Goal: Communication & Community: Answer question/provide support

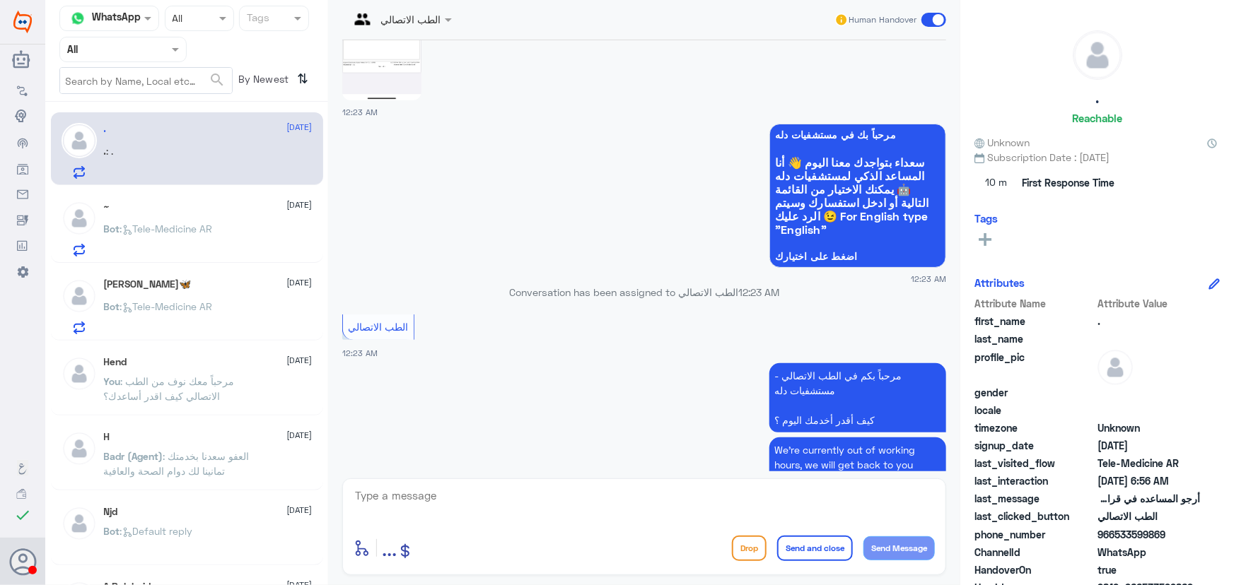
scroll to position [478, 0]
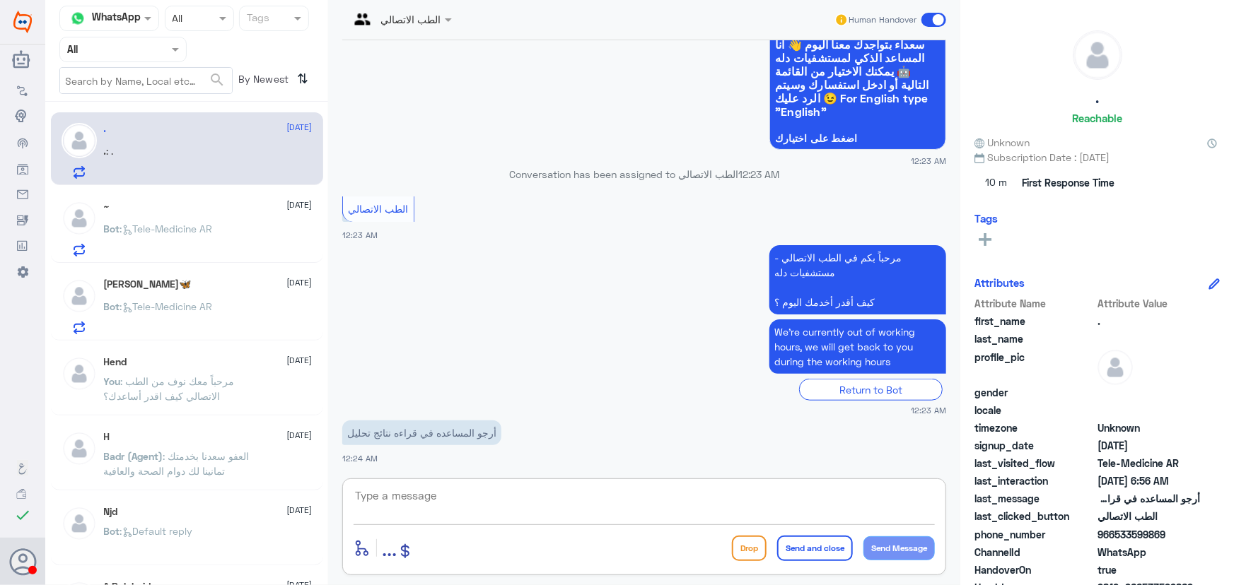
click at [445, 498] on textarea at bounding box center [643, 503] width 581 height 35
paste textarea "مرحباً معك نوف من الطب الاتصالي"
type textarea "مرحباً معك نوف من الطب الاتصالي"
click at [907, 539] on button "Send Message" at bounding box center [898, 549] width 71 height 24
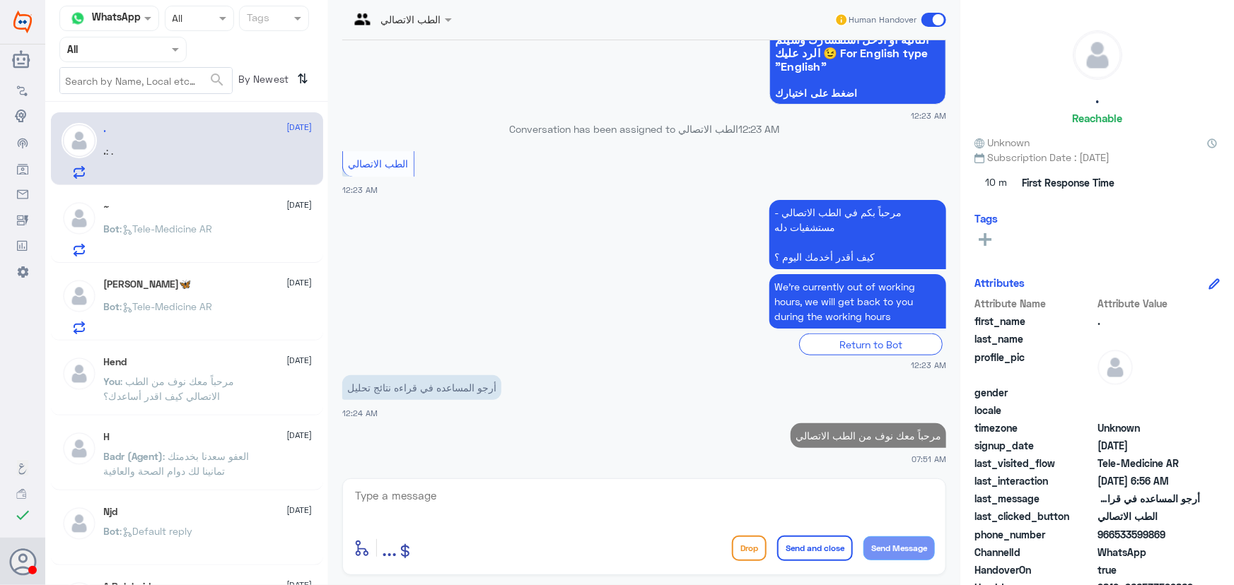
click at [792, 508] on textarea at bounding box center [643, 503] width 581 height 35
click at [774, 498] on textarea at bounding box center [643, 503] width 581 height 35
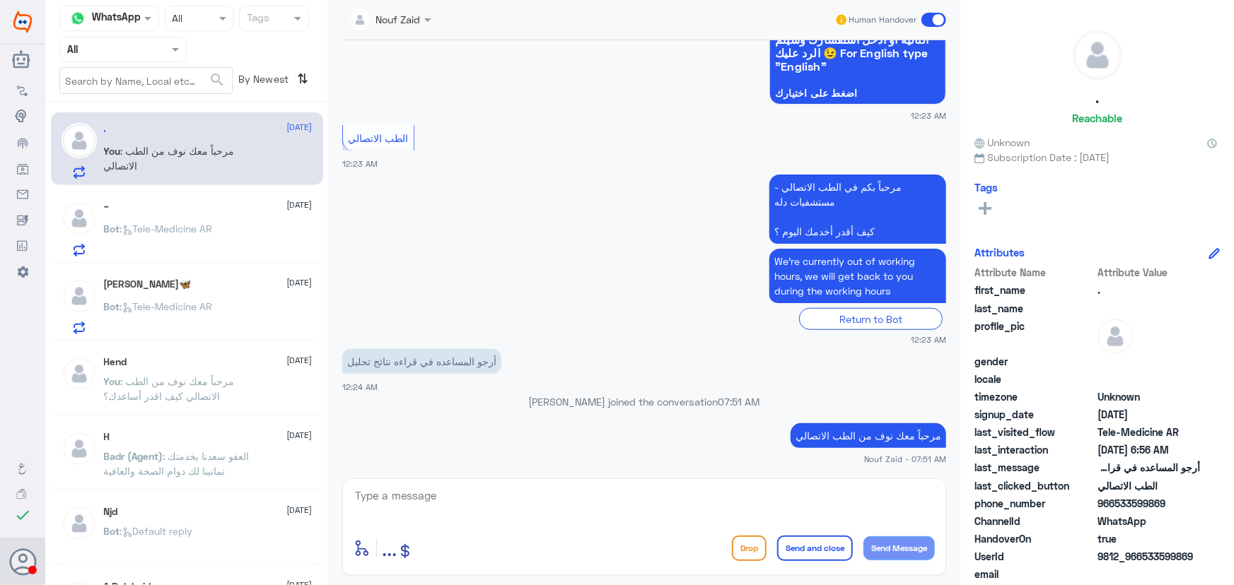
drag, startPoint x: 1143, startPoint y: 556, endPoint x: 1208, endPoint y: 554, distance: 65.1
click at [1208, 554] on div "UserId 9812_966533599869" at bounding box center [1096, 558] width 245 height 18
copy span "533599869"
click at [555, 510] on textarea at bounding box center [643, 503] width 581 height 35
click at [470, 510] on textarea at bounding box center [643, 503] width 581 height 35
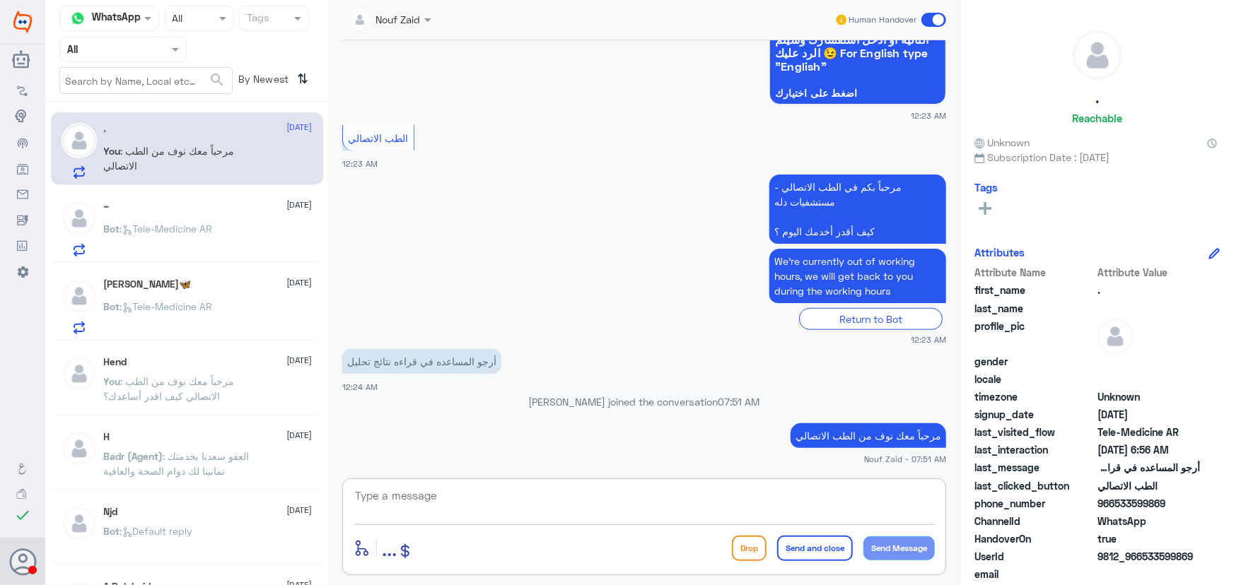
paste textarea "لقراءة التحاليل يمكنك الاستفادة من خدمة الاستشارة الفورية من خلال التطبيق بحيث …"
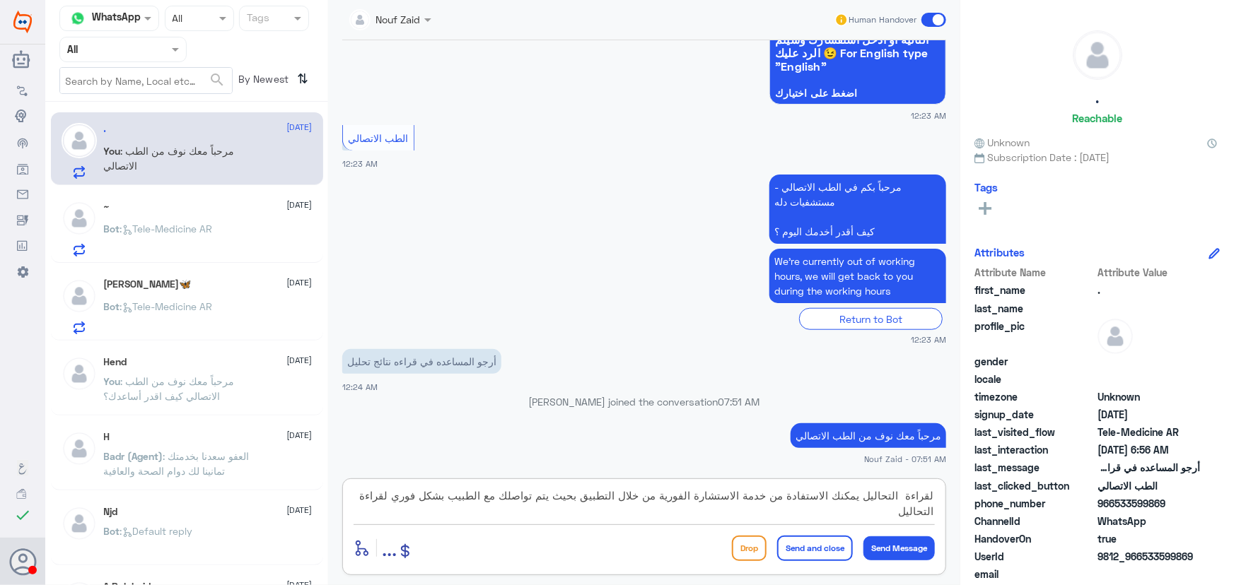
type textarea "لقراءة التحاليل يمكنك الاستفادة من خدمة الاستشارة الفورية من خلال التطبيق بحيث …"
click at [818, 548] on button "Send and close" at bounding box center [815, 548] width 76 height 25
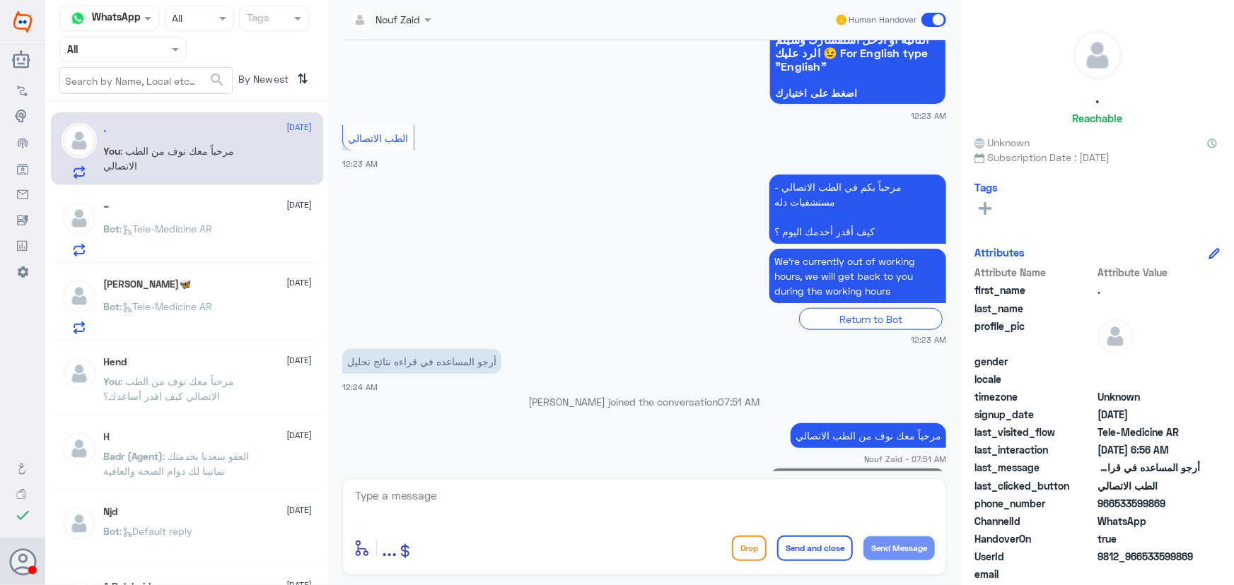
scroll to position [613, 0]
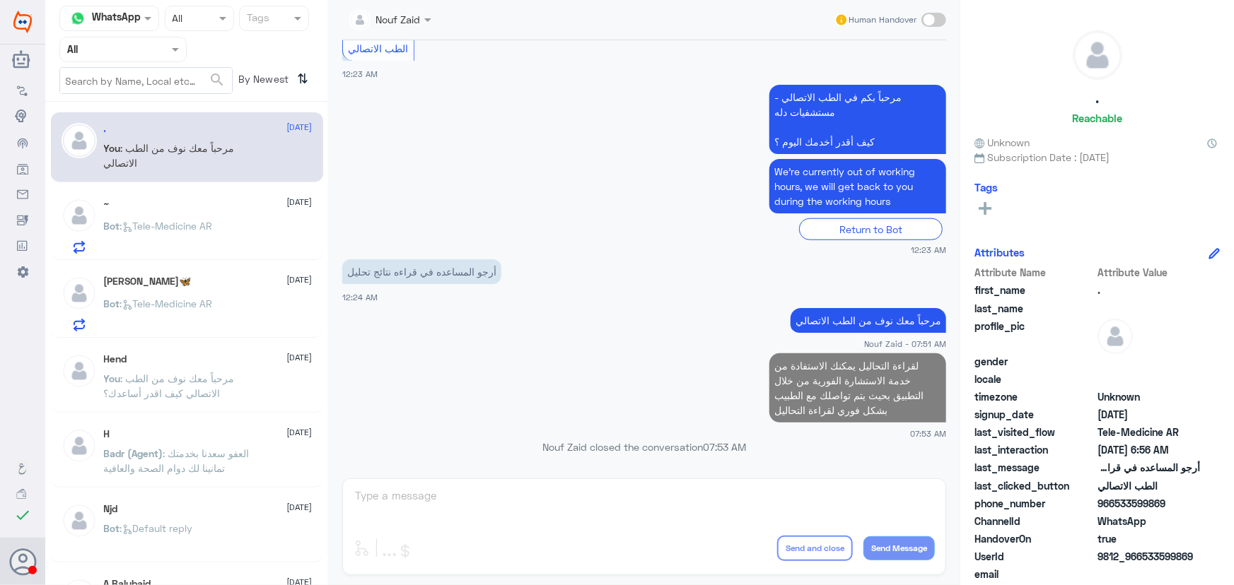
click at [149, 224] on span ": Tele-Medicine AR" at bounding box center [166, 226] width 93 height 12
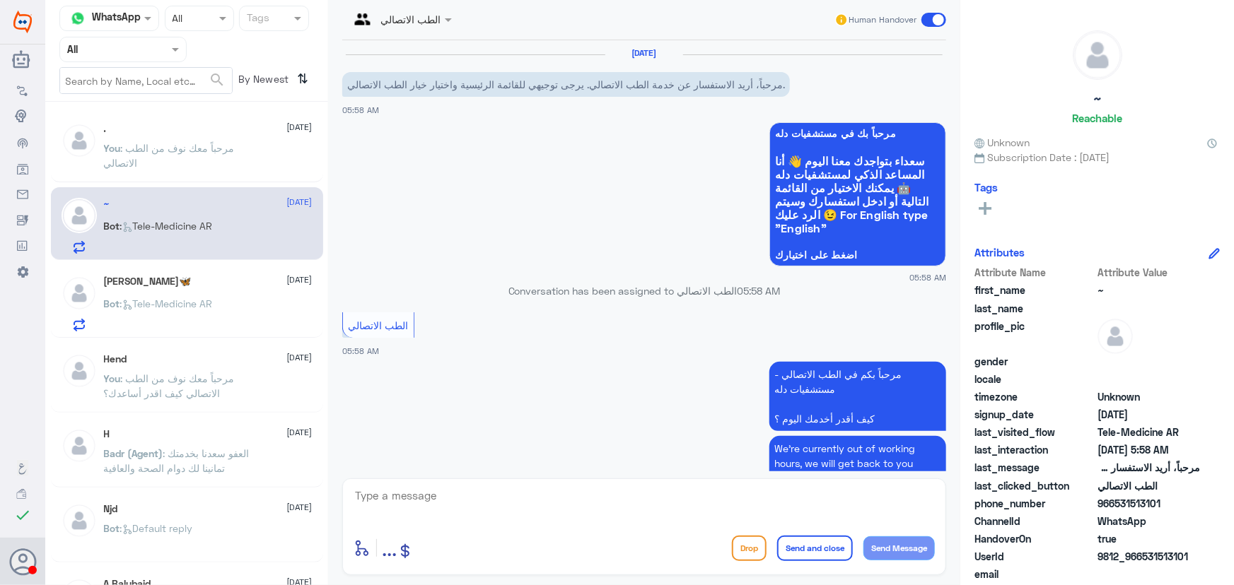
scroll to position [68, 0]
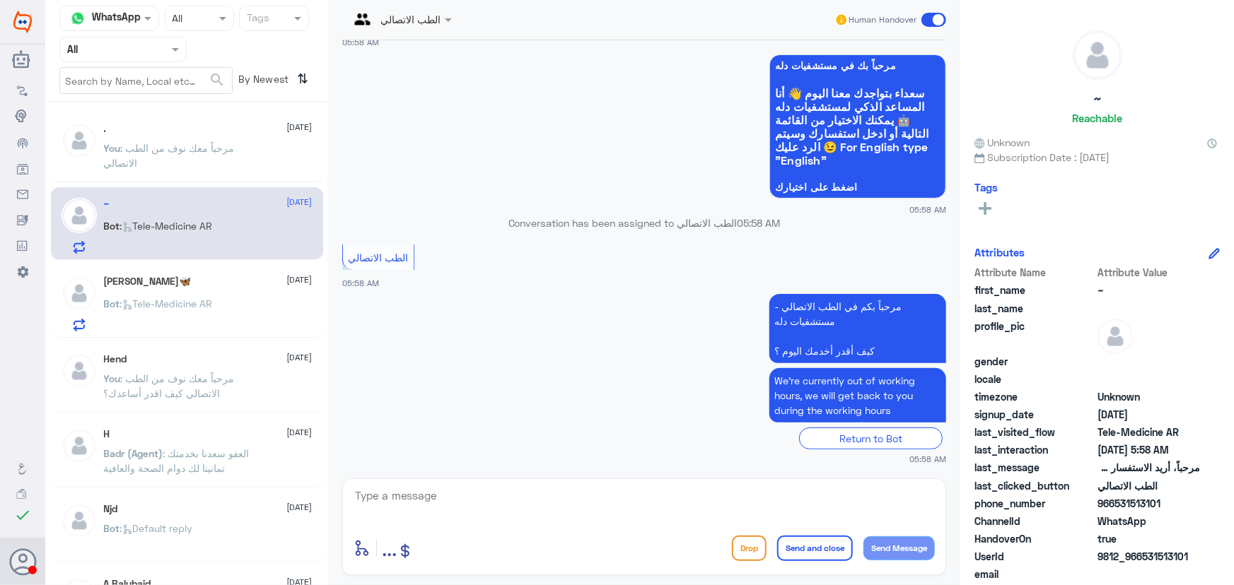
click at [614, 508] on textarea at bounding box center [643, 503] width 581 height 35
paste textarea "مرحباً معك نوف من الطب الاتصالي كيف اقدر أساعدك؟"
type textarea "مرحباً معك نوف من الطب الاتصالي كيف اقدر أساعدك؟"
click at [914, 552] on button "Send Message" at bounding box center [898, 549] width 71 height 24
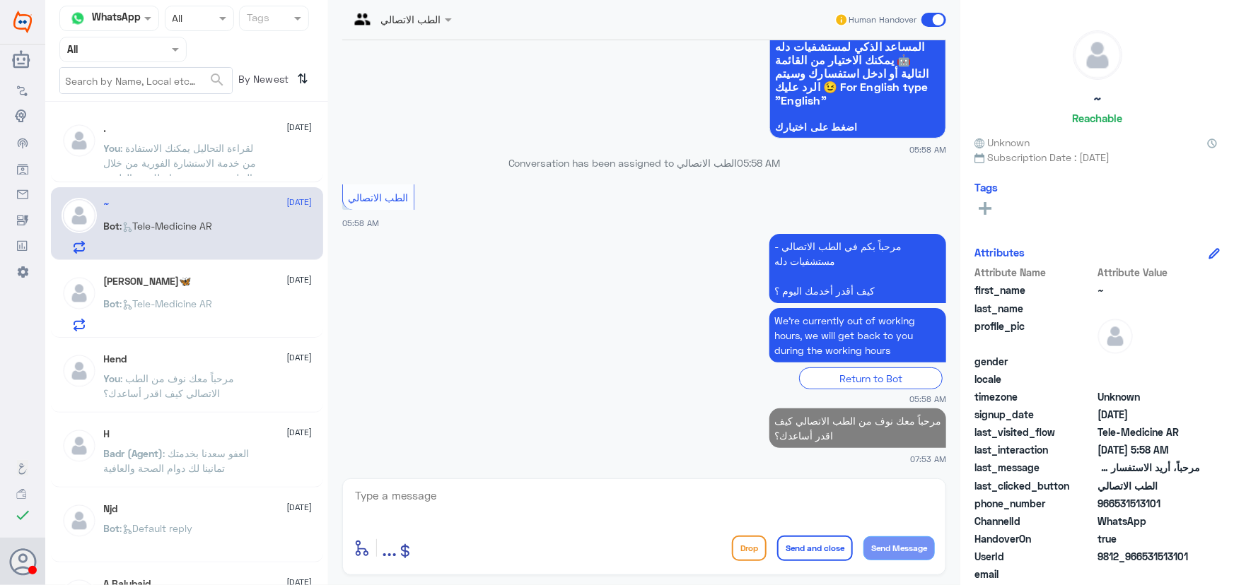
click at [177, 310] on p "Bot : Tele-Medicine AR" at bounding box center [158, 313] width 109 height 35
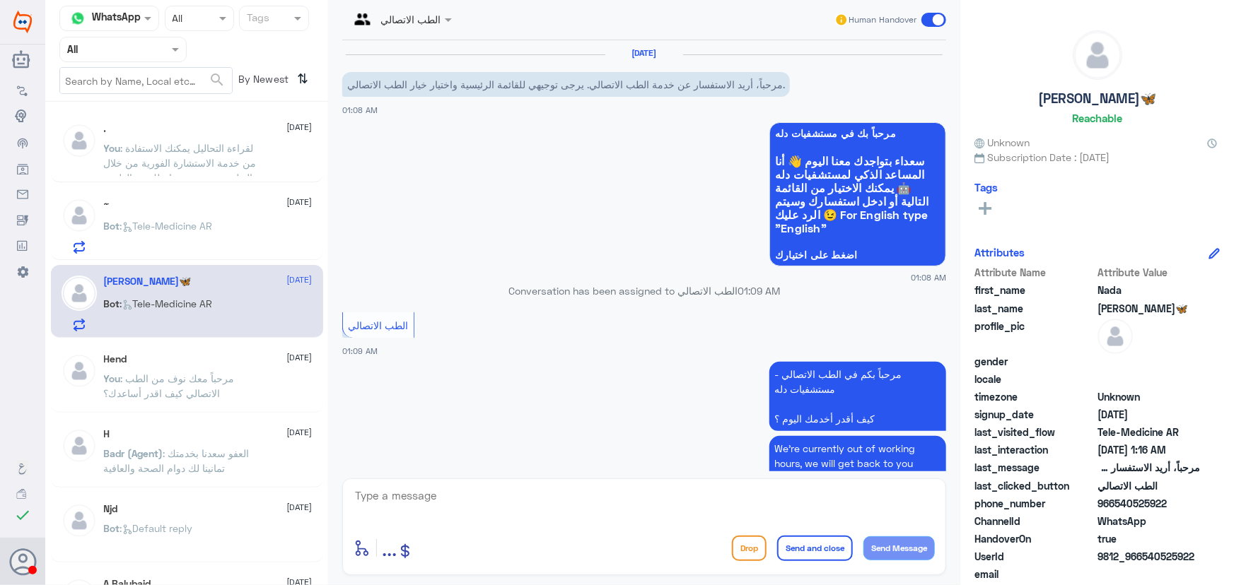
scroll to position [961, 0]
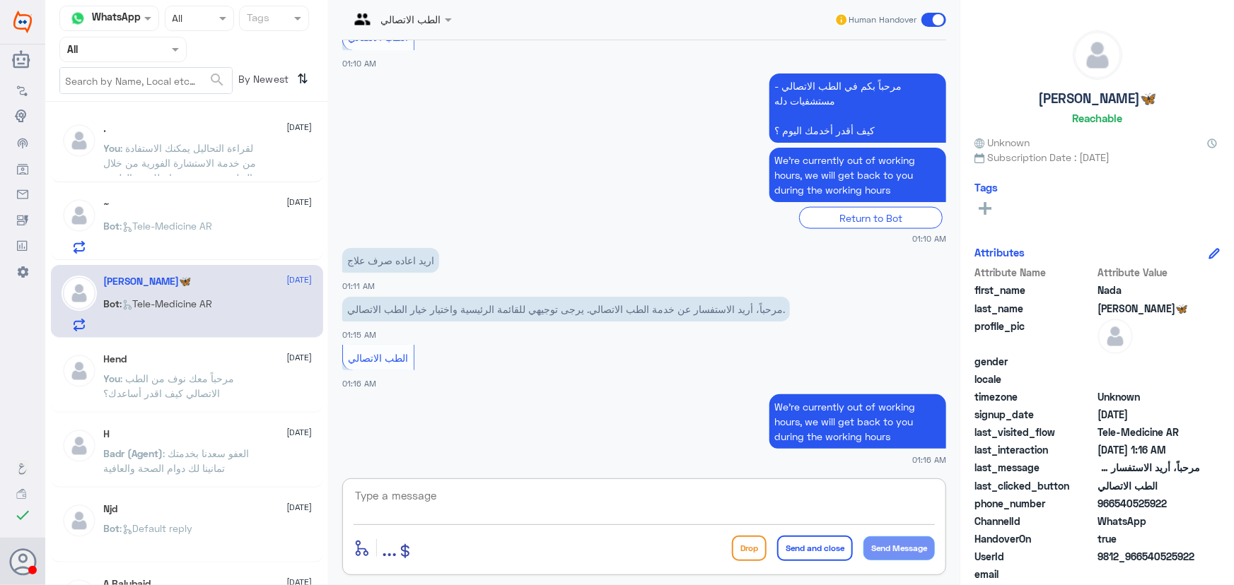
drag, startPoint x: 554, startPoint y: 496, endPoint x: 549, endPoint y: 508, distance: 13.4
click at [549, 508] on textarea at bounding box center [643, 503] width 581 height 35
click at [495, 505] on textarea at bounding box center [643, 503] width 581 height 35
paste textarea "مرحباً معك نوف من الطب الاتصالي"
type textarea "مرحباً معك نوف من الطب الاتصالي"
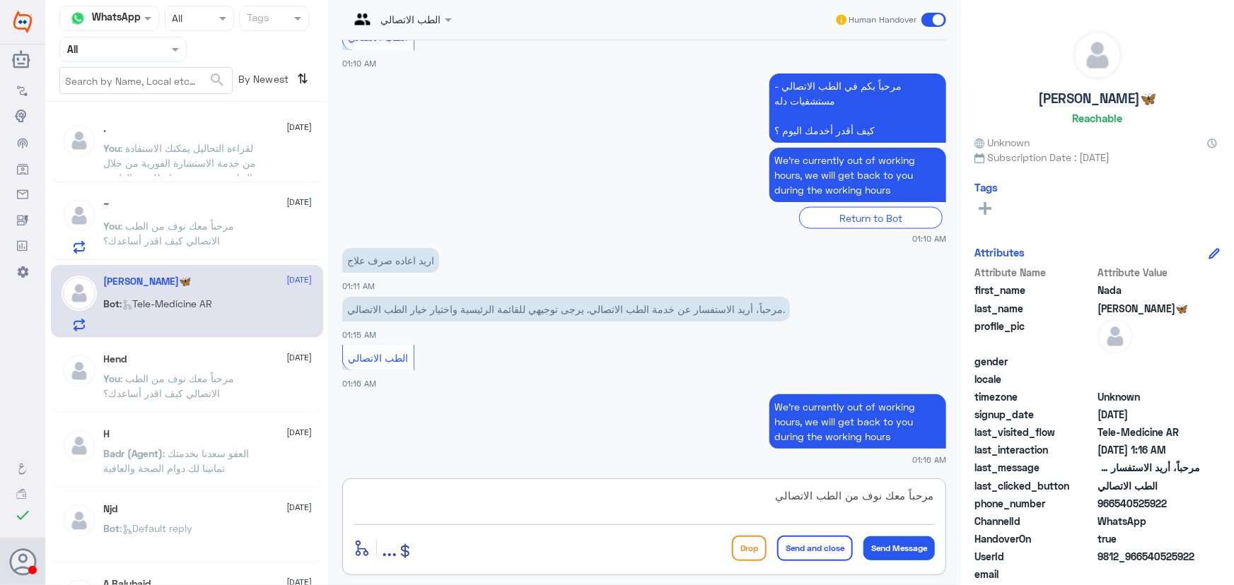
click at [885, 546] on button "Send Message" at bounding box center [898, 549] width 71 height 24
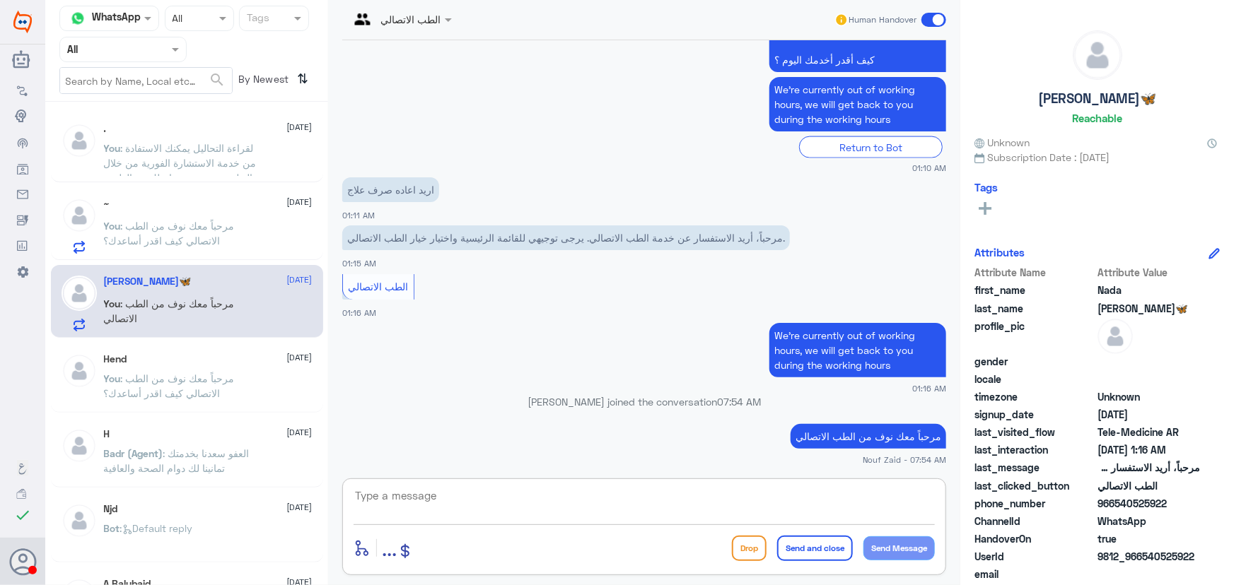
click at [638, 496] on textarea at bounding box center [643, 503] width 581 height 35
paste textarea "لإعادة الصرف يمكنك الاستفادة من خدمة الاستشارة الفورية من خلال التطبيق بحيث يتم…"
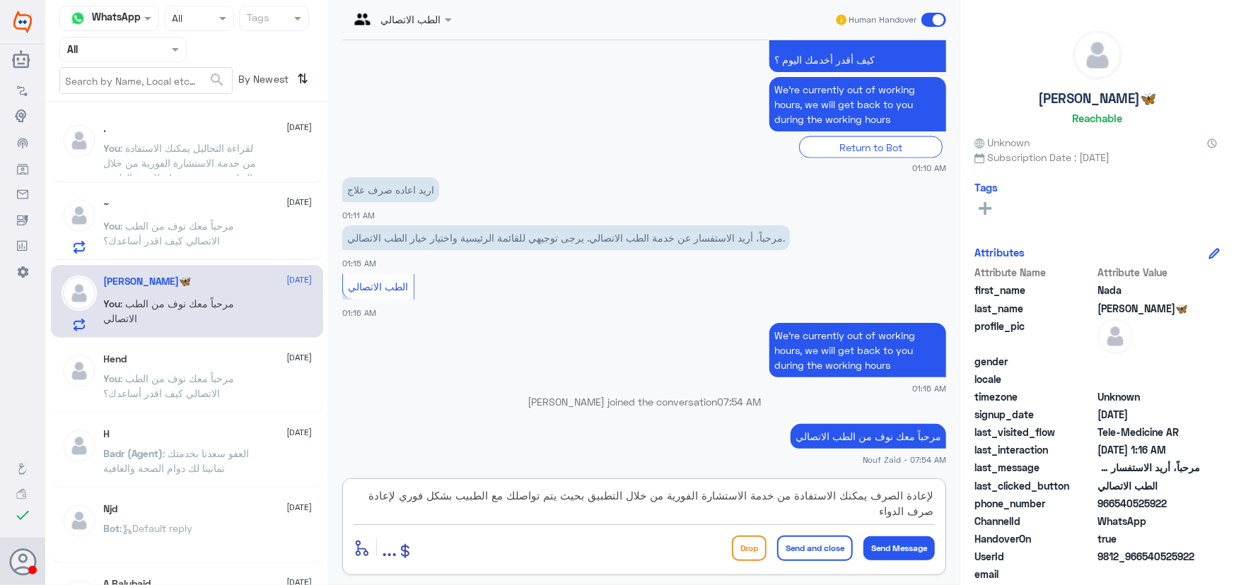
type textarea "لإعادة الصرف يمكنك الاستفادة من خدمة الاستشارة الفورية من خلال التطبيق بحيث يتم…"
click at [818, 550] on button "Send and close" at bounding box center [815, 548] width 76 height 25
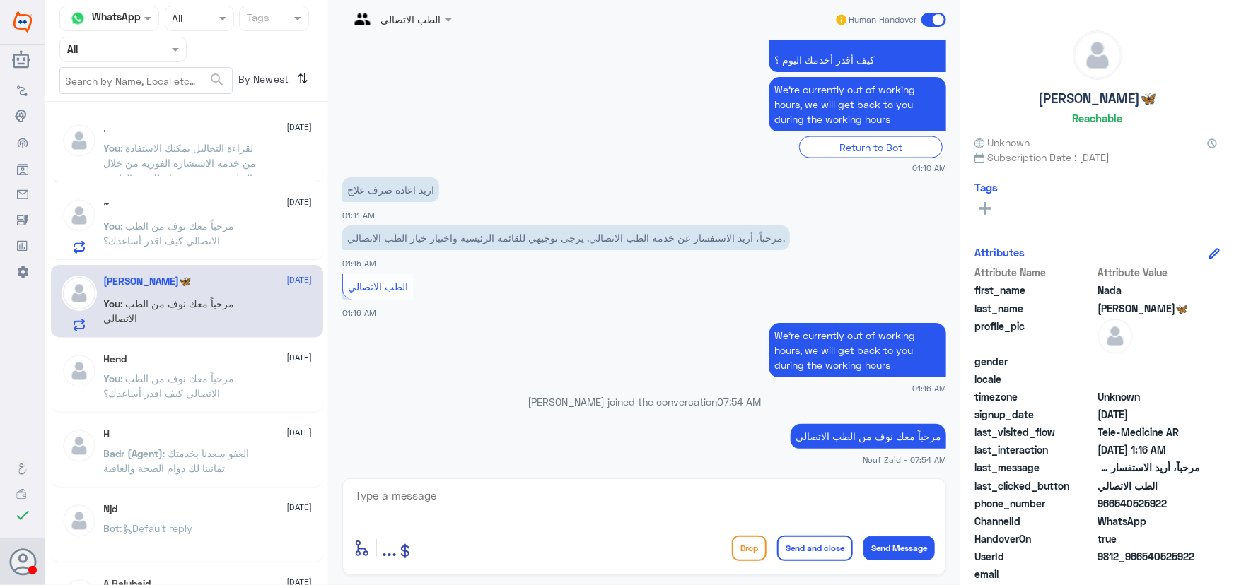
scroll to position [1096, 0]
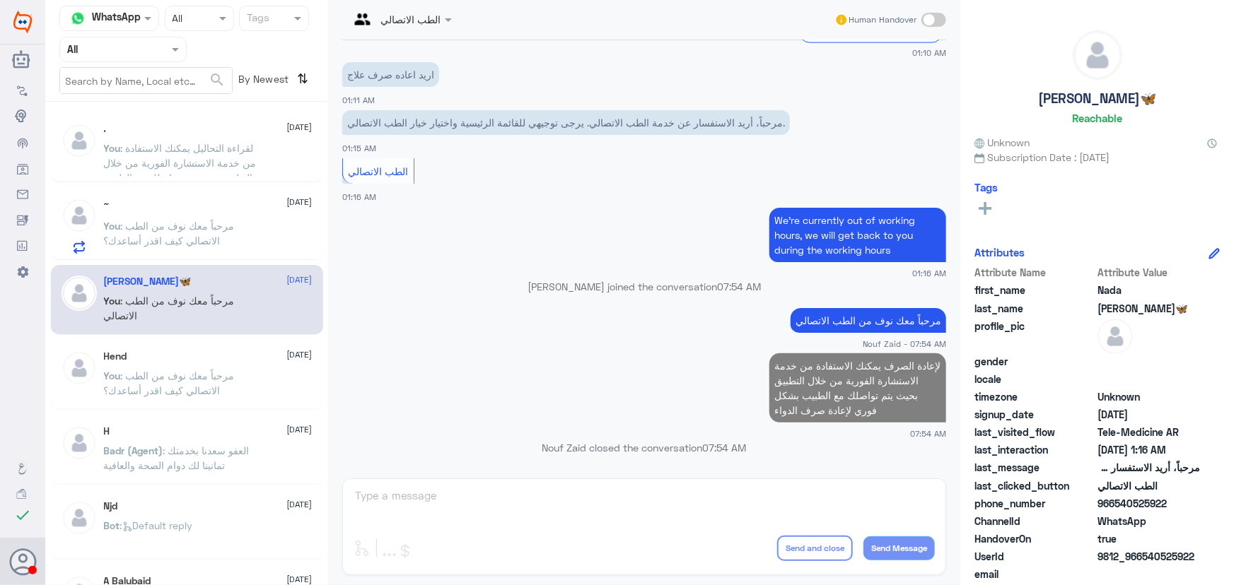
click at [191, 256] on div "~ 14 October You : مرحباً معك نوف من الطب الاتصالي كيف اقدر أساعدك؟" at bounding box center [187, 223] width 272 height 73
click at [203, 166] on span ": لقراءة التحاليل يمكنك الاستفادة من خدمة الاستشارة الفورية من خلال التطبيق بحي…" at bounding box center [180, 170] width 153 height 57
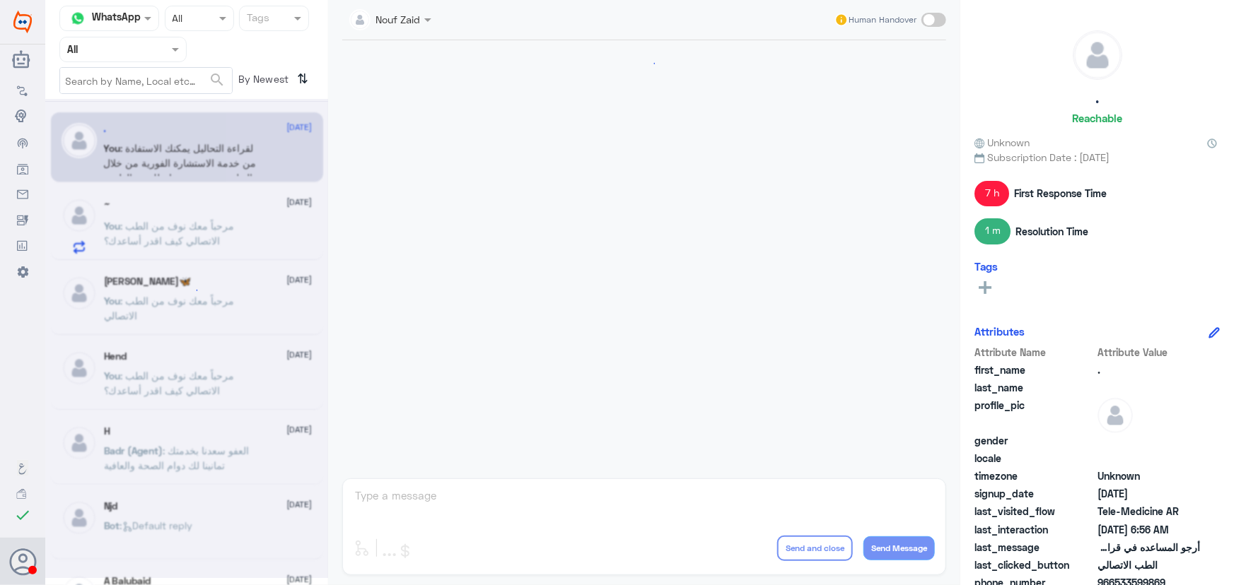
scroll to position [665, 0]
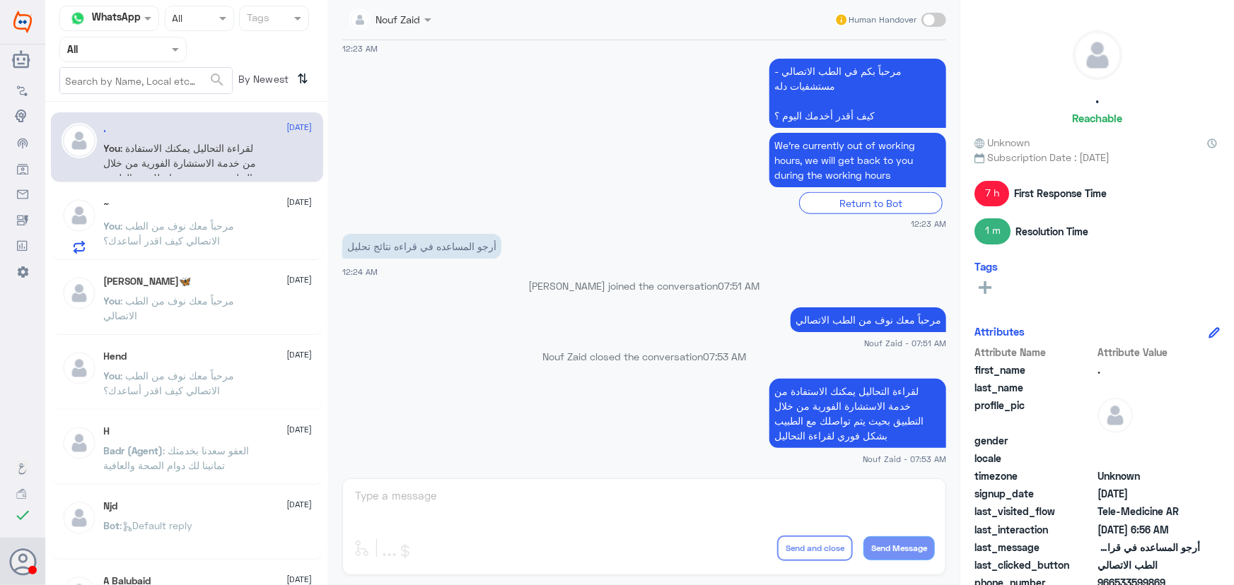
click at [215, 229] on span ": مرحباً معك نوف من الطب الاتصالي كيف اقدر أساعدك؟" at bounding box center [169, 233] width 131 height 27
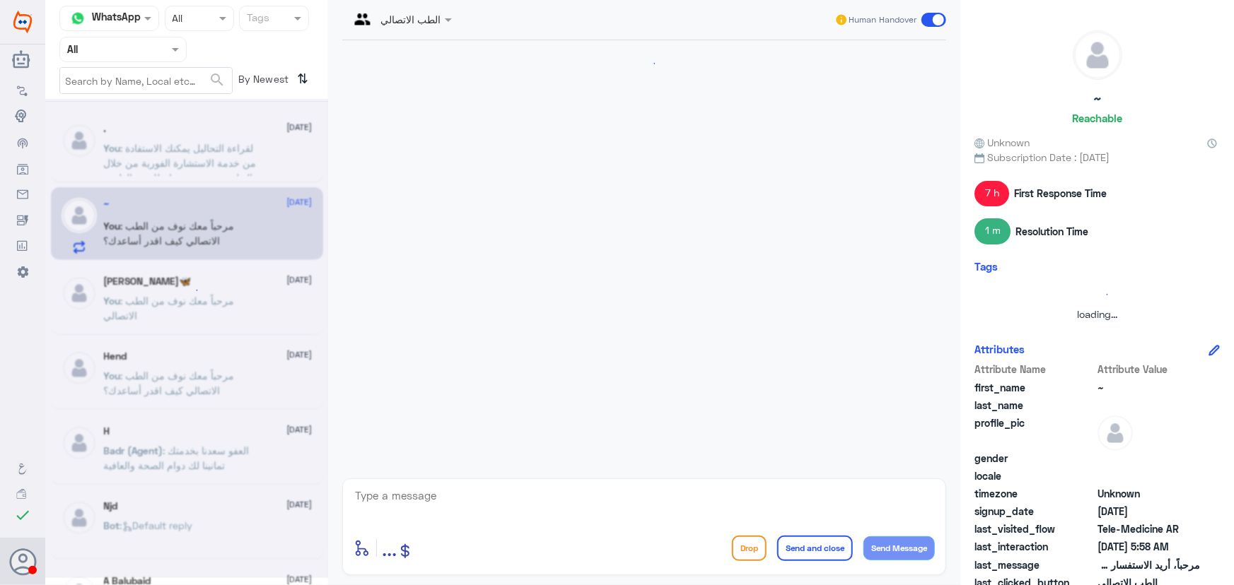
scroll to position [154, 0]
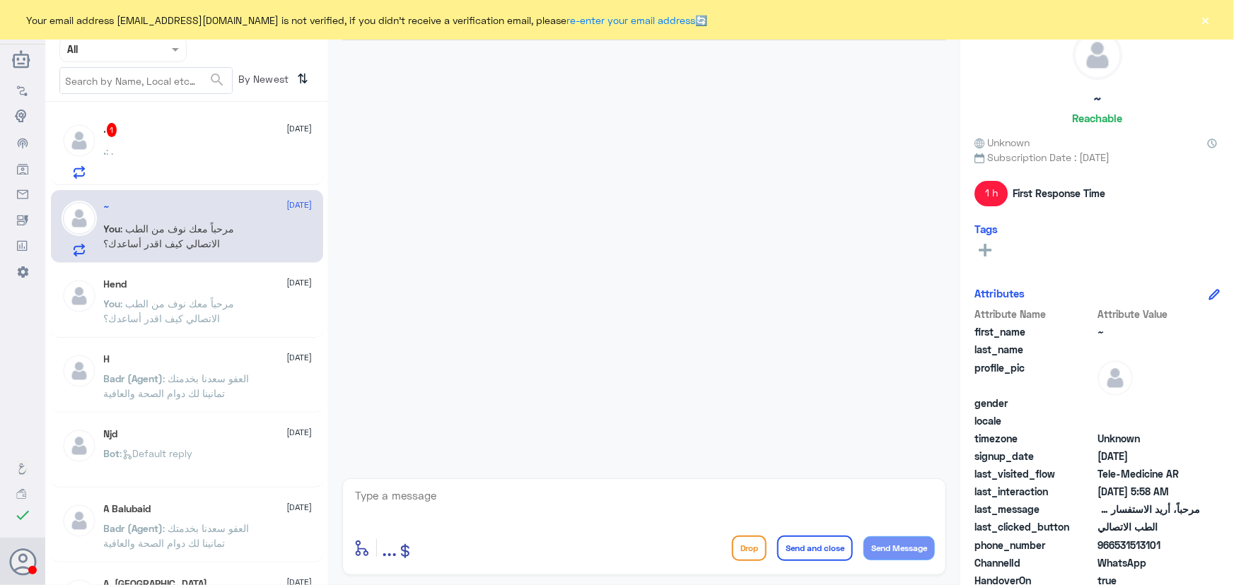
click at [283, 156] on div ". : ." at bounding box center [208, 163] width 209 height 32
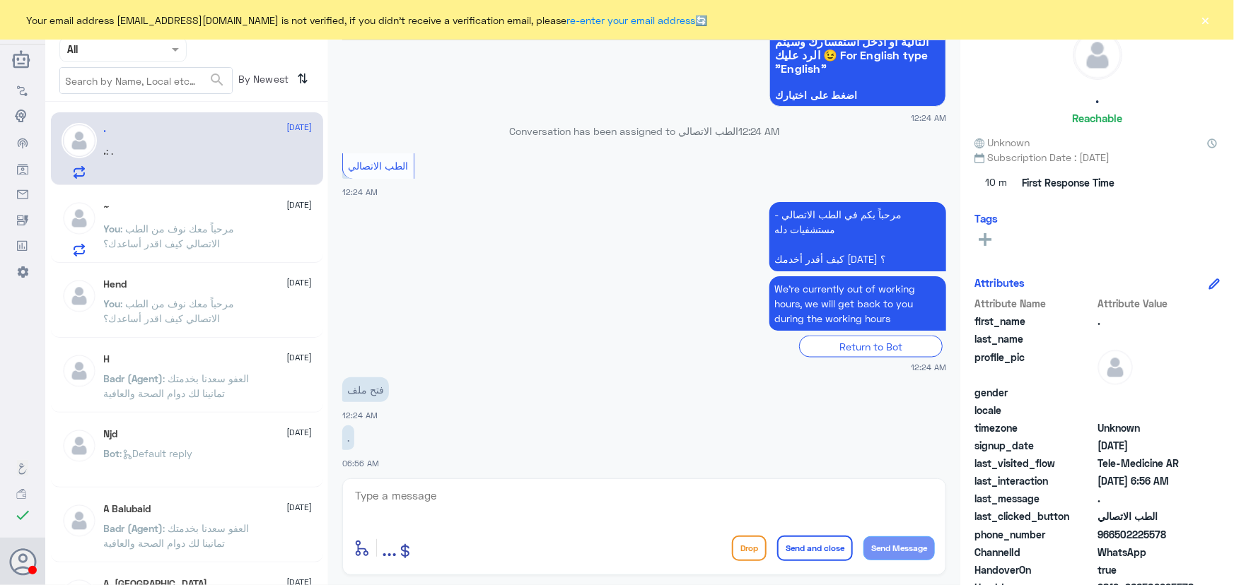
scroll to position [920, 0]
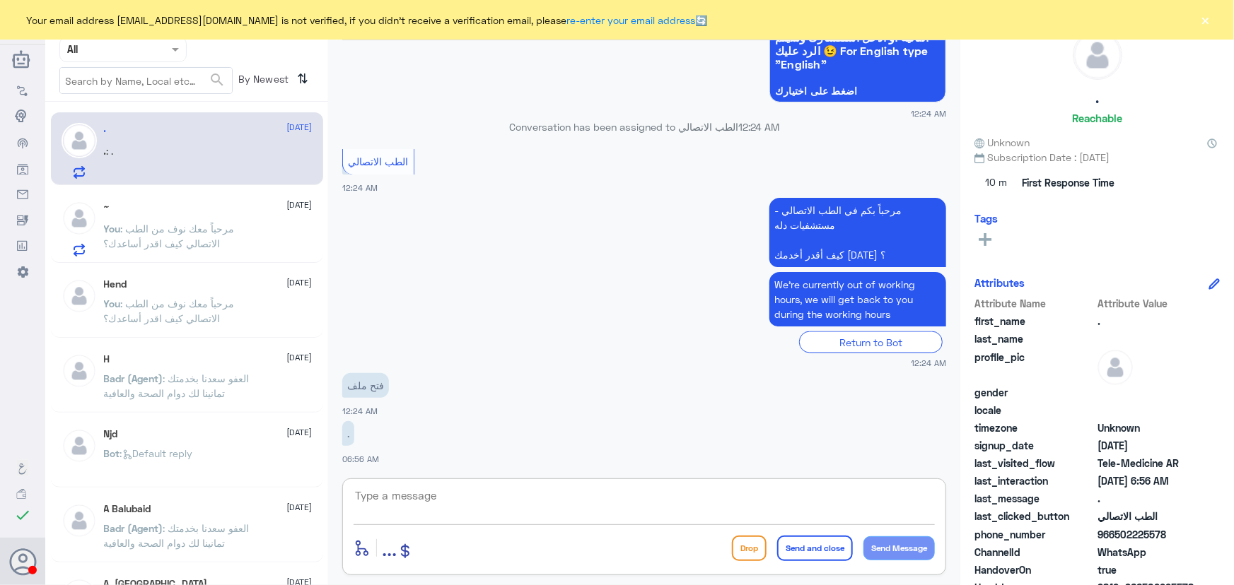
click at [540, 486] on textarea at bounding box center [643, 503] width 581 height 35
click at [788, 496] on textarea at bounding box center [643, 503] width 581 height 35
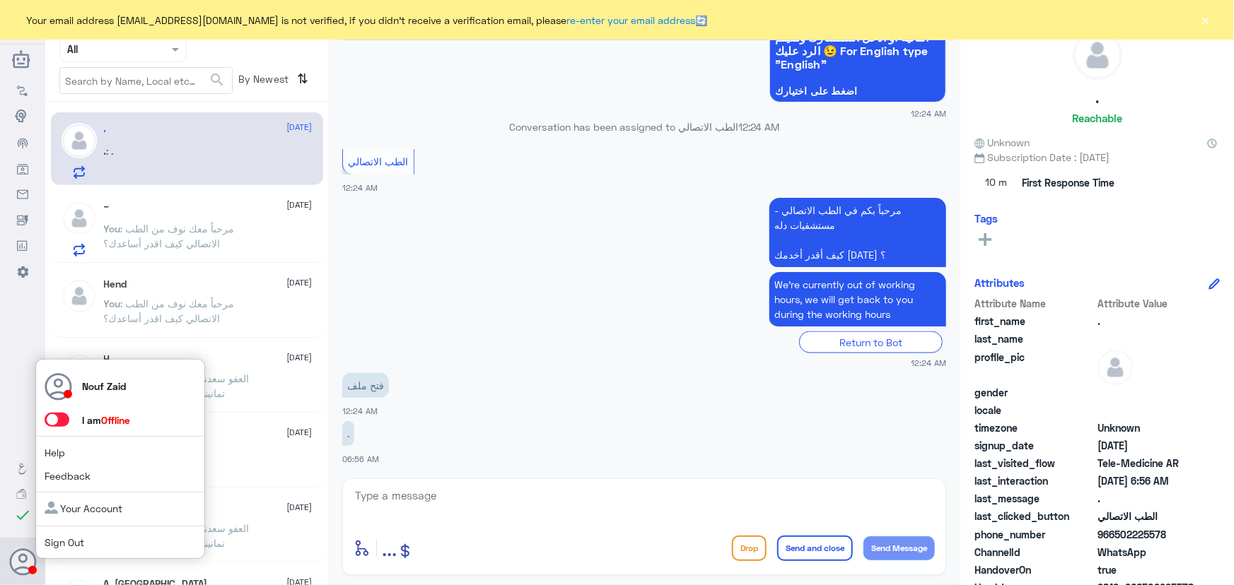
click at [66, 424] on span at bounding box center [57, 420] width 25 height 14
click at [0, 0] on input "checkbox" at bounding box center [0, 0] width 0 height 0
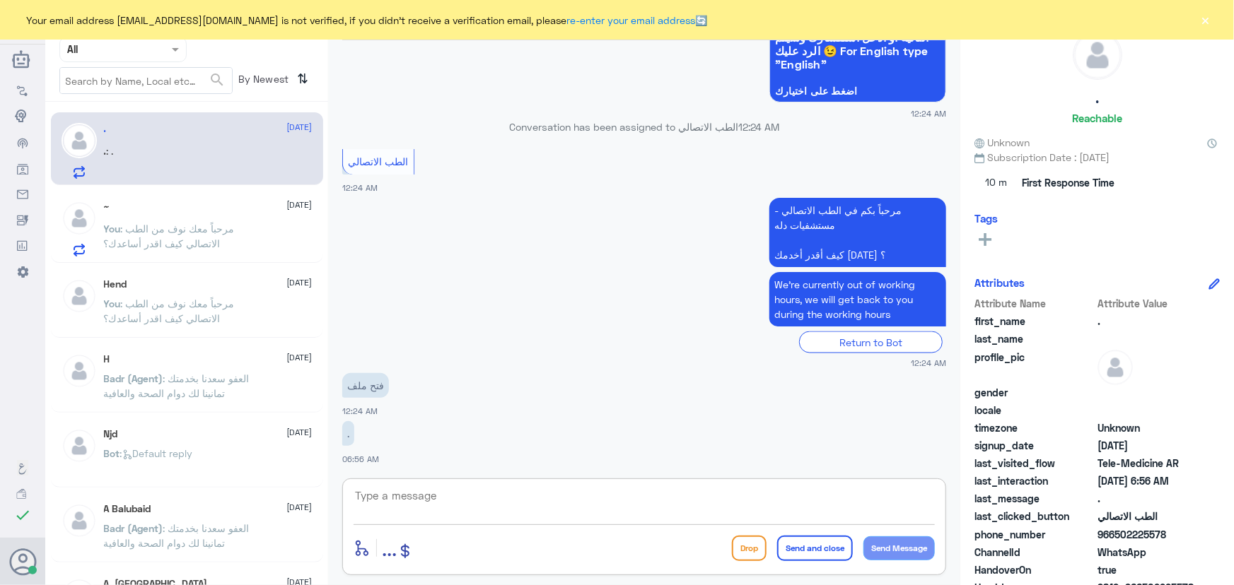
click at [453, 502] on textarea at bounding box center [643, 503] width 581 height 35
paste textarea "مرحباً معك نوف من الطب الاتصالي"
type textarea "مرحباً معك نوف من الطب الاتصالي"
click at [879, 549] on button "Send Message" at bounding box center [898, 549] width 71 height 24
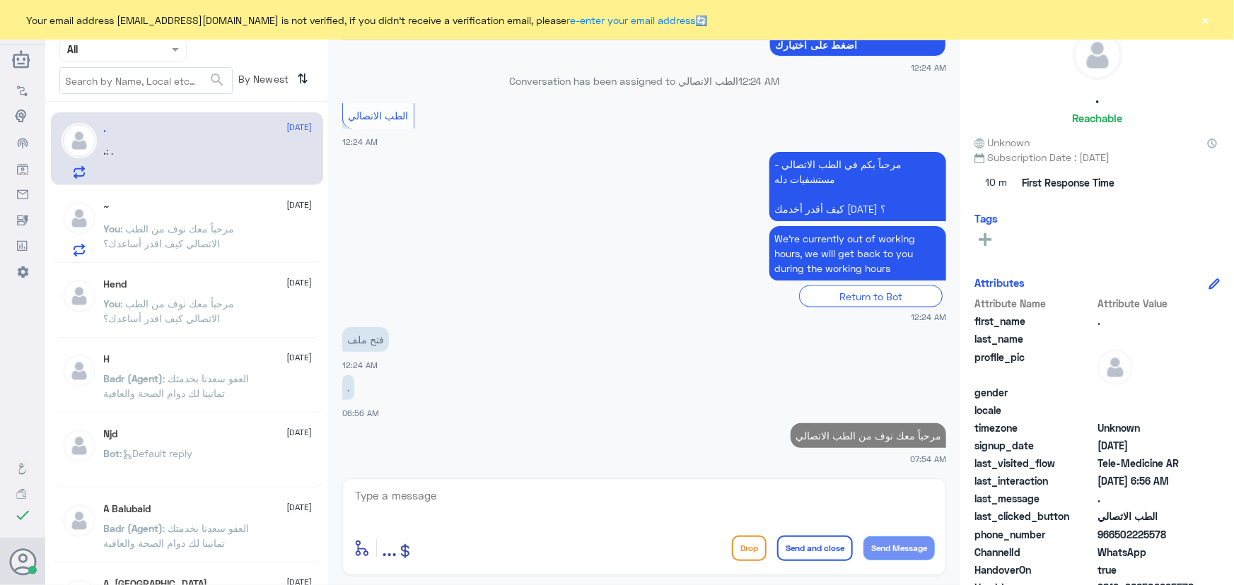
click at [191, 279] on div "Hend 1 September" at bounding box center [208, 285] width 209 height 12
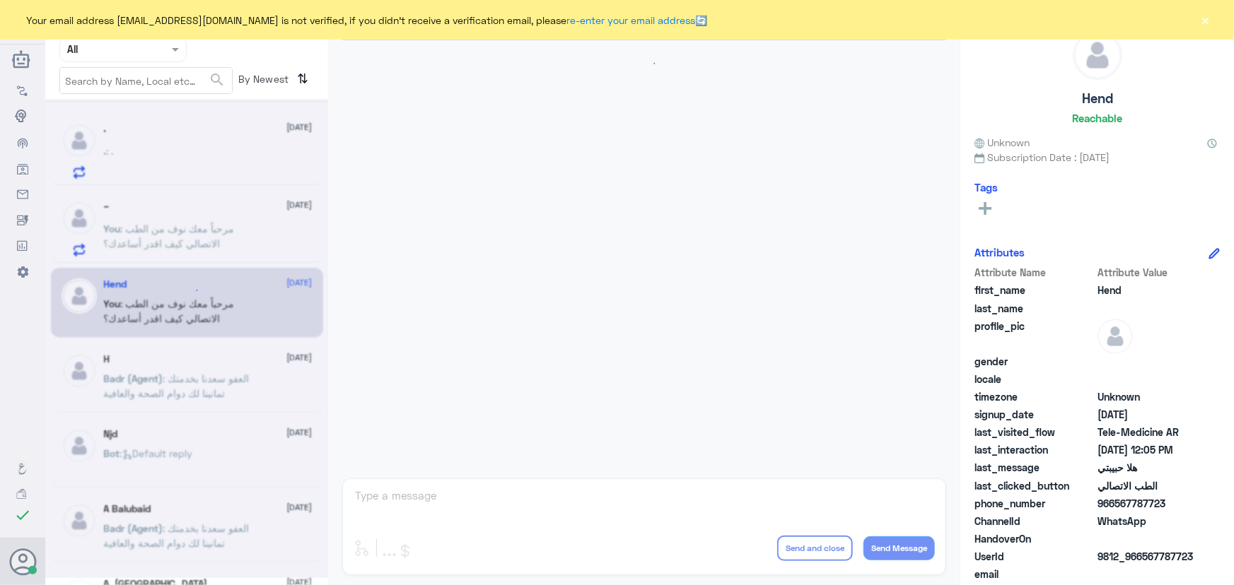
scroll to position [643, 0]
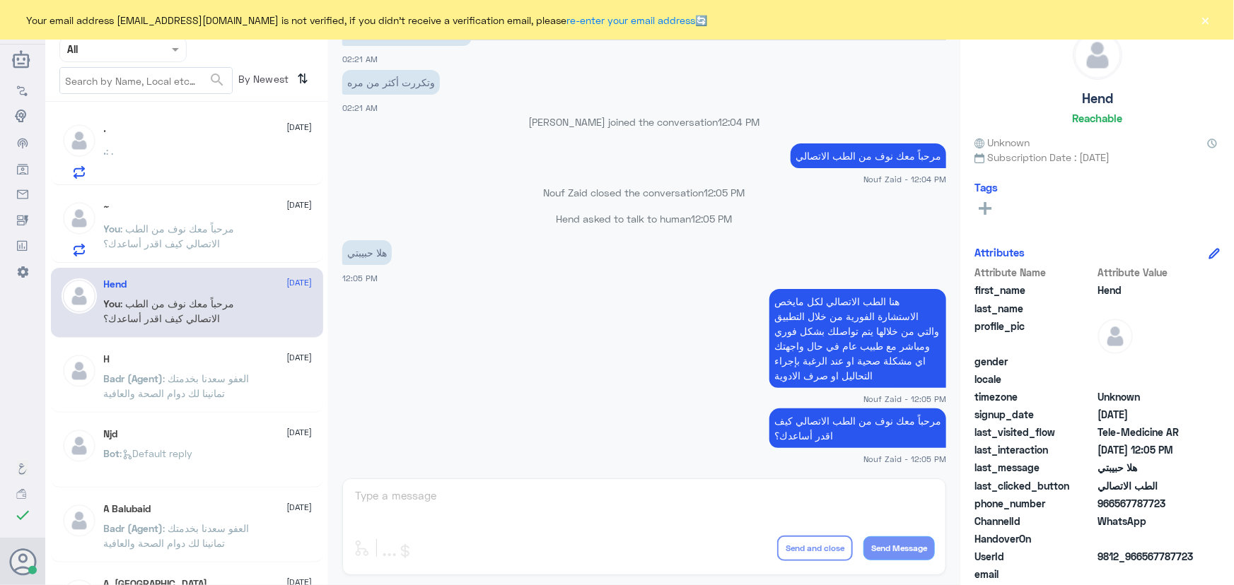
click at [226, 240] on p "You : مرحباً معك نوف من الطب الاتصالي كيف اقدر أساعدك؟" at bounding box center [183, 238] width 159 height 35
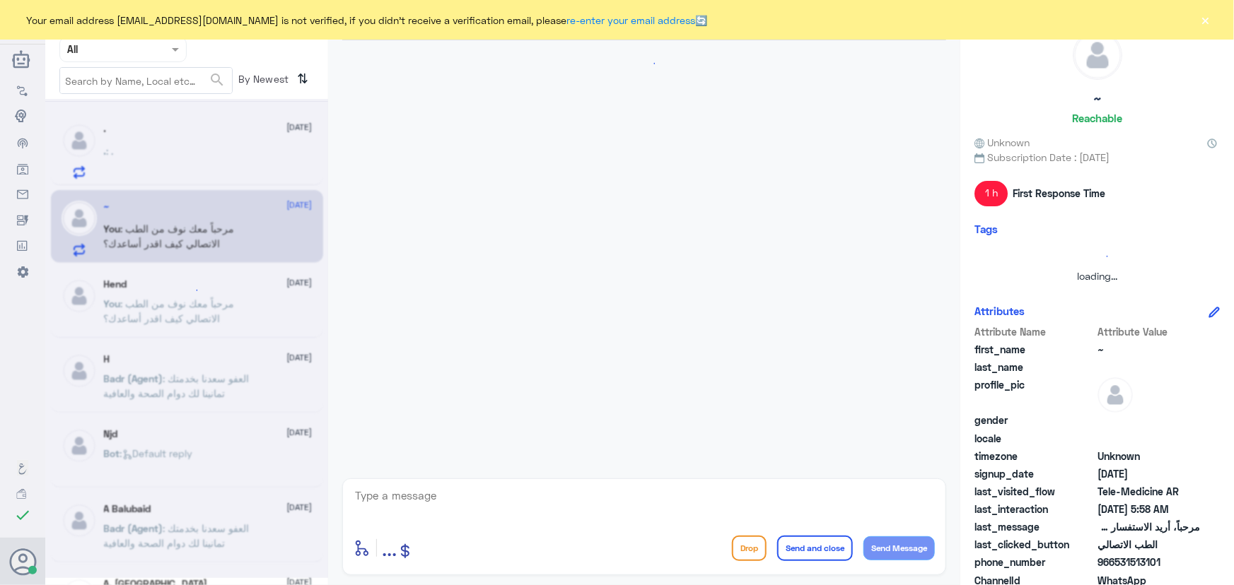
scroll to position [154, 0]
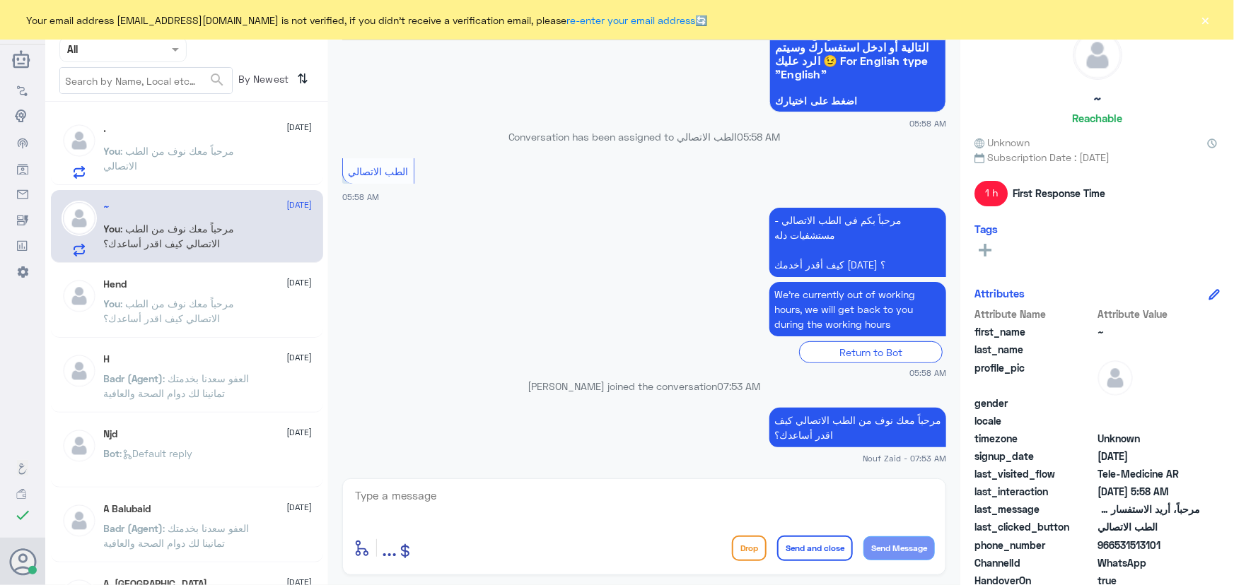
click at [218, 288] on div "Hend 1 September" at bounding box center [208, 285] width 209 height 12
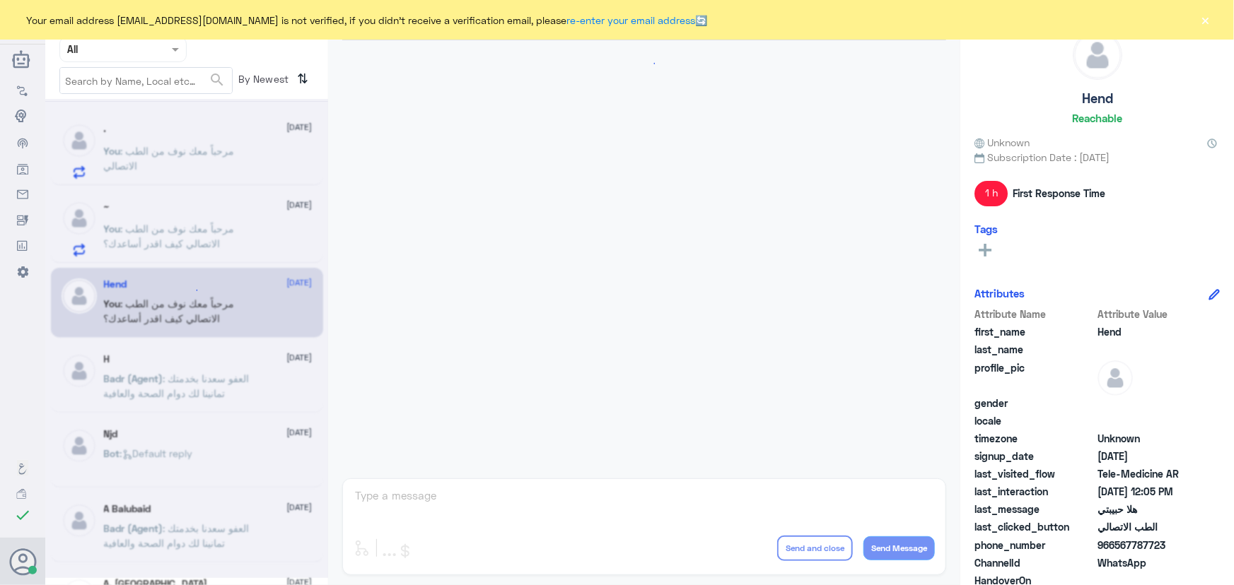
scroll to position [643, 0]
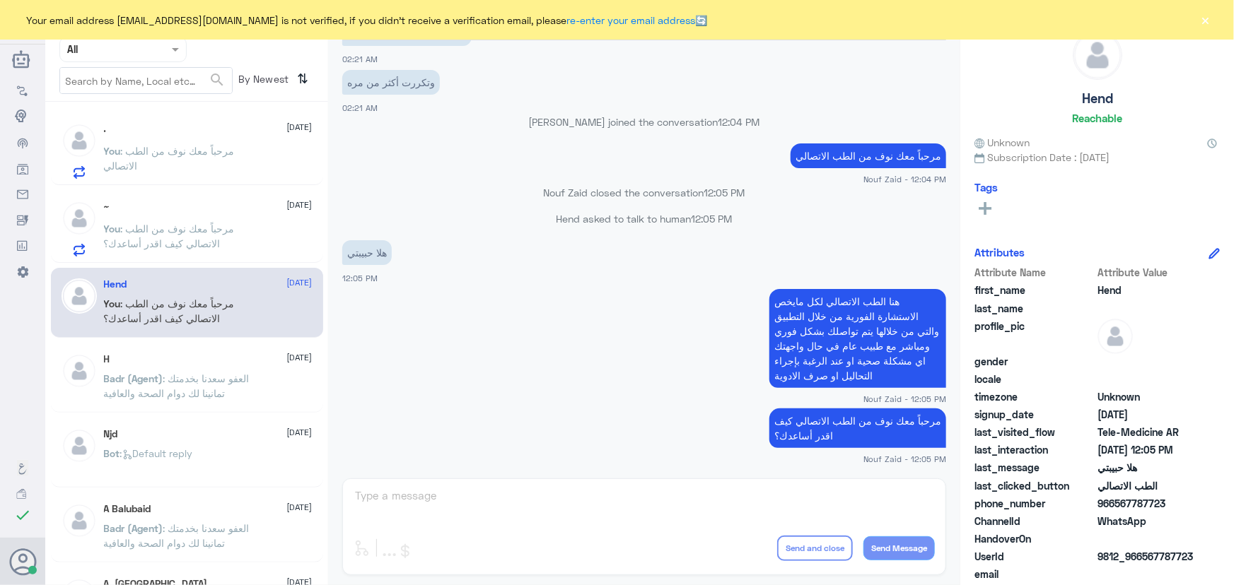
click at [182, 168] on p "You : مرحباً معك نوف من الطب الاتصالي" at bounding box center [183, 161] width 159 height 35
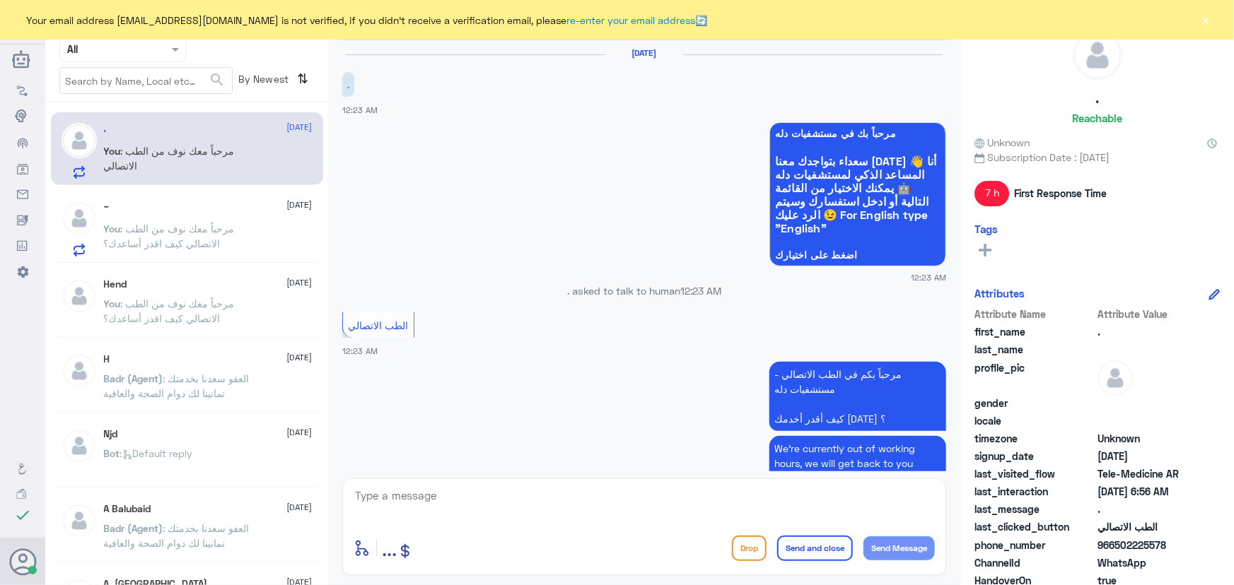
scroll to position [883, 0]
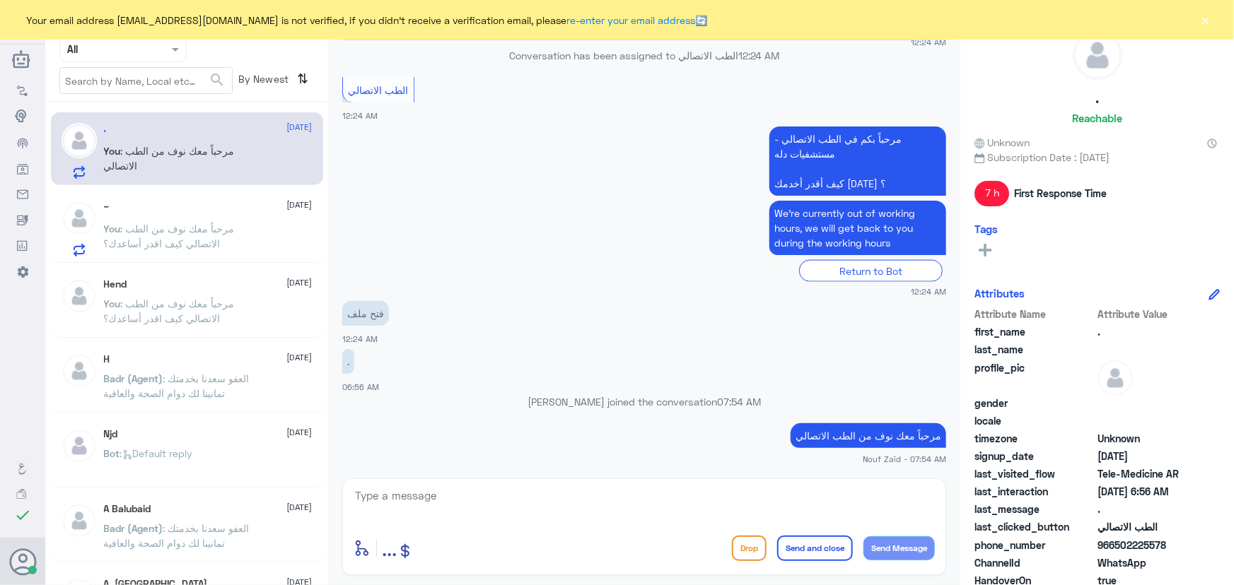
click at [175, 238] on span ": مرحباً معك نوف من الطب الاتصالي كيف اقدر أساعدك؟" at bounding box center [169, 236] width 131 height 27
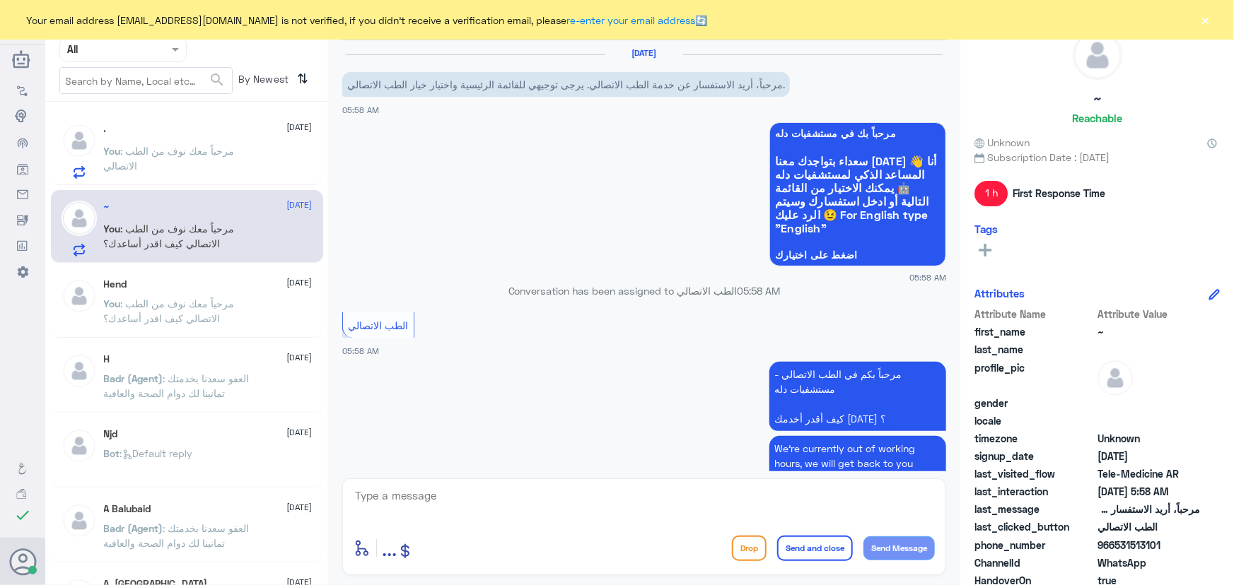
scroll to position [154, 0]
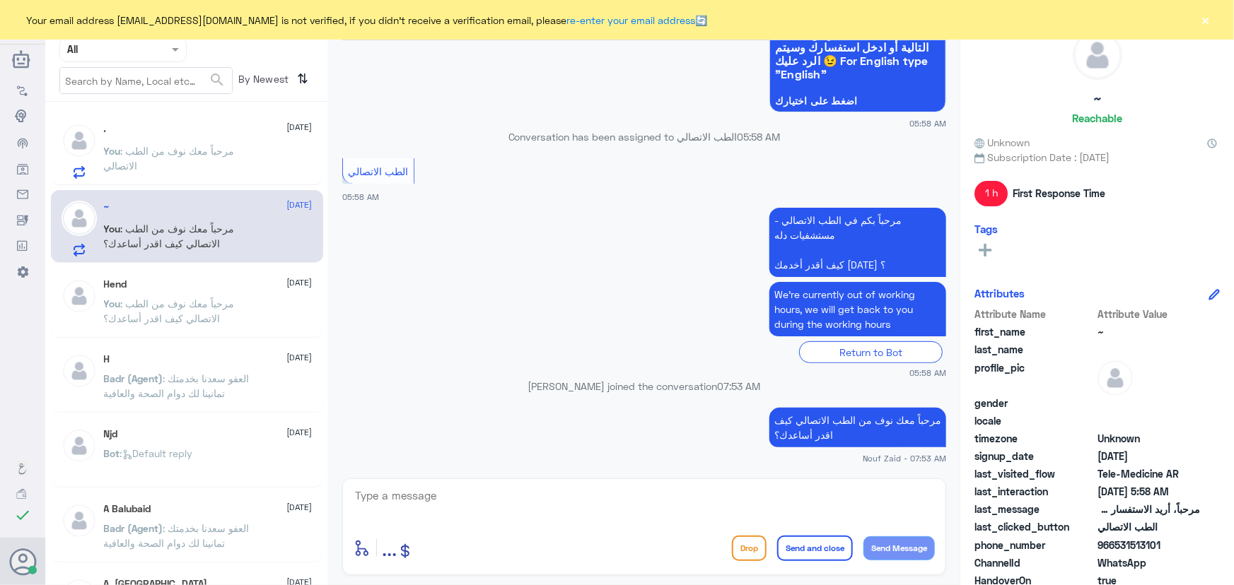
drag, startPoint x: 1204, startPoint y: 25, endPoint x: 1197, endPoint y: 27, distance: 7.4
click at [1201, 25] on button "×" at bounding box center [1205, 20] width 14 height 14
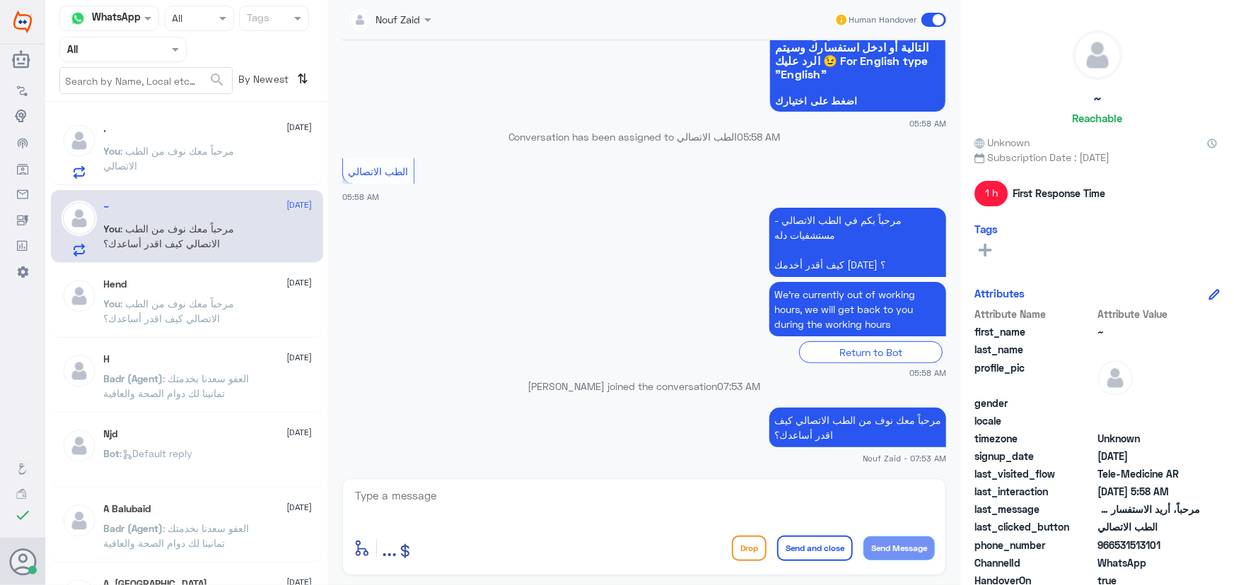
click at [228, 166] on p "You : مرحباً معك نوف من الطب الاتصالي" at bounding box center [183, 161] width 159 height 35
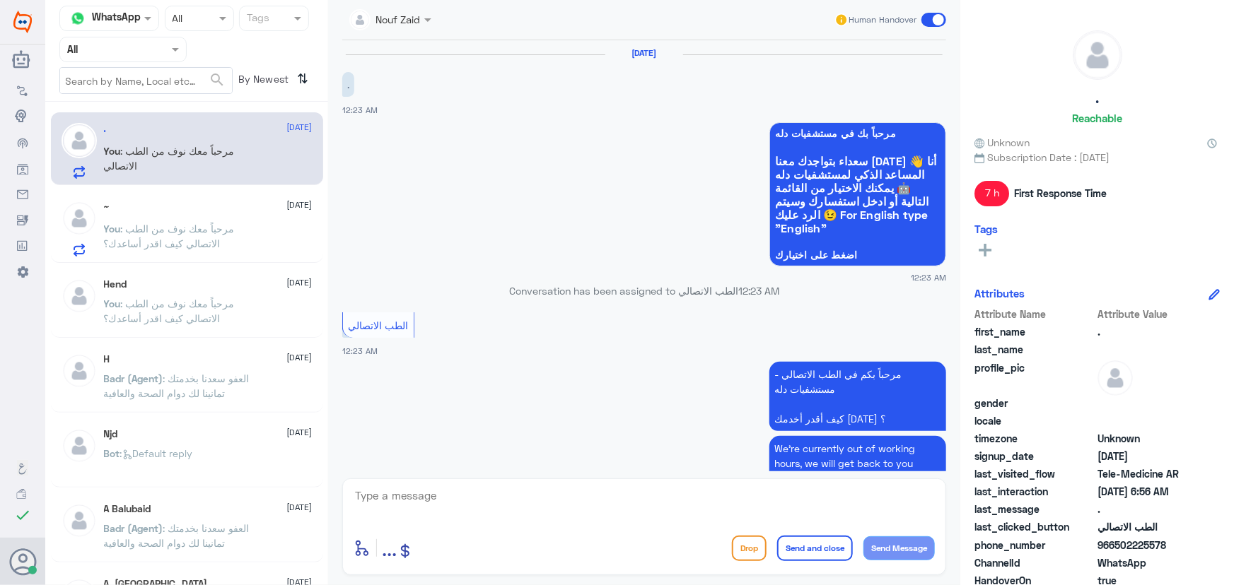
scroll to position [883, 0]
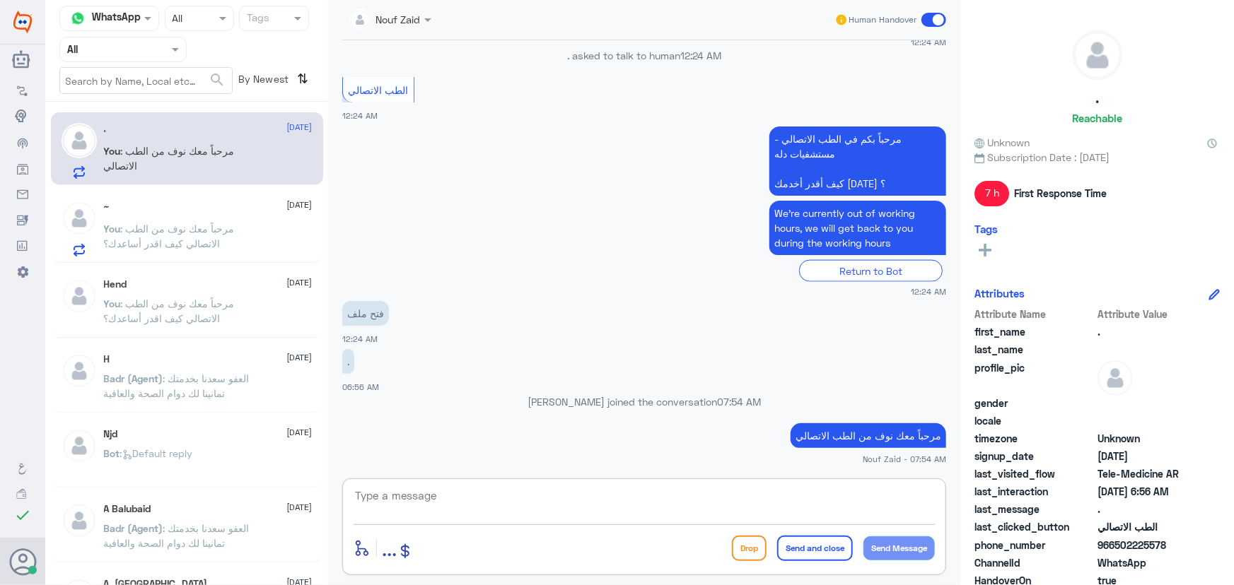
click at [533, 498] on textarea at bounding box center [643, 503] width 581 height 35
type textarea "ممكن تزودني ببطاقة الهوية لفتح الملف"
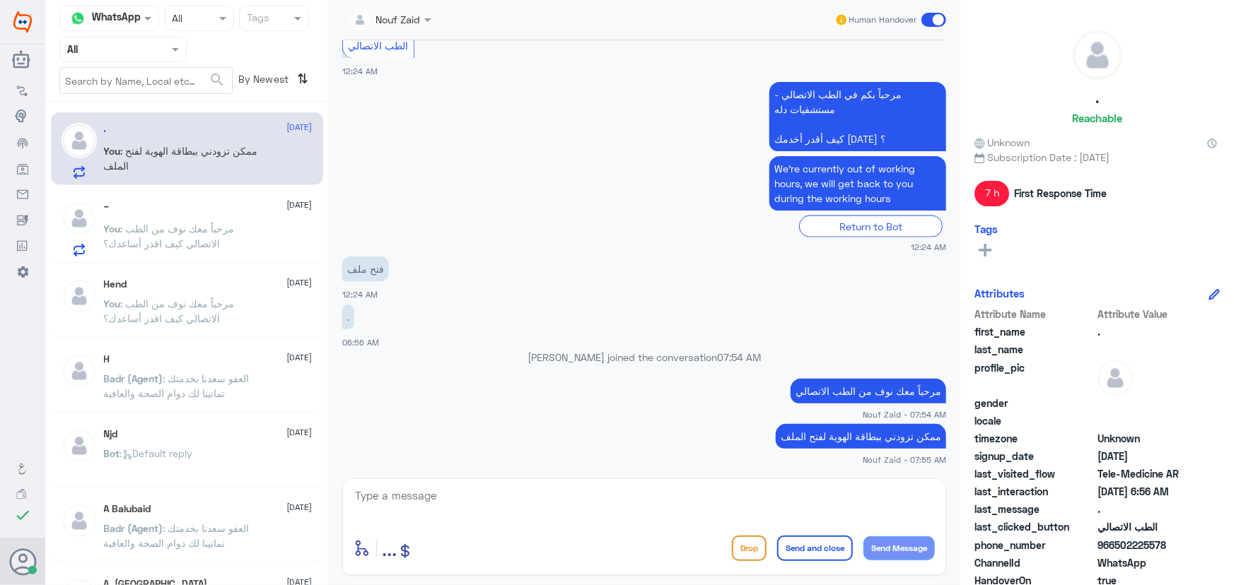
click at [877, 476] on div "Nouf Zaid Human Handover 14 Oct 2025 . 12:23 AM مرحباً بك في مستشفيات دله سعداء…" at bounding box center [644, 295] width 632 height 590
click at [86, 219] on span "Growth Tools" at bounding box center [81, 219] width 60 height 12
drag, startPoint x: 193, startPoint y: 201, endPoint x: 197, endPoint y: 209, distance: 7.9
click at [197, 209] on div "~ 14 October" at bounding box center [208, 207] width 209 height 12
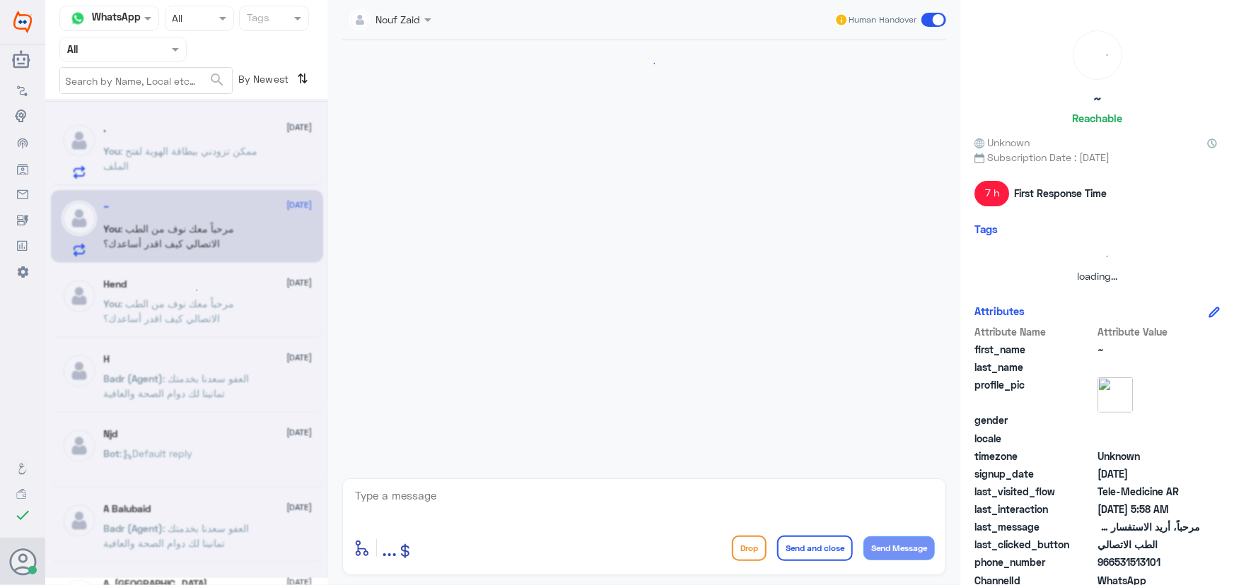
scroll to position [154, 0]
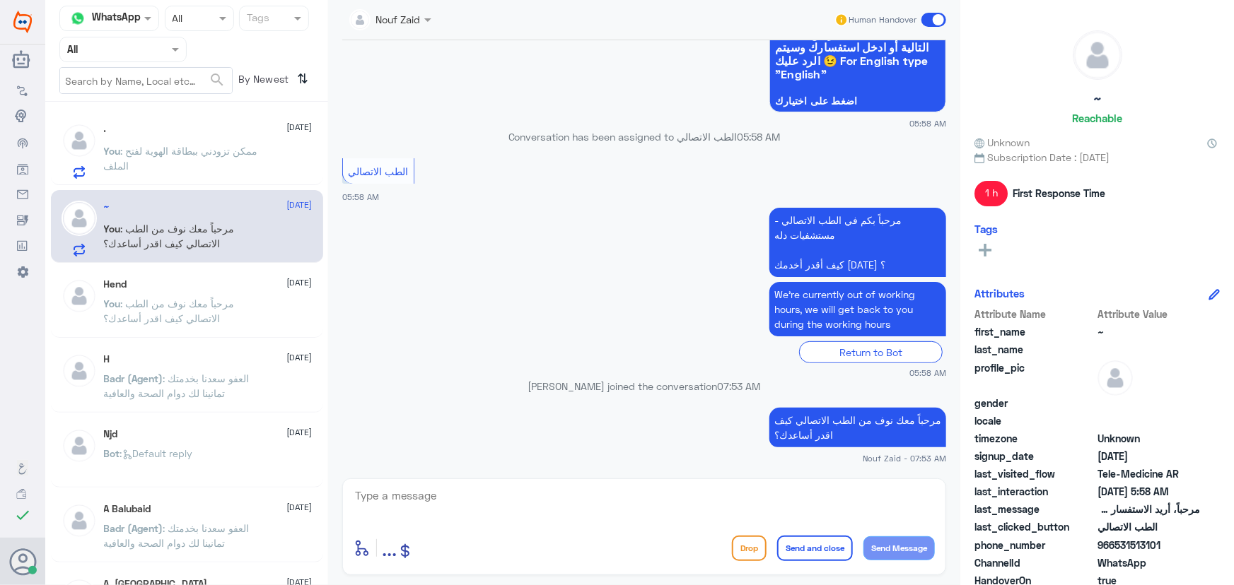
click at [197, 175] on p "You : ممكن تزودني ببطاقة الهوية لفتح الملف" at bounding box center [183, 161] width 159 height 35
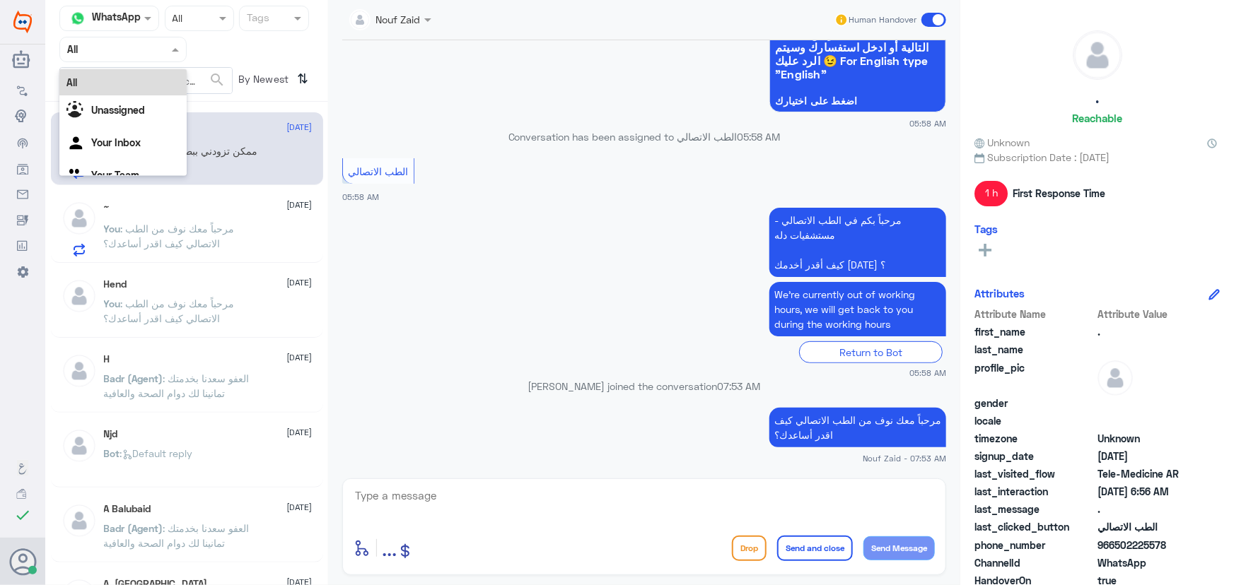
click at [138, 41] on input "text" at bounding box center [106, 49] width 78 height 16
click at [129, 132] on div "Your Inbox" at bounding box center [122, 144] width 127 height 33
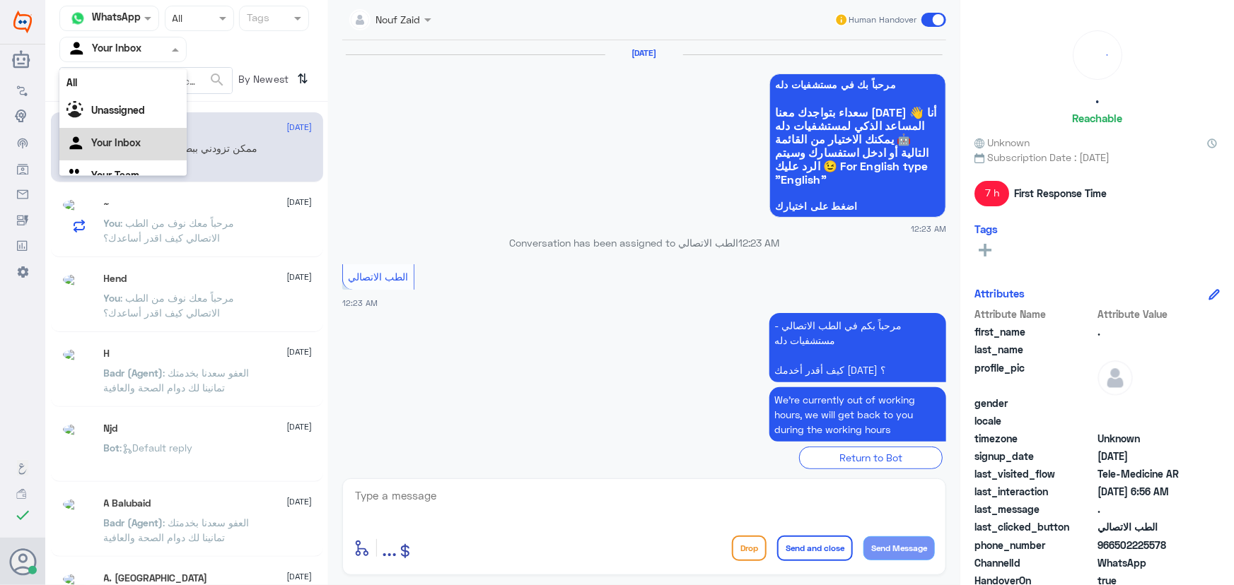
click at [123, 49] on input "text" at bounding box center [106, 49] width 78 height 16
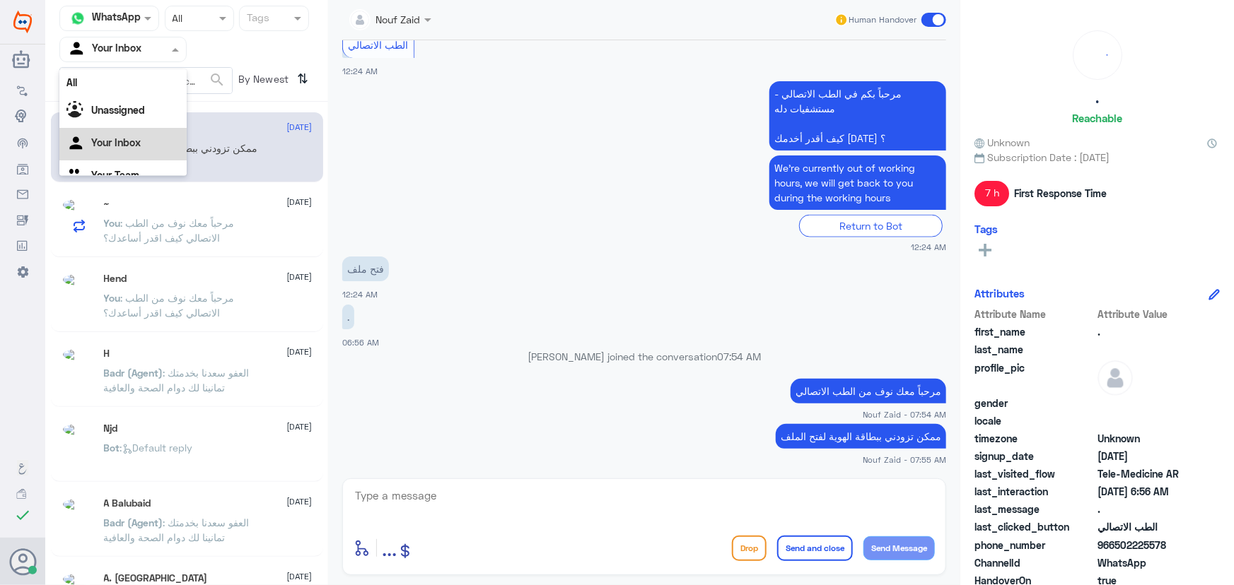
scroll to position [18, 0]
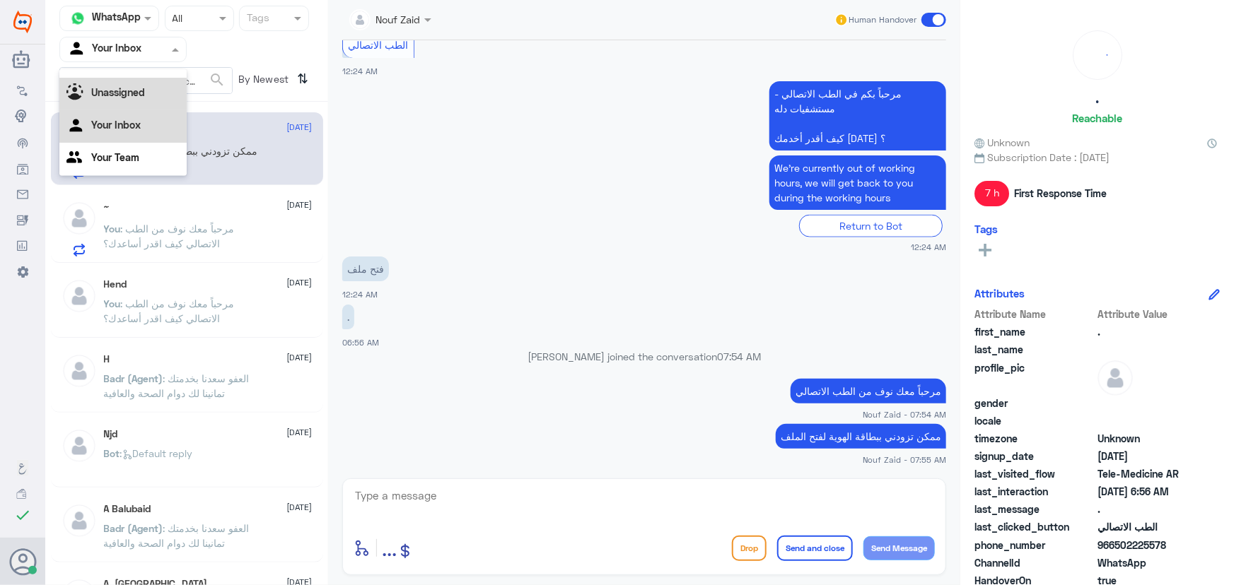
click at [136, 100] on div "Unassigned" at bounding box center [122, 94] width 127 height 33
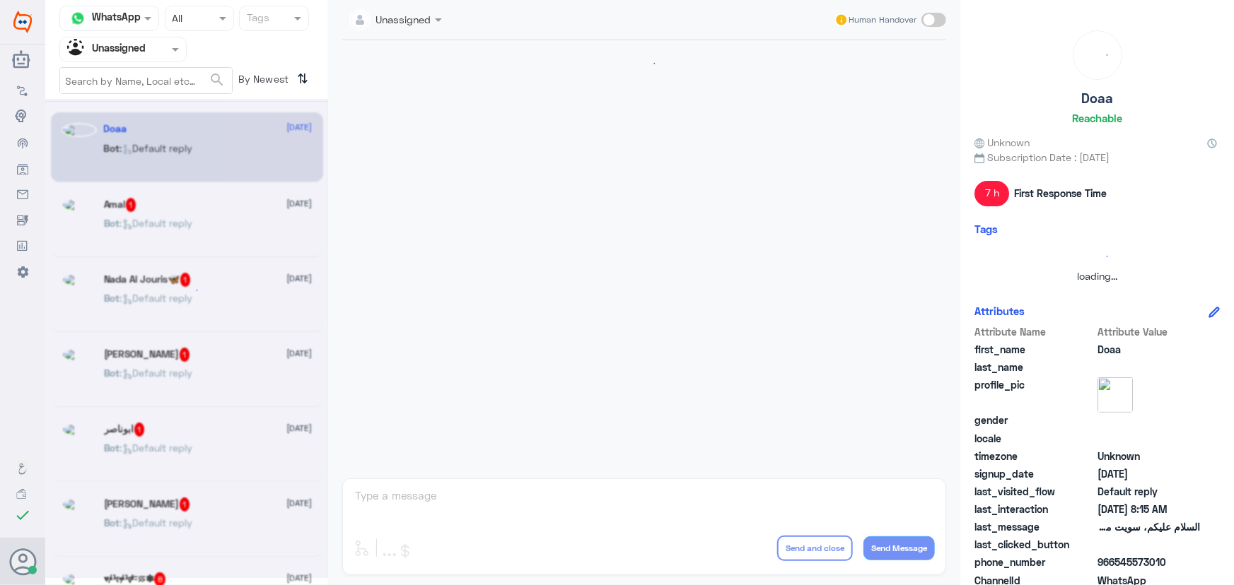
scroll to position [0, 0]
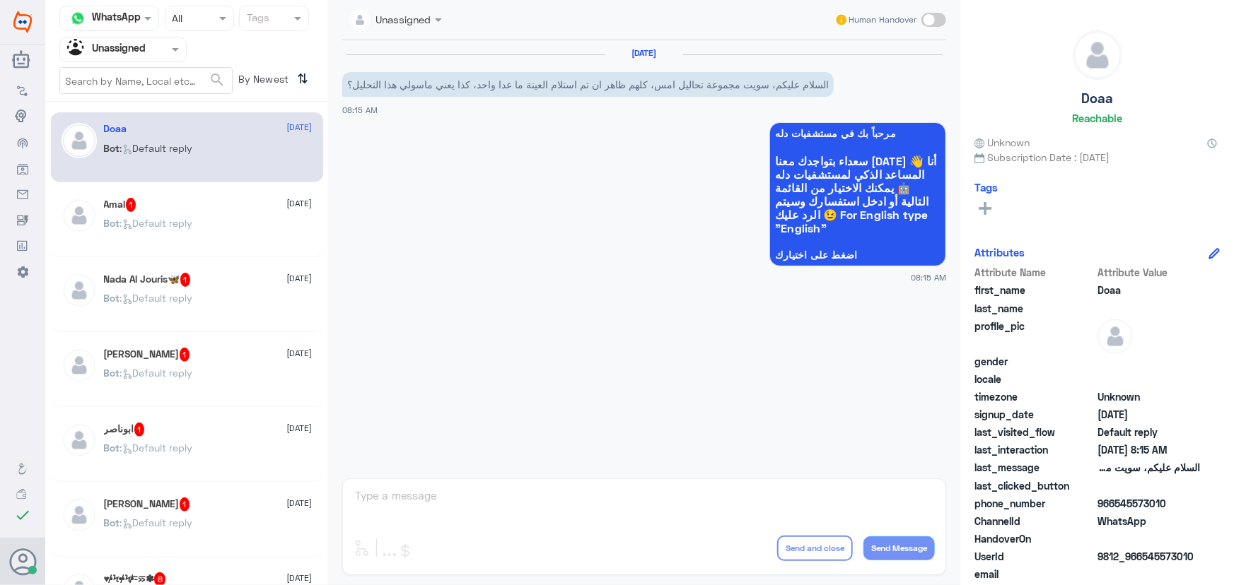
click at [206, 155] on div "Bot : Default reply" at bounding box center [208, 160] width 209 height 32
click at [218, 229] on div "Bot : Default reply" at bounding box center [208, 235] width 209 height 32
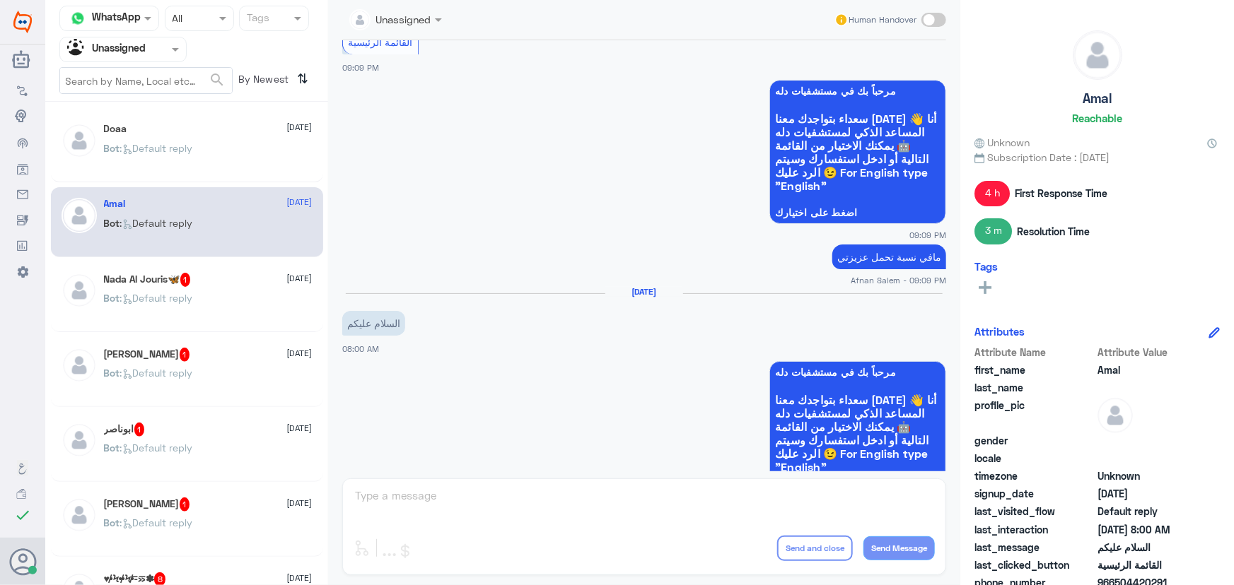
scroll to position [1151, 0]
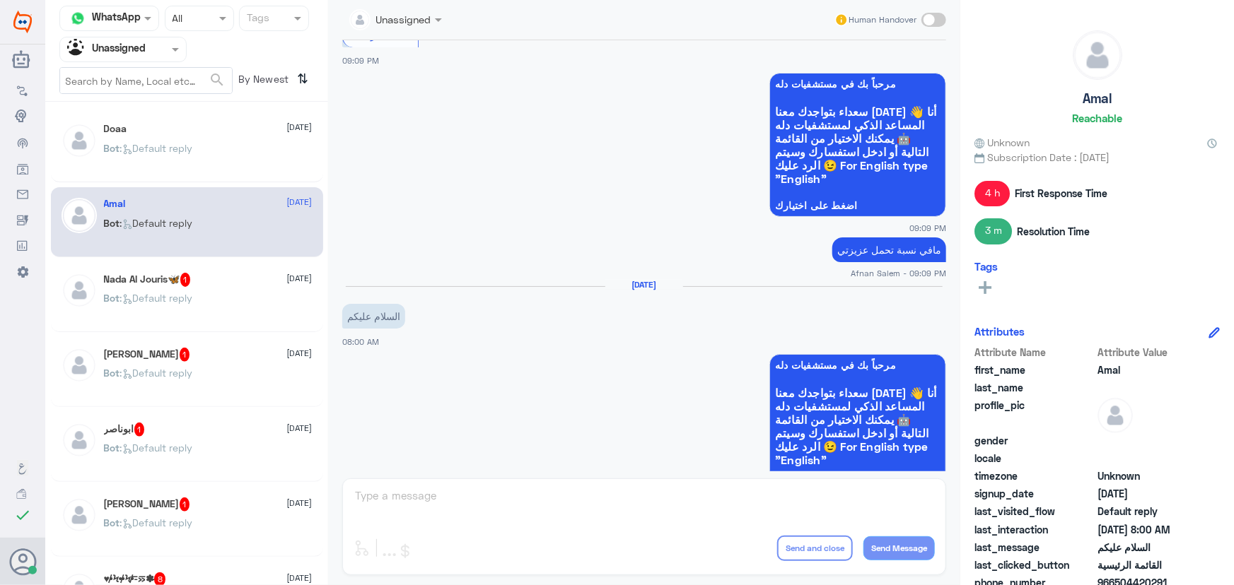
click at [247, 303] on div "Bot : Default reply" at bounding box center [208, 310] width 209 height 32
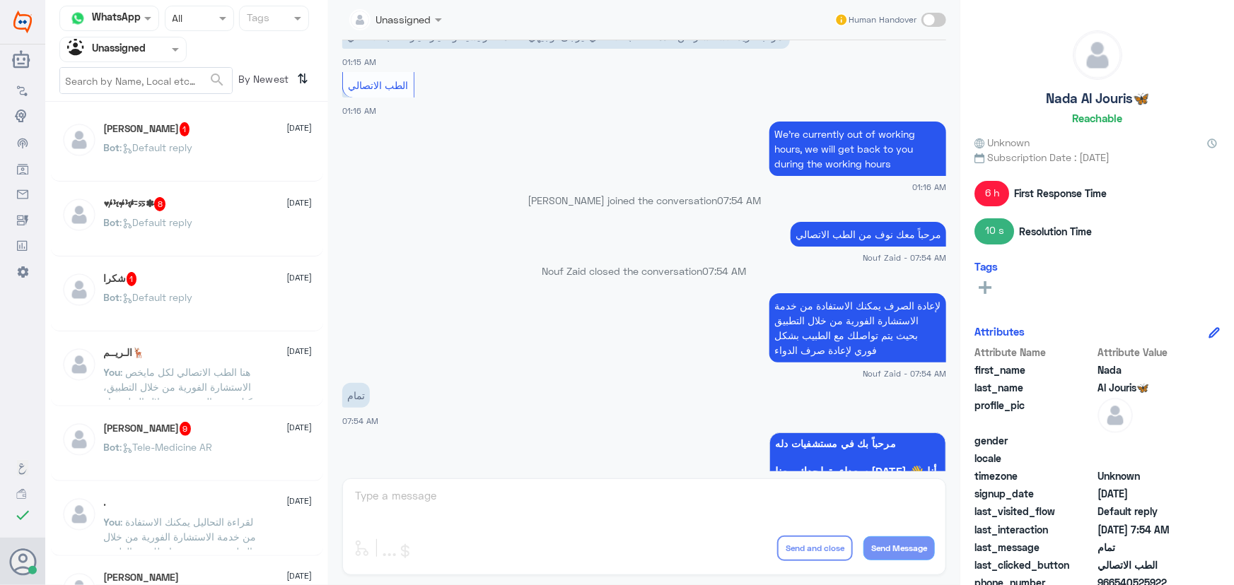
scroll to position [385, 0]
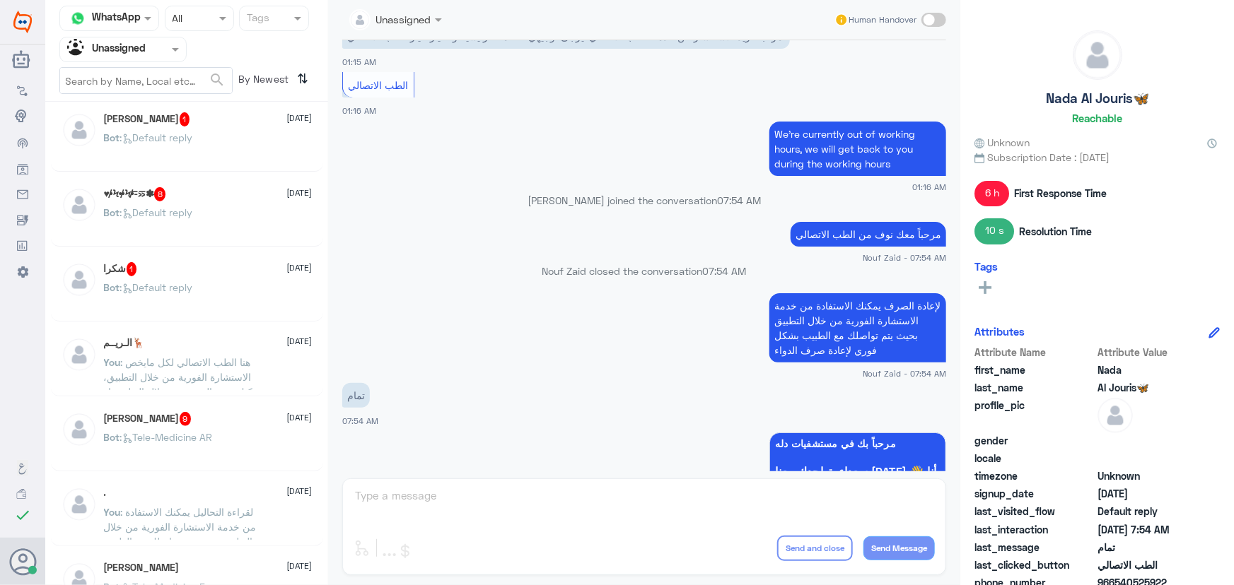
click at [276, 315] on div "شكرا 1 14 October Bot : Default reply" at bounding box center [187, 287] width 272 height 70
click at [281, 297] on div "Bot : Default reply" at bounding box center [208, 299] width 209 height 32
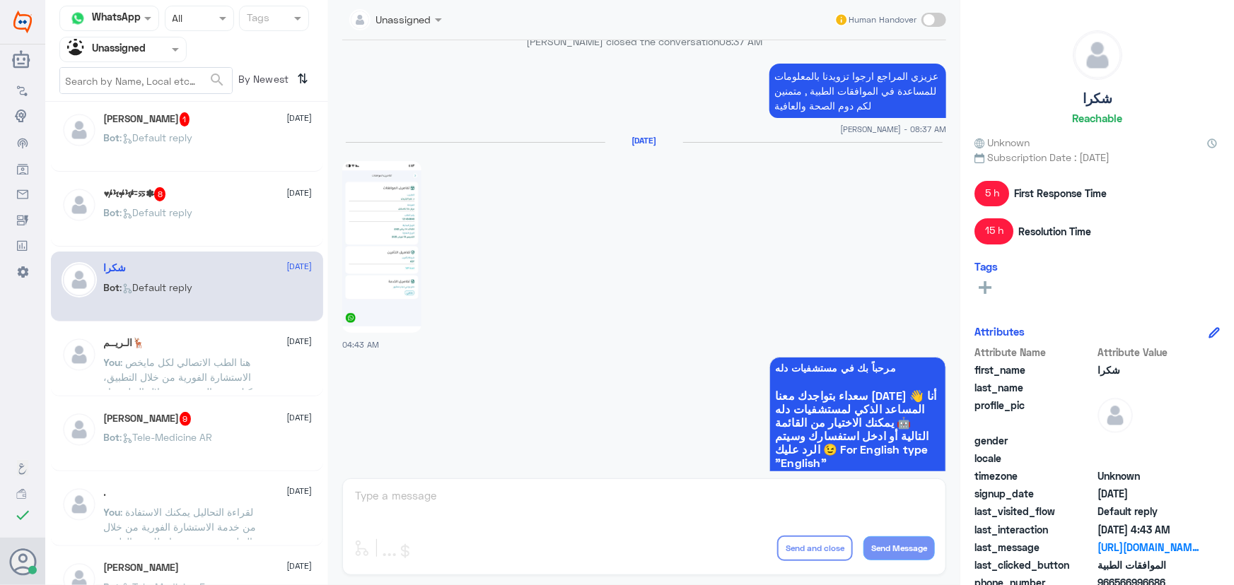
scroll to position [922, 0]
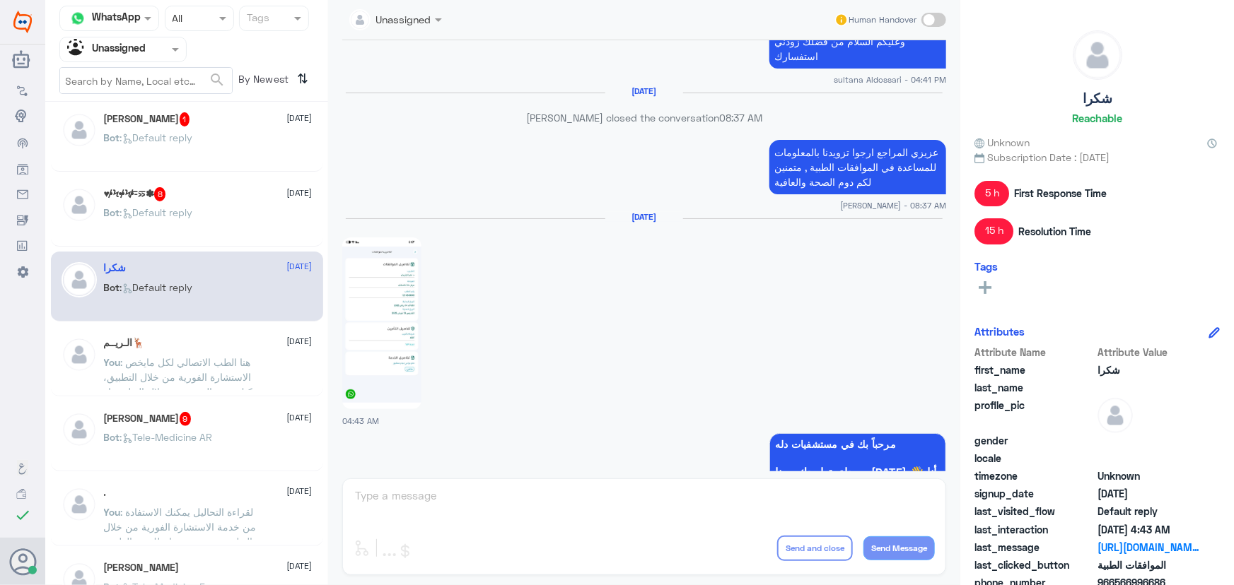
click at [257, 352] on div "الـريــم🦌 14 October You : هنا الطب الاتصالي لكل مايخص الاستشارة الفورية من خلا…" at bounding box center [208, 363] width 209 height 53
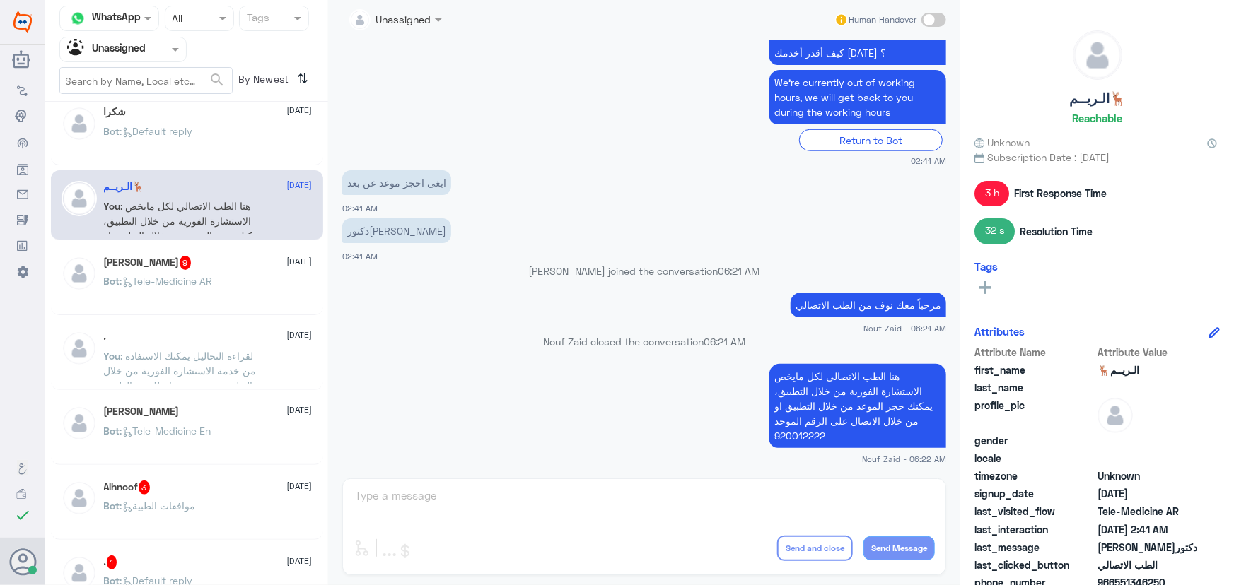
scroll to position [578, 0]
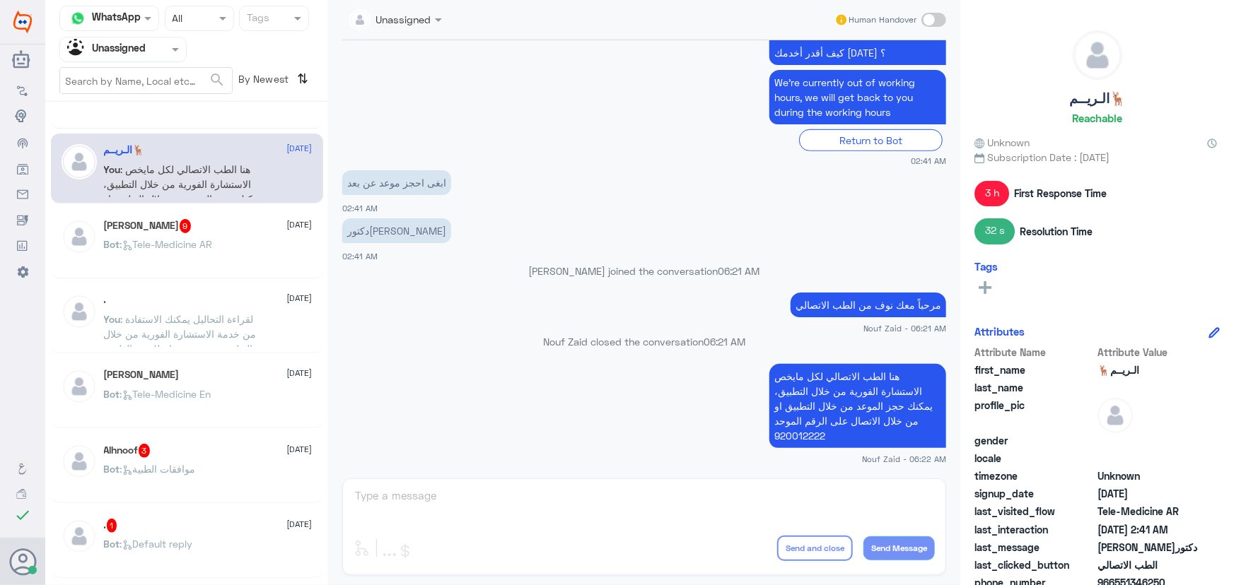
click at [242, 314] on span ": لقراءة التحاليل يمكنك الاستفادة من خدمة الاستشارة الفورية من خلال التطبيق بحي…" at bounding box center [180, 341] width 153 height 57
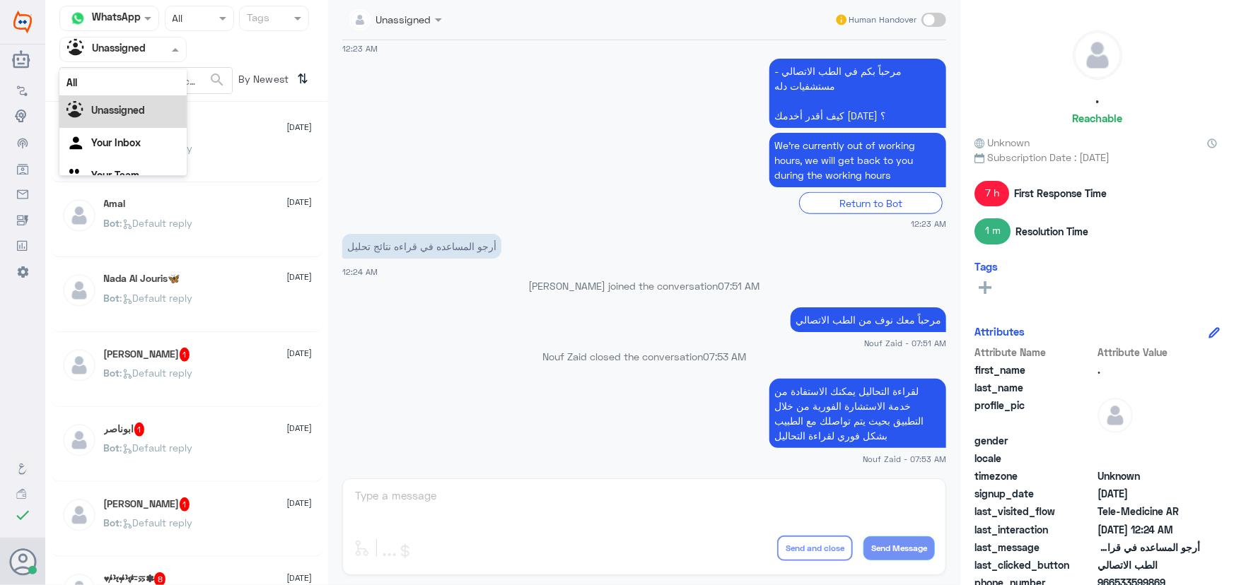
drag, startPoint x: 136, startPoint y: 46, endPoint x: 135, endPoint y: 68, distance: 21.9
click at [136, 47] on input "text" at bounding box center [106, 49] width 78 height 16
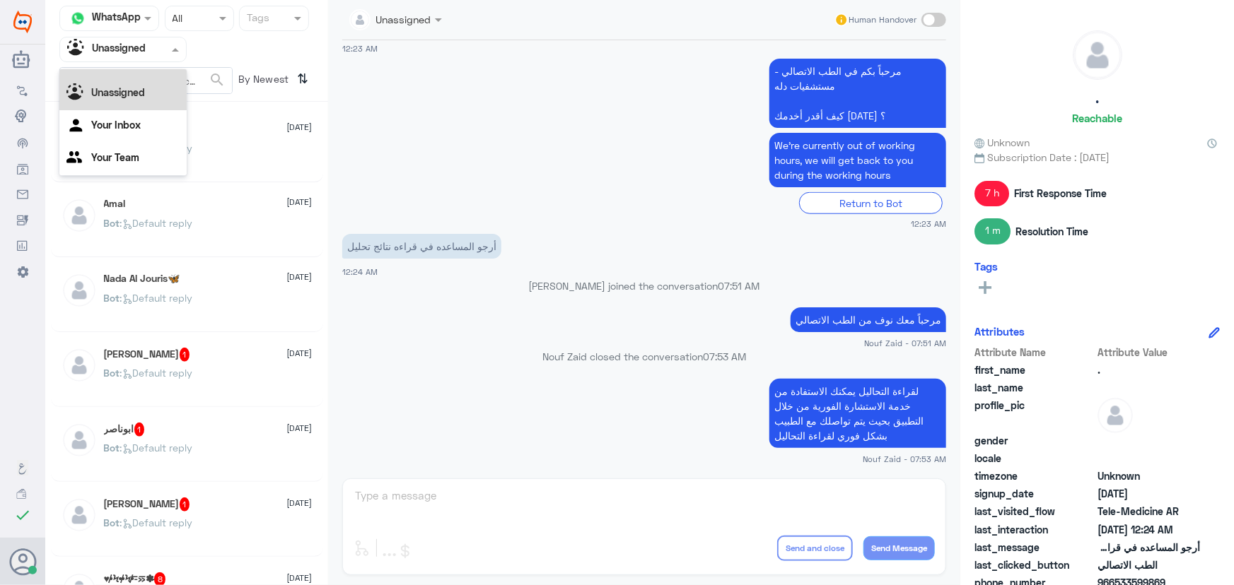
click at [134, 72] on div "All" at bounding box center [122, 65] width 127 height 26
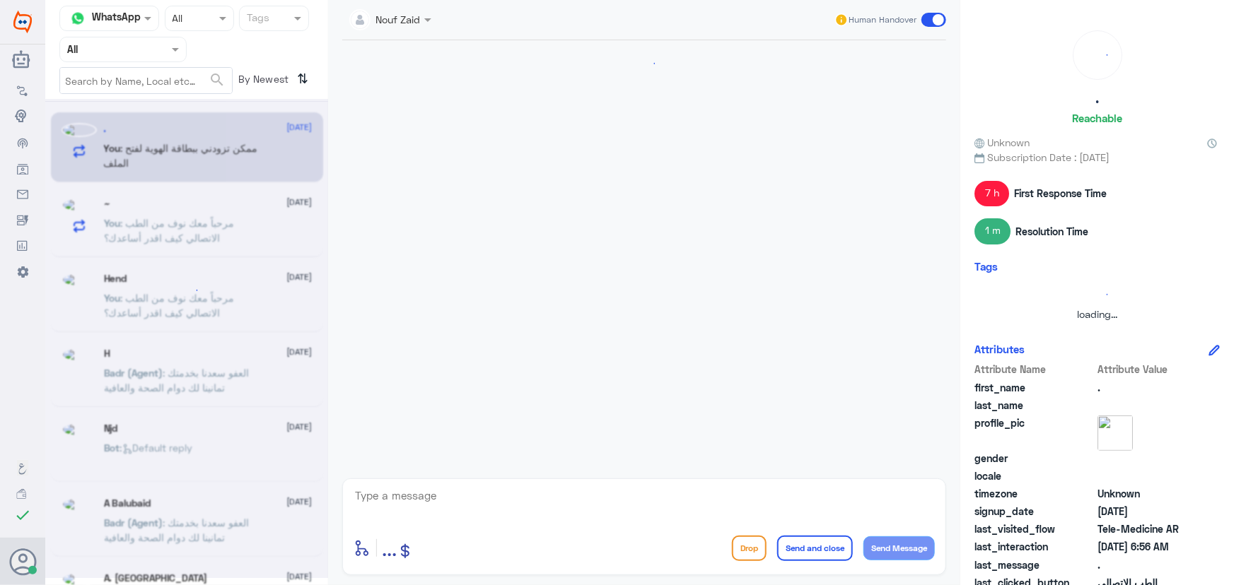
scroll to position [879, 0]
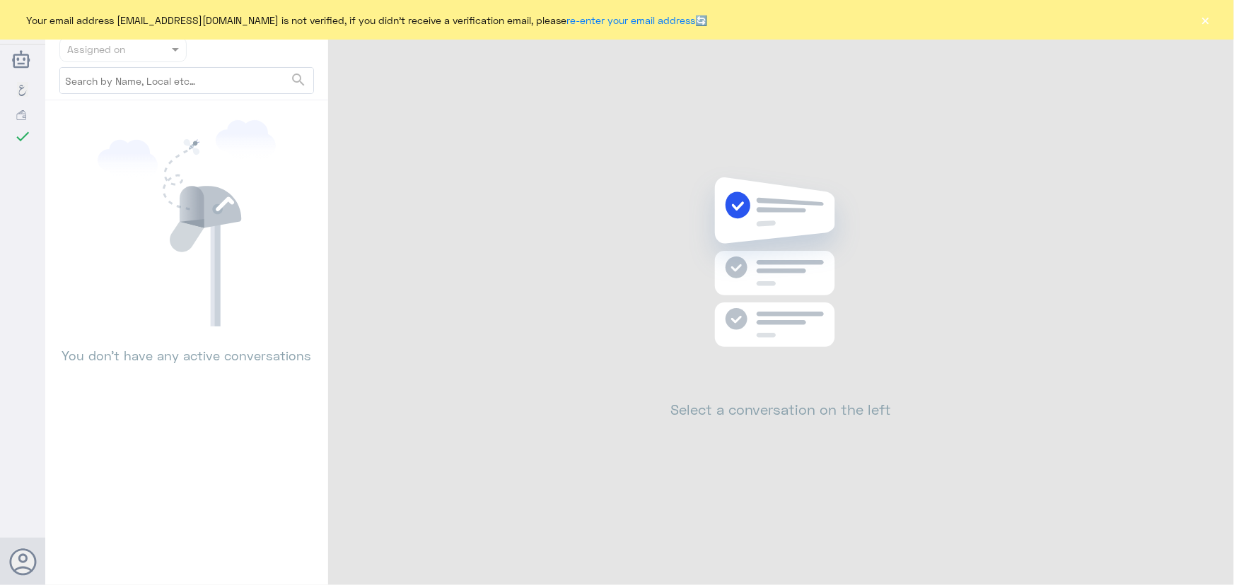
click at [1210, 23] on button "×" at bounding box center [1205, 20] width 14 height 14
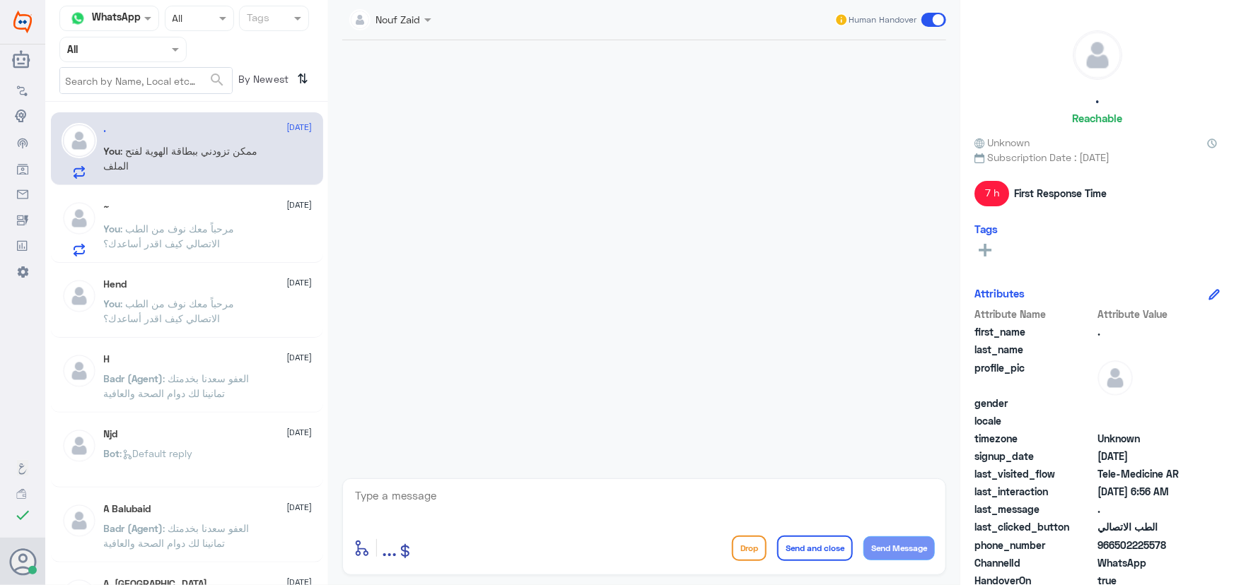
click at [276, 229] on div "You : مرحباً معك نوف من الطب الاتصالي كيف اقدر أساعدك؟" at bounding box center [208, 241] width 209 height 32
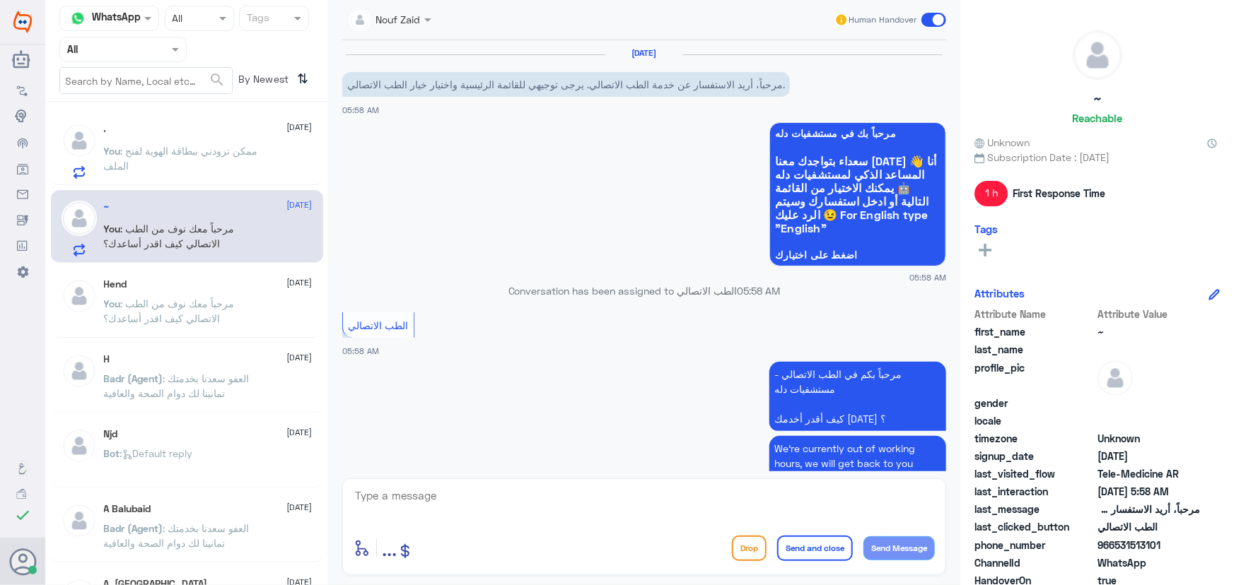
scroll to position [154, 0]
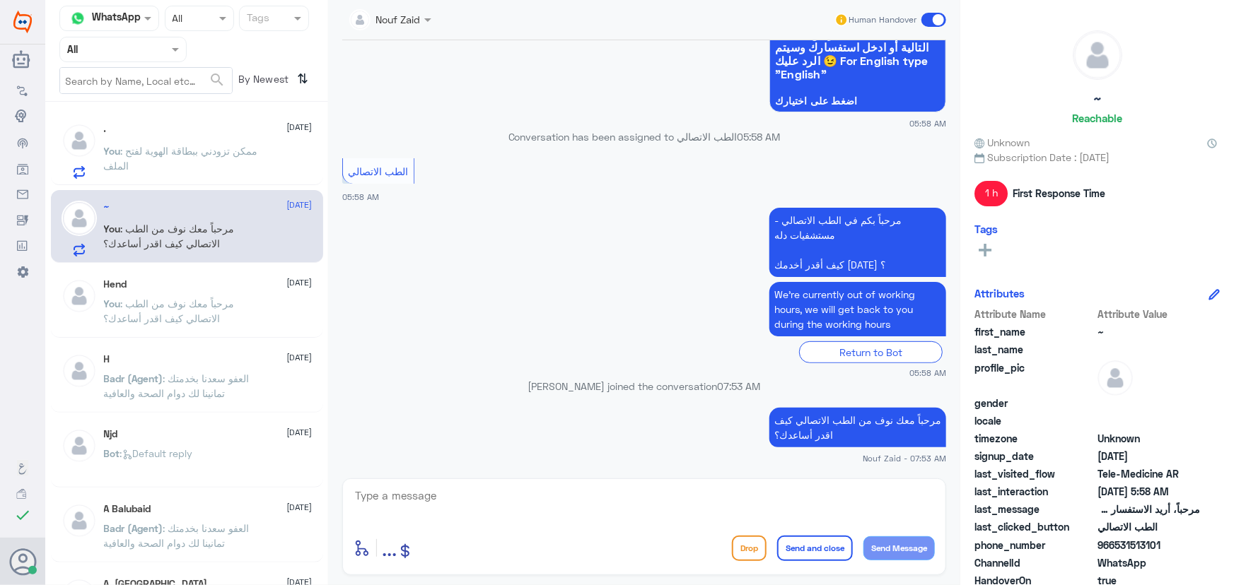
click at [919, 26] on div "Human Handover" at bounding box center [890, 19] width 112 height 25
click at [927, 15] on span at bounding box center [933, 20] width 25 height 14
click at [0, 0] on input "checkbox" at bounding box center [0, 0] width 0 height 0
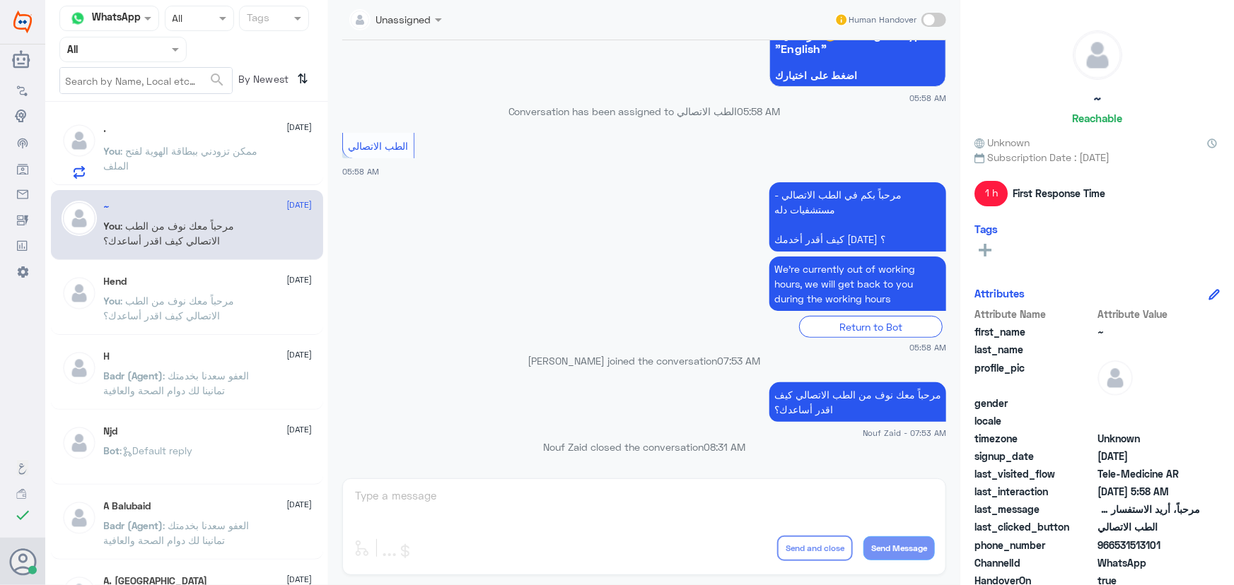
click at [227, 162] on p "You : ممكن تزودني ببطاقة الهوية لفتح الملف" at bounding box center [183, 161] width 159 height 35
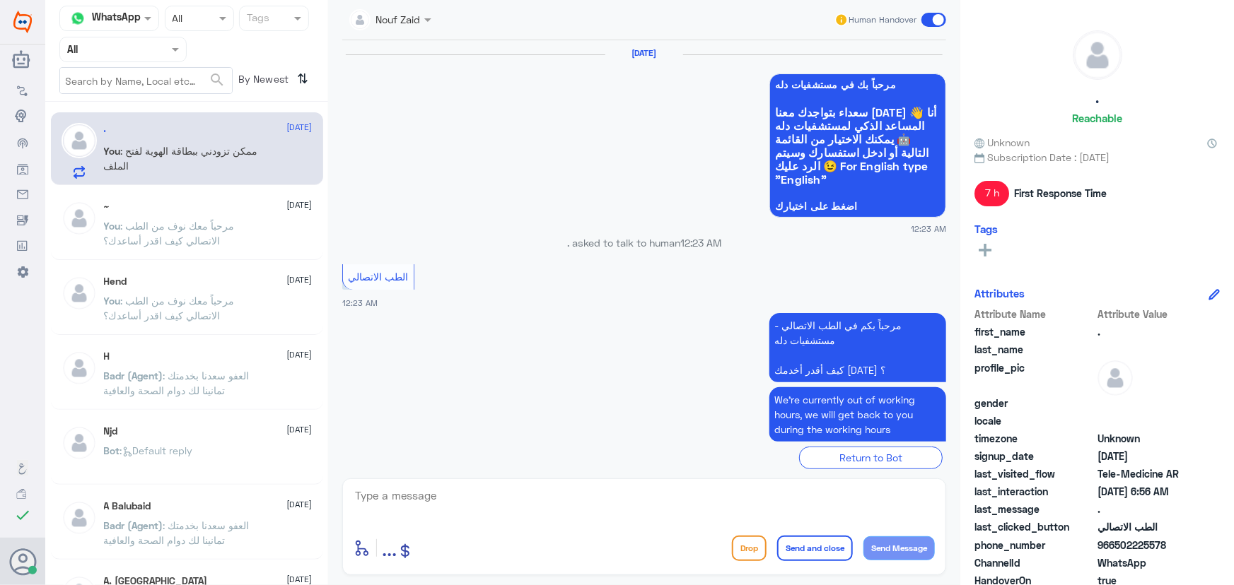
scroll to position [879, 0]
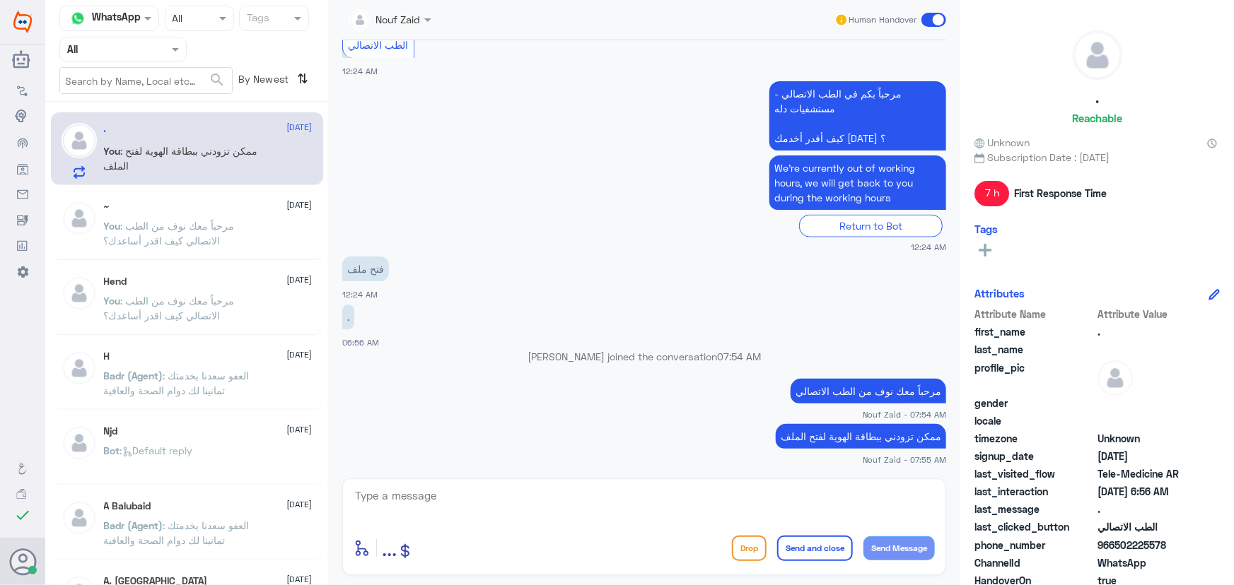
click at [940, 21] on span at bounding box center [933, 20] width 25 height 14
click at [0, 0] on input "checkbox" at bounding box center [0, 0] width 0 height 0
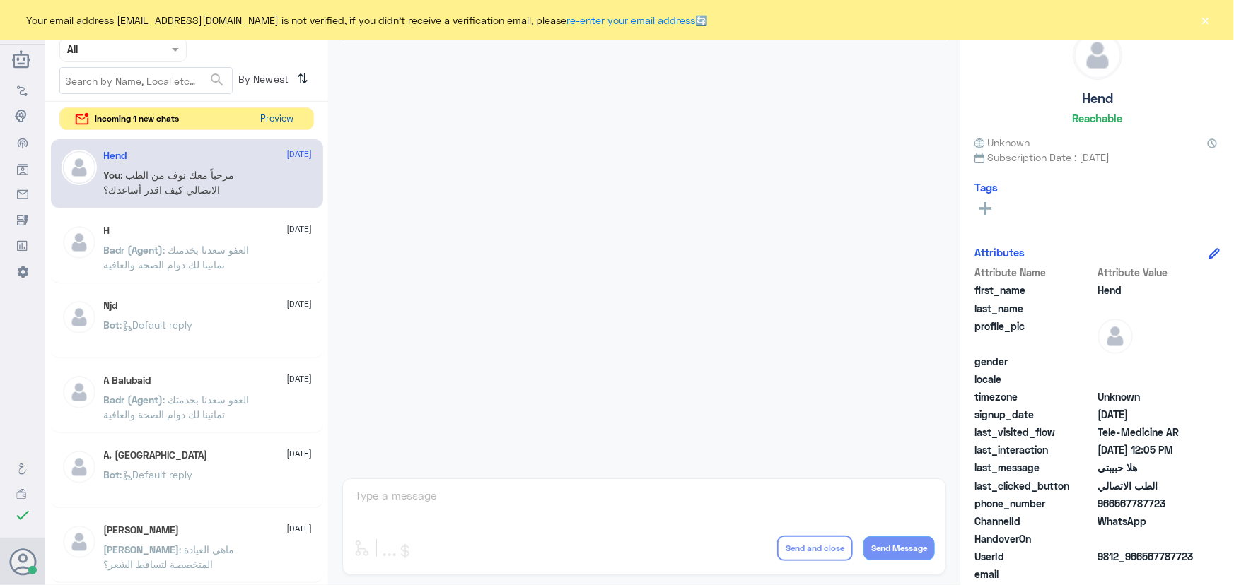
click at [269, 120] on button "Preview" at bounding box center [277, 119] width 44 height 22
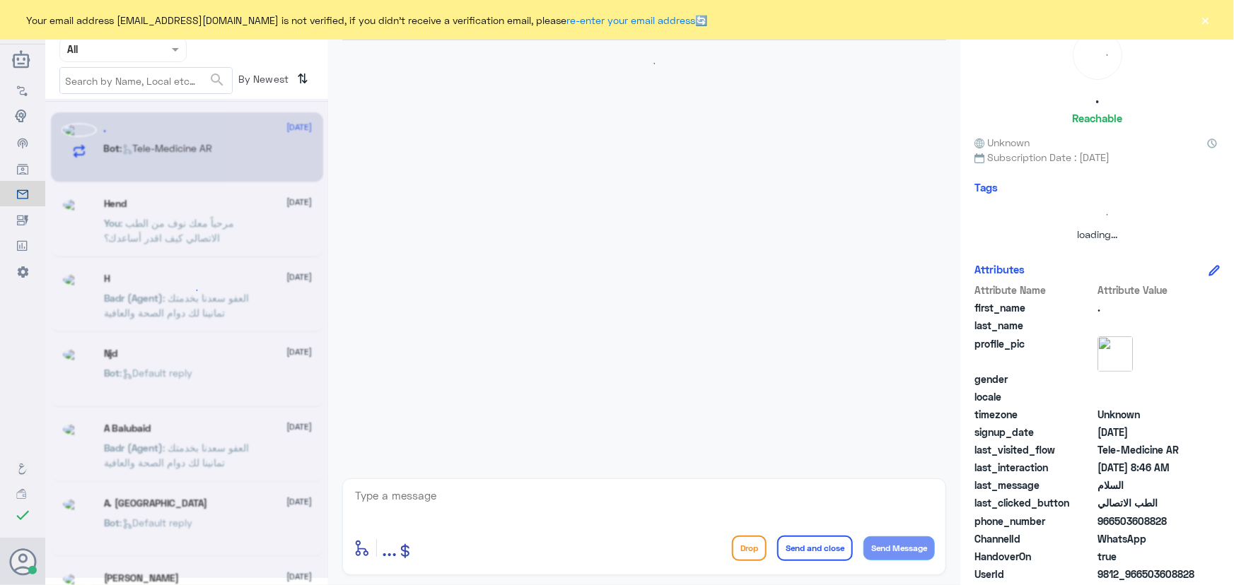
scroll to position [842, 0]
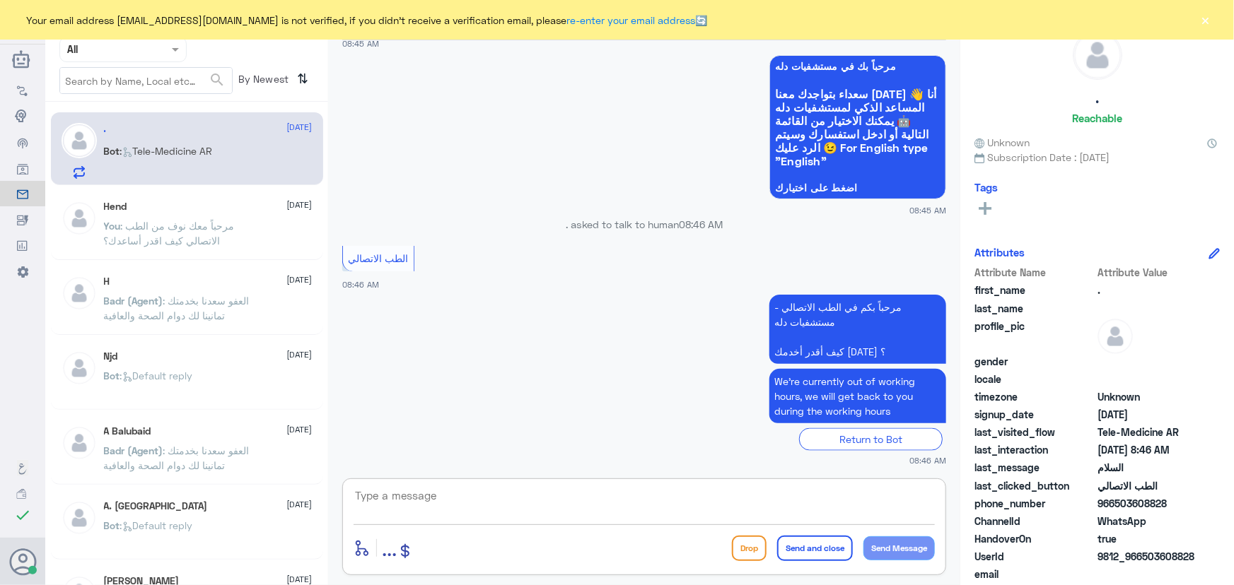
click at [532, 491] on textarea at bounding box center [643, 503] width 581 height 35
paste textarea "مرحباً معك نوف من الطب الاتصالي كيف اقدر أساعدك؟"
type textarea "مرحباً معك نوف من الطب الاتصالي كيف اقدر أساعدك؟"
click at [903, 551] on button "Send Message" at bounding box center [898, 549] width 71 height 24
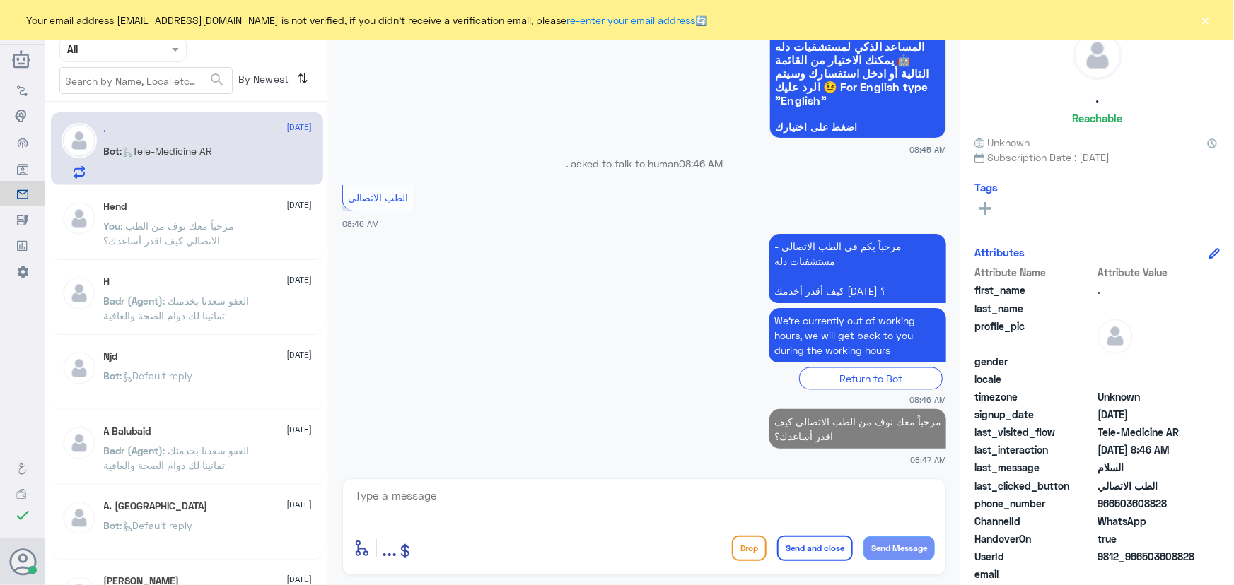
click at [1211, 21] on button "×" at bounding box center [1205, 20] width 14 height 14
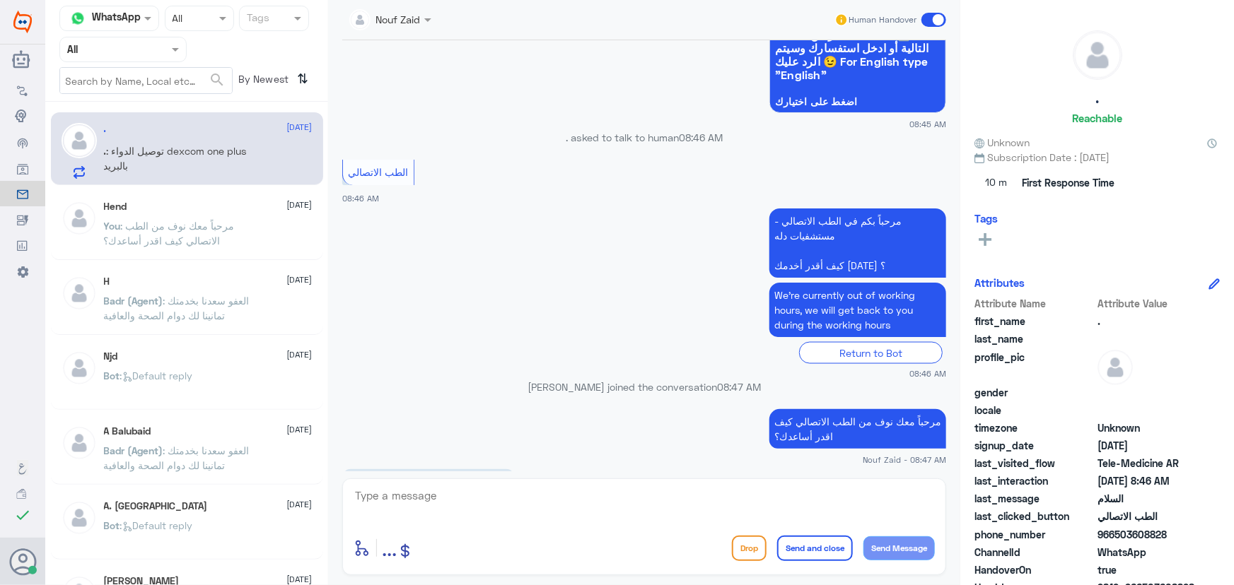
scroll to position [947, 0]
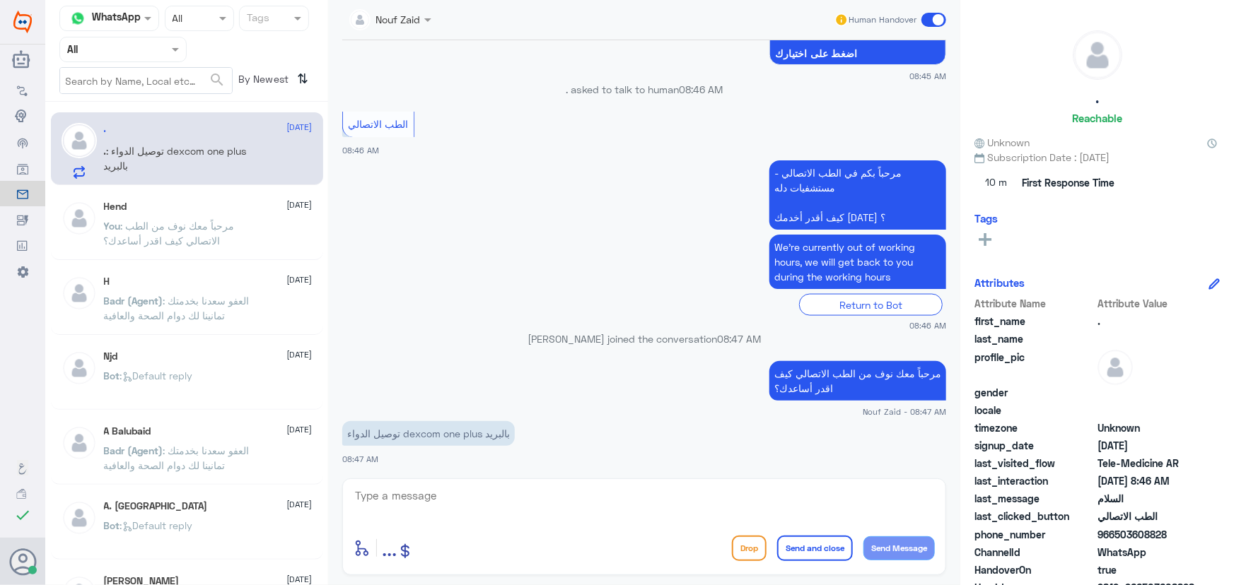
click at [409, 428] on p "توصيل الدواء dexcom one plus بالبريد" at bounding box center [428, 433] width 172 height 25
drag, startPoint x: 403, startPoint y: 433, endPoint x: 484, endPoint y: 439, distance: 80.8
click at [484, 439] on p "توصيل الدواء dexcom one plus بالبريد" at bounding box center [428, 433] width 172 height 25
copy p "dexcom one plus"
click at [423, 499] on textarea at bounding box center [643, 503] width 581 height 35
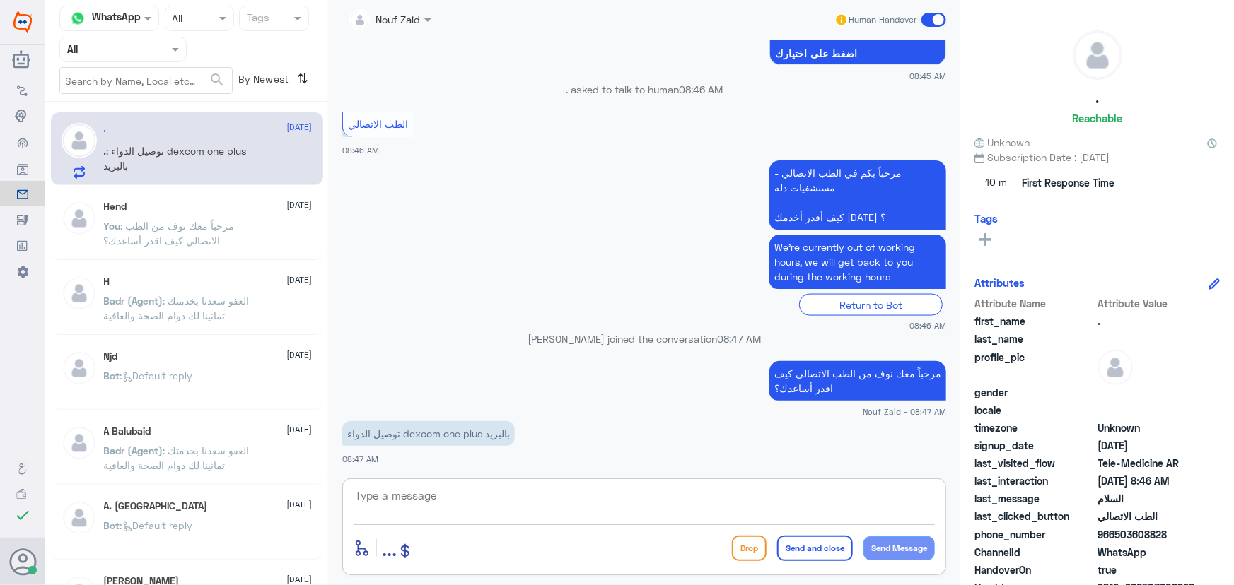
click at [433, 496] on textarea at bounding box center [643, 503] width 581 height 35
click at [1118, 538] on span "966503608828" at bounding box center [1148, 534] width 103 height 15
drag, startPoint x: 1116, startPoint y: 538, endPoint x: 1175, endPoint y: 537, distance: 59.4
click at [1175, 537] on span "966503608828" at bounding box center [1148, 534] width 103 height 15
copy span "503608828"
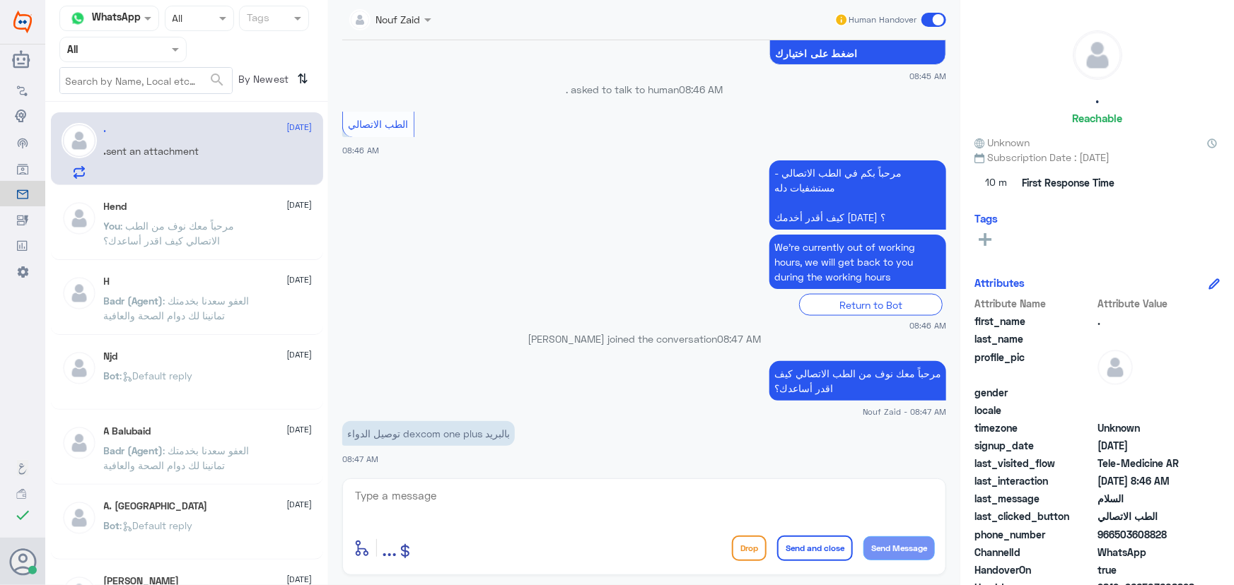
scroll to position [1020, 0]
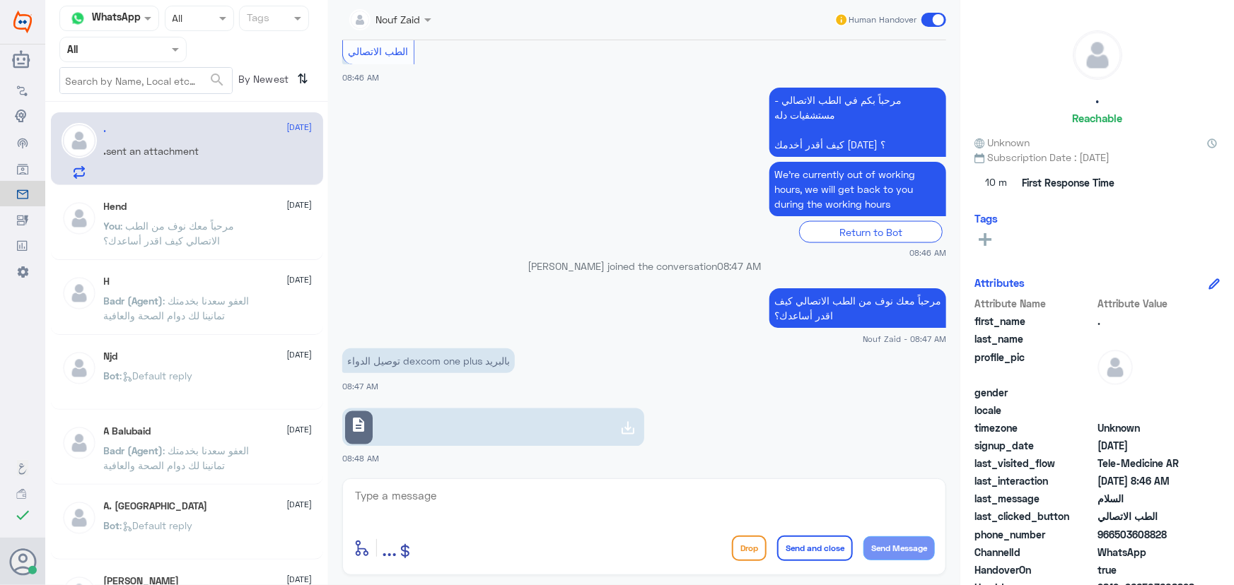
click at [614, 424] on div at bounding box center [628, 428] width 28 height 28
click at [522, 515] on textarea at bounding box center [643, 503] width 581 height 35
type textarea "هل حاب تكون الوصفه توصيل ؟"
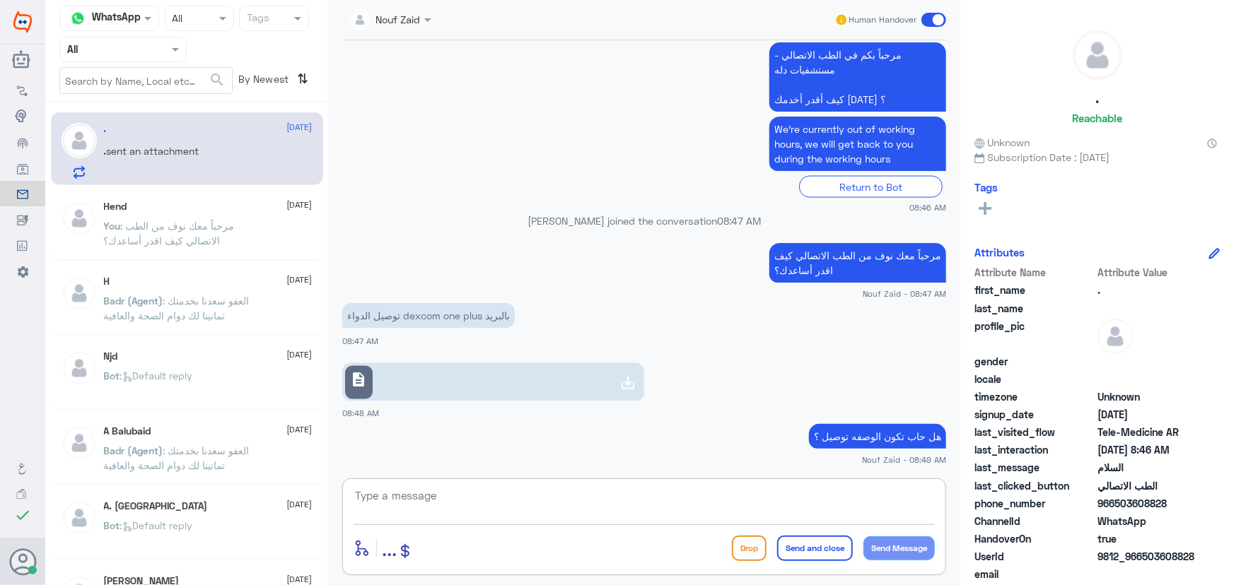
click at [575, 375] on link "description" at bounding box center [493, 382] width 302 height 38
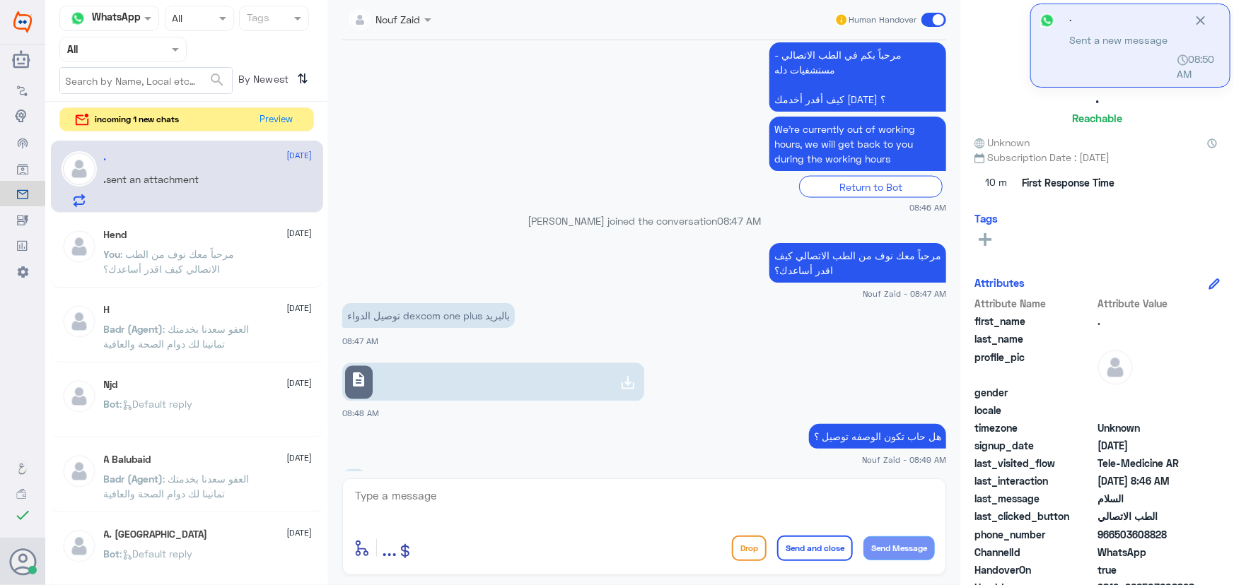
scroll to position [1207, 0]
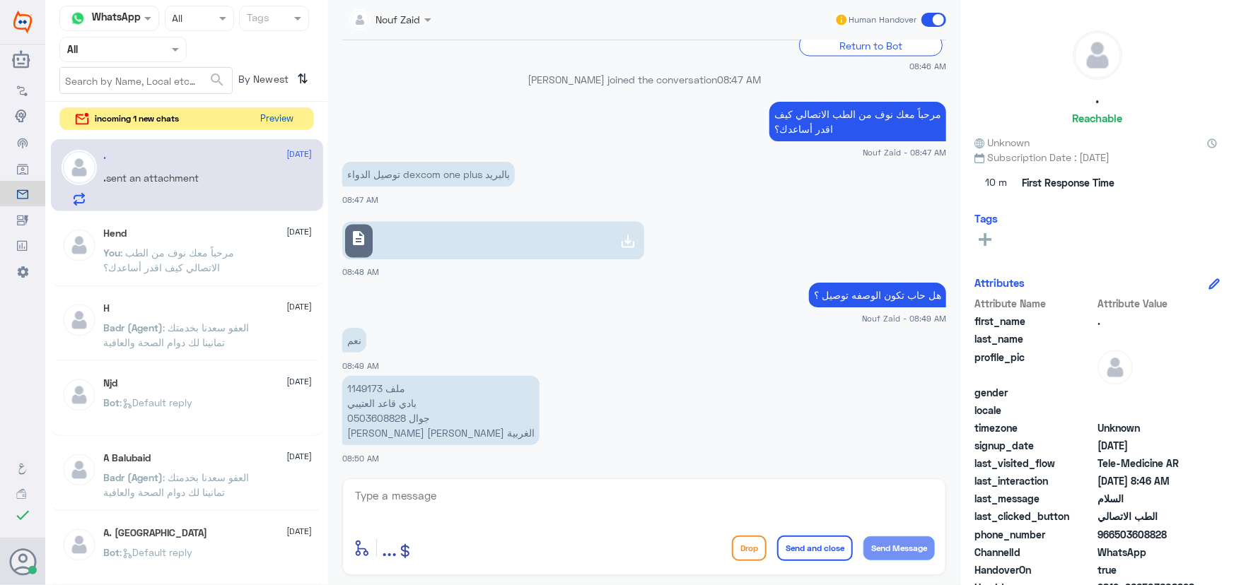
click at [276, 119] on button "Preview" at bounding box center [277, 119] width 44 height 22
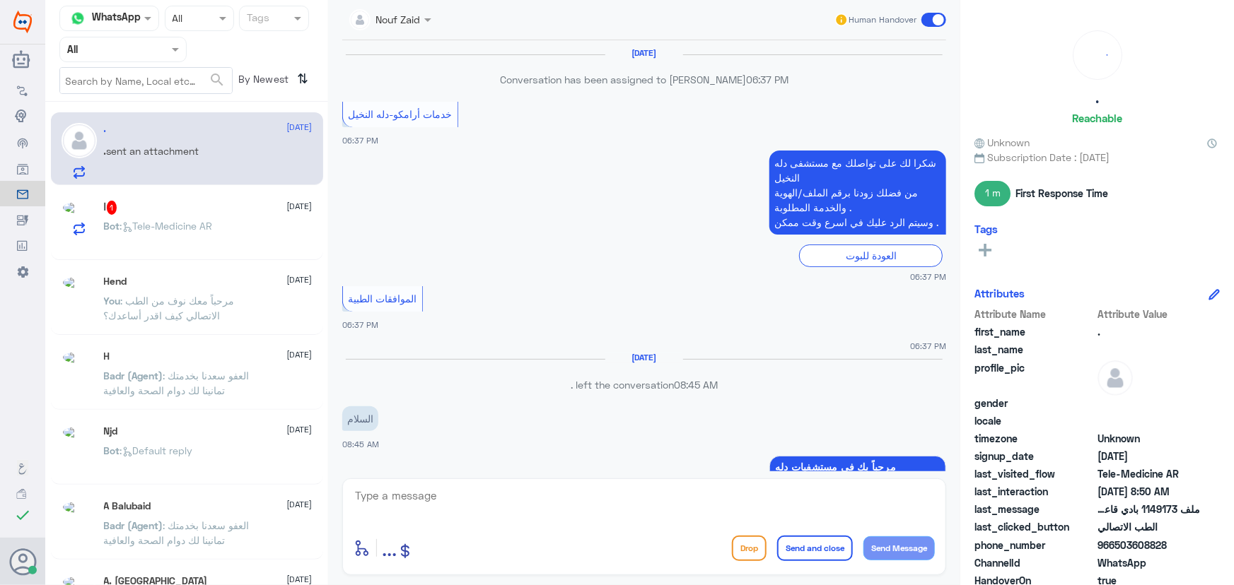
scroll to position [795, 0]
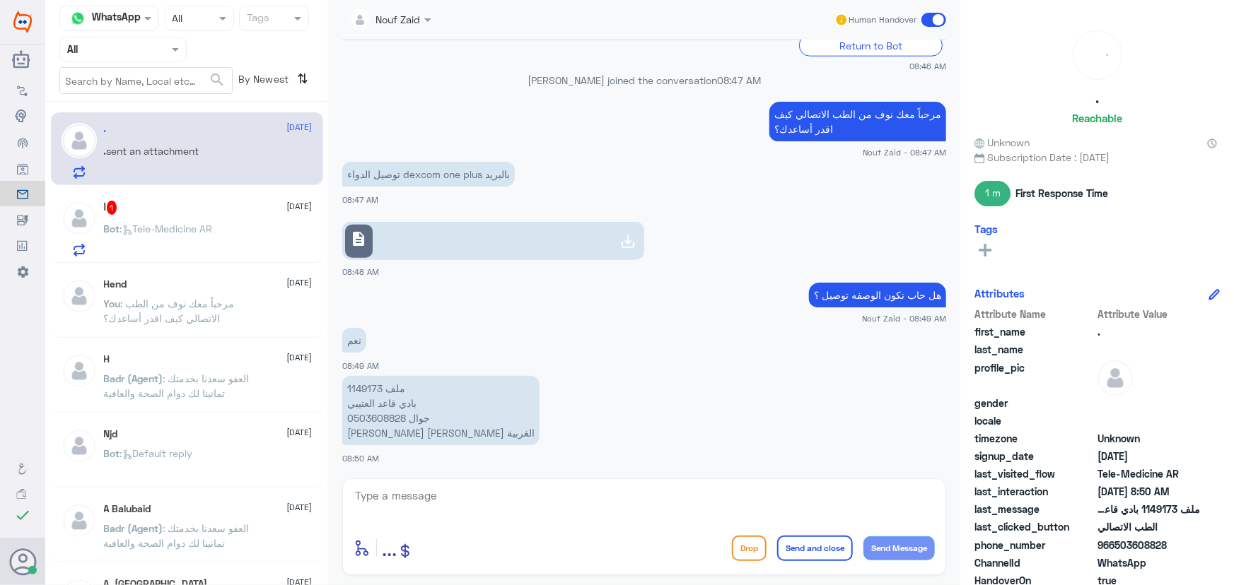
click at [220, 231] on div "Bot : Tele-Medicine AR" at bounding box center [208, 241] width 209 height 32
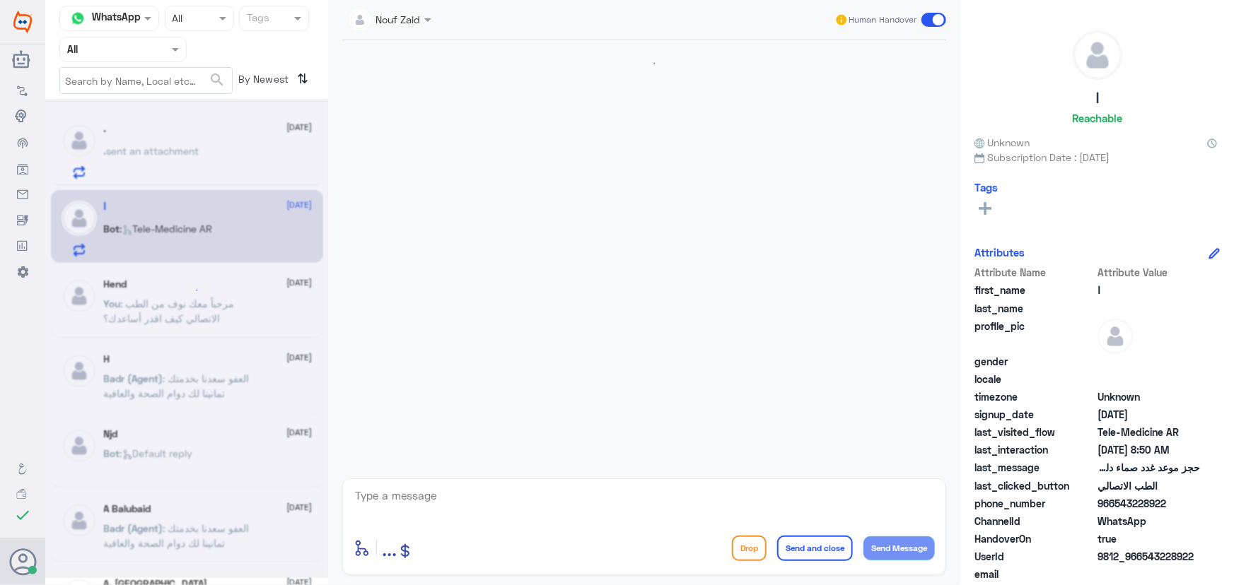
scroll to position [352, 0]
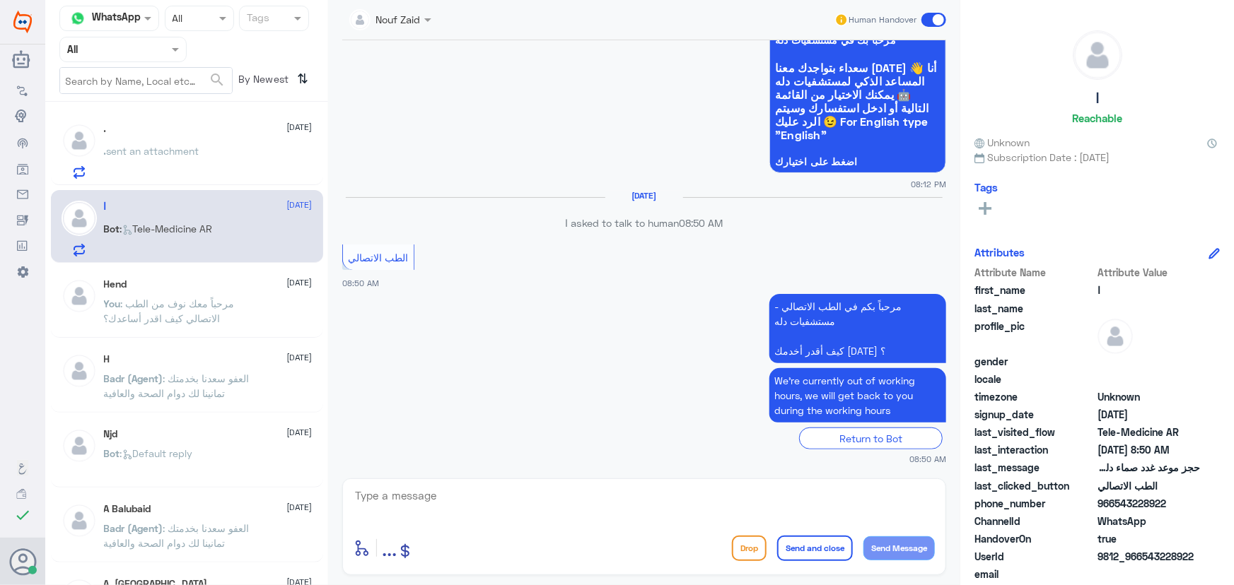
click at [169, 161] on p ". sent an attachment" at bounding box center [151, 161] width 95 height 35
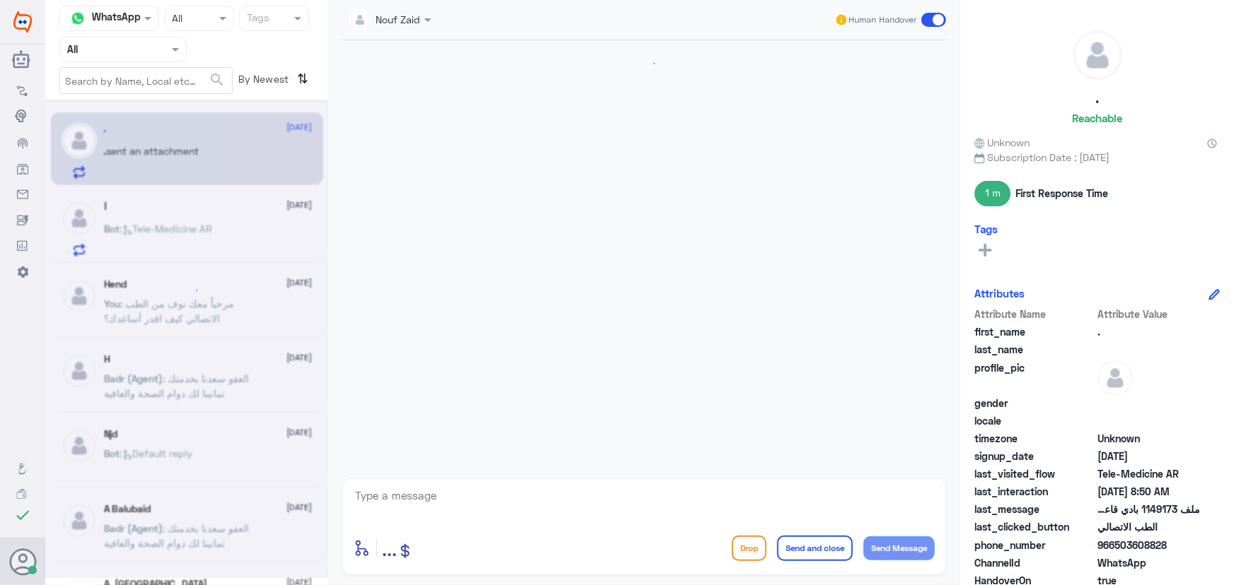
scroll to position [795, 0]
click at [474, 515] on textarea at bounding box center [643, 503] width 581 height 35
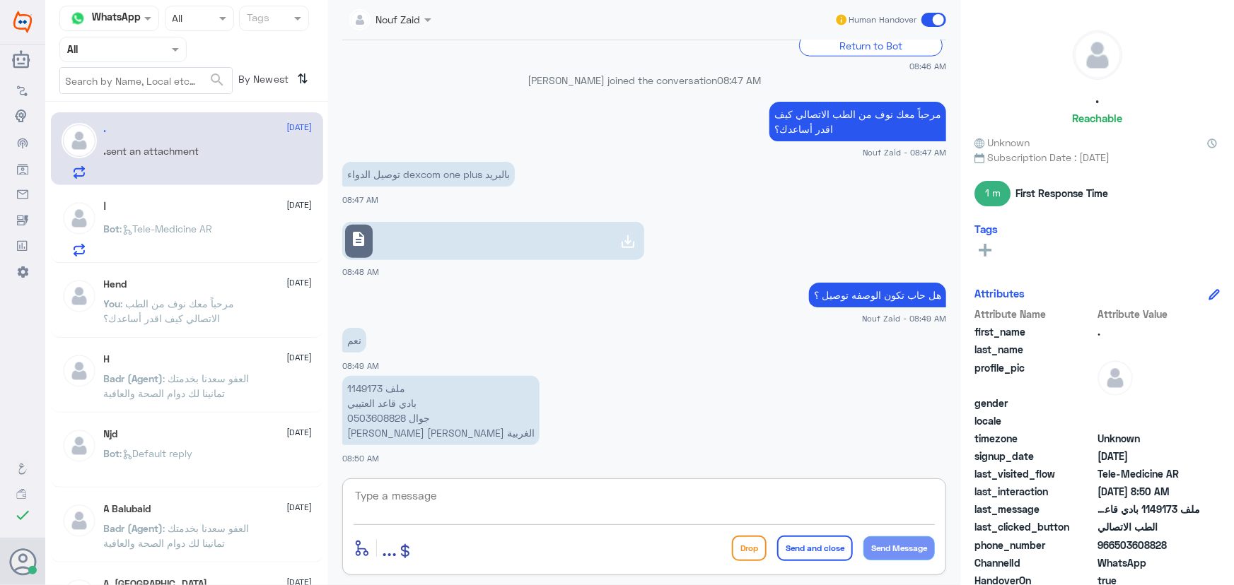
click at [466, 501] on textarea at bounding box center [643, 503] width 581 height 35
click at [156, 221] on p "Bot : Tele-Medicine AR" at bounding box center [158, 238] width 109 height 35
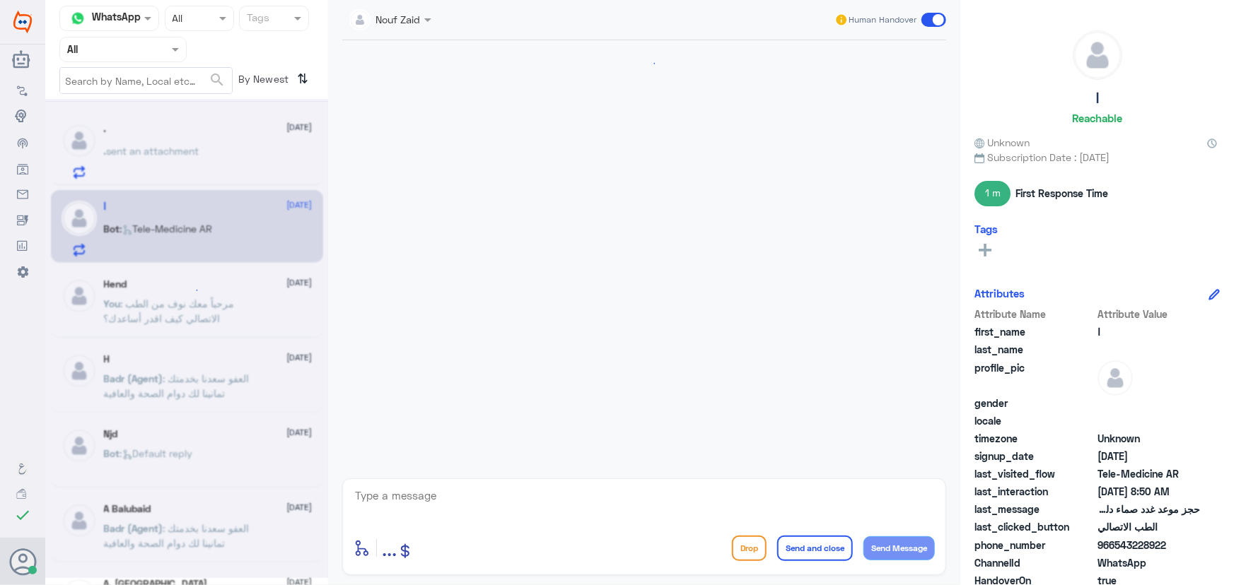
click at [156, 221] on div at bounding box center [186, 338] width 283 height 479
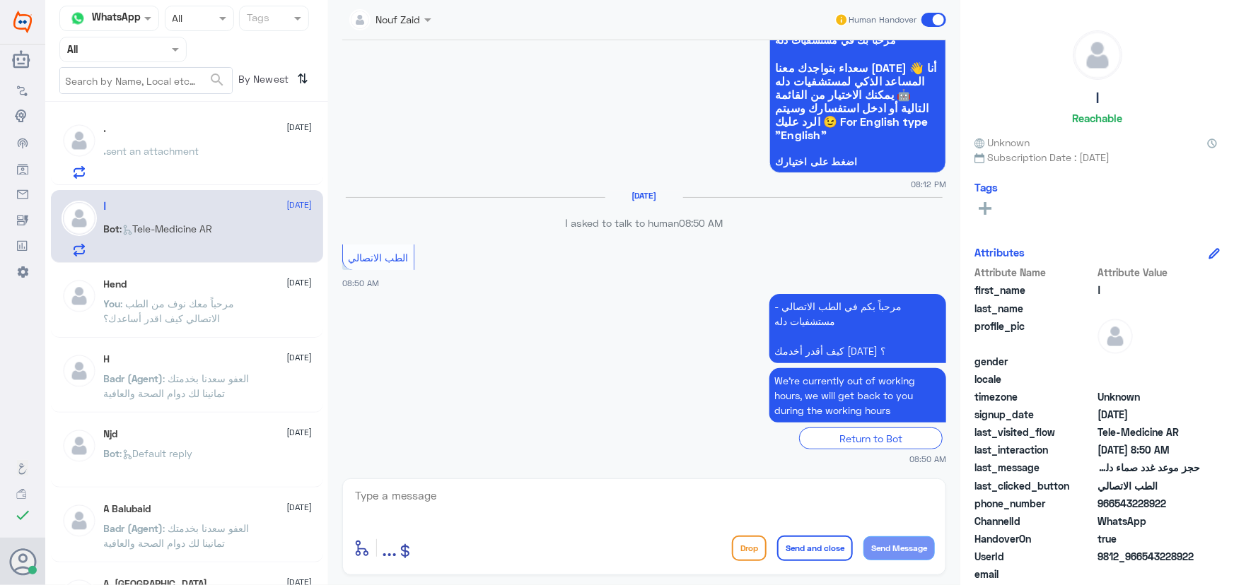
click at [442, 493] on textarea at bounding box center [643, 503] width 581 height 35
paste textarea "مرحباً معك نوف من الطب الاتصالي كيف اقدر أساعدك؟"
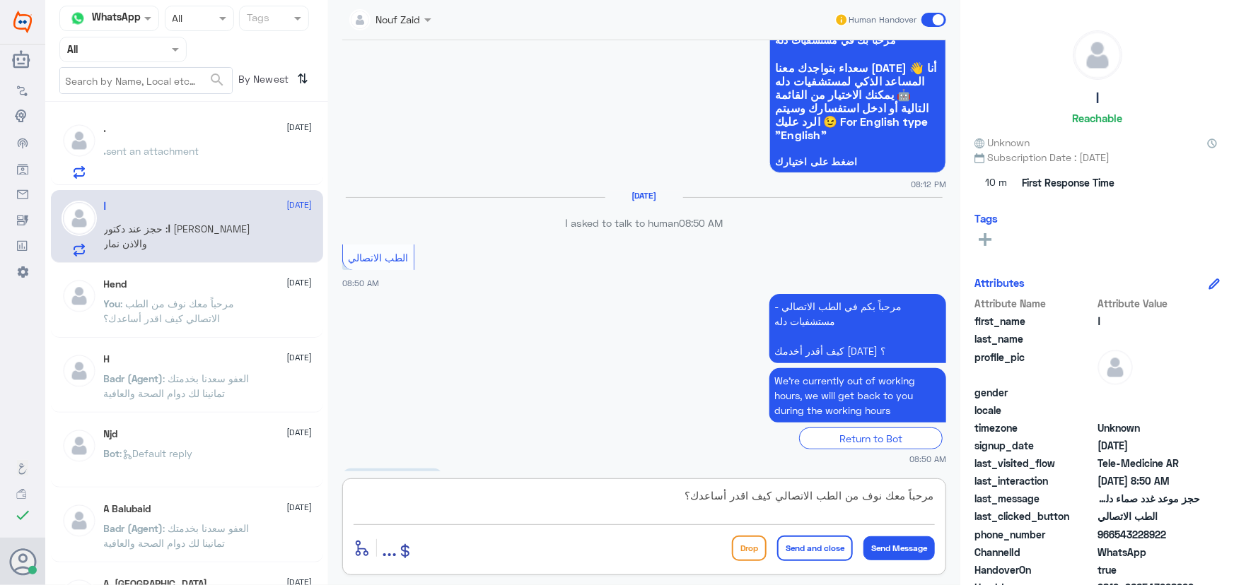
scroll to position [430, 0]
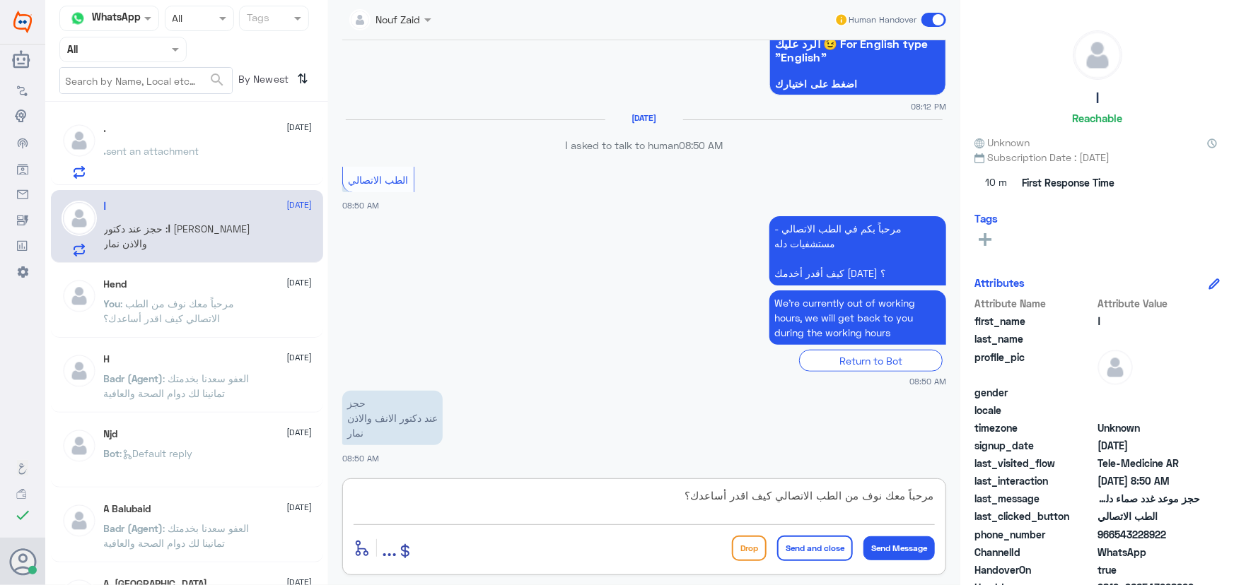
drag, startPoint x: 832, startPoint y: 508, endPoint x: 1045, endPoint y: 517, distance: 213.0
click at [1045, 517] on div "Channel WhatsApp Status × All Tags Agent Filter All search By Newest ⇅ . 14 Oct…" at bounding box center [639, 295] width 1188 height 590
type textarea "مرحباً معك نوف من الطب الاتصالي كيف اقدر أساعدك؟"
click at [381, 472] on div "Nouf Zaid Human Handover 13 Sep 2025 السلام عليكم 08:11 PM مرحباً بك في مستشفيا…" at bounding box center [644, 295] width 632 height 590
click at [224, 180] on div ". 14 October . sent an attachment" at bounding box center [187, 148] width 272 height 73
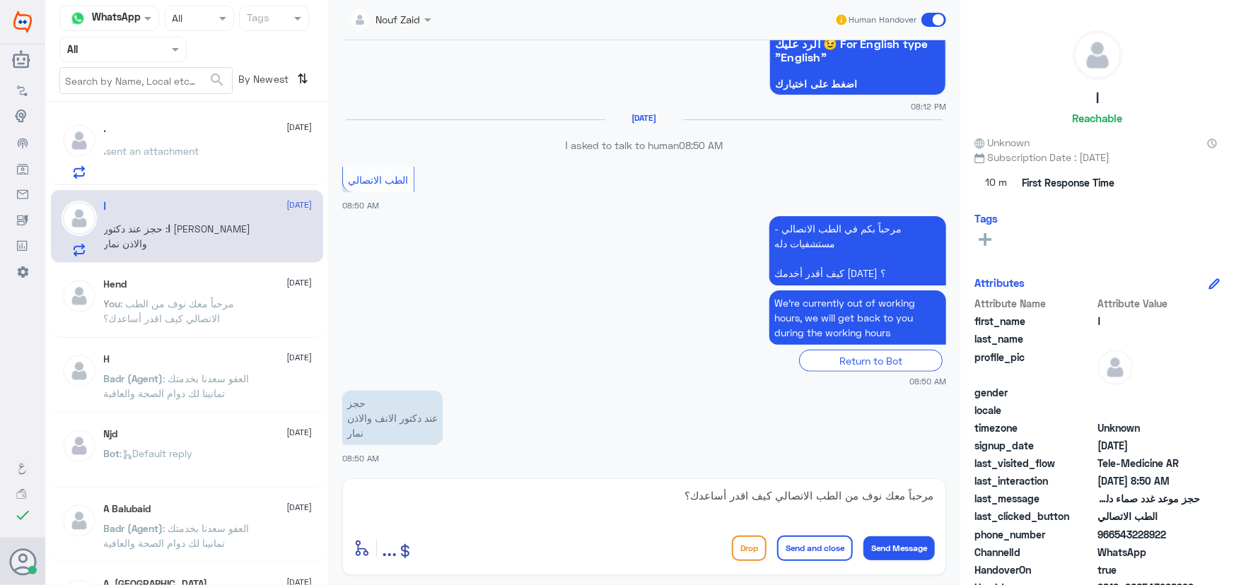
click at [226, 152] on div ". sent an attachment" at bounding box center [208, 163] width 209 height 32
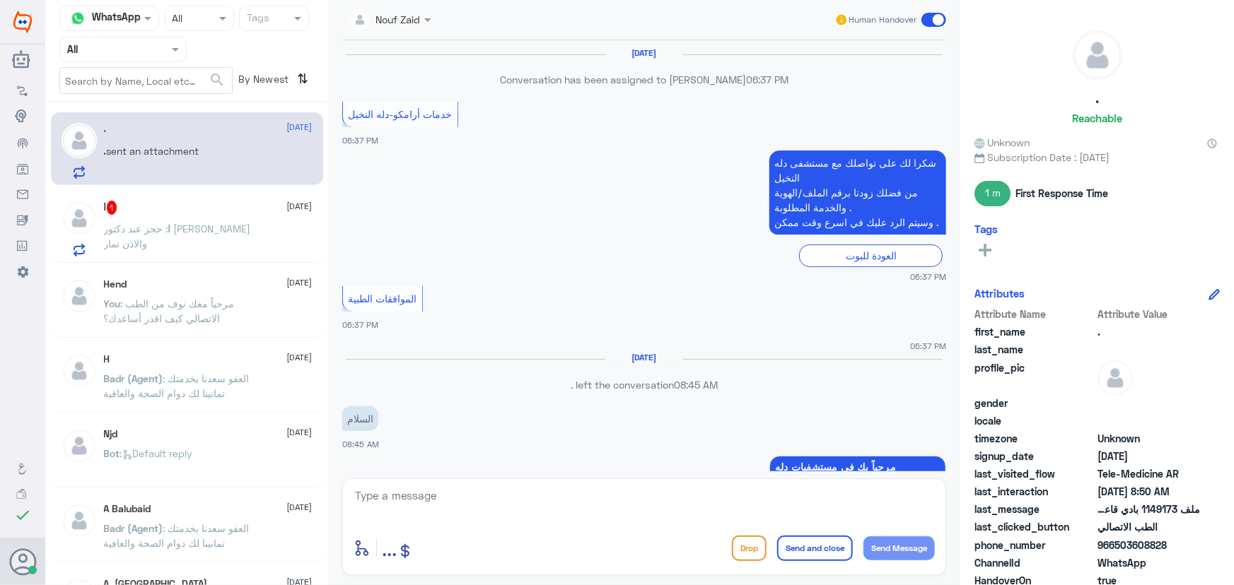
scroll to position [795, 0]
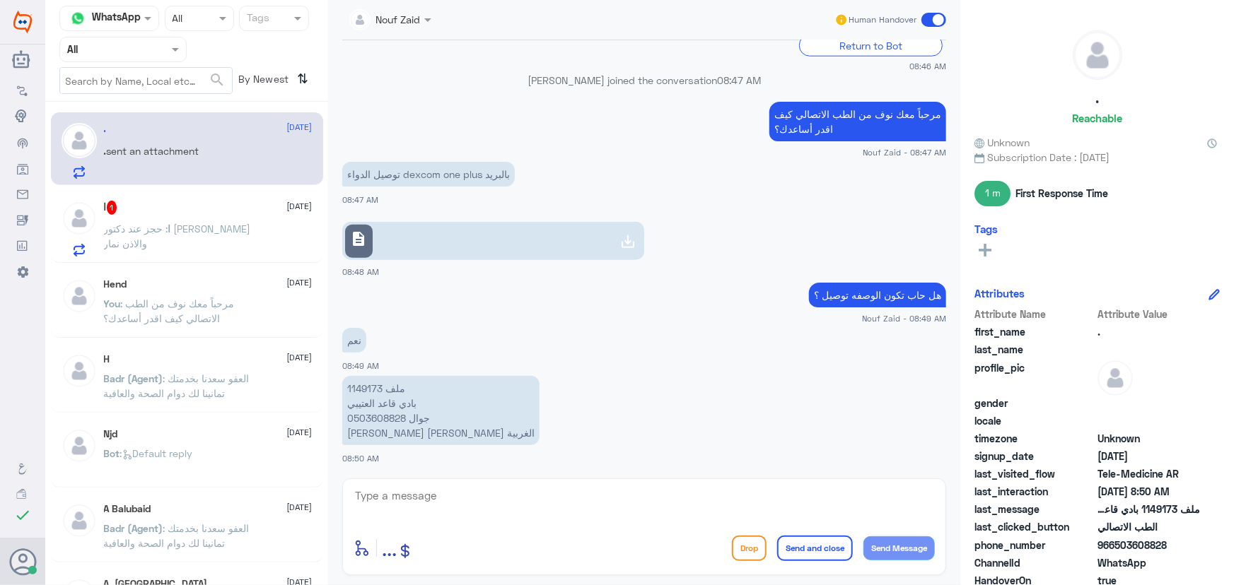
click at [546, 505] on textarea at bounding box center [643, 503] width 581 height 35
type textarea "س"
type textarea "تم رفع الطب وسيتم التوصيل"
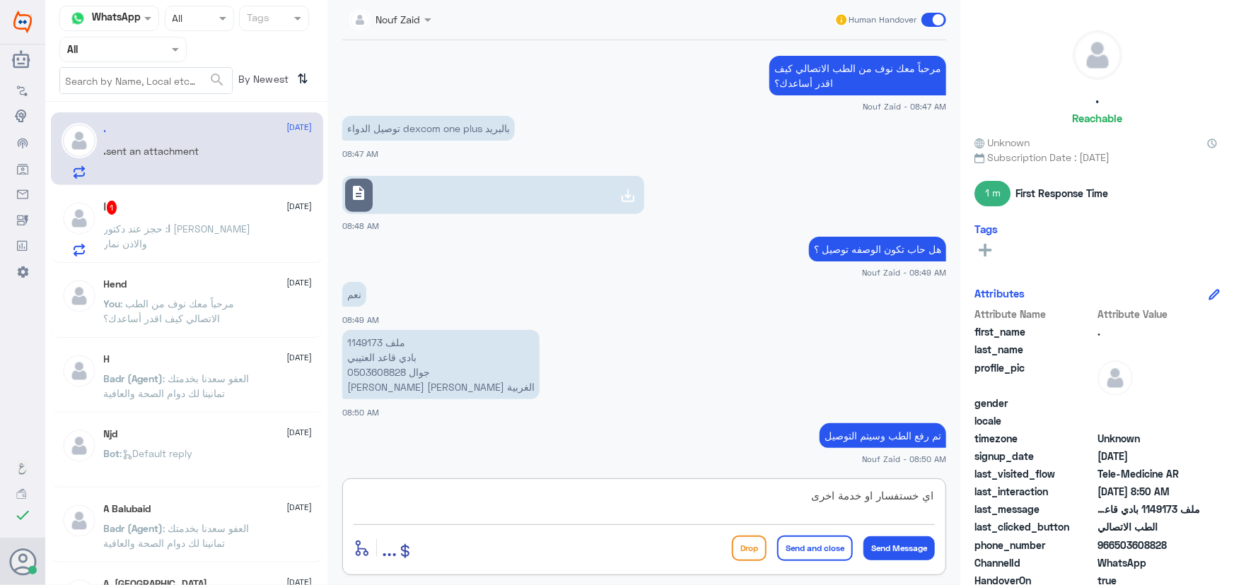
click at [908, 497] on textarea "اي خستفسار او خدمة اخرى" at bounding box center [643, 503] width 581 height 35
click at [775, 508] on textarea "اي استفسار او خدمة اخرى" at bounding box center [643, 503] width 581 height 35
type textarea "اي استفسار او خدمة اخرى؟"
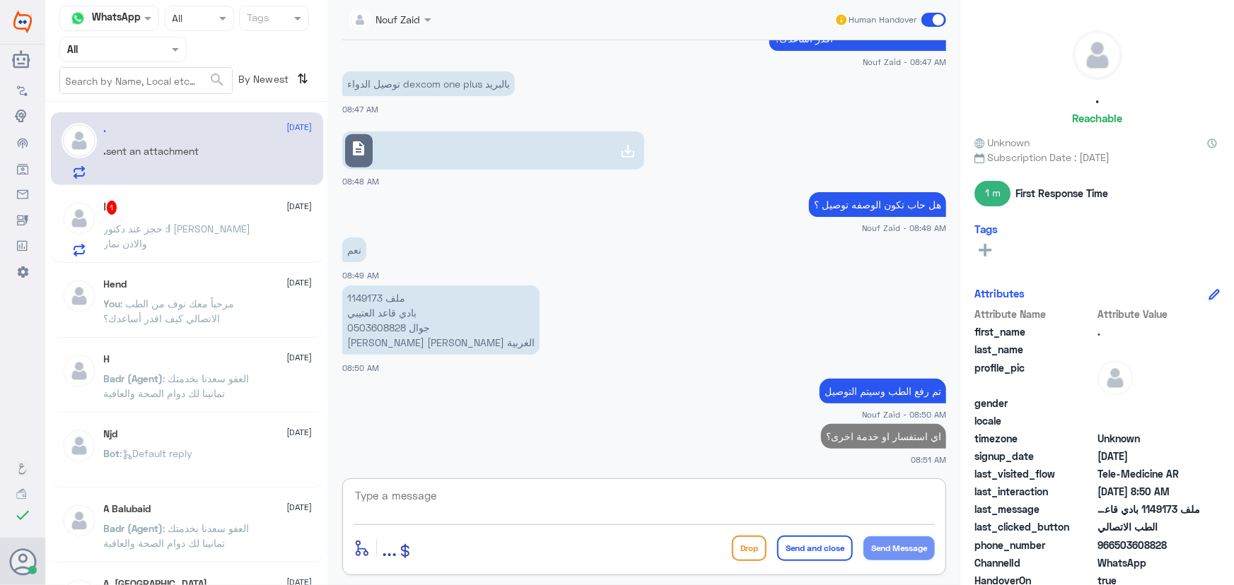
click at [191, 192] on div "ا 1 14 October ا : حجز عند دكتور الانف والاذن نمار" at bounding box center [187, 226] width 272 height 73
click at [225, 214] on div "ا 1 14 October" at bounding box center [208, 208] width 209 height 14
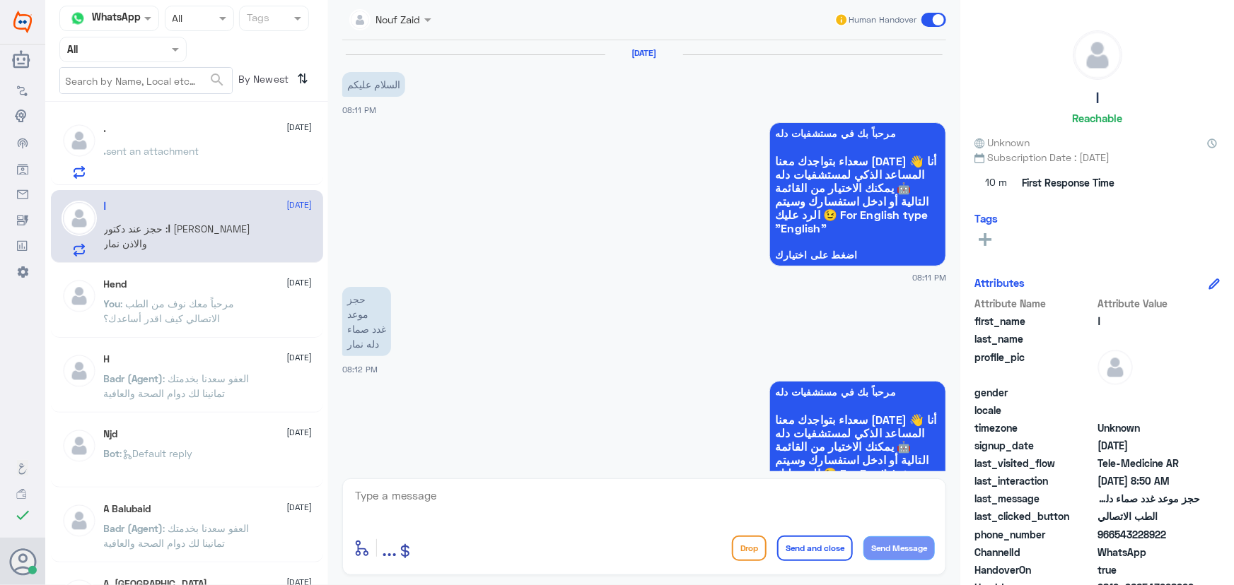
scroll to position [430, 0]
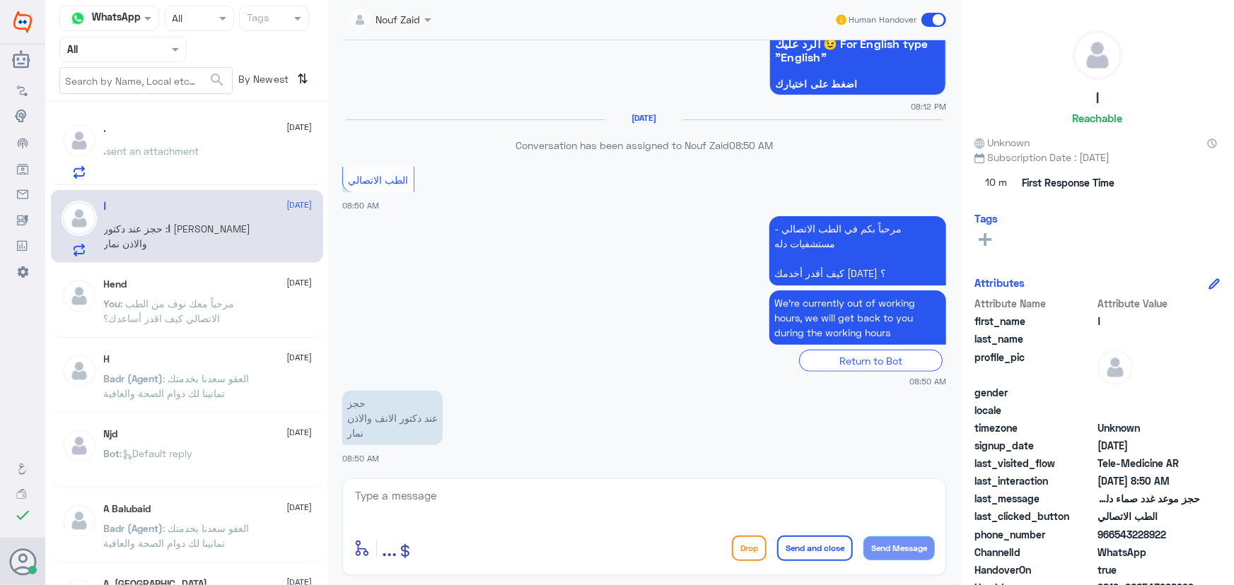
click at [493, 496] on textarea at bounding box center [643, 503] width 581 height 35
paste textarea "مرحباً معك نوف من الطب الاتصالي"
type textarea "مرحباً معك نوف من الطب الاتصالي"
click at [895, 543] on button "Send Message" at bounding box center [898, 549] width 71 height 24
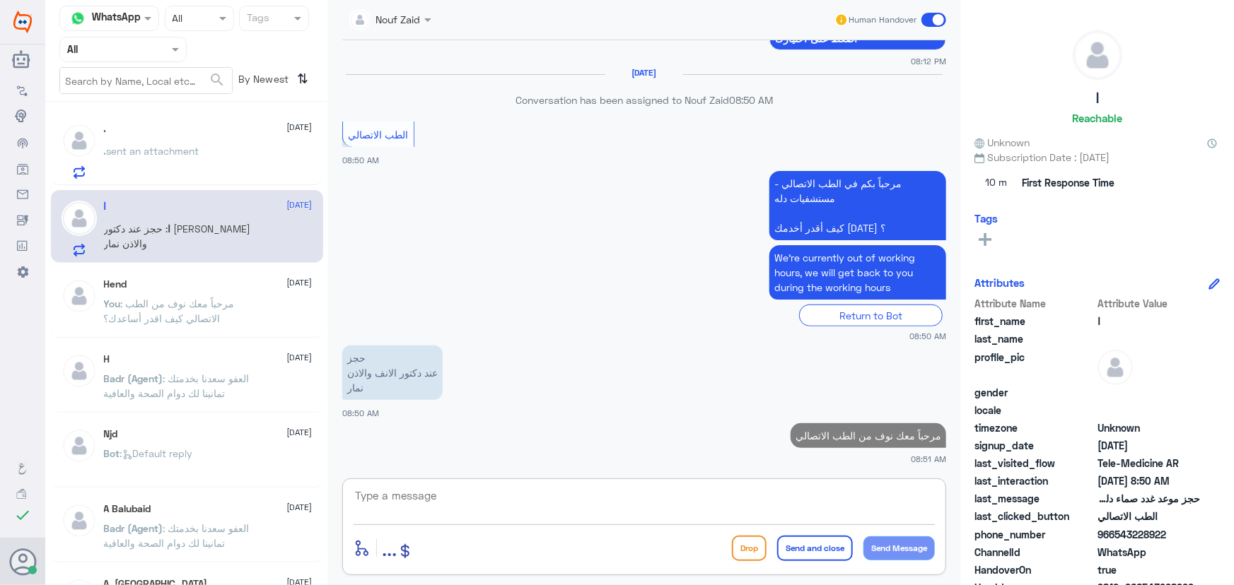
click at [810, 509] on textarea at bounding box center [643, 503] width 581 height 35
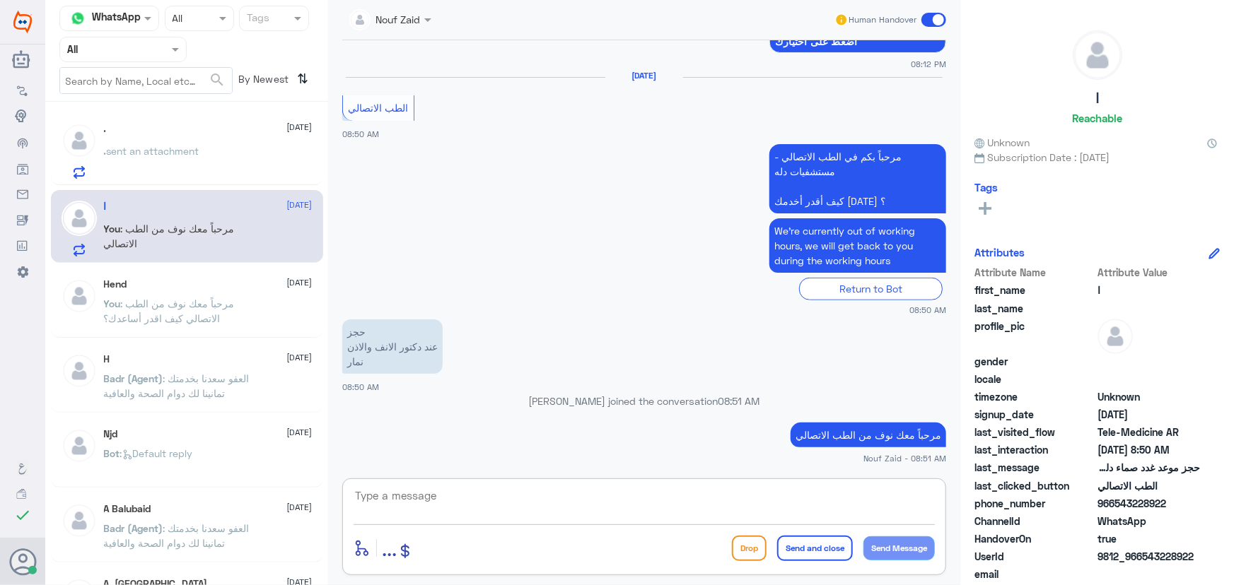
scroll to position [472, 0]
paste textarea "هنا الطب الاتصالي لكل مايخص الاستشارة الفورية من خلال التطبيق، يمكنك حجز الموعد…"
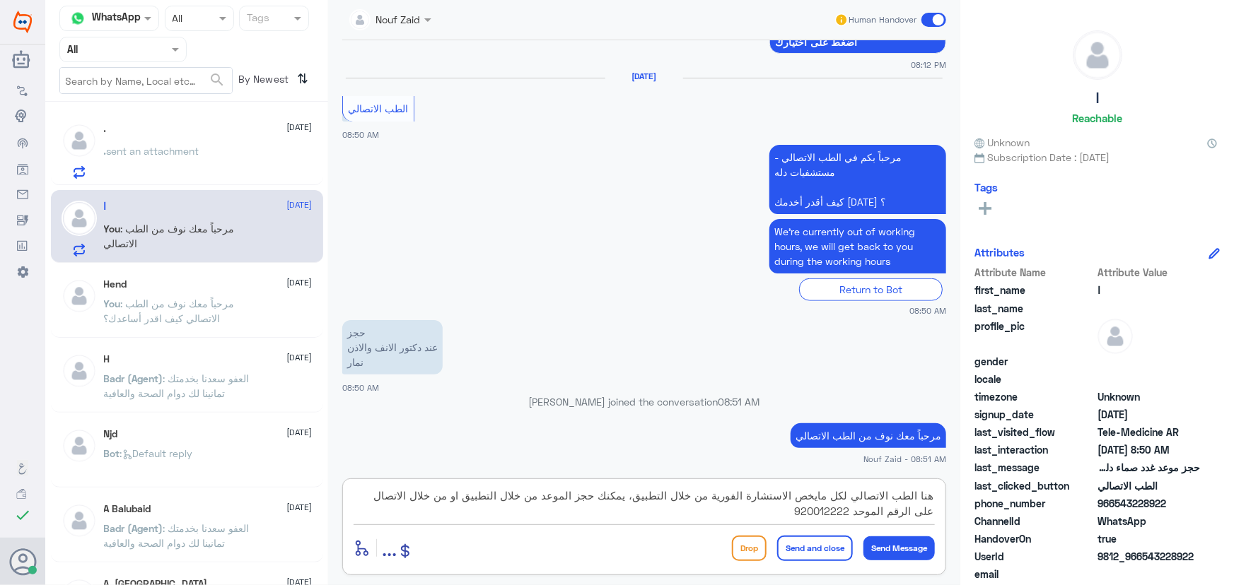
type textarea "هنا الطب الاتصالي لكل مايخص الاستشارة الفورية من خلال التطبيق، يمكنك حجز الموعد…"
drag, startPoint x: 809, startPoint y: 543, endPoint x: 786, endPoint y: 547, distance: 23.7
click at [809, 544] on button "Send and close" at bounding box center [815, 548] width 76 height 25
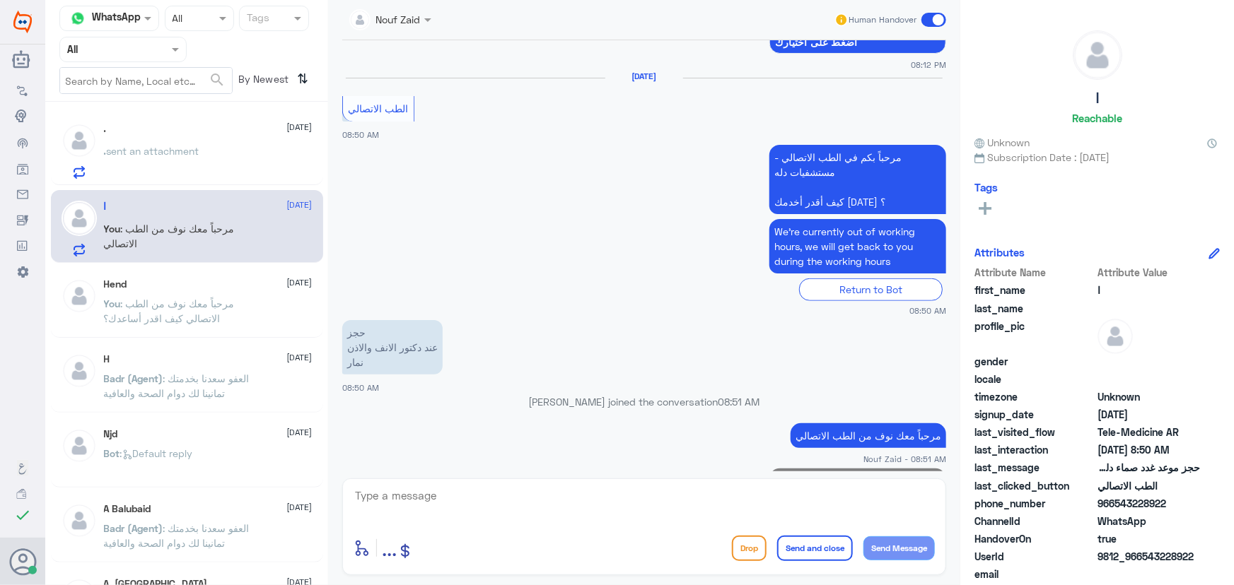
scroll to position [576, 0]
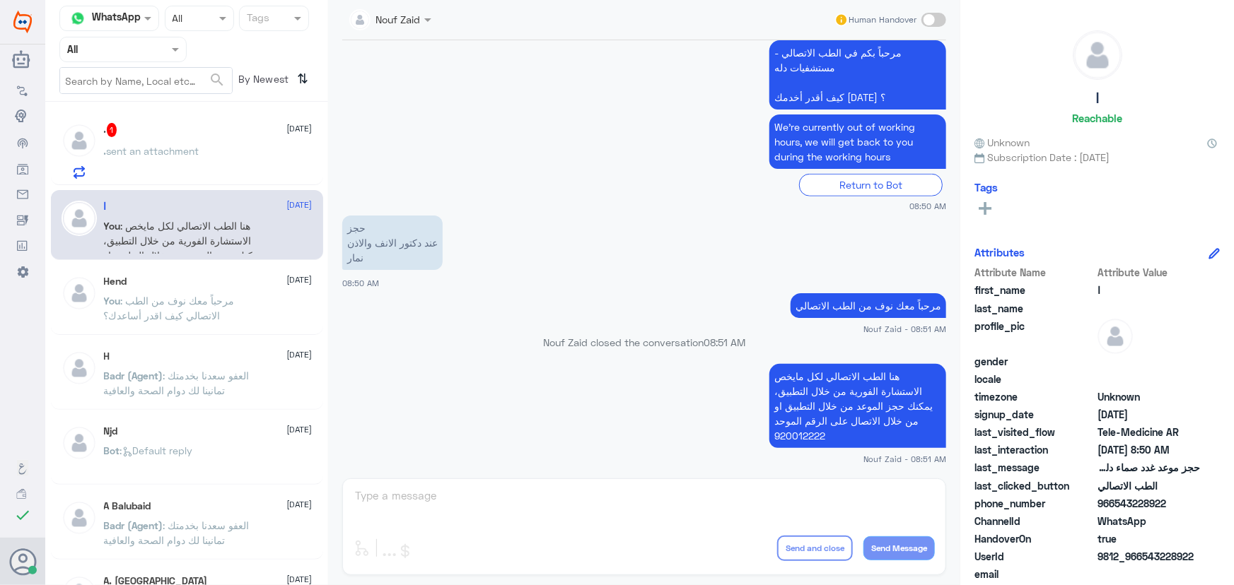
click at [176, 161] on p ". sent an attachment" at bounding box center [151, 161] width 95 height 35
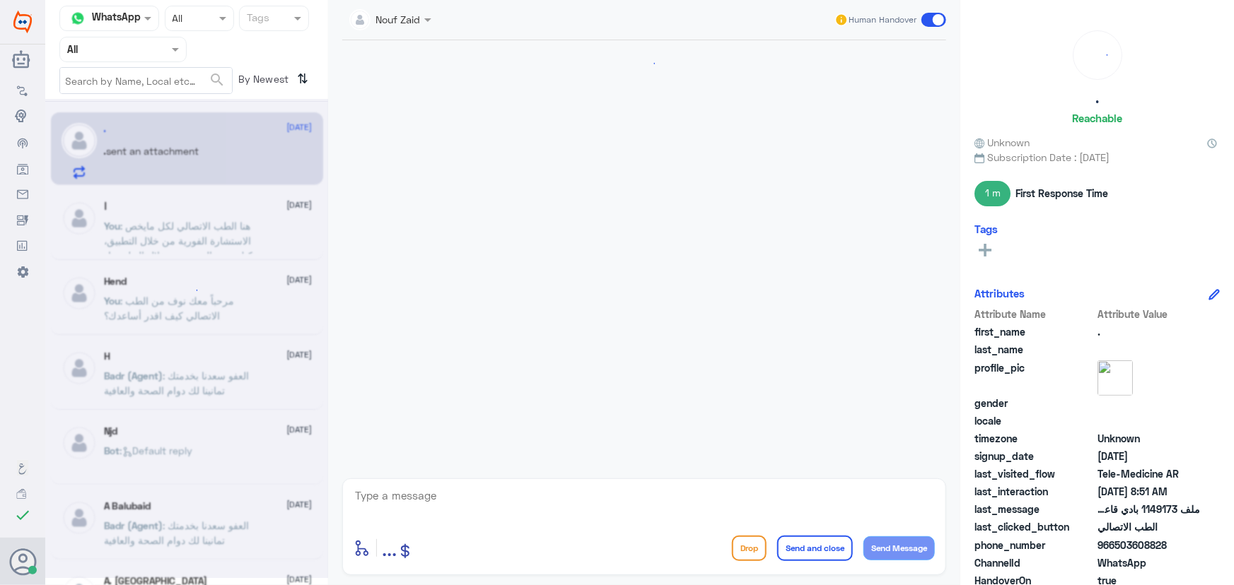
scroll to position [855, 0]
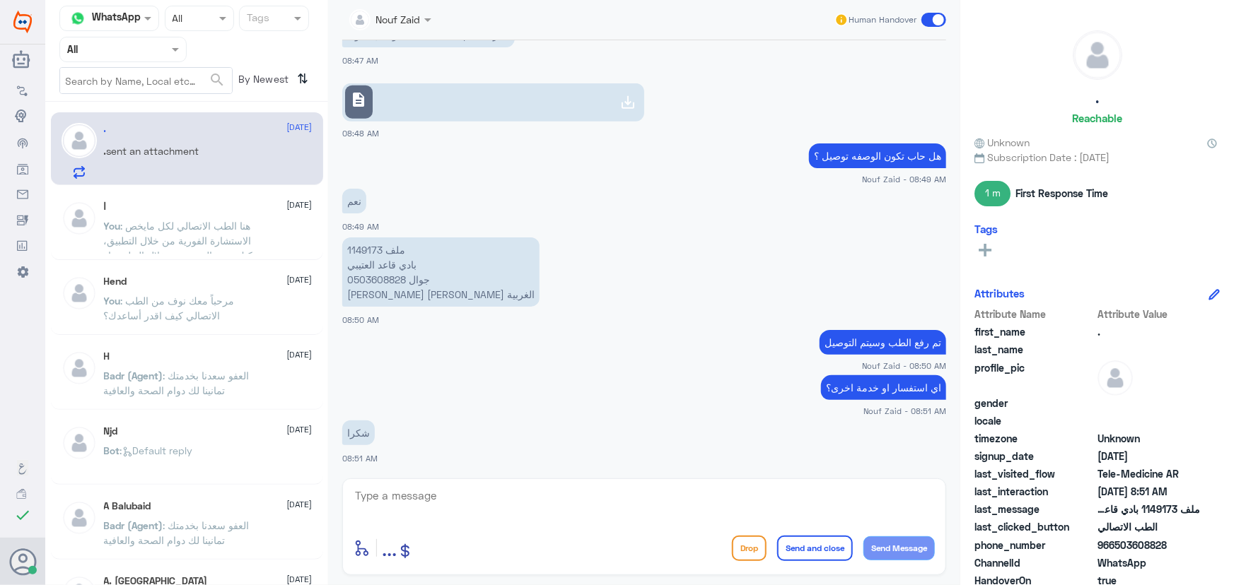
click at [476, 502] on textarea at bounding box center [643, 503] width 581 height 35
type textarea "سعدنا بخدمتك"
drag, startPoint x: 407, startPoint y: 281, endPoint x: 388, endPoint y: 283, distance: 19.2
click at [388, 283] on p "ملف 1149173 بادي قاعد العتيبي جوال 0503608828 الرياض حي العريجاء الغربية" at bounding box center [440, 272] width 197 height 69
click at [385, 274] on p "ملف 1149173 بادي قاعد العتيبي جوال 0503608828 الرياض حي العريجاء الغربية" at bounding box center [440, 272] width 197 height 69
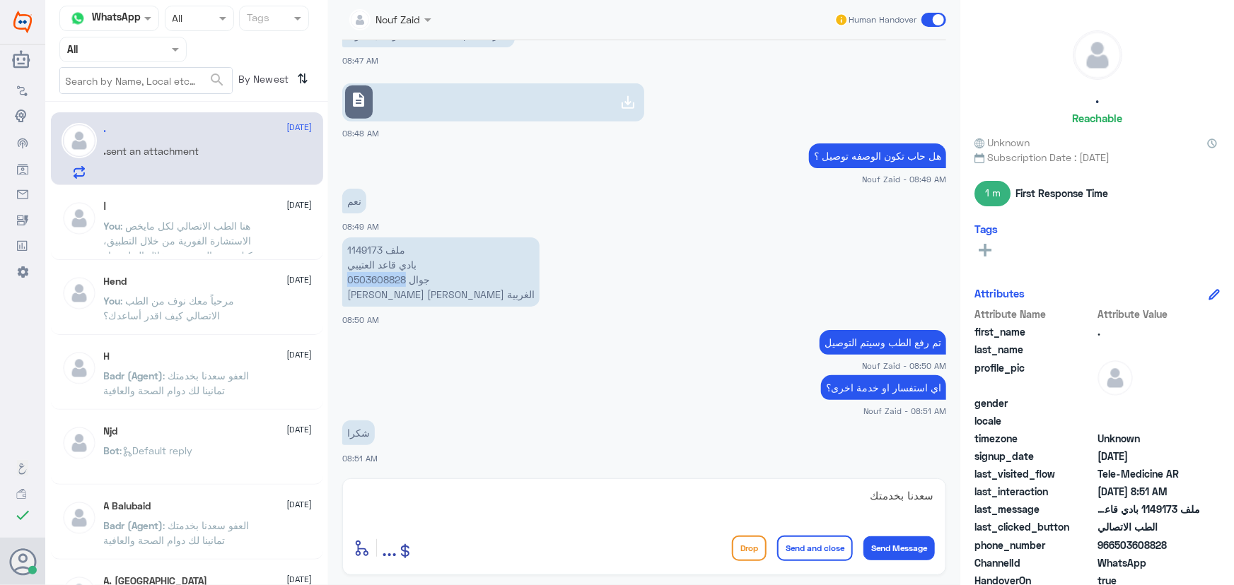
click at [385, 274] on p "ملف 1149173 بادي قاعد العتيبي جوال 0503608828 الرياض حي العريجاء الغربية" at bounding box center [440, 272] width 197 height 69
click at [377, 262] on p "ملف 1149173 بادي قاعد العتيبي جوال 0503608828 الرياض حي العريجاء الغربية" at bounding box center [440, 272] width 197 height 69
copy p "بادي قاعد العتيبي"
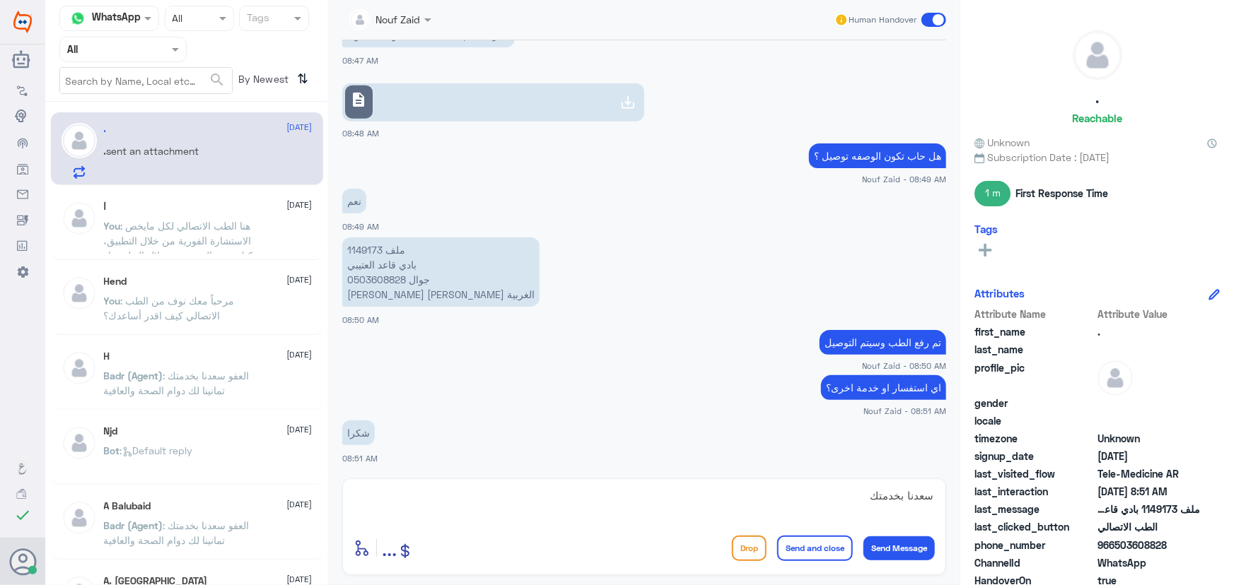
click at [361, 247] on p "ملف 1149173 بادي قاعد العتيبي جوال 0503608828 الرياض حي العريجاء الغربية" at bounding box center [440, 272] width 197 height 69
copy p "1149173"
click at [503, 346] on app-msgs-text "تم رفع الطب وسيتم التوصيل" at bounding box center [644, 343] width 604 height 26
click at [824, 557] on button "Send and close" at bounding box center [815, 548] width 76 height 25
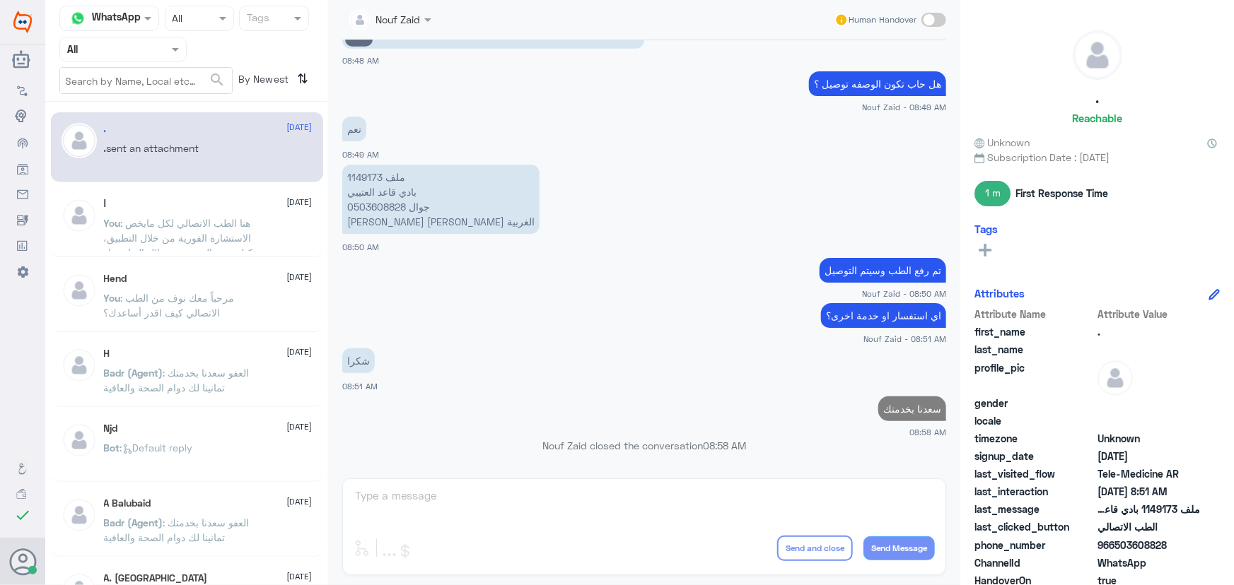
scroll to position [897, 0]
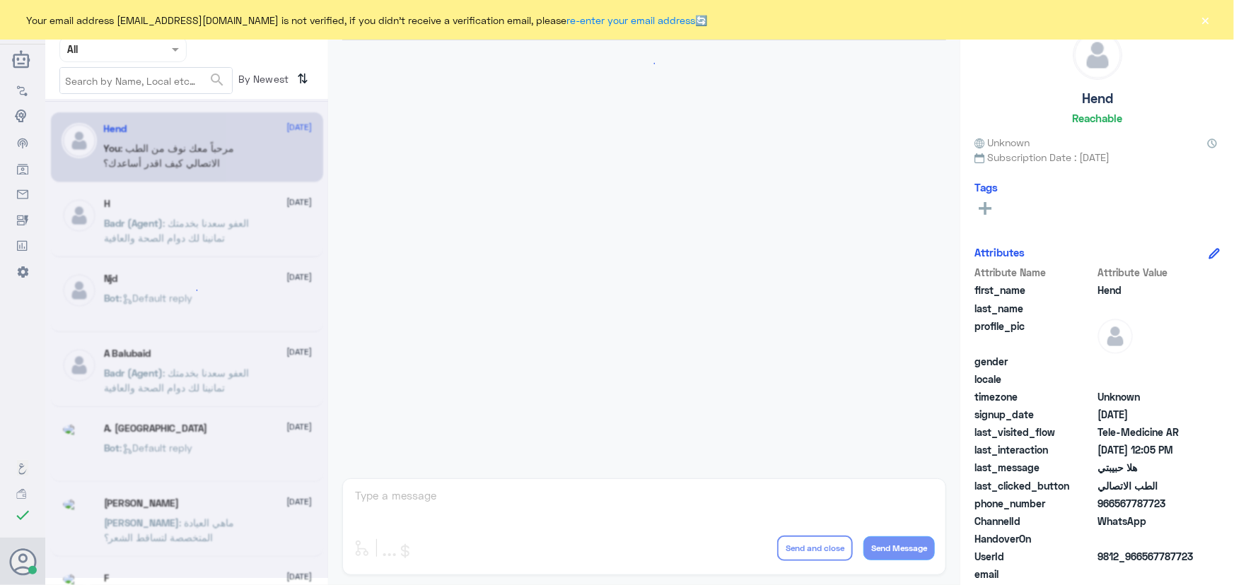
scroll to position [643, 0]
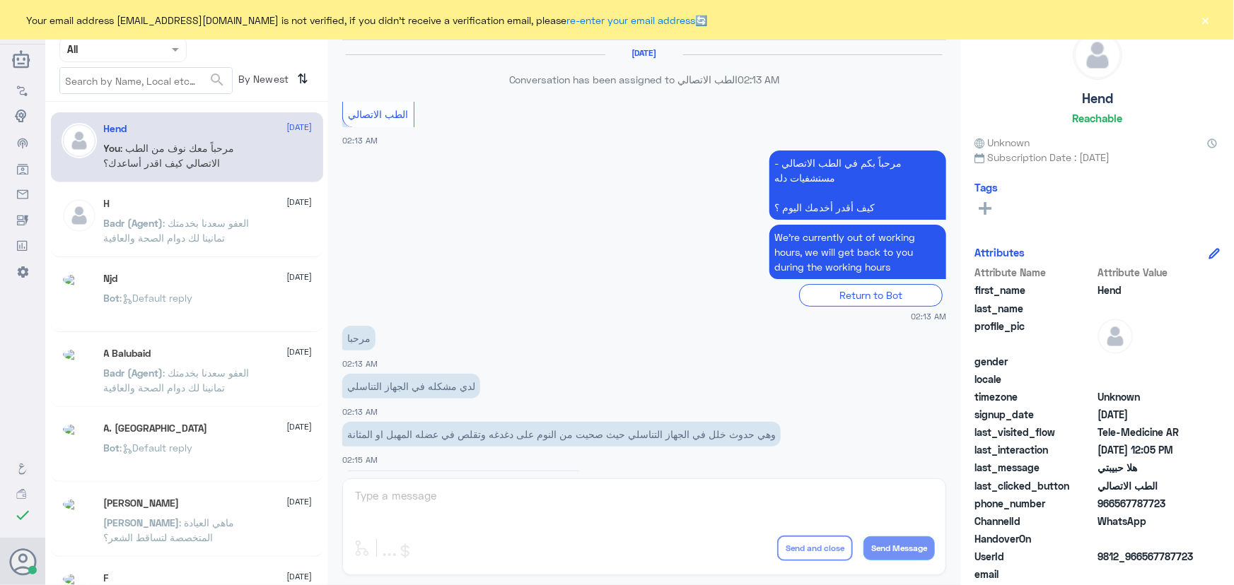
scroll to position [643, 0]
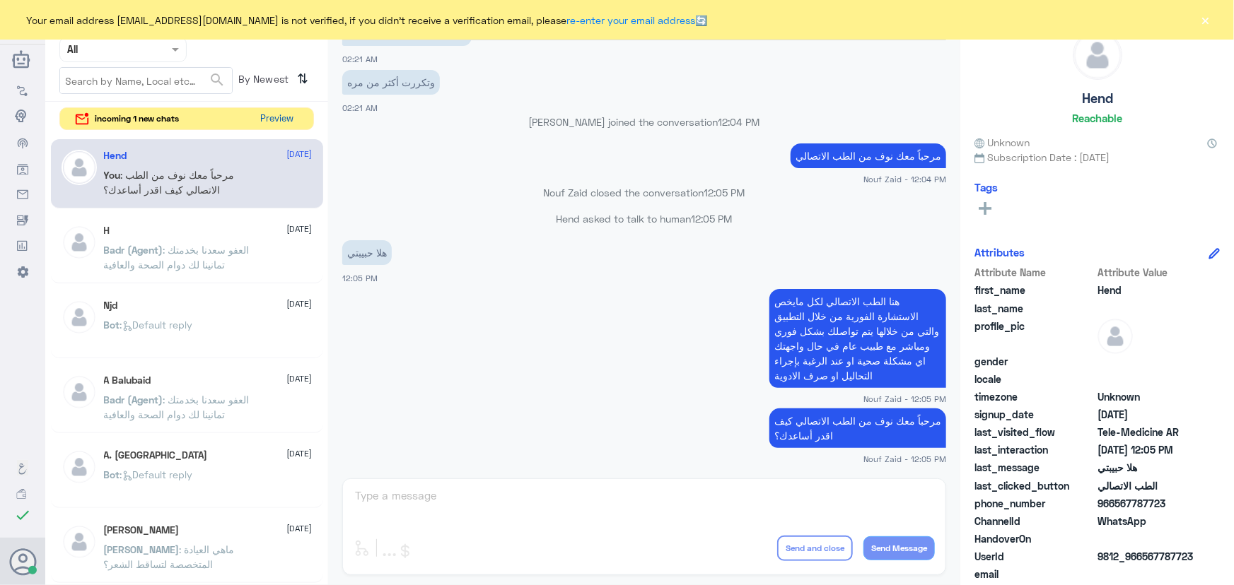
click at [266, 119] on button "Preview" at bounding box center [277, 119] width 44 height 22
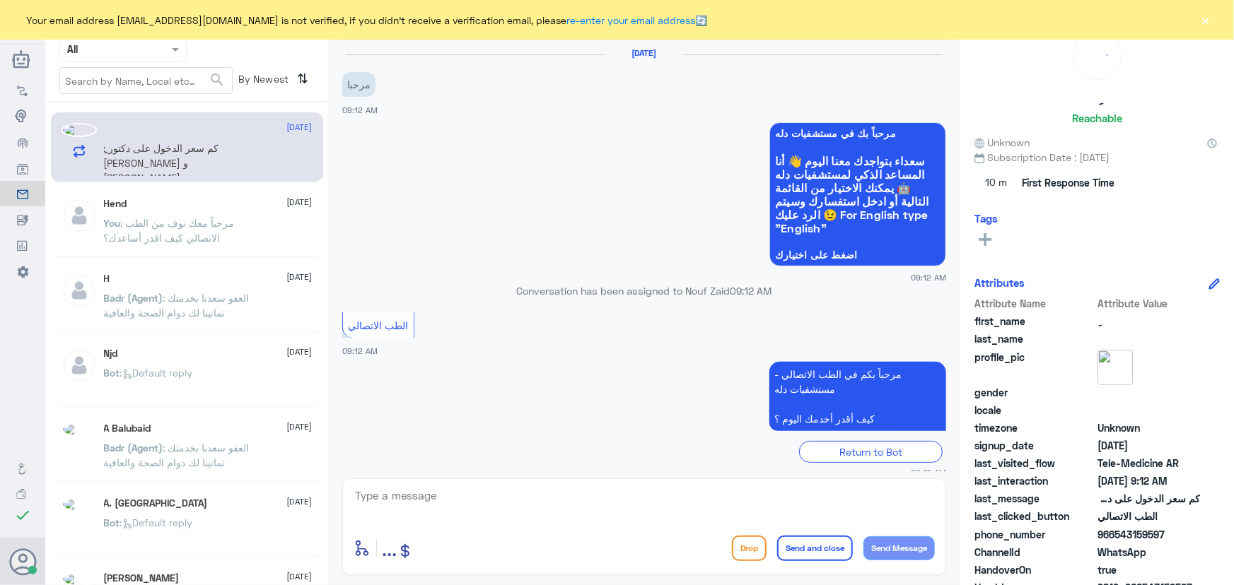
scroll to position [62, 0]
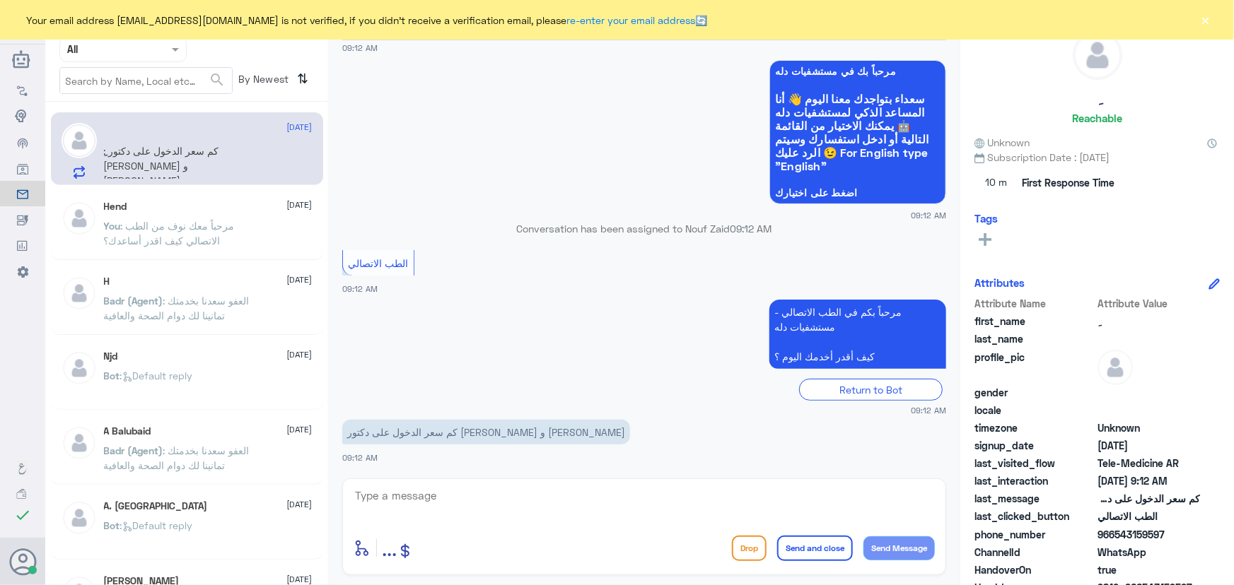
click at [422, 488] on textarea at bounding box center [643, 503] width 581 height 35
paste textarea "مرحباً معك نوف من الطب الاتصالي"
type textarea "مرحباً معك نوف من الطب الاتصالي"
click at [855, 546] on div "Drop Send and close Send Message" at bounding box center [833, 548] width 203 height 25
click at [876, 546] on button "Send Message" at bounding box center [898, 549] width 71 height 24
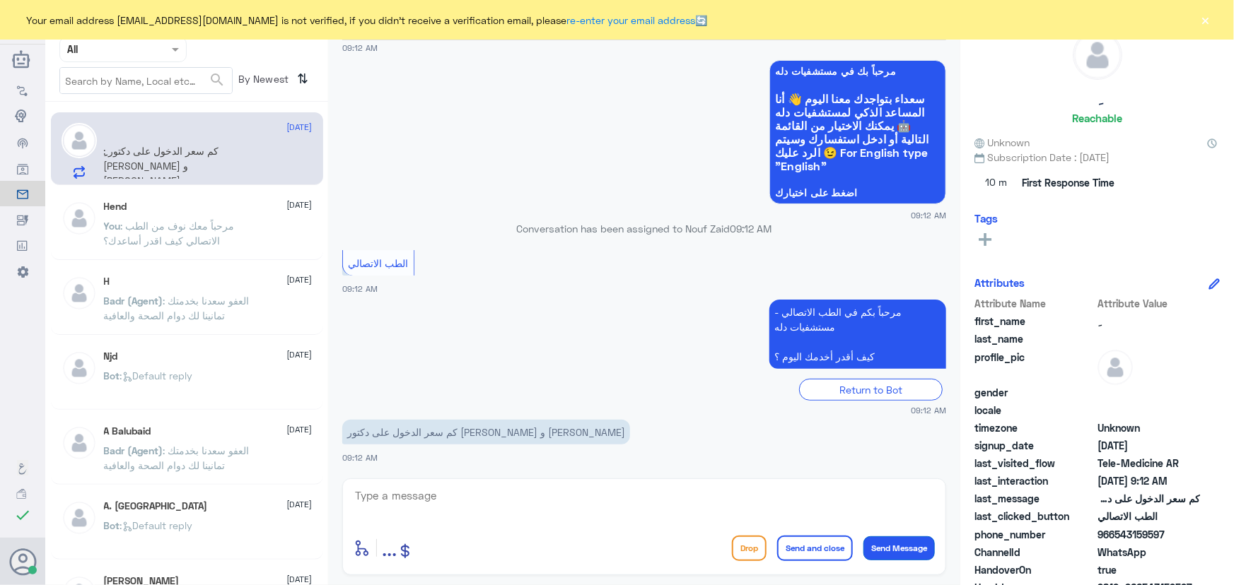
scroll to position [107, 0]
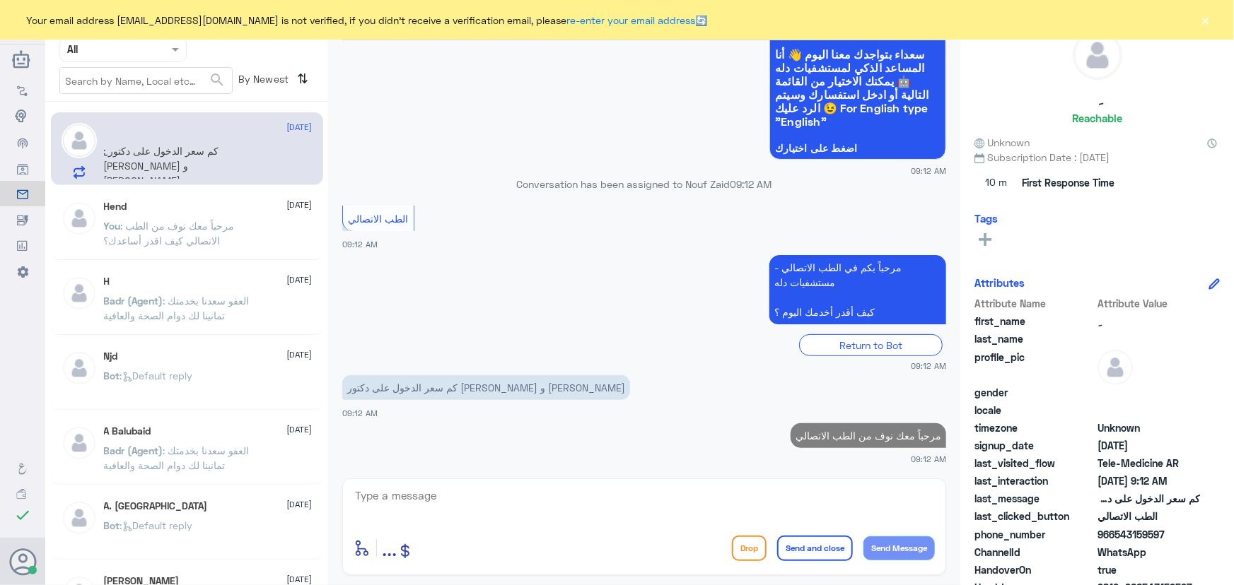
click at [802, 504] on textarea at bounding box center [643, 503] width 581 height 35
click at [532, 498] on textarea at bounding box center [643, 503] width 581 height 35
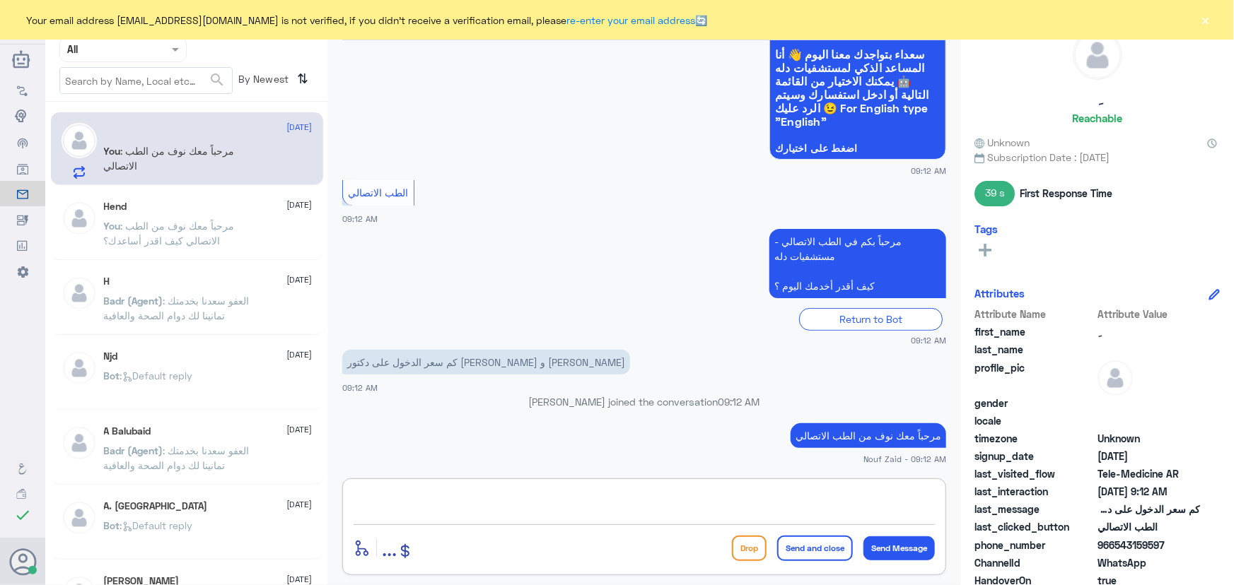
paste textarea "هنا الطب الاتصالي لكل مايخص الاستشارة الفورية من خلال التطبيق، يمكنك حجز الموعد…"
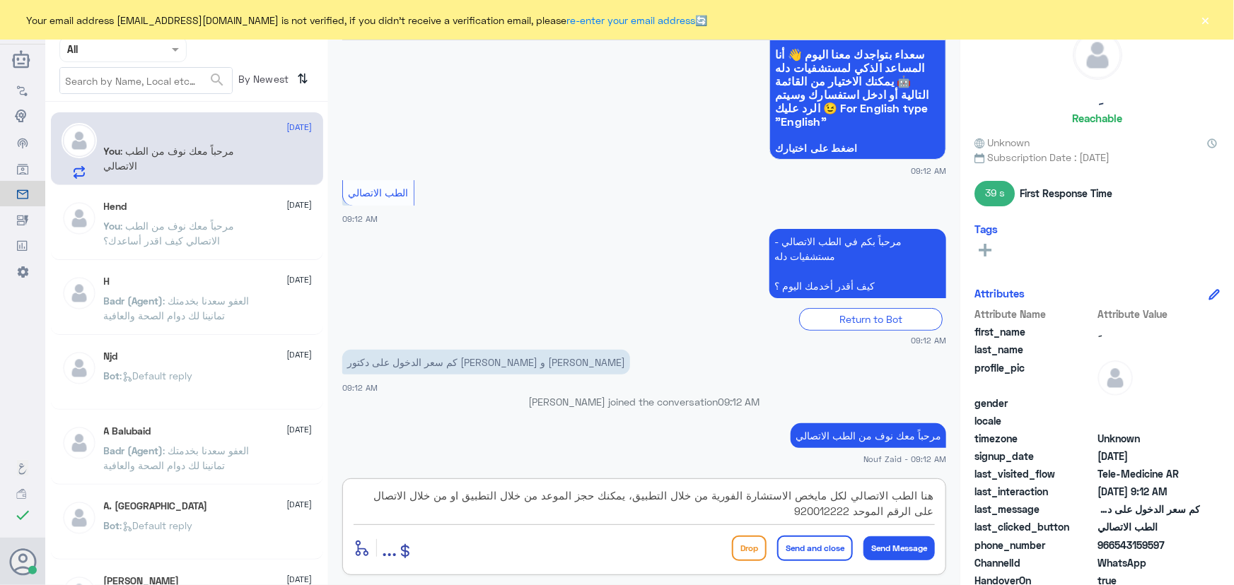
drag, startPoint x: 599, startPoint y: 496, endPoint x: 444, endPoint y: 494, distance: 154.8
click at [444, 494] on textarea "هنا الطب الاتصالي لكل مايخص الاستشارة الفورية من خلال التطبيق، يمكنك حجز الموعد…" at bounding box center [643, 503] width 581 height 35
type textarea "هنا الطب الاتصالي لكل مايخص الاستشارة الفورية من خلال التطبيق، يمكنك الاستفسار …"
click at [818, 558] on button "Send and close" at bounding box center [815, 548] width 76 height 25
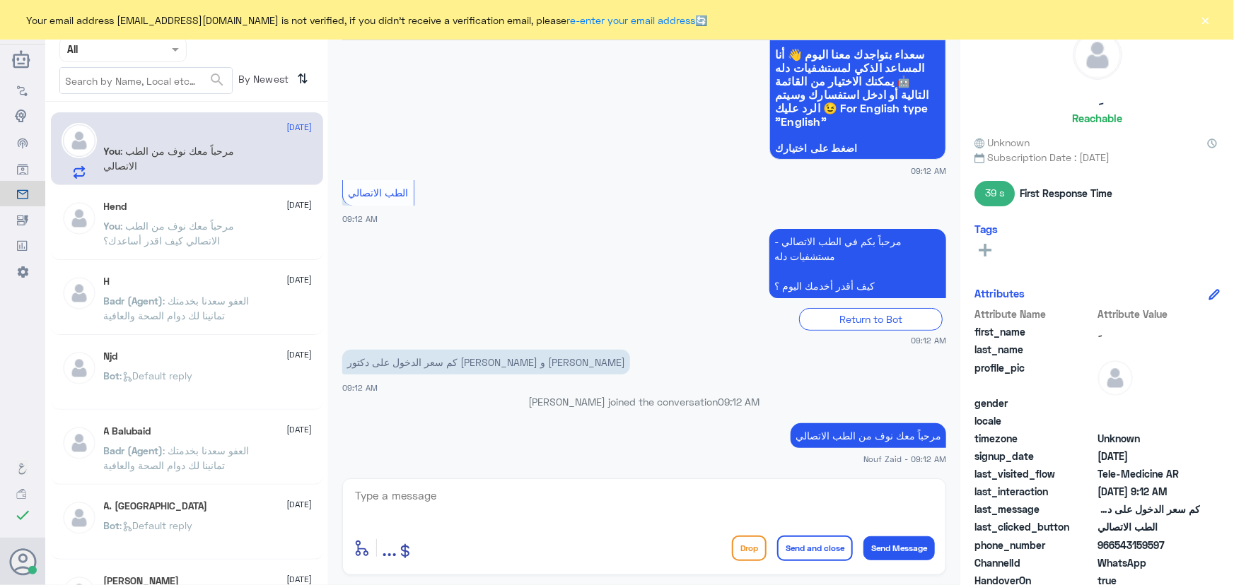
scroll to position [197, 0]
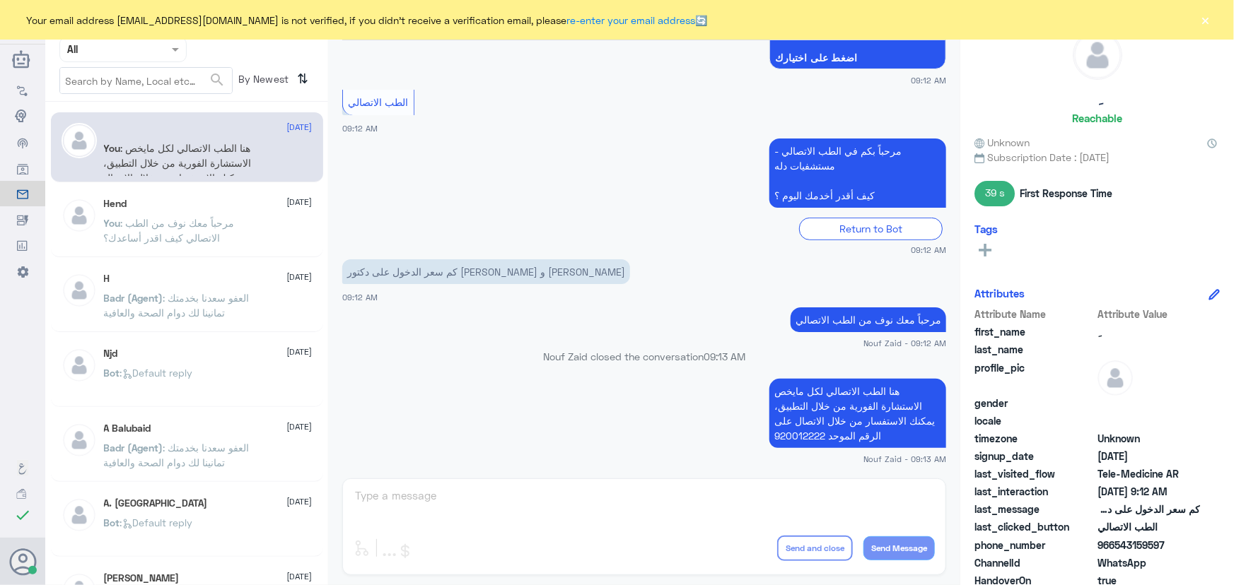
click at [1209, 21] on button "×" at bounding box center [1205, 20] width 14 height 14
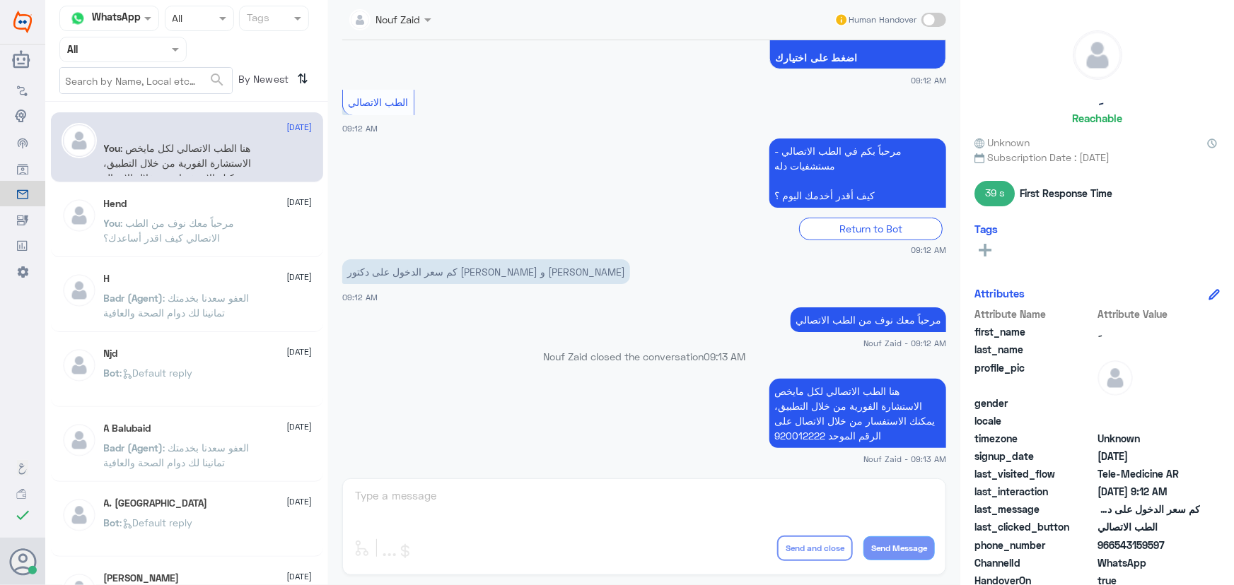
click at [930, 18] on span at bounding box center [933, 20] width 25 height 14
click at [0, 0] on input "checkbox" at bounding box center [0, 0] width 0 height 0
click at [931, 15] on span at bounding box center [933, 20] width 25 height 14
click at [0, 0] on input "checkbox" at bounding box center [0, 0] width 0 height 0
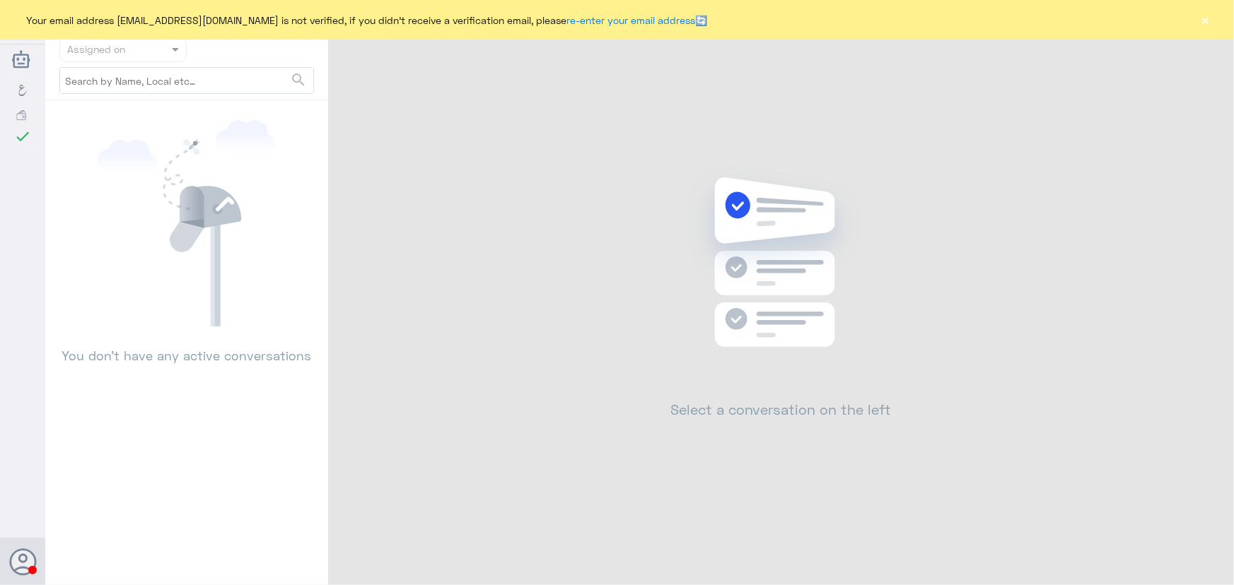
click at [1206, 17] on button "×" at bounding box center [1205, 20] width 14 height 14
drag, startPoint x: 1198, startPoint y: 16, endPoint x: 1207, endPoint y: 22, distance: 11.8
click at [1198, 16] on div "Your email address n_zaid@DallahHealth.com is not verified, if you didn't recei…" at bounding box center [617, 20] width 1234 height 40
click at [1208, 22] on button "×" at bounding box center [1205, 20] width 14 height 14
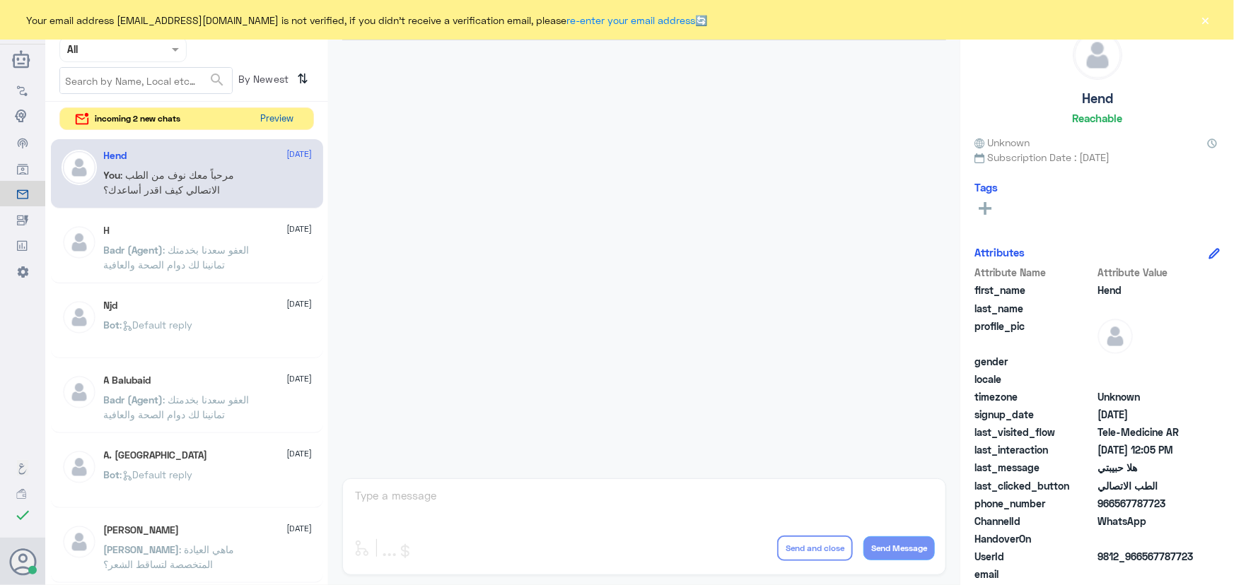
click at [276, 119] on button "Preview" at bounding box center [277, 119] width 44 height 22
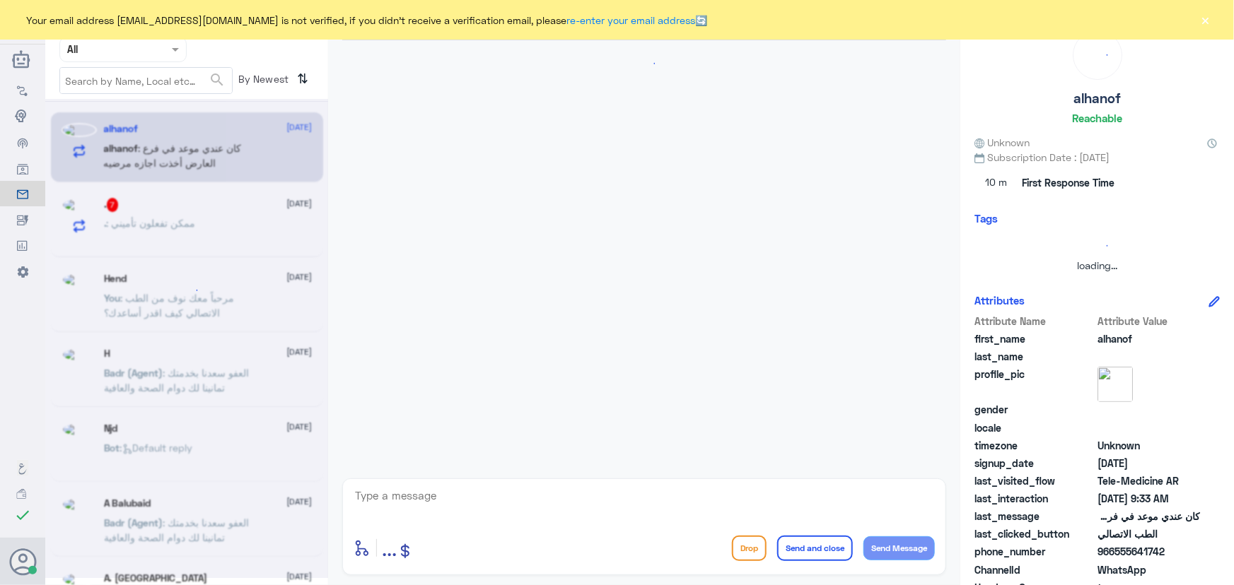
scroll to position [878, 0]
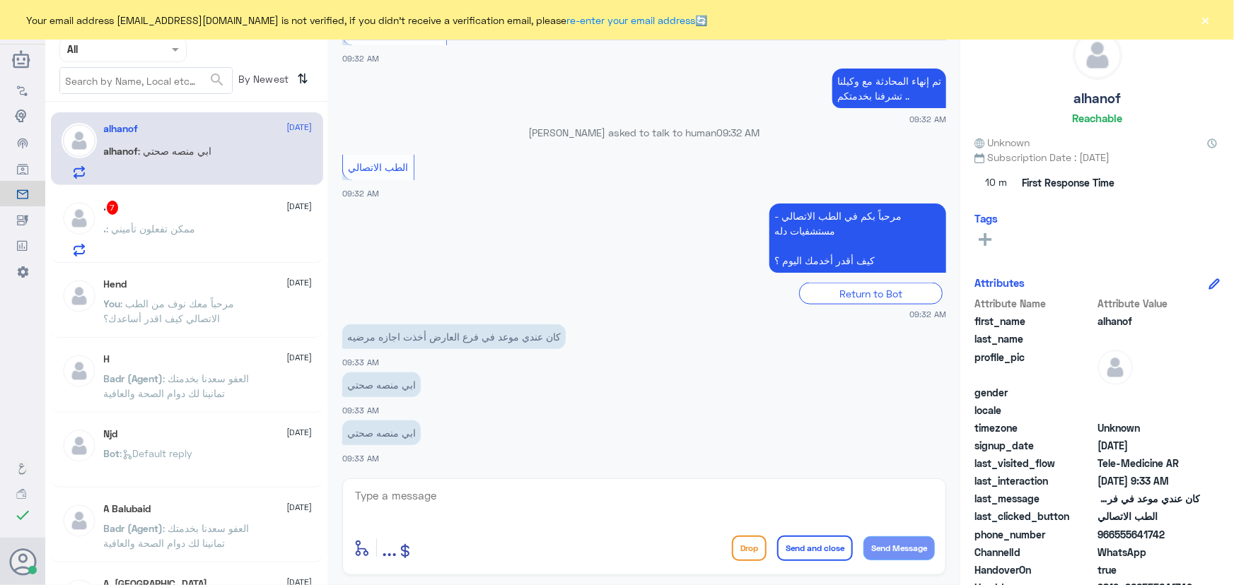
click at [425, 463] on div "ابي منصه صحتي 09:33 AM" at bounding box center [644, 441] width 604 height 48
click at [426, 480] on div "enter flow name ... Drop Send and close Send Message" at bounding box center [644, 527] width 604 height 97
click at [427, 497] on textarea at bounding box center [643, 503] width 581 height 35
paste textarea "مرحباً معك نوف من الطب الاتصالي"
type textarea "مرحباً معك نوف من الطب الاتصالي"
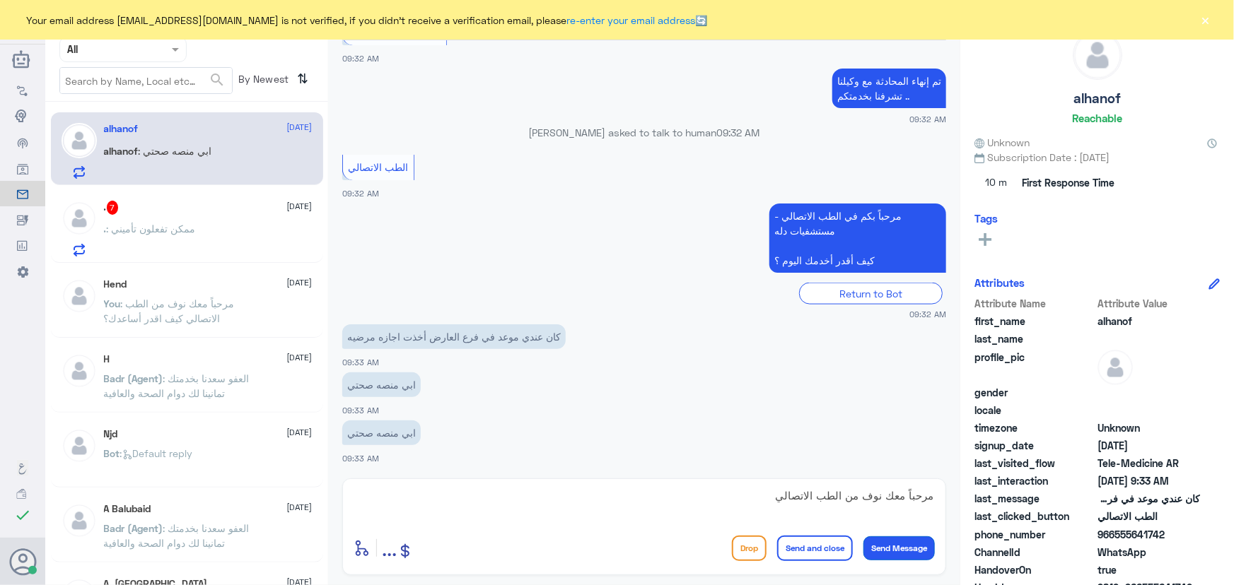
click at [880, 549] on button "Send Message" at bounding box center [898, 549] width 71 height 24
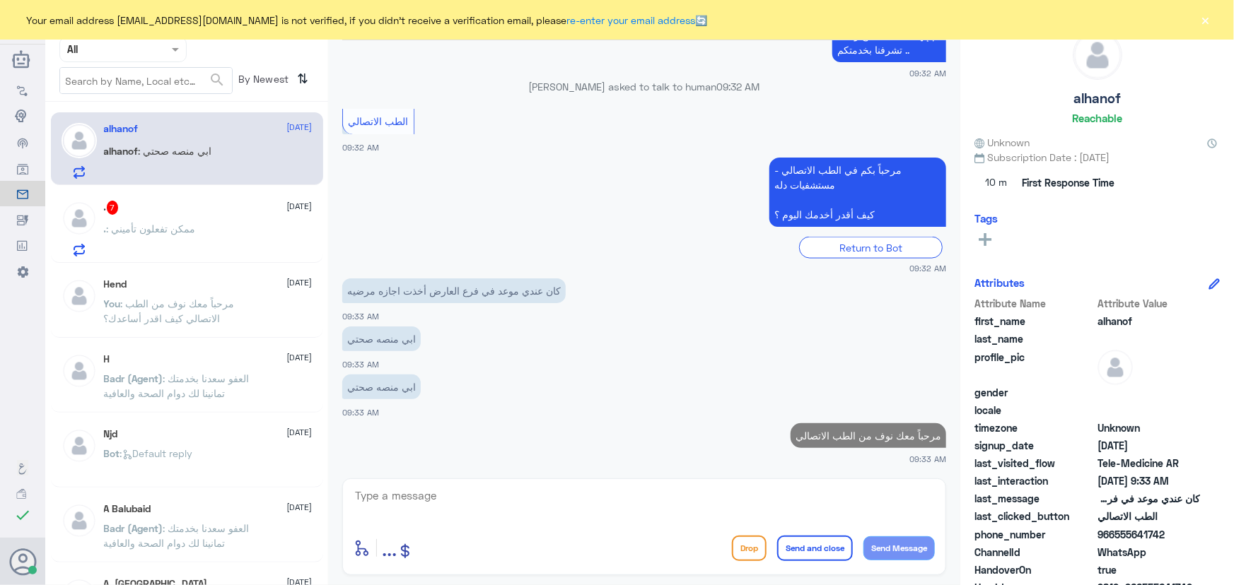
click at [761, 493] on textarea at bounding box center [643, 503] width 581 height 35
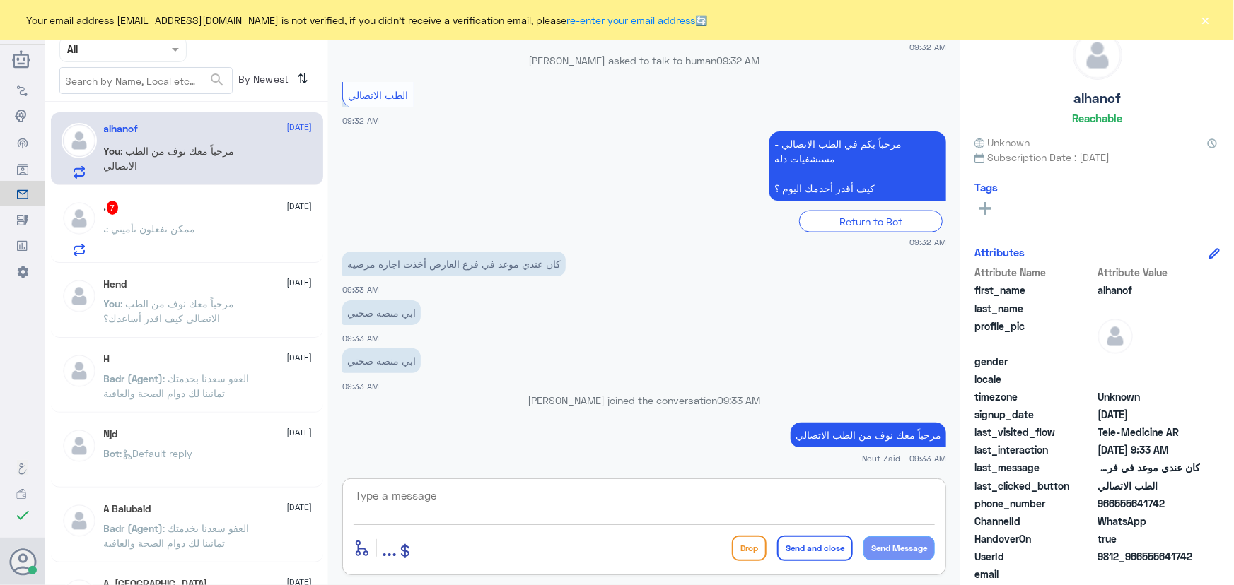
scroll to position [920, 0]
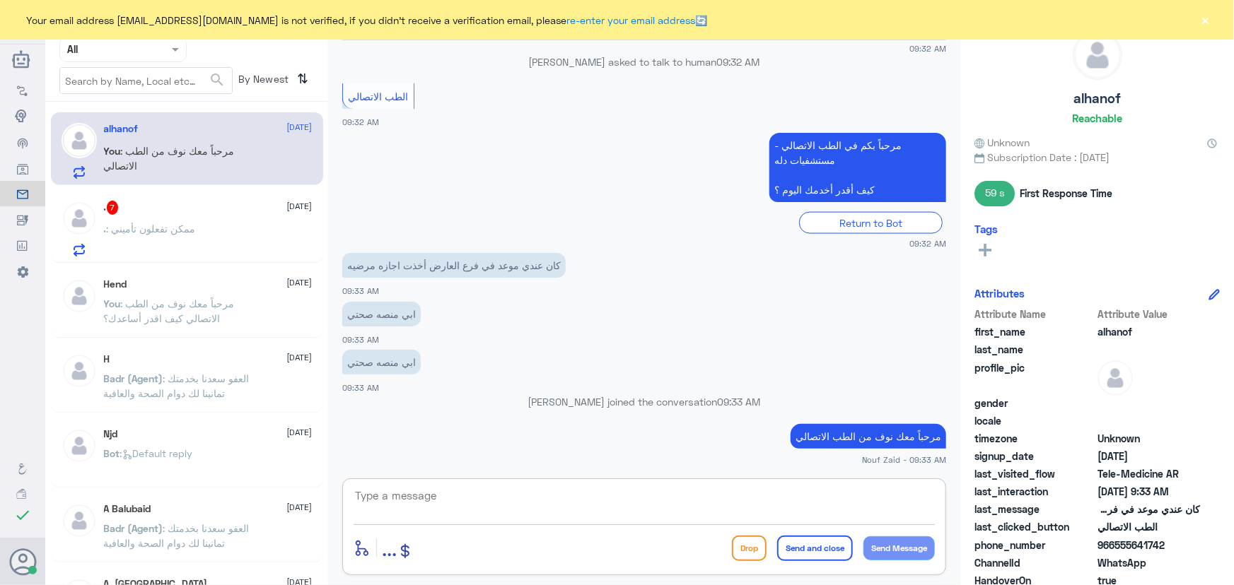
paste textarea "هنا الطب الاتصالي لكل مايخص الاستشارة الفورية من خلال التطبيق، يمكنك حجز الموعد…"
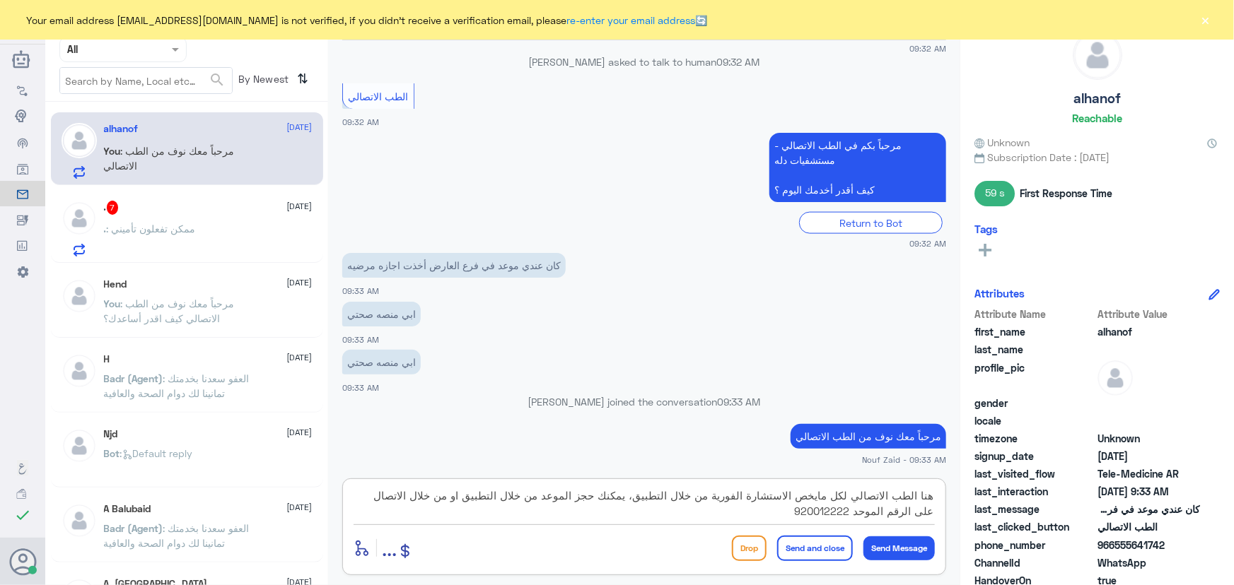
drag, startPoint x: 597, startPoint y: 498, endPoint x: 375, endPoint y: 494, distance: 222.0
click at [375, 494] on textarea "هنا الطب الاتصالي لكل مايخص الاستشارة الفورية من خلال التطبيق، يمكنك حجز الموعد…" at bounding box center [643, 503] width 581 height 35
drag, startPoint x: 575, startPoint y: 517, endPoint x: 978, endPoint y: 488, distance: 404.0
click at [978, 488] on div "Channel WhatsApp Status × All Tags Agent Filter All search By Newest ⇅ alhanof …" at bounding box center [639, 295] width 1188 height 590
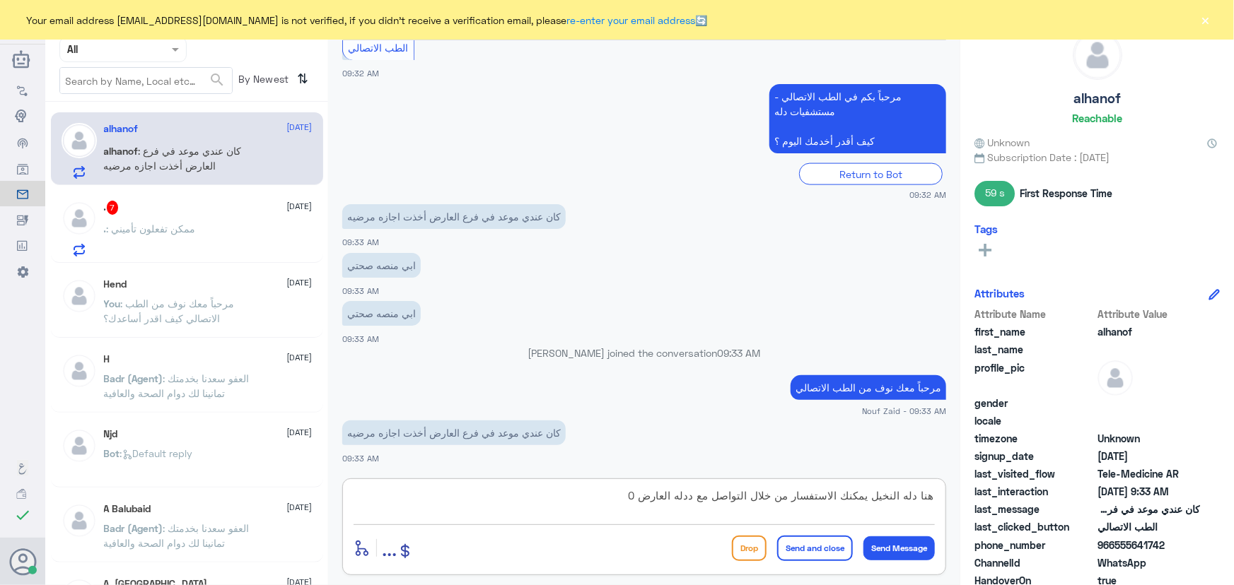
paste textarea "568520202"
click at [869, 498] on textarea "هنا دله النخيل يمكنك الاستفسار من خلال التواصل مع ددله العارض 0568520202" at bounding box center [643, 503] width 581 height 35
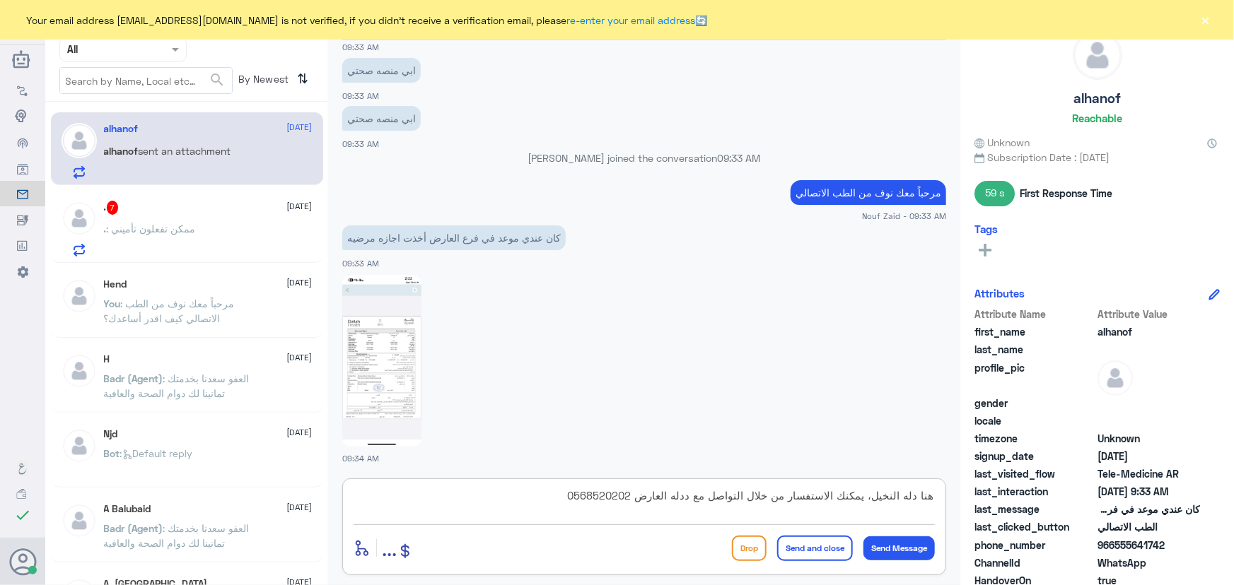
scroll to position [1212, 0]
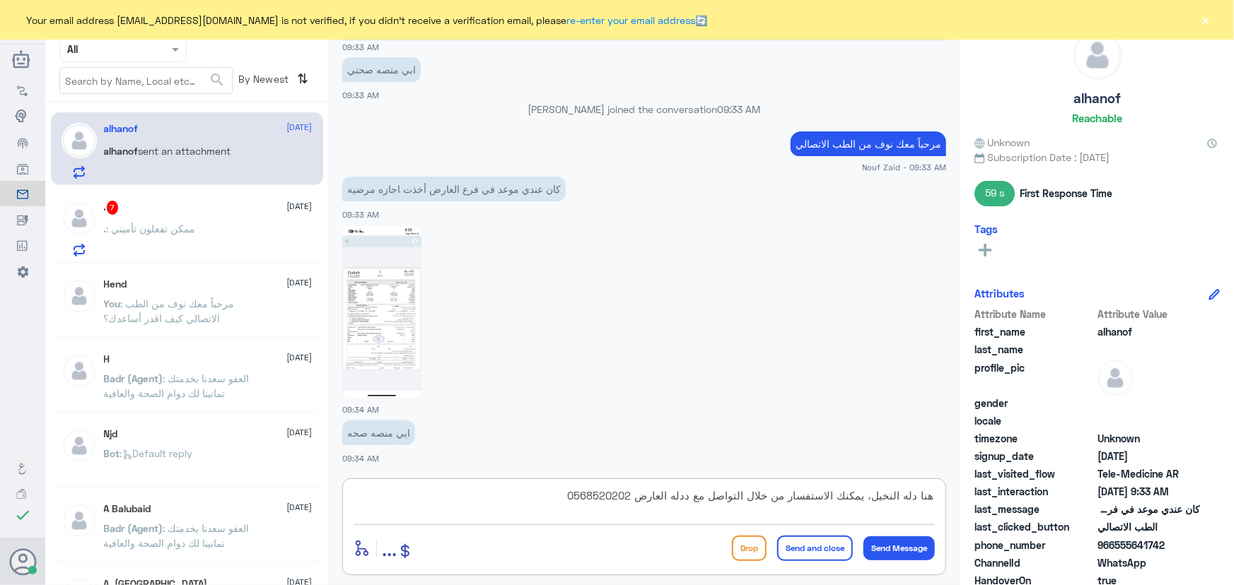
type textarea "هنا دله النخيل، يمكنك الاستفسار من خلال التواصل مع ددله العارض 0568520202"
click at [800, 546] on button "Send and close" at bounding box center [815, 548] width 76 height 25
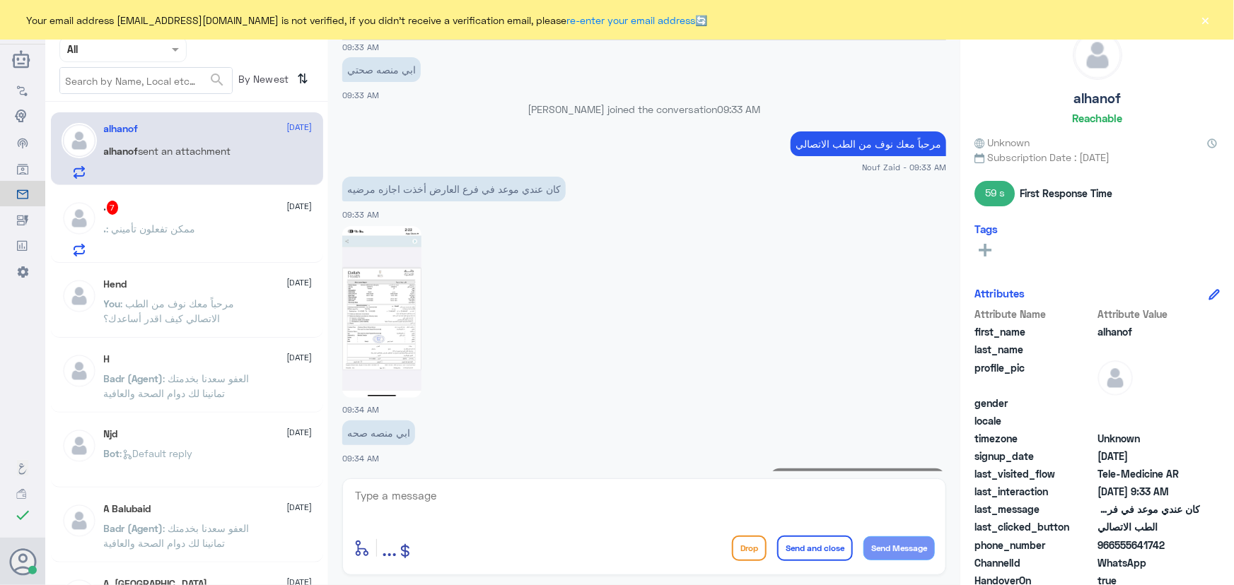
scroll to position [1287, 0]
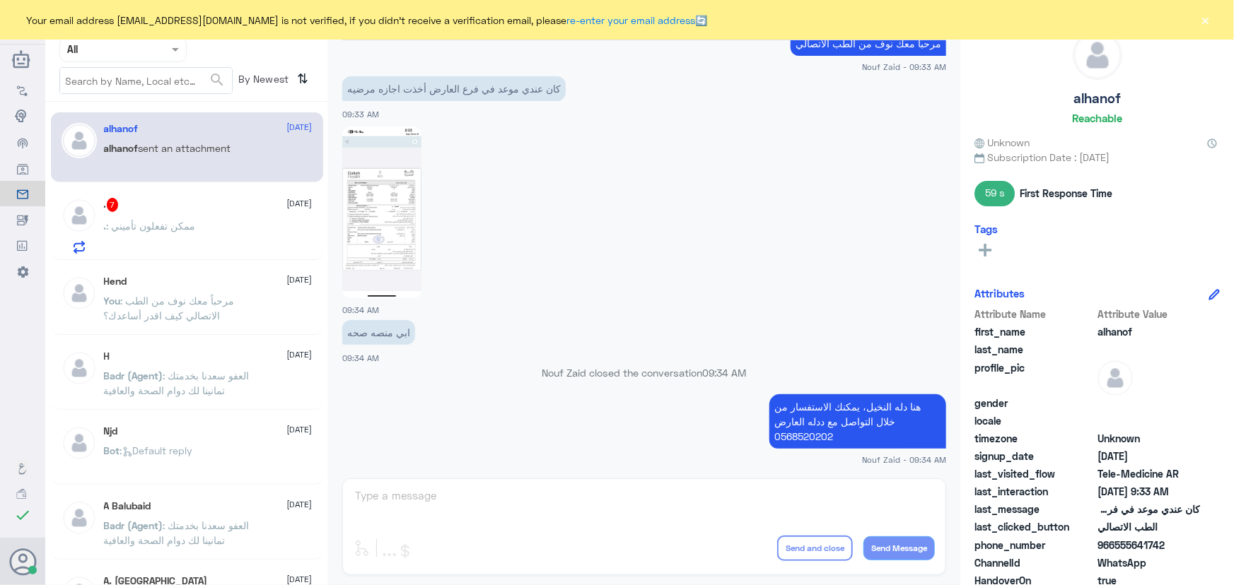
click at [163, 223] on span ": ممكن تفعلون تأميني" at bounding box center [151, 226] width 89 height 12
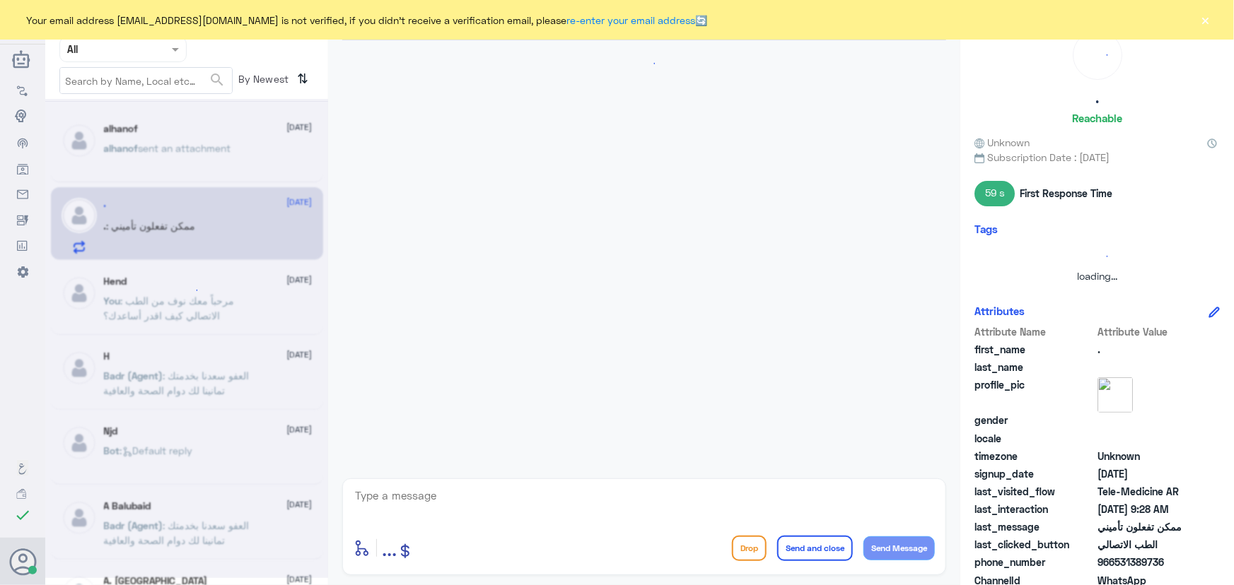
scroll to position [805, 0]
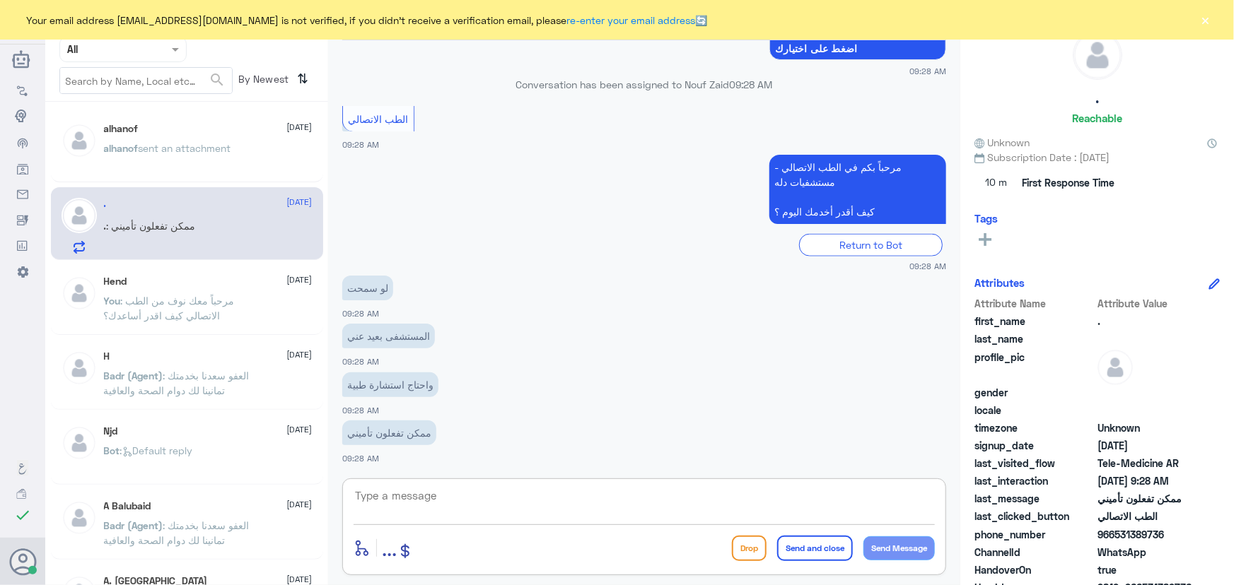
click at [546, 509] on textarea at bounding box center [643, 503] width 581 height 35
drag, startPoint x: 1113, startPoint y: 536, endPoint x: 1181, endPoint y: 531, distance: 67.3
click at [1181, 531] on span "966531389736" at bounding box center [1148, 534] width 103 height 15
copy span "531389736"
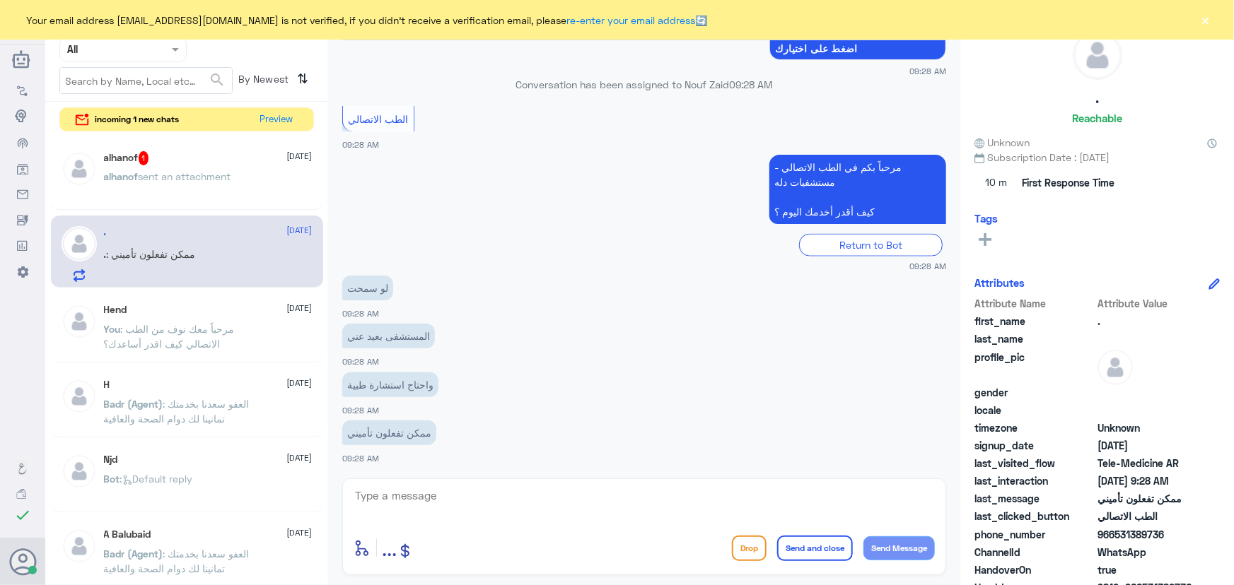
click at [481, 404] on div "واحتاج استشارة طبية 09:28 AM" at bounding box center [644, 393] width 604 height 48
click at [481, 496] on textarea at bounding box center [643, 503] width 581 height 35
paste textarea "مرحباً معك نوف من الطب الاتصالي"
type textarea "مرحباً معك نوف من الطب الاتصالي"
click at [908, 554] on button "Send Message" at bounding box center [898, 549] width 71 height 24
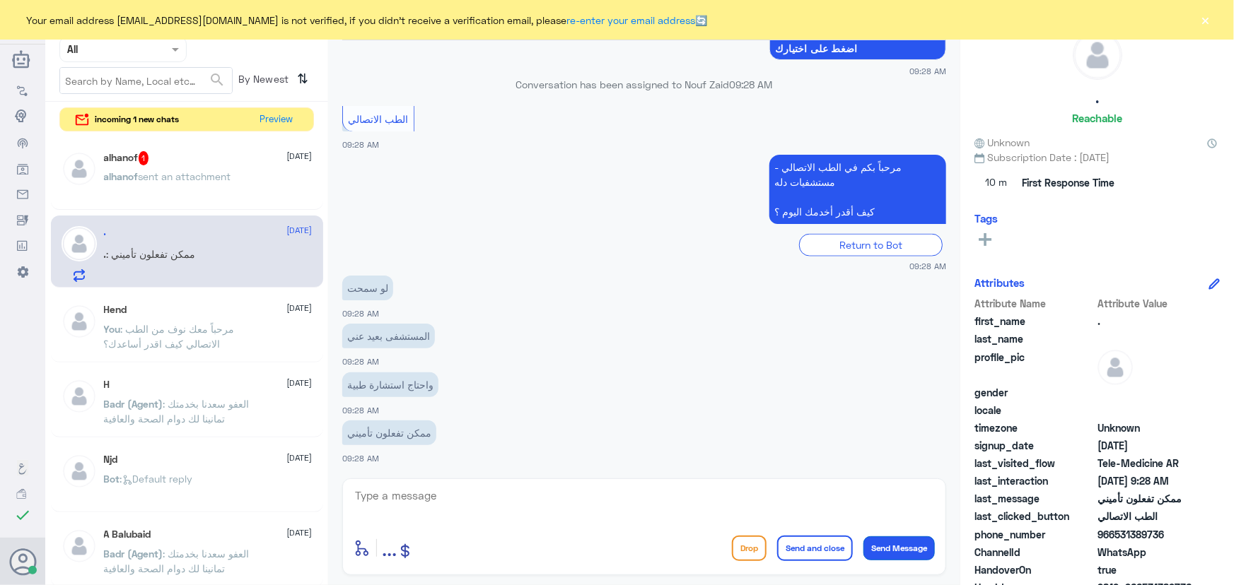
scroll to position [850, 0]
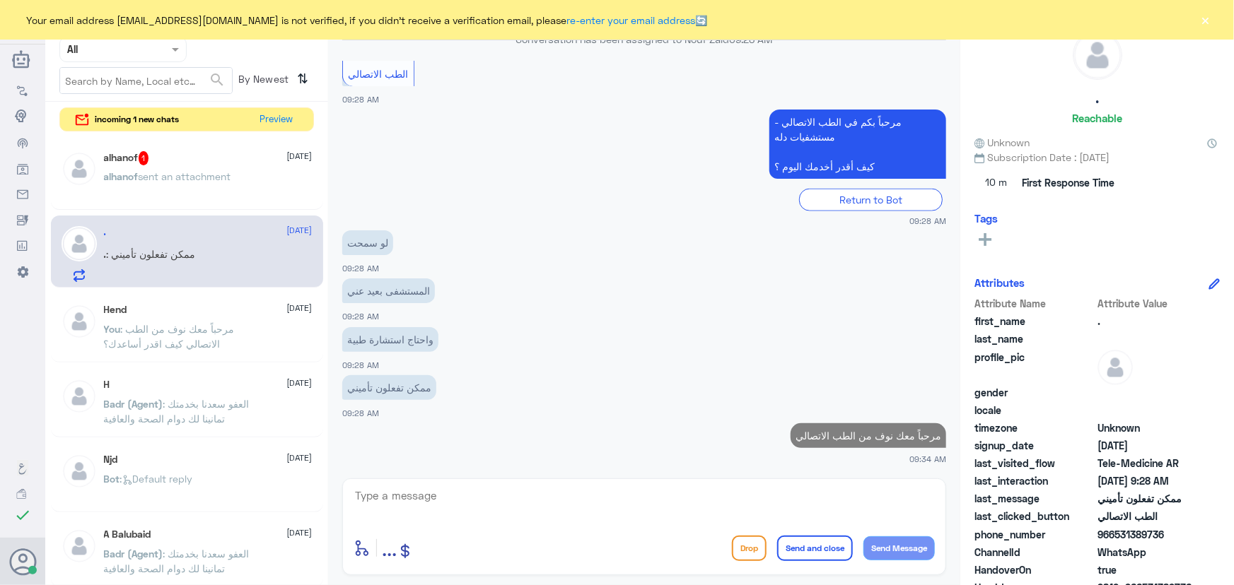
drag, startPoint x: 1115, startPoint y: 534, endPoint x: 1161, endPoint y: 539, distance: 47.0
click at [1168, 536] on span "966531389736" at bounding box center [1148, 534] width 103 height 15
copy span "531389736"
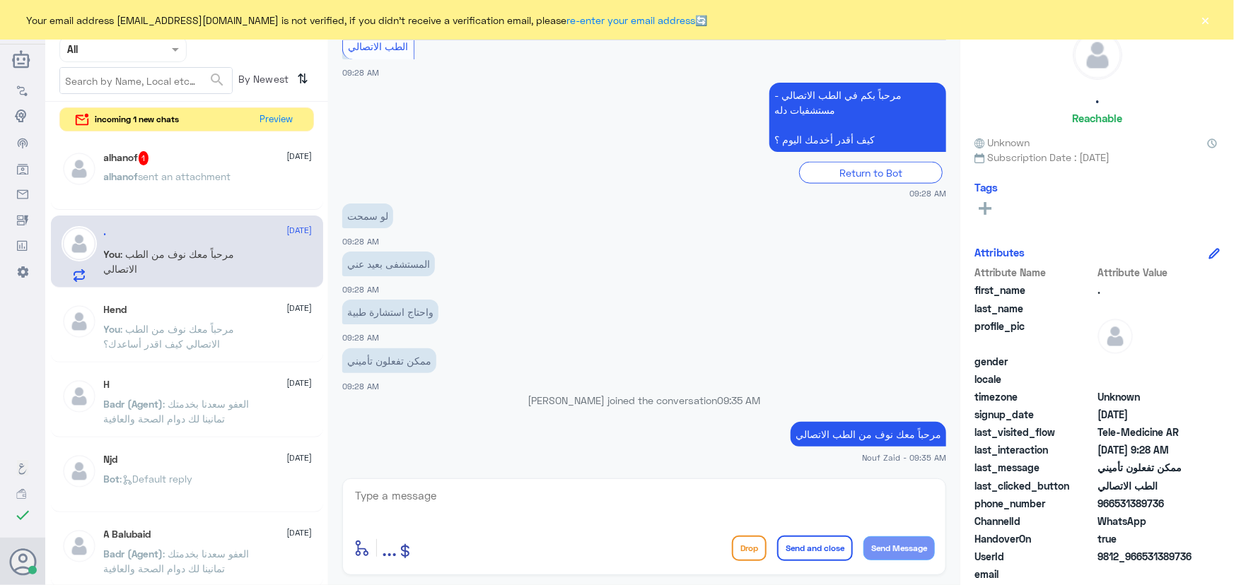
scroll to position [847, 0]
click at [680, 481] on div "enter flow name ... Drop Send and close Send Message" at bounding box center [644, 527] width 604 height 97
click at [725, 498] on textarea at bounding box center [643, 503] width 581 height 35
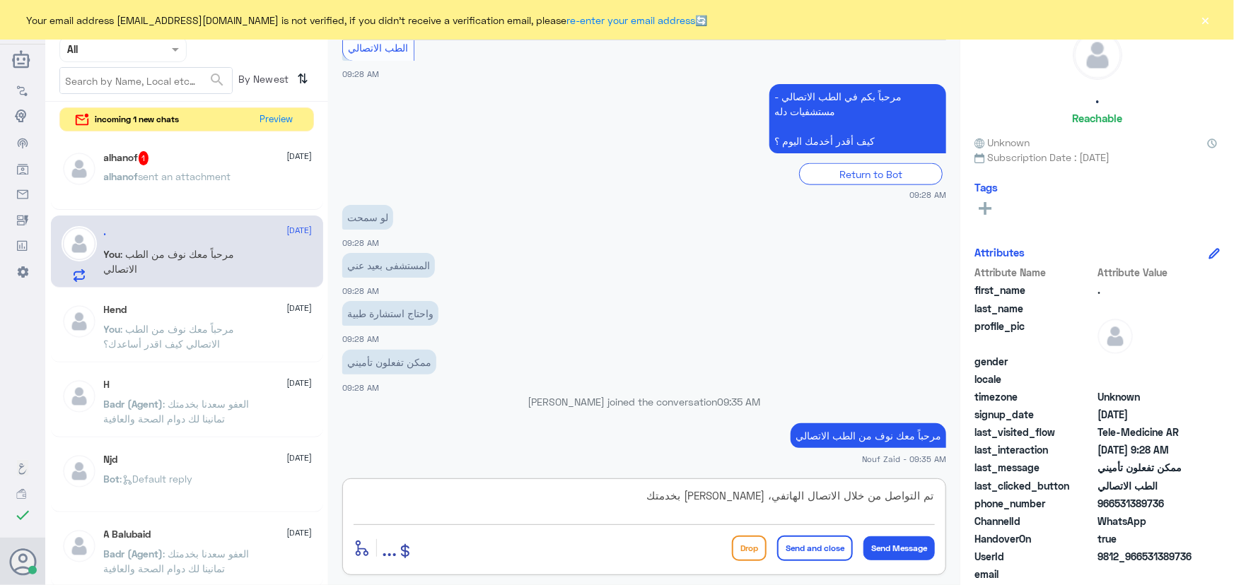
type textarea "تم التواصل من خلال الاتصال الهاتفي، سعدنا بخدمتك"
click at [815, 545] on button "Send and close" at bounding box center [815, 548] width 76 height 25
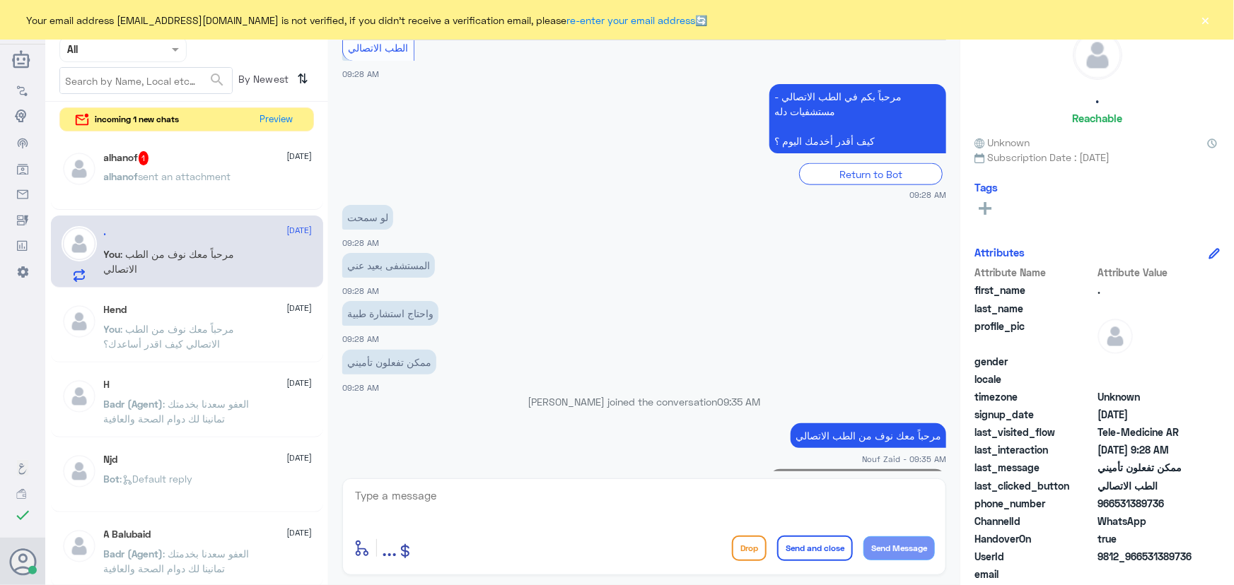
scroll to position [907, 0]
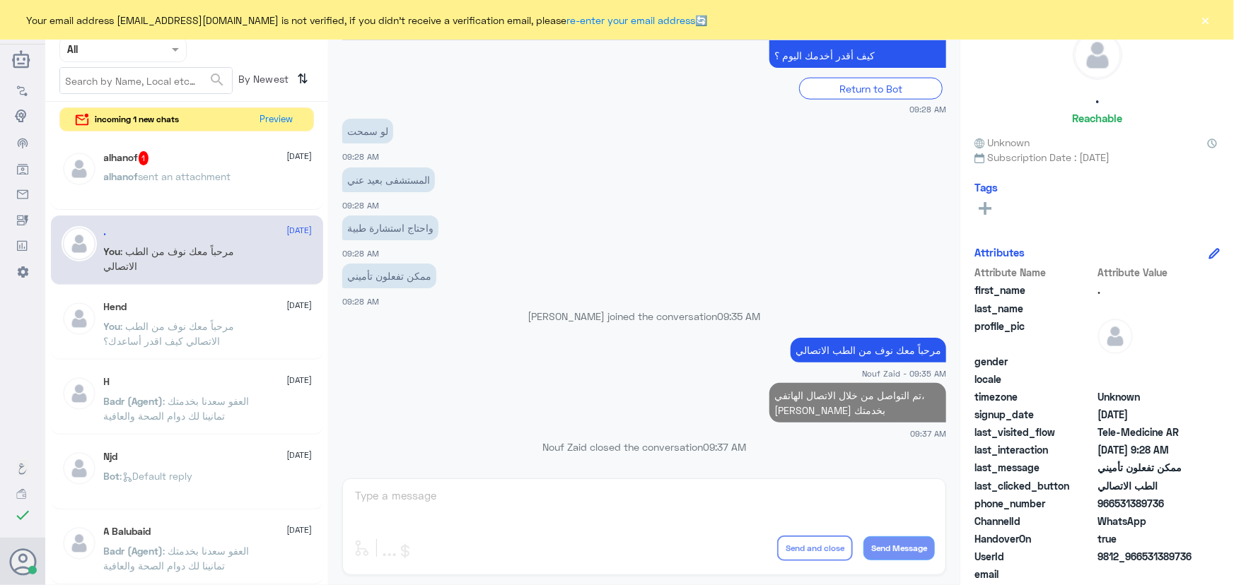
click at [243, 165] on div "alhanof 1 14 October alhanof sent an attachment" at bounding box center [208, 177] width 209 height 53
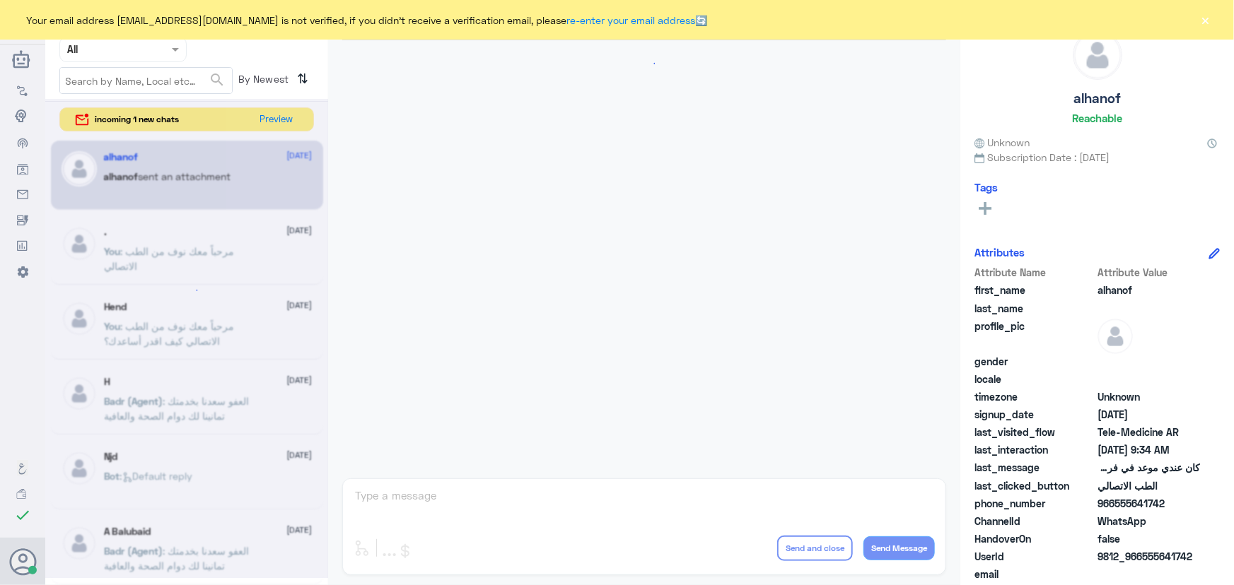
scroll to position [818, 0]
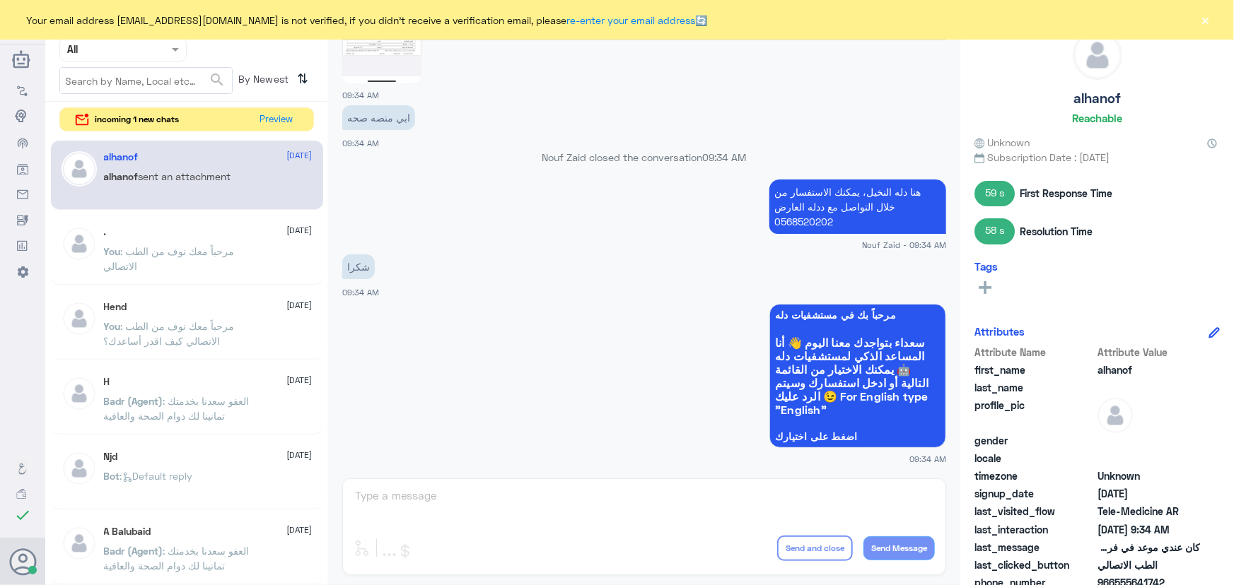
click at [454, 491] on div "Nouf Zaid Human Handover 14 Oct 2025 English 09:32 AM إضغط الزر أدناه إذا أردت …" at bounding box center [644, 295] width 632 height 590
click at [198, 120] on div "incoming 1 new chats Preview" at bounding box center [186, 119] width 254 height 25
click at [271, 115] on button "Preview" at bounding box center [277, 119] width 44 height 22
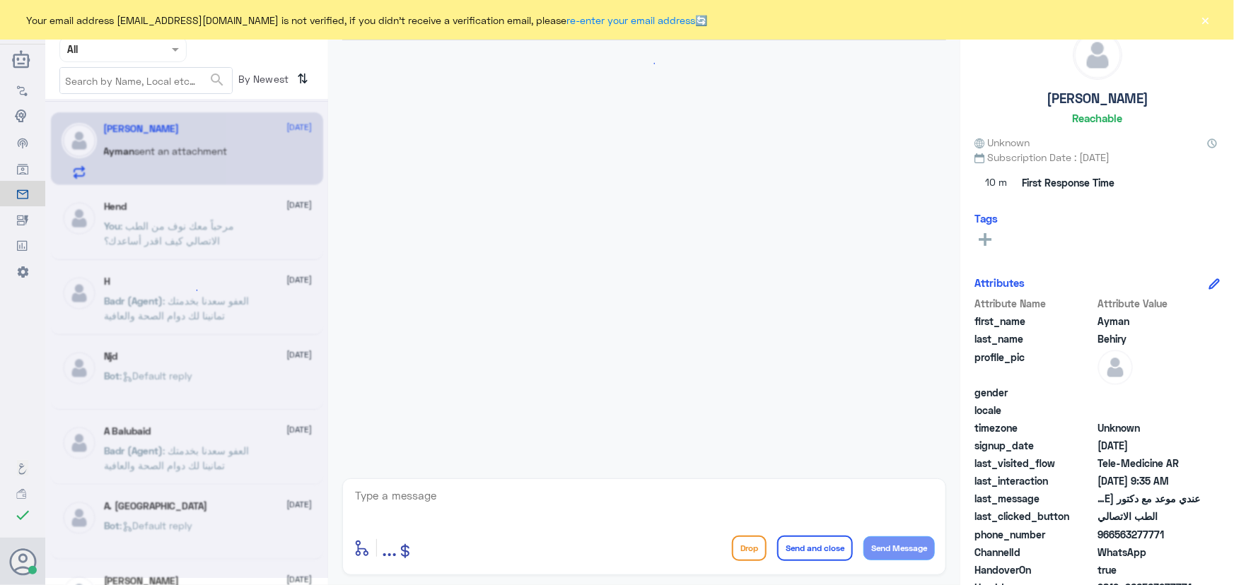
scroll to position [62, 0]
click at [1212, 16] on button "×" at bounding box center [1205, 20] width 14 height 14
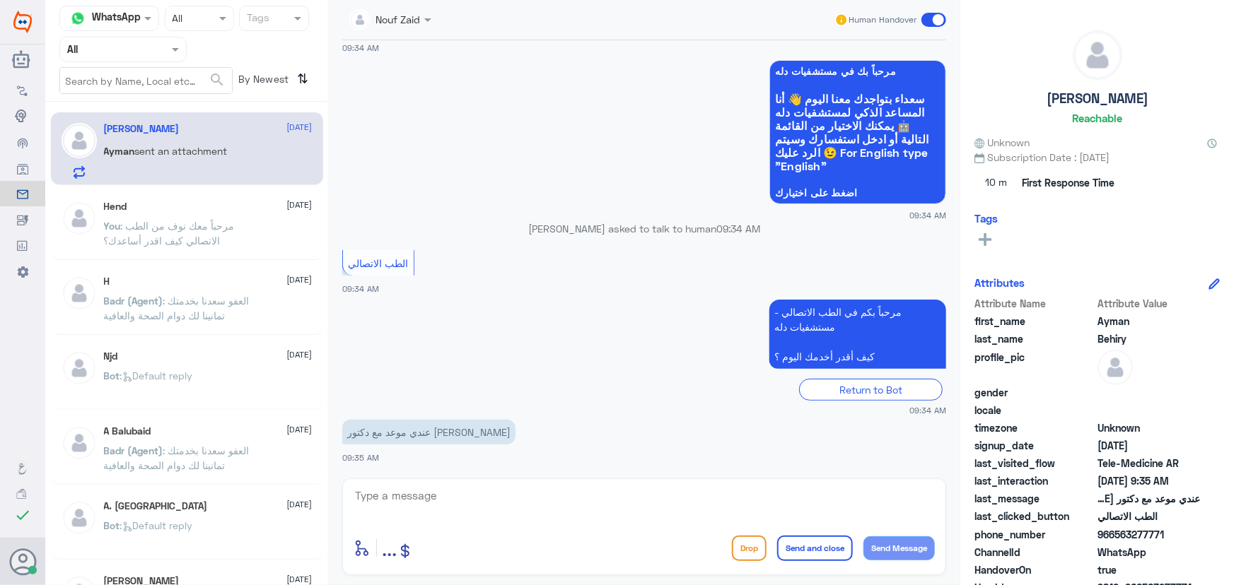
click at [546, 510] on textarea at bounding box center [643, 503] width 581 height 35
paste textarea "مرحباً معك نوف من الطب الاتصالي"
type textarea "مرحباً معك نوف من الطب الاتصالي"
click at [898, 551] on button "Send Message" at bounding box center [898, 549] width 71 height 24
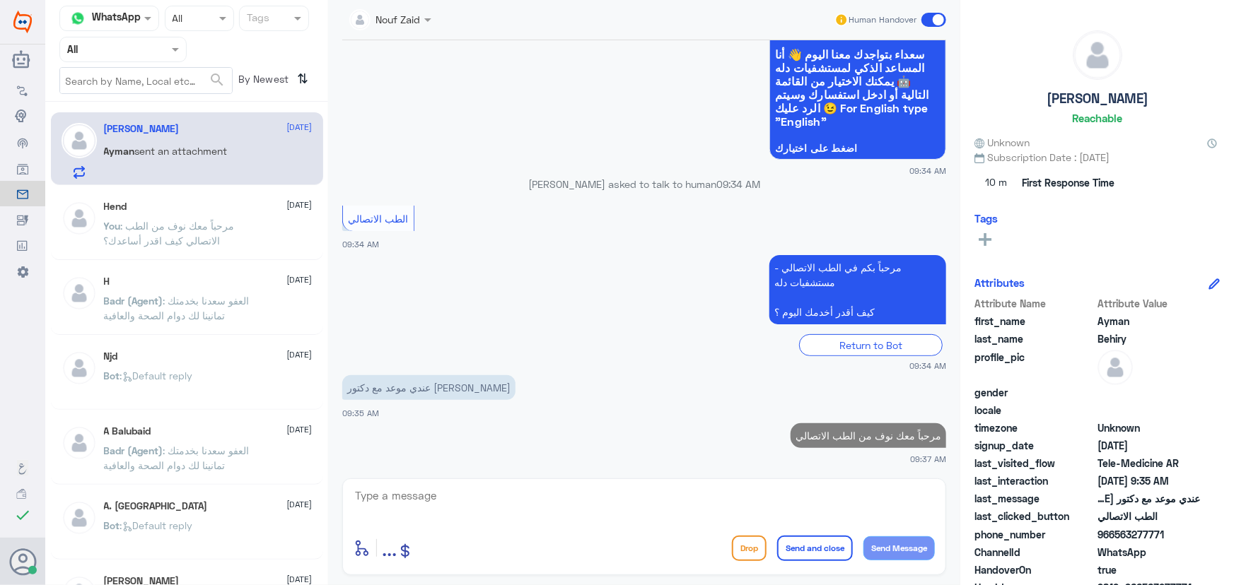
click at [727, 498] on textarea at bounding box center [643, 503] width 581 height 35
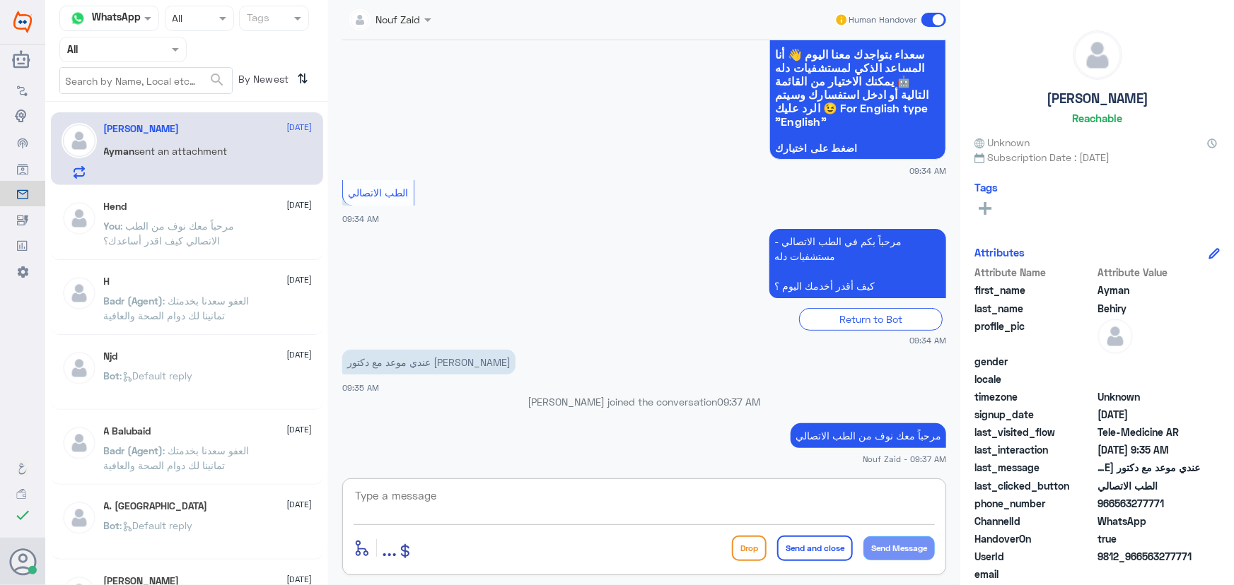
drag, startPoint x: 478, startPoint y: 511, endPoint x: 486, endPoint y: 503, distance: 12.0
click at [478, 509] on textarea at bounding box center [643, 503] width 581 height 35
click at [451, 481] on div "Nouf Zaid Human Handover 14 Oct 2025 السلام عليكم 09:34 AM مرحباً بك في مستشفيا…" at bounding box center [644, 295] width 632 height 590
drag, startPoint x: 450, startPoint y: 486, endPoint x: 433, endPoint y: 513, distance: 31.2
click at [449, 491] on textarea at bounding box center [643, 503] width 581 height 35
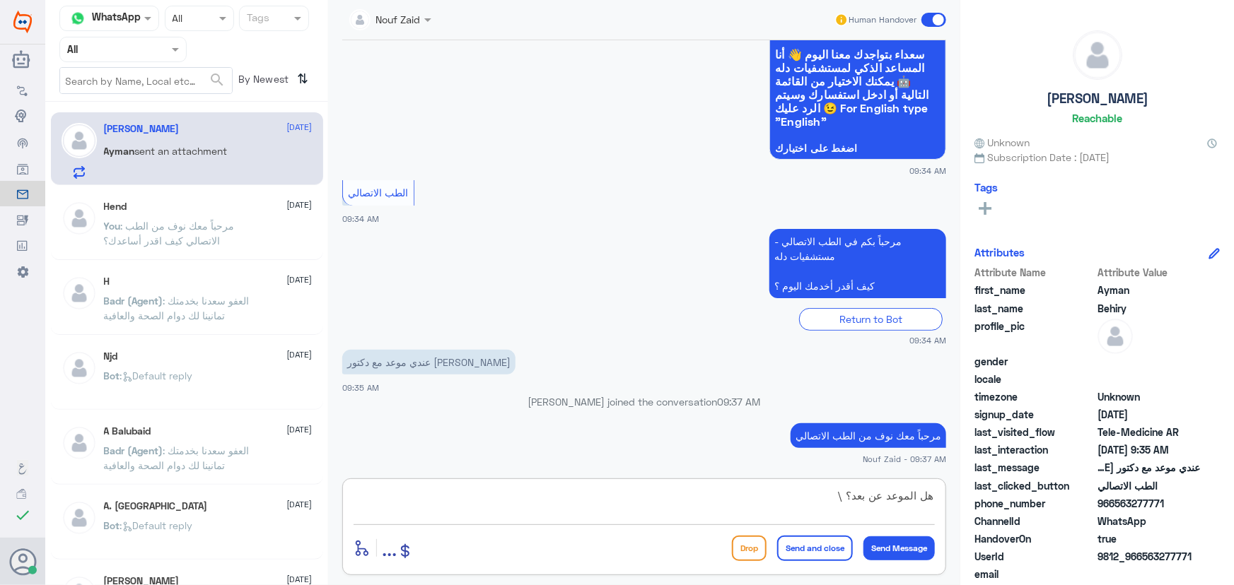
type textarea "هل الموعد عن بعد؟"
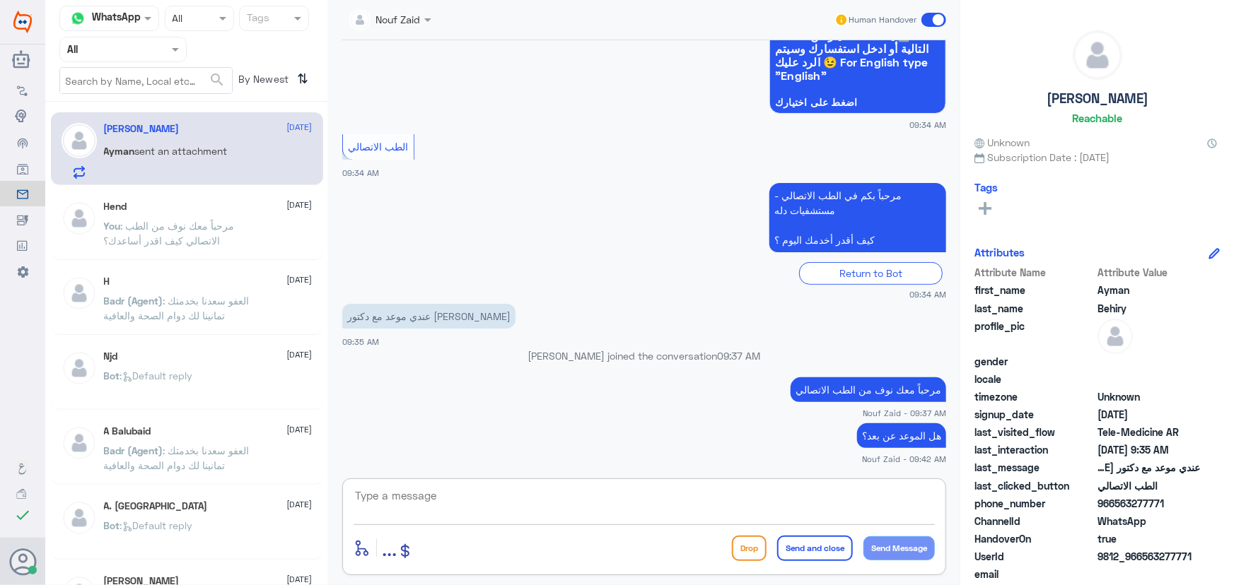
scroll to position [216, 0]
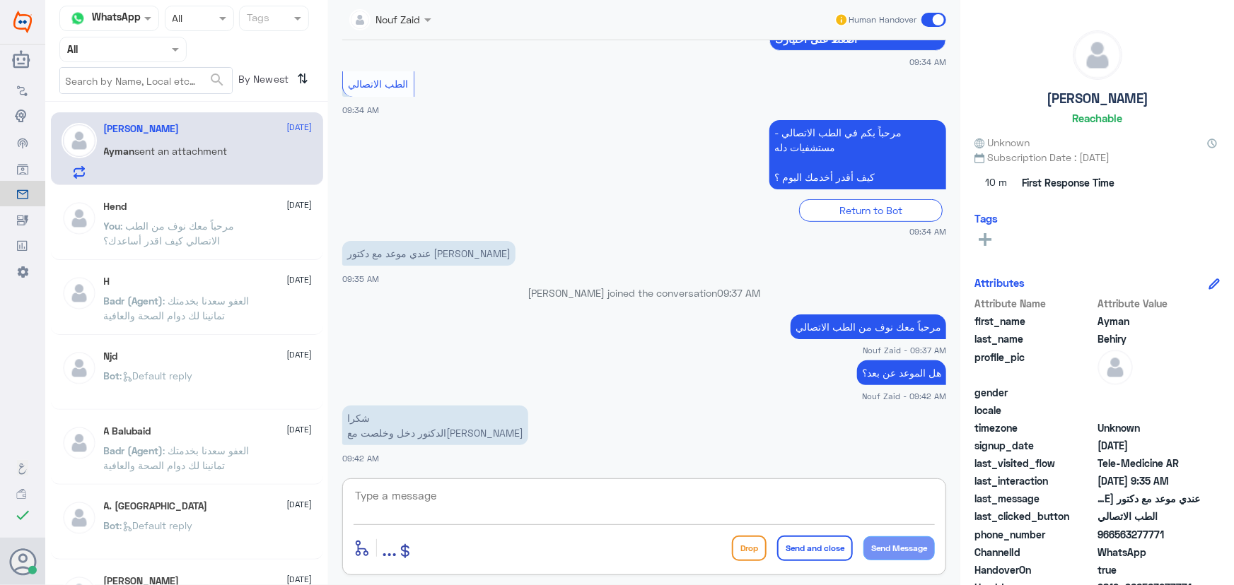
click at [568, 483] on div "enter flow name ... Drop Send and close Send Message" at bounding box center [644, 527] width 604 height 97
click at [566, 506] on textarea at bounding box center [643, 503] width 581 height 35
drag, startPoint x: 570, startPoint y: 506, endPoint x: 620, endPoint y: 510, distance: 50.4
click at [569, 507] on textarea at bounding box center [643, 503] width 581 height 35
type textarea "سعدنا بخدمتك"
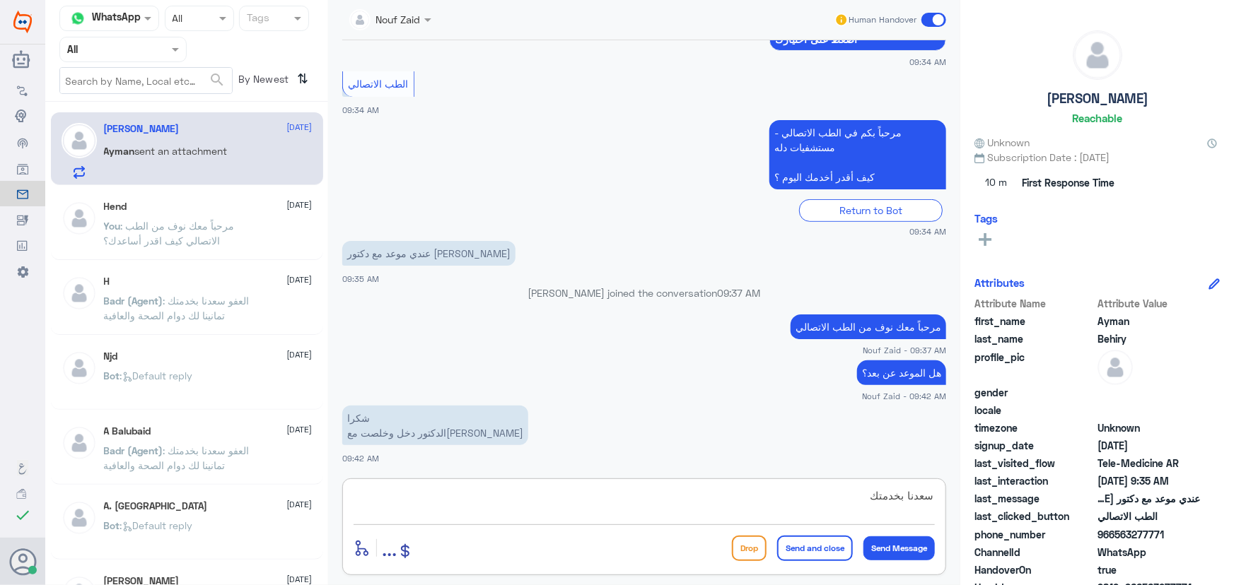
click at [819, 558] on button "Send and close" at bounding box center [815, 548] width 76 height 25
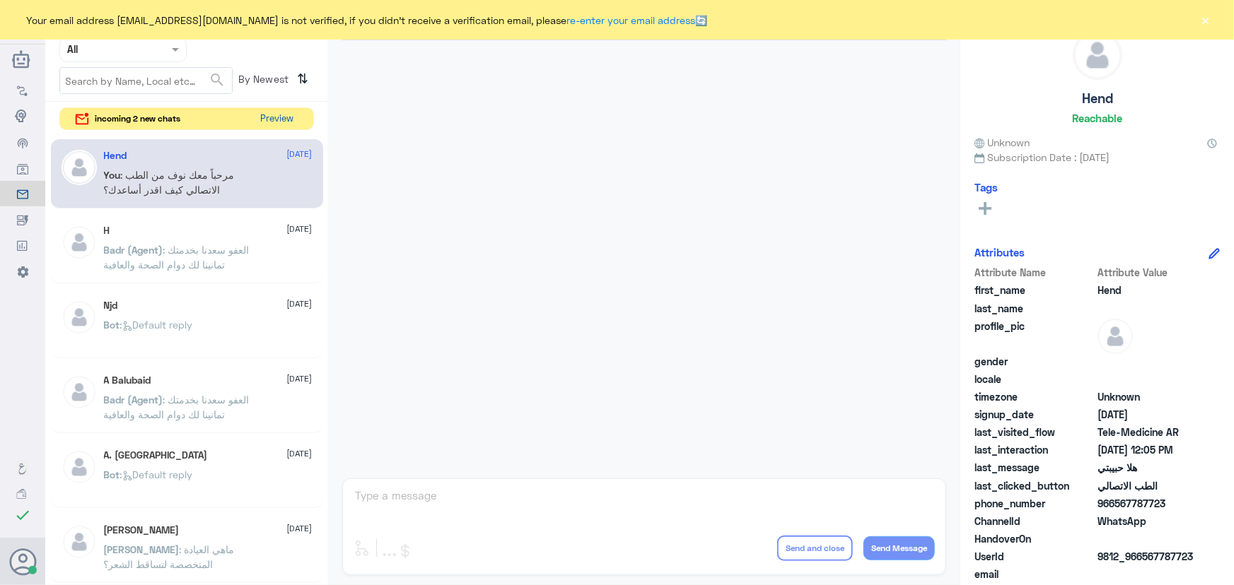
click at [272, 116] on button "Preview" at bounding box center [277, 119] width 44 height 22
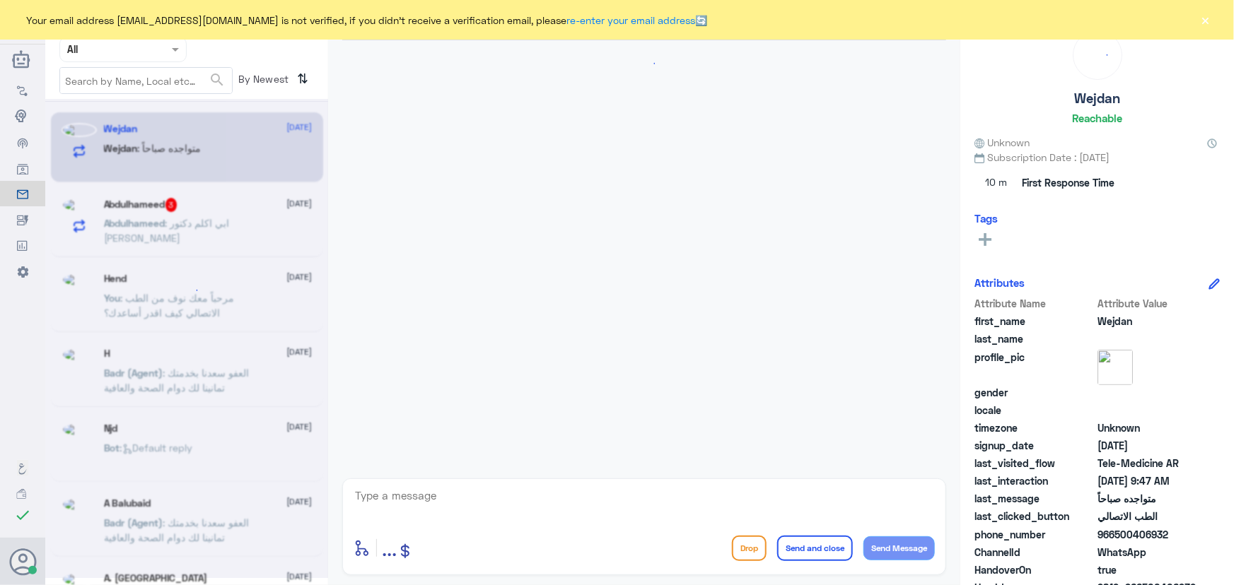
scroll to position [539, 0]
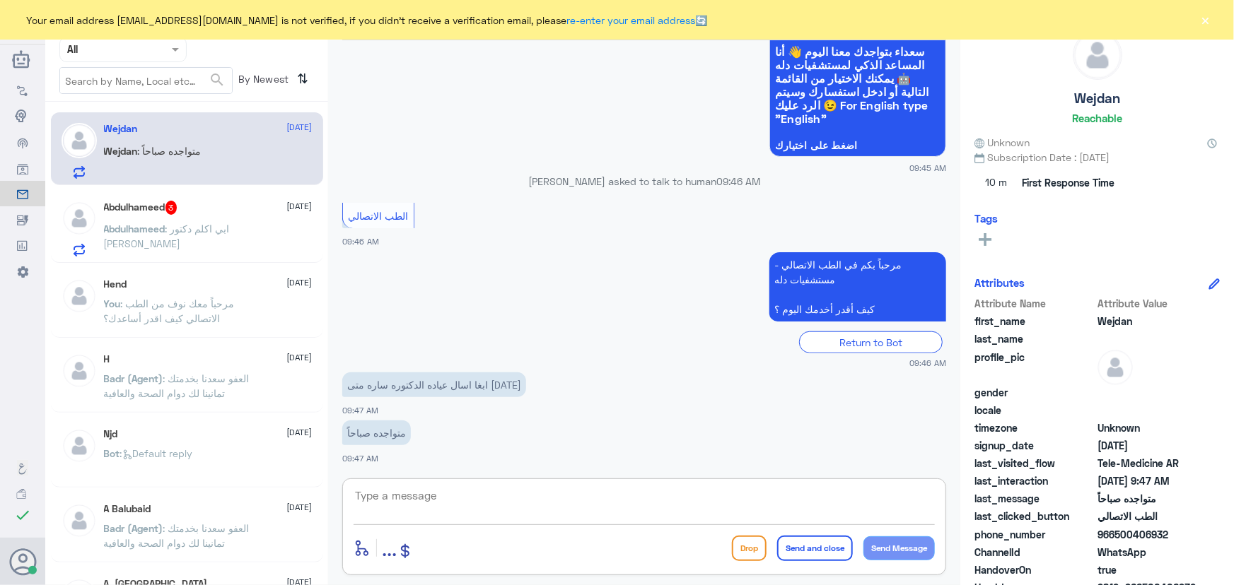
click at [464, 488] on textarea at bounding box center [643, 503] width 581 height 35
paste textarea "مرحباً معك نوف من الطب الاتصالي"
type textarea "مرحباً معك نوف من الطب الاتصالي"
click at [902, 547] on button "Send Message" at bounding box center [898, 549] width 71 height 24
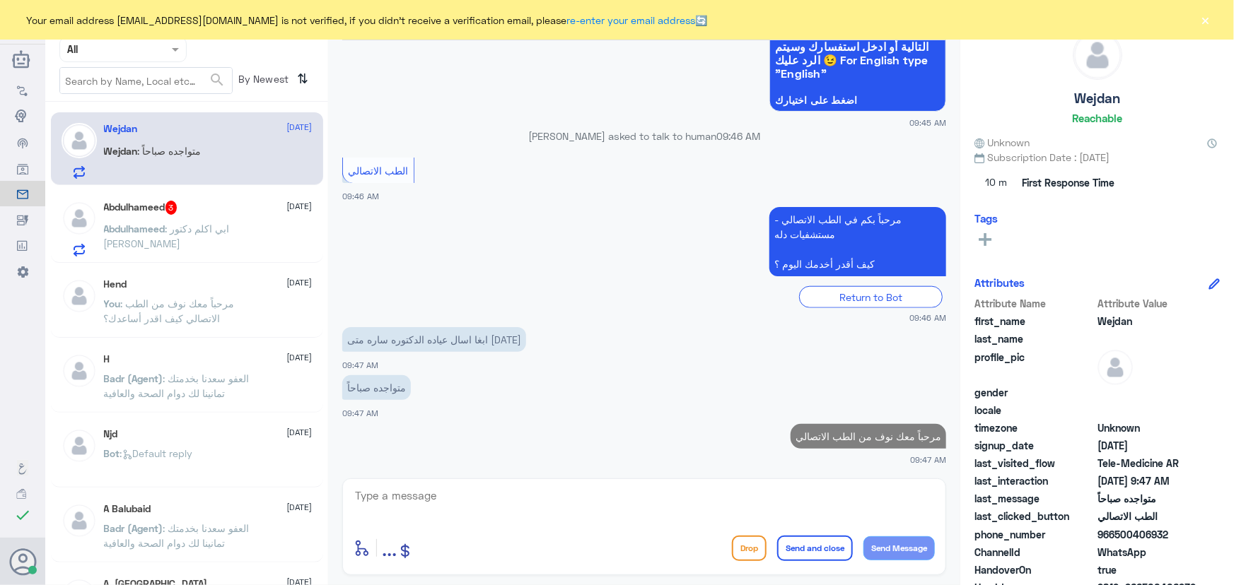
click at [797, 516] on textarea at bounding box center [643, 503] width 581 height 35
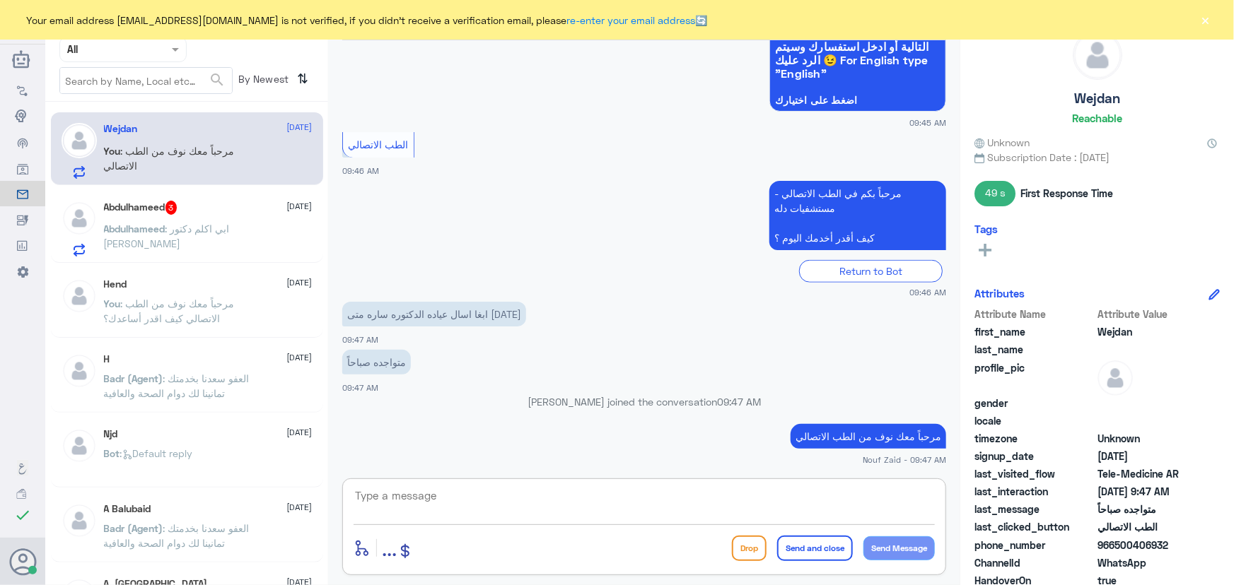
click at [587, 510] on textarea at bounding box center [643, 503] width 581 height 35
paste textarea "هنا الطب الاتصالي لكل مايخص الاستشارة الفورية من خلال التطبيق، يمكنك حجز الموعد…"
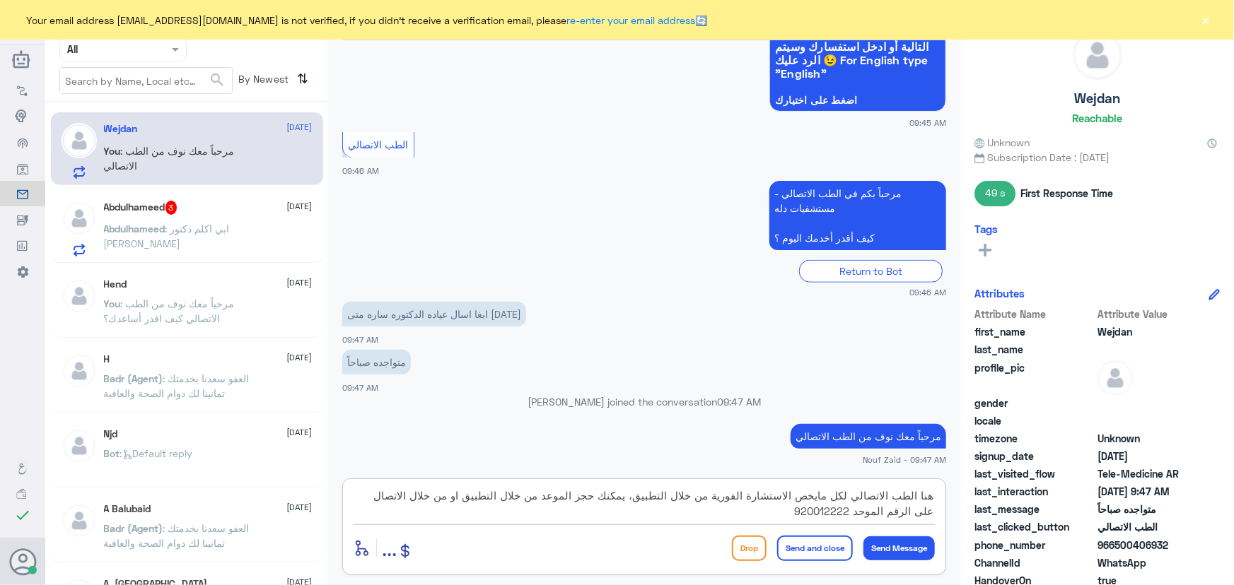
drag, startPoint x: 607, startPoint y: 497, endPoint x: 481, endPoint y: 498, distance: 126.5
click at [481, 498] on textarea "هنا الطب الاتصالي لكل مايخص الاستشارة الفورية من خلال التطبيق، يمكنك حجز الموعد…" at bounding box center [643, 503] width 581 height 35
click at [546, 503] on textarea "هنا الطب الاتصالي لكل مايخص الاستشارة الفورية من خلال التطبيق، يمكنك الاستفسار …" at bounding box center [643, 503] width 581 height 35
click at [549, 501] on textarea "هنا الطب الاتصالي لكل مايخص الاستشارة الفورية من خلال التطبيق، يمكنك الاستفسار …" at bounding box center [643, 503] width 581 height 35
drag, startPoint x: 575, startPoint y: 519, endPoint x: 634, endPoint y: 516, distance: 58.7
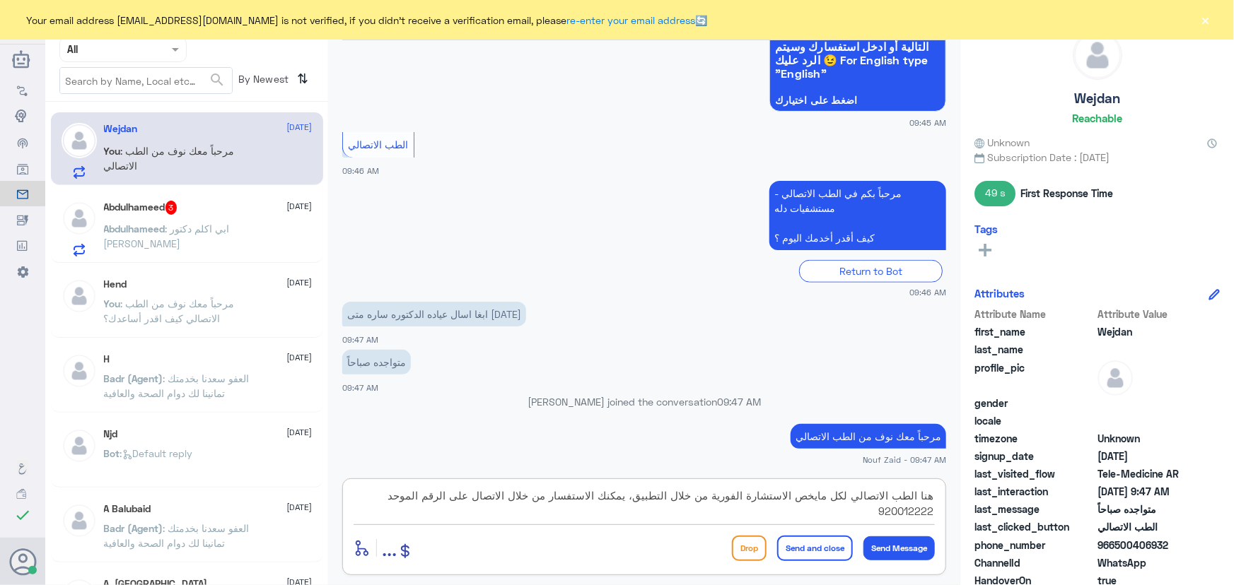
click at [634, 516] on textarea "هنا الطب الاتصالي لكل مايخص الاستشارة الفورية من خلال التطبيق، يمكنك الاستفسار …" at bounding box center [643, 503] width 581 height 35
type textarea "هنا الطب الاتصالي لكل مايخص الاستشارة الفورية من خلال التطبيق، يمكنك الاستفسار …"
click at [824, 546] on button "Send and close" at bounding box center [815, 548] width 76 height 25
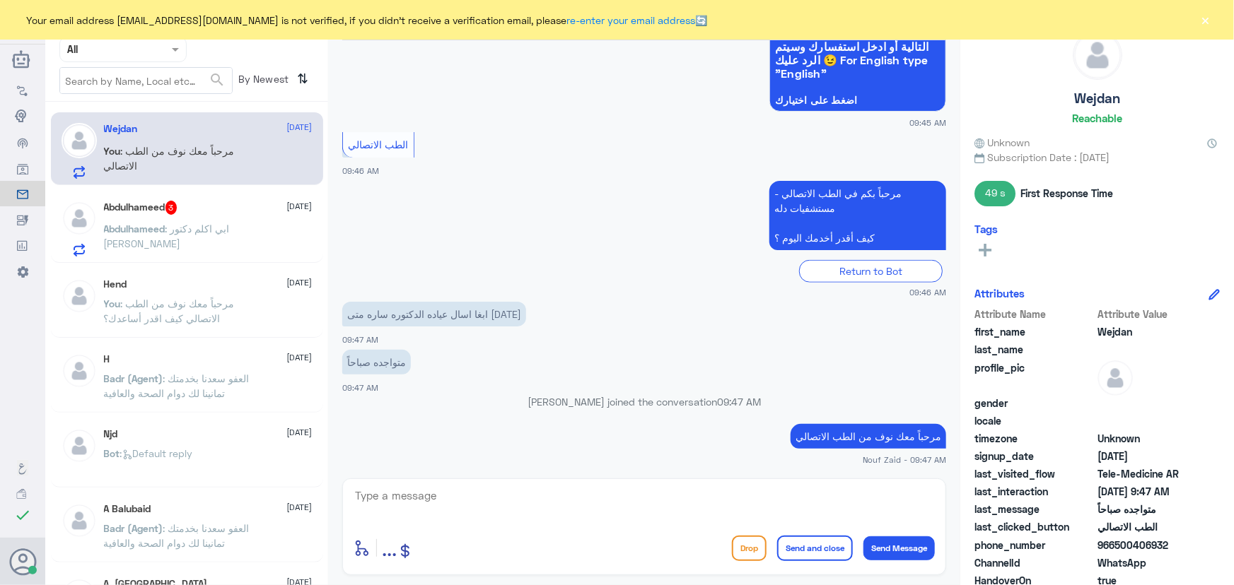
scroll to position [674, 0]
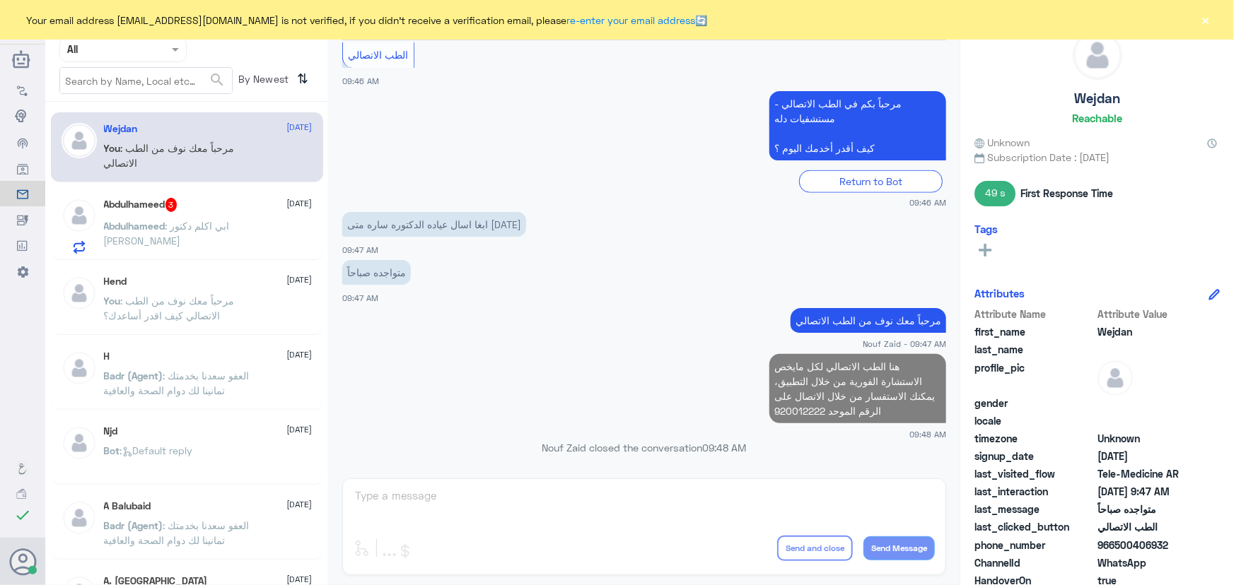
click at [283, 242] on div "Abdulhameed : ابي اكلم دكتور طارق محمد عظام" at bounding box center [208, 238] width 209 height 32
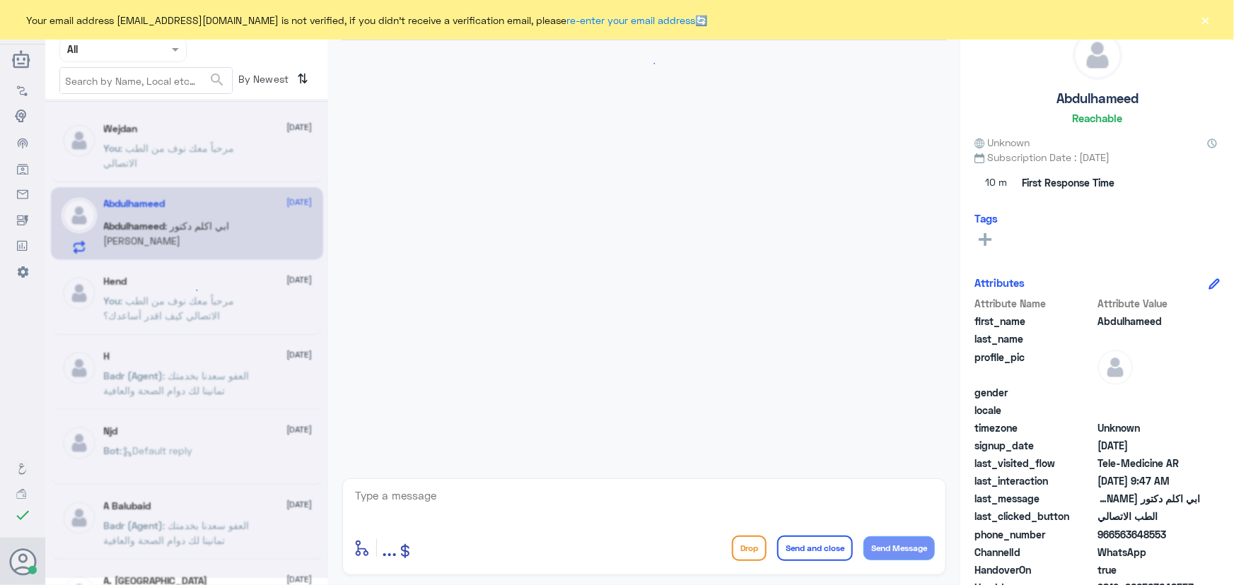
scroll to position [802, 0]
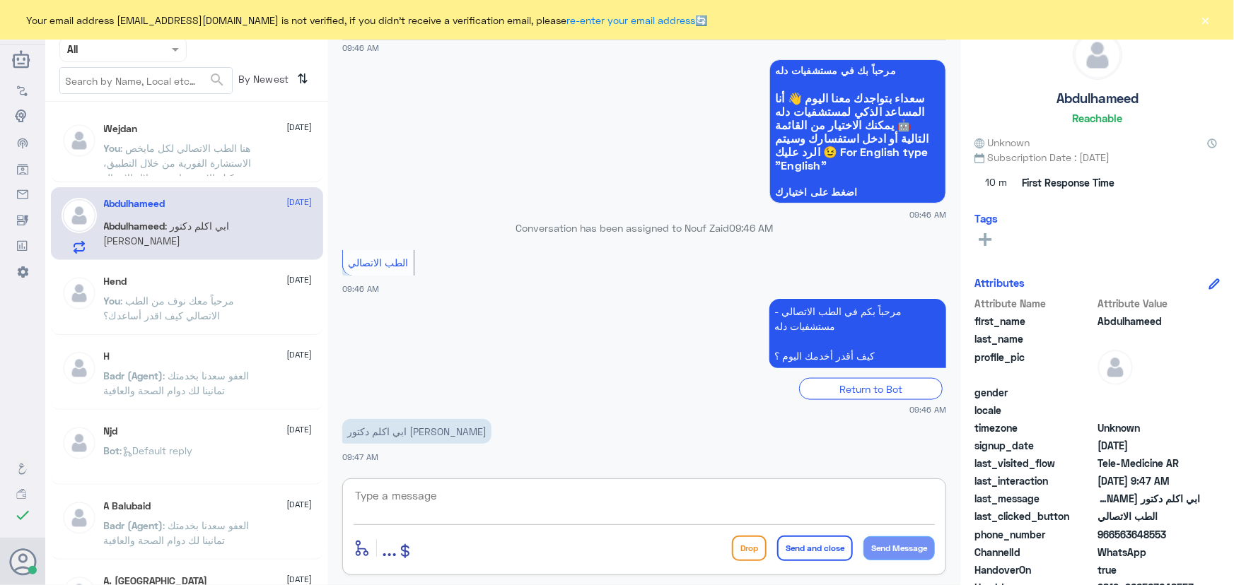
click at [602, 505] on textarea at bounding box center [643, 503] width 581 height 35
paste textarea "مرحباً معك نوف من الطب الاتصالي"
type textarea "مرحباً معك نوف من الطب الاتصالي"
click at [911, 544] on button "Send Message" at bounding box center [898, 549] width 71 height 24
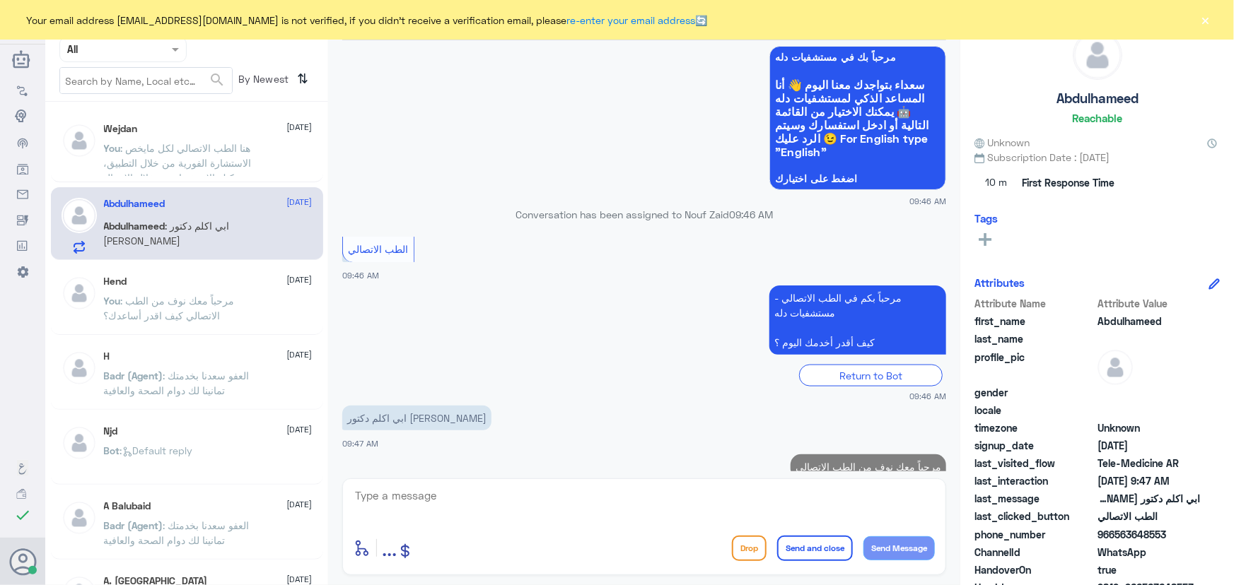
scroll to position [848, 0]
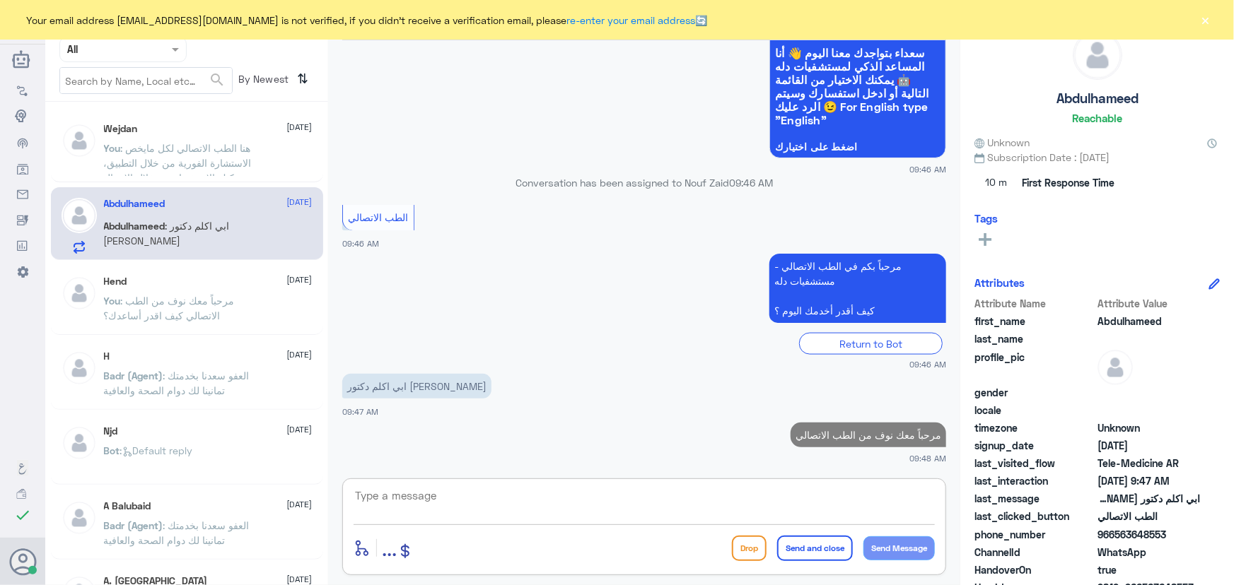
click at [749, 495] on textarea at bounding box center [643, 503] width 581 height 35
paste textarea "هنا الطب الاتصالي لكل مايخص الاستشارة الفورية من خلال التطبيق، يمكنك حجز الموعد…"
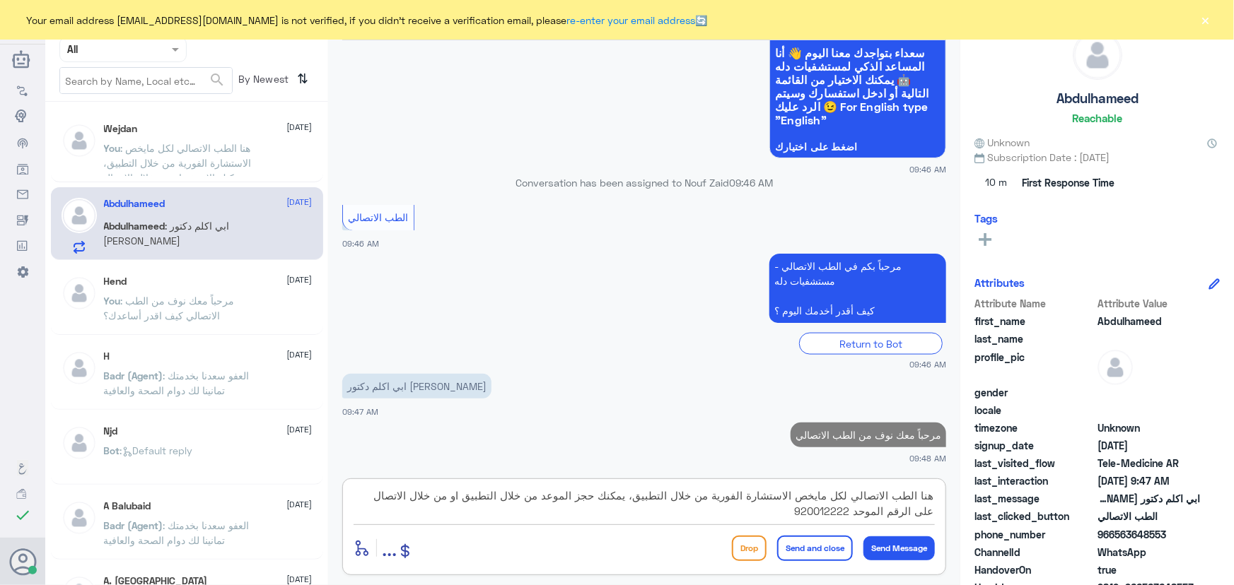
scroll to position [844, 0]
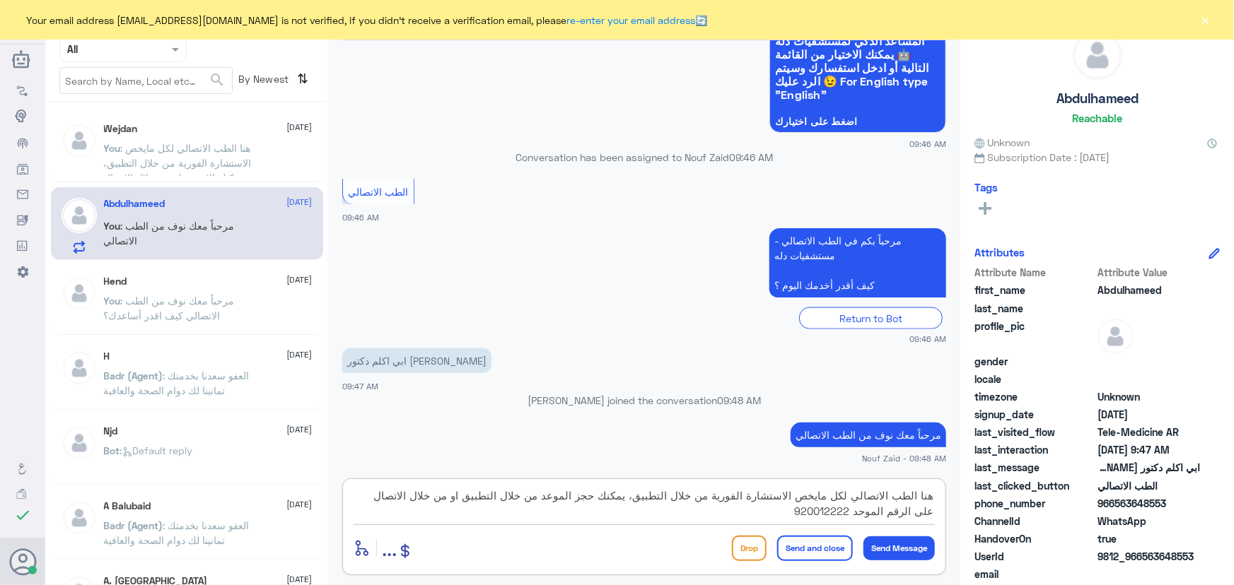
click at [642, 497] on textarea "هنا الطب الاتصالي لكل مايخص الاستشارة الفورية من خلال التطبيق، يمكنك حجز الموعد…" at bounding box center [643, 503] width 581 height 35
click at [638, 500] on textarea "هنا الطب الاتصالي لكل مايخص الاستشارة الفورية من خلال التطبيق، يمكنك حجز الموعد…" at bounding box center [643, 503] width 581 height 35
click at [637, 500] on textarea "هنا الطب الاتصالي لكل مايخص الاستشارة الفورية من خلال التطبيق، يمكنك حجز الموعد…" at bounding box center [643, 503] width 581 height 35
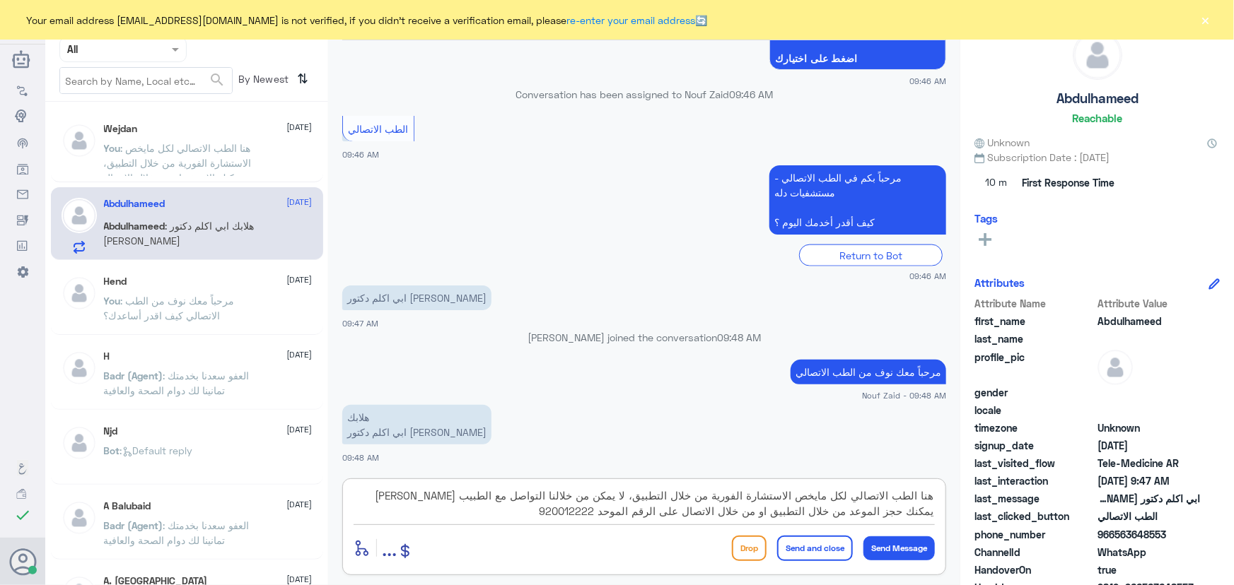
click at [386, 498] on textarea "هنا الطب الاتصالي لكل مايخص الاستشارة الفورية من خلال التطبيق، لا يمكن من خلالن…" at bounding box center [643, 503] width 581 height 35
type textarea "هنا الطب الاتصالي لكل مايخص الاستشارة الفورية من خلال التطبيق، لا يمكن من خلالن…"
click at [814, 549] on button "Send and close" at bounding box center [815, 548] width 76 height 25
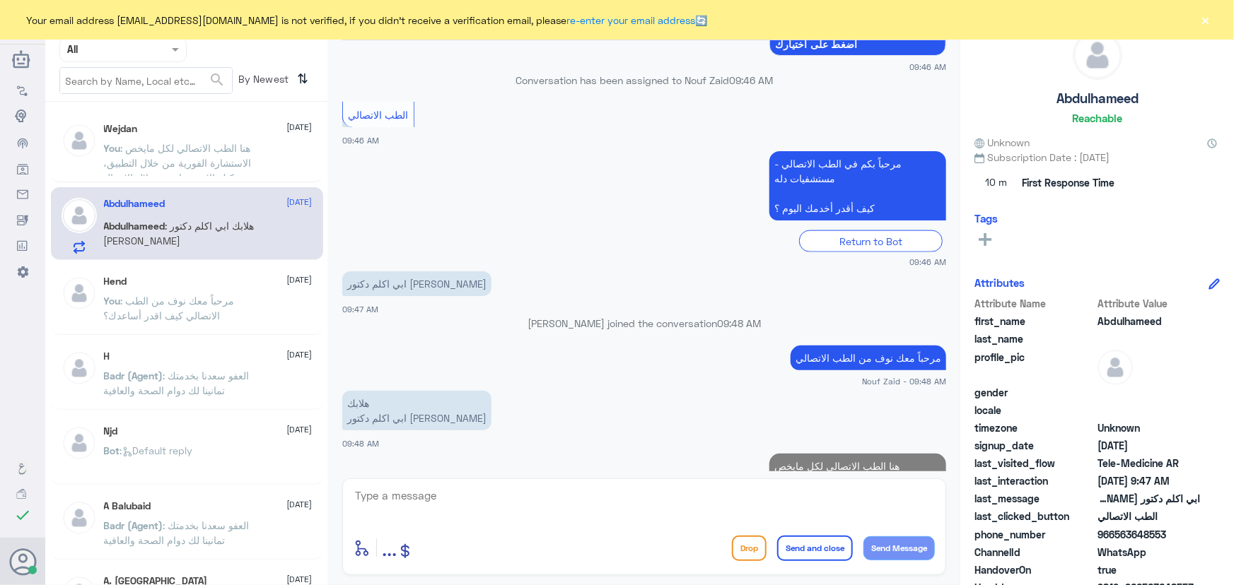
scroll to position [1027, 0]
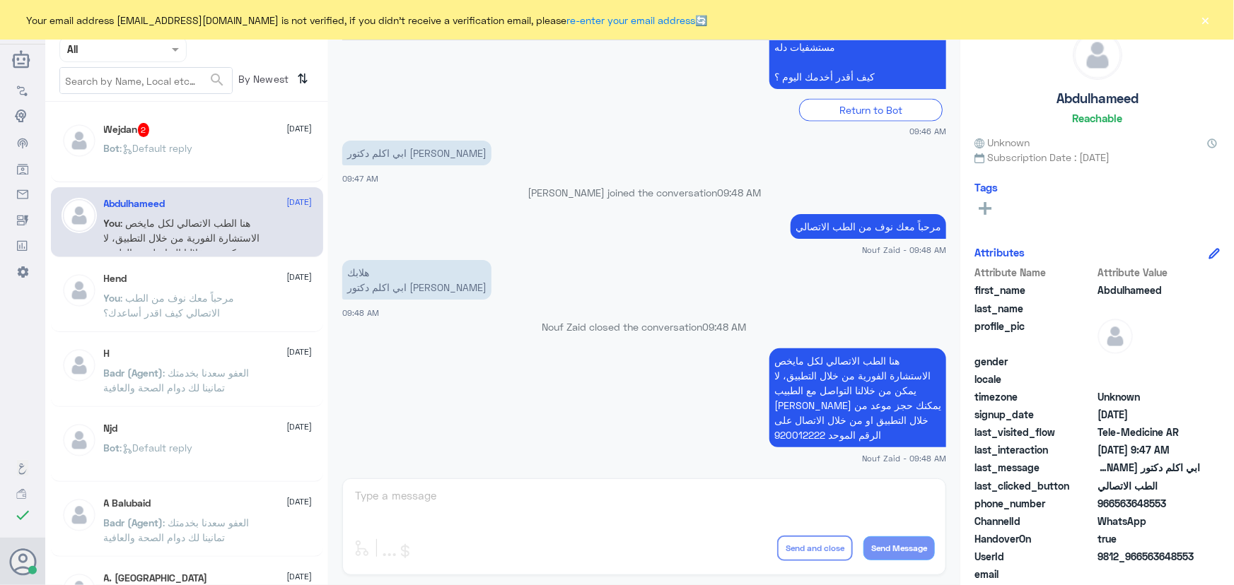
click at [232, 141] on div "Wejdan 2 14 October Bot : Default reply" at bounding box center [208, 149] width 209 height 53
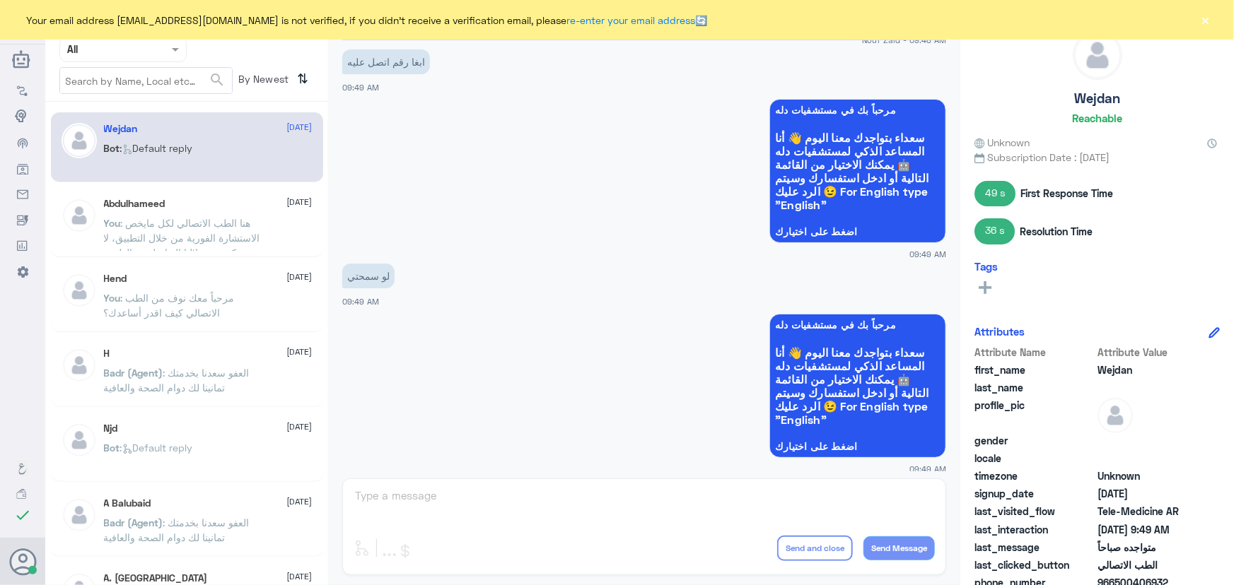
scroll to position [1154, 0]
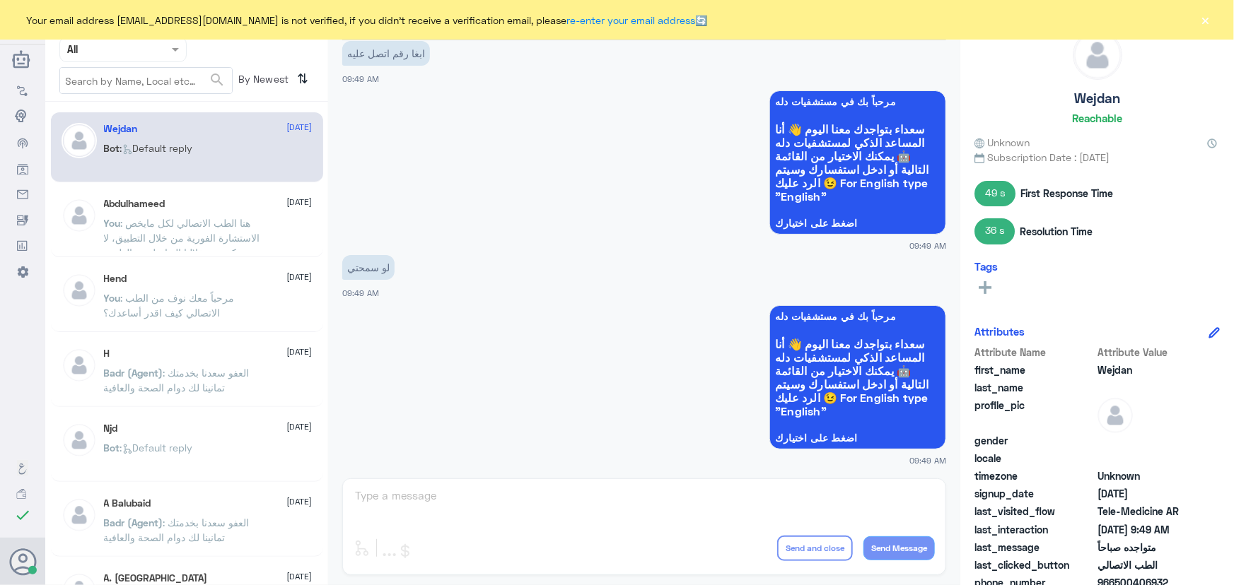
click at [192, 204] on div "Abdulhameed 14 October" at bounding box center [208, 204] width 209 height 12
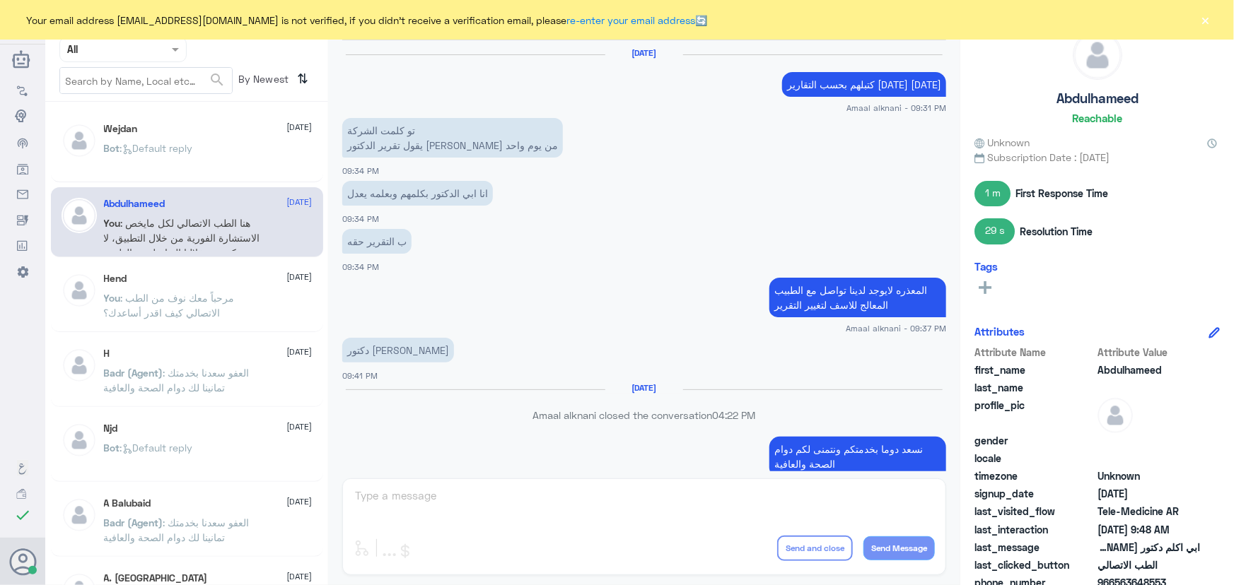
scroll to position [787, 0]
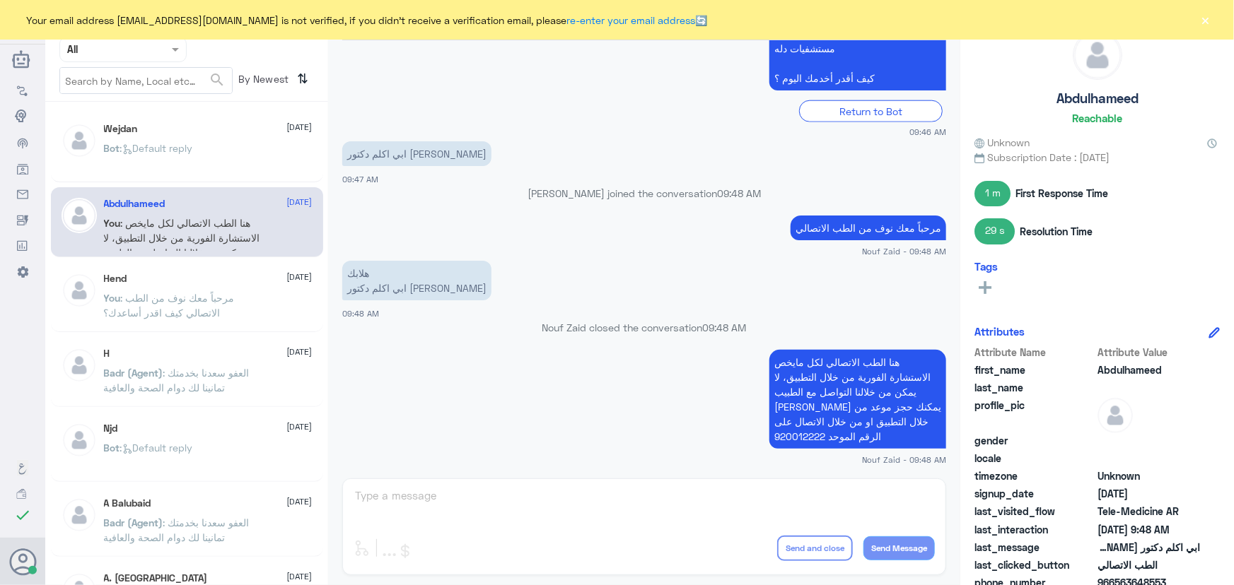
click at [827, 402] on p "هنا الطب الاتصالي لكل مايخص الاستشارة الفورية من خلال التطبيق، لا يمكن من خلالن…" at bounding box center [857, 399] width 177 height 99
click at [226, 171] on div "Bot : Default reply" at bounding box center [208, 160] width 209 height 32
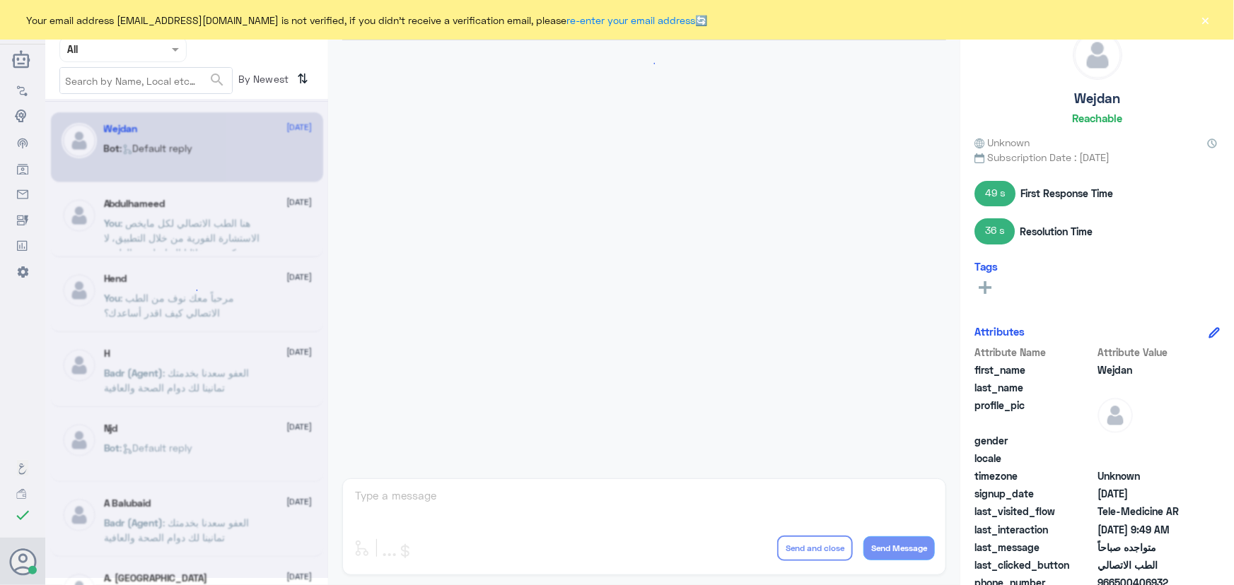
scroll to position [1154, 0]
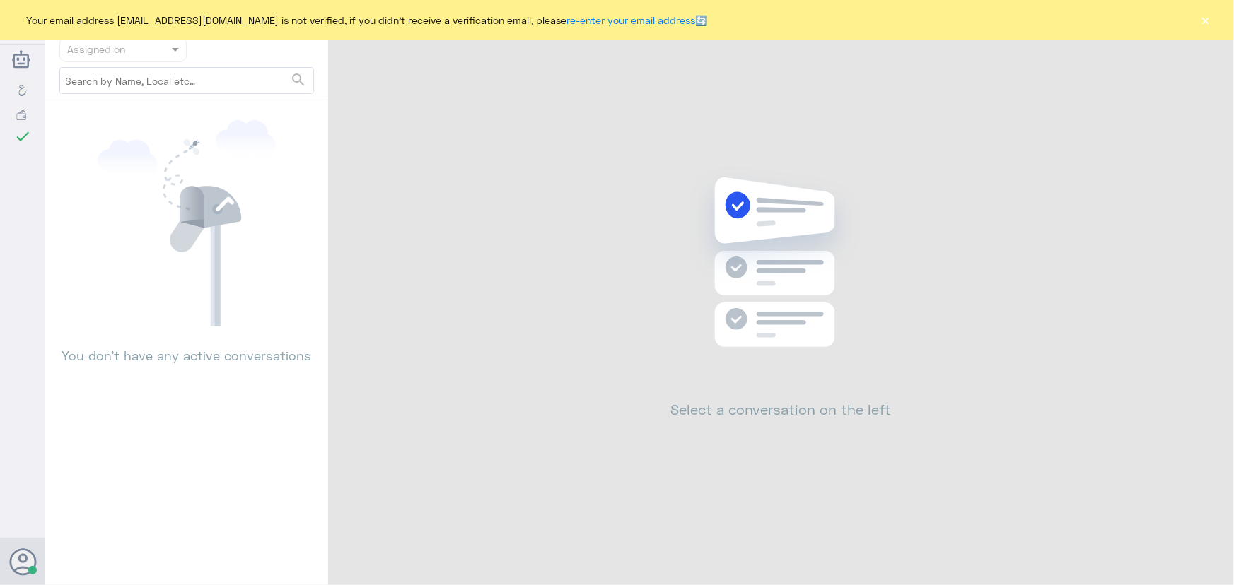
click at [1212, 13] on button "×" at bounding box center [1205, 20] width 14 height 14
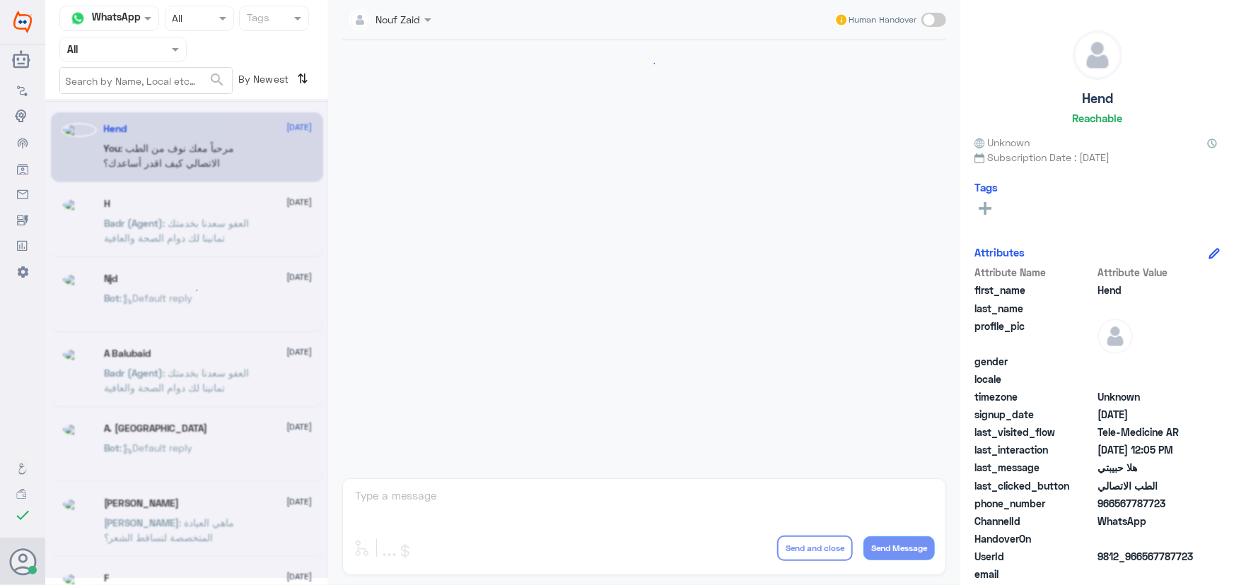
scroll to position [643, 0]
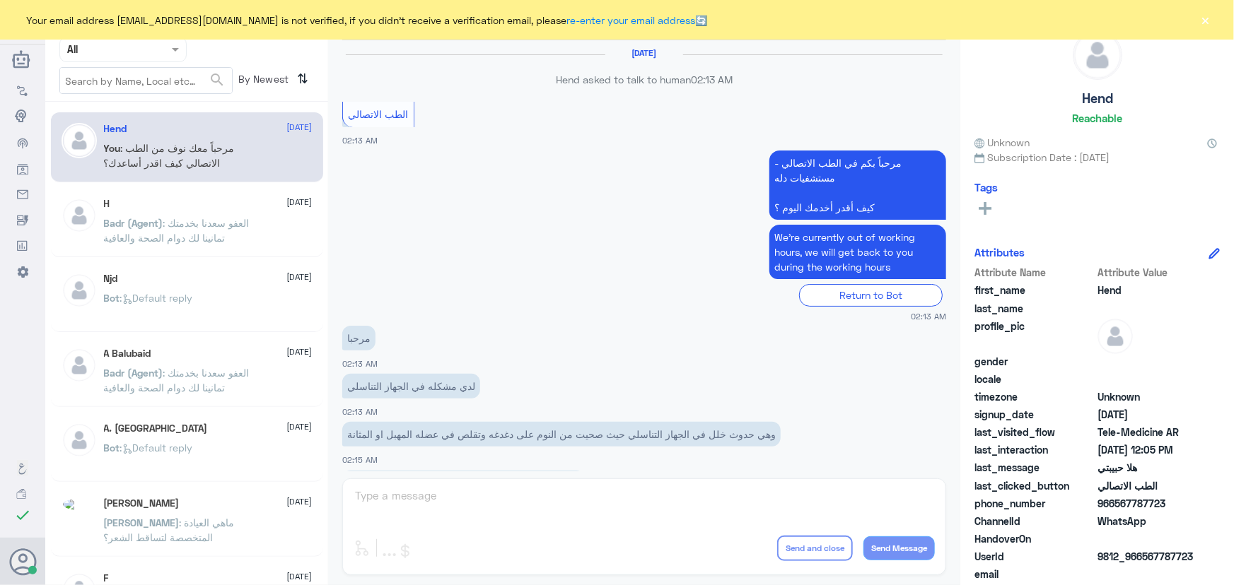
scroll to position [643, 0]
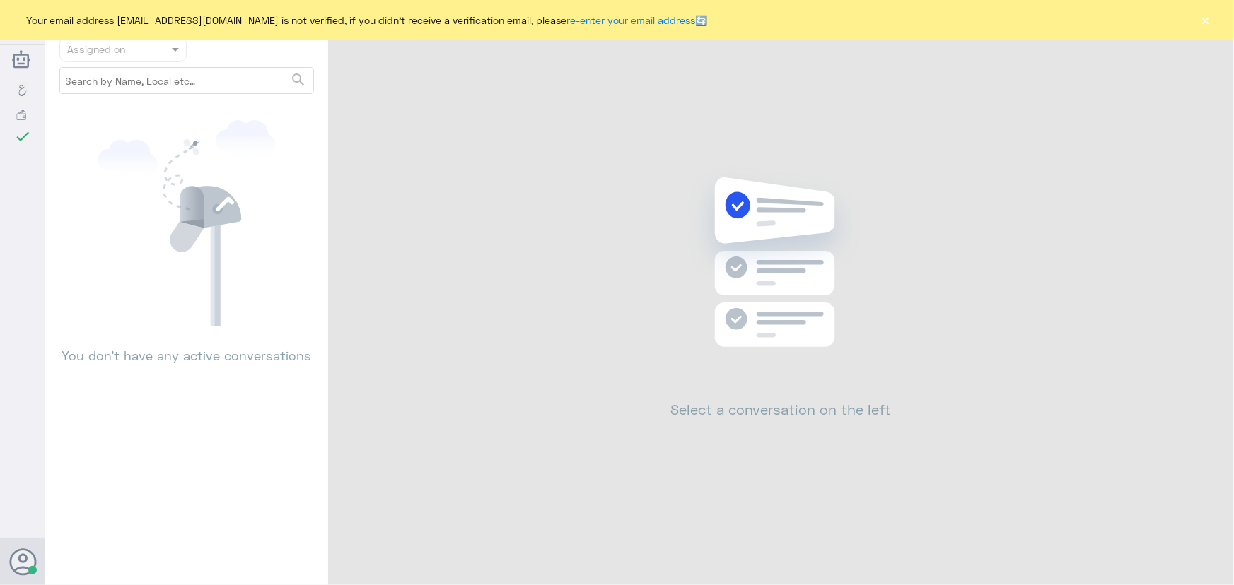
click at [1207, 21] on button "×" at bounding box center [1205, 20] width 14 height 14
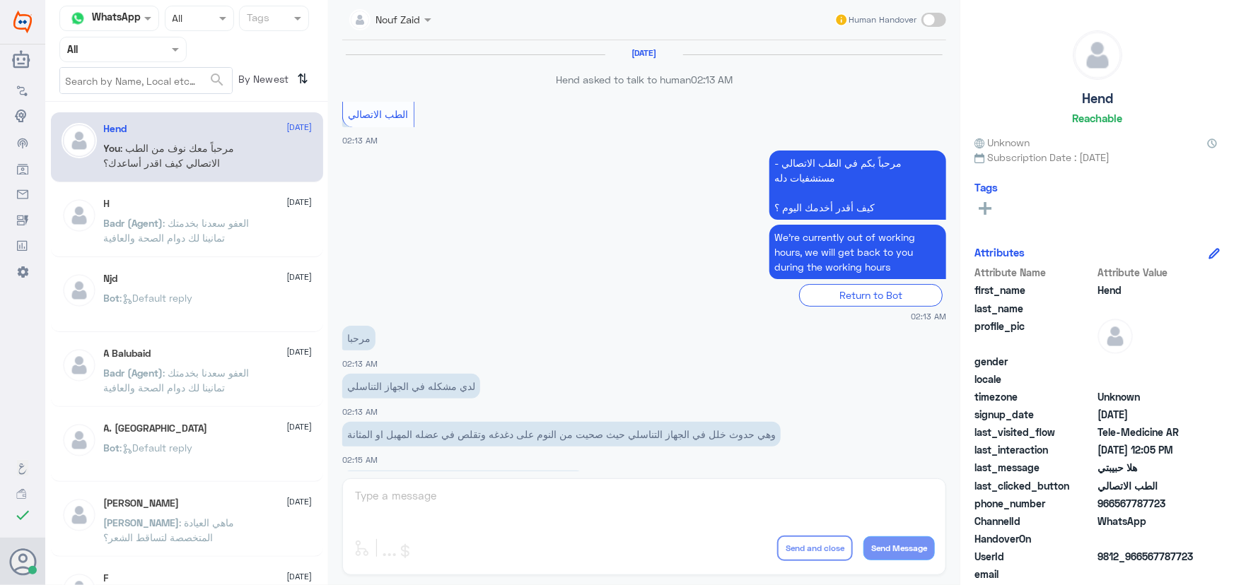
scroll to position [643, 0]
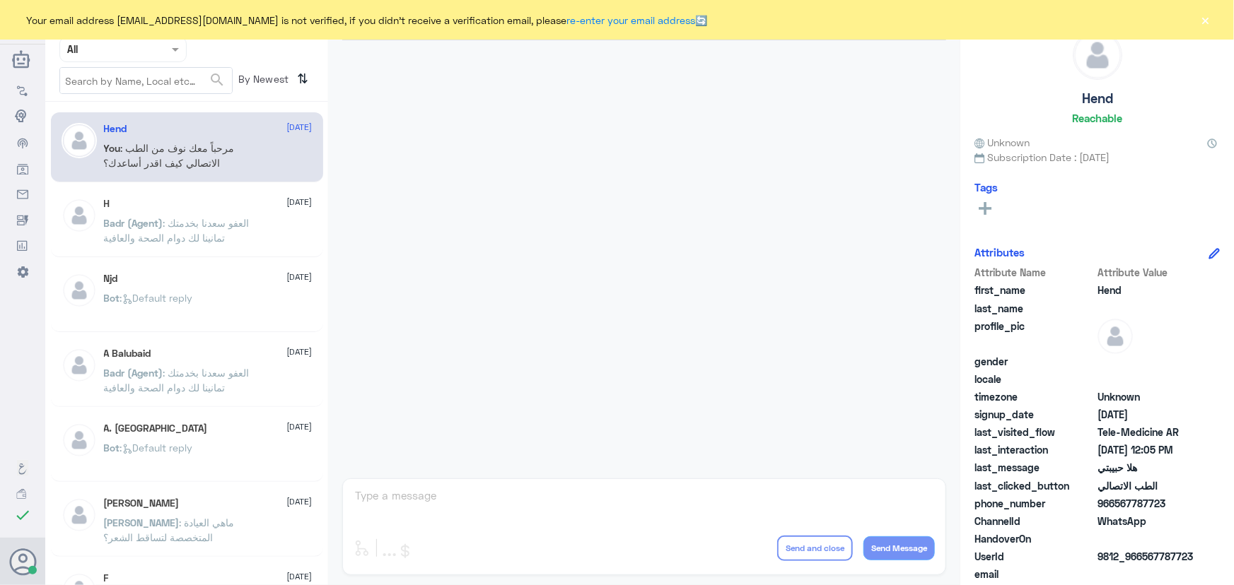
click at [1202, 21] on button "×" at bounding box center [1205, 20] width 14 height 14
click at [1206, 18] on button "×" at bounding box center [1205, 20] width 14 height 14
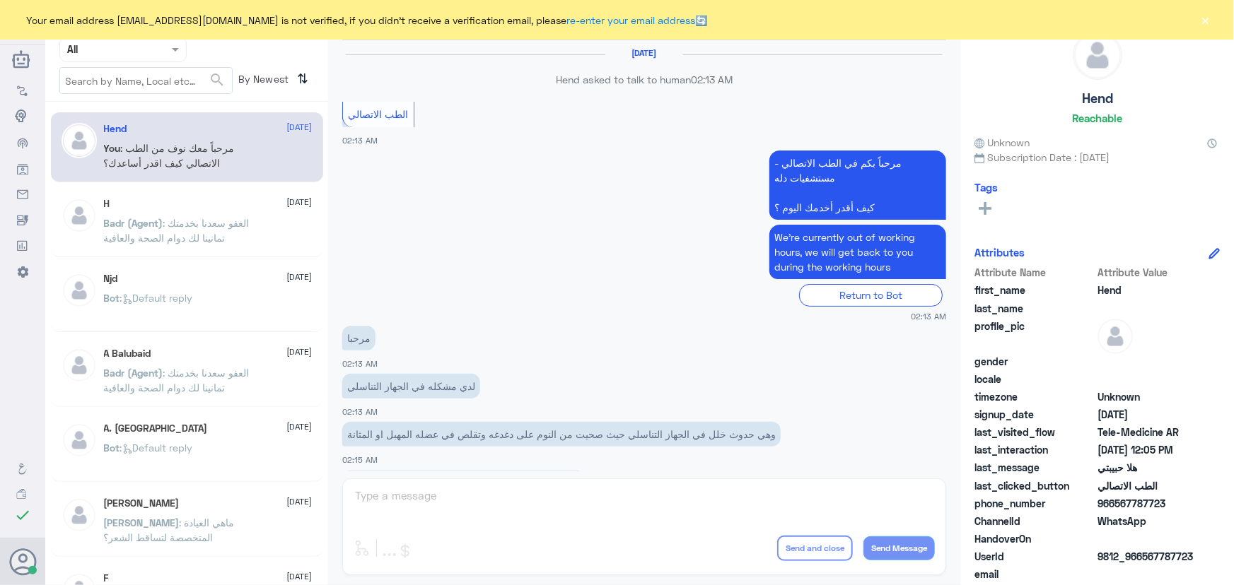
scroll to position [643, 0]
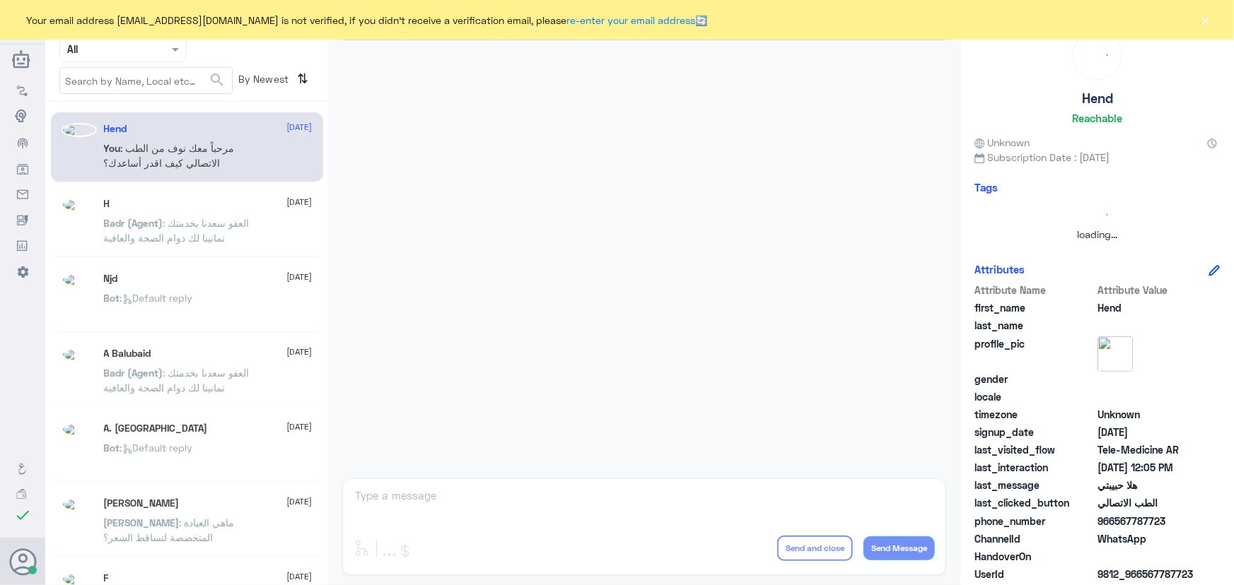
click at [1195, 23] on div "Your email address [EMAIL_ADDRESS][DOMAIN_NAME] is not verified, if you didn't …" at bounding box center [617, 20] width 1234 height 40
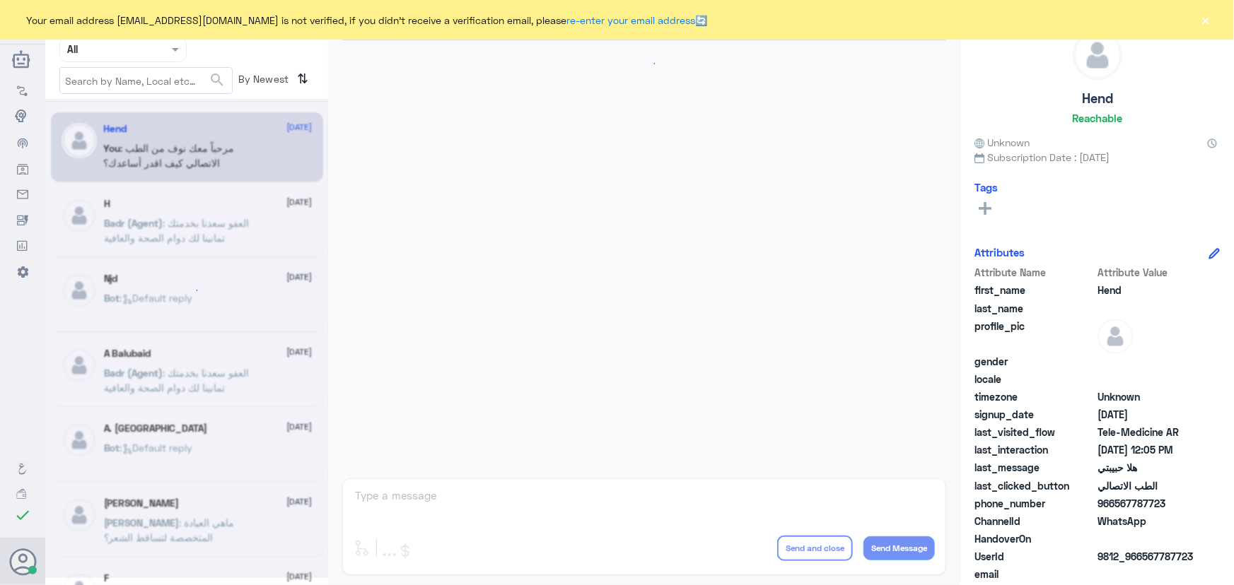
scroll to position [643, 0]
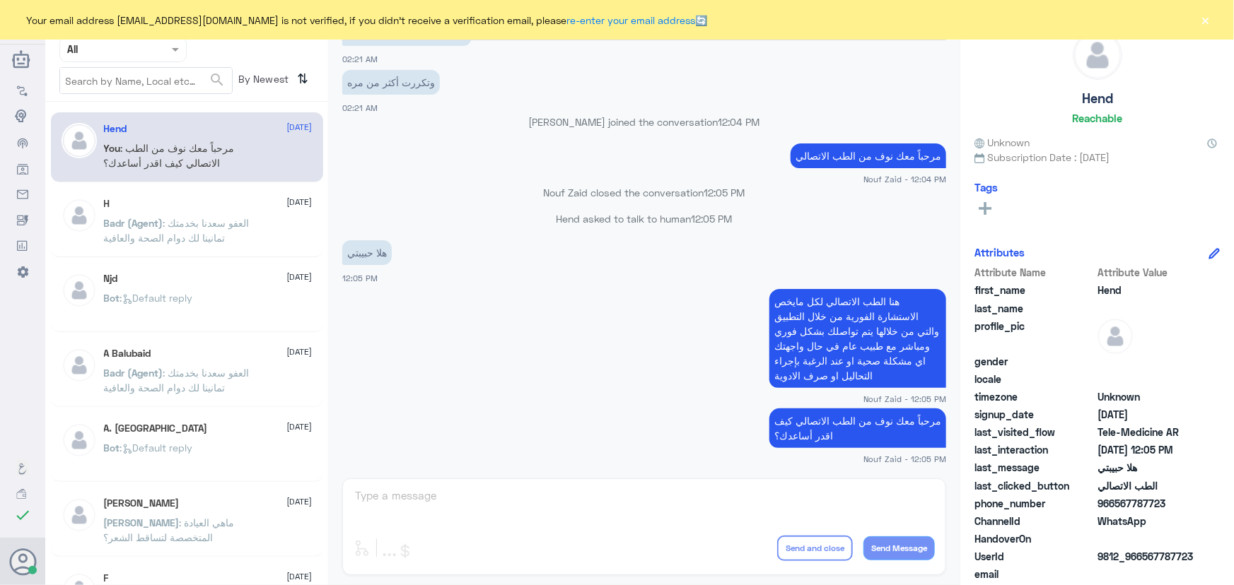
click at [1202, 20] on button "×" at bounding box center [1205, 20] width 14 height 14
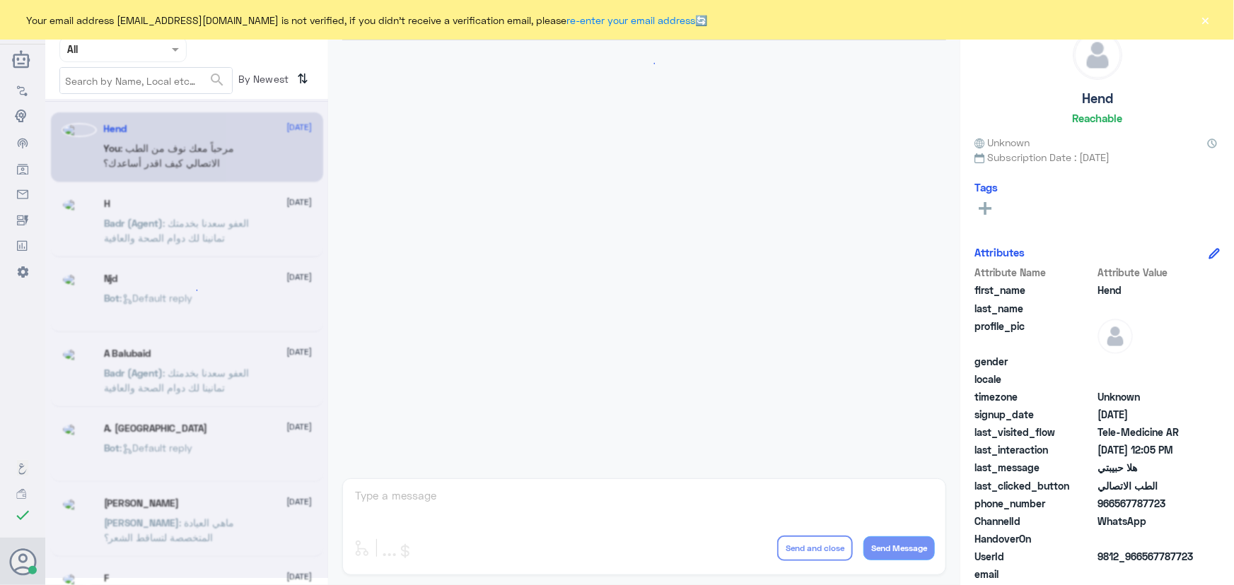
scroll to position [643, 0]
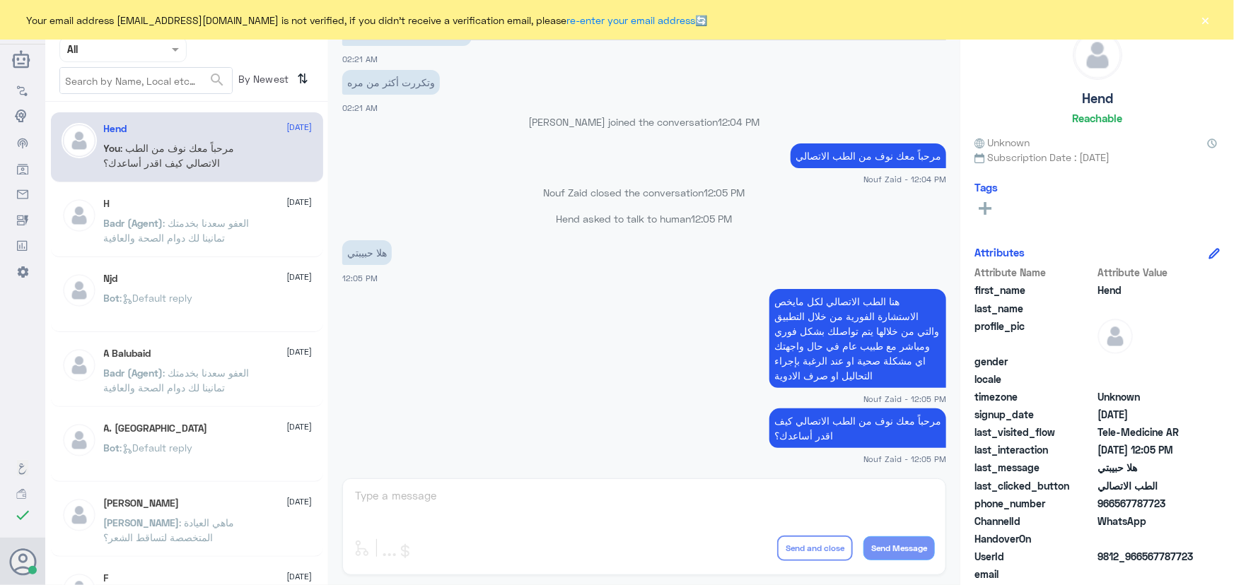
click at [563, 216] on p "Hend asked to talk to human 12:05 PM" at bounding box center [644, 218] width 604 height 15
click at [1213, 23] on div "Your email address n_zaid@DallahHealth.com is not verified, if you didn't recei…" at bounding box center [617, 20] width 1234 height 40
click at [1208, 21] on button "×" at bounding box center [1205, 20] width 14 height 14
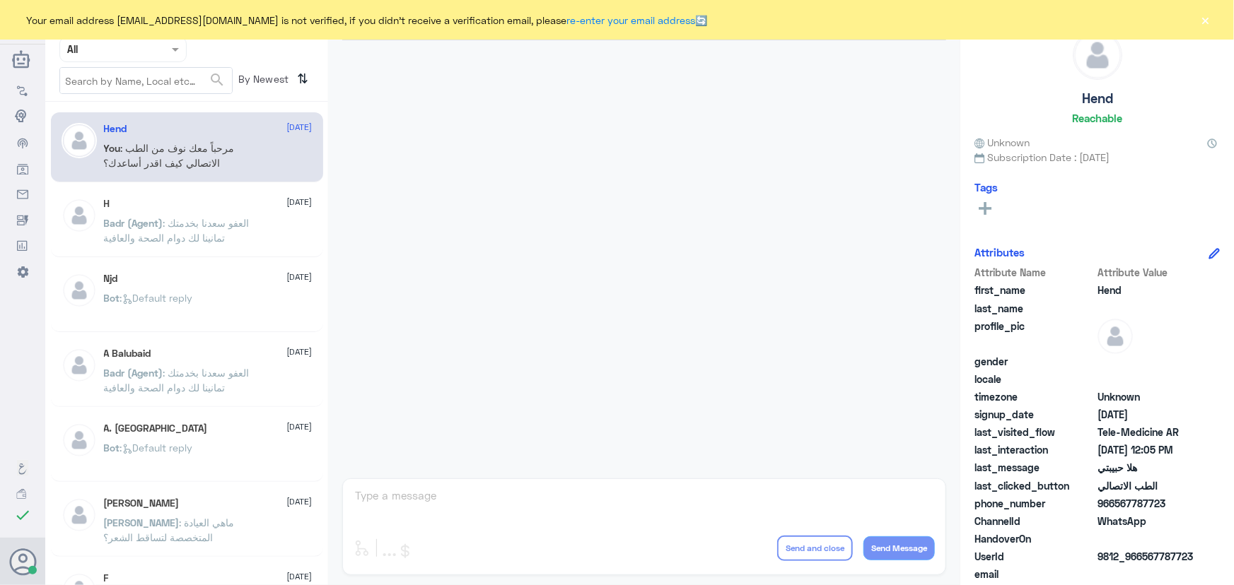
click at [1208, 21] on button "×" at bounding box center [1205, 20] width 14 height 14
click at [1202, 16] on button "×" at bounding box center [1205, 20] width 14 height 14
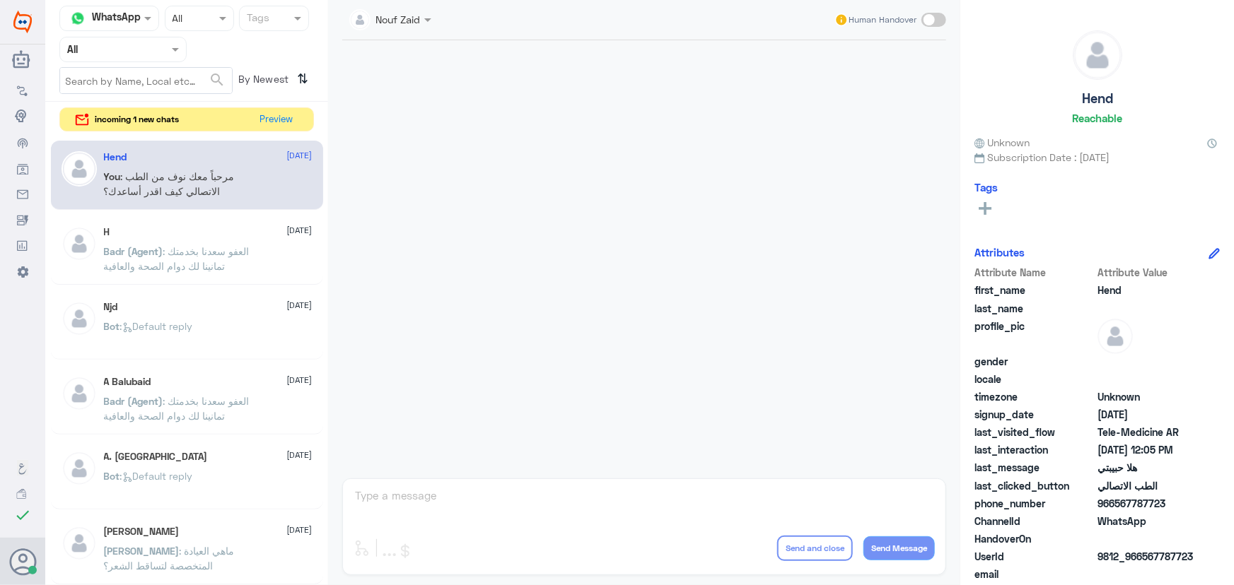
click at [273, 99] on nav "Channel WhatsApp Status × All Tags Agent Filter All search By Newest ⇅" at bounding box center [186, 54] width 283 height 96
click at [280, 110] on button "Preview" at bounding box center [277, 119] width 44 height 22
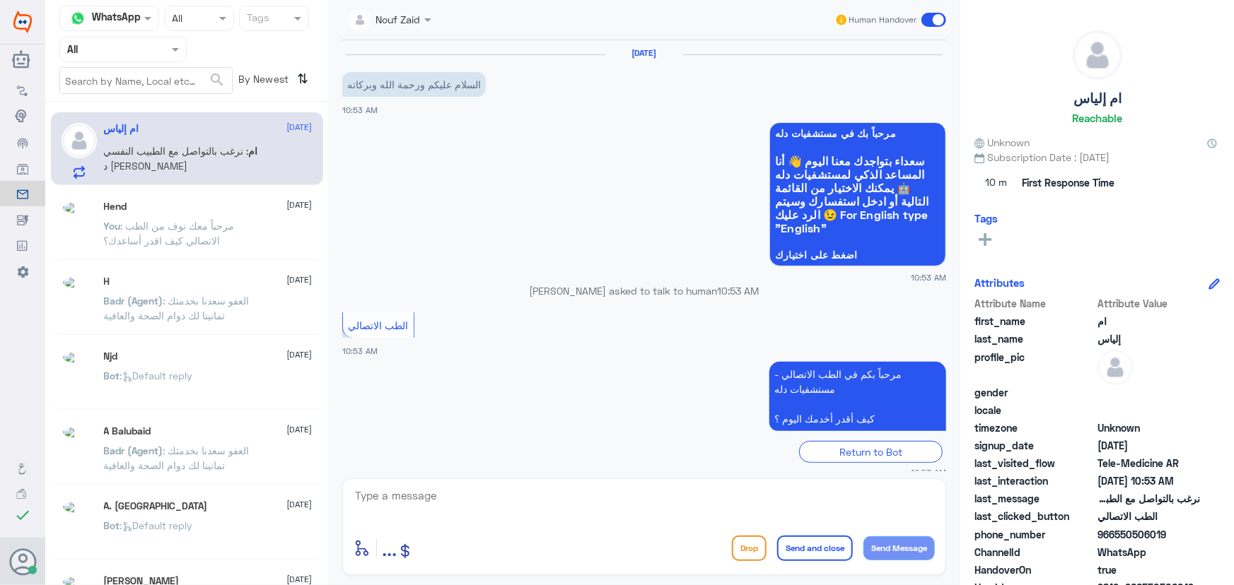
scroll to position [62, 0]
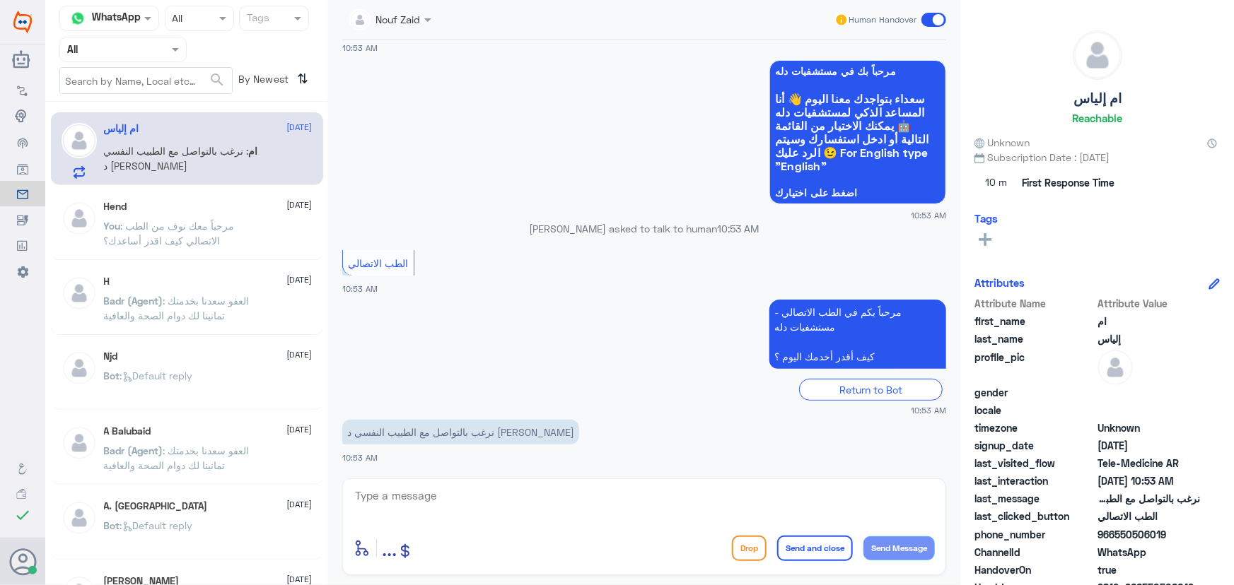
click at [496, 464] on div "نرغب بالتواصل مع الطبيب النفسي د فهد العصيمي 10:53 AM" at bounding box center [644, 440] width 604 height 48
click at [496, 483] on div "enter flow name ... Drop Send and close Send Message" at bounding box center [644, 527] width 604 height 97
click at [488, 491] on textarea at bounding box center [643, 503] width 581 height 35
paste textarea "مرحباً معك نوف من الطب الاتصالي"
type textarea "مرحباً معك نوف من الطب الاتصالي"
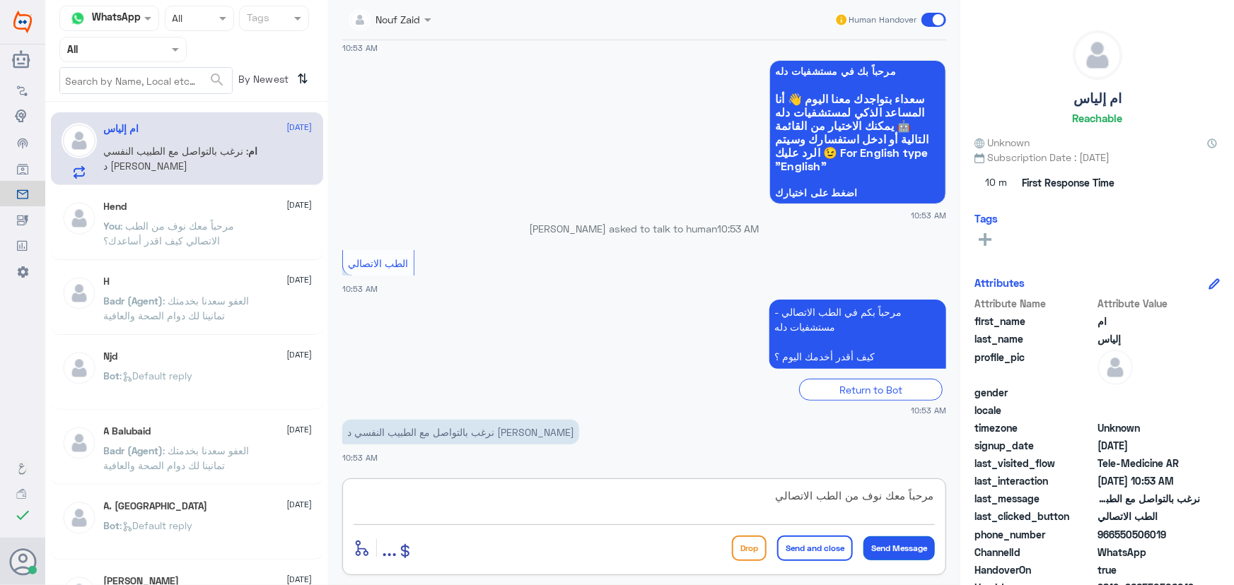
click at [884, 546] on button "Send Message" at bounding box center [898, 549] width 71 height 24
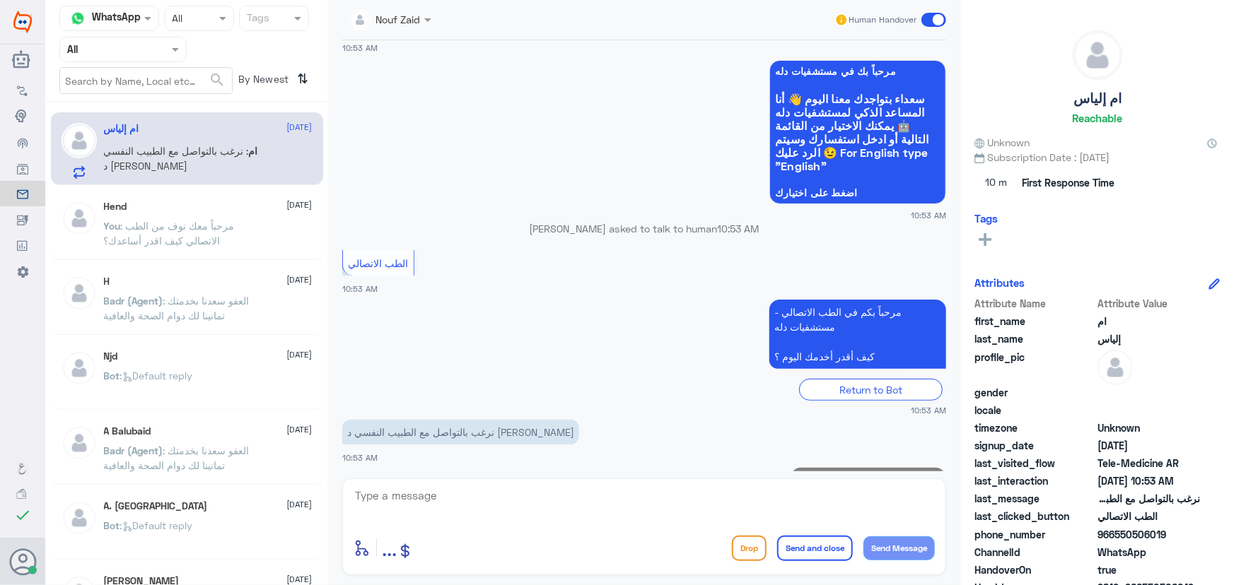
scroll to position [107, 0]
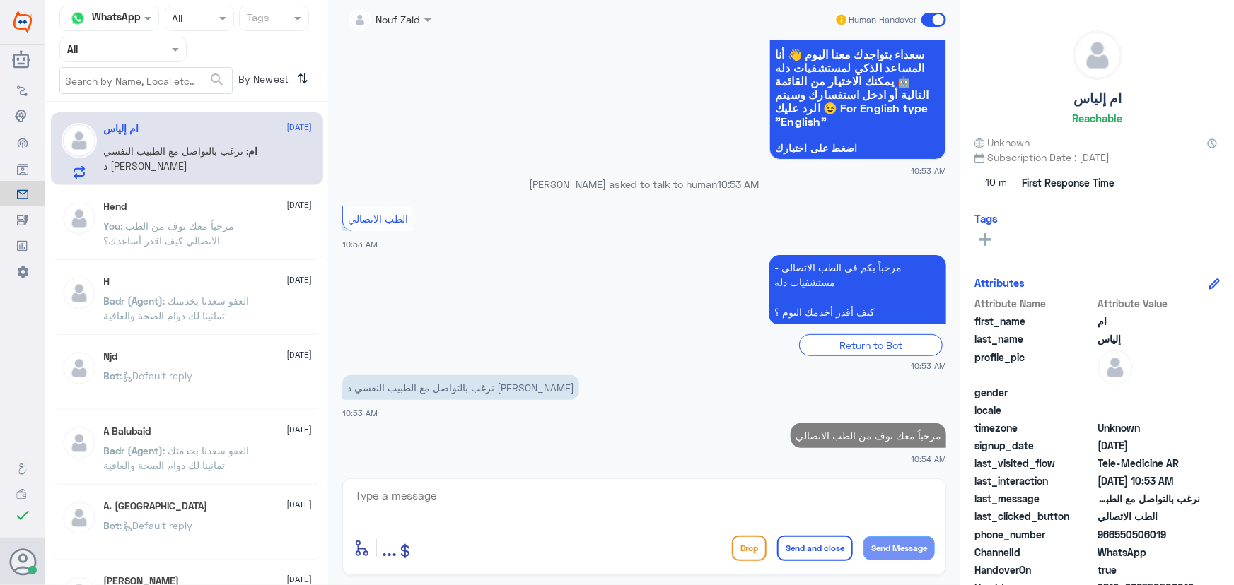
click at [763, 507] on textarea at bounding box center [643, 503] width 581 height 35
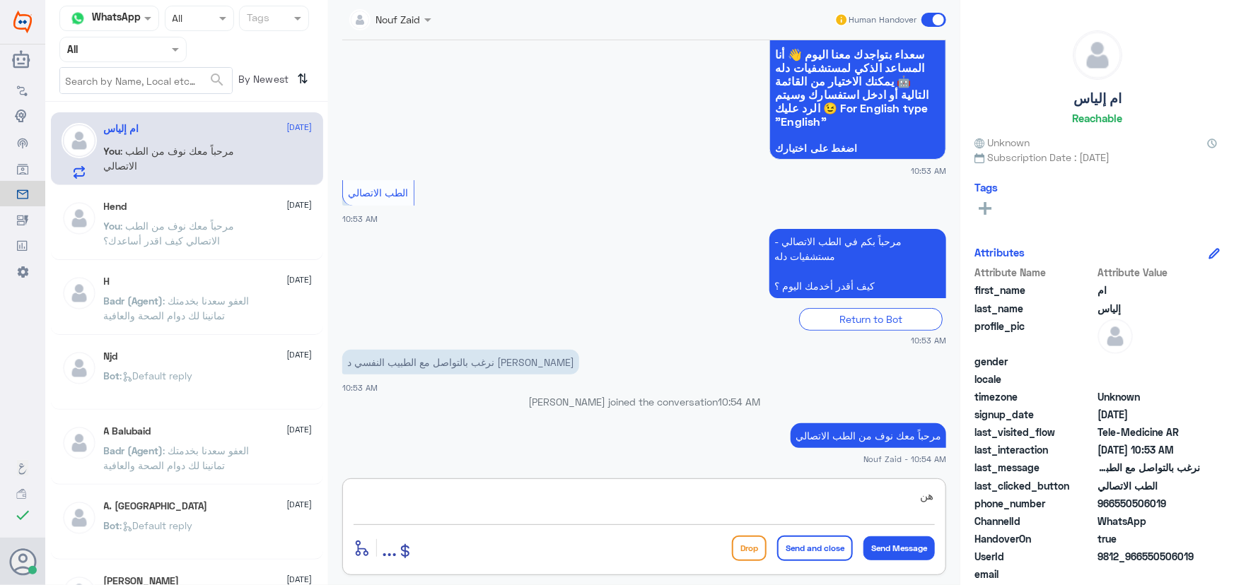
type textarea "ه"
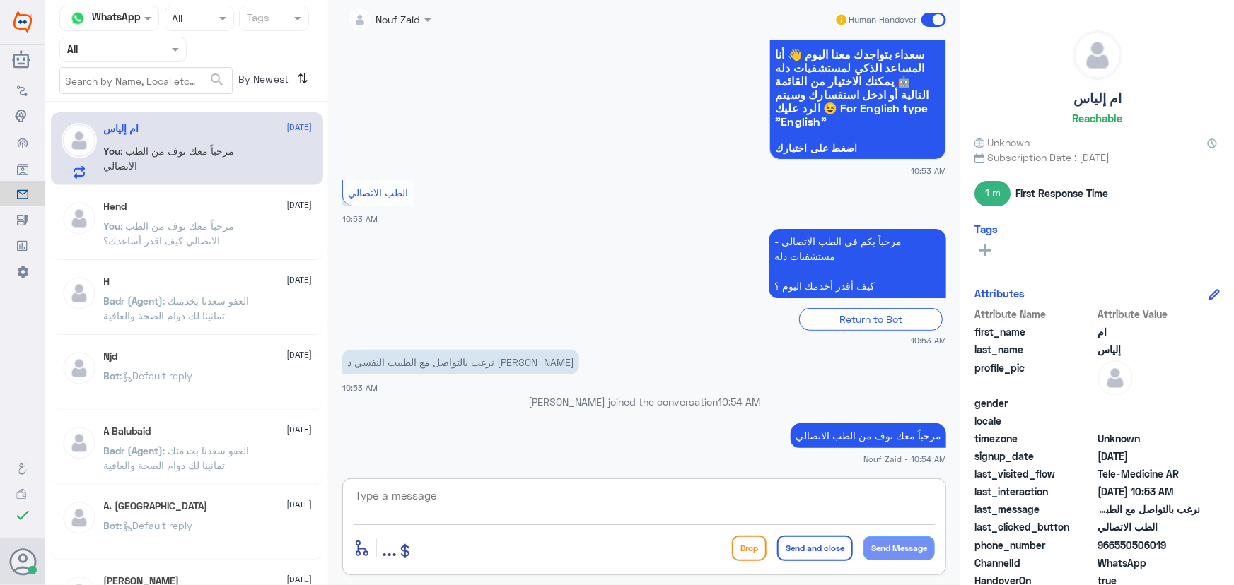
scroll to position [156, 0]
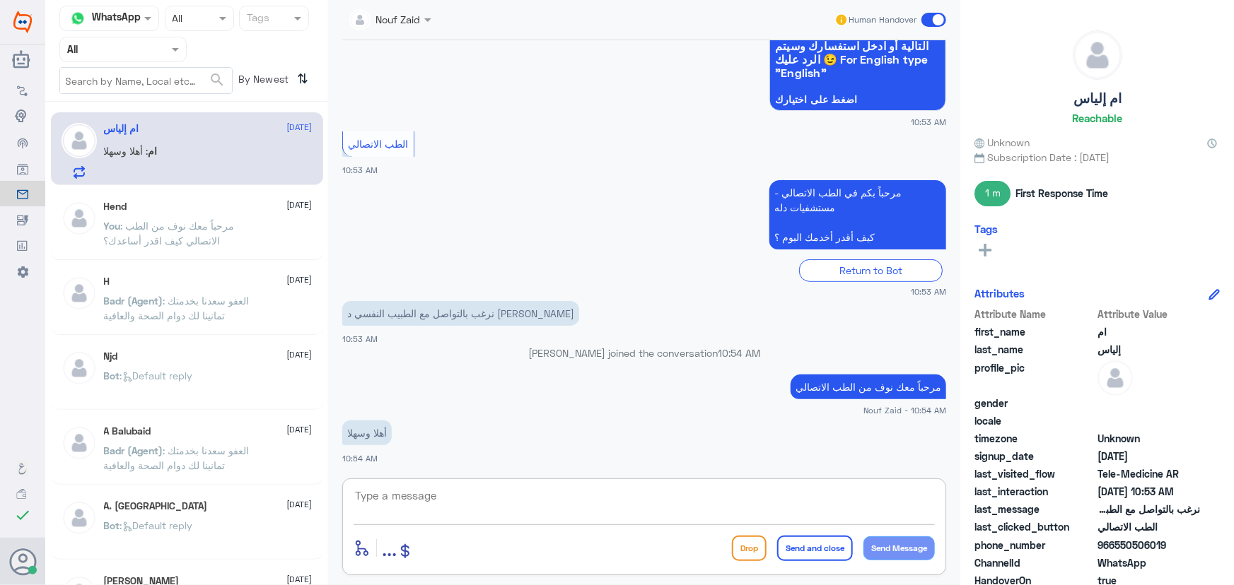
click at [446, 491] on textarea at bounding box center [643, 503] width 581 height 35
paste textarea "هنا الطب الاتصالي لكل مايخص الاستشارة الفورية من خلال التطبيق، يمكنك حجز الموعد…"
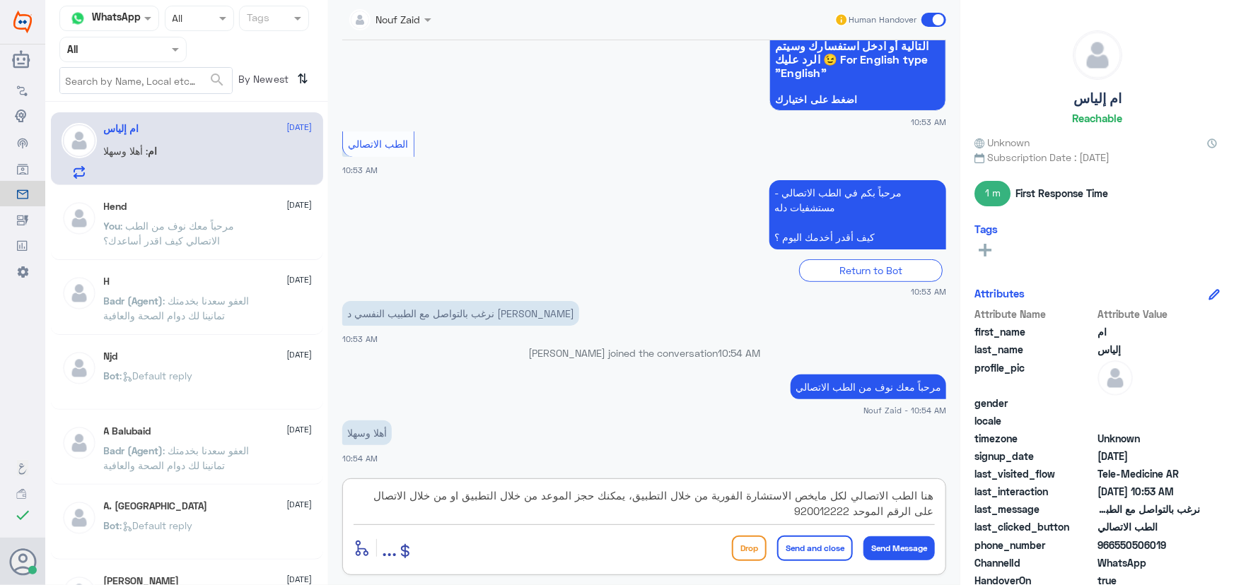
click at [637, 498] on textarea "هنا الطب الاتصالي لكل مايخص الاستشارة الفورية من خلال التطبيق، يمكنك حجز الموعد…" at bounding box center [643, 503] width 581 height 35
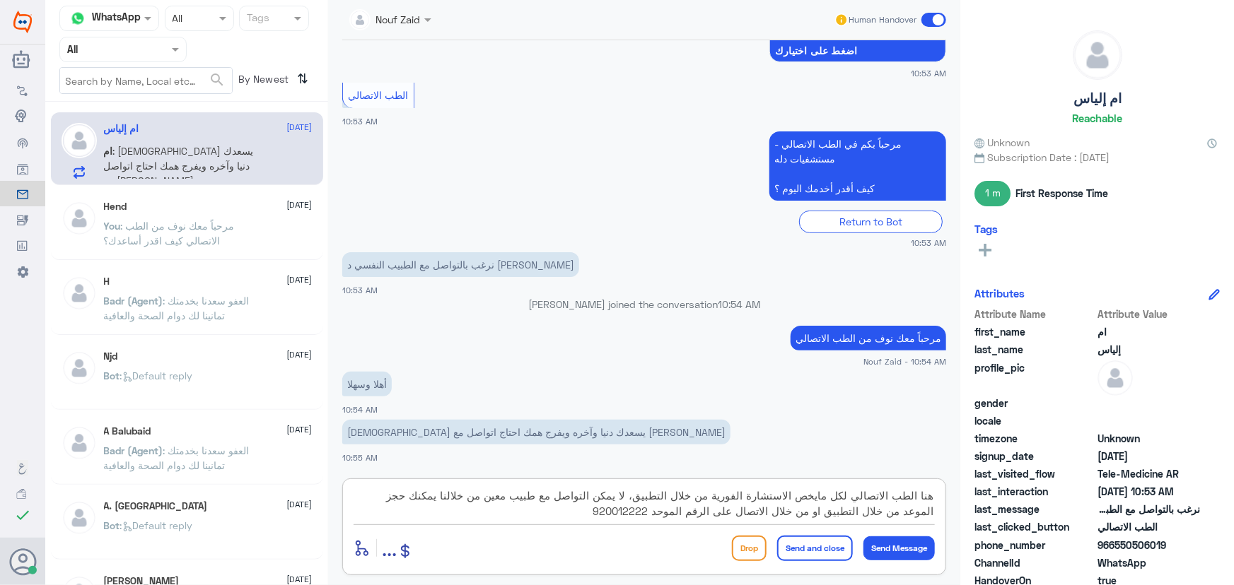
type textarea "هنا الطب الاتصالي لكل مايخص الاستشارة الفورية من خلال التطبيق، لا يمكن التواصل …"
click at [812, 547] on button "Send and close" at bounding box center [815, 548] width 76 height 25
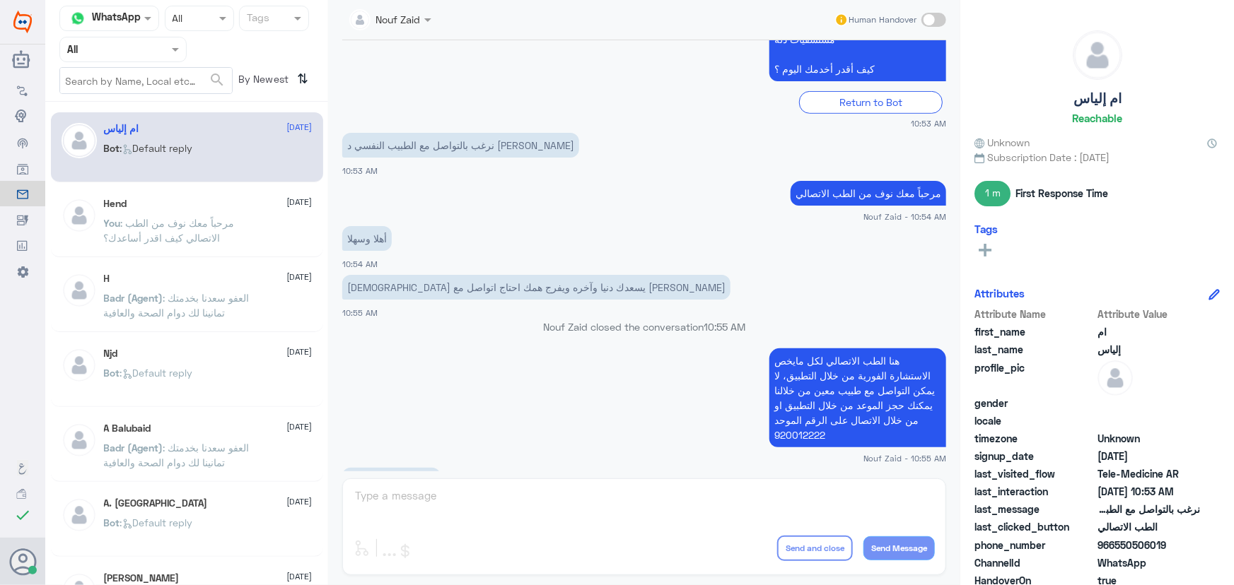
scroll to position [537, 0]
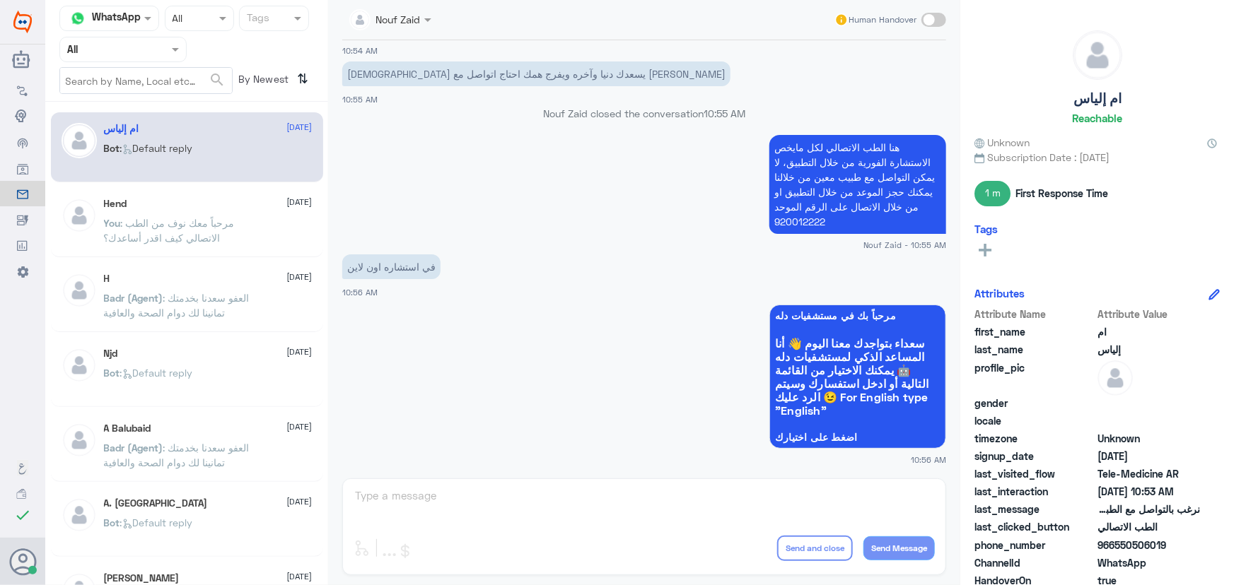
click at [941, 16] on span at bounding box center [933, 20] width 25 height 14
click at [0, 0] on input "checkbox" at bounding box center [0, 0] width 0 height 0
click at [749, 496] on textarea at bounding box center [643, 503] width 581 height 35
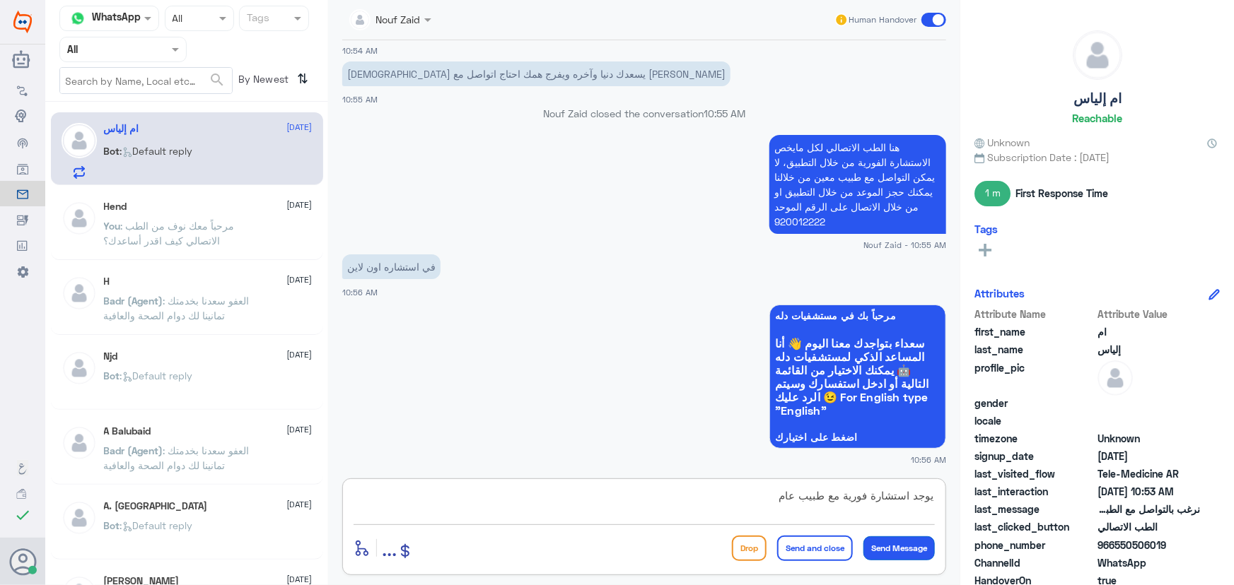
type textarea "يوجد استشارة فورية مع طبيب عام"
click at [923, 544] on button "Send Message" at bounding box center [898, 549] width 71 height 24
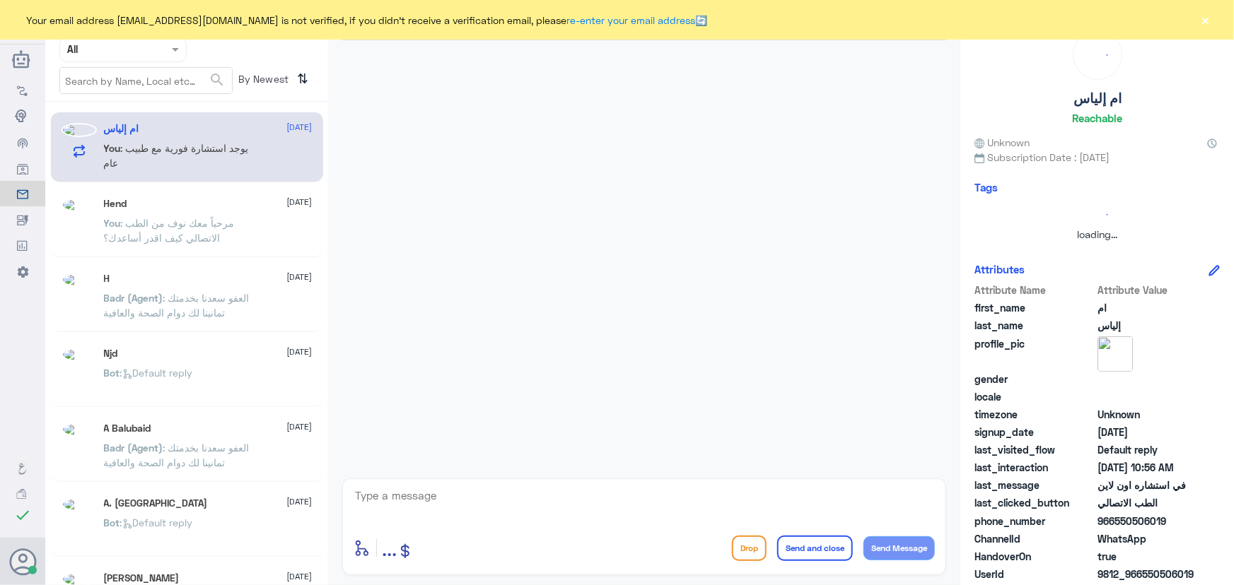
click at [1209, 21] on button "×" at bounding box center [1205, 20] width 14 height 14
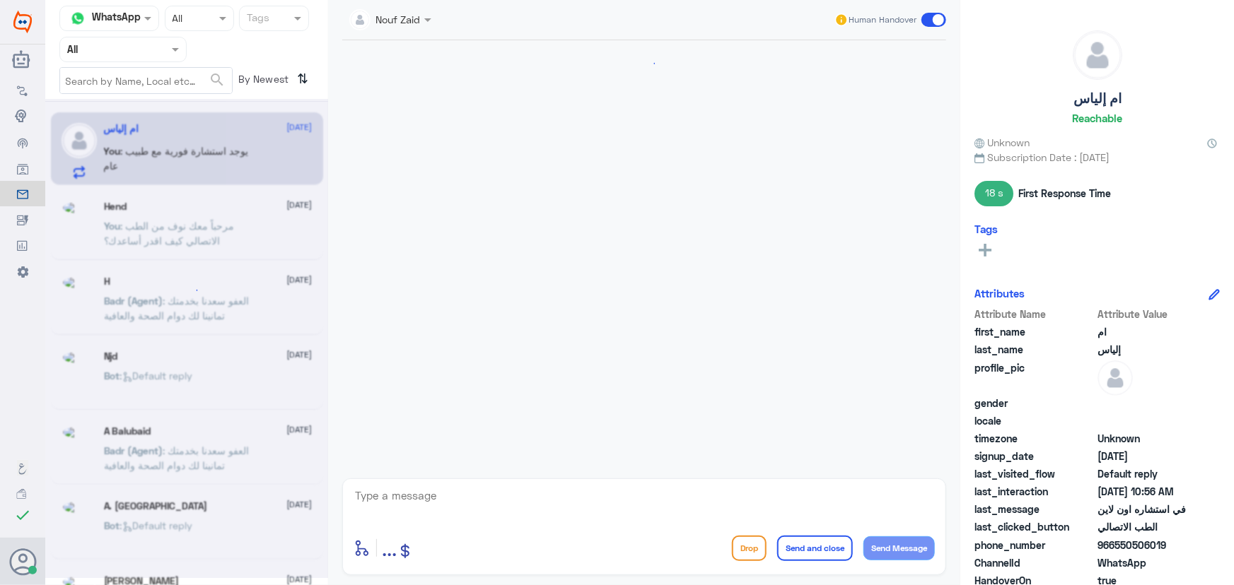
scroll to position [660, 0]
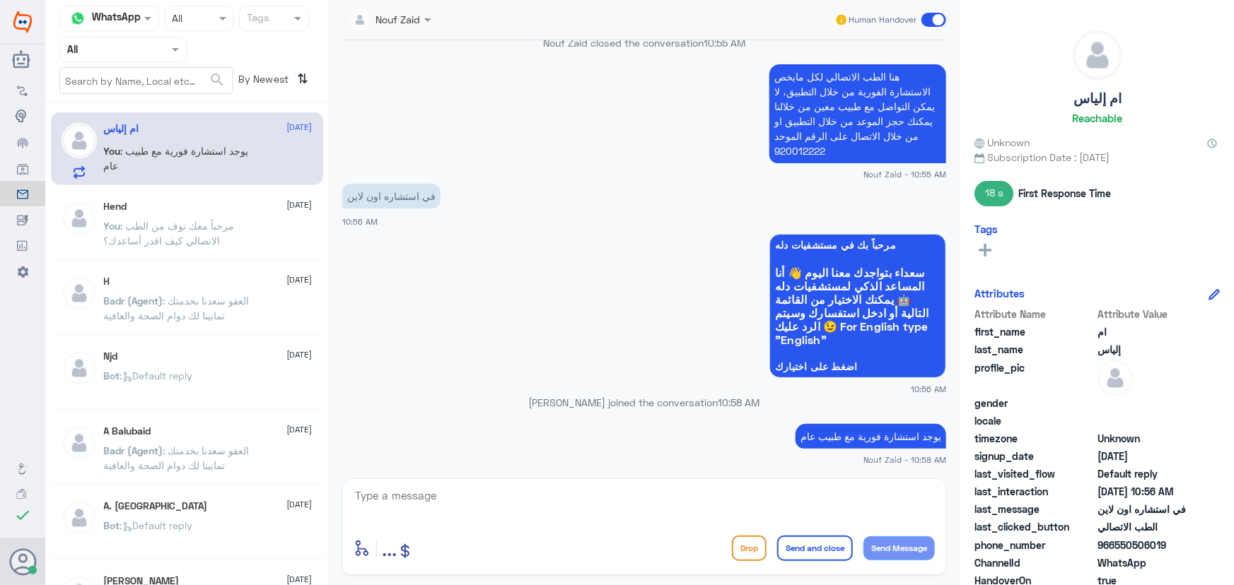
click at [941, 21] on span at bounding box center [933, 20] width 25 height 14
click at [0, 0] on input "checkbox" at bounding box center [0, 0] width 0 height 0
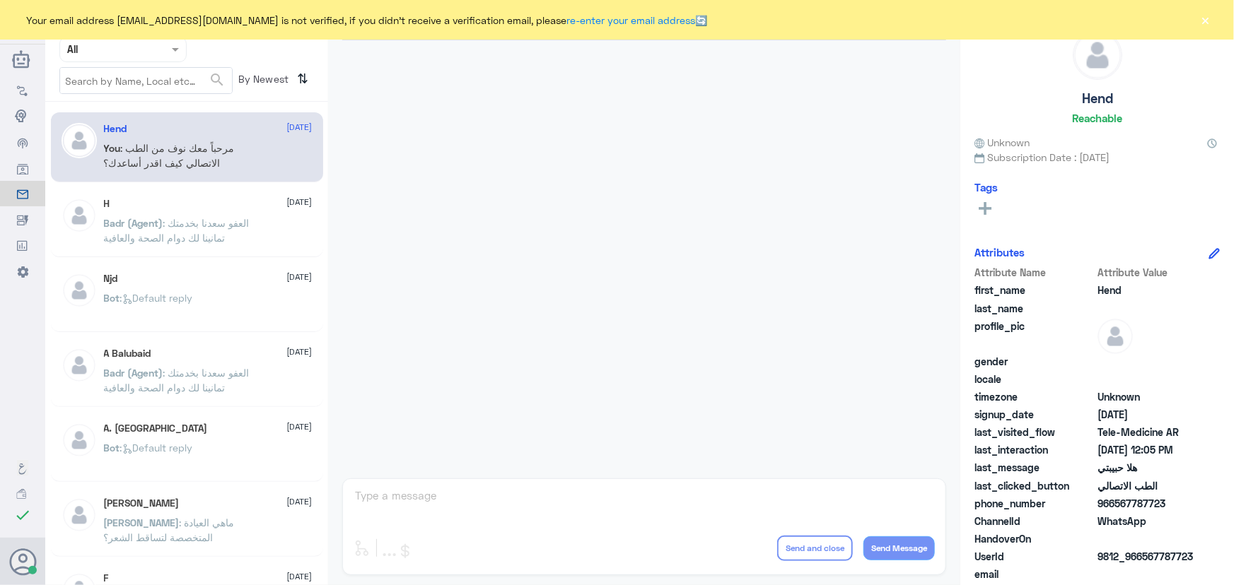
click at [1216, 24] on div "Your email address [EMAIL_ADDRESS][DOMAIN_NAME] is not verified, if you didn't …" at bounding box center [617, 20] width 1234 height 40
click at [1215, 31] on div "Your email address [EMAIL_ADDRESS][DOMAIN_NAME] is not verified, if you didn't …" at bounding box center [617, 20] width 1234 height 40
click at [1208, 17] on button "×" at bounding box center [1205, 20] width 14 height 14
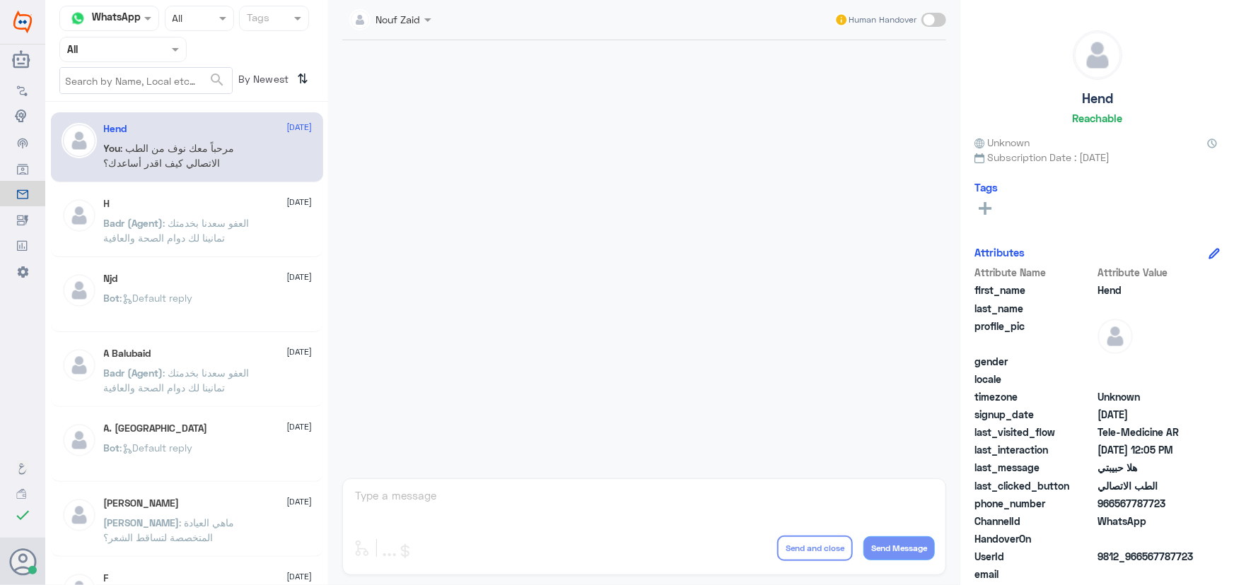
click at [706, 252] on div at bounding box center [644, 255] width 618 height 431
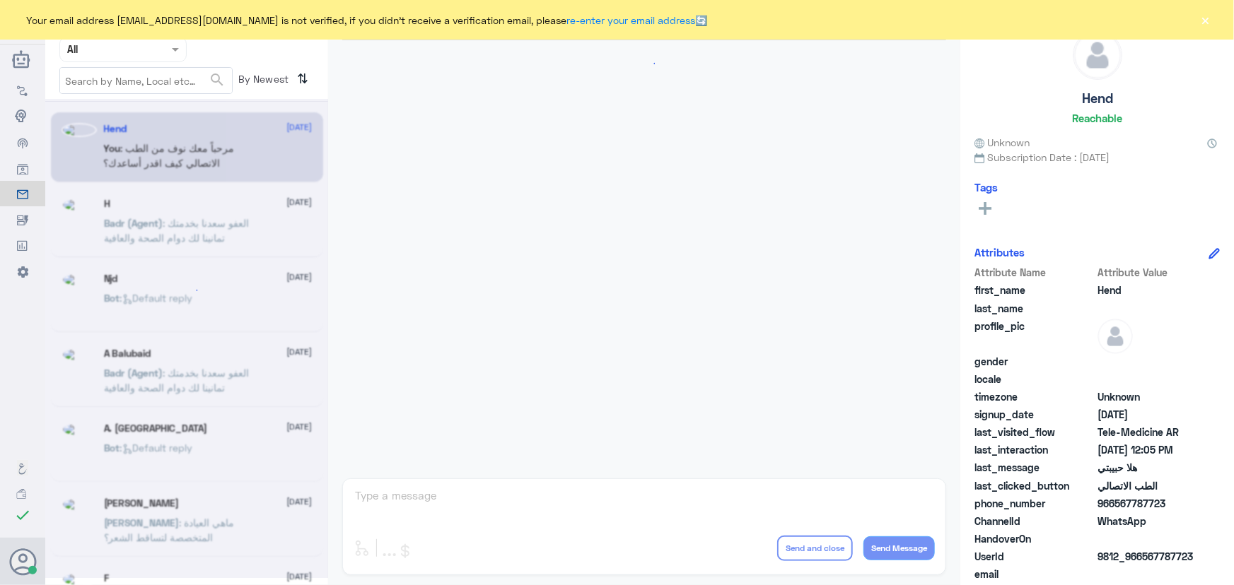
scroll to position [643, 0]
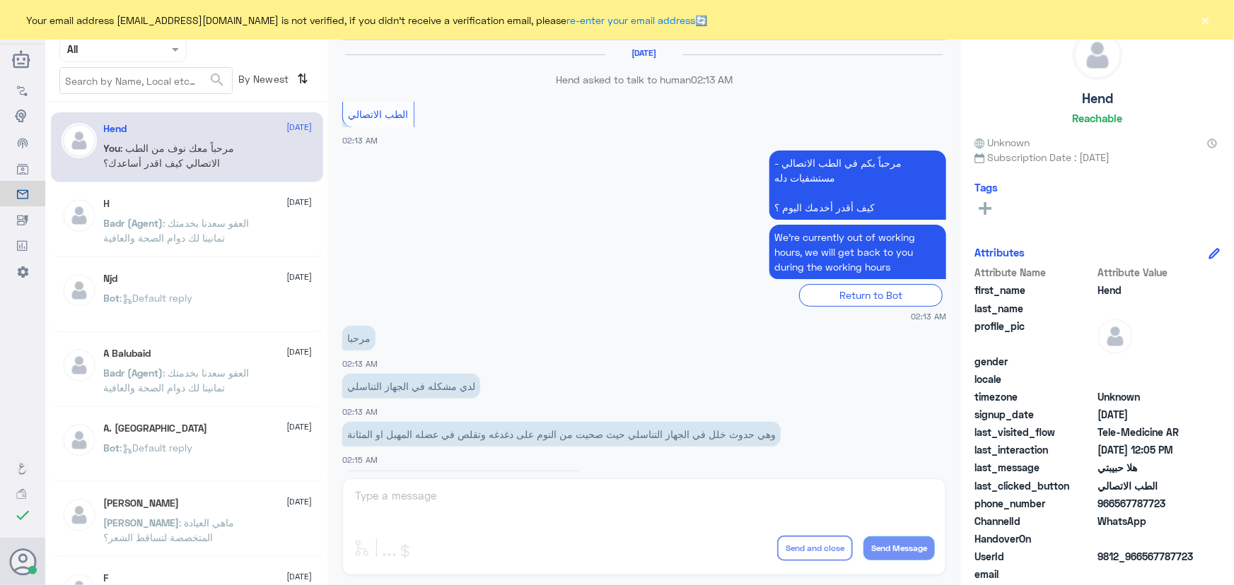
scroll to position [643, 0]
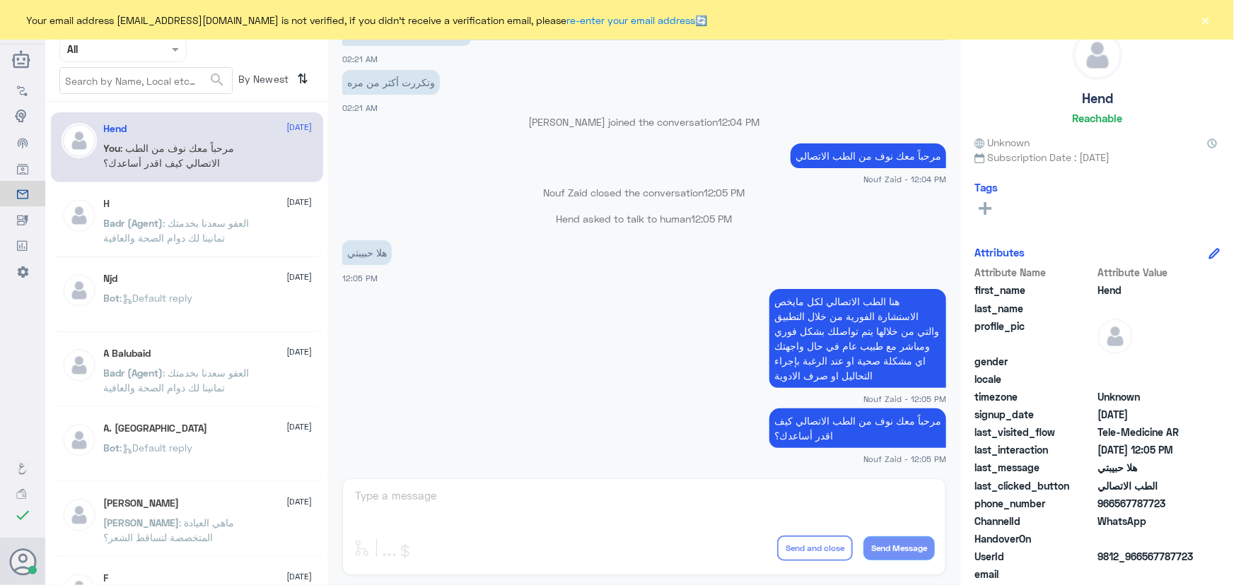
click at [1204, 18] on button "×" at bounding box center [1205, 20] width 14 height 14
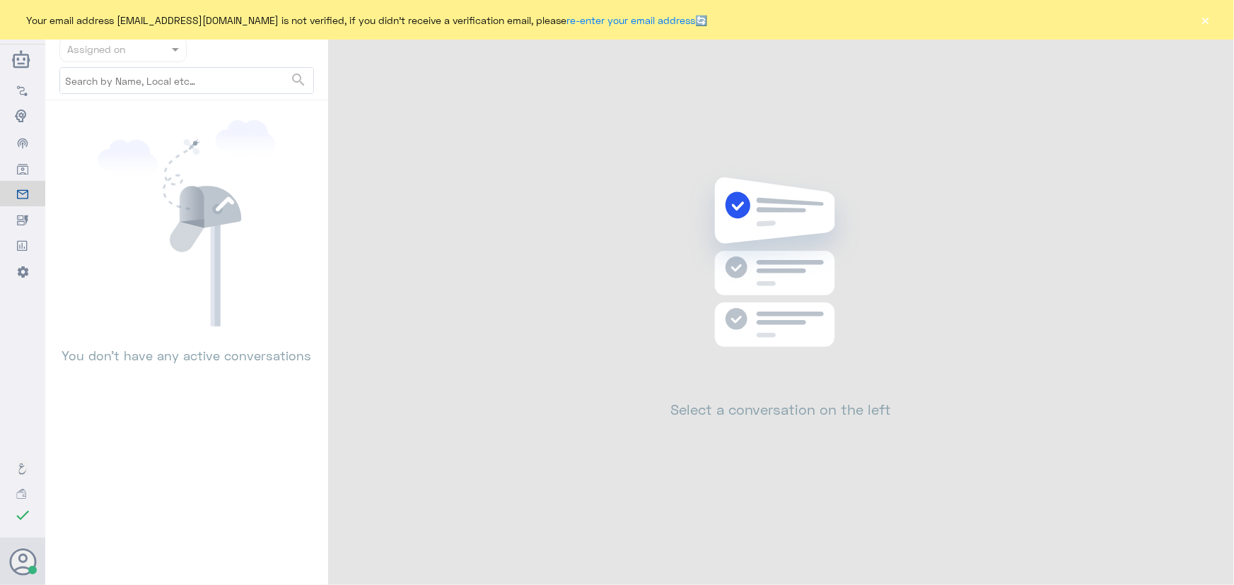
click at [1205, 18] on button "×" at bounding box center [1205, 20] width 14 height 14
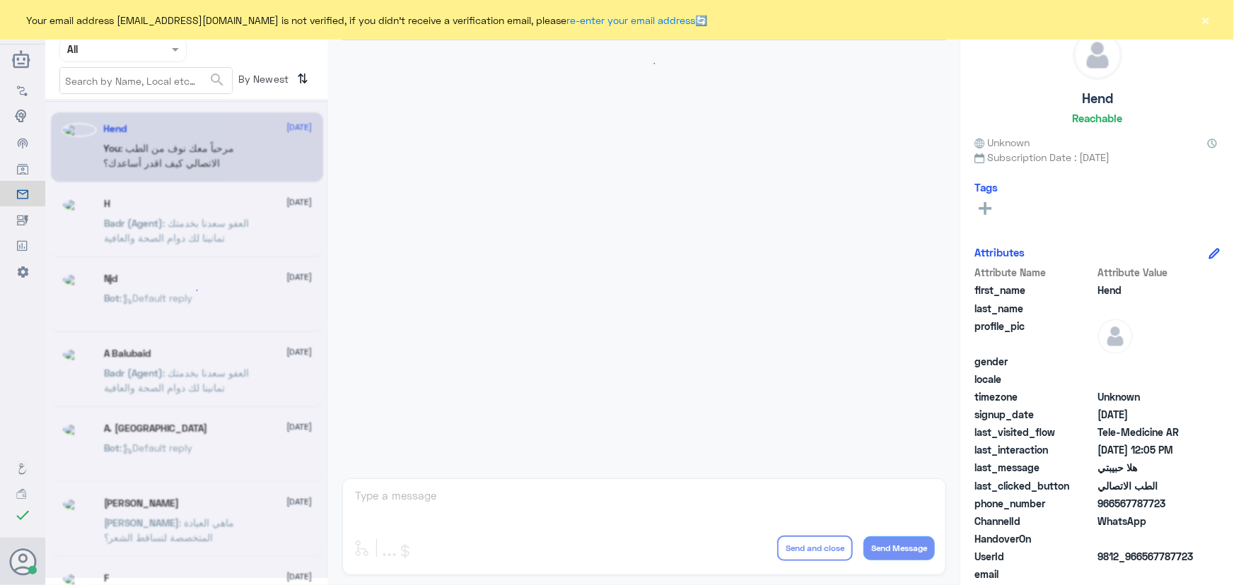
scroll to position [643, 0]
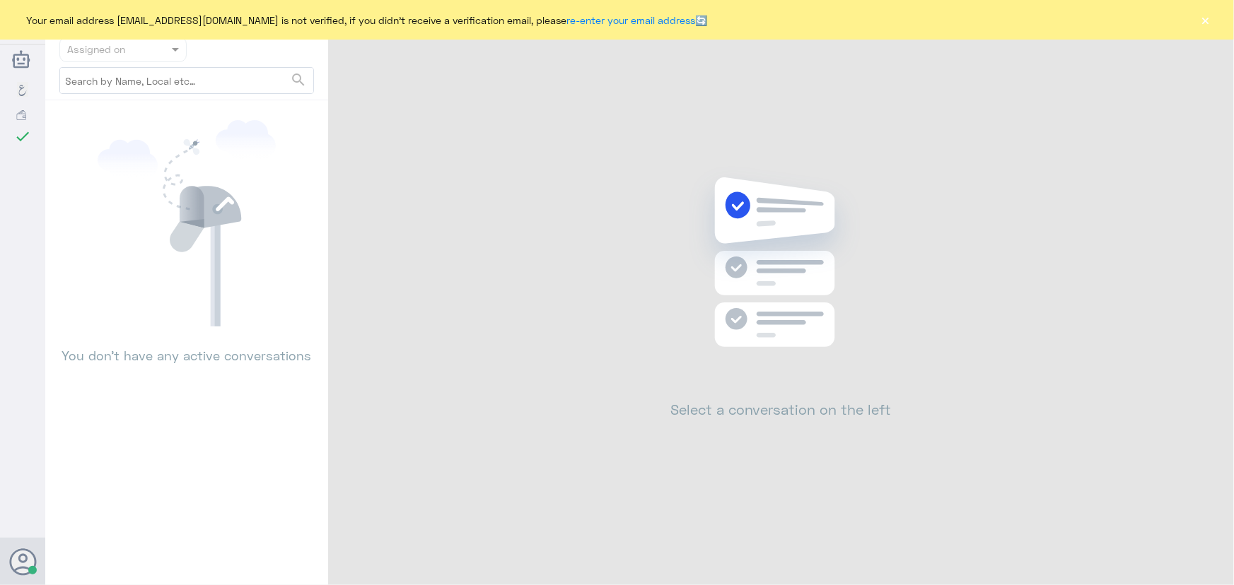
click at [1196, 23] on div "Your email address n_zaid@DallahHealth.com is not verified, if you didn't recei…" at bounding box center [617, 20] width 1234 height 40
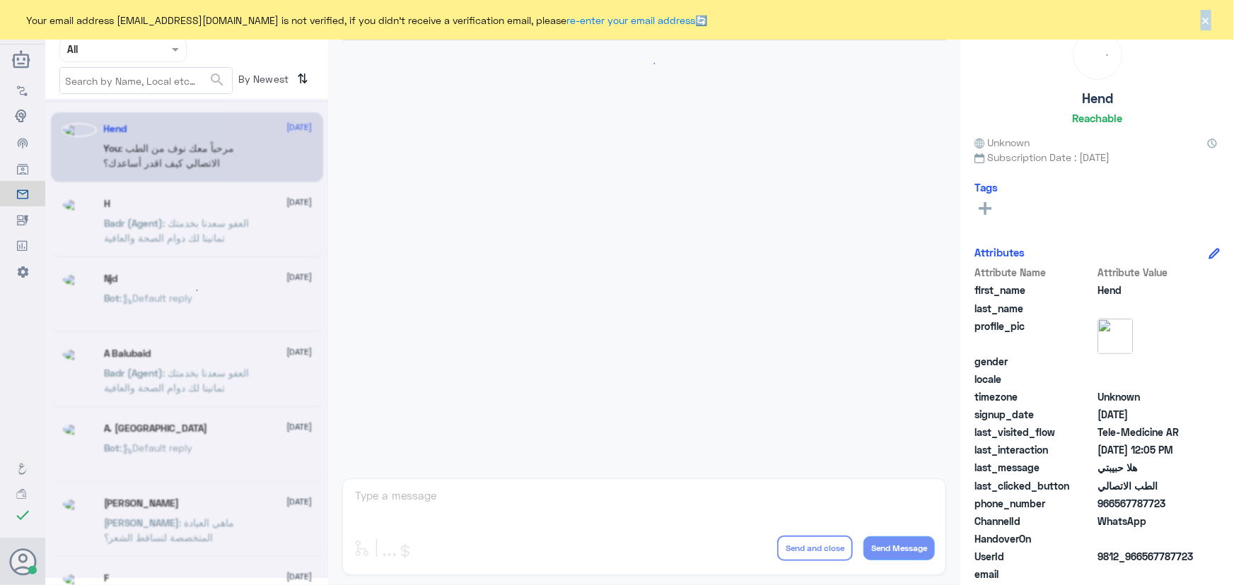
click at [1205, 22] on button "×" at bounding box center [1205, 20] width 14 height 14
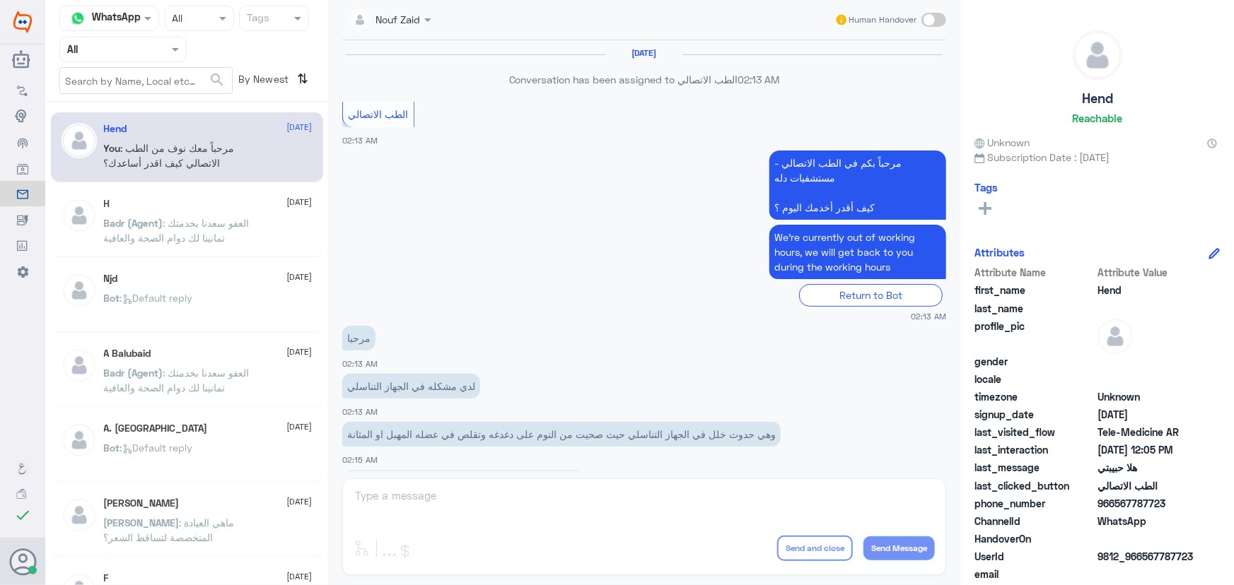
scroll to position [643, 0]
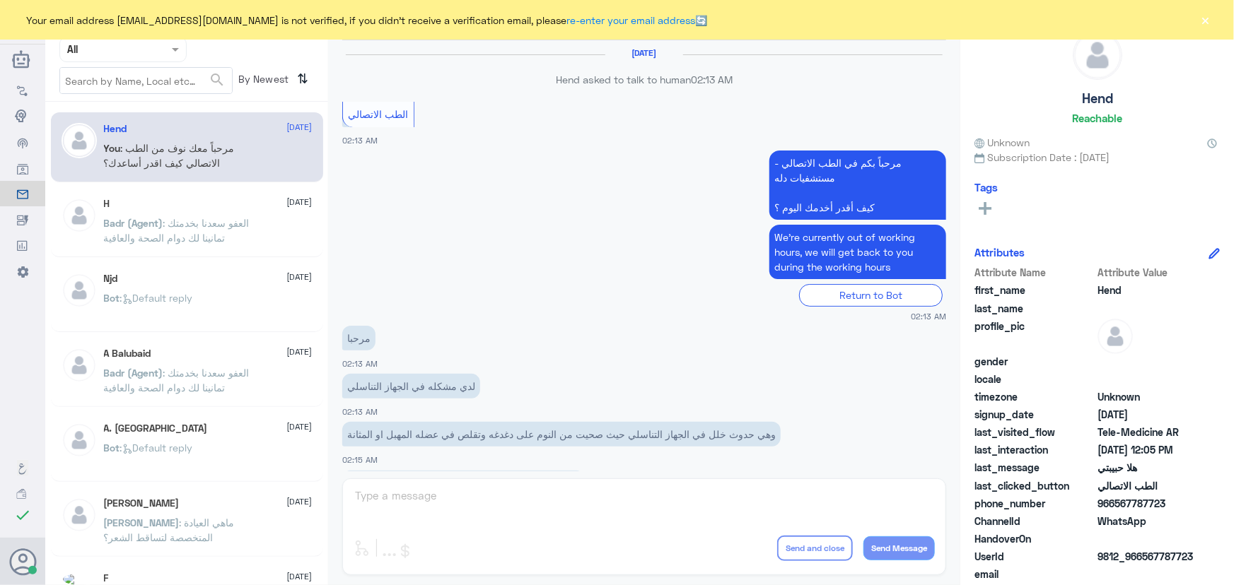
scroll to position [643, 0]
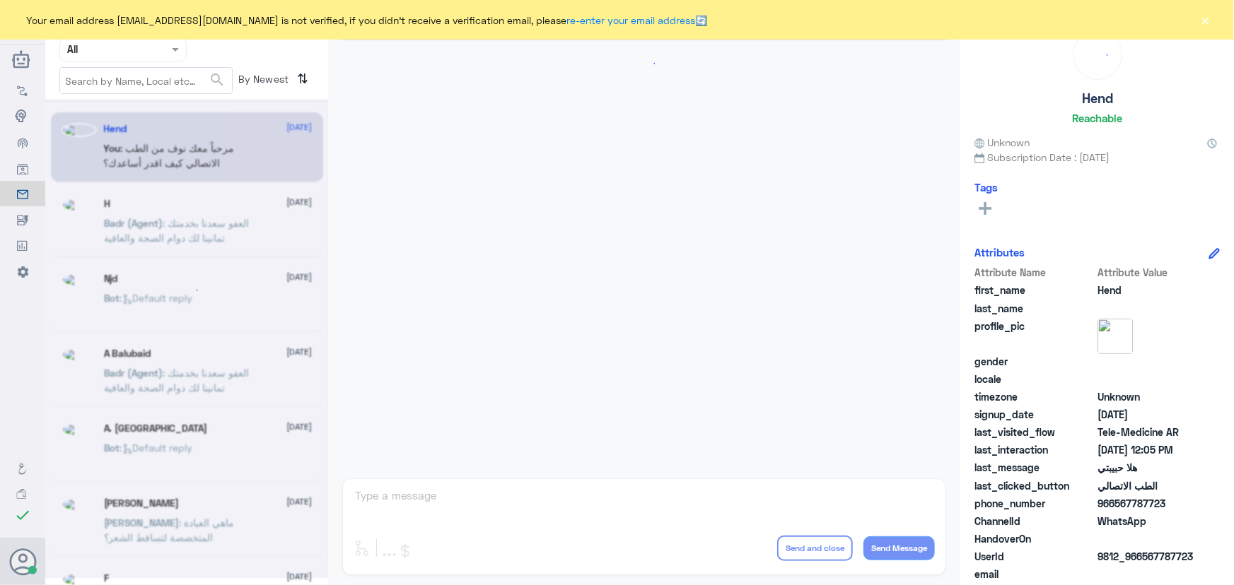
scroll to position [643, 0]
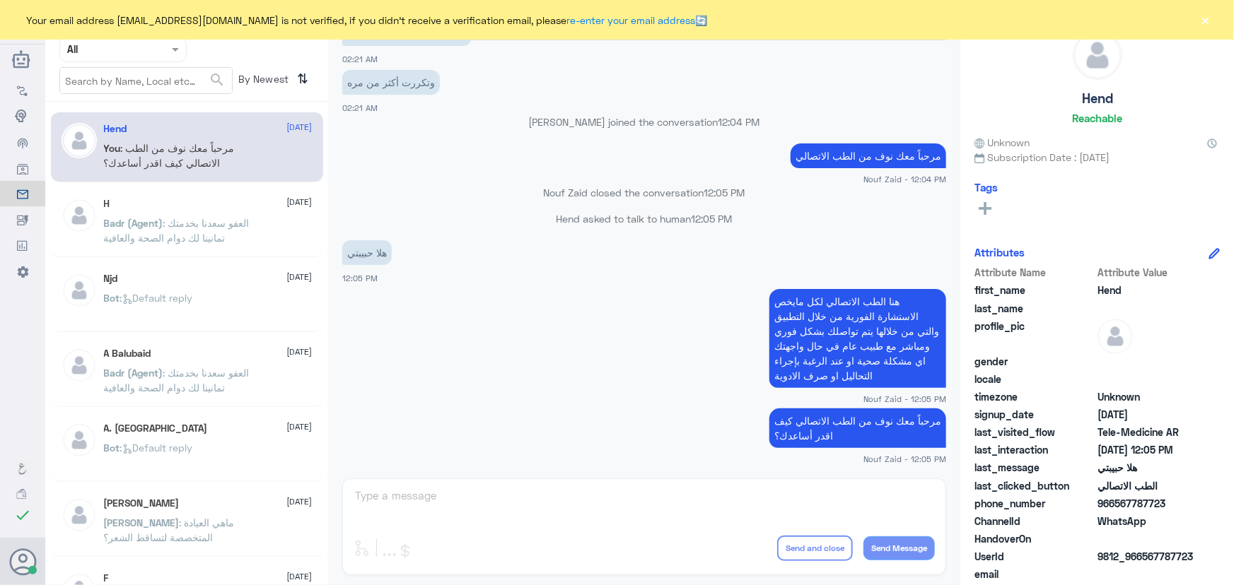
click at [491, 140] on div "مرحباً معك نوف من الطب الاتصالي Nouf Zaid - 12:04 PM" at bounding box center [644, 162] width 604 height 45
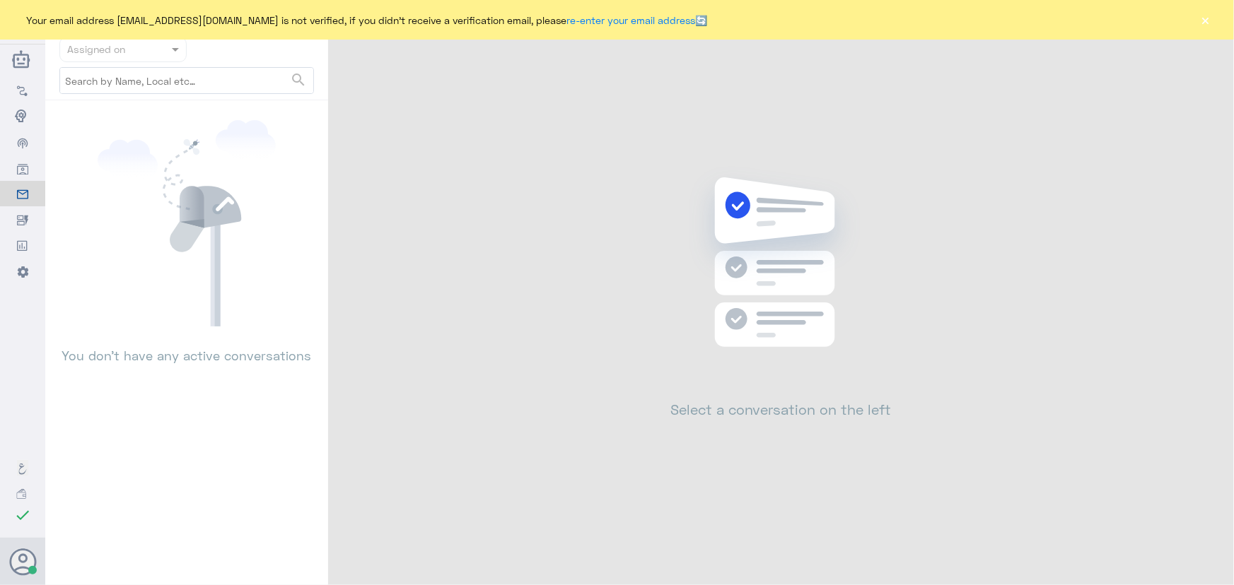
click at [1205, 18] on button "×" at bounding box center [1205, 20] width 14 height 14
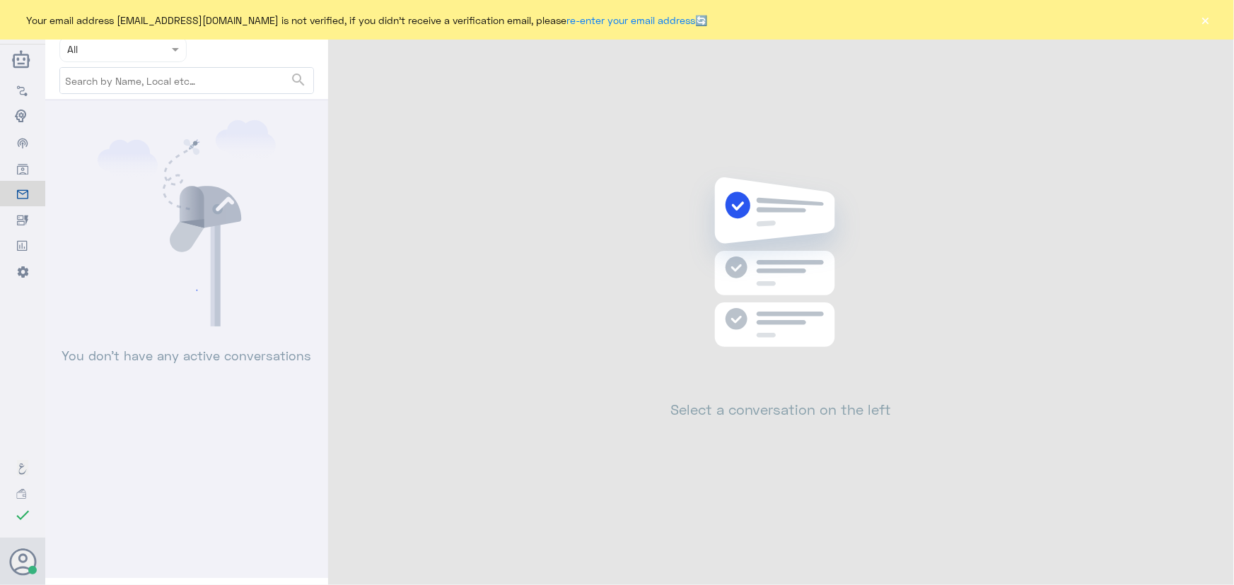
click at [1207, 27] on button "×" at bounding box center [1205, 20] width 14 height 14
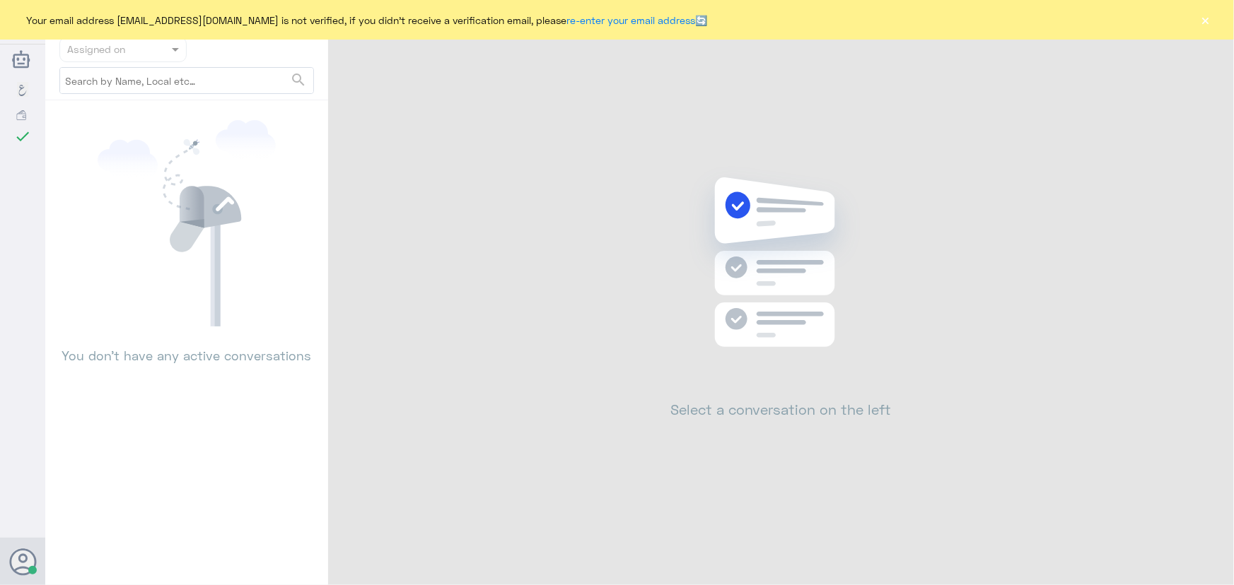
click at [1206, 21] on button "×" at bounding box center [1205, 20] width 14 height 14
click at [1201, 16] on button "×" at bounding box center [1205, 20] width 14 height 14
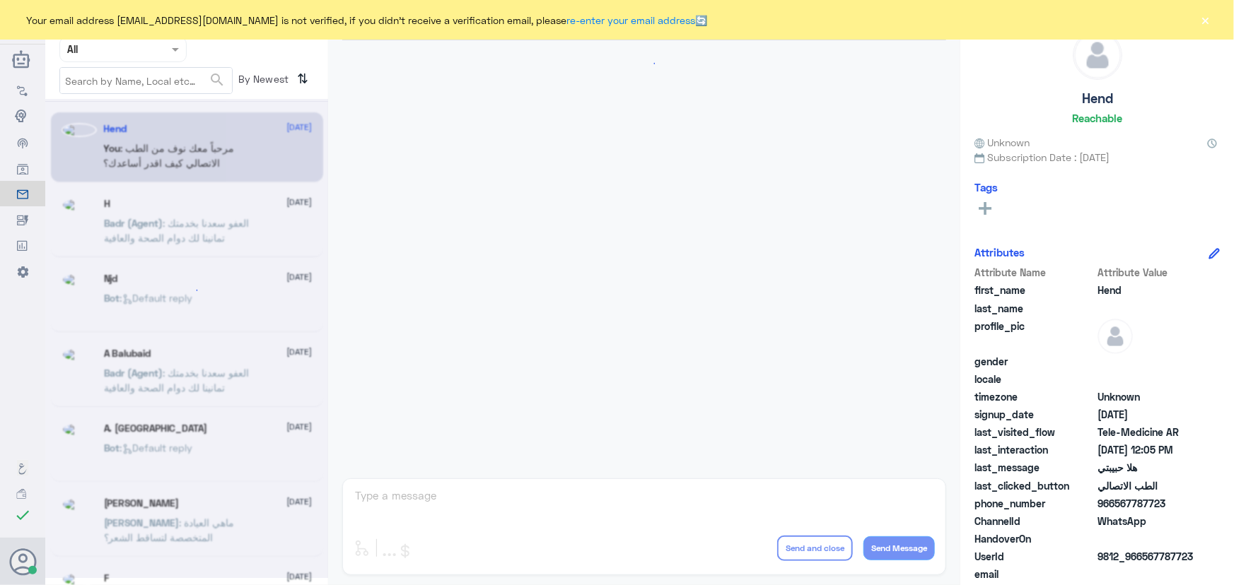
scroll to position [643, 0]
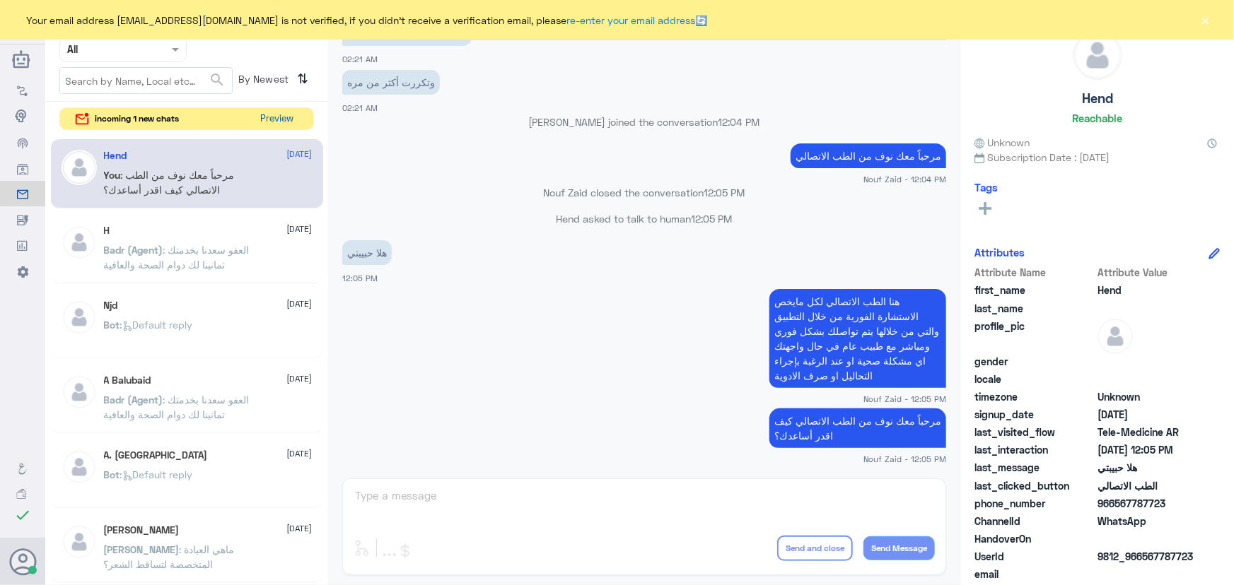
click at [269, 124] on button "Preview" at bounding box center [277, 119] width 44 height 22
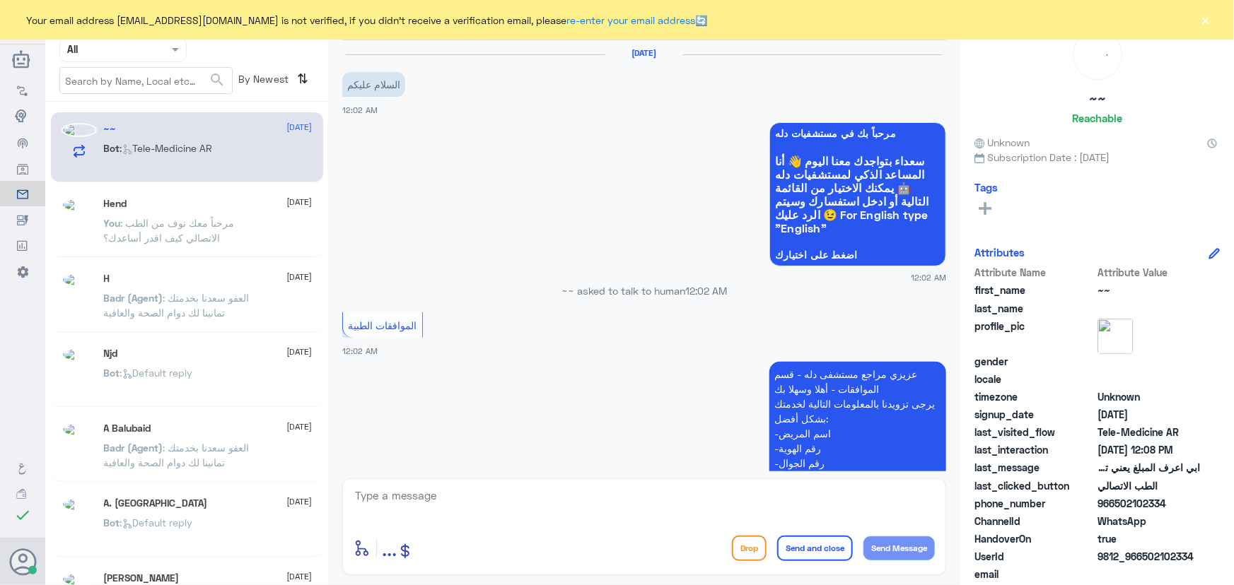
scroll to position [1118, 0]
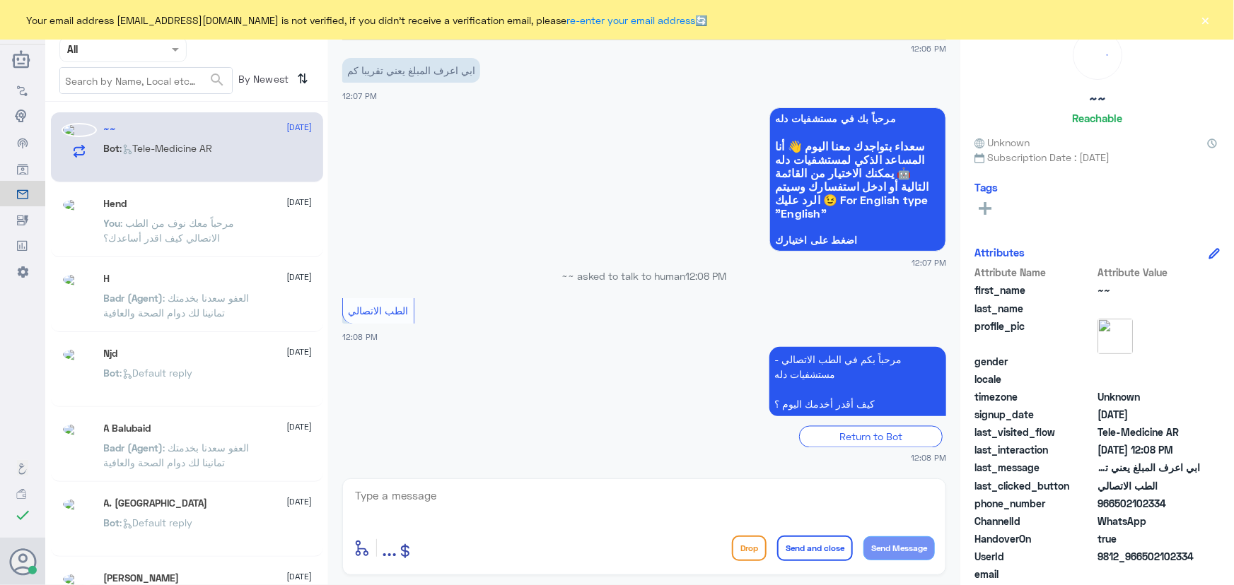
click at [1207, 13] on button "×" at bounding box center [1205, 20] width 14 height 14
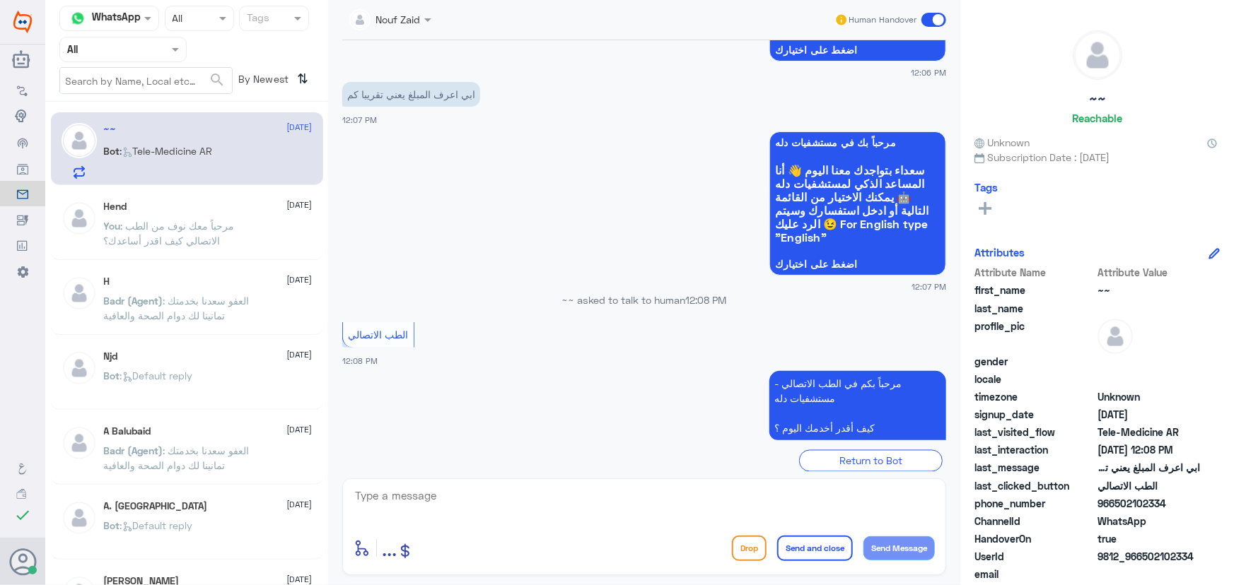
scroll to position [1119, 0]
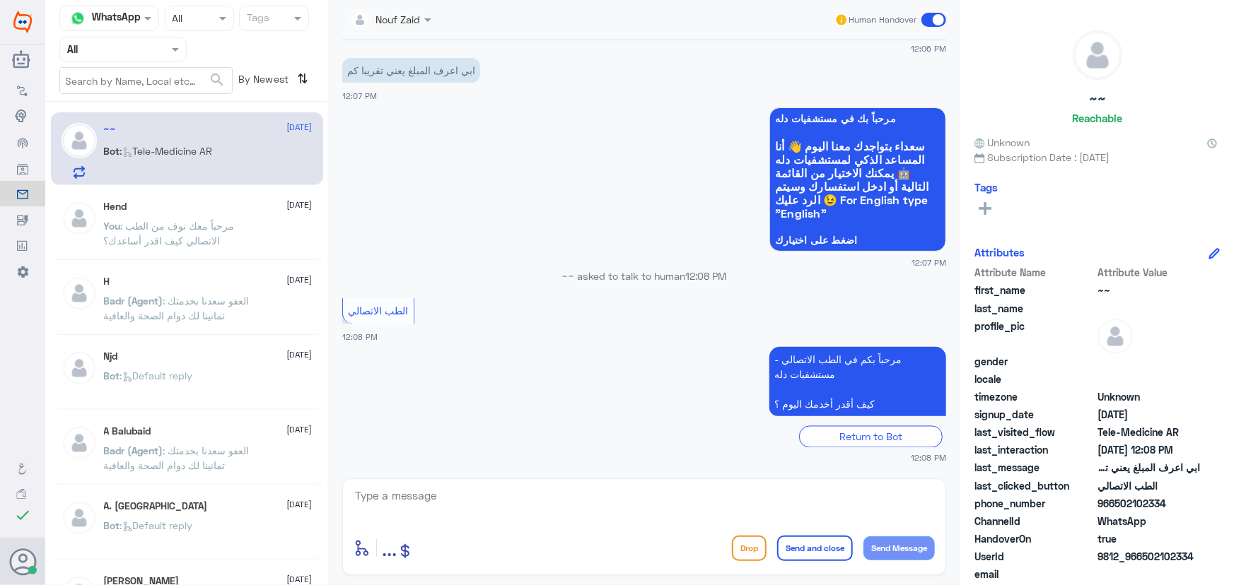
click at [419, 21] on div at bounding box center [390, 19] width 96 height 16
click at [440, 90] on div "[PERSON_NAME]" at bounding box center [430, 87] width 77 height 15
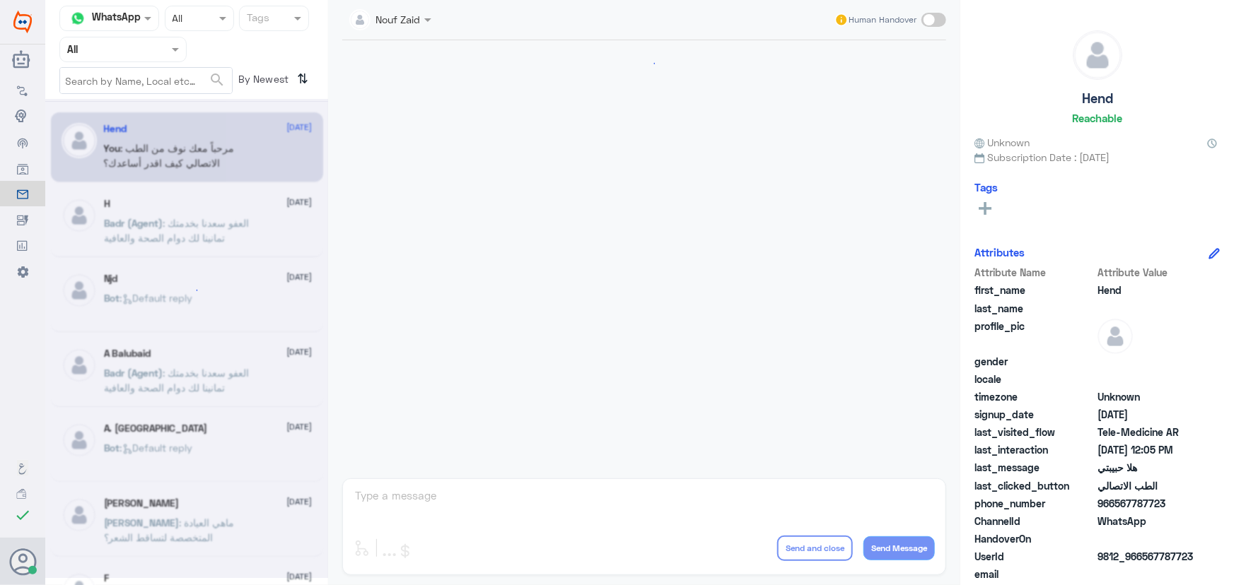
scroll to position [643, 0]
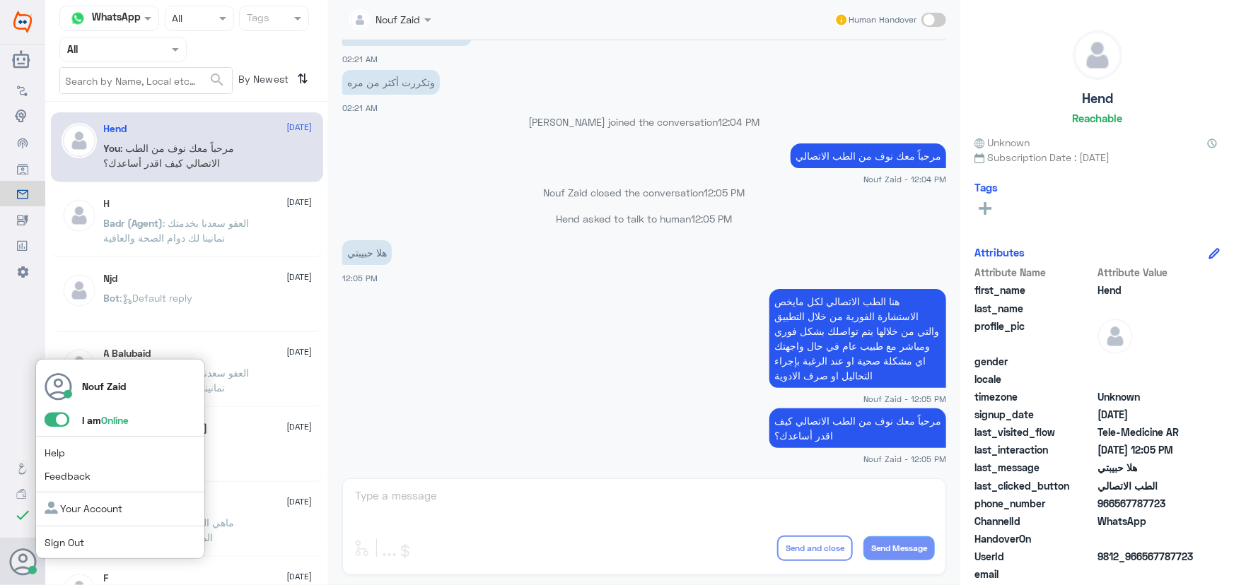
click at [53, 425] on span at bounding box center [57, 420] width 25 height 14
click at [0, 0] on input "checkbox" at bounding box center [0, 0] width 0 height 0
click at [64, 421] on span at bounding box center [57, 420] width 25 height 14
click at [0, 0] on input "checkbox" at bounding box center [0, 0] width 0 height 0
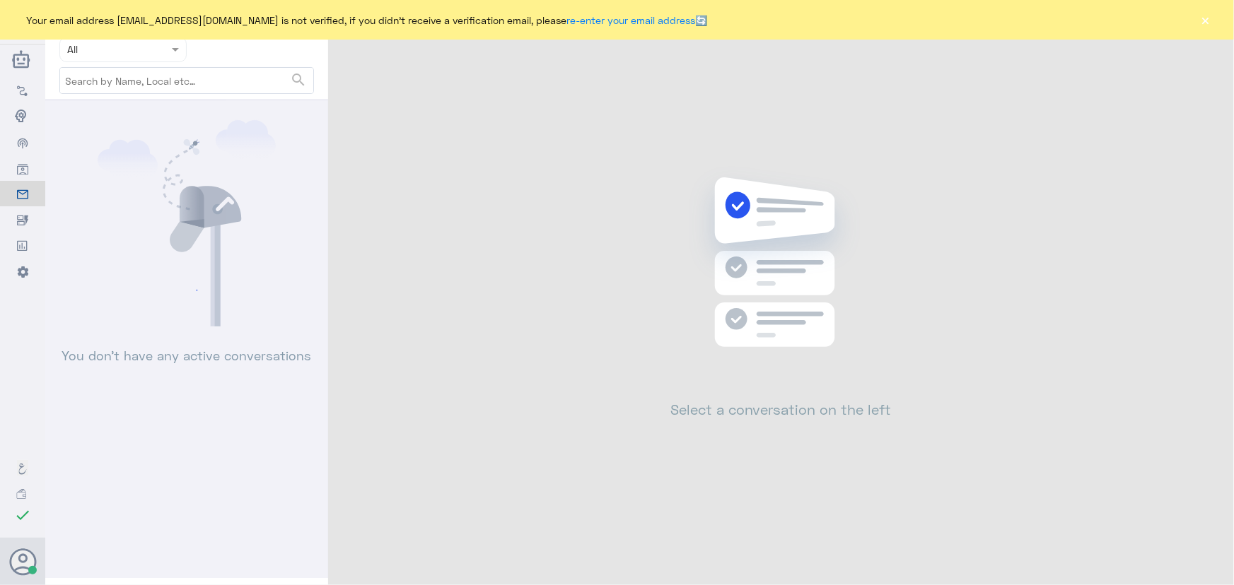
click at [1196, 19] on div "Your email address [EMAIL_ADDRESS][DOMAIN_NAME] is not verified, if you didn't …" at bounding box center [617, 20] width 1234 height 40
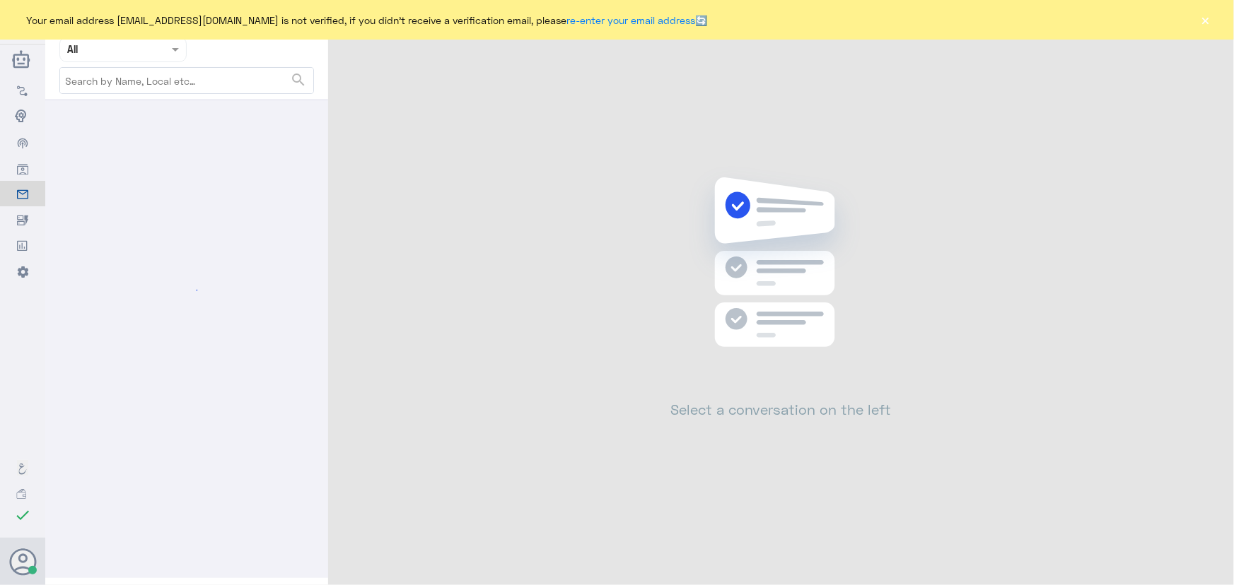
drag, startPoint x: 1208, startPoint y: 22, endPoint x: 842, endPoint y: 6, distance: 366.5
click at [1193, 24] on div "Your email address n_zaid@DallahHealth.com is not verified, if you didn't recei…" at bounding box center [617, 20] width 1234 height 40
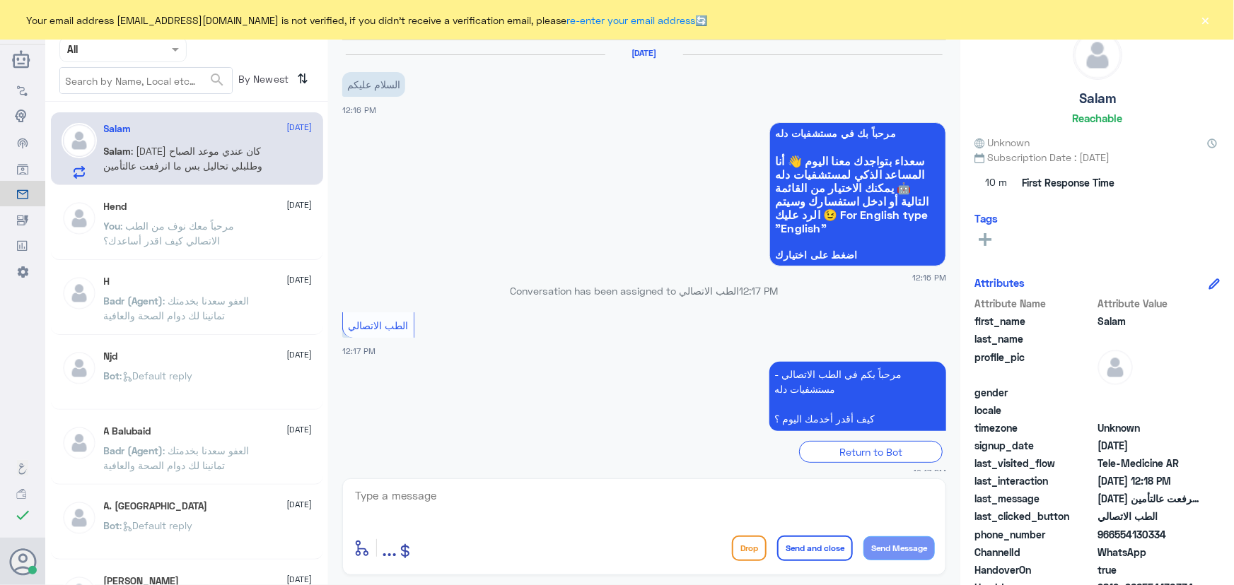
scroll to position [77, 0]
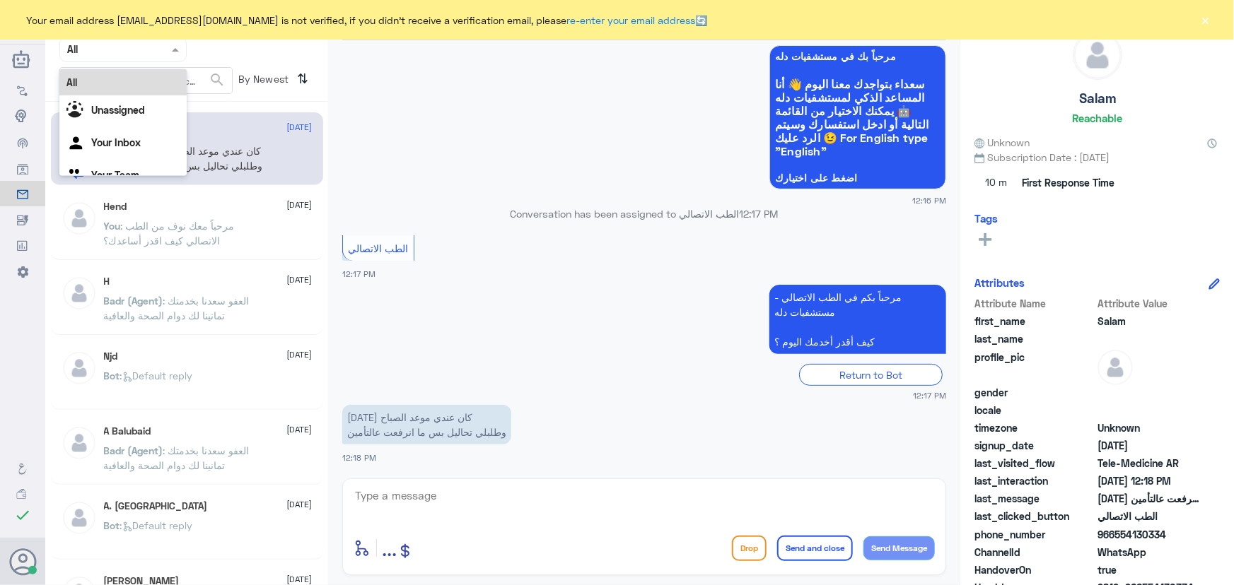
click at [79, 47] on input "text" at bounding box center [106, 49] width 78 height 16
click at [108, 153] on div "Your Inbox" at bounding box center [122, 144] width 127 height 33
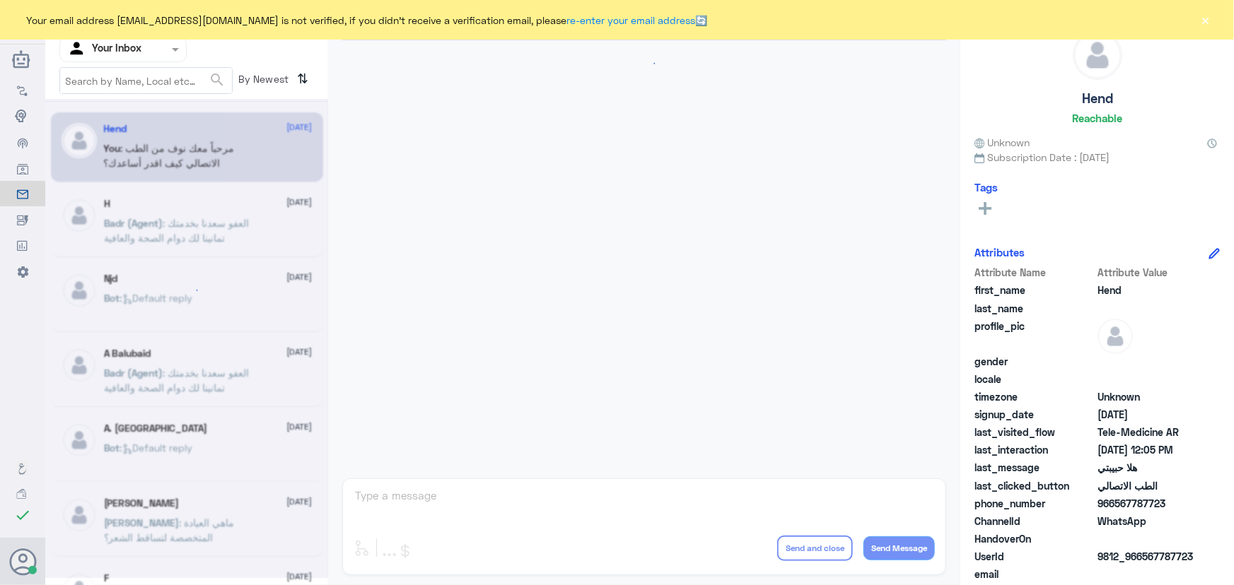
scroll to position [643, 0]
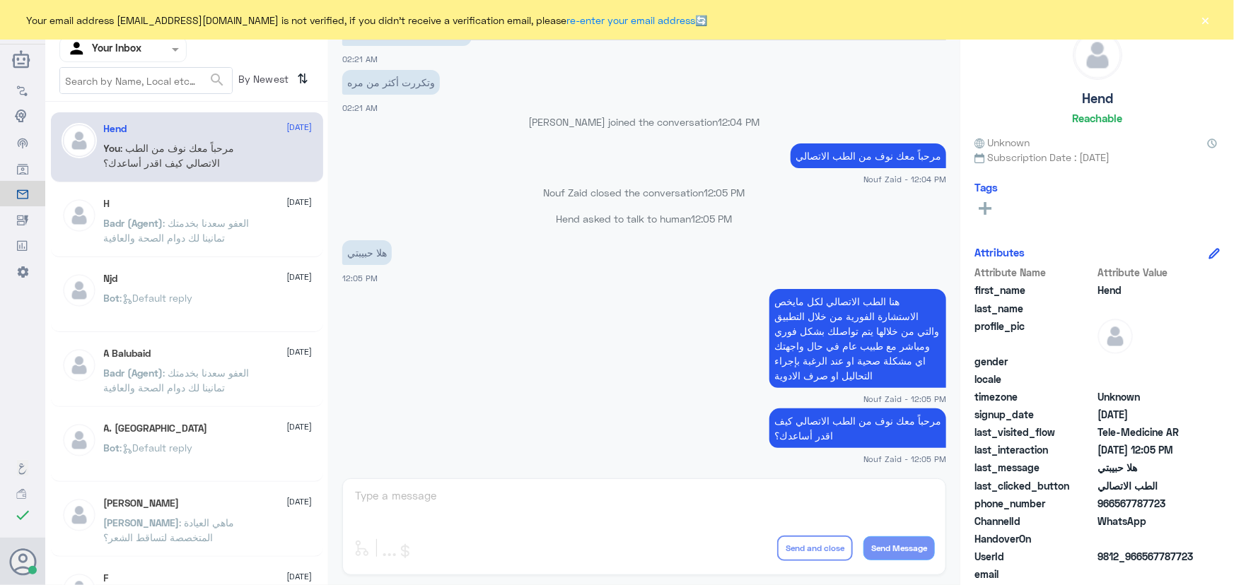
click at [107, 46] on input "text" at bounding box center [106, 49] width 78 height 16
click at [103, 159] on Team "Your Team" at bounding box center [115, 157] width 48 height 12
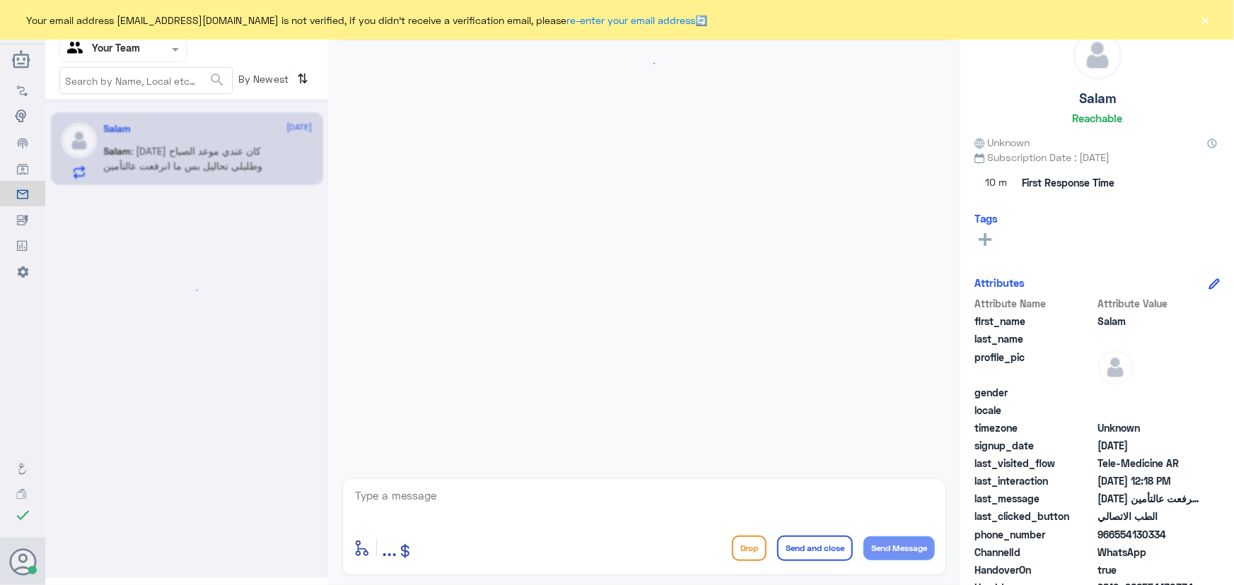
scroll to position [77, 0]
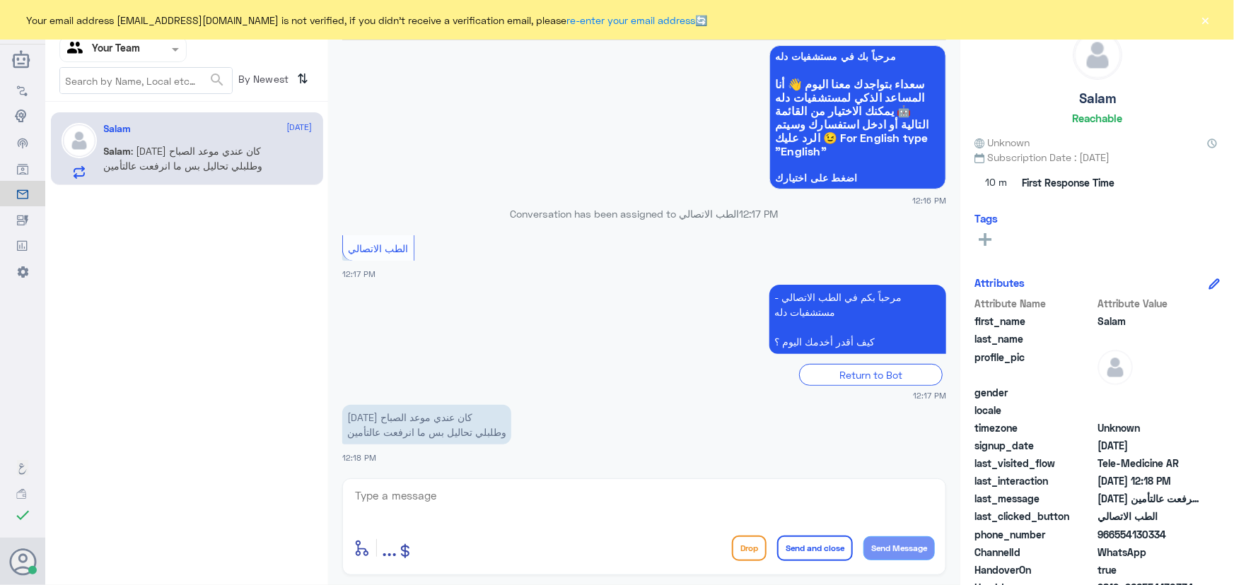
click at [1199, 18] on button "×" at bounding box center [1205, 20] width 14 height 14
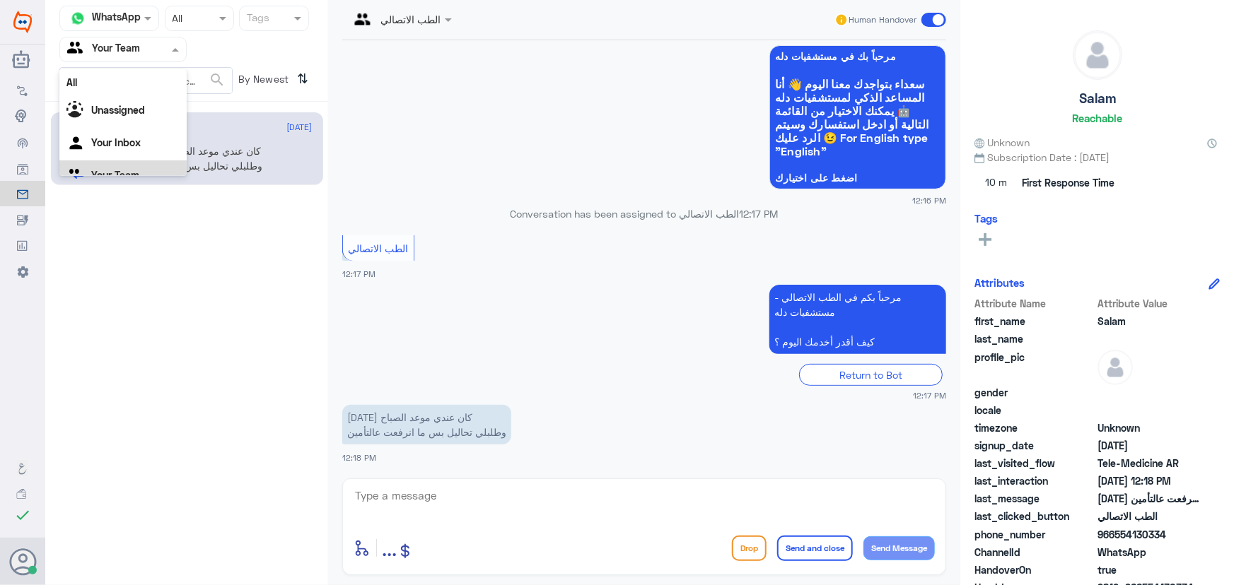
click at [82, 49] on input "text" at bounding box center [106, 49] width 78 height 16
click at [87, 127] on img at bounding box center [76, 126] width 21 height 21
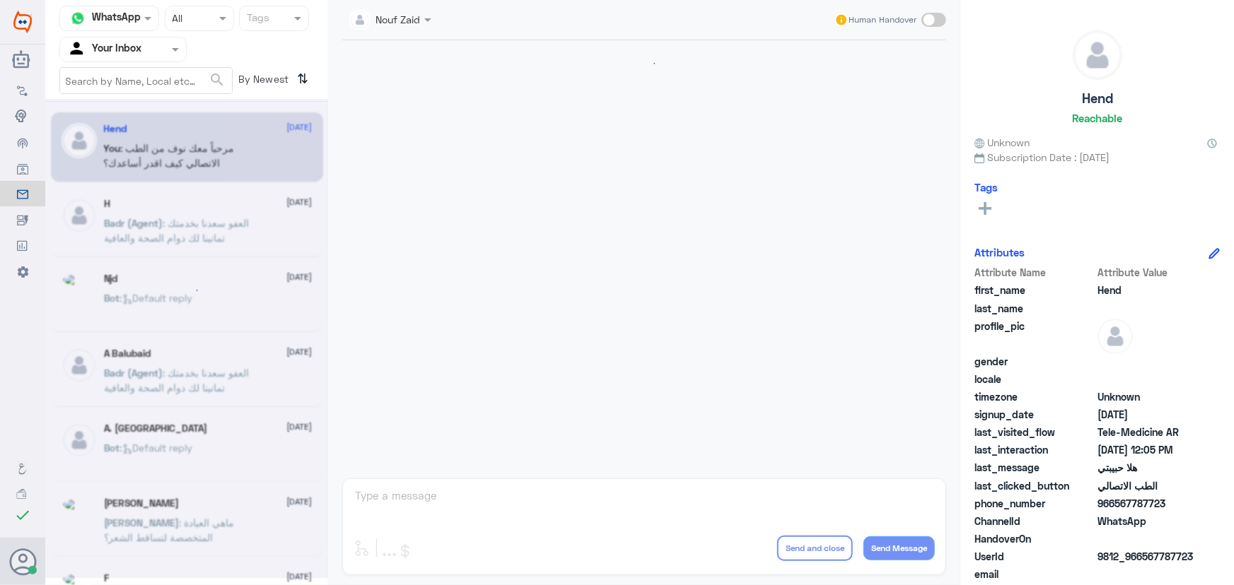
scroll to position [643, 0]
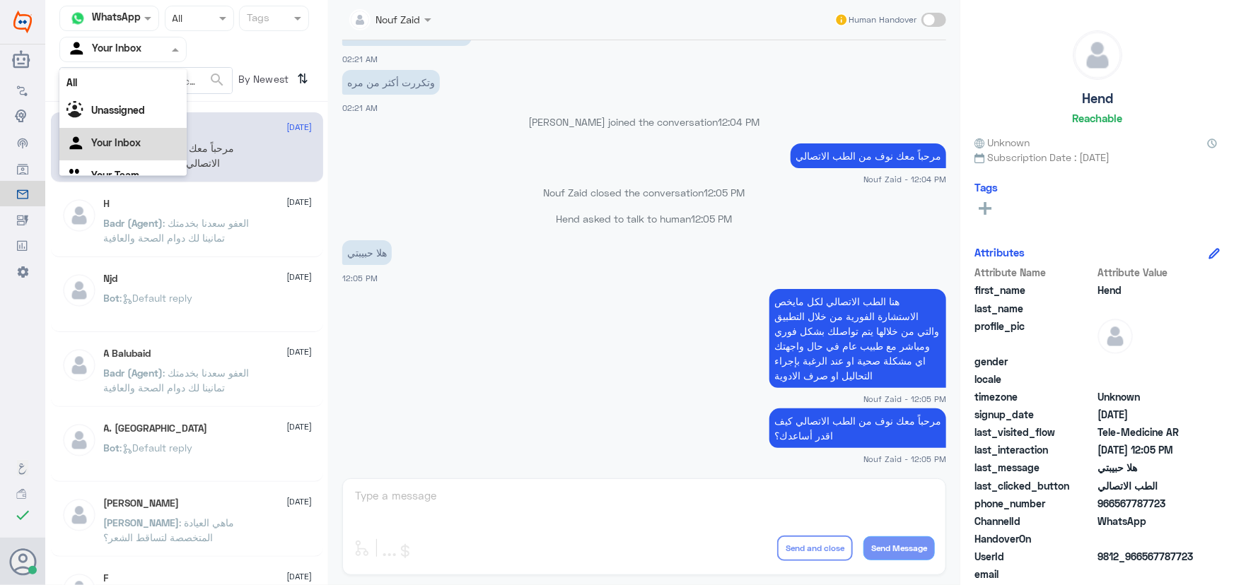
click at [113, 52] on input "text" at bounding box center [106, 49] width 78 height 16
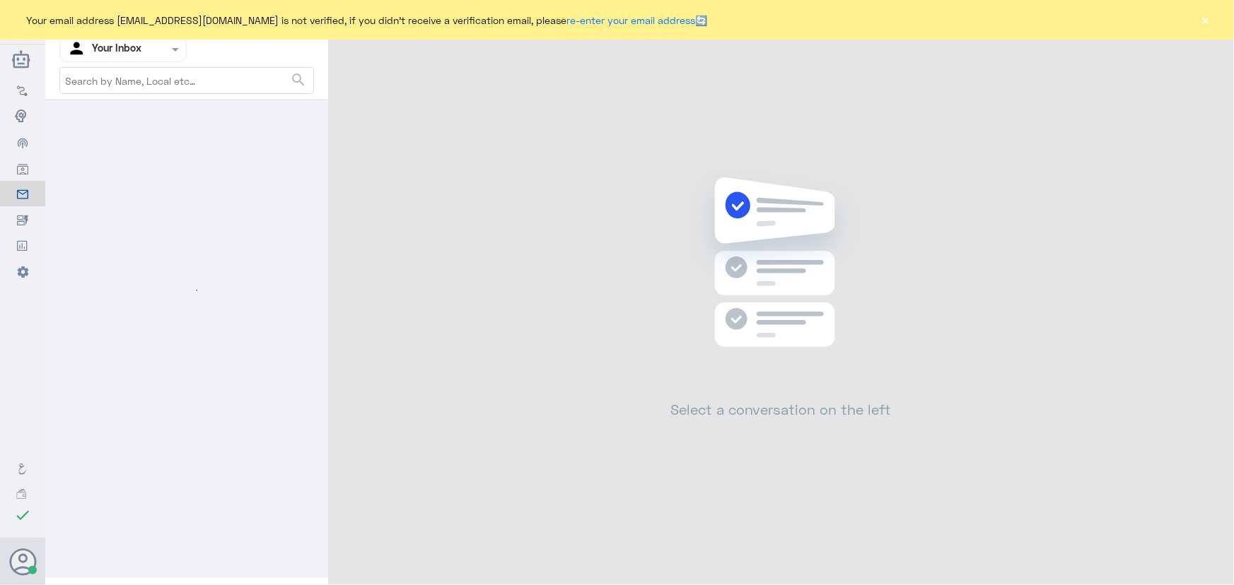
click at [1233, 40] on div "Channel WhatsApp Status × All Tags Agent Filter Your Inbox search Select a conv…" at bounding box center [639, 295] width 1188 height 590
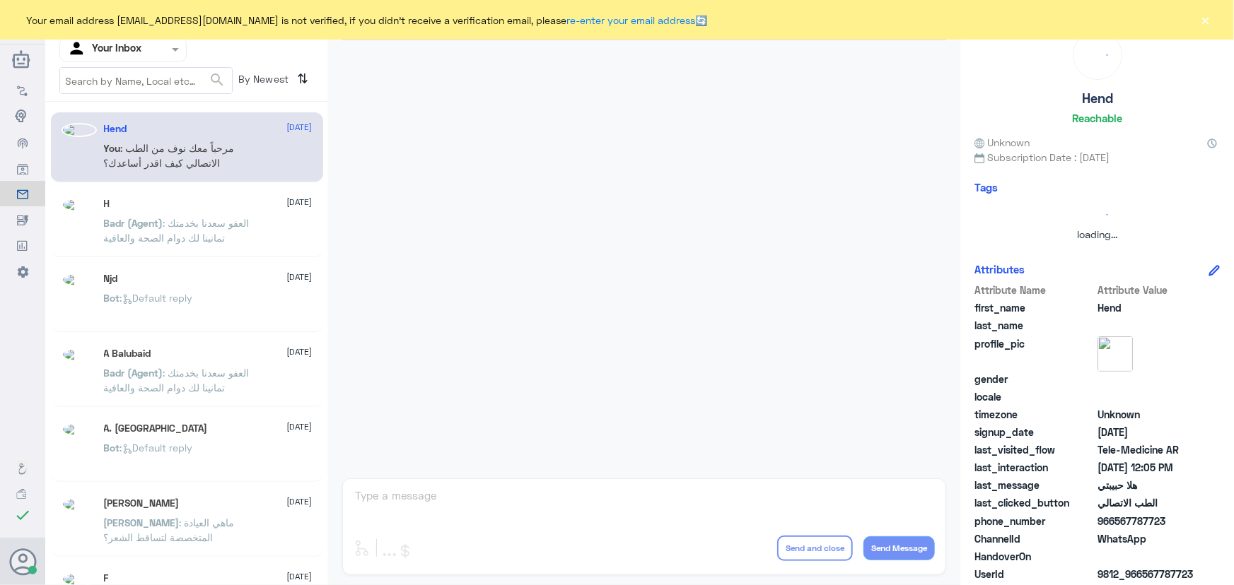
click at [1198, 24] on button "×" at bounding box center [1205, 20] width 14 height 14
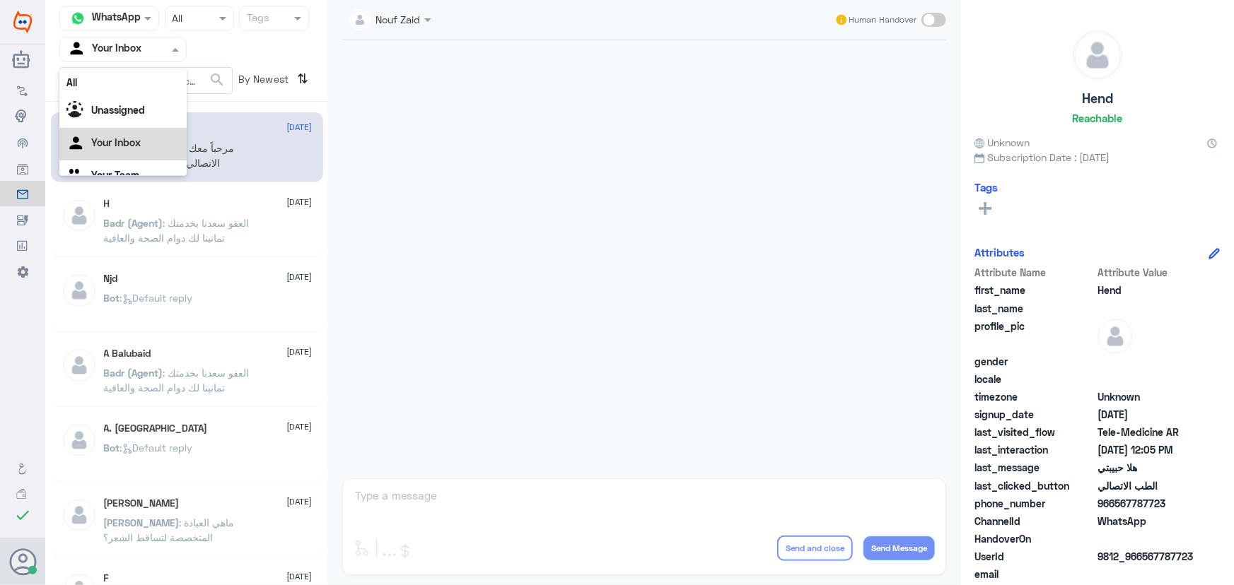
click at [118, 42] on input "text" at bounding box center [106, 49] width 78 height 16
click at [117, 73] on div "All" at bounding box center [122, 82] width 127 height 26
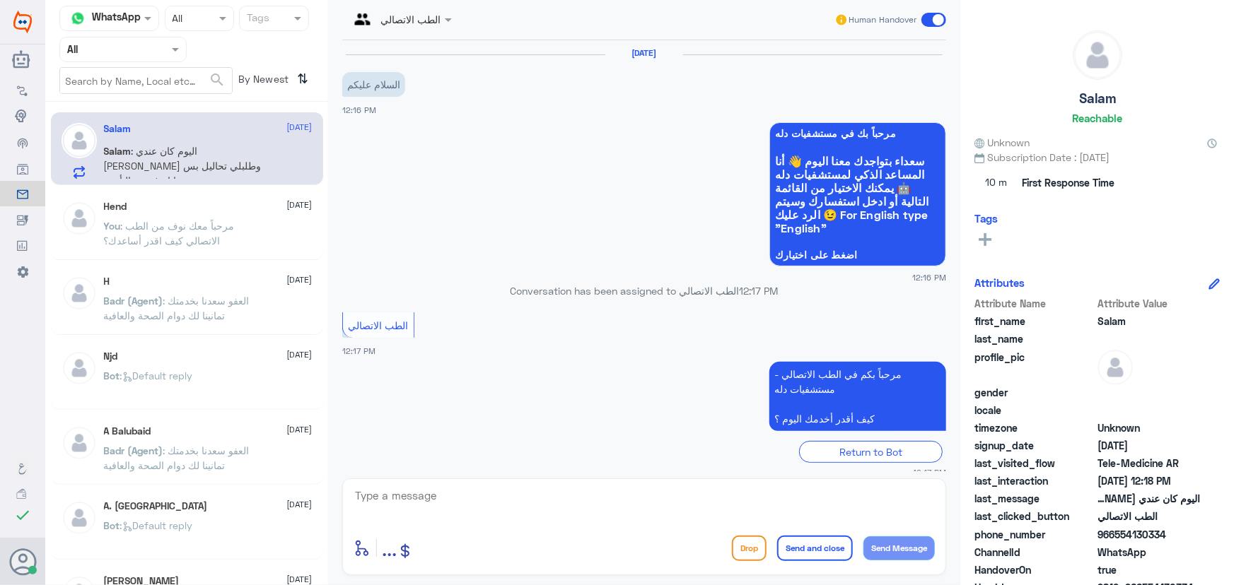
scroll to position [77, 0]
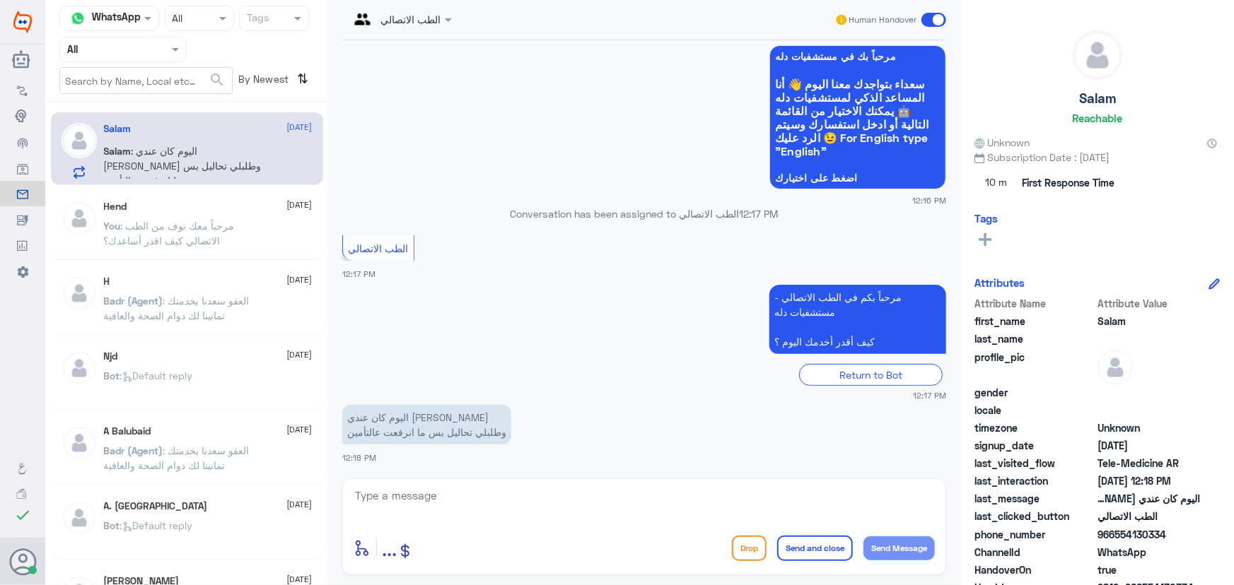
click at [523, 496] on textarea at bounding box center [643, 503] width 581 height 35
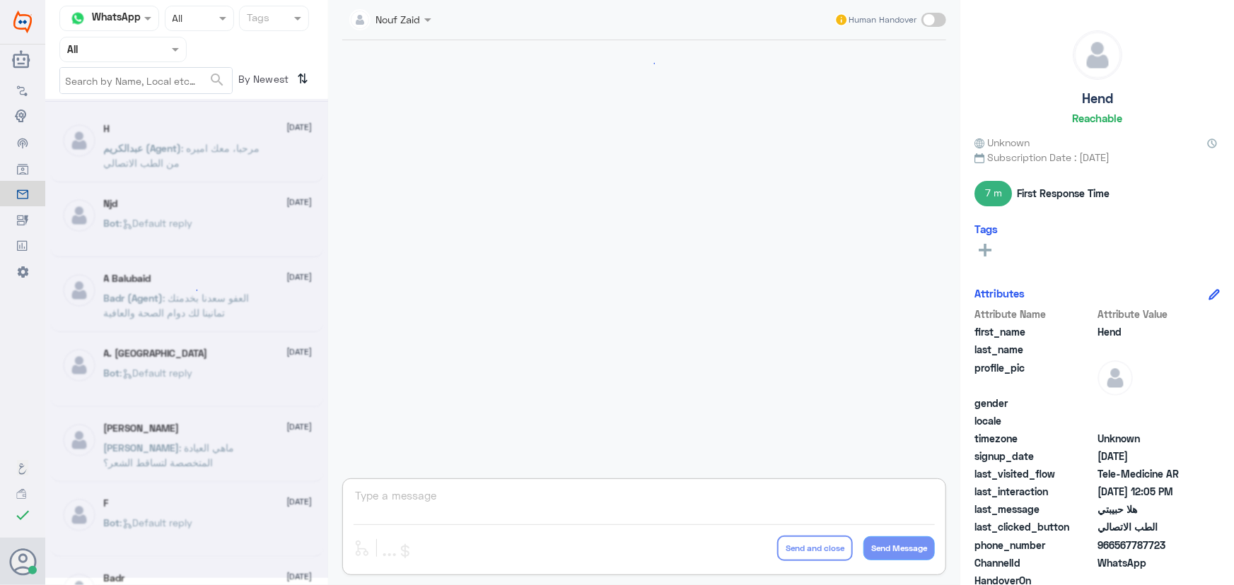
scroll to position [643, 0]
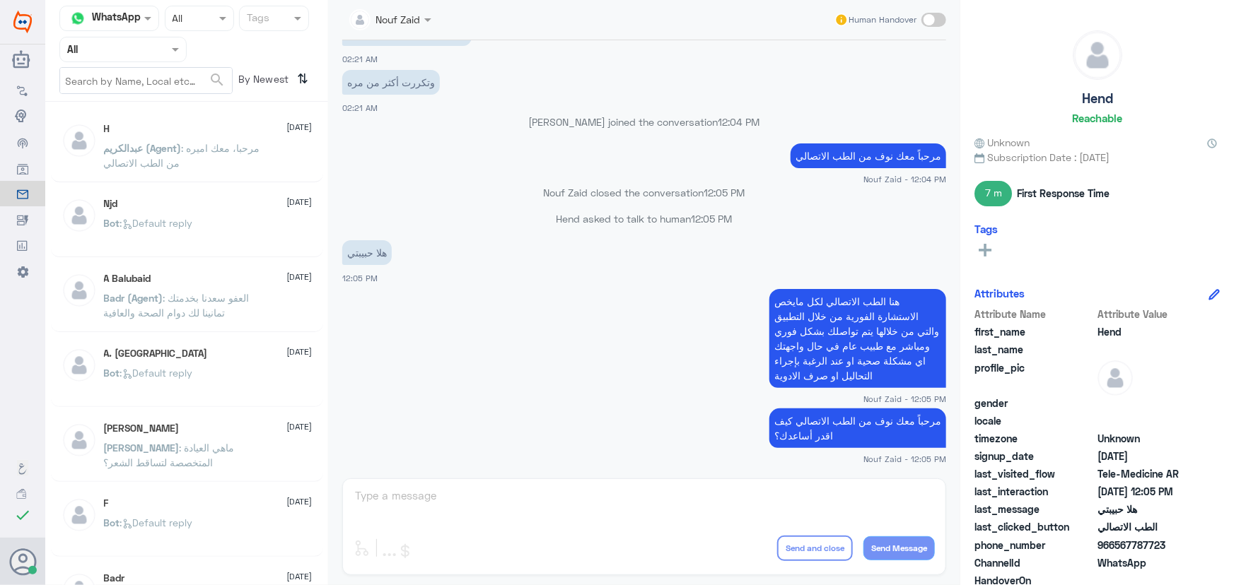
drag, startPoint x: 105, startPoint y: 35, endPoint x: 105, endPoint y: 48, distance: 13.5
click at [105, 46] on nav "Channel WhatsApp Status × All Tags Agent Filter All search By Newest ⇅" at bounding box center [186, 54] width 283 height 96
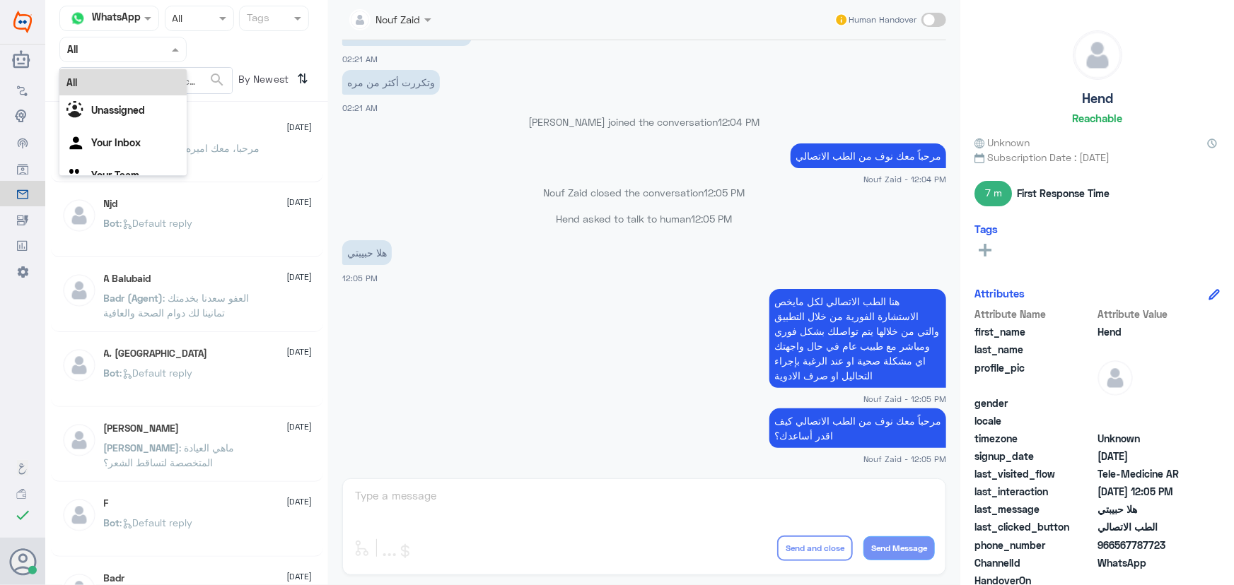
click at [106, 59] on div "Agent Filter All" at bounding box center [122, 49] width 127 height 25
click at [134, 170] on Team "Your Team" at bounding box center [115, 175] width 48 height 12
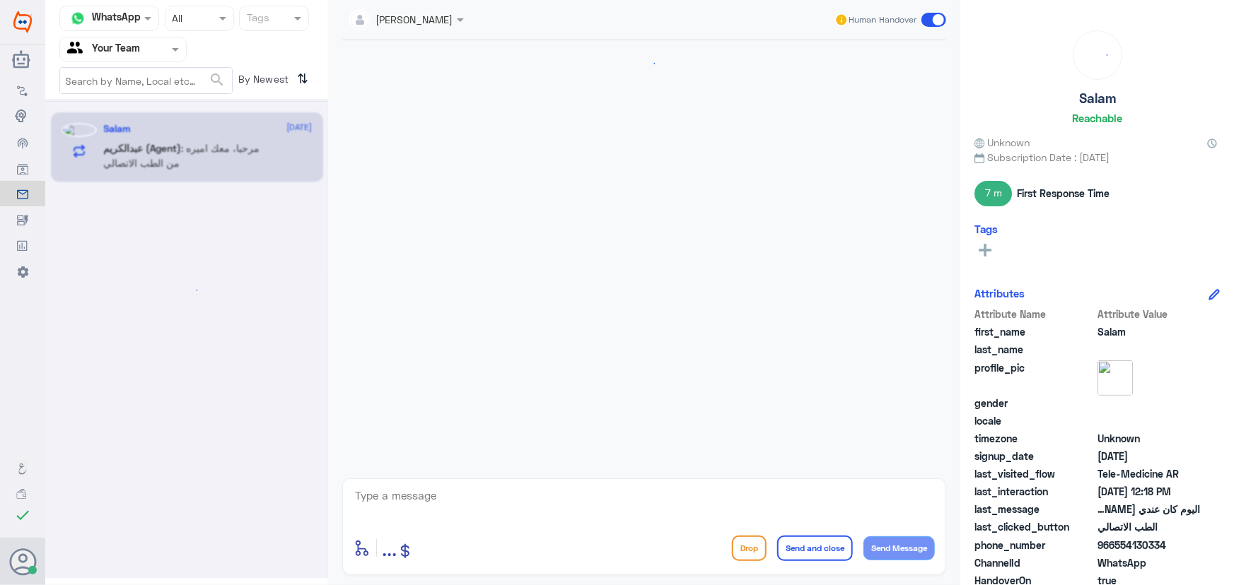
scroll to position [148, 0]
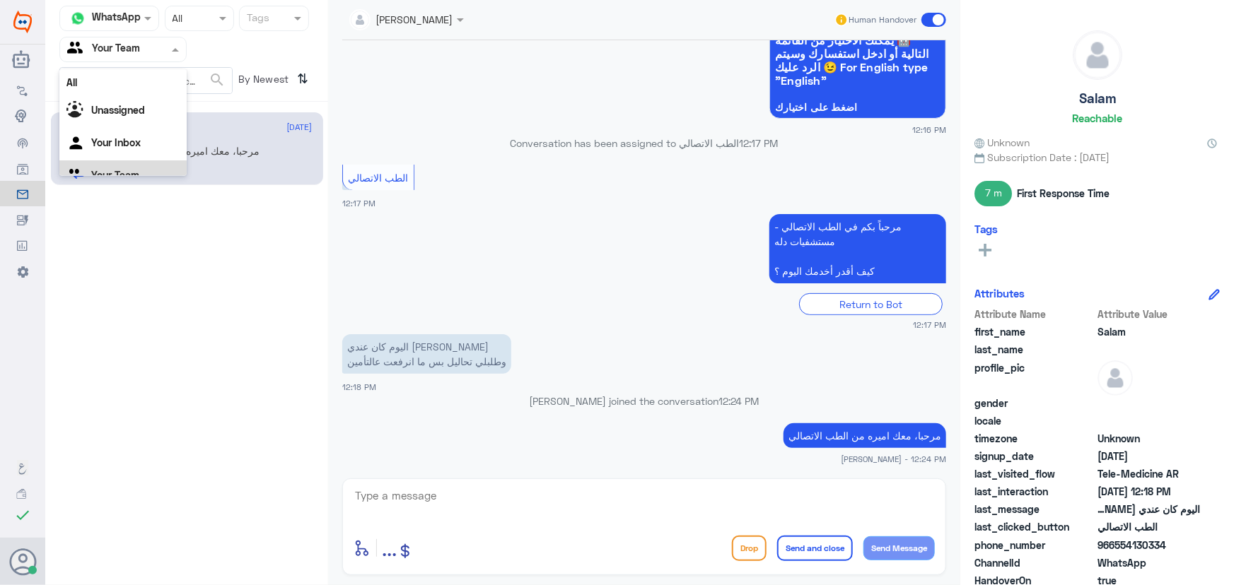
click at [108, 54] on input "text" at bounding box center [106, 49] width 78 height 16
click at [144, 126] on div "Your Inbox" at bounding box center [122, 126] width 127 height 33
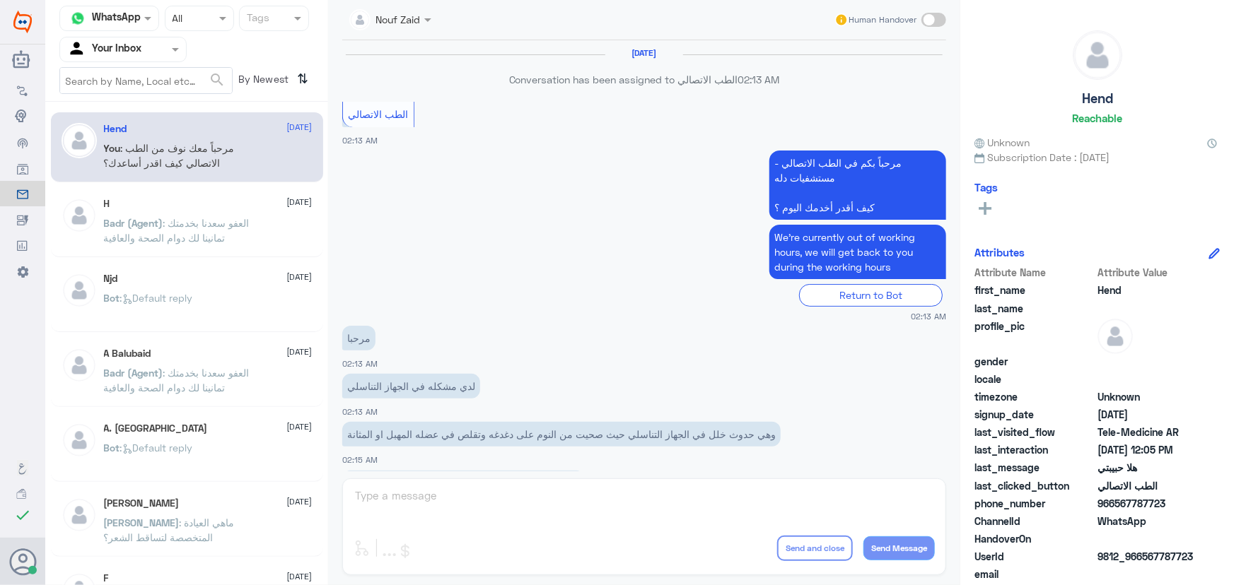
scroll to position [643, 0]
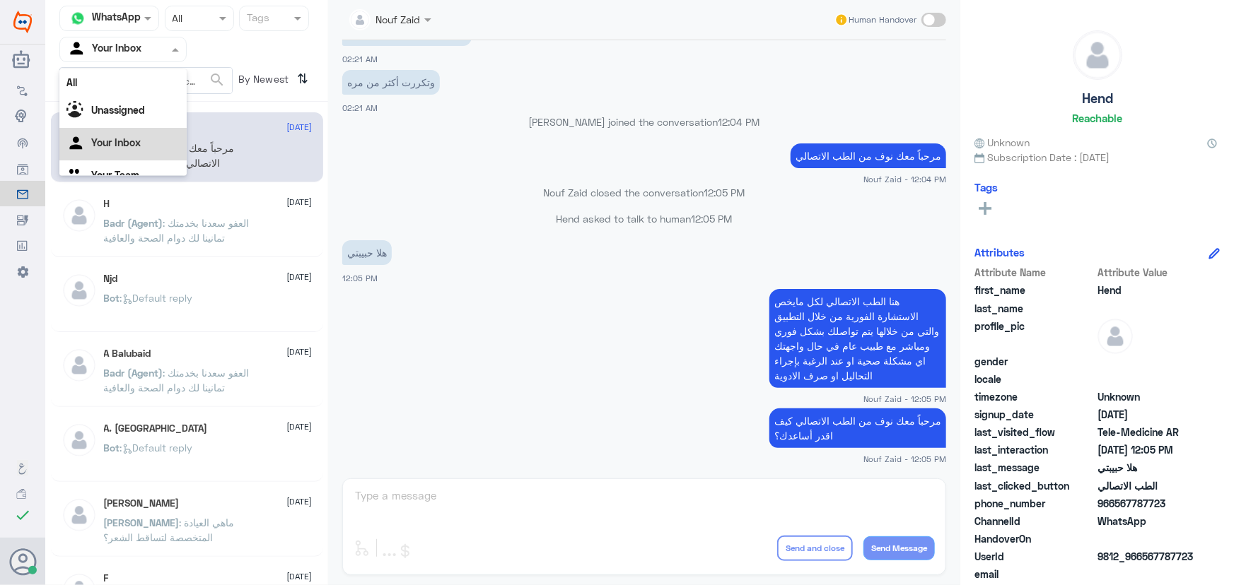
click at [145, 52] on div at bounding box center [123, 49] width 126 height 16
drag, startPoint x: 144, startPoint y: 138, endPoint x: 146, endPoint y: 147, distance: 9.6
click at [146, 142] on div "All Unassigned Your Inbox Your Team" at bounding box center [122, 114] width 127 height 124
click at [146, 152] on div "Your Team" at bounding box center [122, 159] width 127 height 33
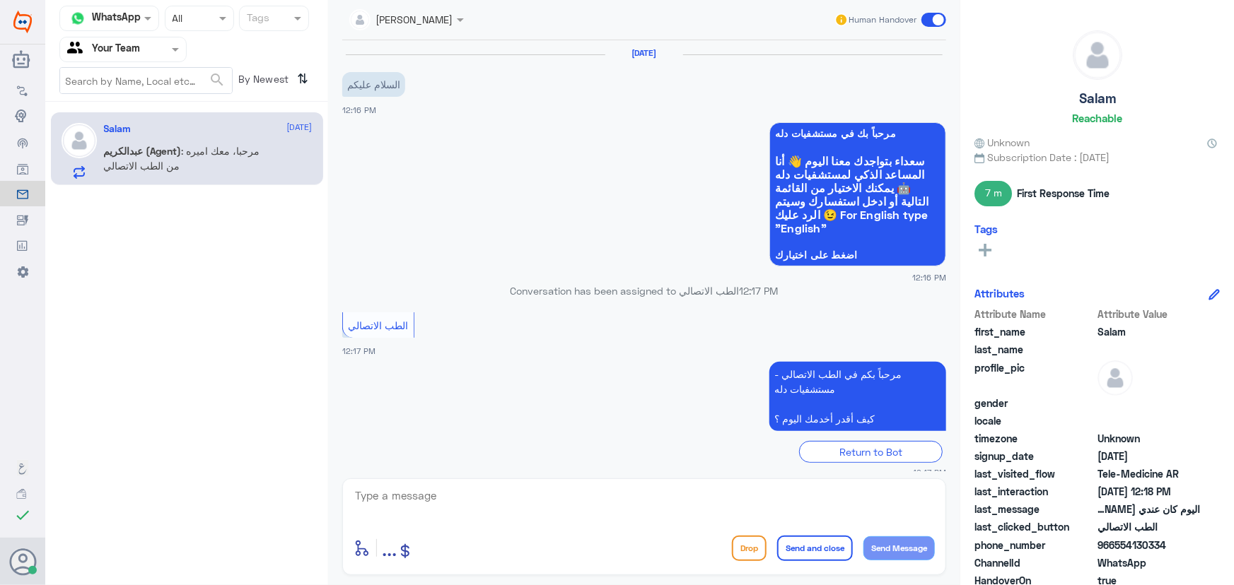
scroll to position [148, 0]
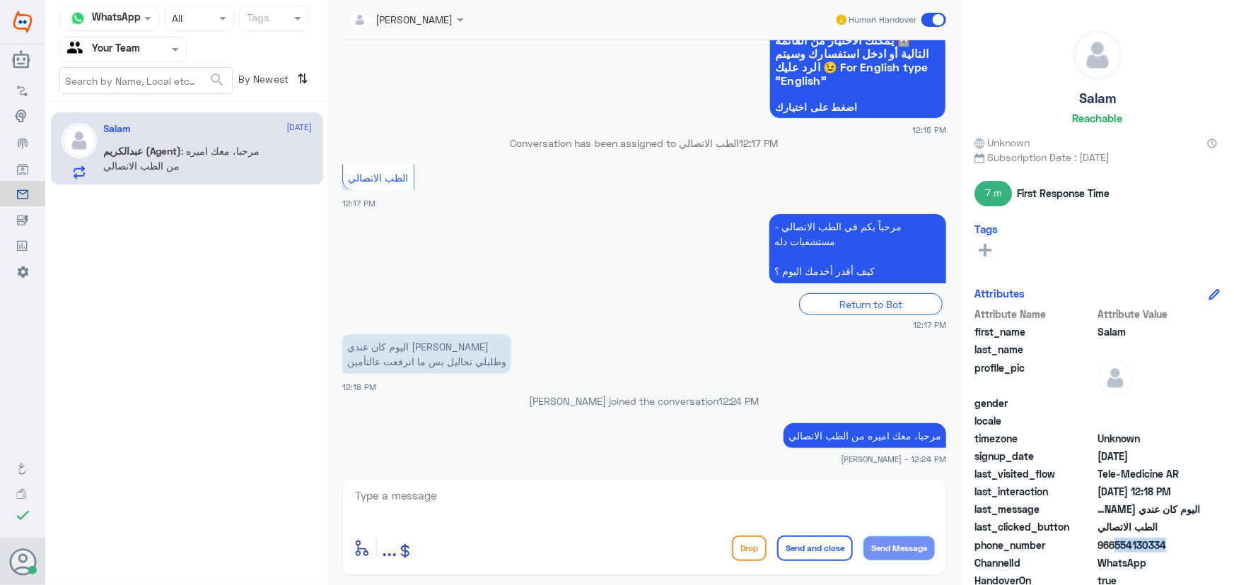
drag, startPoint x: 1110, startPoint y: 546, endPoint x: 1158, endPoint y: 547, distance: 48.1
click at [1158, 547] on span "966554130334" at bounding box center [1148, 545] width 103 height 15
click at [1151, 547] on span "966554130334" at bounding box center [1148, 545] width 103 height 15
drag, startPoint x: 1114, startPoint y: 546, endPoint x: 1208, endPoint y: 551, distance: 94.2
click at [1208, 551] on div "phone_number 966554130334" at bounding box center [1096, 547] width 245 height 18
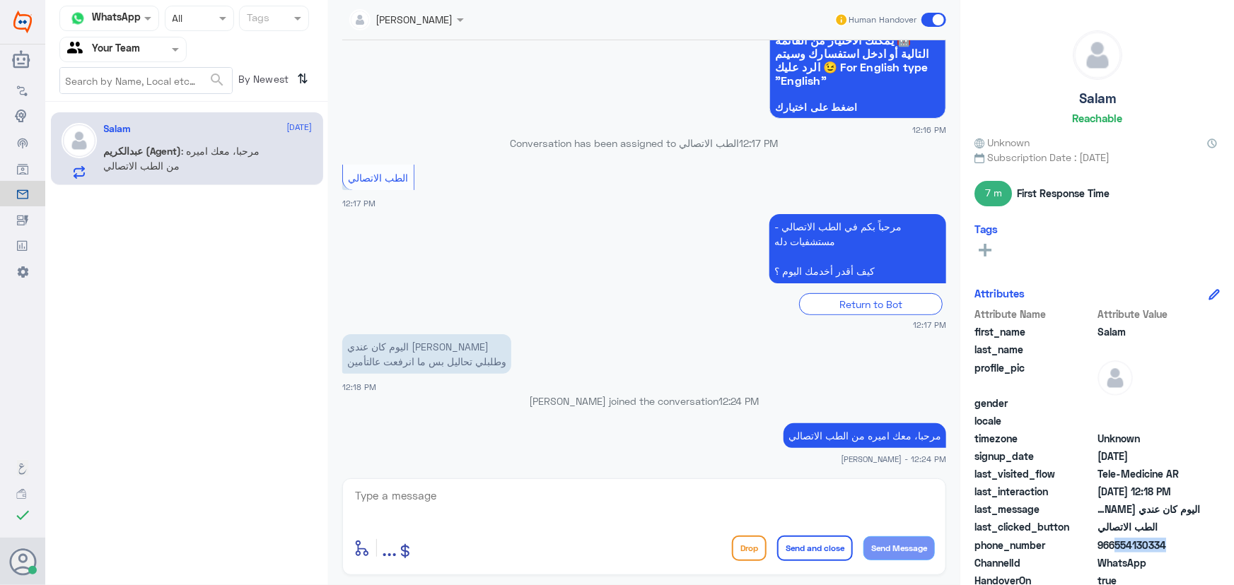
copy span "554130334"
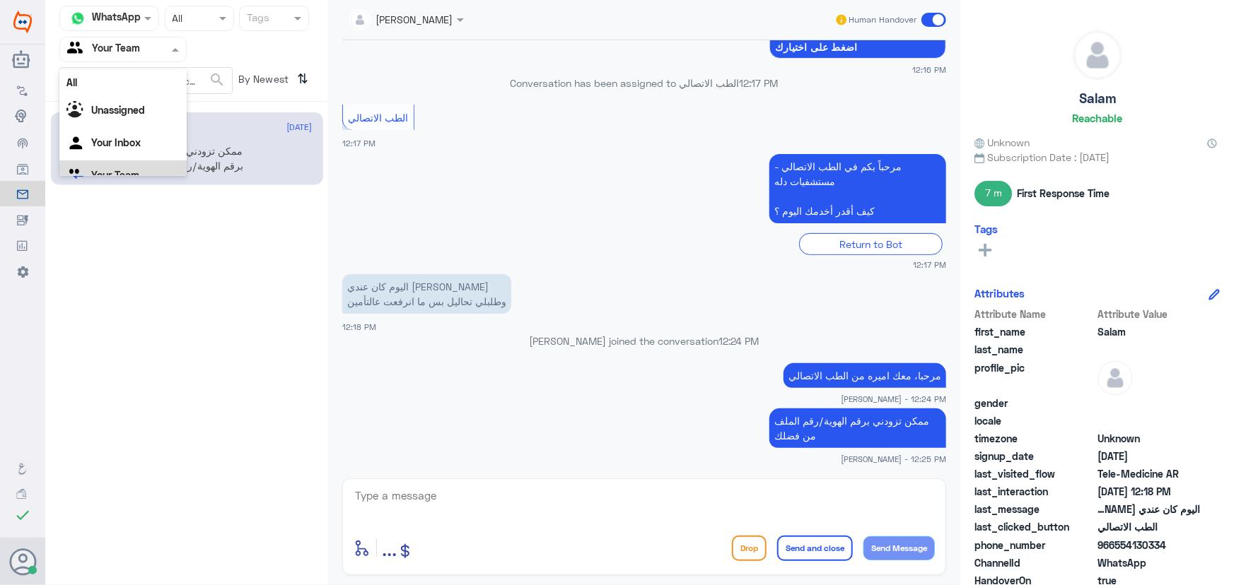
click at [151, 50] on div at bounding box center [123, 49] width 126 height 16
click at [136, 122] on Inbox "Your Inbox" at bounding box center [115, 125] width 49 height 12
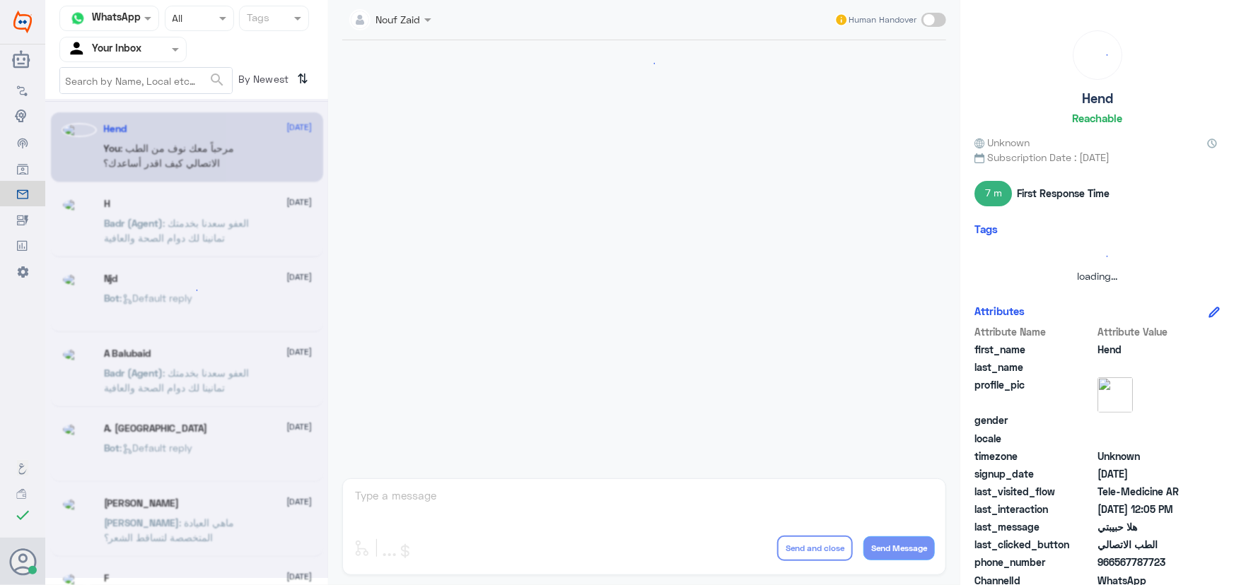
scroll to position [643, 0]
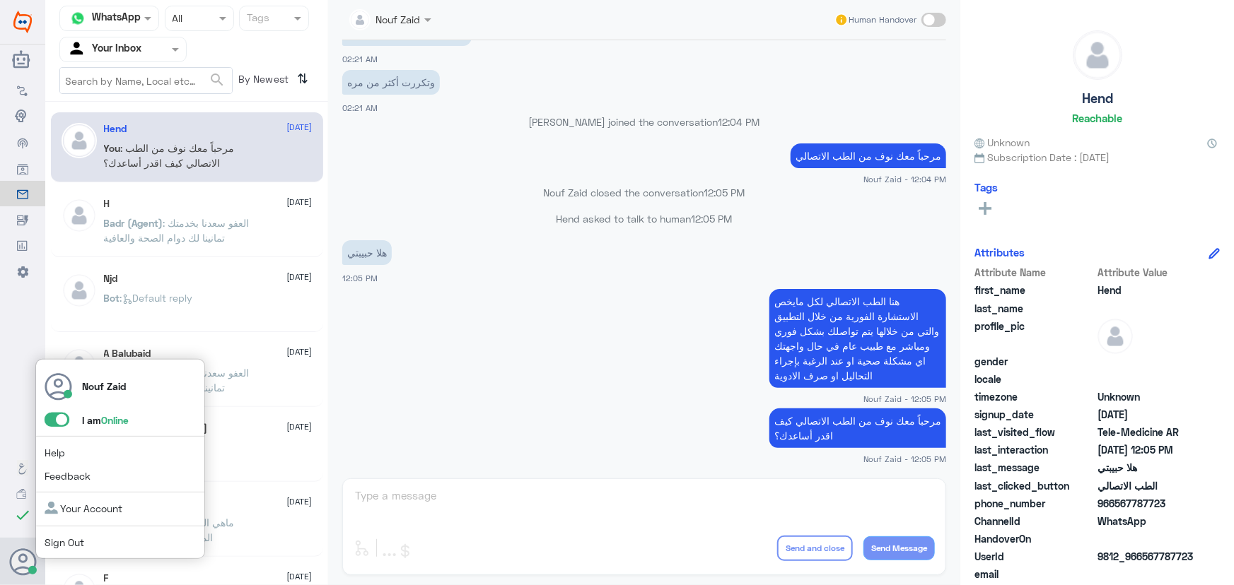
click at [55, 418] on span at bounding box center [57, 420] width 25 height 14
click at [0, 0] on input "checkbox" at bounding box center [0, 0] width 0 height 0
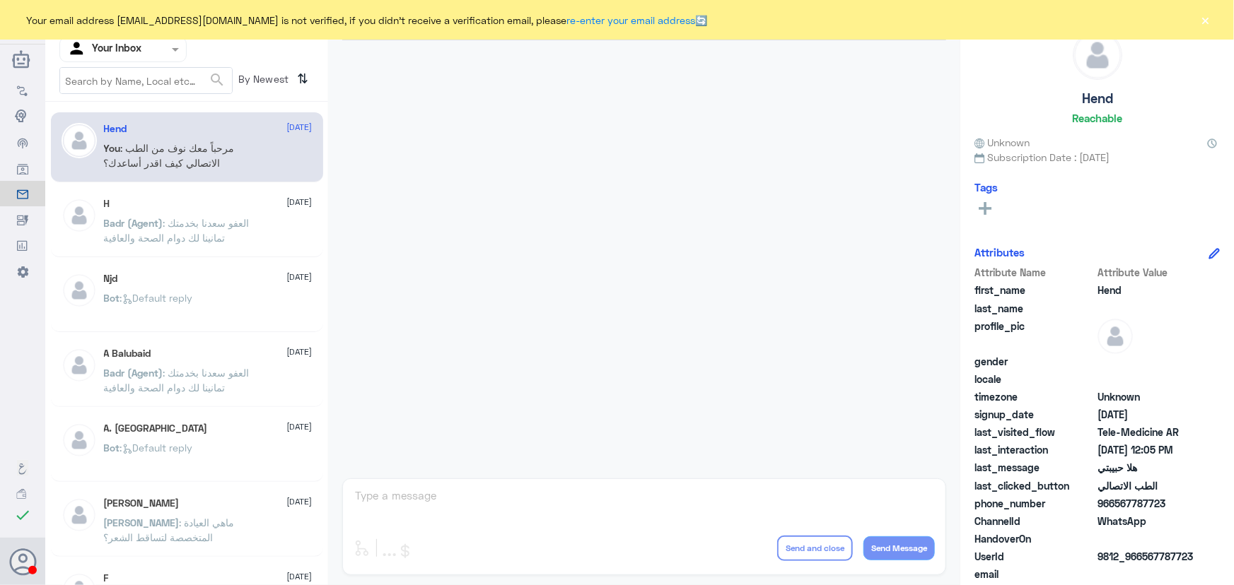
click at [1205, 21] on button "×" at bounding box center [1205, 20] width 14 height 14
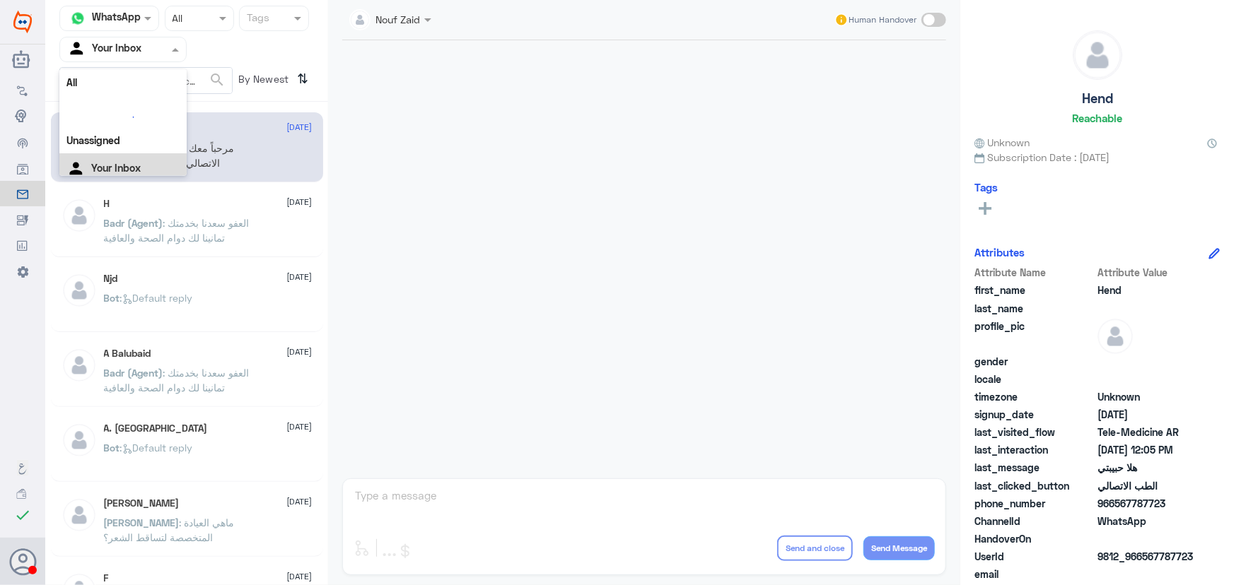
click at [115, 49] on input "text" at bounding box center [106, 49] width 78 height 16
click at [131, 147] on Inbox "Your Inbox" at bounding box center [115, 142] width 49 height 12
click at [138, 146] on span ": مرحباً معك نوف من الطب الاتصالي كيف اقدر أساعدك؟" at bounding box center [169, 155] width 131 height 27
click at [506, 173] on div at bounding box center [644, 255] width 618 height 431
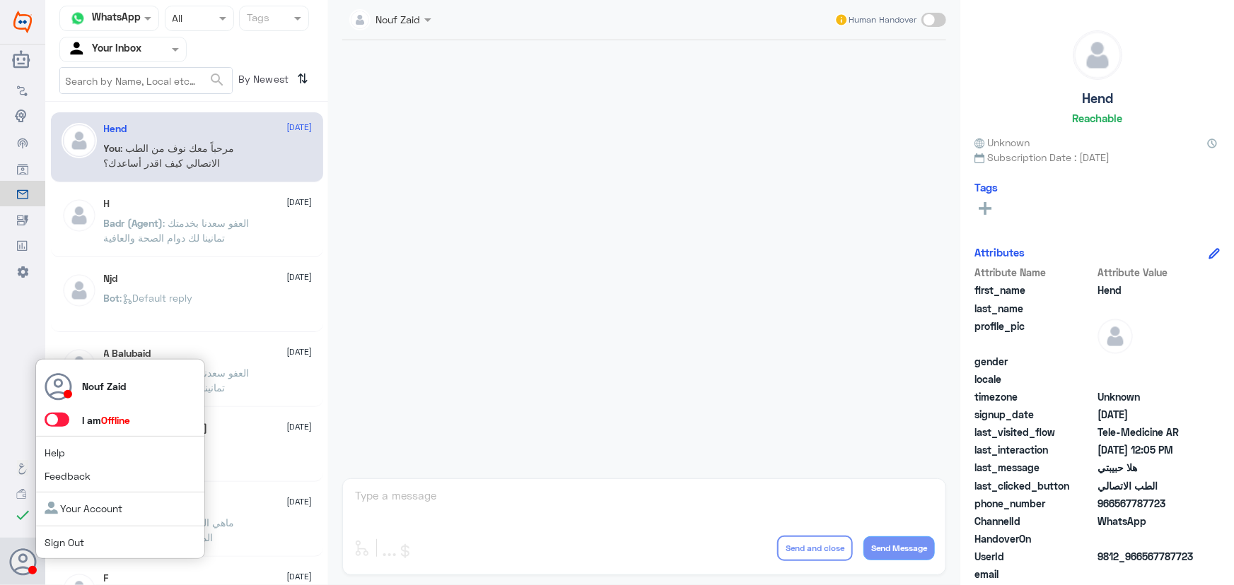
click at [52, 421] on span at bounding box center [57, 420] width 25 height 14
click at [0, 0] on input "checkbox" at bounding box center [0, 0] width 0 height 0
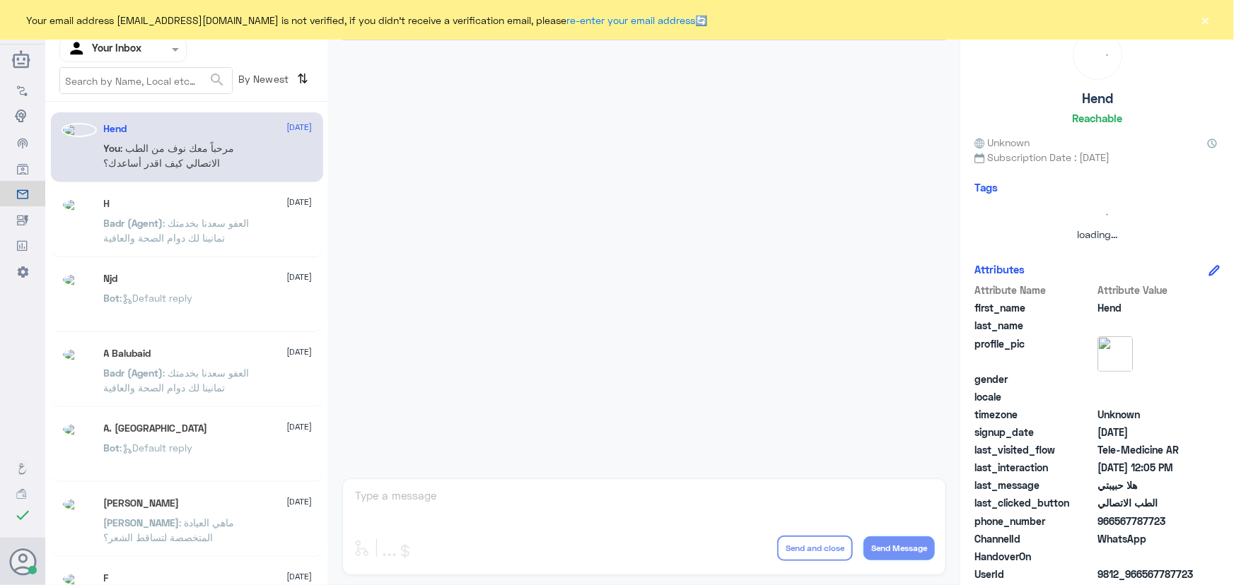
drag, startPoint x: 1219, startPoint y: 28, endPoint x: 1207, endPoint y: 19, distance: 15.1
click at [1208, 21] on div "Your email address [EMAIL_ADDRESS][DOMAIN_NAME] is not verified, if you didn't …" at bounding box center [617, 20] width 1234 height 40
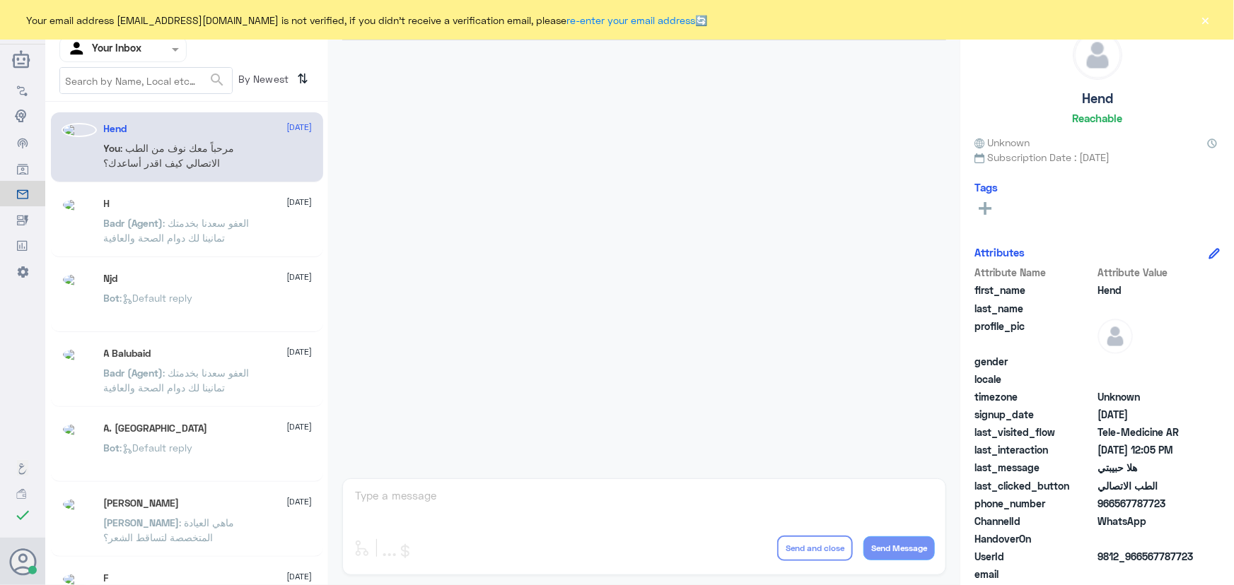
click at [1207, 19] on button "×" at bounding box center [1205, 20] width 14 height 14
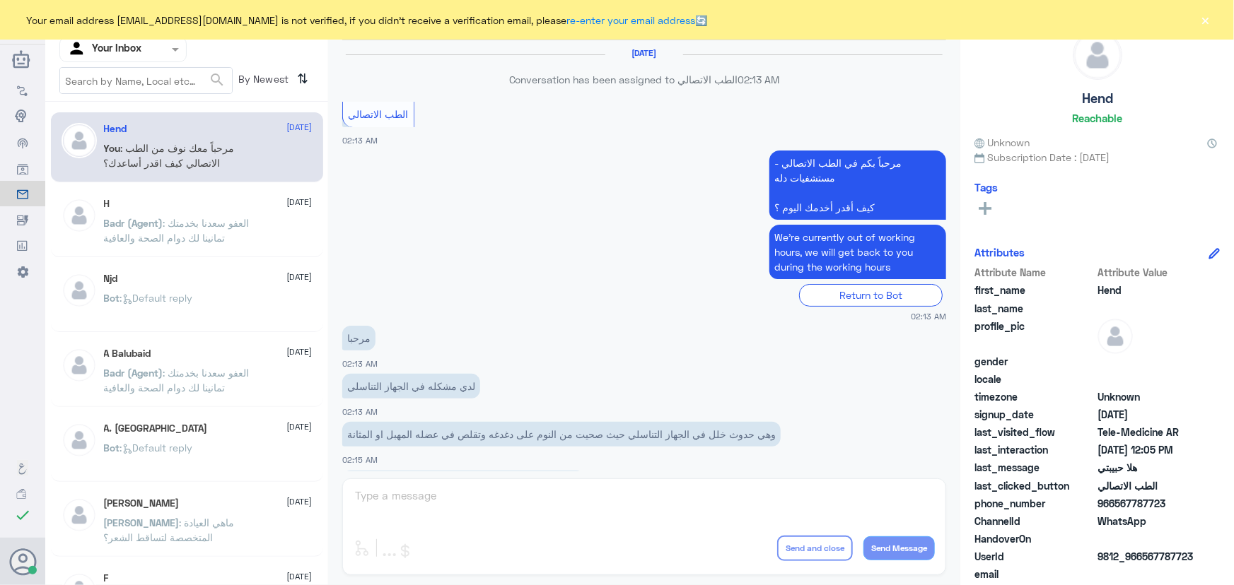
scroll to position [643, 0]
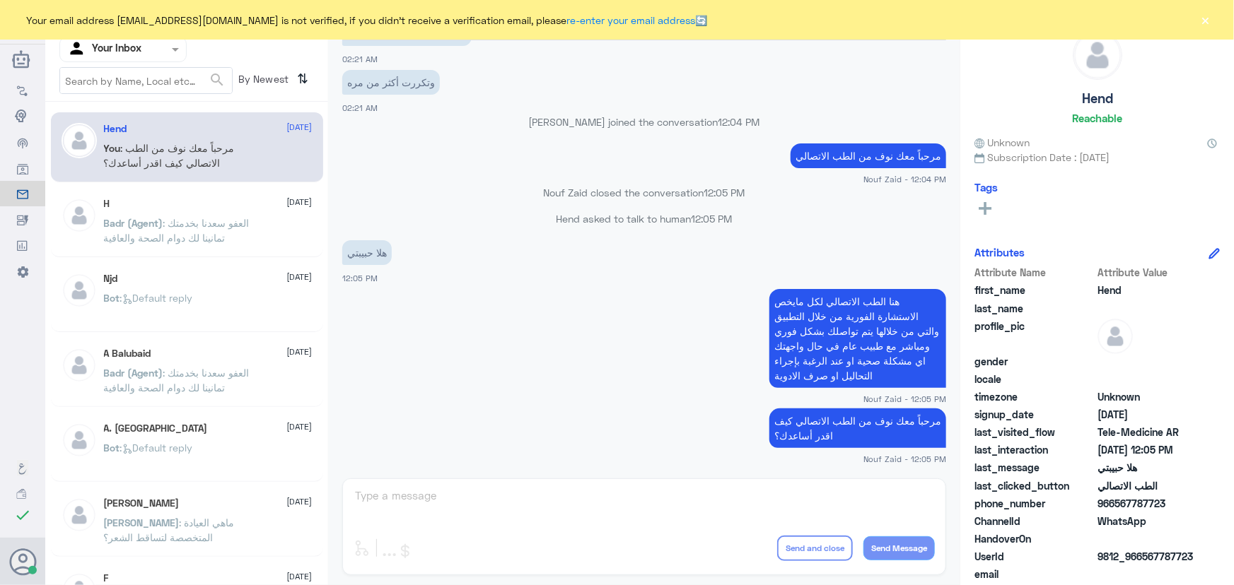
click at [1204, 17] on button "×" at bounding box center [1205, 20] width 14 height 14
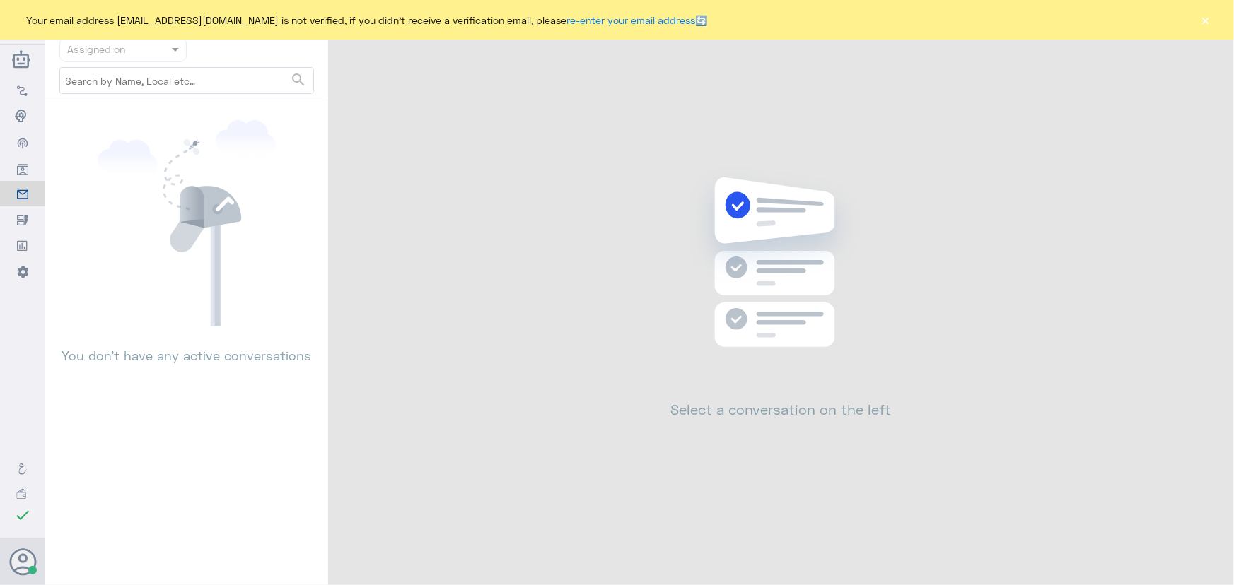
click at [1207, 13] on button "×" at bounding box center [1205, 20] width 14 height 14
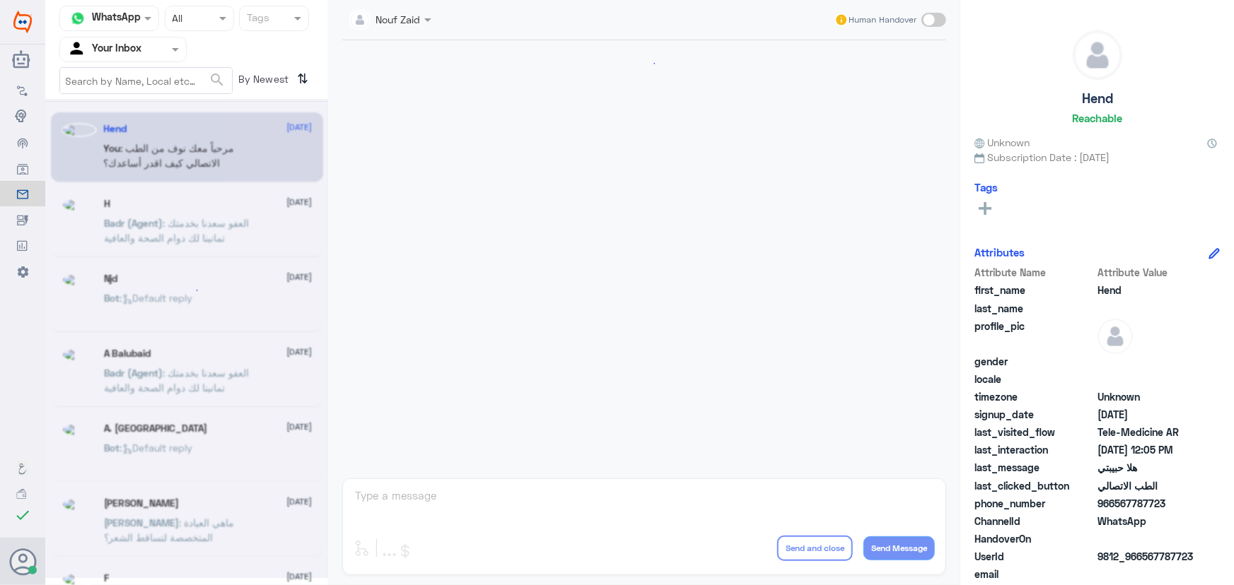
scroll to position [643, 0]
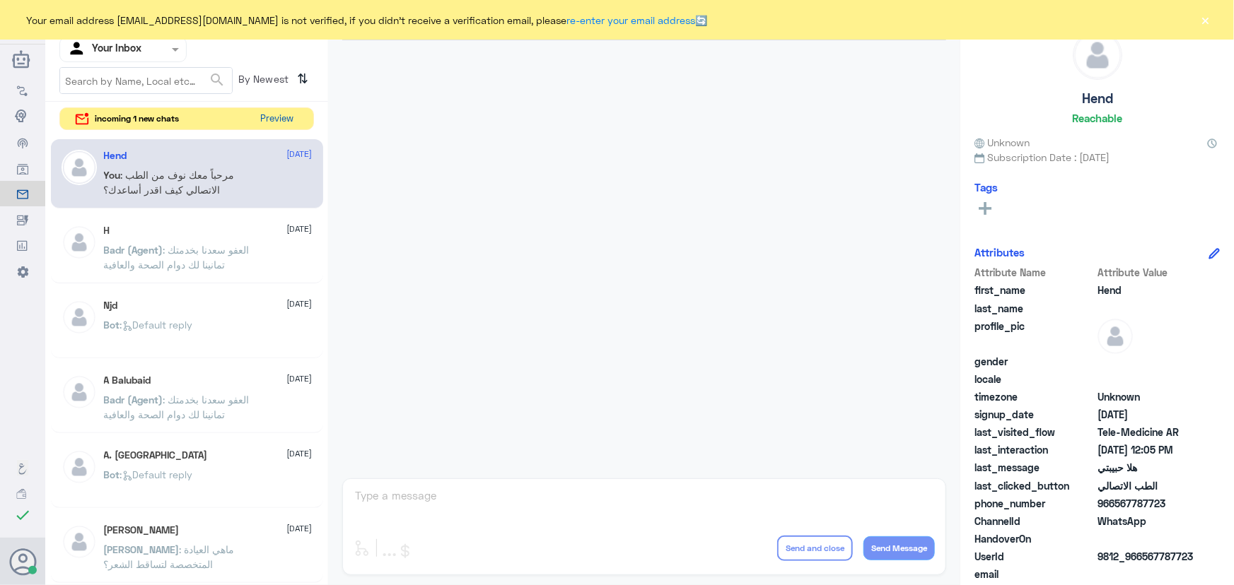
click at [255, 124] on button "Preview" at bounding box center [277, 119] width 44 height 22
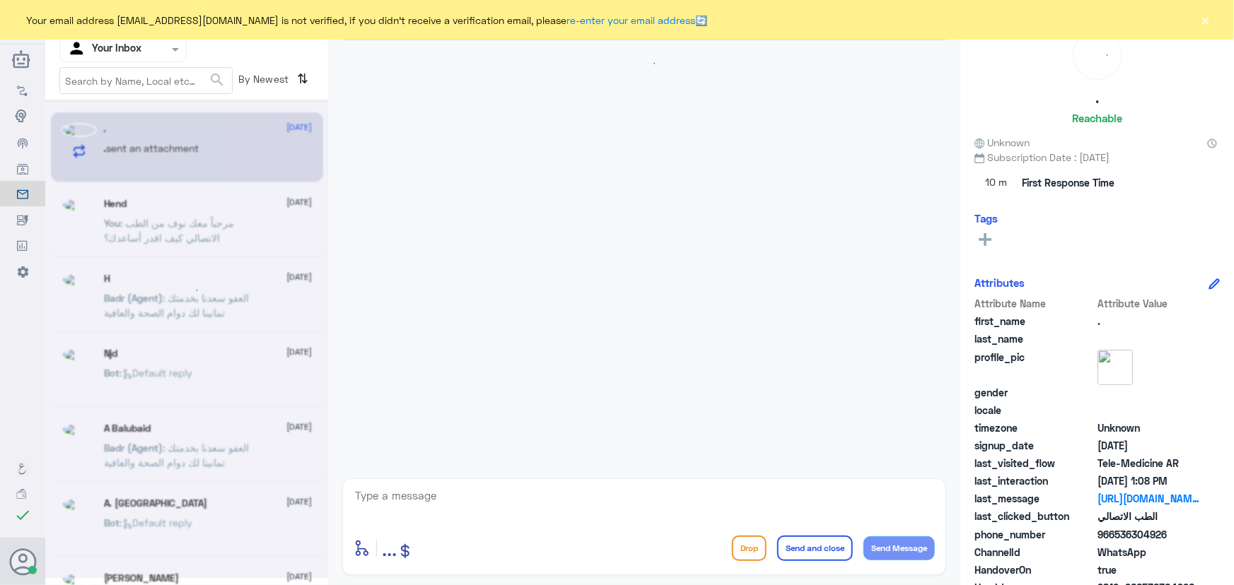
scroll to position [1195, 0]
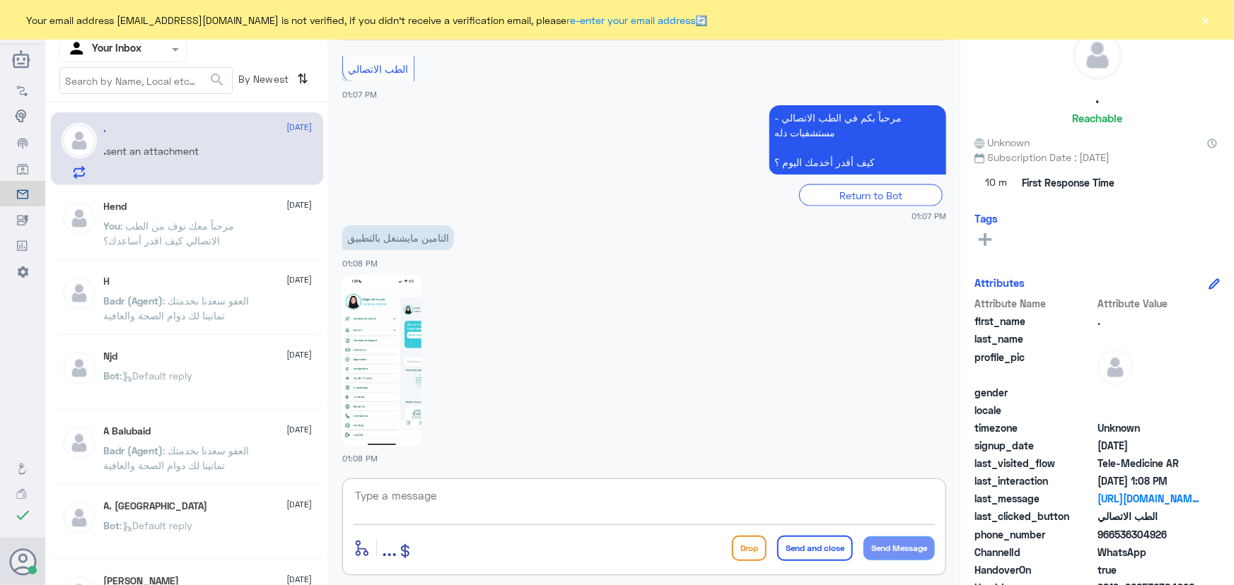
click at [481, 512] on textarea at bounding box center [643, 503] width 581 height 35
click at [568, 491] on textarea at bounding box center [643, 503] width 581 height 35
paste textarea "مرحباً معك نوف من الطب الاتصالي"
type textarea "مرحباً معك نوف من الطب الاتصالي"
drag, startPoint x: 884, startPoint y: 551, endPoint x: 871, endPoint y: 542, distance: 16.1
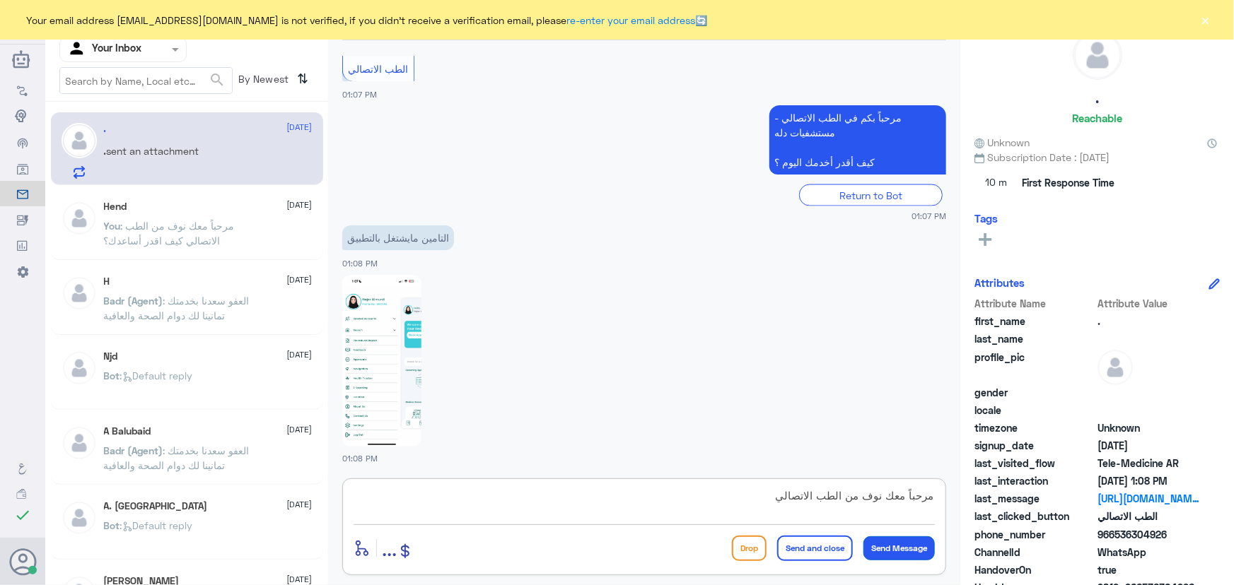
click at [885, 551] on button "Send Message" at bounding box center [898, 549] width 71 height 24
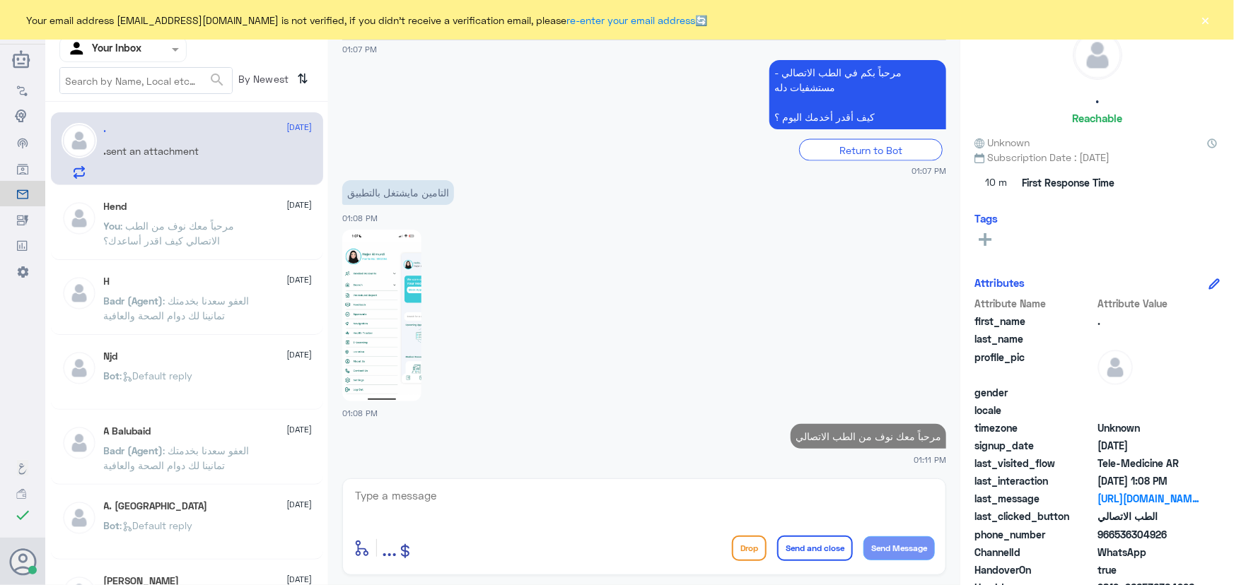
click at [676, 482] on div "enter flow name ... Drop Send and close Send Message" at bounding box center [644, 527] width 604 height 97
click at [684, 493] on textarea at bounding box center [643, 503] width 581 height 35
type textarea "ممكن تزو"
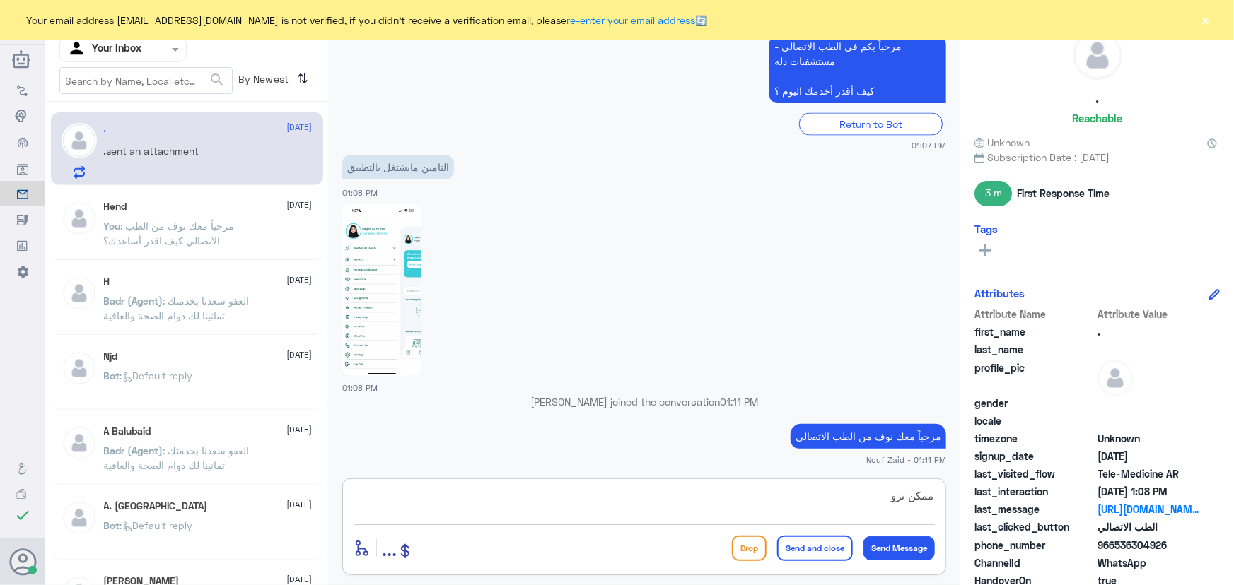
drag, startPoint x: 840, startPoint y: 495, endPoint x: 1061, endPoint y: 499, distance: 221.3
click at [1065, 500] on div "Channel WhatsApp Status × All Tags Agent Filter Your Inbox search By Newest ⇅ .…" at bounding box center [639, 295] width 1188 height 590
click at [410, 329] on img at bounding box center [381, 290] width 79 height 172
drag, startPoint x: 1113, startPoint y: 546, endPoint x: 1179, endPoint y: 546, distance: 65.7
click at [1203, 549] on div "phone_number 966536304926" at bounding box center [1096, 547] width 245 height 18
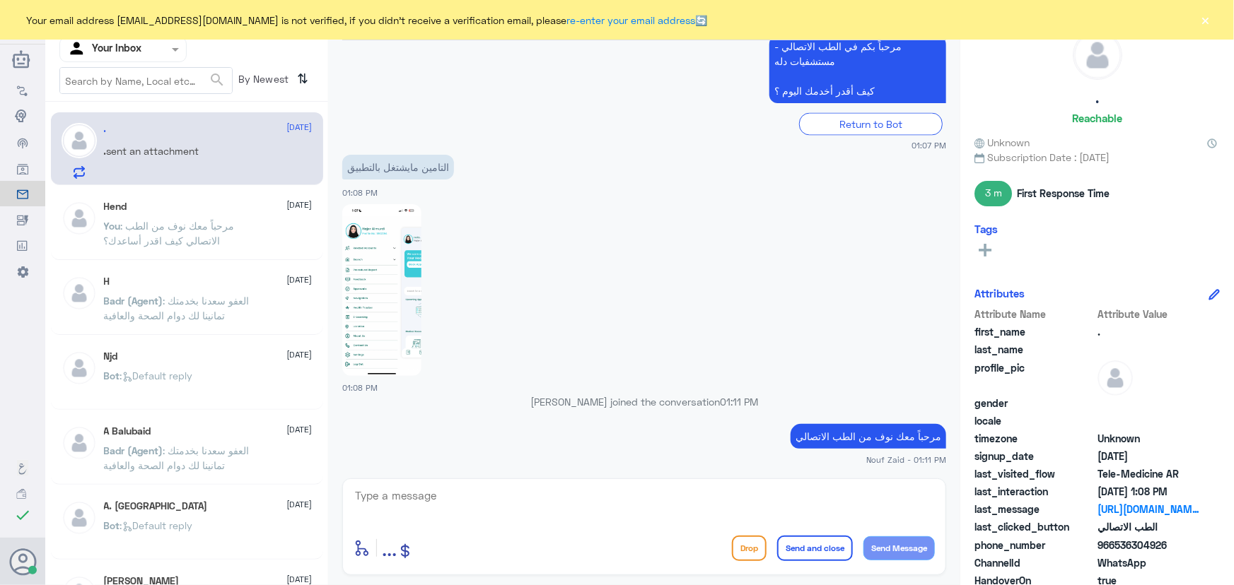
copy span "536304926"
click at [415, 310] on img at bounding box center [381, 290] width 79 height 172
drag, startPoint x: 476, startPoint y: 510, endPoint x: 502, endPoint y: 495, distance: 30.4
click at [476, 510] on textarea at bounding box center [643, 503] width 581 height 35
type textarea "ي"
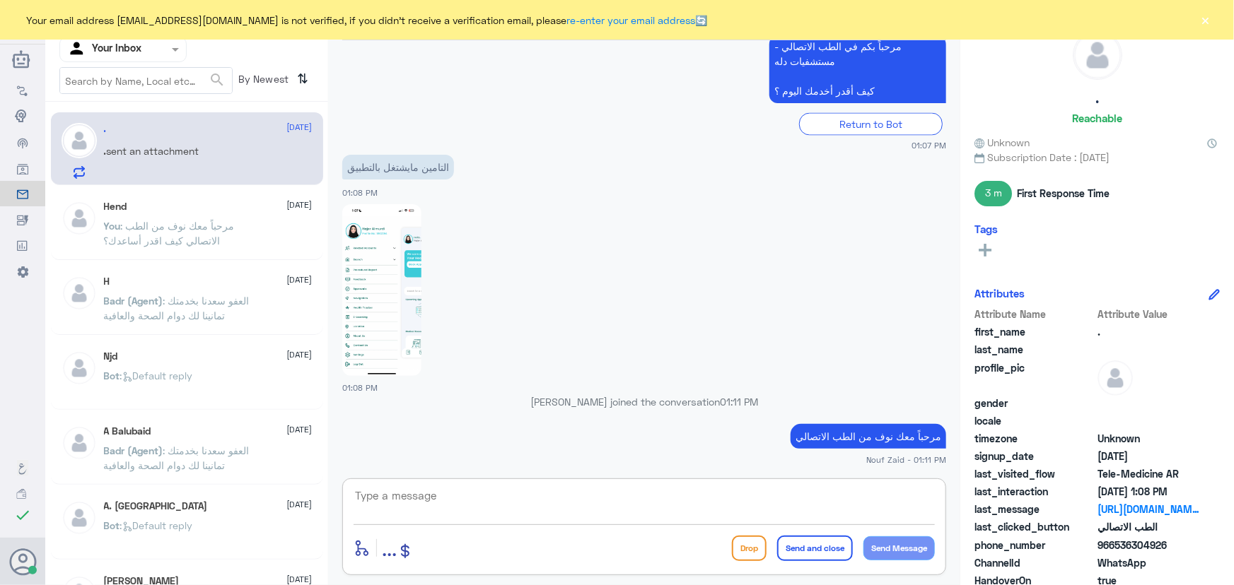
type textarea "ه"
type textarea "هل تم تحديث التطبيق؟"
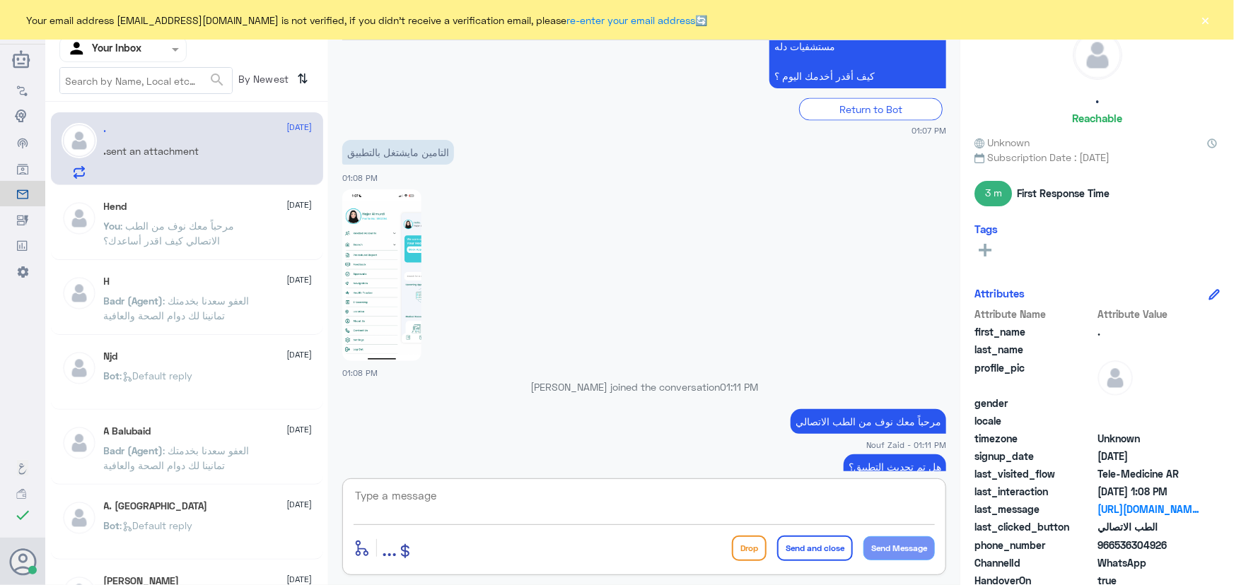
scroll to position [1282, 0]
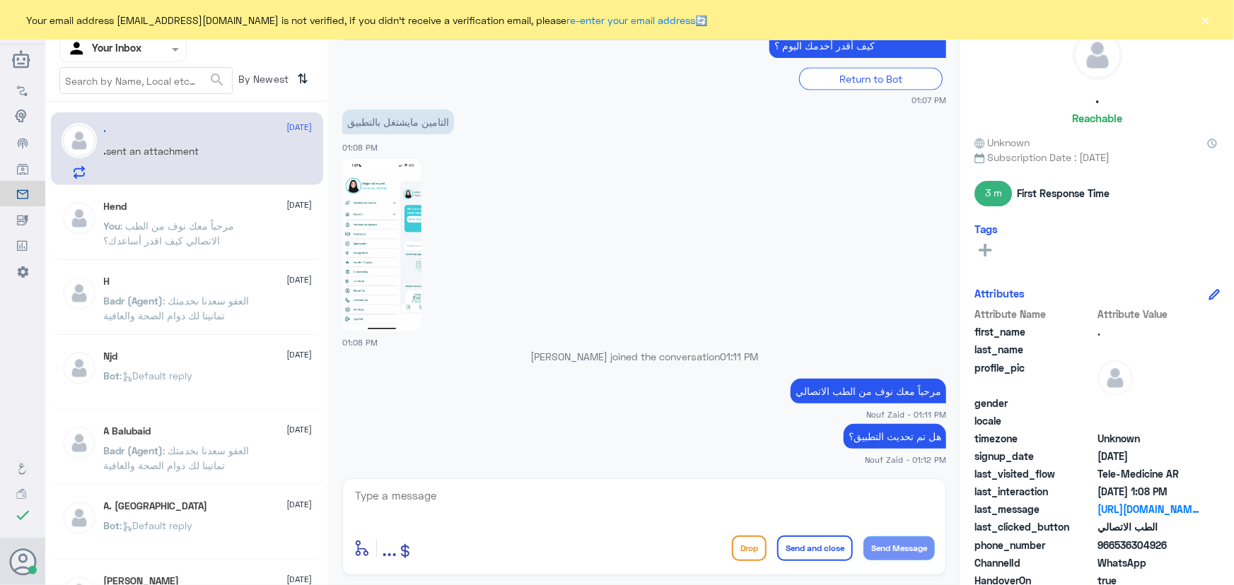
click at [1200, 28] on div "Your email address n_zaid@DallahHealth.com is not verified, if you didn't recei…" at bounding box center [617, 20] width 1234 height 40
click at [1205, 19] on button "×" at bounding box center [1205, 20] width 14 height 14
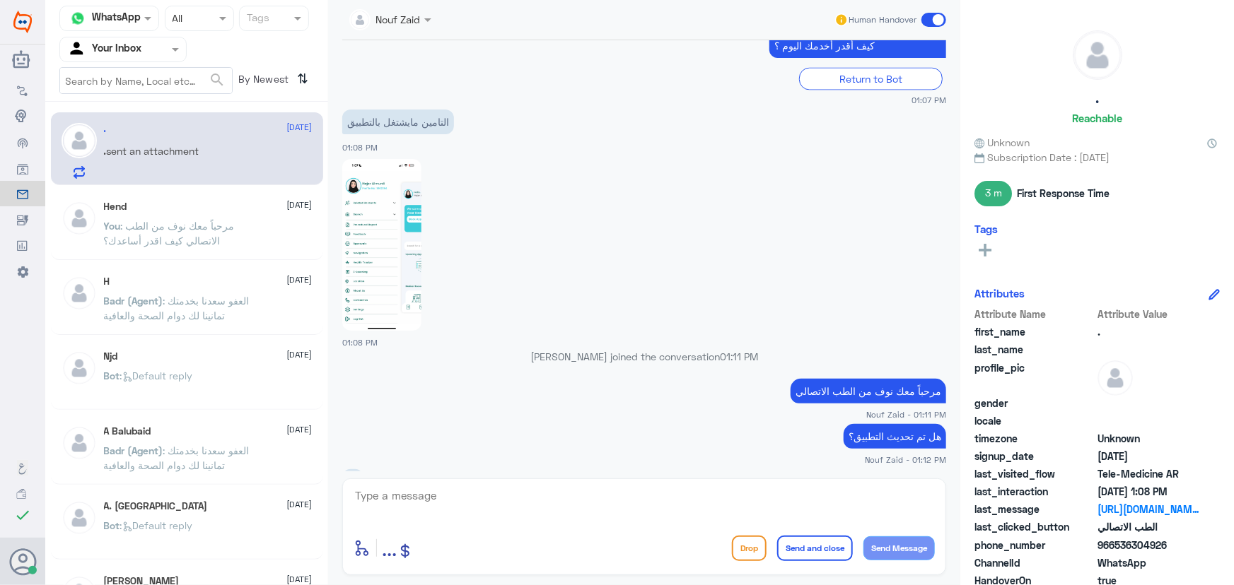
scroll to position [1526, 0]
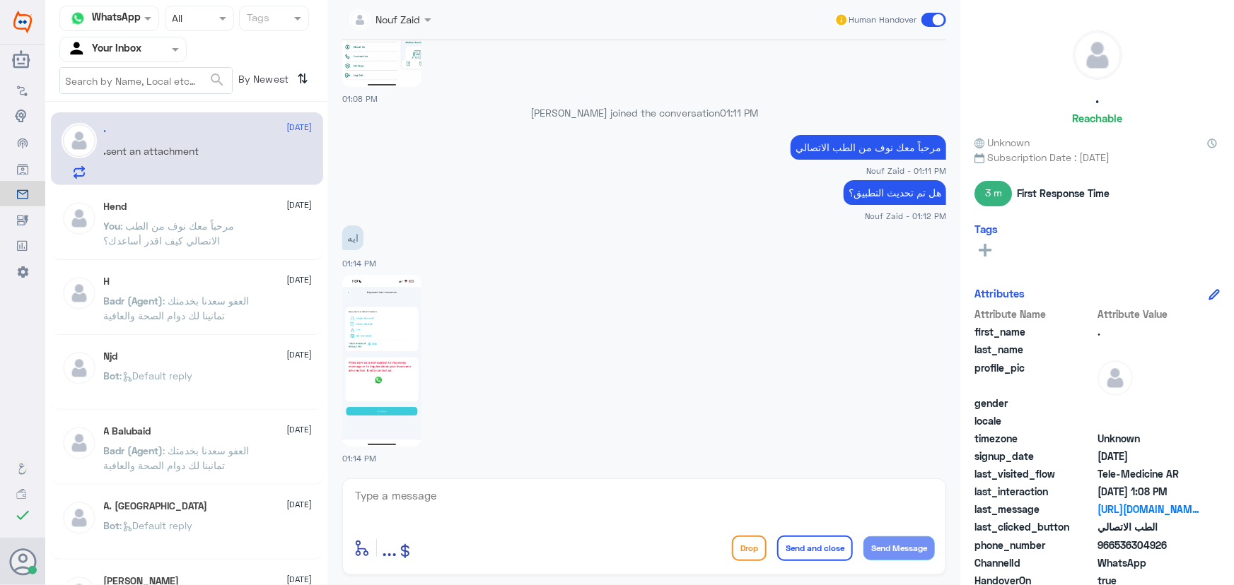
click at [407, 387] on img at bounding box center [381, 361] width 79 height 172
click at [696, 508] on textarea at bounding box center [643, 503] width 581 height 35
click at [699, 336] on div at bounding box center [644, 360] width 604 height 173
click at [713, 499] on textarea "الت" at bounding box center [643, 503] width 581 height 35
type textarea "ا"
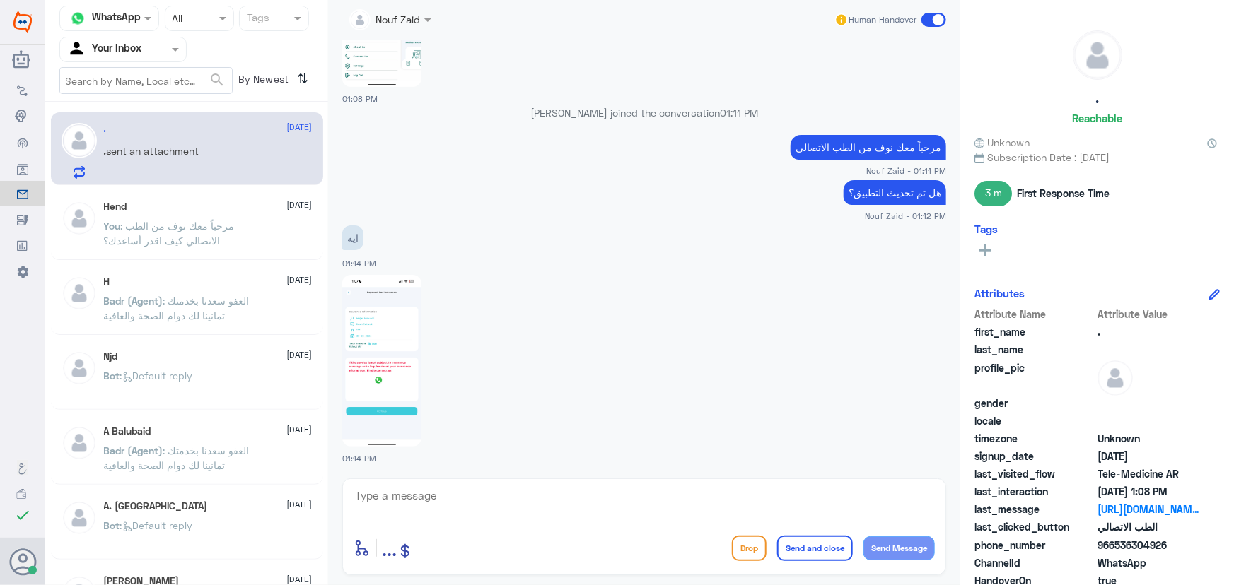
drag, startPoint x: 1113, startPoint y: 549, endPoint x: 1186, endPoint y: 540, distance: 72.6
click at [1186, 540] on span "966536304926" at bounding box center [1148, 545] width 103 height 15
copy span "536304926"
click at [387, 382] on img at bounding box center [381, 361] width 79 height 172
click at [532, 508] on textarea at bounding box center [643, 503] width 581 height 35
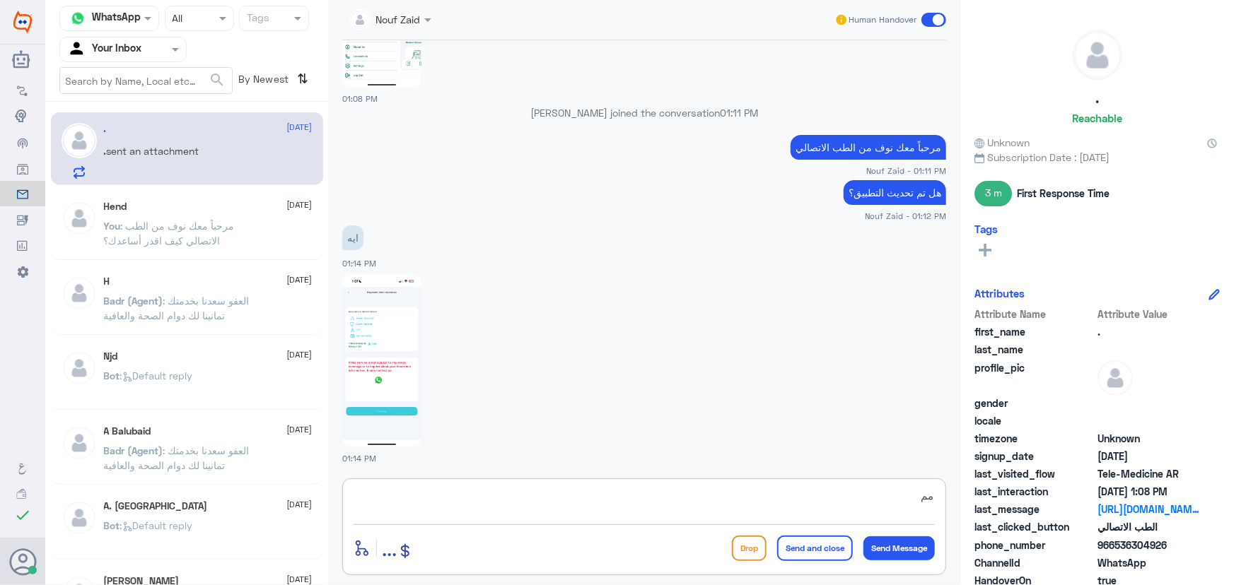
type textarea "م"
type textarea "ه"
drag, startPoint x: 1113, startPoint y: 544, endPoint x: 1218, endPoint y: 551, distance: 104.9
click at [1218, 551] on div ". Reachable Unknown Subscription Date : 10/08/2025 3 m First Response Time Tags…" at bounding box center [1097, 295] width 274 height 590
copy span "536304926"
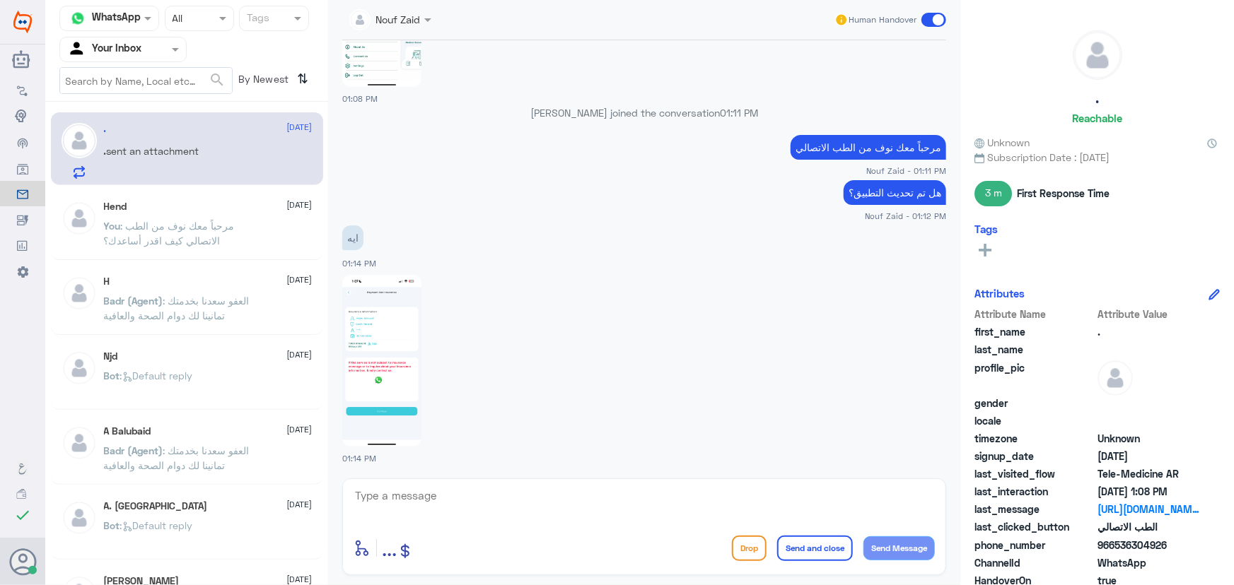
click at [414, 360] on img at bounding box center [381, 361] width 79 height 172
click at [546, 486] on textarea at bounding box center [643, 503] width 581 height 35
click at [383, 325] on img at bounding box center [381, 361] width 79 height 172
click at [428, 511] on textarea at bounding box center [643, 503] width 581 height 35
click at [891, 498] on textarea "الى الان ظاهر لك المبغ 150 ؟" at bounding box center [643, 503] width 581 height 35
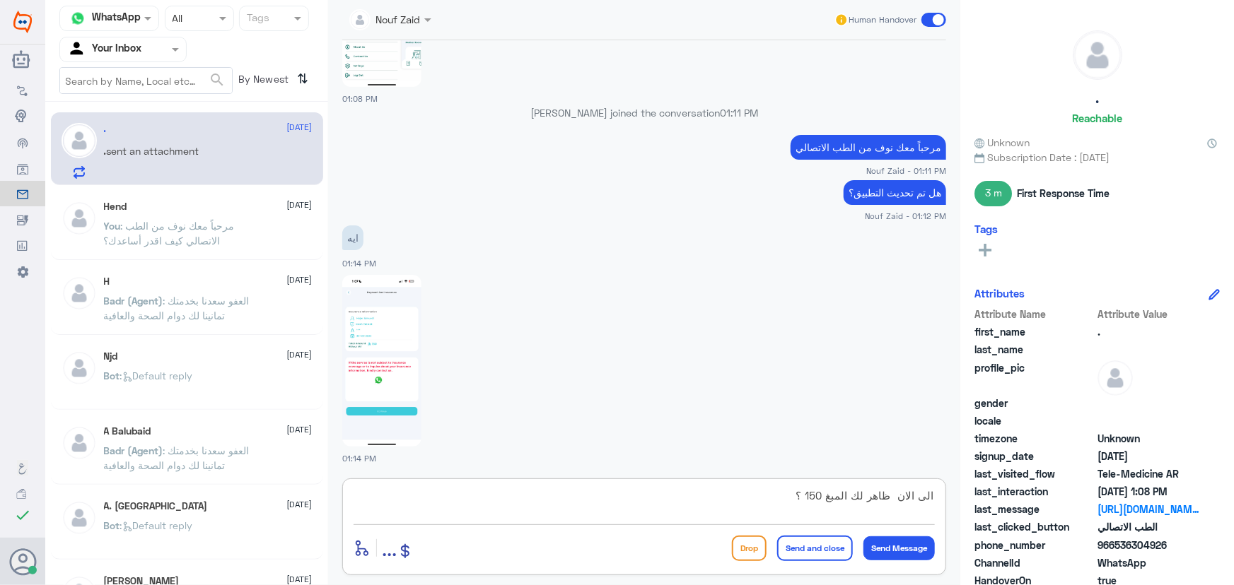
type textarea "الى الان ظاهر لك المبغ 150 ؟"
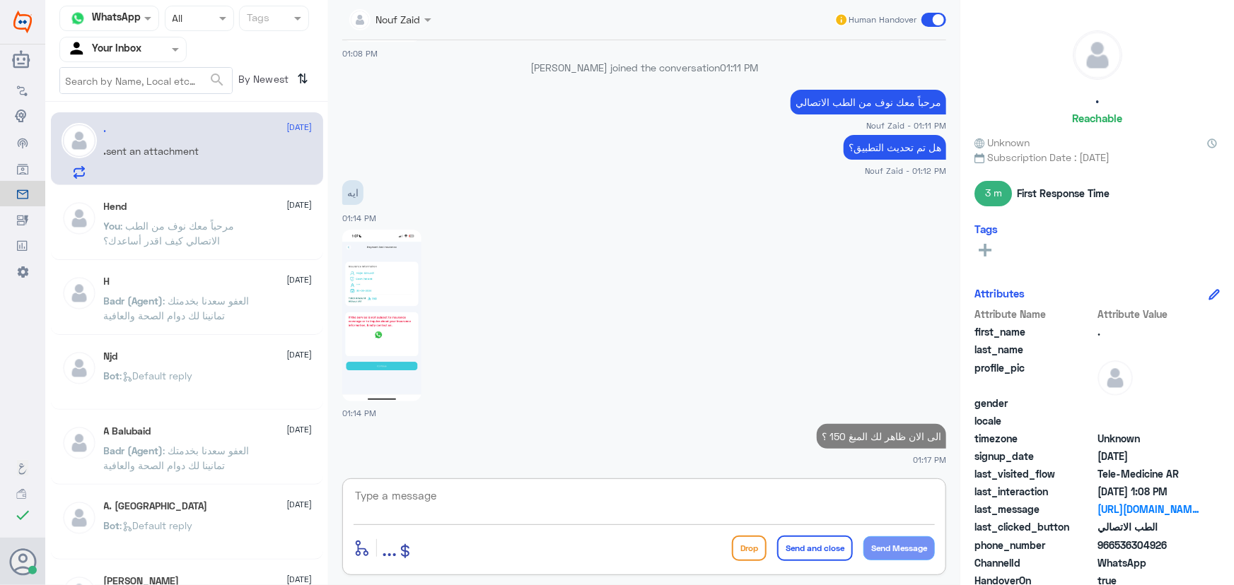
click at [468, 510] on textarea at bounding box center [643, 503] width 581 height 35
type textarea "ه"
drag, startPoint x: 1115, startPoint y: 545, endPoint x: 1174, endPoint y: 539, distance: 59.7
click at [1183, 546] on span "966536304926" at bounding box center [1148, 545] width 103 height 15
copy span "536304926"
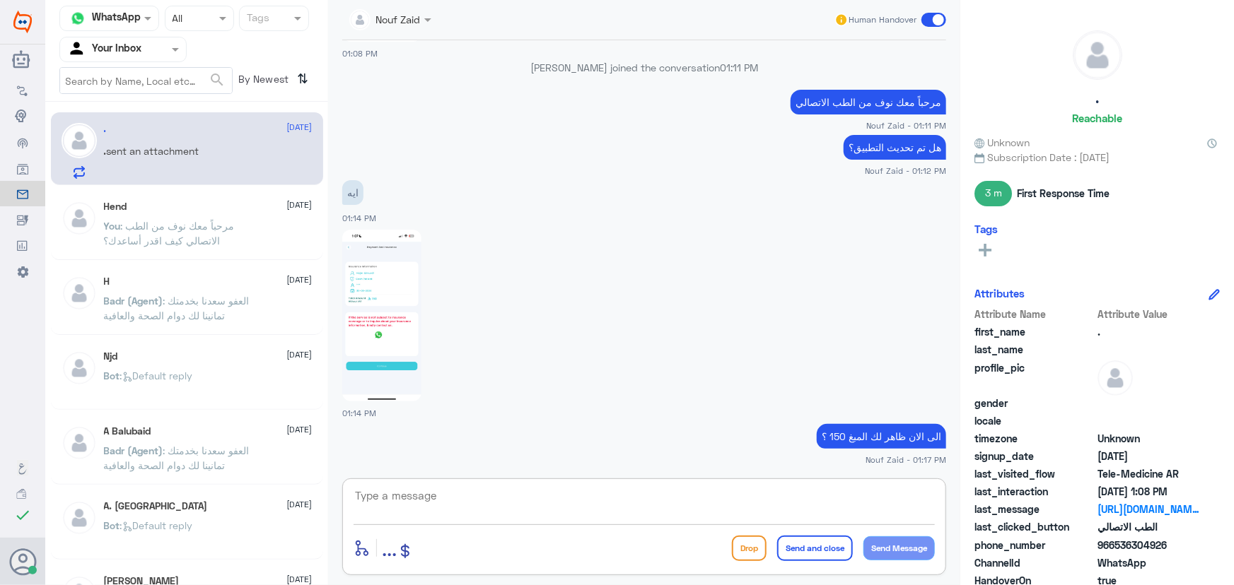
click at [713, 501] on textarea at bounding box center [643, 503] width 581 height 35
click at [681, 511] on textarea at bounding box center [643, 503] width 581 height 35
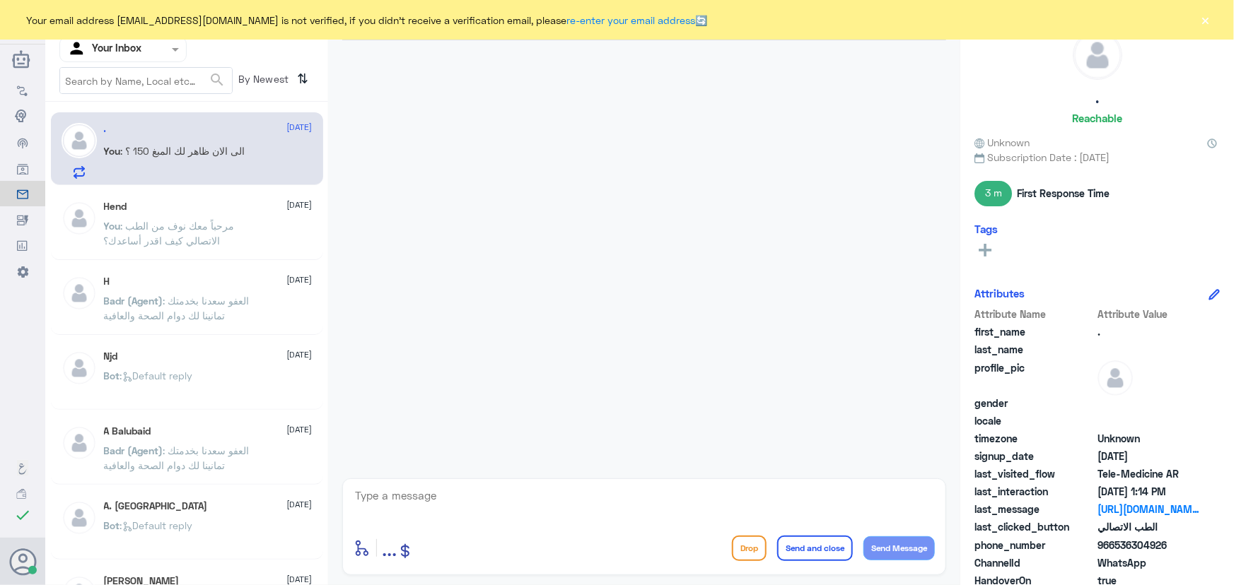
click at [1215, 23] on div "Your email address [EMAIL_ADDRESS][DOMAIN_NAME] is not verified, if you didn't …" at bounding box center [617, 20] width 1234 height 40
click at [1208, 21] on button "×" at bounding box center [1205, 20] width 14 height 14
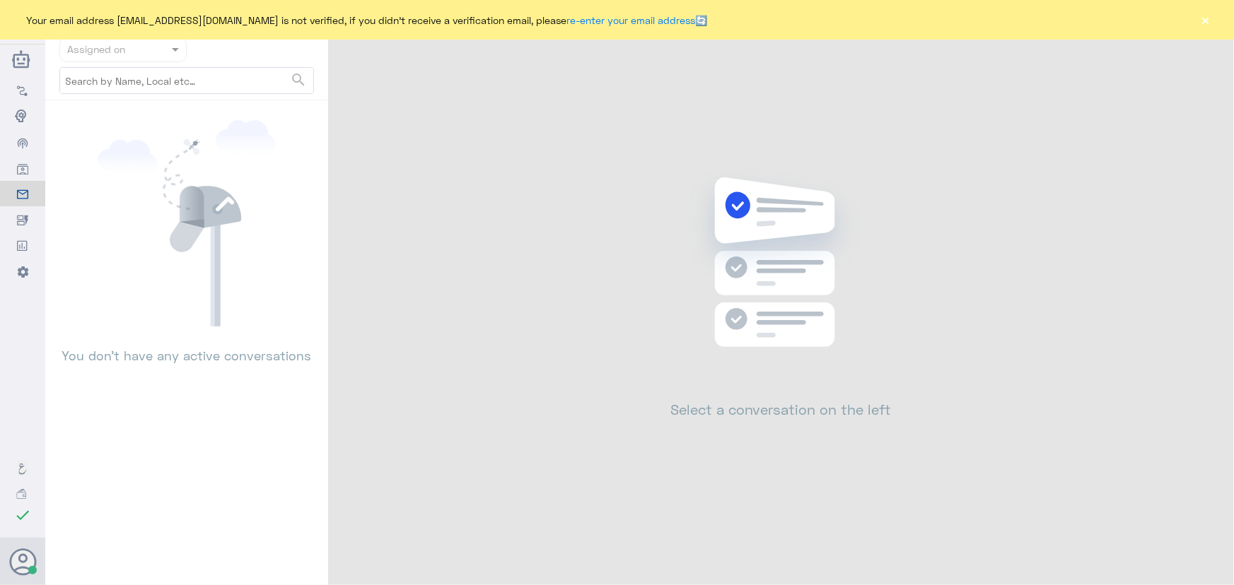
click at [1204, 21] on button "×" at bounding box center [1205, 20] width 14 height 14
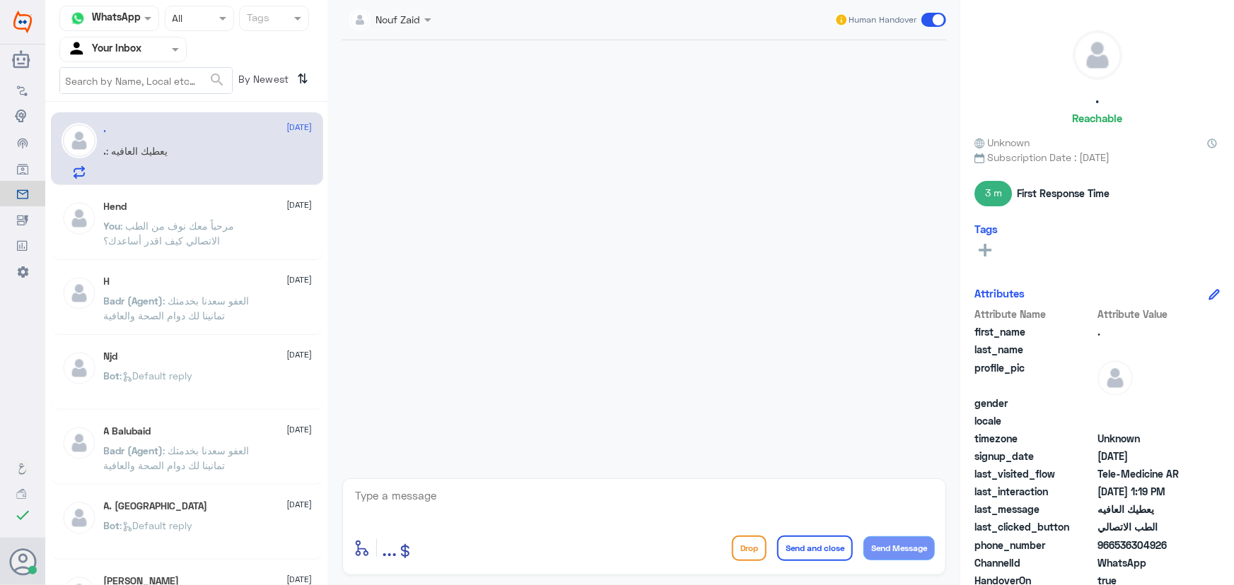
click at [225, 179] on div ". 14 October . : يعطيك العافيه" at bounding box center [187, 148] width 272 height 73
click at [240, 246] on p "You : مرحباً معك نوف من الطب الاتصالي كيف اقدر أساعدك؟" at bounding box center [183, 235] width 159 height 35
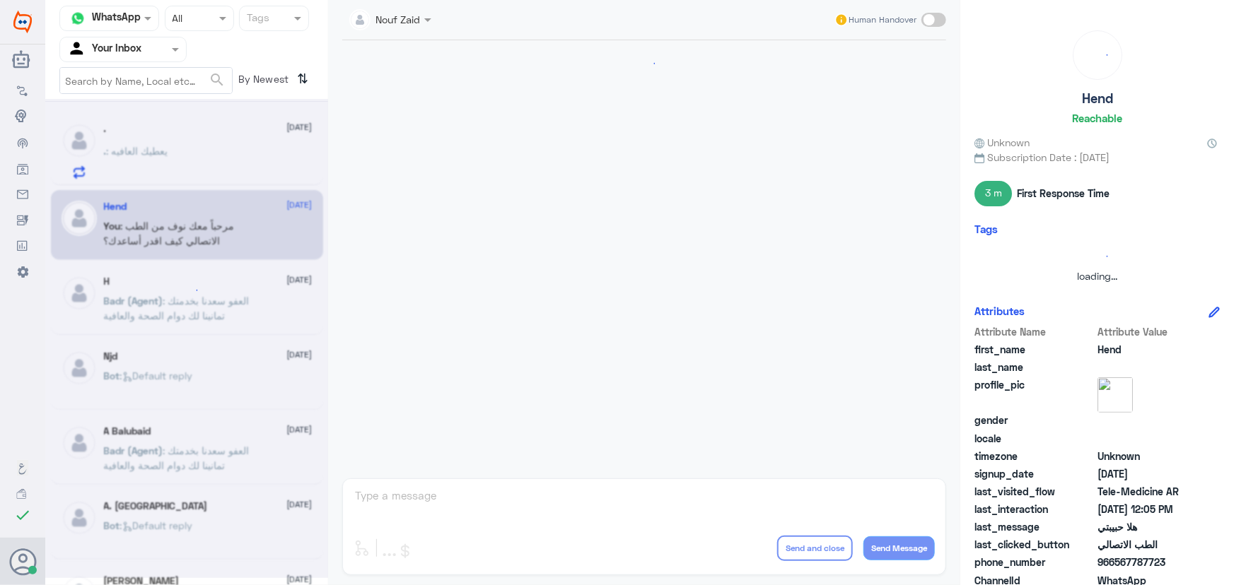
scroll to position [643, 0]
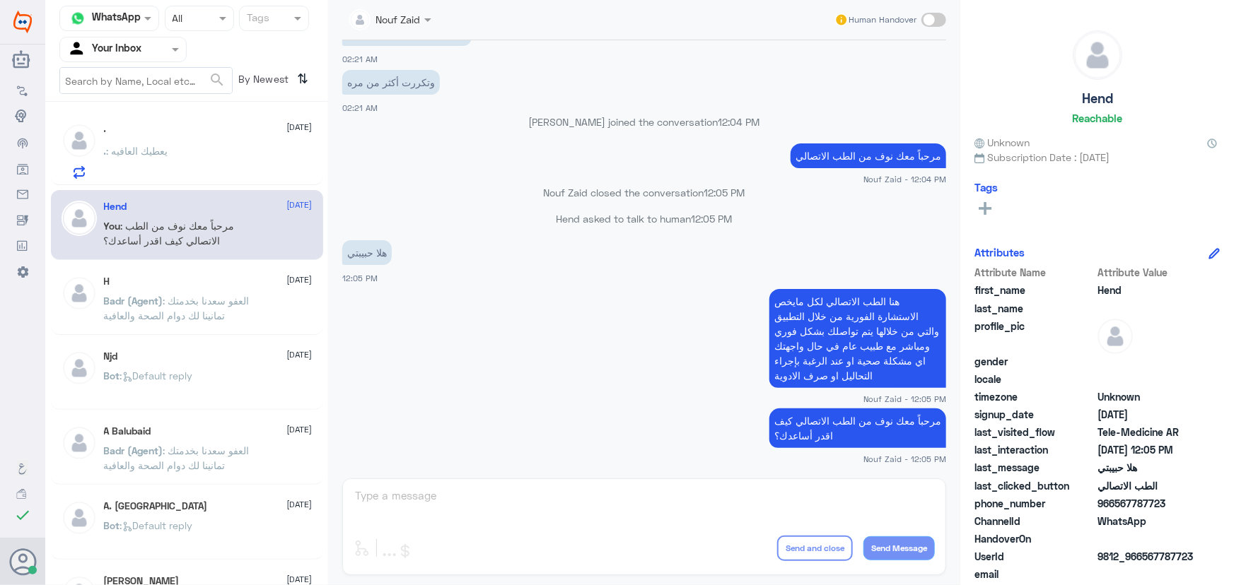
click at [215, 176] on div ". : يعطيك العافيه" at bounding box center [208, 163] width 209 height 32
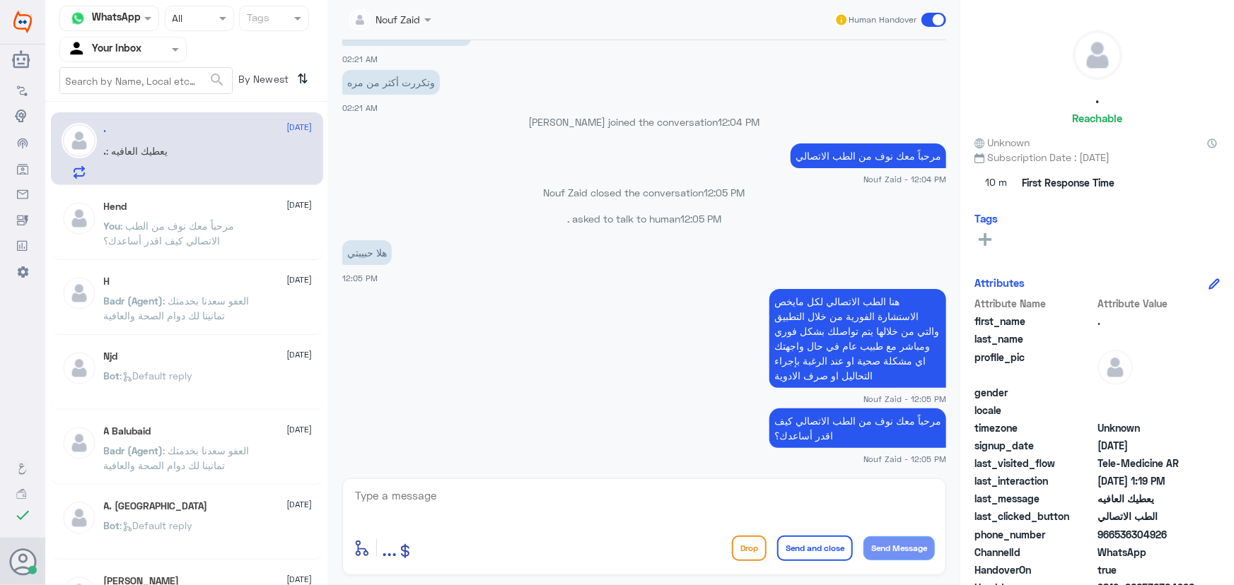
click at [213, 161] on div ". : يعطيك العافيه" at bounding box center [208, 163] width 209 height 32
click at [211, 229] on span ": مرحباً معك نوف من الطب الاتصالي كيف اقدر أساعدك؟" at bounding box center [169, 233] width 131 height 27
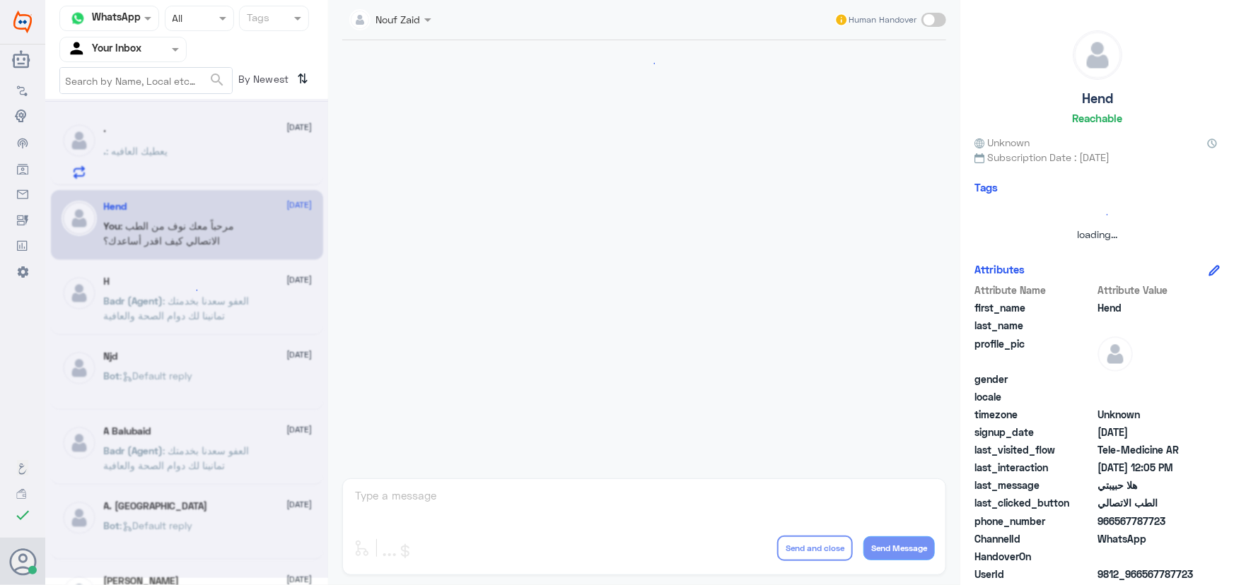
scroll to position [643, 0]
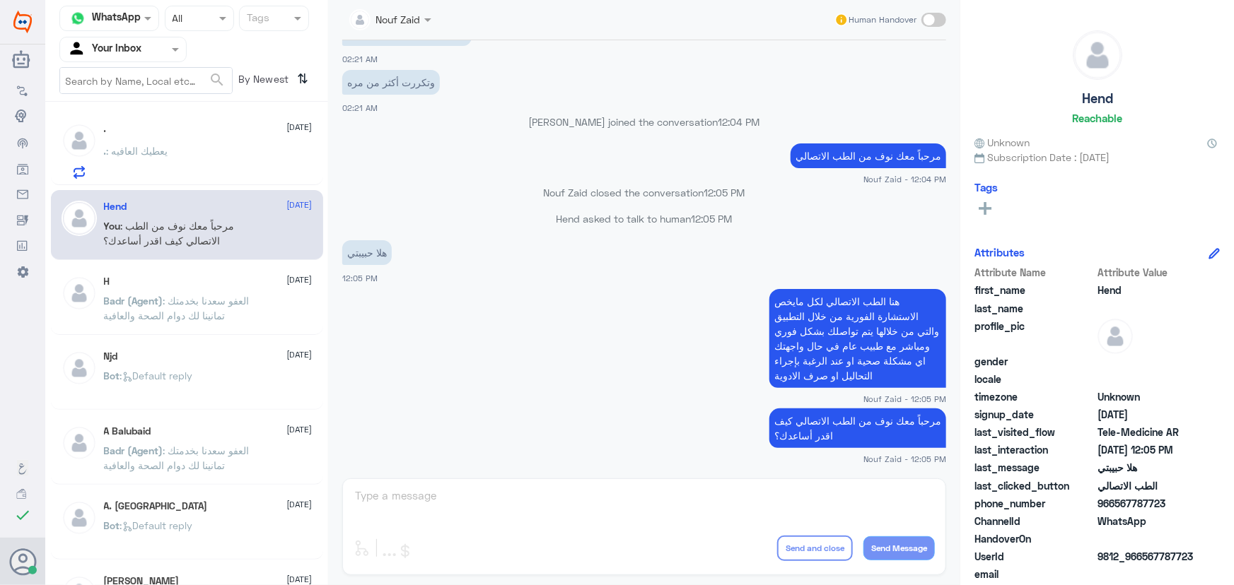
click at [177, 167] on div ". : يعطيك العافيه" at bounding box center [208, 163] width 209 height 32
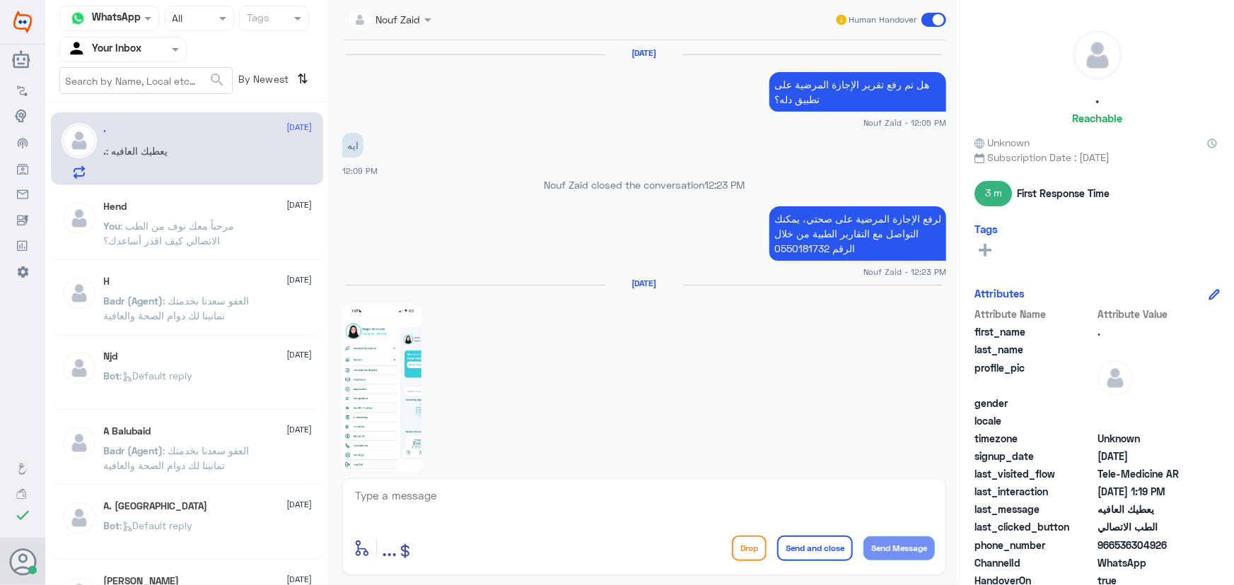
scroll to position [1137, 0]
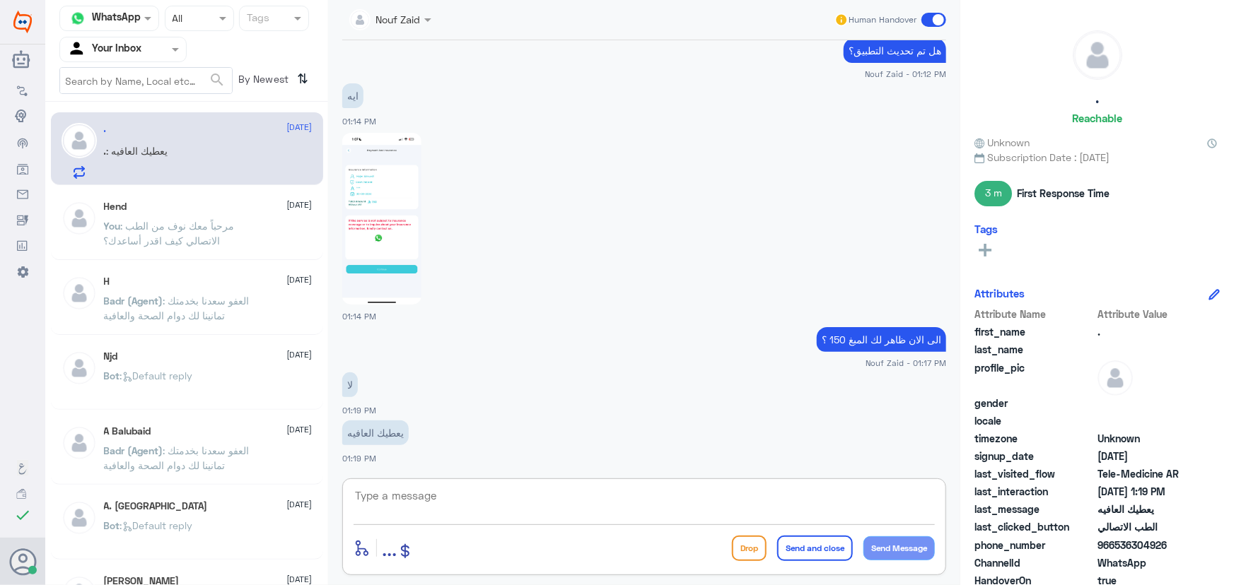
click at [493, 492] on textarea at bounding box center [643, 503] width 581 height 35
click at [493, 493] on textarea at bounding box center [643, 503] width 581 height 35
type textarea "م"
type textarea "ه"
type textarea "م"
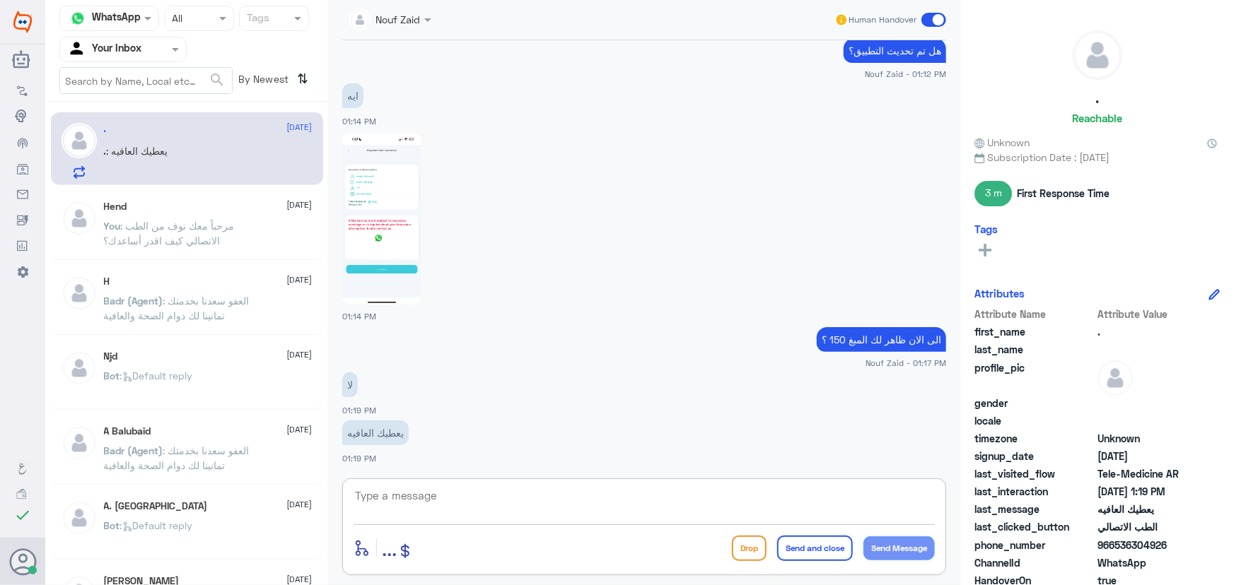
click at [514, 505] on textarea at bounding box center [643, 503] width 581 height 35
click at [514, 499] on textarea at bounding box center [643, 503] width 581 height 35
click at [932, 498] on textarea "ممكن تزودينا برقم لتواصل معك من خلال الاتصال الهاتفي" at bounding box center [643, 503] width 581 height 35
type textarea "ممكن تزودينا برقم لتواصل معك من خلال الاتصال الهاتفي"
drag, startPoint x: 620, startPoint y: 488, endPoint x: 968, endPoint y: 498, distance: 348.6
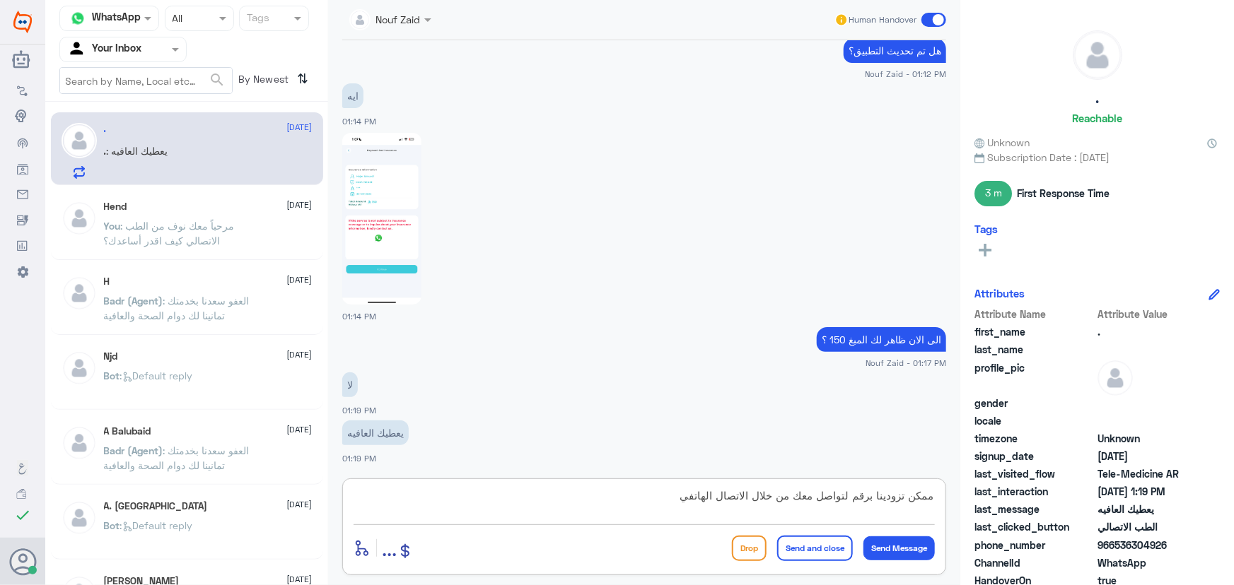
click at [968, 498] on div "Channel WhatsApp Status × All Tags Agent Filter Your Inbox search By Newest ⇅ .…" at bounding box center [639, 295] width 1188 height 590
click at [599, 495] on textarea at bounding box center [643, 503] width 581 height 35
click at [625, 496] on textarea at bounding box center [643, 503] width 581 height 35
paste textarea "ممكن تزودينا برقم لتواصل معك من خلال الاتصال الهاتفي"
type textarea "ممكن تزودينا برقم لتواصل معك من خلال الاتصال الهاتفي من فضلك"
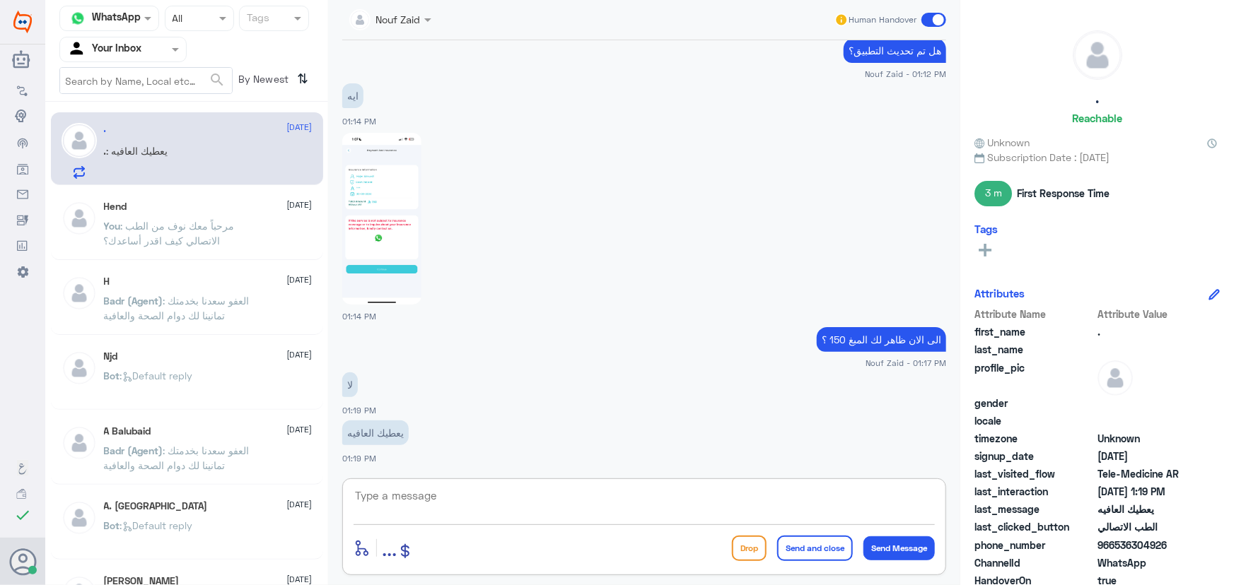
scroll to position [1197, 0]
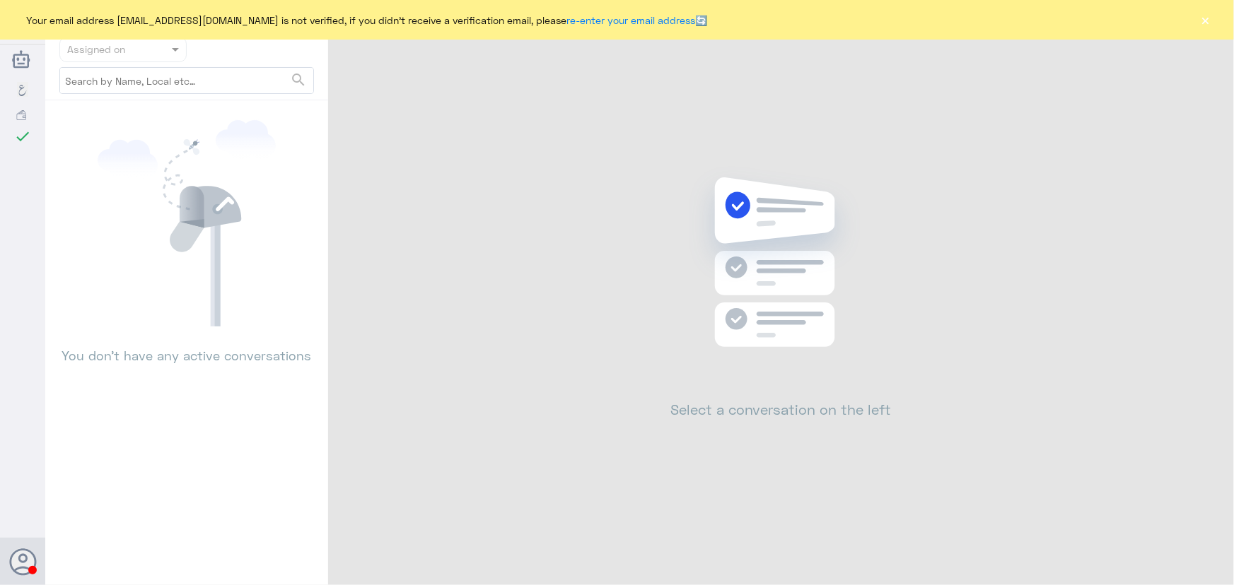
click at [1210, 16] on button "×" at bounding box center [1205, 20] width 14 height 14
click at [1211, 19] on button "×" at bounding box center [1205, 20] width 14 height 14
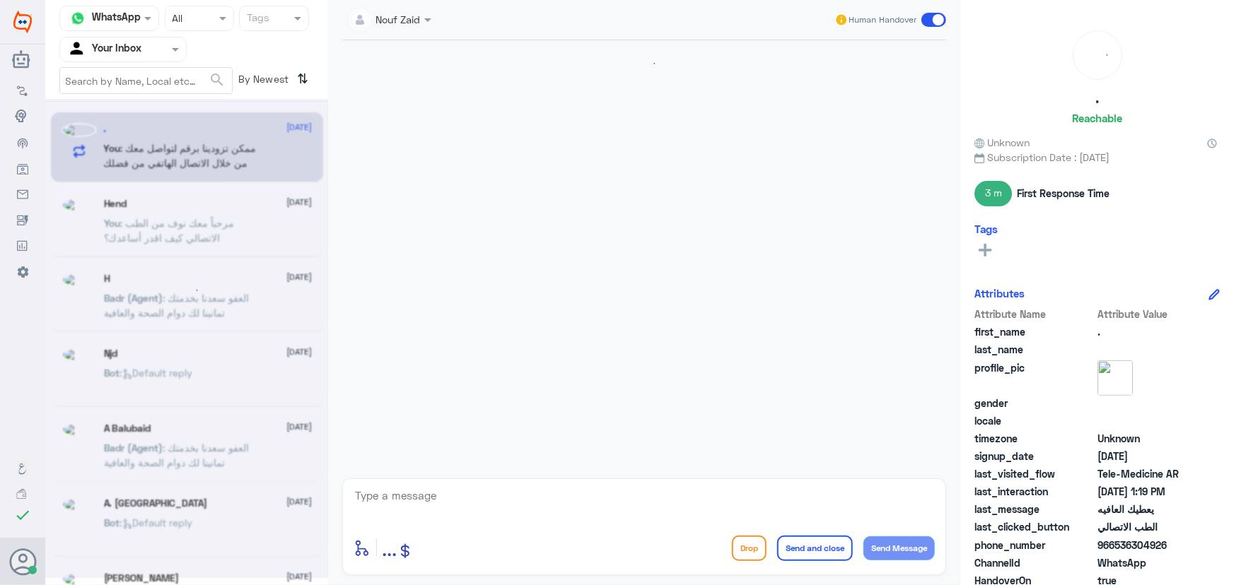
scroll to position [1137, 0]
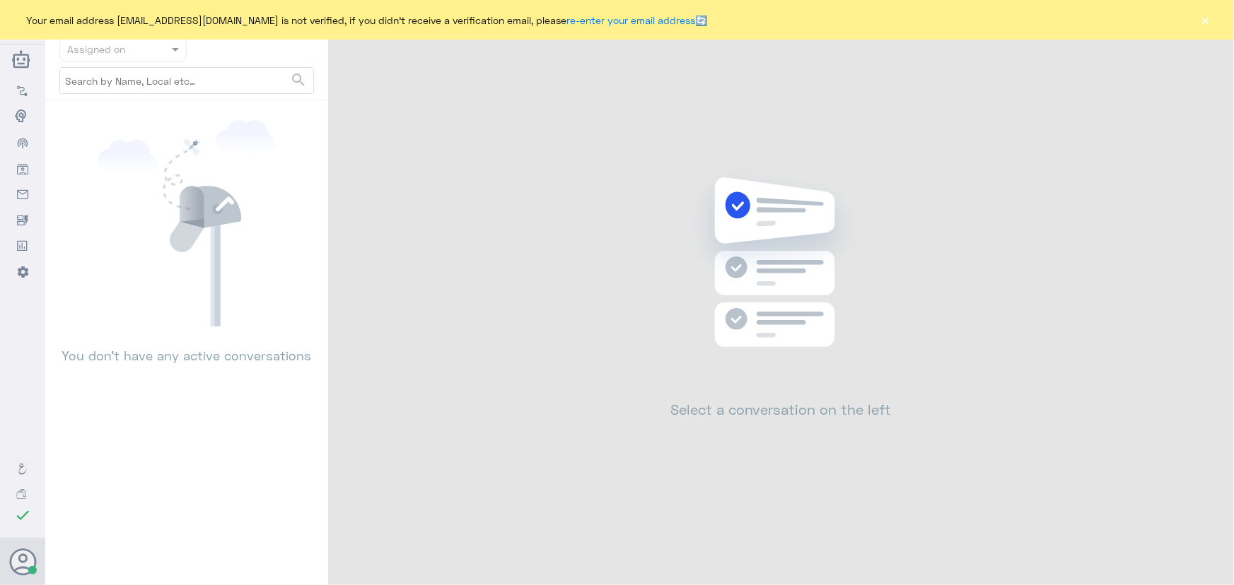
click at [1205, 19] on button "×" at bounding box center [1205, 20] width 14 height 14
click at [1203, 21] on button "×" at bounding box center [1205, 20] width 14 height 14
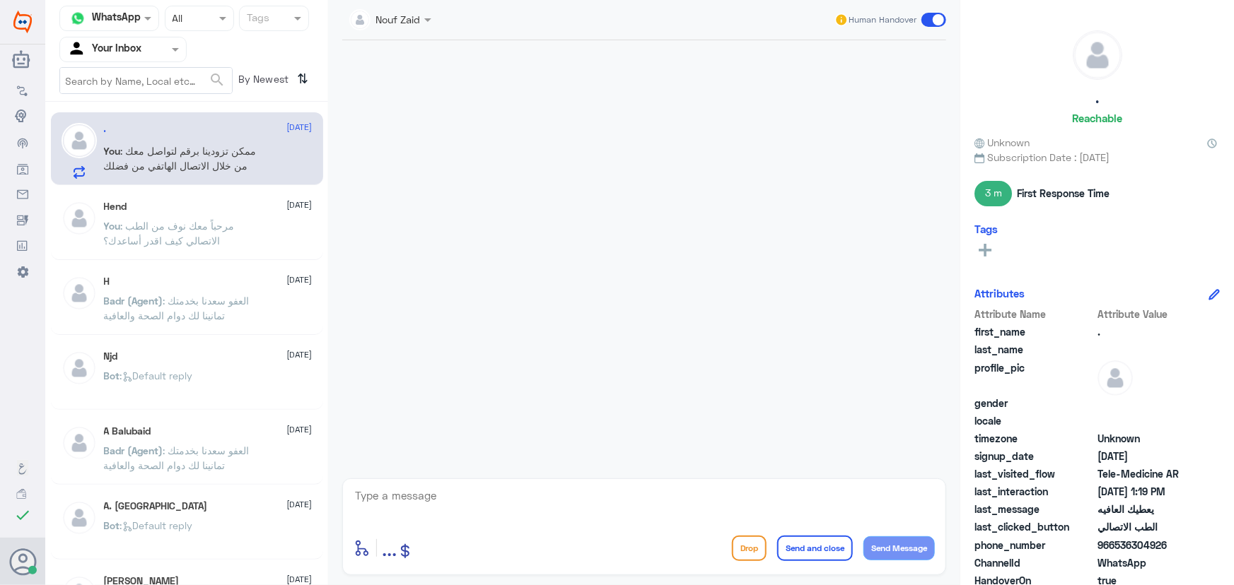
click at [252, 210] on div "Hend 1 September" at bounding box center [208, 207] width 209 height 12
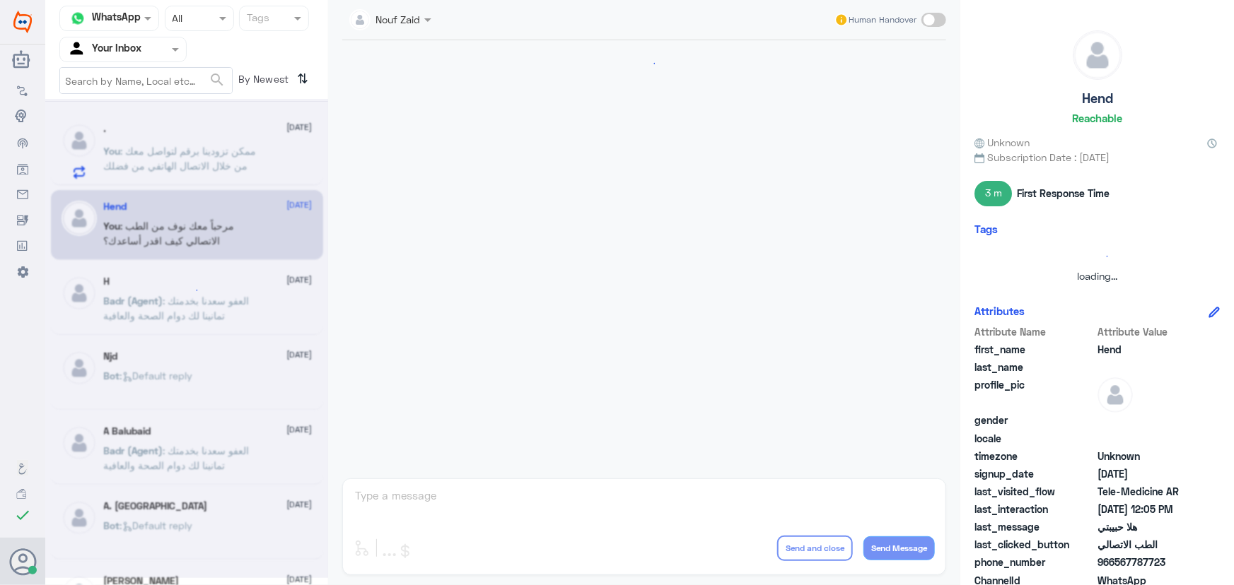
scroll to position [643, 0]
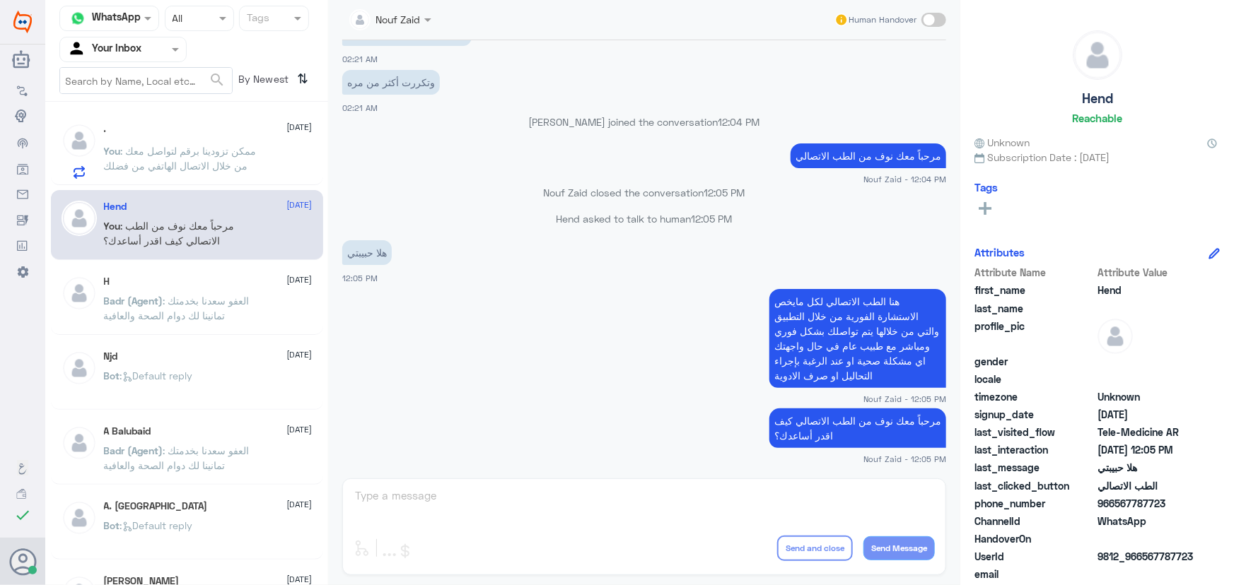
click at [242, 155] on span ": ممكن تزودينا برقم لتواصل معك من خلال الاتصال الهاتفي من فضلك" at bounding box center [180, 158] width 153 height 27
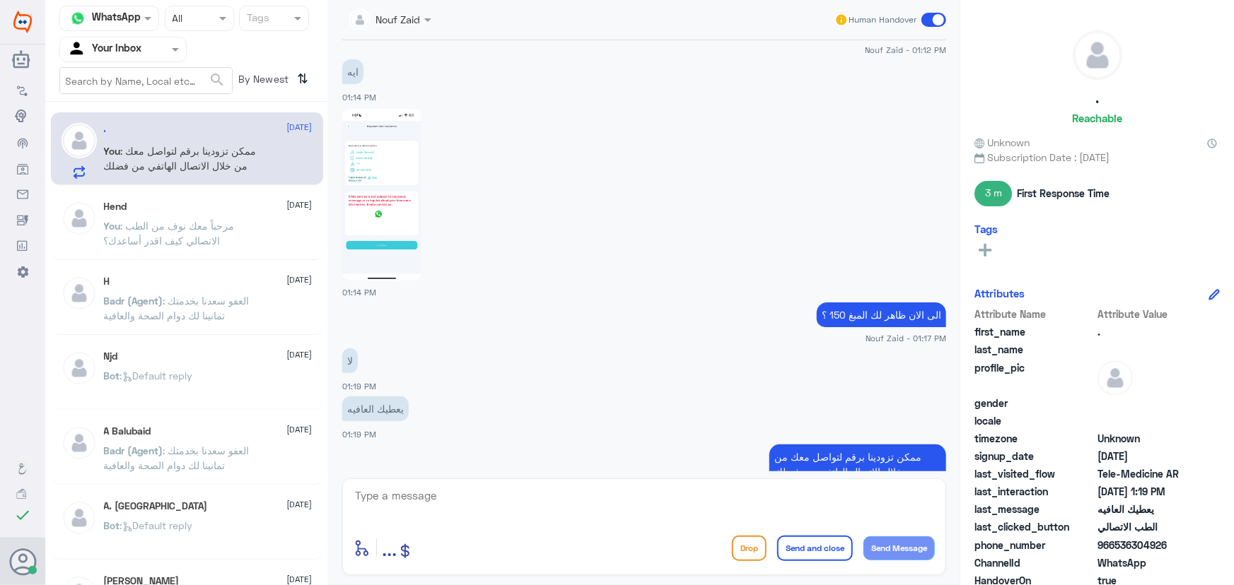
scroll to position [1137, 0]
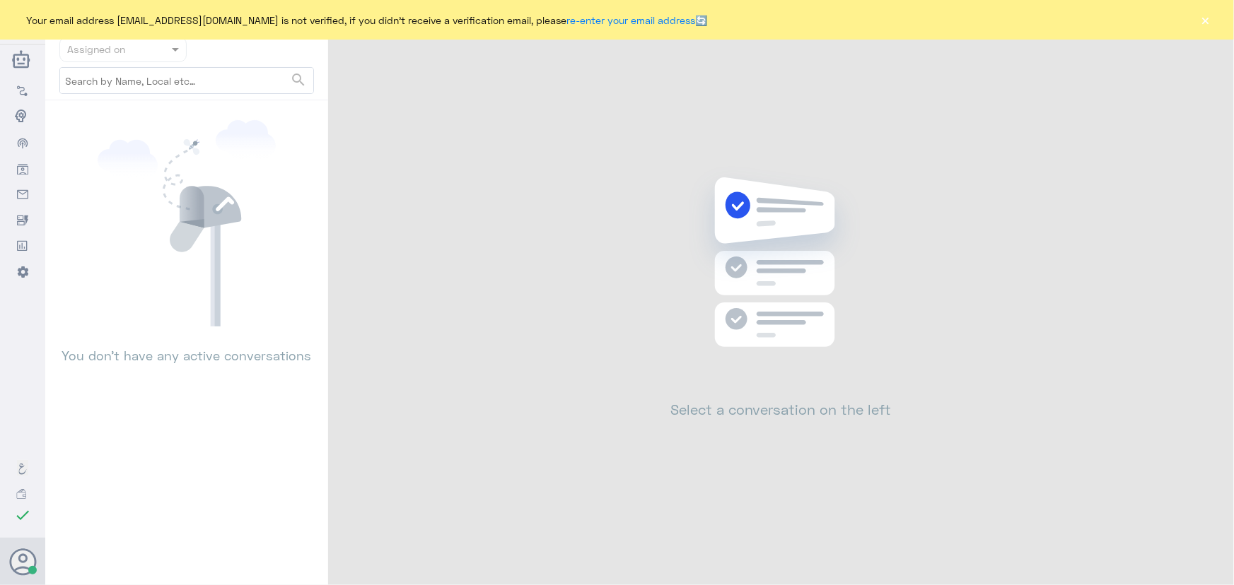
click at [1207, 25] on button "×" at bounding box center [1205, 20] width 14 height 14
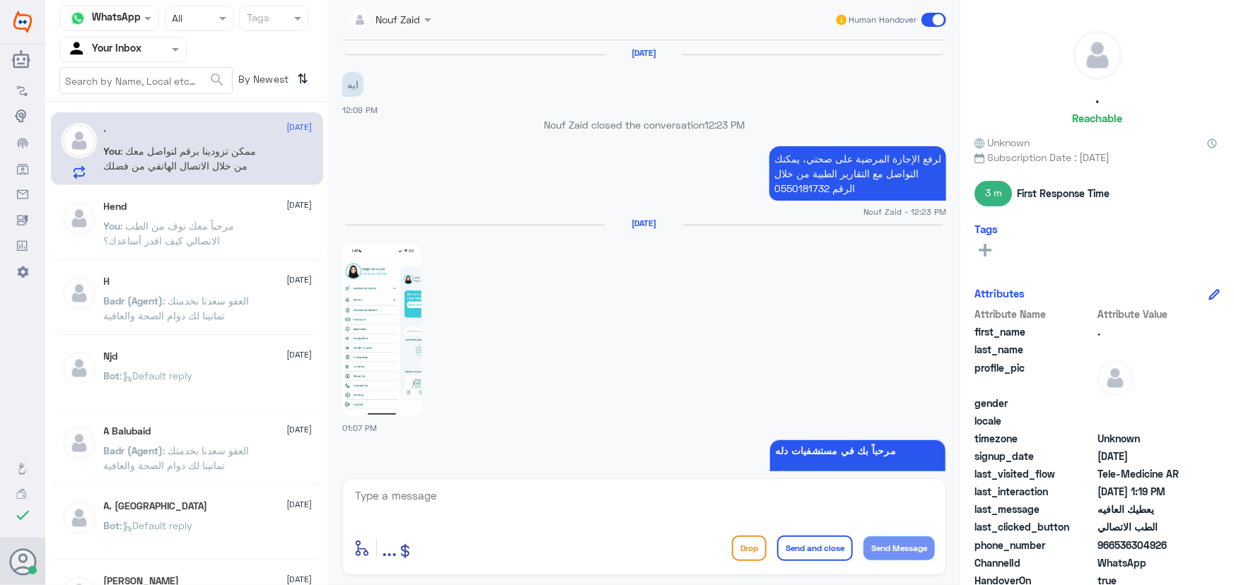
scroll to position [1137, 0]
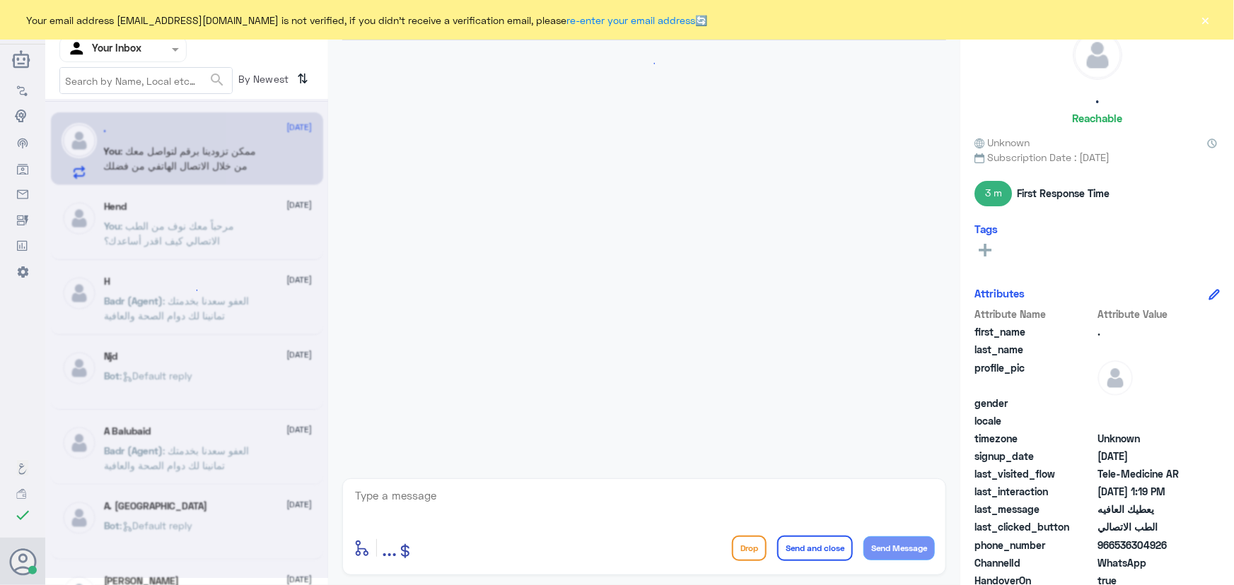
scroll to position [1137, 0]
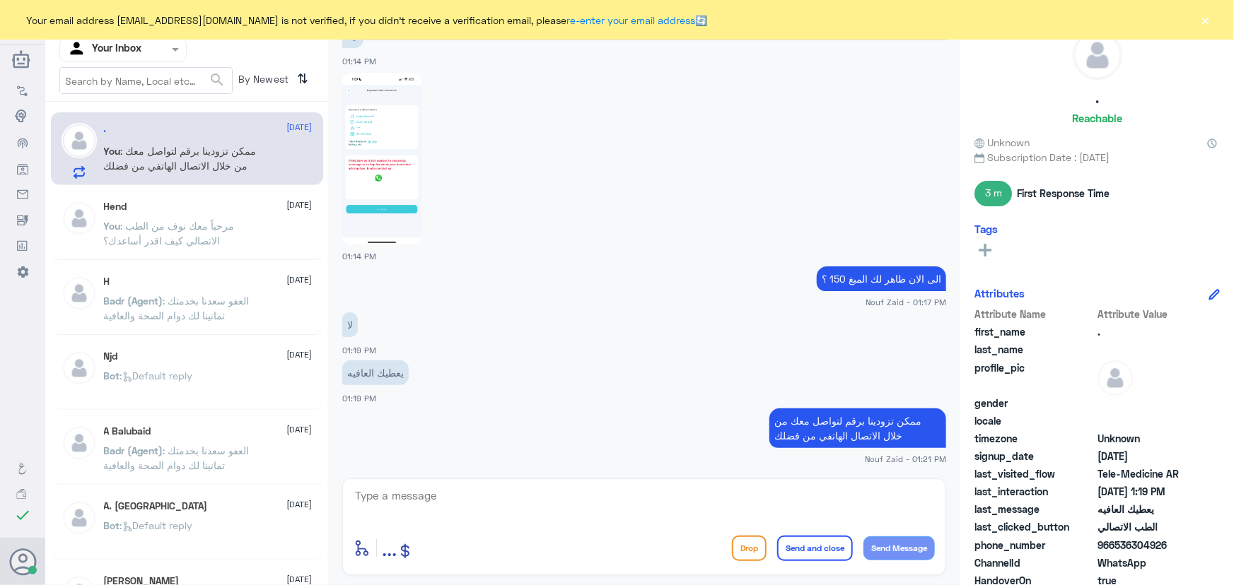
click at [1210, 18] on button "×" at bounding box center [1205, 20] width 14 height 14
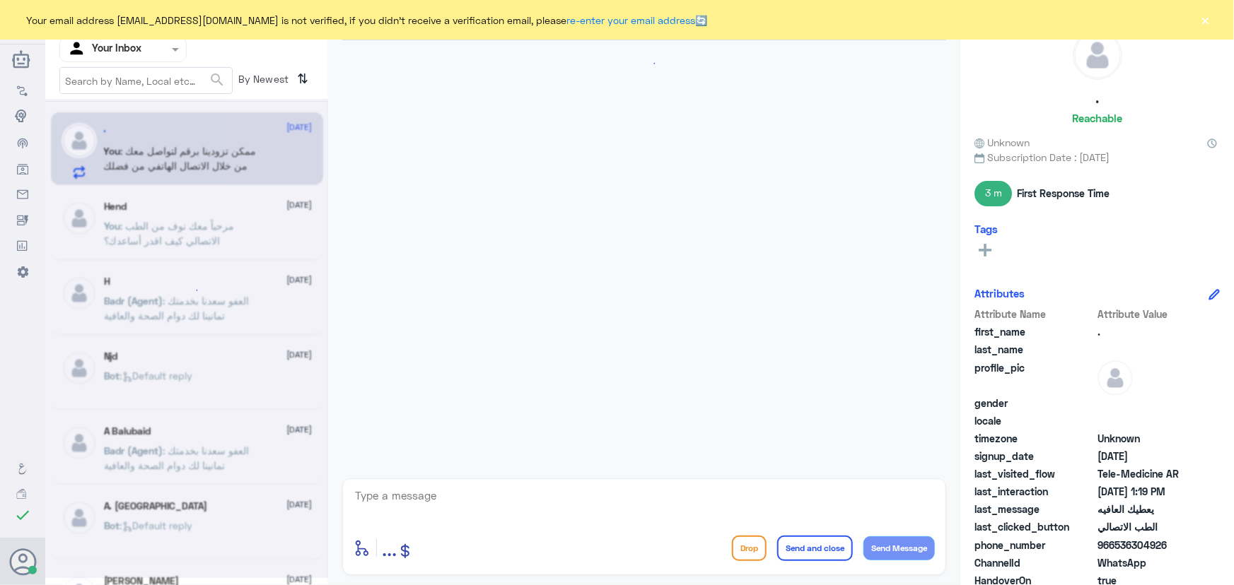
scroll to position [1137, 0]
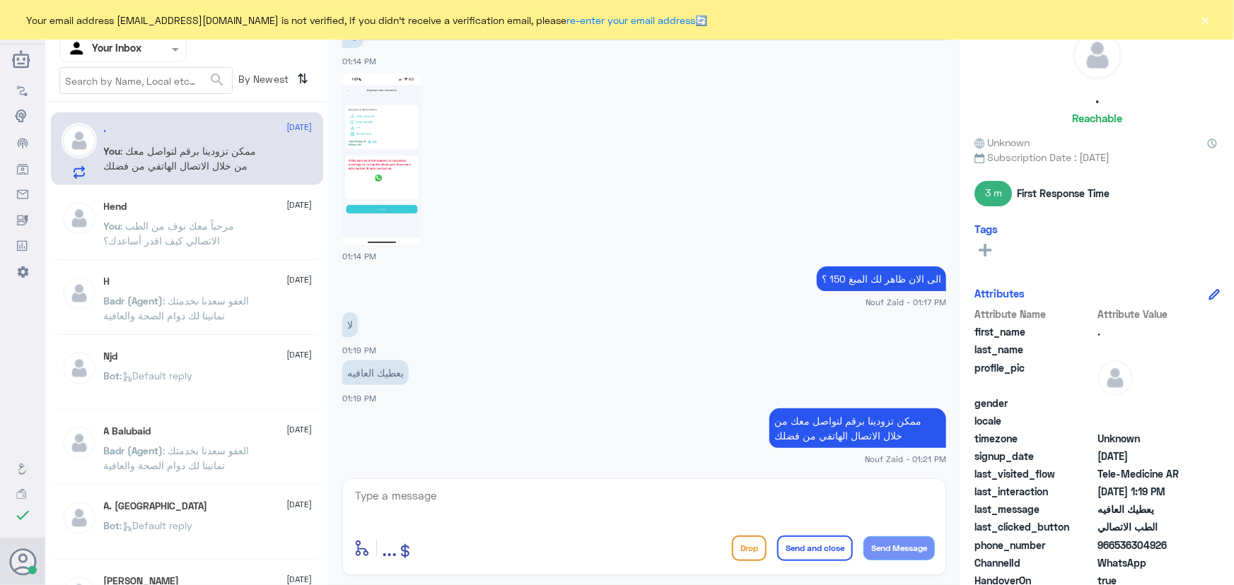
click at [109, 51] on input "text" at bounding box center [106, 49] width 78 height 16
click at [119, 161] on div "All Unassigned Your Inbox Your Team" at bounding box center [122, 131] width 127 height 124
click at [119, 162] on div "Your Team" at bounding box center [122, 176] width 127 height 33
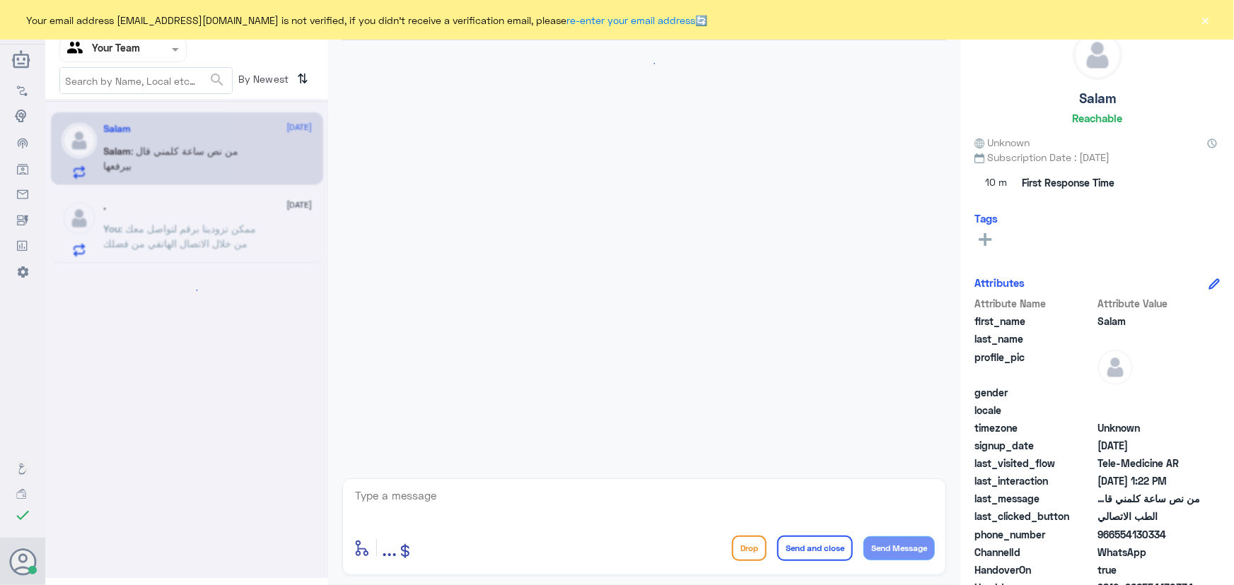
scroll to position [697, 0]
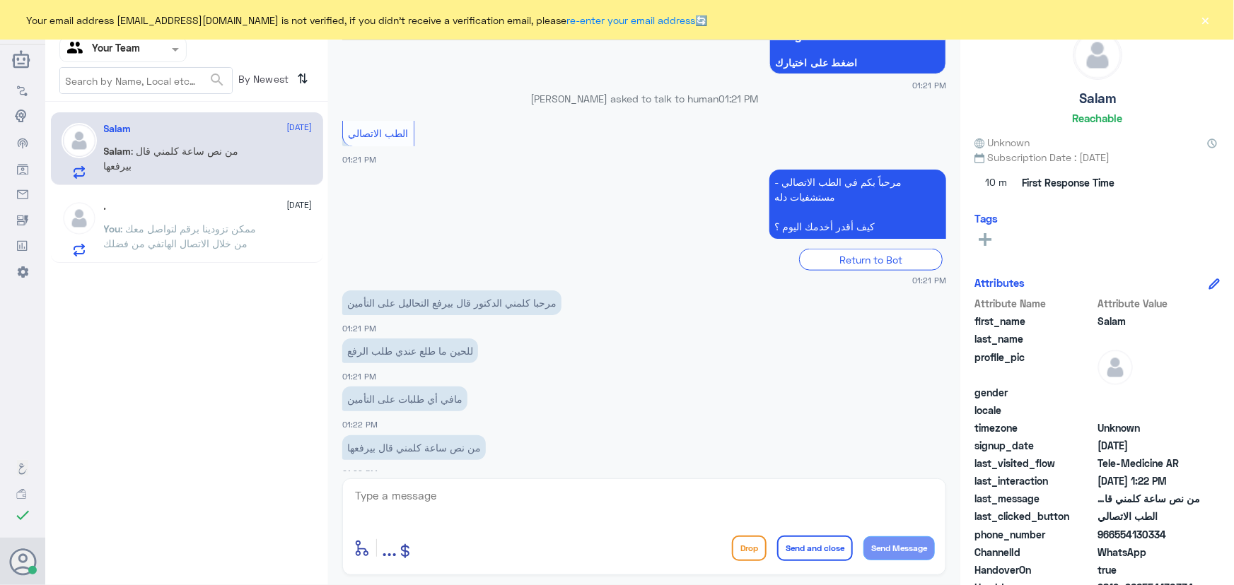
click at [1213, 21] on div "Your email address [EMAIL_ADDRESS][DOMAIN_NAME] is not verified, if you didn't …" at bounding box center [617, 20] width 1234 height 40
click at [1205, 16] on button "×" at bounding box center [1205, 20] width 14 height 14
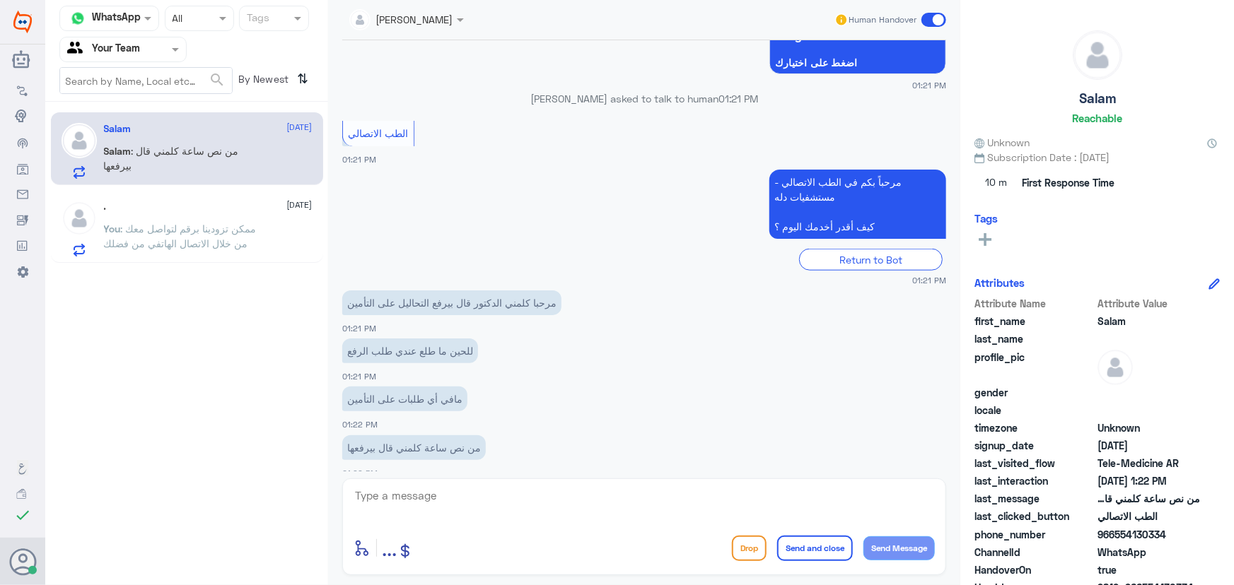
click at [239, 233] on span ": ممكن تزودينا برقم لتواصل معك من خلال الاتصال الهاتفي من فضلك" at bounding box center [180, 236] width 153 height 27
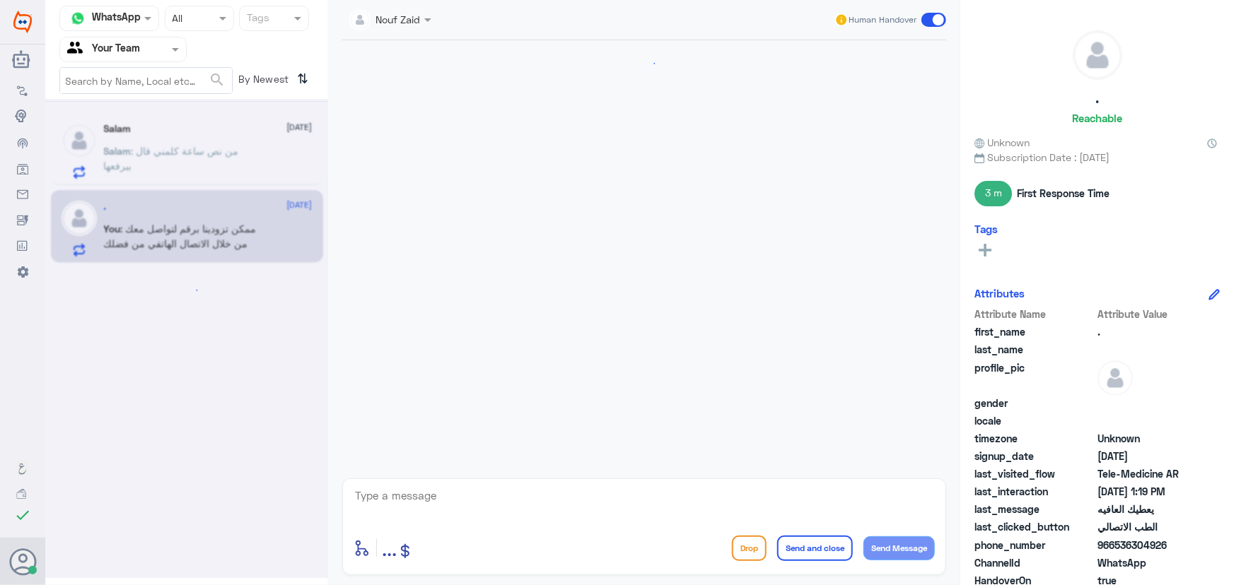
scroll to position [1137, 0]
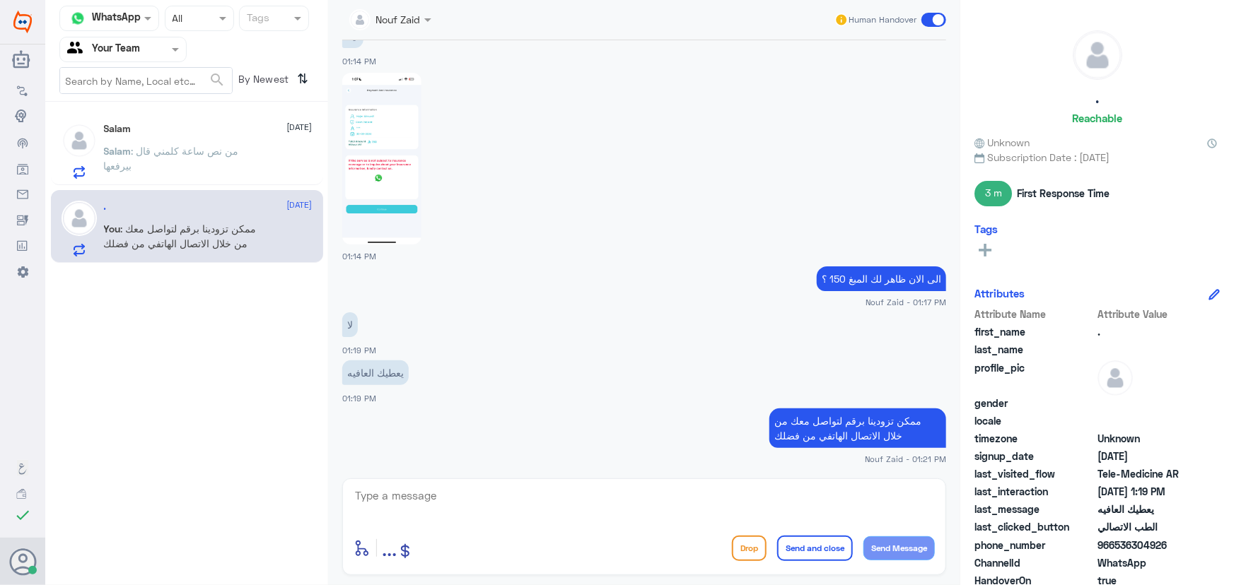
click at [212, 141] on div "Salam 14 October Salam : من نص ساعة كلمني قال بيرفعها" at bounding box center [208, 151] width 209 height 56
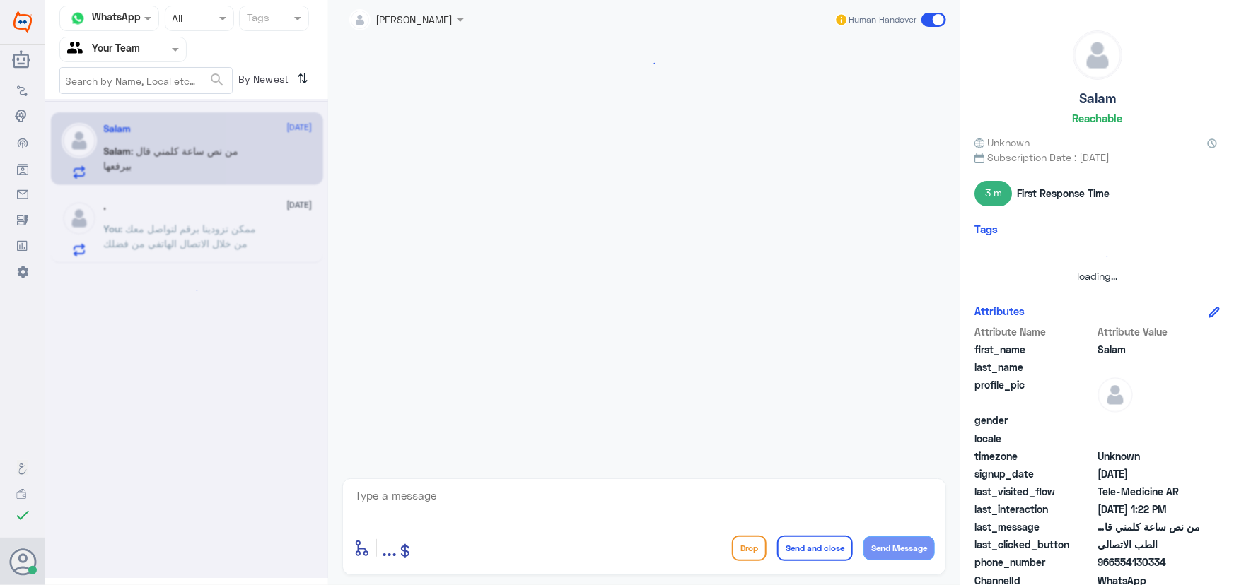
scroll to position [697, 0]
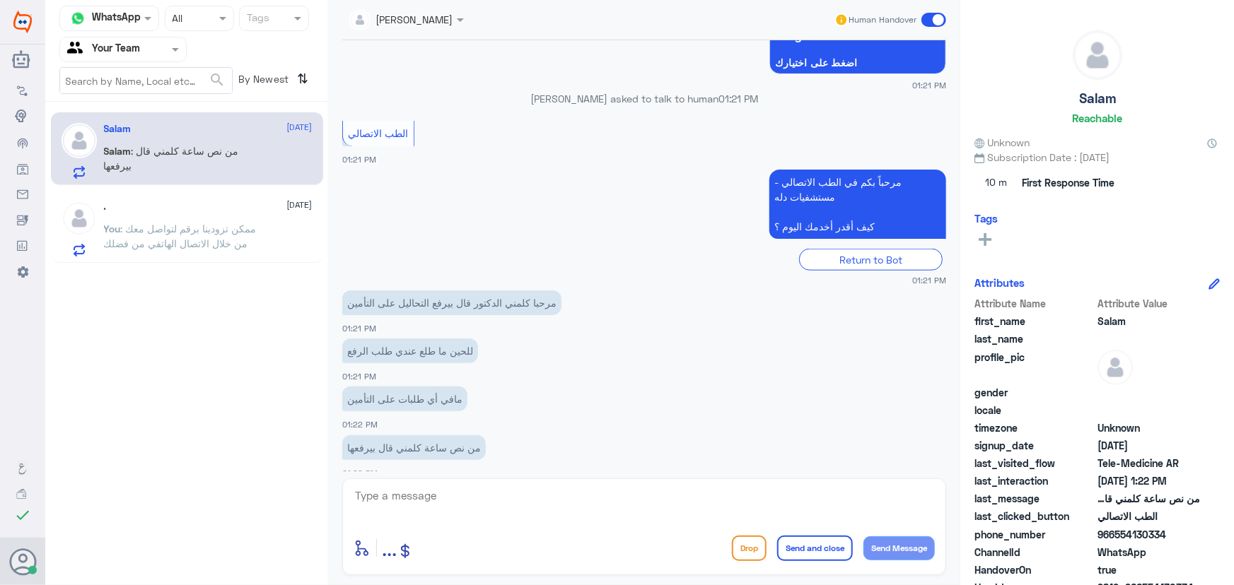
click at [174, 213] on div ". 14 October You : ممكن تزودينا برقم لتواصل معك من خلال الاتصال الهاتفي من فضلك" at bounding box center [208, 229] width 209 height 56
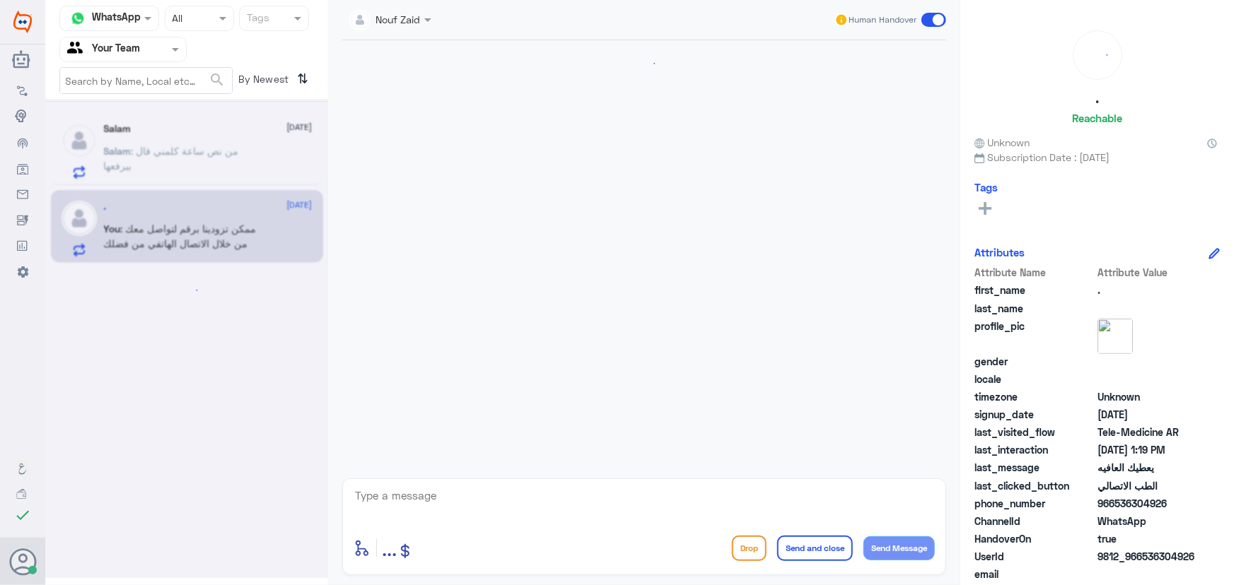
scroll to position [1137, 0]
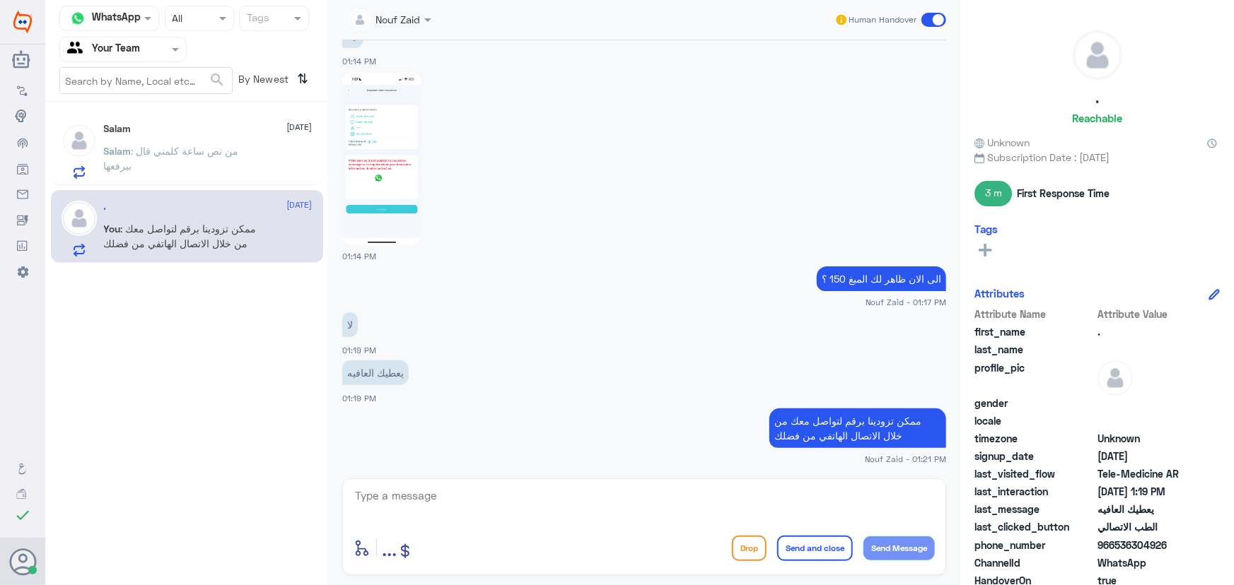
click at [235, 141] on div "Salam 14 October Salam : من نص ساعة كلمني قال بيرفعها" at bounding box center [208, 151] width 209 height 56
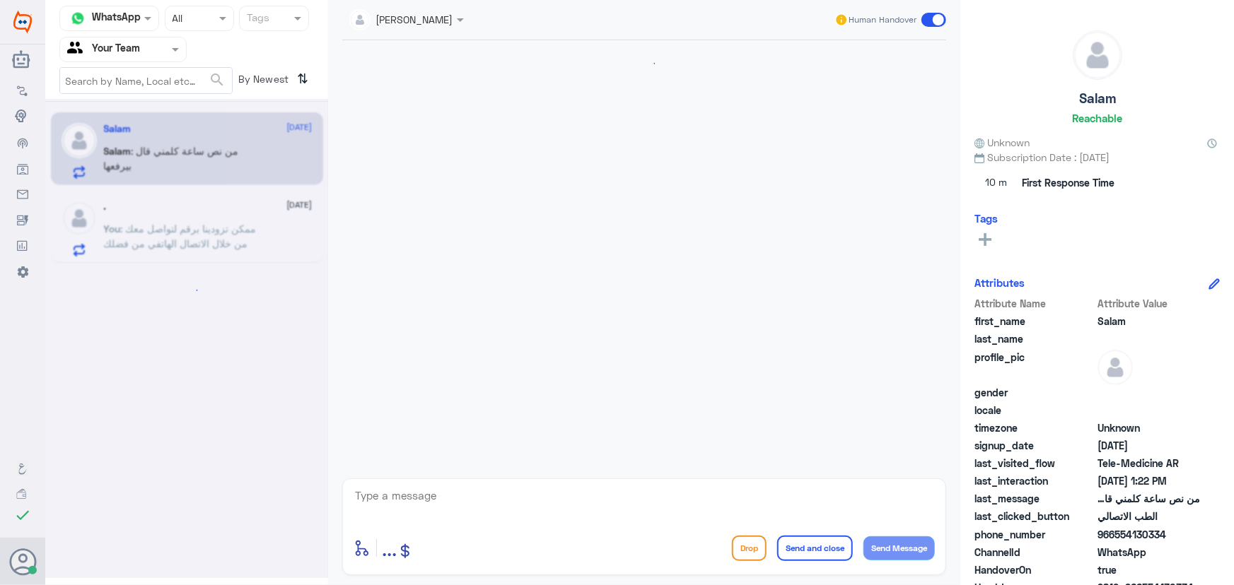
scroll to position [697, 0]
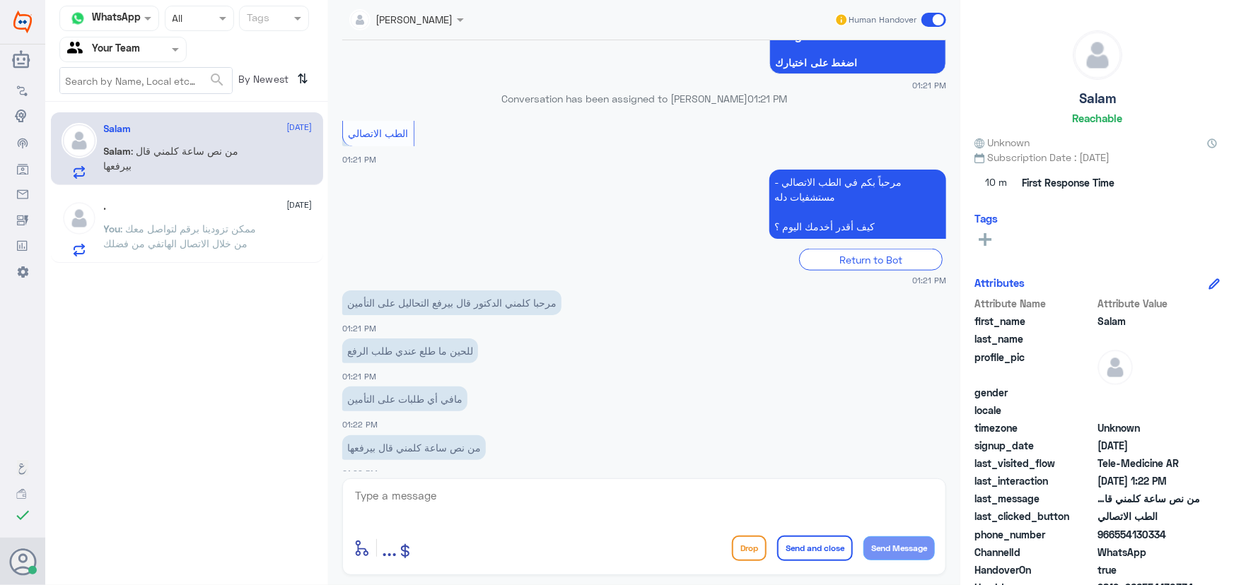
click at [110, 46] on input "text" at bounding box center [106, 49] width 78 height 16
click at [122, 117] on div "Your Inbox" at bounding box center [122, 126] width 127 height 33
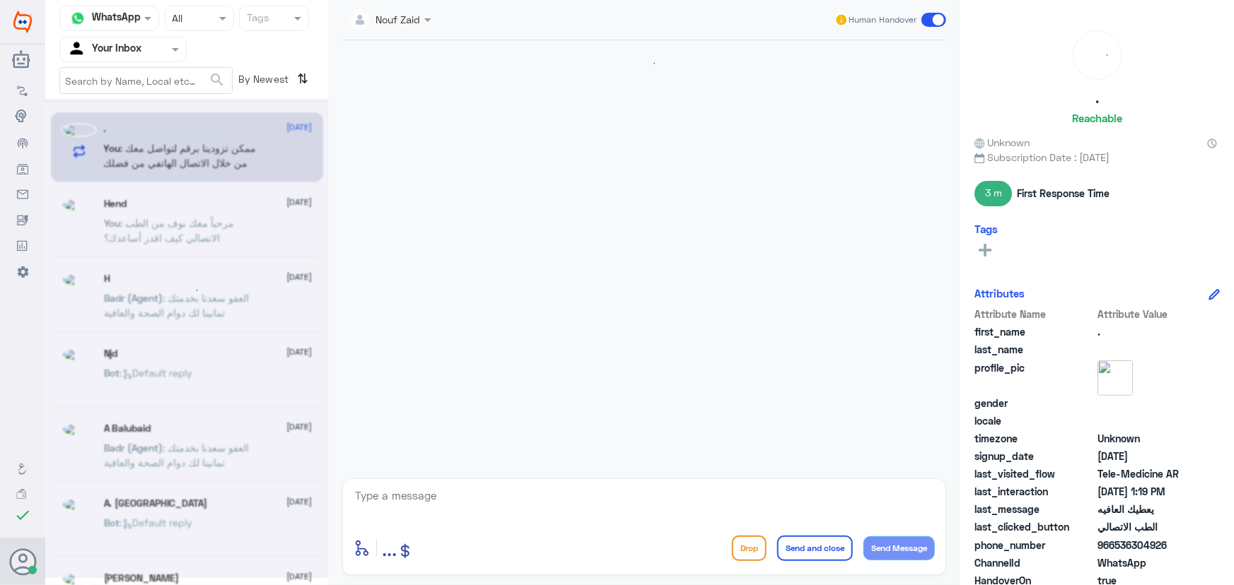
scroll to position [1137, 0]
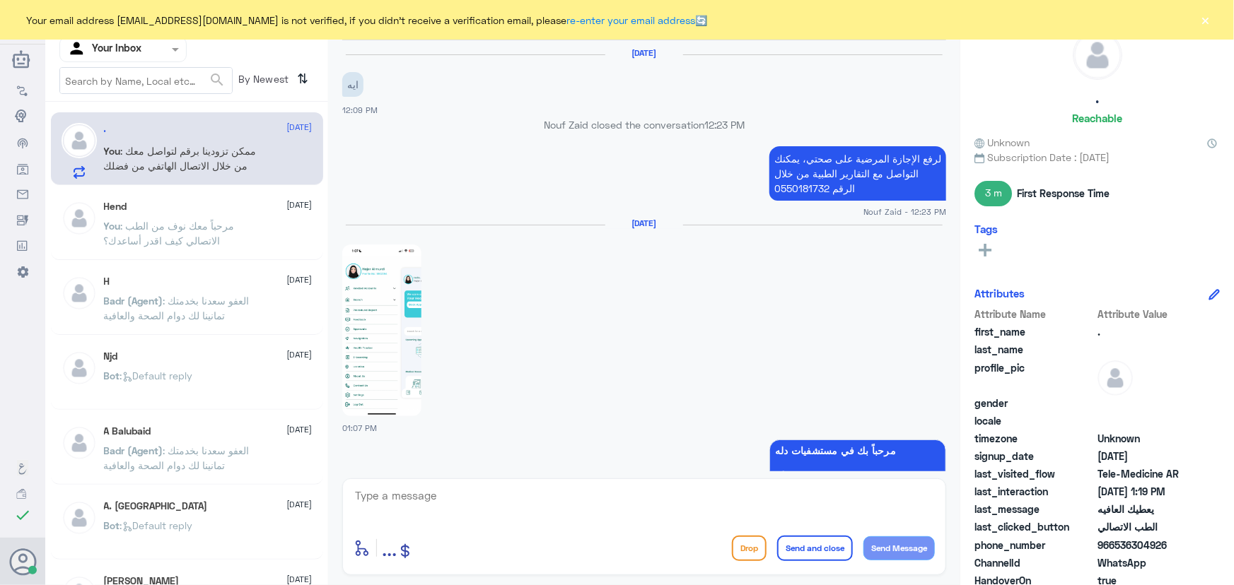
scroll to position [1137, 0]
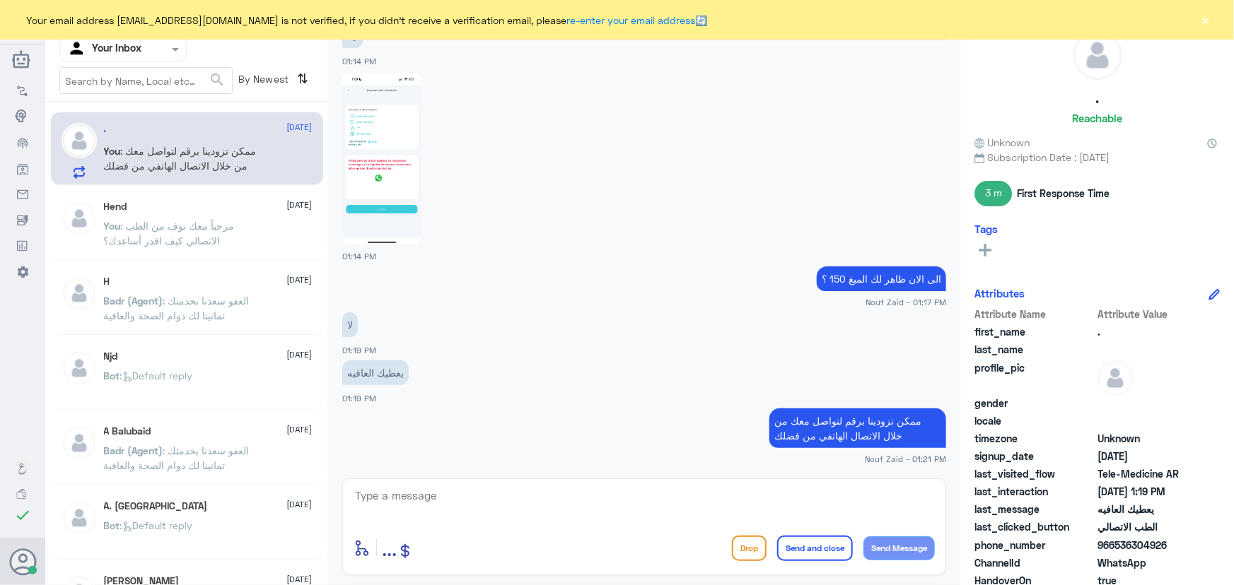
click at [1194, 26] on div "Your email address [EMAIL_ADDRESS][DOMAIN_NAME] is not verified, if you didn't …" at bounding box center [617, 20] width 1234 height 40
click at [1208, 26] on button "×" at bounding box center [1205, 20] width 14 height 14
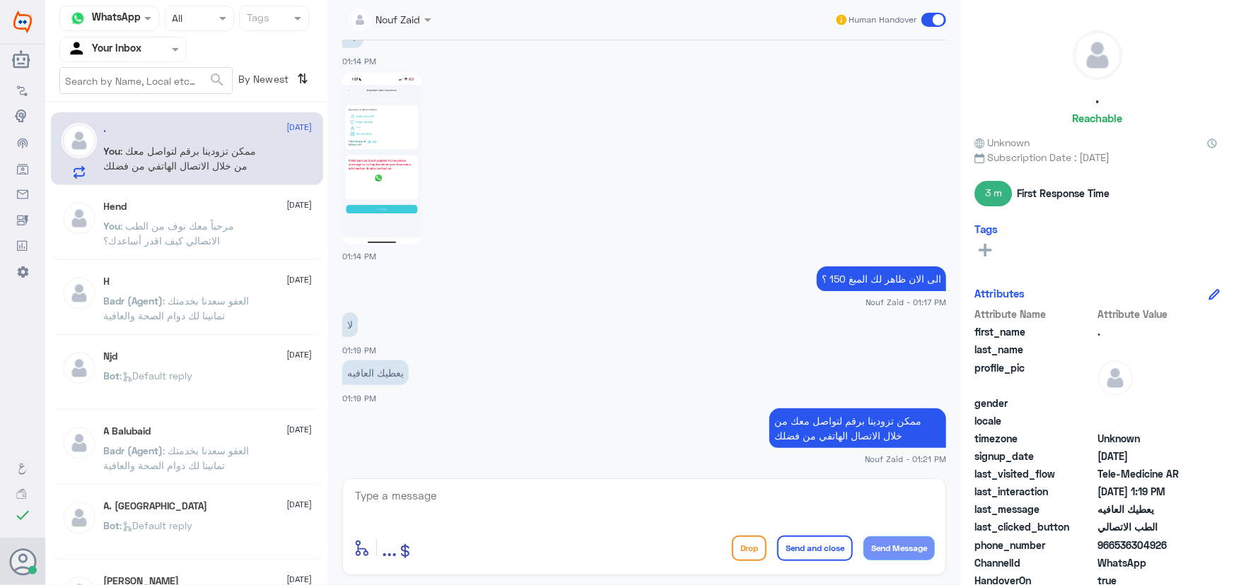
click at [928, 19] on span at bounding box center [933, 20] width 25 height 14
click at [0, 0] on input "checkbox" at bounding box center [0, 0] width 0 height 0
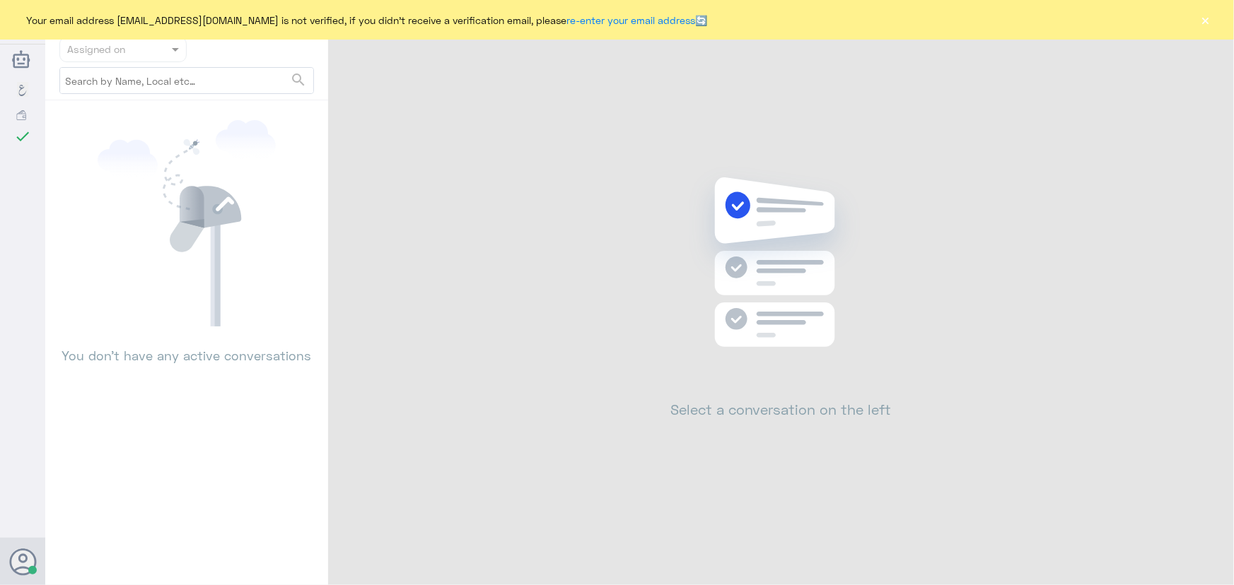
click at [1202, 22] on button "×" at bounding box center [1205, 20] width 14 height 14
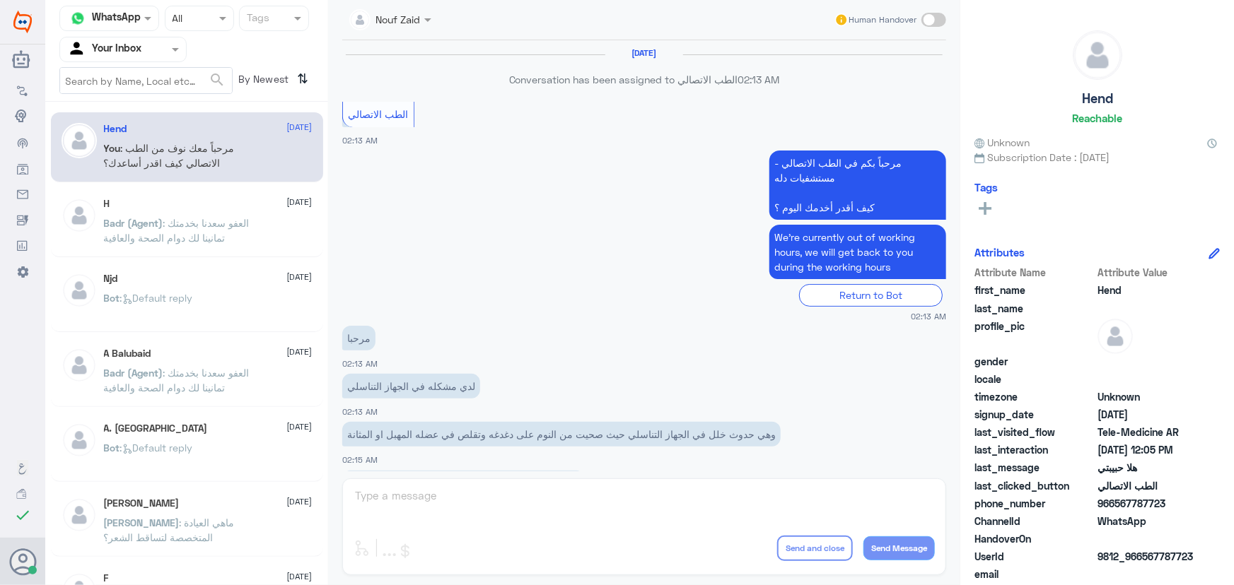
scroll to position [643, 0]
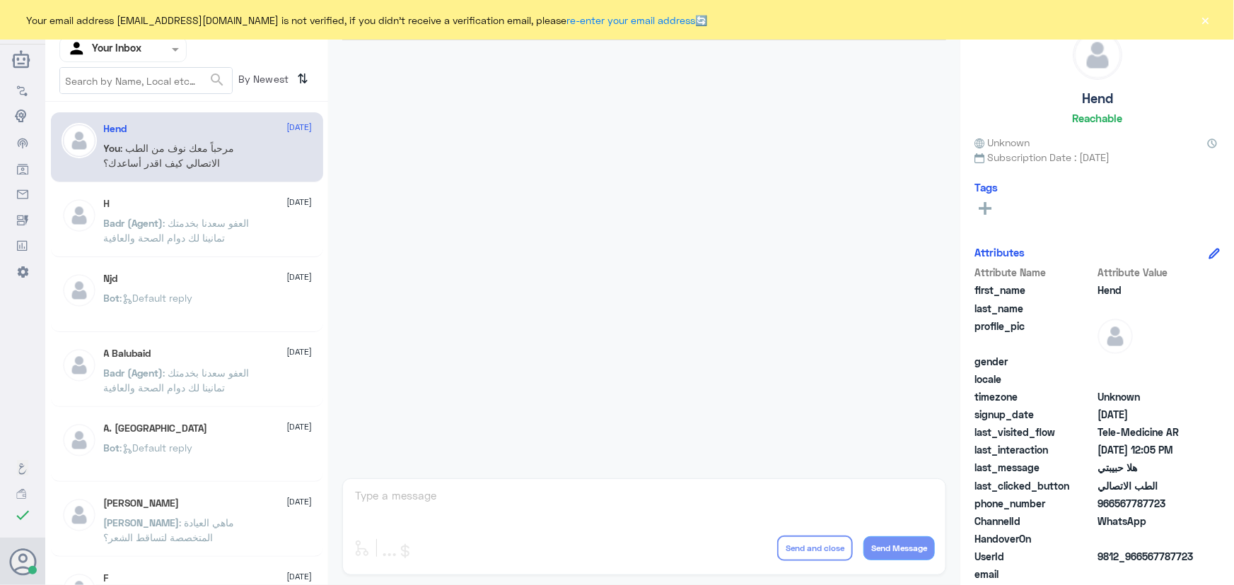
click at [1197, 23] on div "Your email address [EMAIL_ADDRESS][DOMAIN_NAME] is not verified, if you didn't …" at bounding box center [617, 20] width 1234 height 40
click at [1199, 23] on button "×" at bounding box center [1205, 20] width 14 height 14
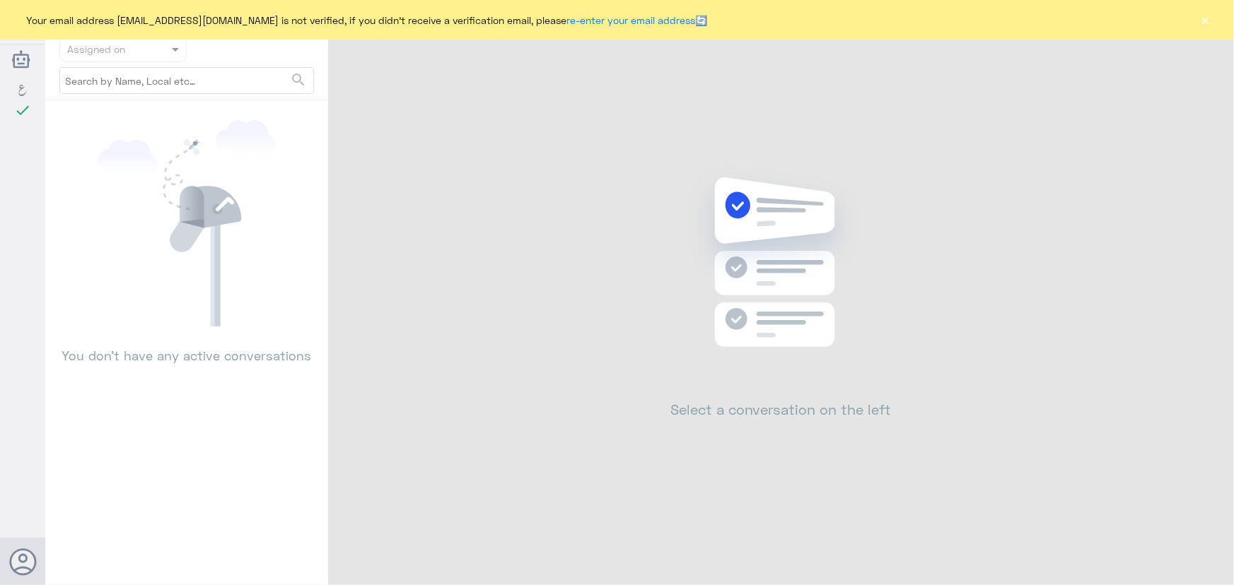
click at [1205, 25] on div "Dallah Hospitals اللغة العربية check Changes are saved Nouf Zaid Help Feedback …" at bounding box center [617, 292] width 1234 height 585
click at [1205, 25] on button "×" at bounding box center [1205, 20] width 14 height 14
click at [1202, 22] on button "×" at bounding box center [1205, 20] width 14 height 14
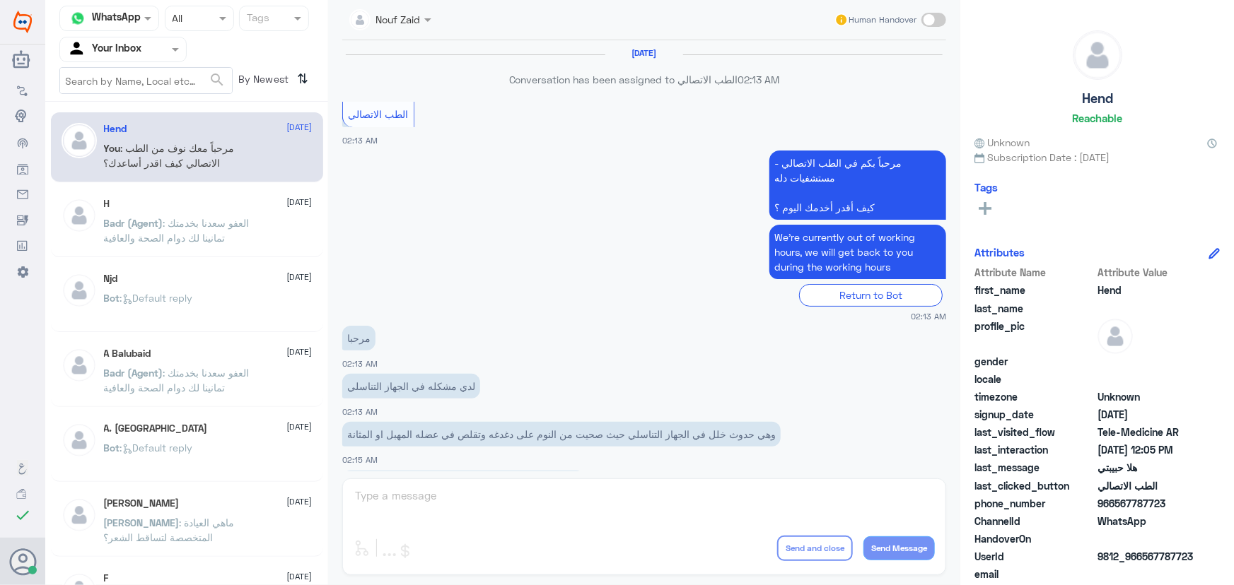
scroll to position [643, 0]
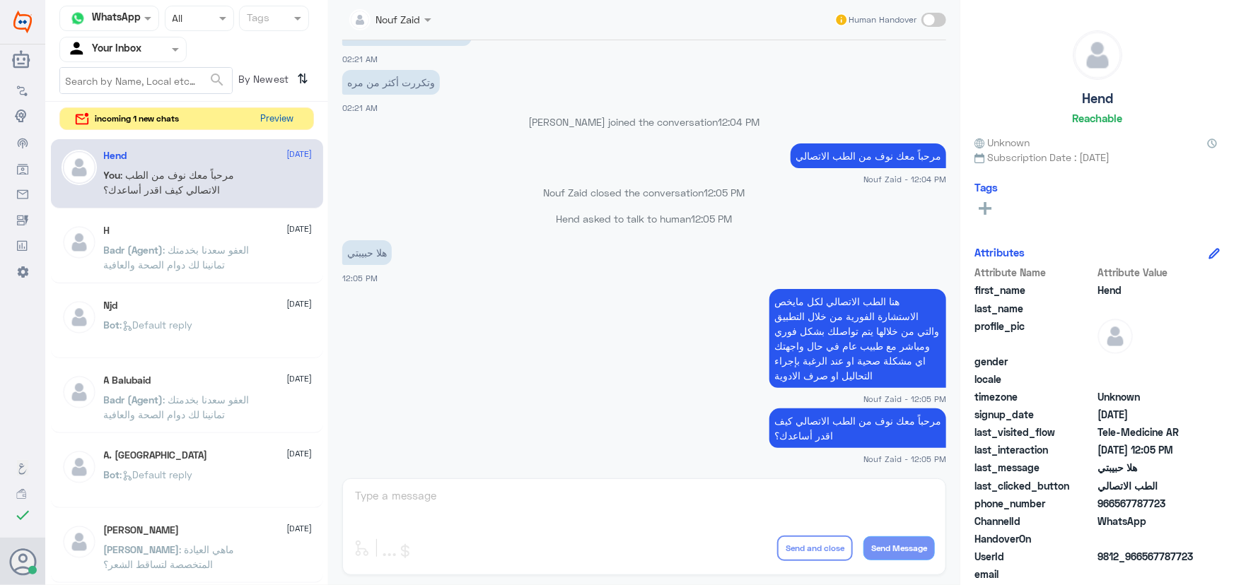
click at [293, 108] on button "Preview" at bounding box center [277, 119] width 44 height 22
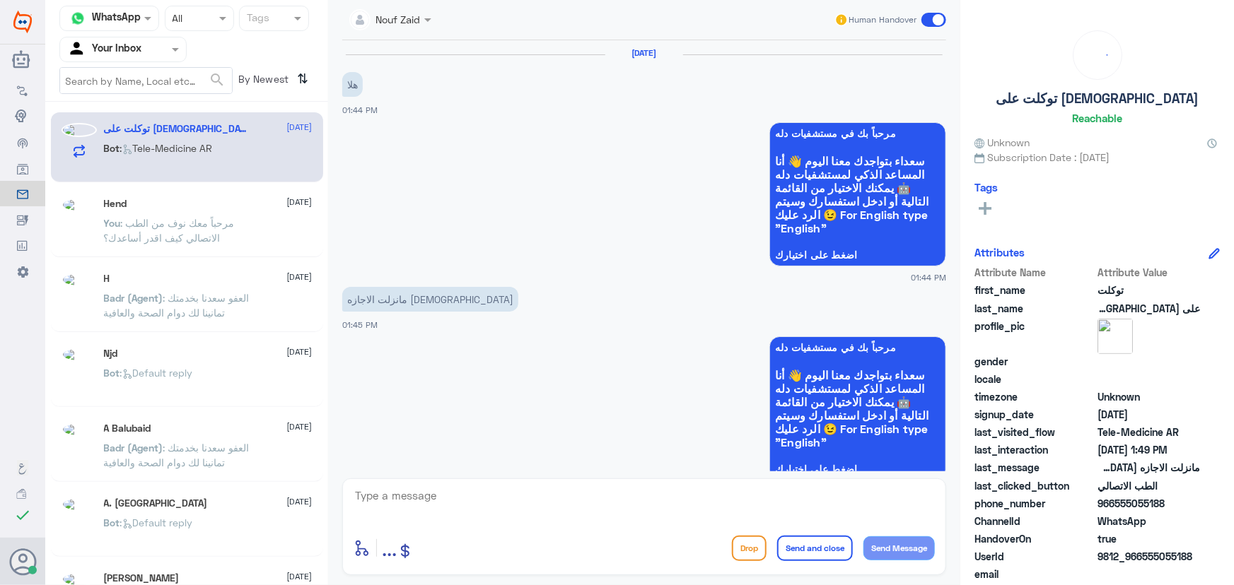
scroll to position [228, 0]
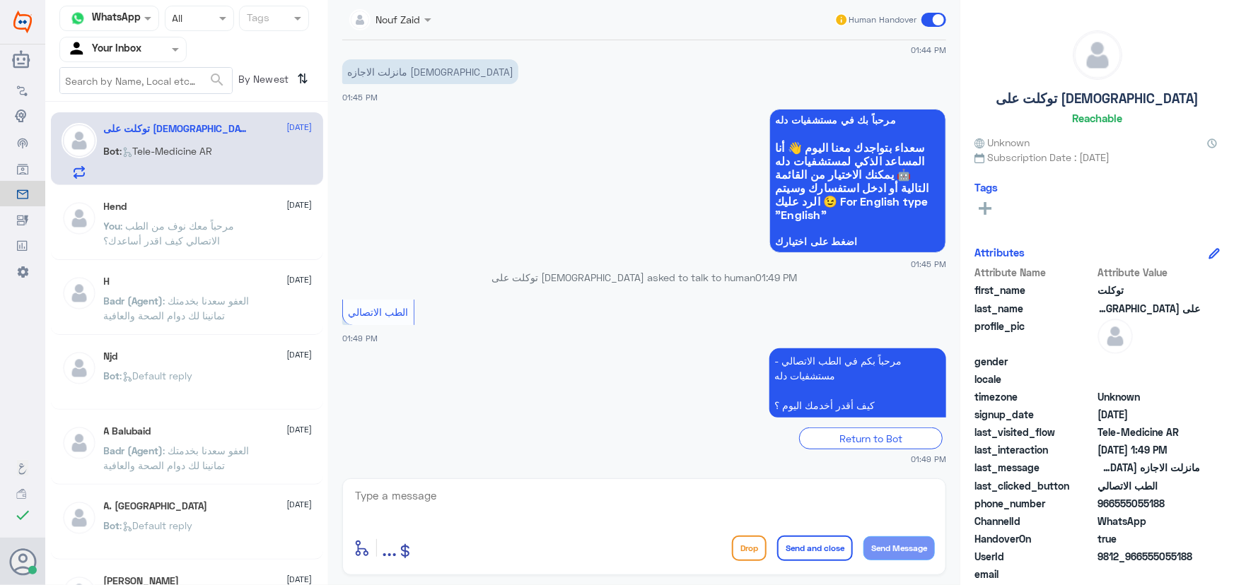
click at [632, 498] on textarea at bounding box center [643, 503] width 581 height 35
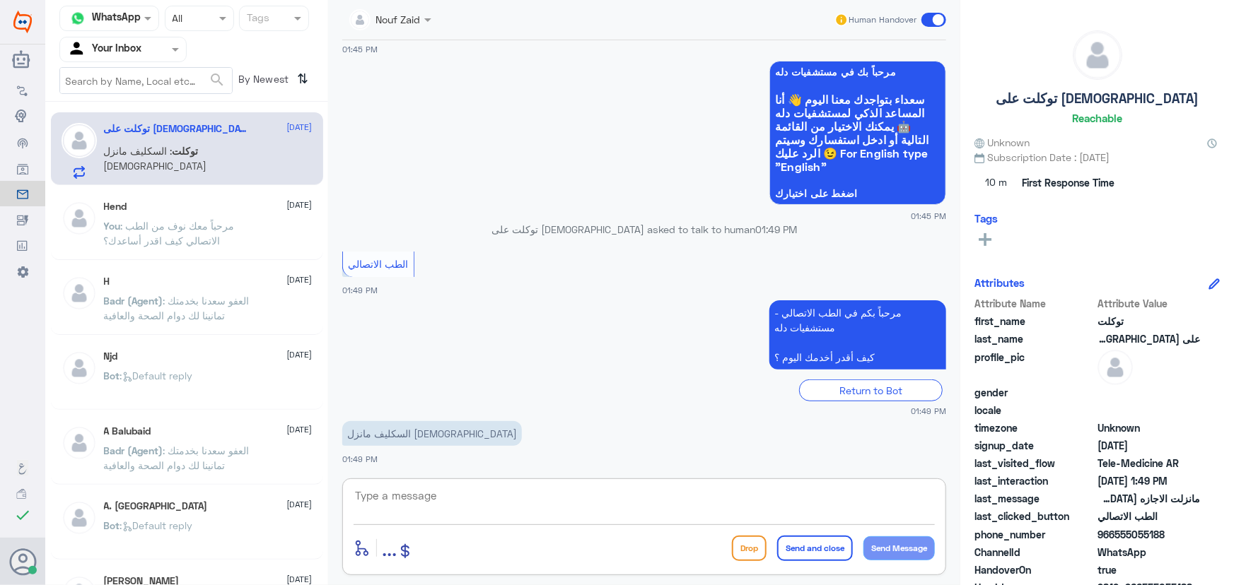
paste textarea "مرحباً معك نوف من الطب الاتصالي"
type textarea "مرحباً معك نوف من الطب الاتصالي"
click at [919, 546] on button "Send Message" at bounding box center [898, 549] width 71 height 24
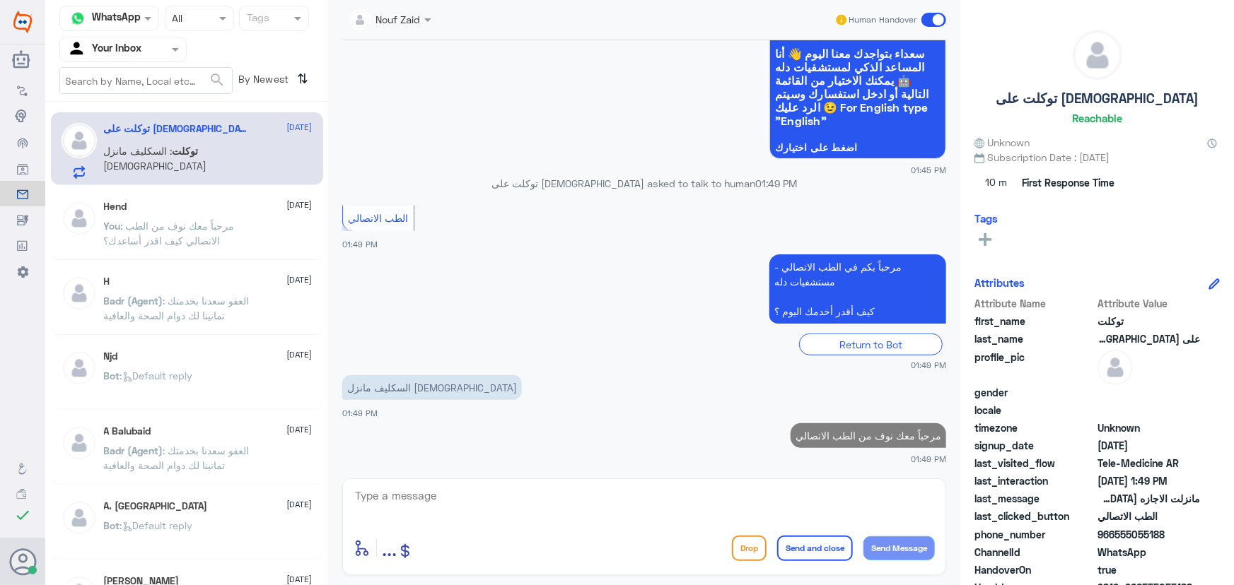
click at [804, 483] on div "enter flow name ... Drop Send and close Send Message" at bounding box center [644, 527] width 604 height 97
click at [780, 499] on textarea at bounding box center [643, 503] width 581 height 35
paste textarea "لرفع الإجازة المرضية على صحتي، يمكنك التواصل مع التقارير الطبية من خلال الرقم 0…"
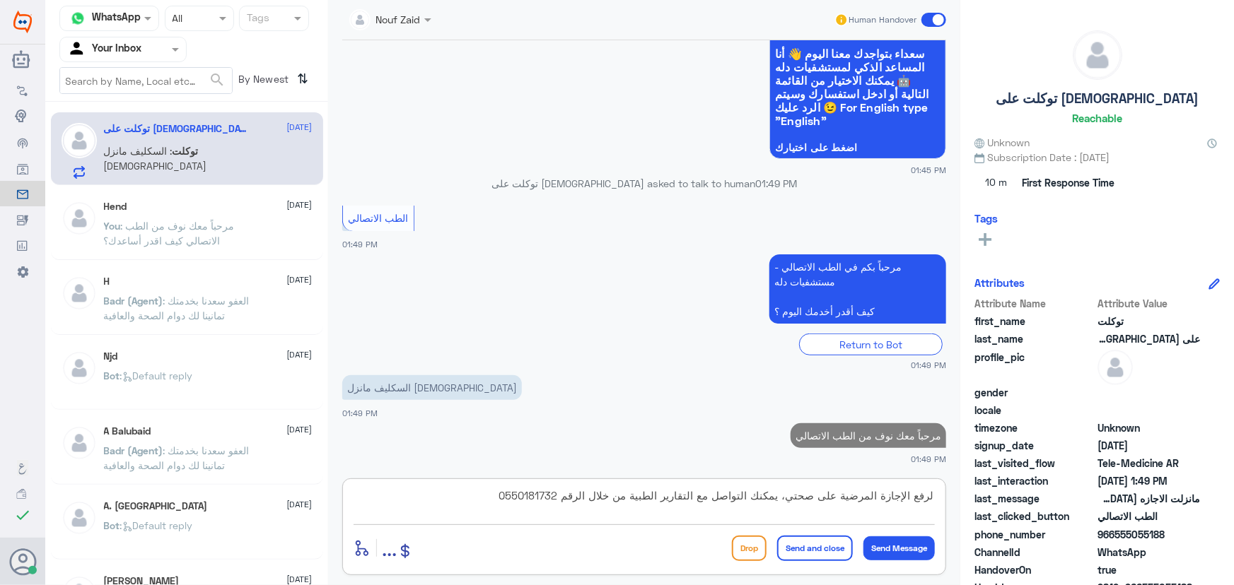
type textarea "لرفع الإجازة المرضية على صحتي، يمكنك التواصل مع التقارير الطبية من خلال الرقم 0…"
click at [815, 540] on button "Send and close" at bounding box center [815, 548] width 76 height 25
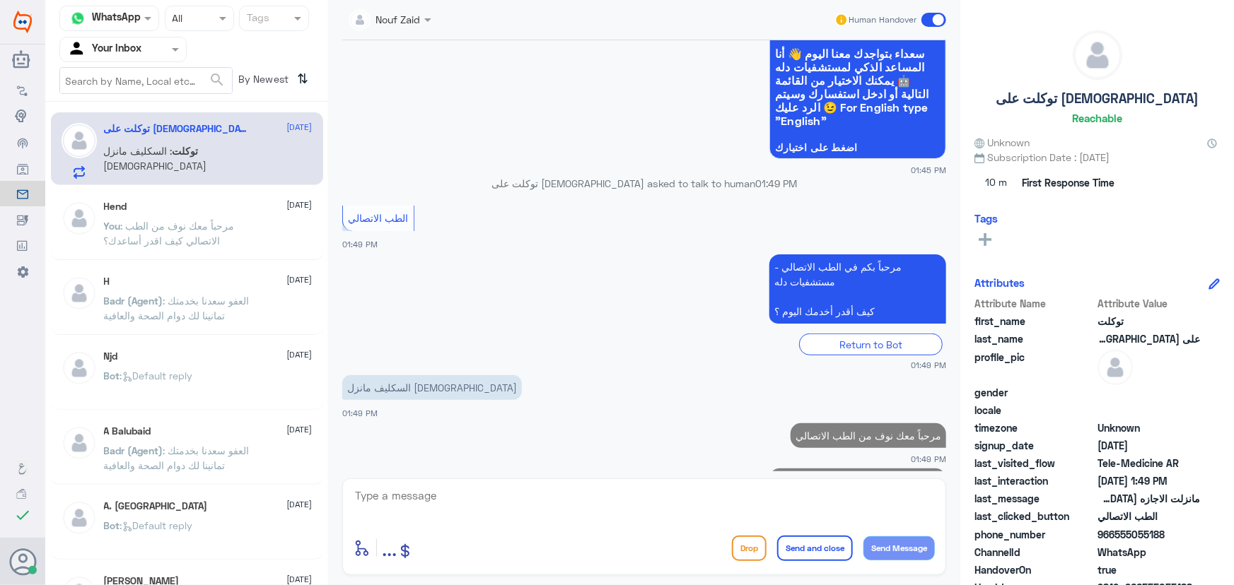
scroll to position [396, 0]
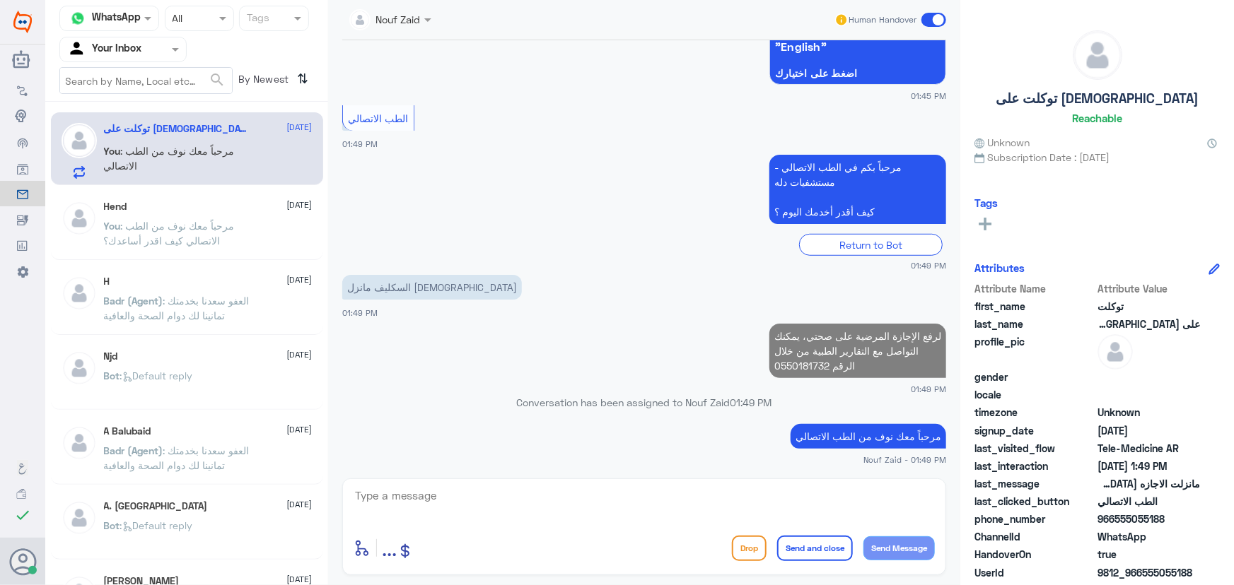
click at [513, 126] on app-msgs-text "الطب الاتصالي" at bounding box center [644, 118] width 604 height 27
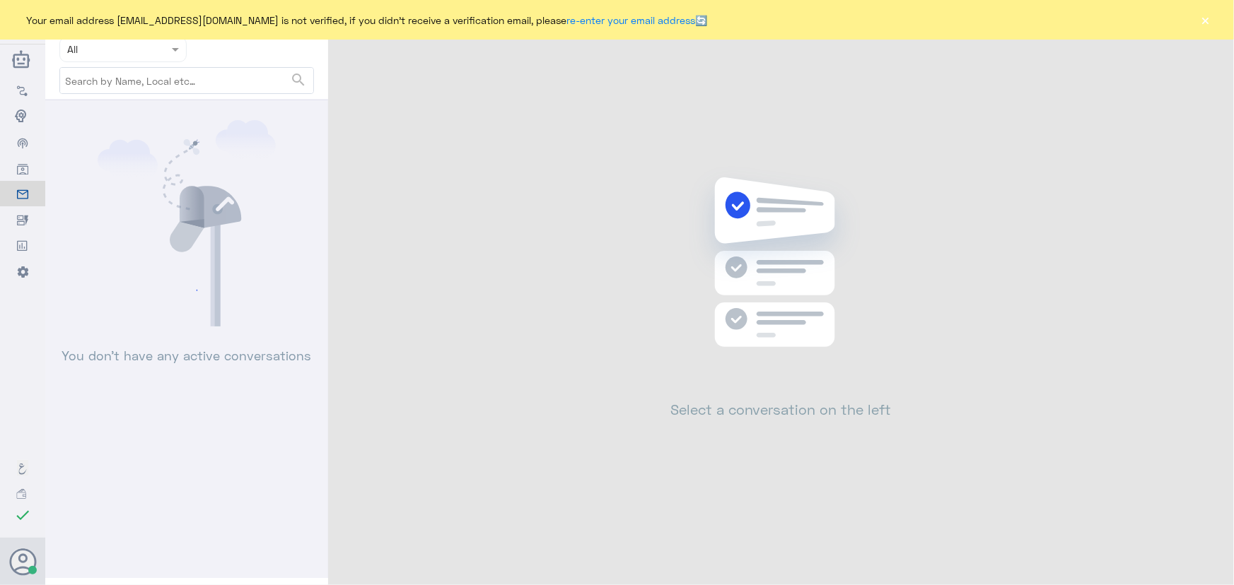
click at [1204, 32] on div "Your email address n_zaid@DallahHealth.com is not verified, if you didn't recei…" at bounding box center [617, 20] width 1234 height 40
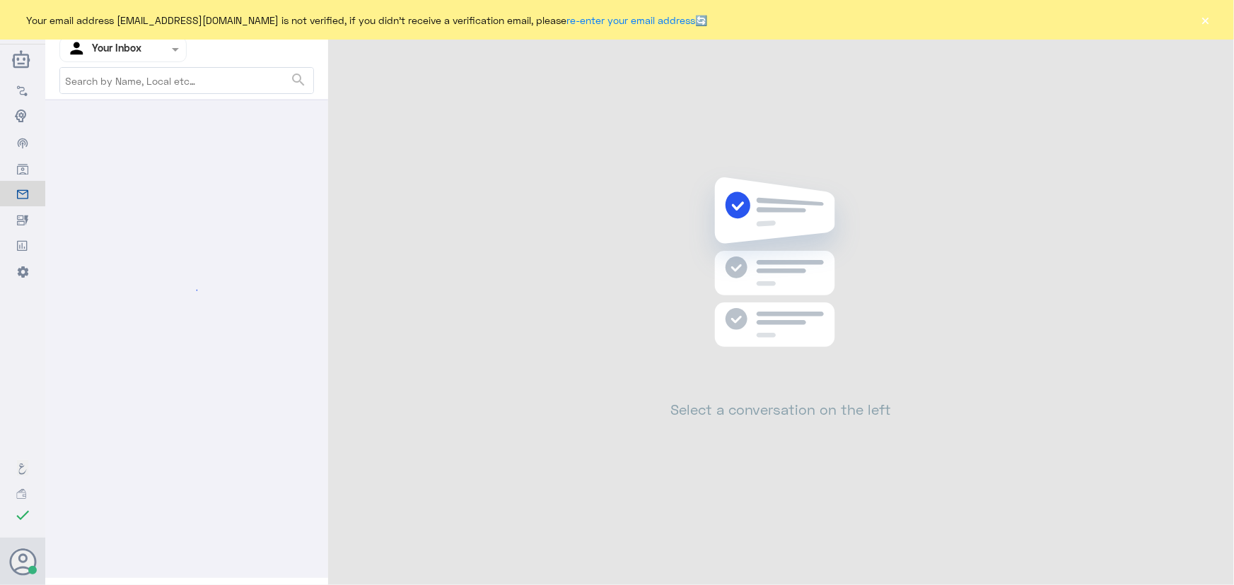
click at [1207, 21] on button "×" at bounding box center [1205, 20] width 14 height 14
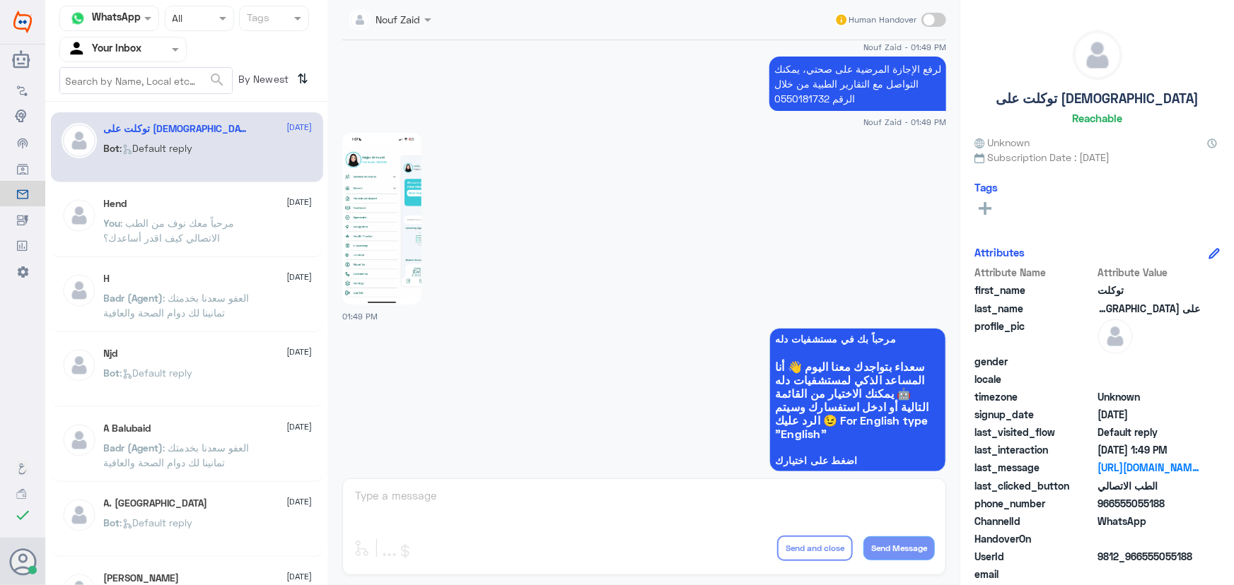
scroll to position [702, 0]
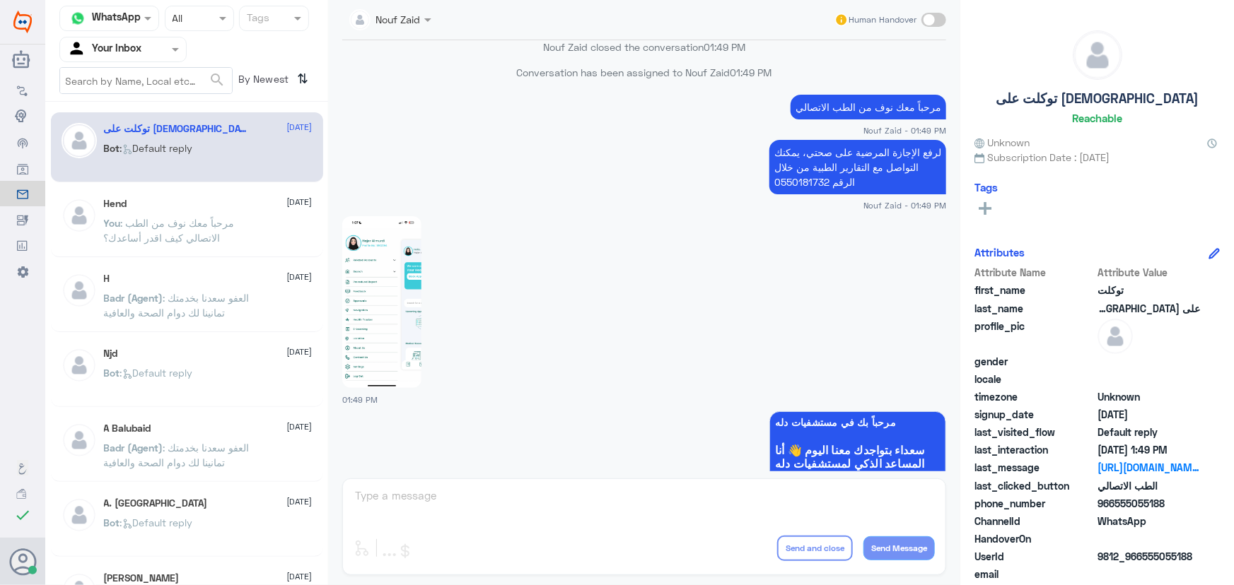
click at [884, 168] on p "لرفع الإجازة المرضية على صحتي، يمكنك التواصل مع التقارير الطبية من خلال الرقم 0…" at bounding box center [857, 167] width 177 height 54
copy div "لرفع الإجازة المرضية على صحتي، يمكنك التواصل مع التقارير الطبية من خلال الرقم 0…"
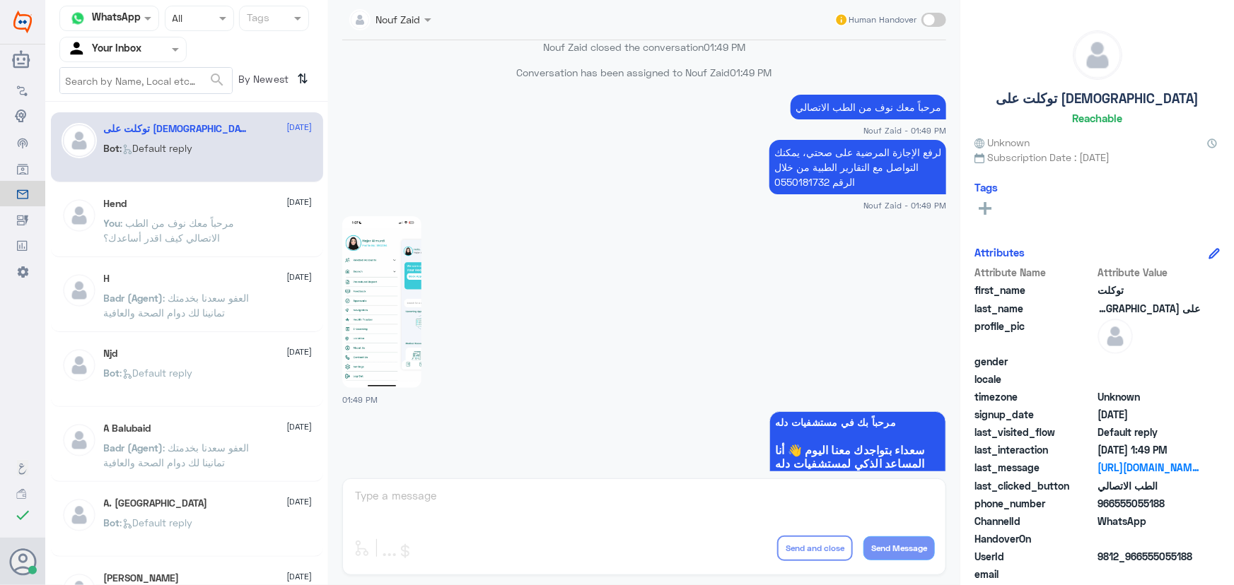
click at [932, 23] on span at bounding box center [933, 20] width 25 height 14
click at [0, 0] on input "checkbox" at bounding box center [0, 0] width 0 height 0
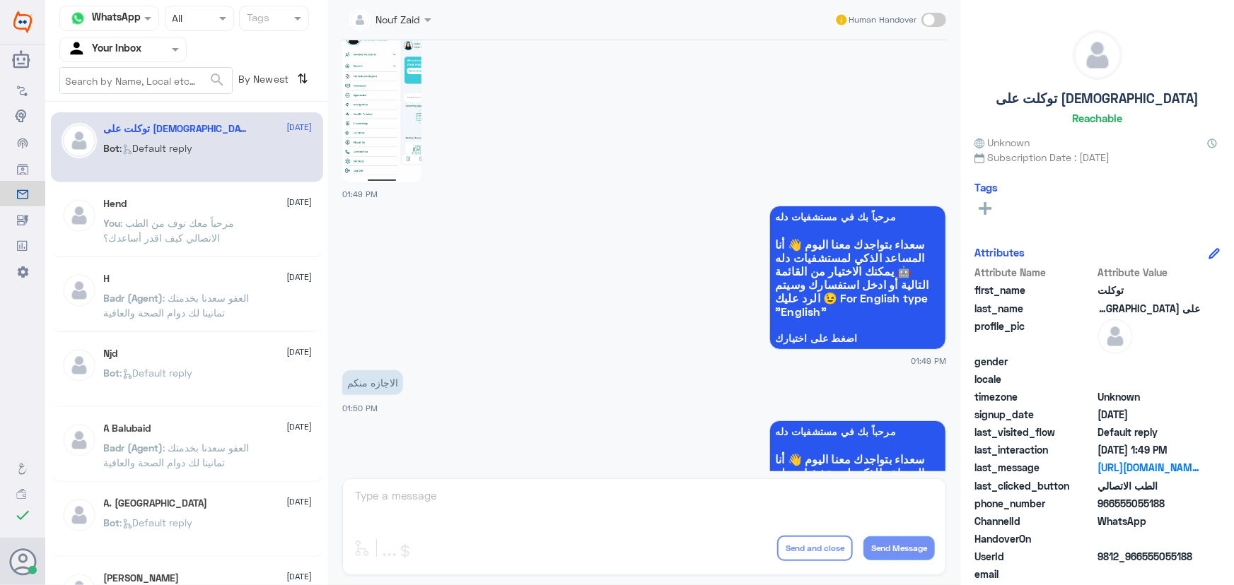
scroll to position [959, 0]
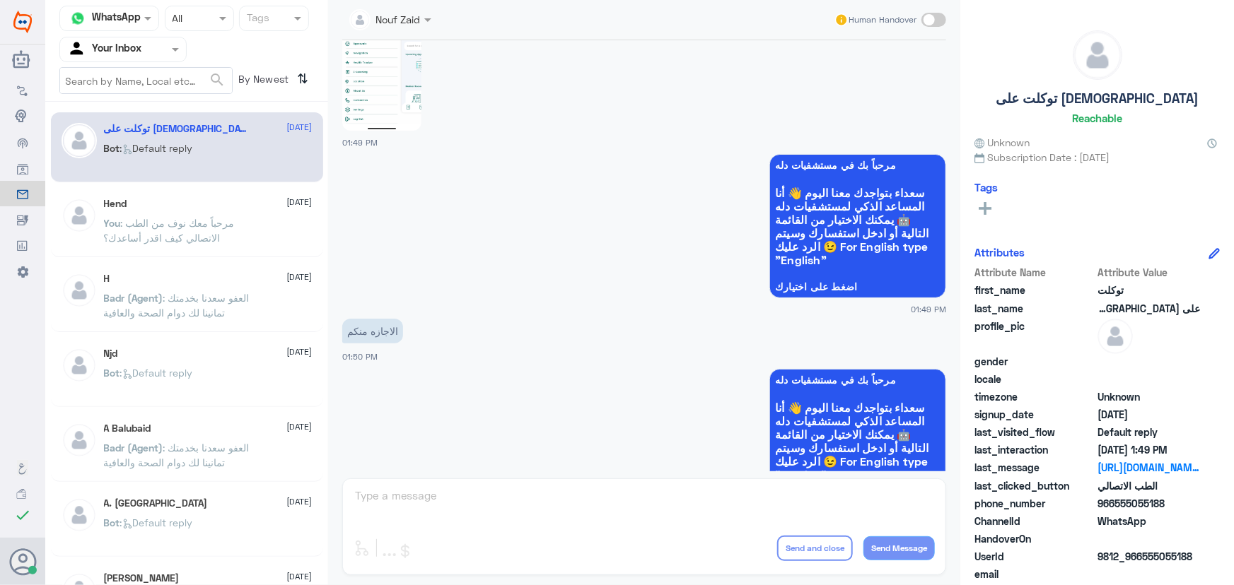
click at [926, 19] on span at bounding box center [933, 20] width 25 height 14
click at [0, 0] on input "checkbox" at bounding box center [0, 0] width 0 height 0
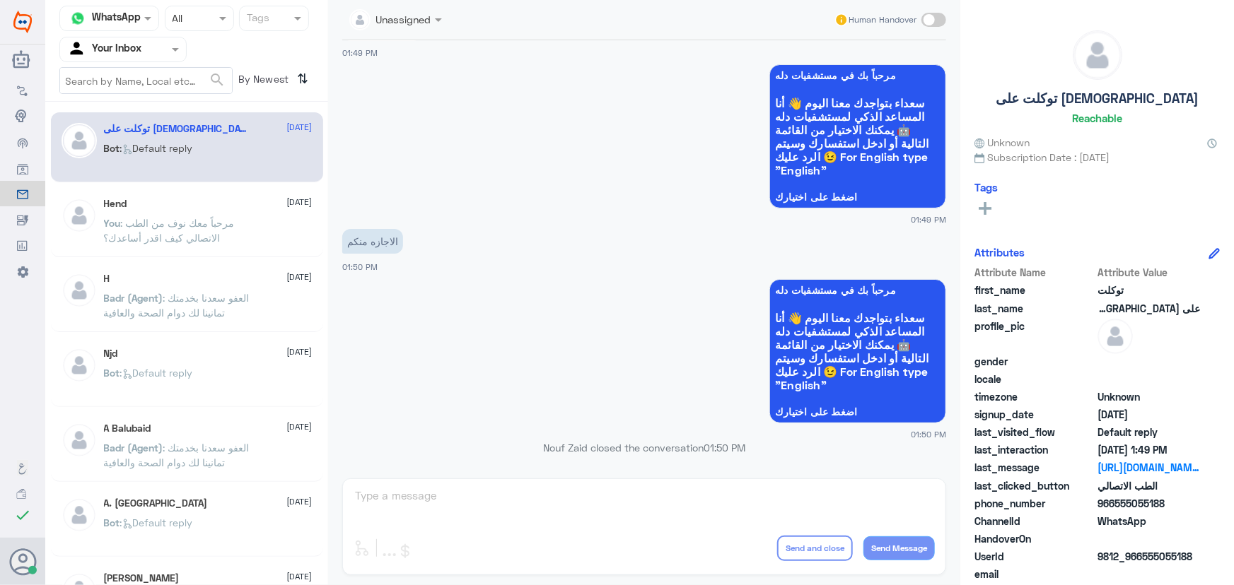
drag, startPoint x: 530, startPoint y: 497, endPoint x: 525, endPoint y: 502, distance: 7.5
click at [527, 505] on div "Unassigned Human Handover 14 Oct 2025 هلا 01:44 PM مرحباً بك في مستشفيات دله سع…" at bounding box center [644, 295] width 632 height 590
click at [505, 484] on div "Unassigned Human Handover 14 Oct 2025 هلا 01:44 PM مرحباً بك في مستشفيات دله سع…" at bounding box center [644, 295] width 632 height 590
drag, startPoint x: 926, startPoint y: 1, endPoint x: 932, endPoint y: 8, distance: 9.1
click at [928, 6] on div "Unassigned Human Handover" at bounding box center [644, 20] width 604 height 40
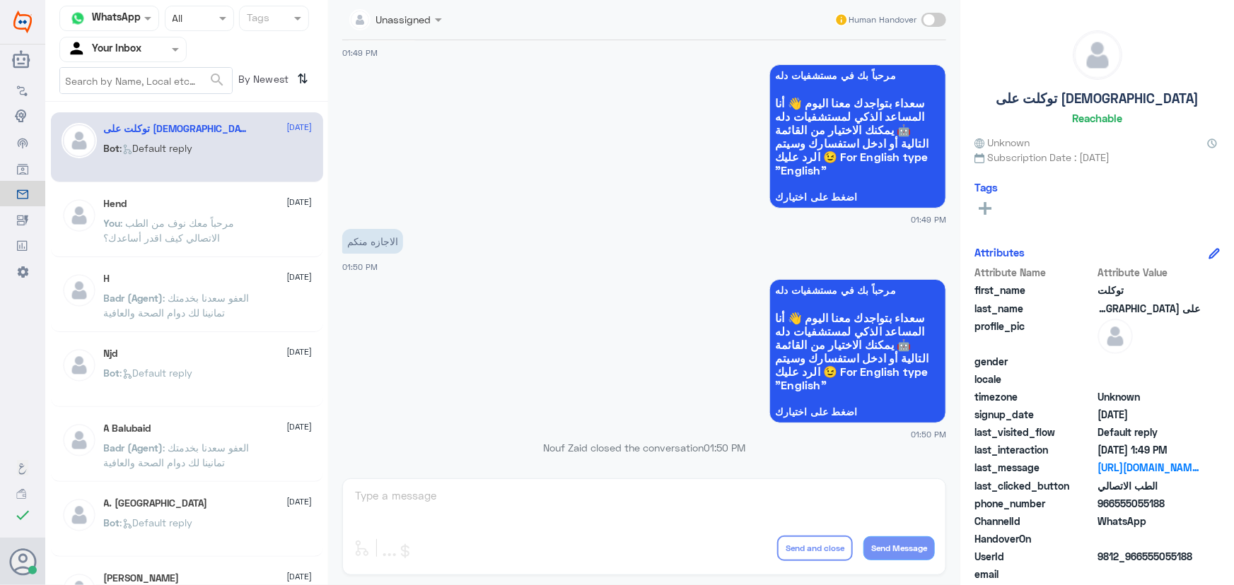
click at [932, 10] on div "Human Handover" at bounding box center [890, 19] width 112 height 25
click at [932, 14] on span at bounding box center [933, 20] width 25 height 14
click at [0, 0] on input "checkbox" at bounding box center [0, 0] width 0 height 0
click at [937, 19] on span at bounding box center [933, 20] width 25 height 14
click at [0, 0] on input "checkbox" at bounding box center [0, 0] width 0 height 0
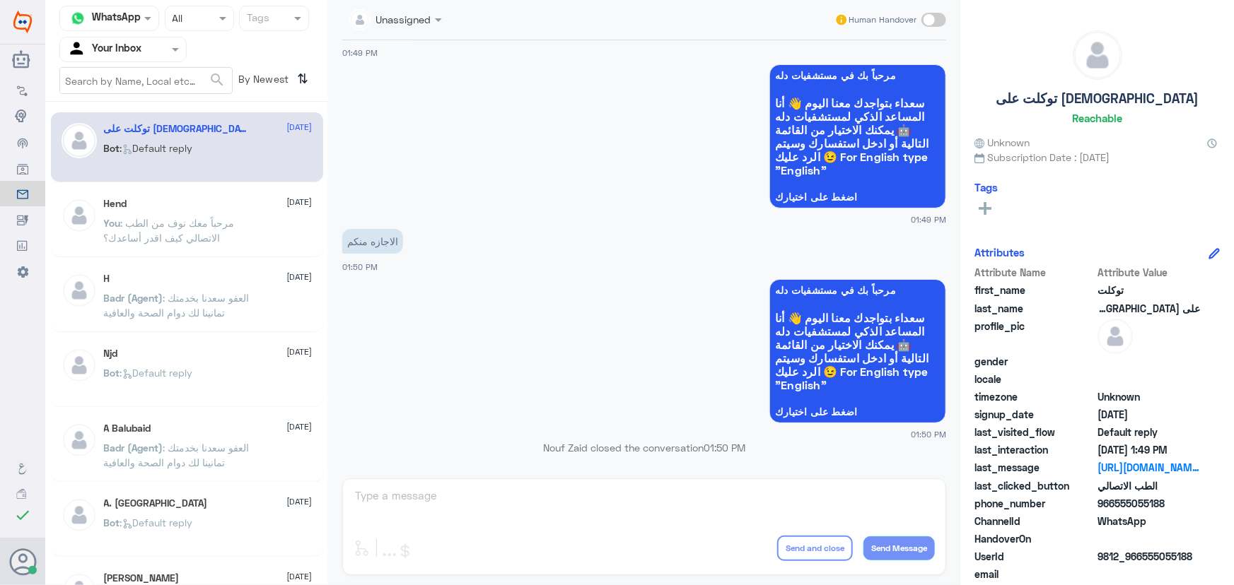
scroll to position [1075, 0]
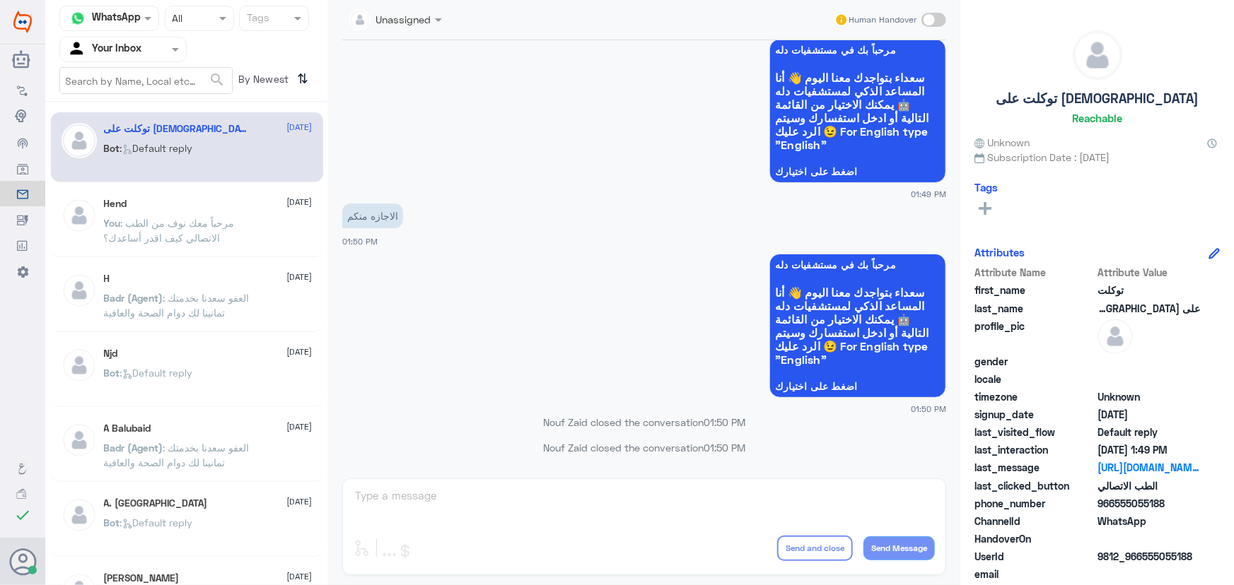
drag, startPoint x: 937, startPoint y: 19, endPoint x: 942, endPoint y: 26, distance: 8.6
click at [942, 25] on span at bounding box center [933, 20] width 25 height 14
click at [0, 0] on input "checkbox" at bounding box center [0, 0] width 0 height 0
click at [922, 17] on span at bounding box center [933, 20] width 25 height 14
click at [0, 0] on input "checkbox" at bounding box center [0, 0] width 0 height 0
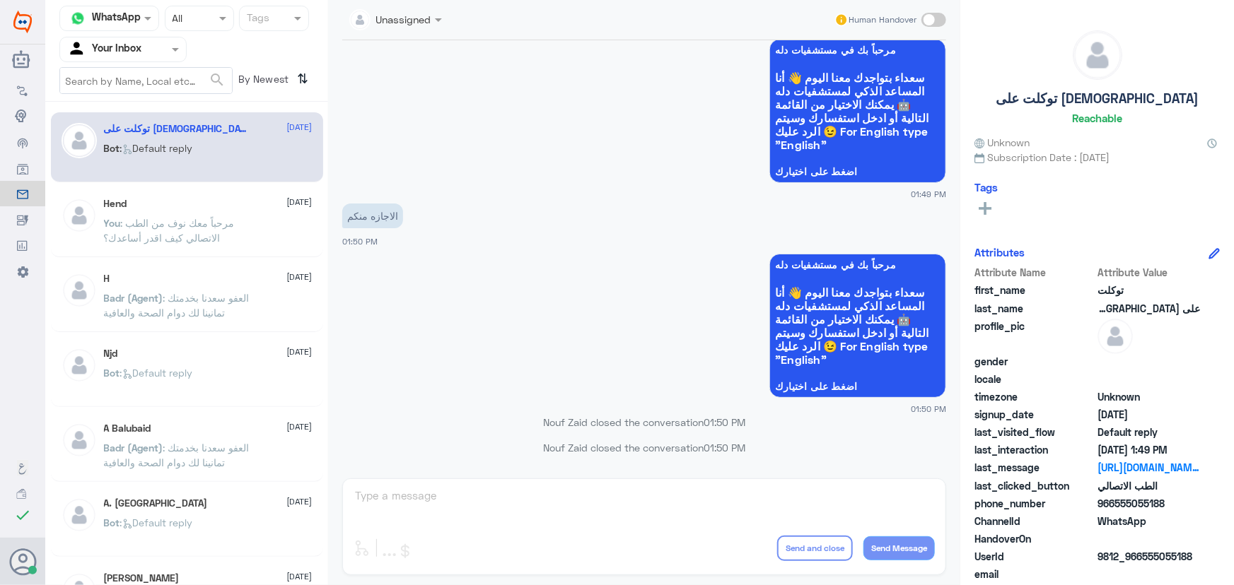
scroll to position [0, 0]
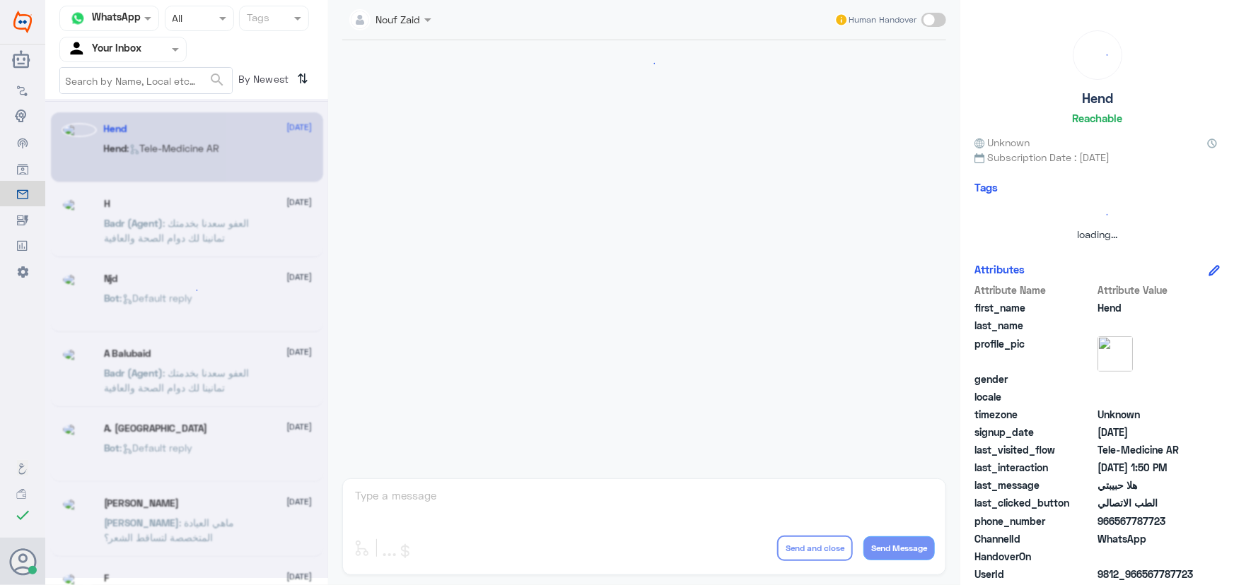
click at [924, 18] on span at bounding box center [933, 20] width 25 height 14
click at [0, 0] on input "checkbox" at bounding box center [0, 0] width 0 height 0
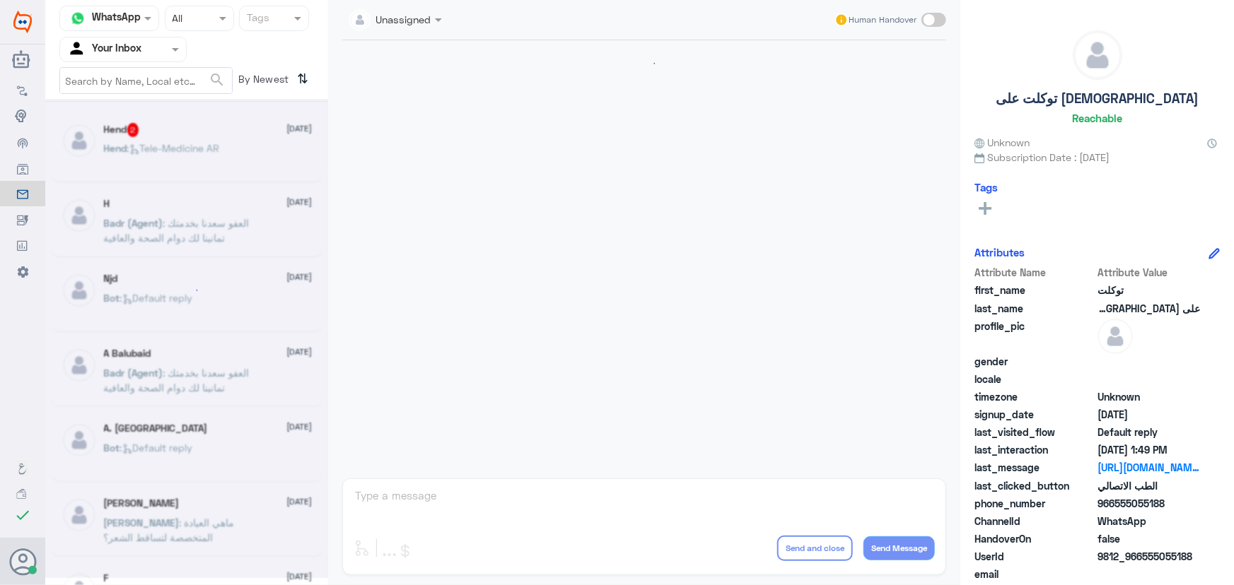
scroll to position [643, 0]
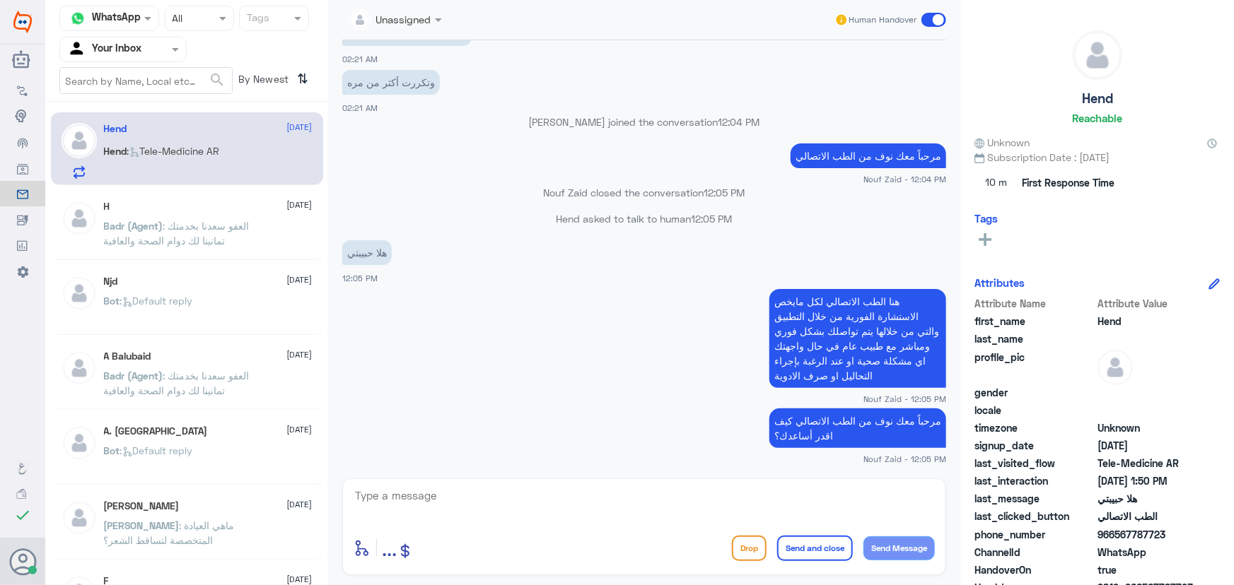
click at [930, 18] on span at bounding box center [933, 20] width 25 height 14
click at [0, 0] on input "checkbox" at bounding box center [0, 0] width 0 height 0
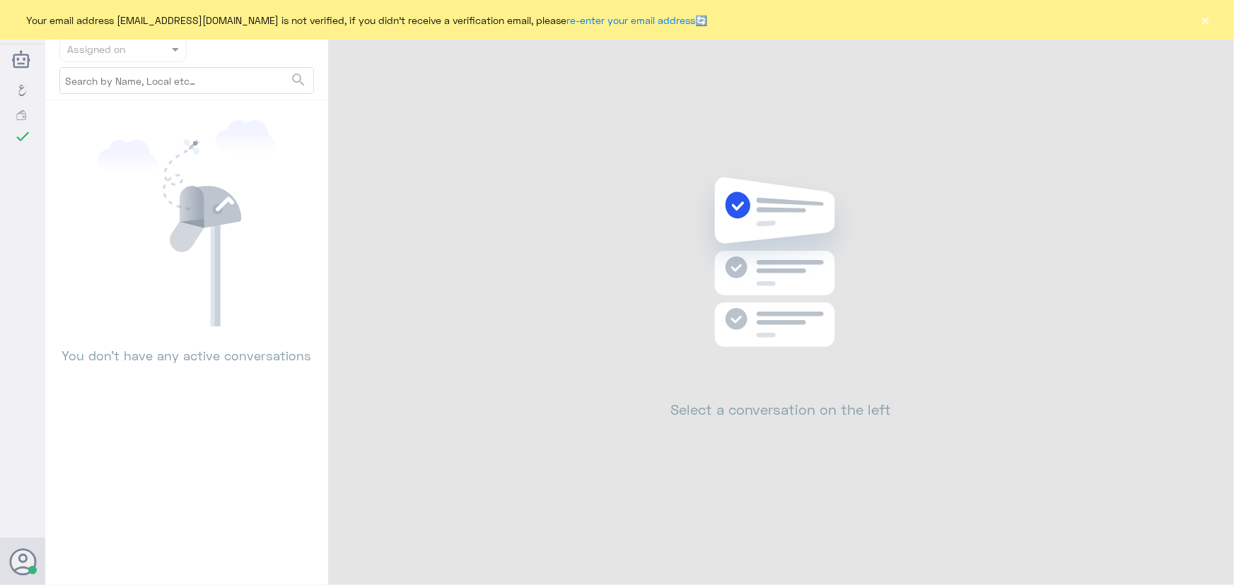
click at [1222, 33] on div "Your email address n_zaid@DallahHealth.com is not verified, if you didn't recei…" at bounding box center [617, 20] width 1234 height 40
click at [1208, 23] on button "×" at bounding box center [1205, 20] width 14 height 14
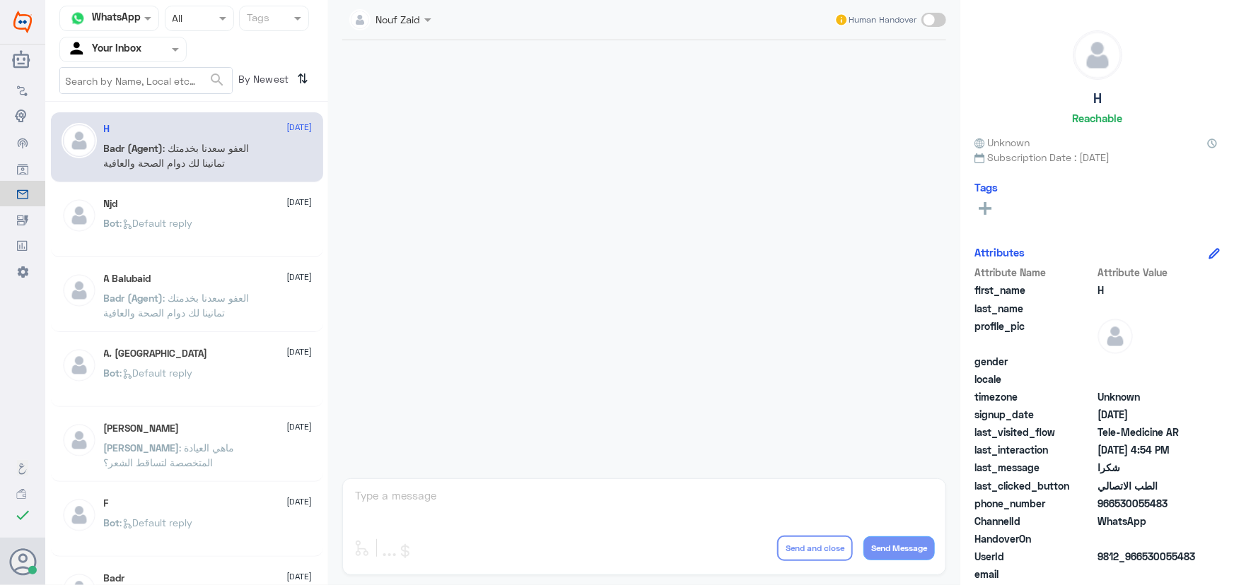
click at [156, 49] on div at bounding box center [123, 49] width 126 height 16
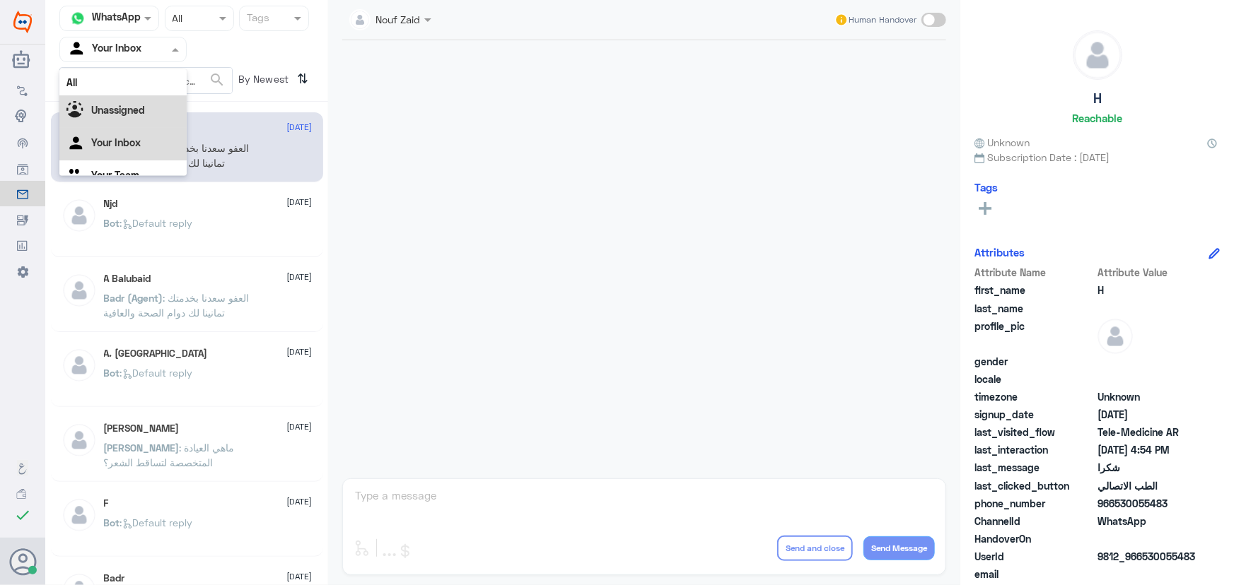
click at [147, 110] on div "Unassigned" at bounding box center [122, 111] width 127 height 33
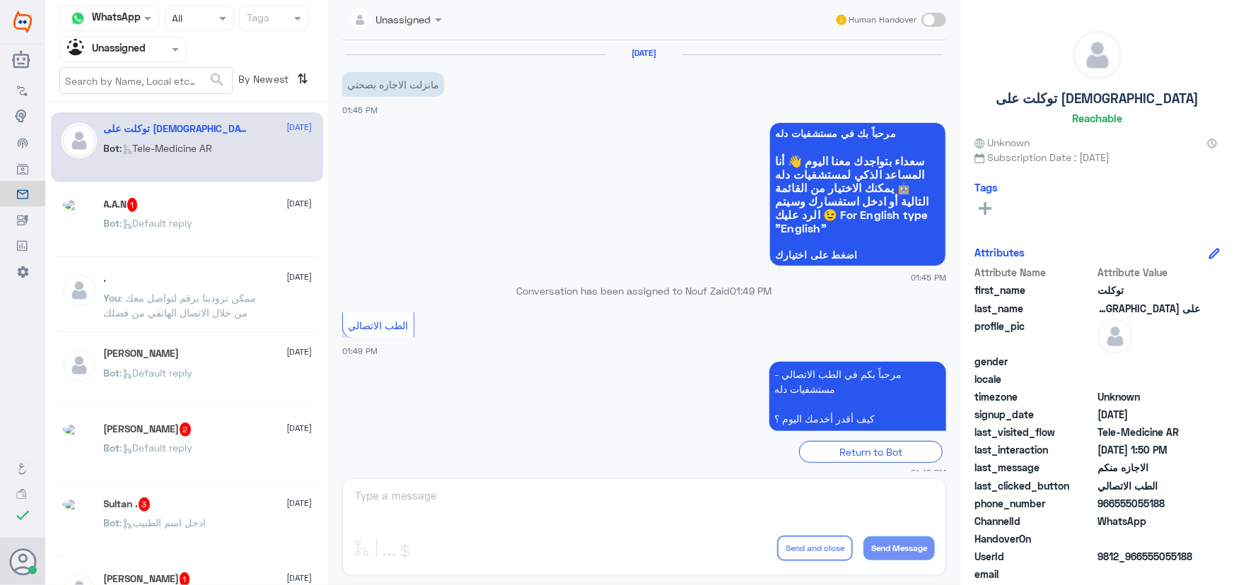
scroll to position [1055, 0]
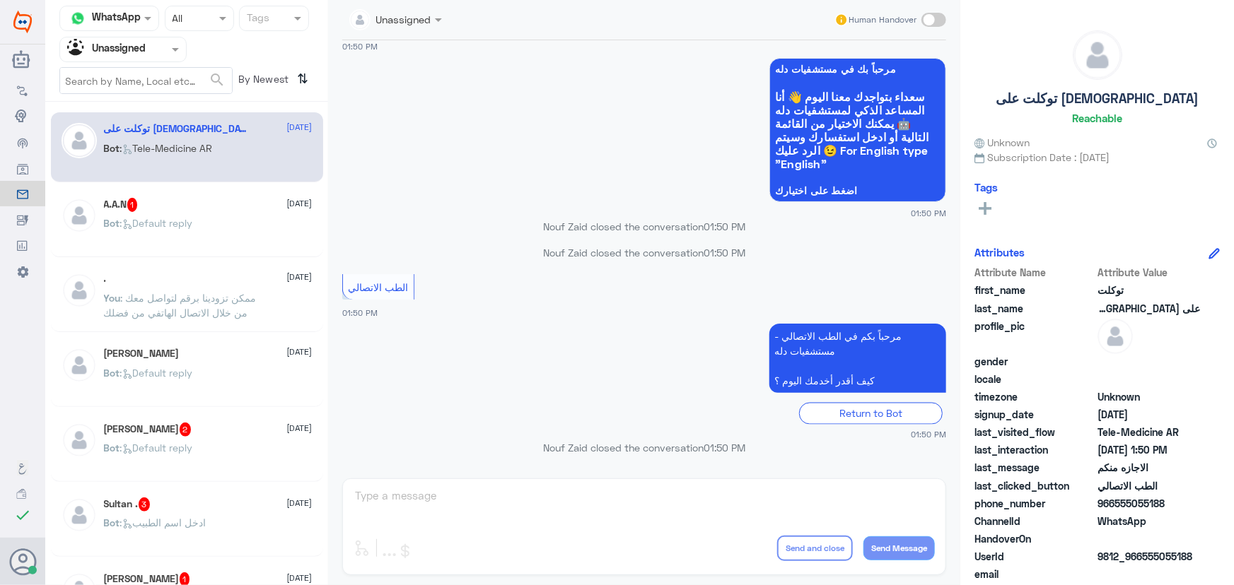
click at [177, 133] on div "توكلت على الله 14 October" at bounding box center [208, 129] width 209 height 12
click at [933, 15] on span at bounding box center [933, 20] width 25 height 14
click at [0, 0] on input "checkbox" at bounding box center [0, 0] width 0 height 0
click at [525, 484] on div "enter flow name ... Drop Send and close Send Message" at bounding box center [644, 527] width 604 height 97
click at [523, 486] on textarea at bounding box center [643, 503] width 581 height 35
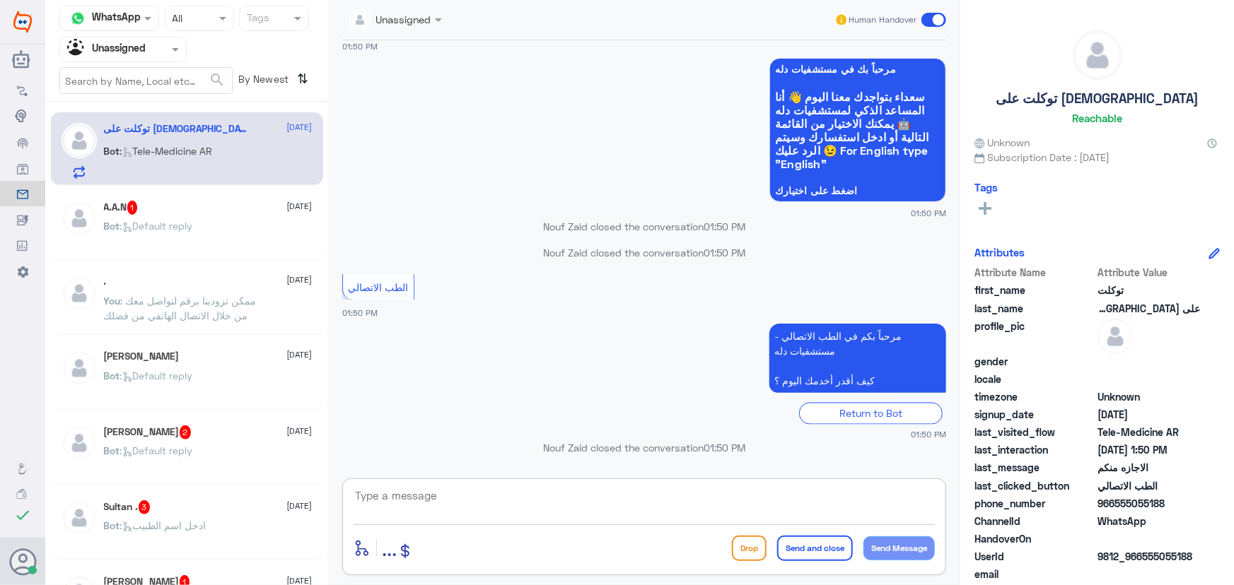
click at [520, 488] on textarea at bounding box center [643, 503] width 581 height 35
paste textarea "لرفع الإجازة المرضية على صحتي، يمكنك التواصل مع التقارير الطبية من خلال الرقم 0…"
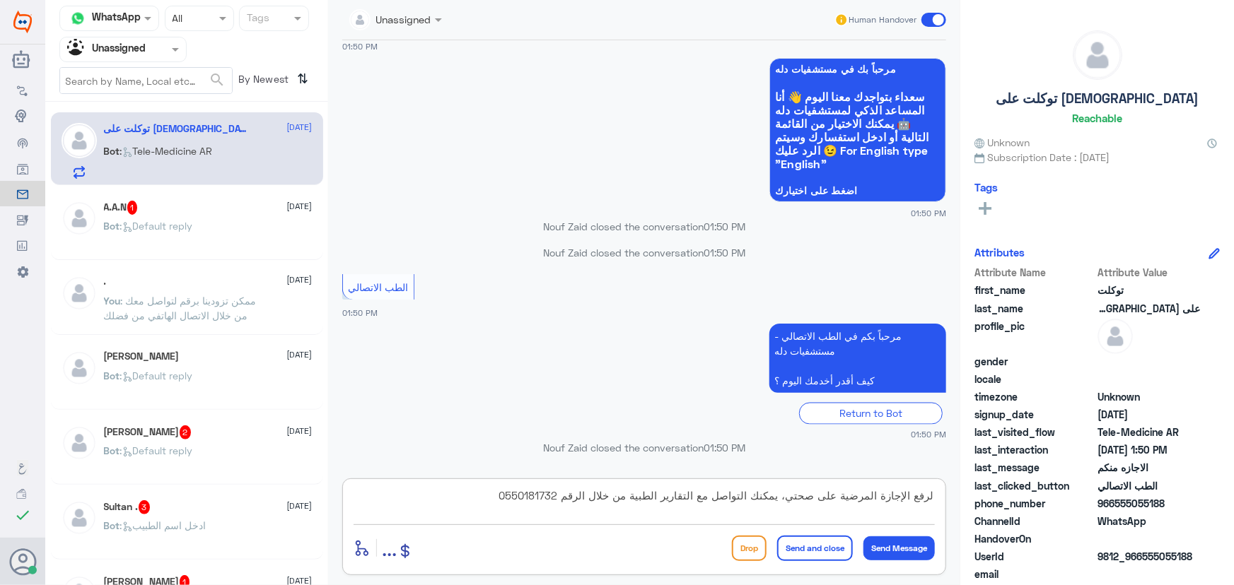
scroll to position [0, 0]
type textarea "لرفع الإجازة المرضية على صحتي، يمكنك التواصل مع التقارير الطبية من خلال الرقم 0…"
click at [877, 547] on button "Send Message" at bounding box center [898, 549] width 71 height 24
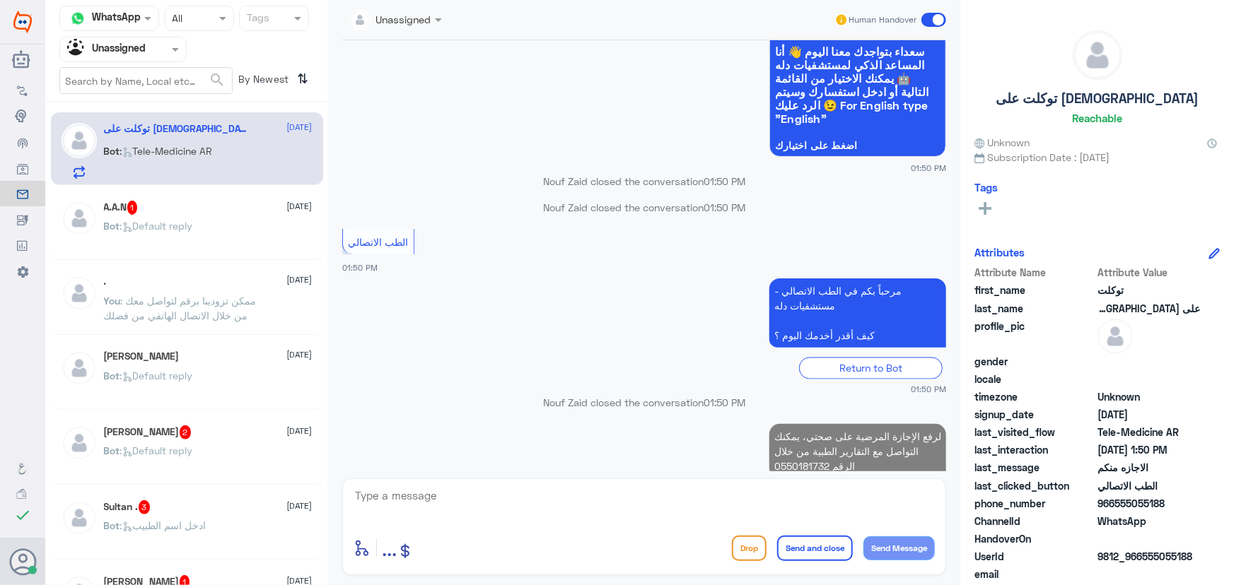
scroll to position [1131, 0]
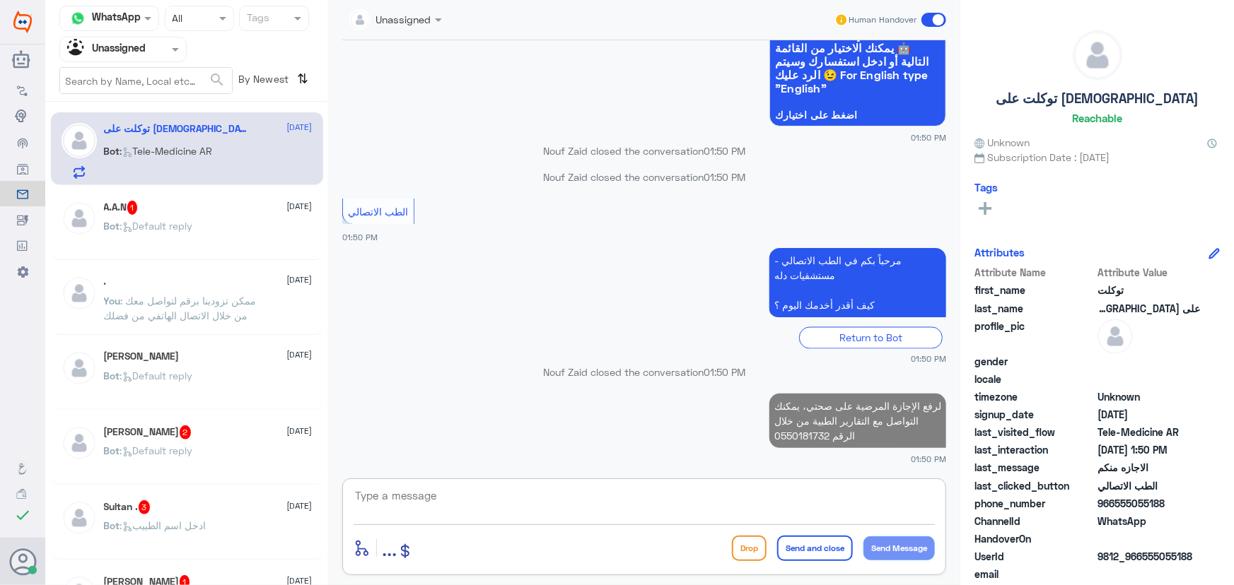
click at [419, 504] on textarea at bounding box center [643, 503] width 581 height 35
click at [942, 23] on span at bounding box center [933, 20] width 25 height 14
click at [0, 0] on input "checkbox" at bounding box center [0, 0] width 0 height 0
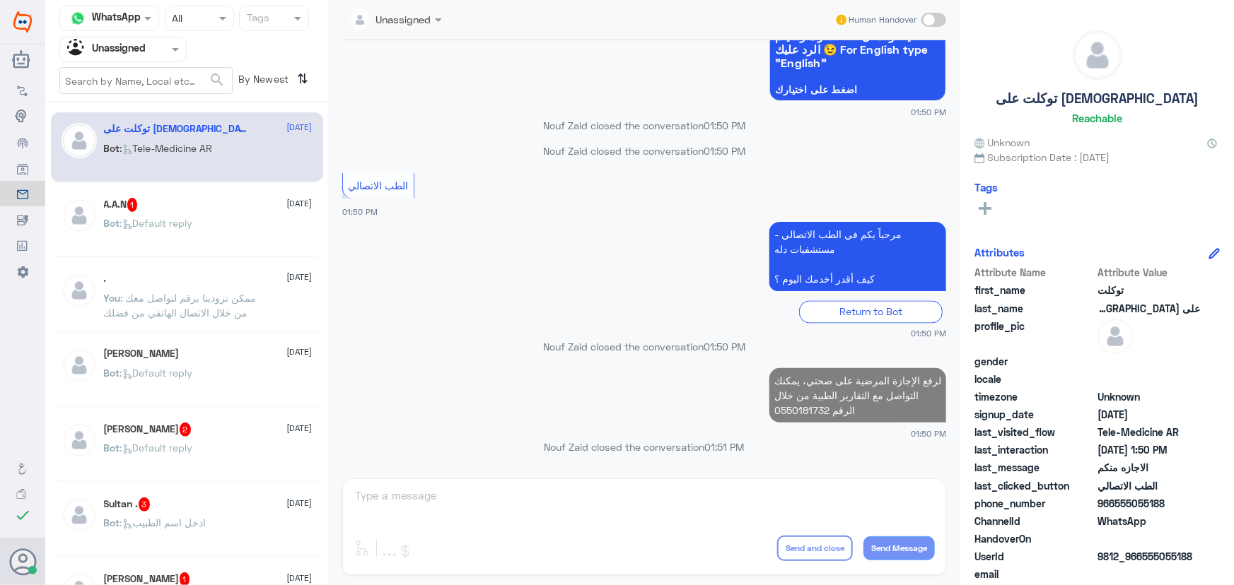
click at [940, 23] on span at bounding box center [933, 20] width 25 height 14
click at [0, 0] on input "checkbox" at bounding box center [0, 0] width 0 height 0
click at [579, 476] on div "Unassigned Human Handover 14 Oct 2025 مانزلت الاجازه بصحتي 01:45 PM مرحباً بك ف…" at bounding box center [644, 295] width 632 height 590
drag, startPoint x: 550, startPoint y: 491, endPoint x: 524, endPoint y: 500, distance: 27.7
click at [549, 494] on textarea at bounding box center [643, 503] width 581 height 35
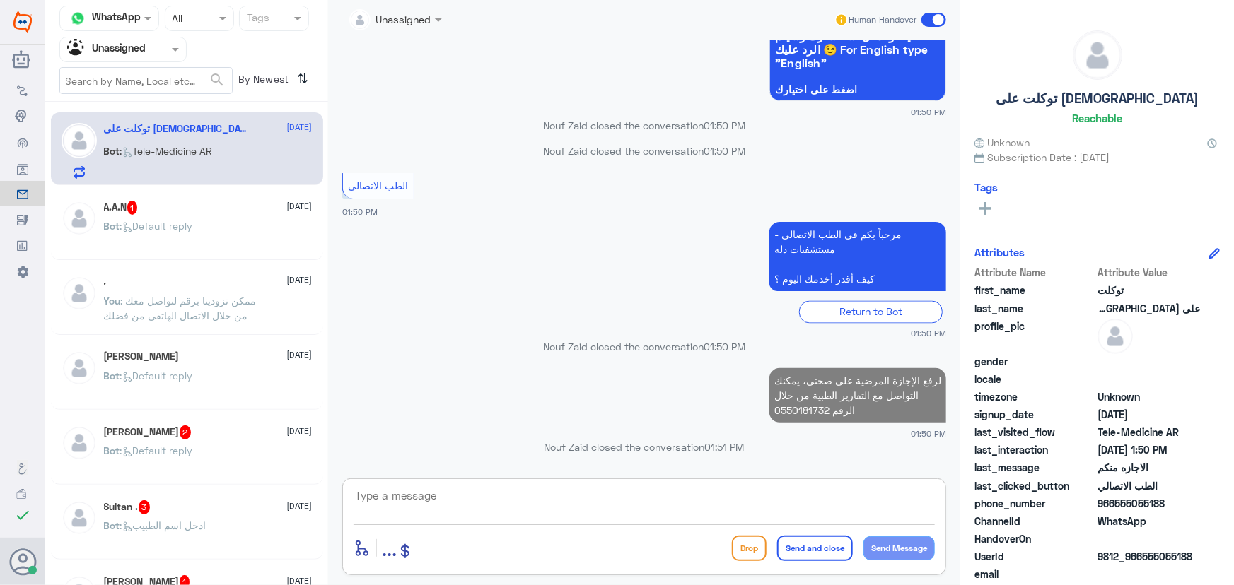
click at [522, 500] on textarea at bounding box center [643, 503] width 581 height 35
click at [142, 34] on nav "Channel WhatsApp Status × All Tags Agent Filter Unassigned search By Newest ⇅" at bounding box center [186, 54] width 283 height 96
click at [135, 54] on input "text" at bounding box center [106, 49] width 78 height 16
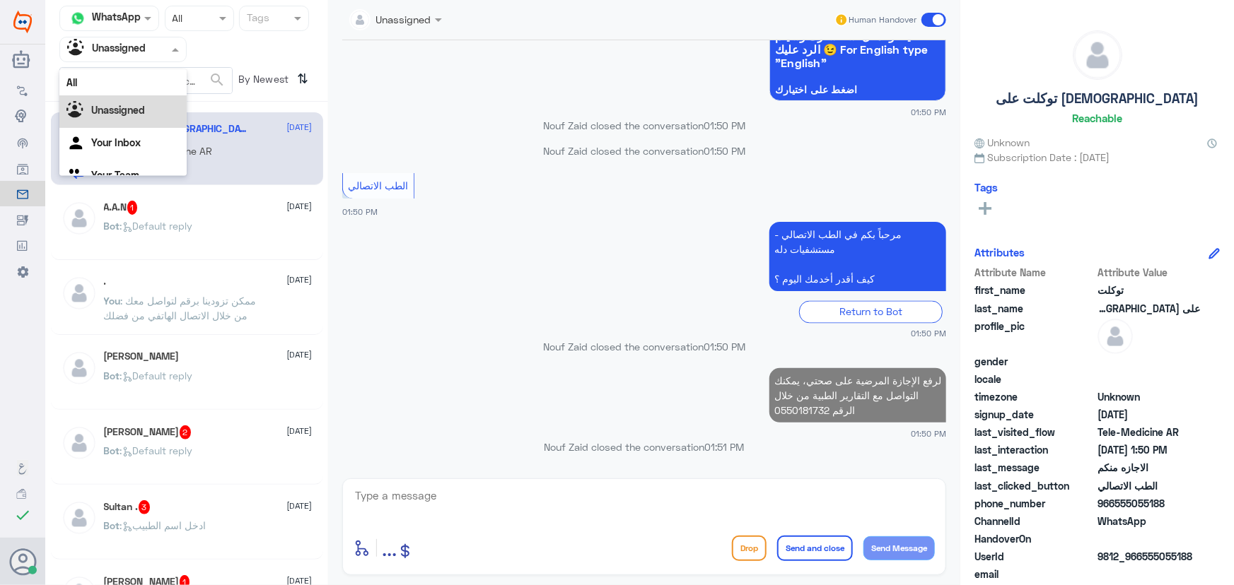
scroll to position [18, 0]
click at [121, 78] on div "Unassigned" at bounding box center [122, 94] width 127 height 33
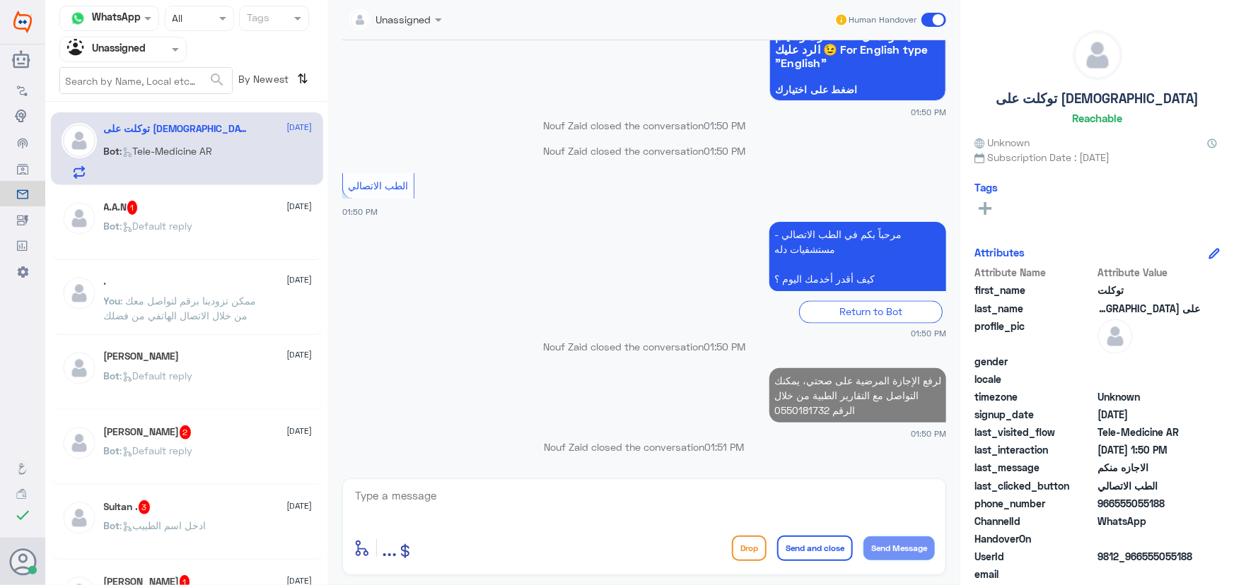
click at [116, 51] on input "text" at bounding box center [106, 49] width 78 height 16
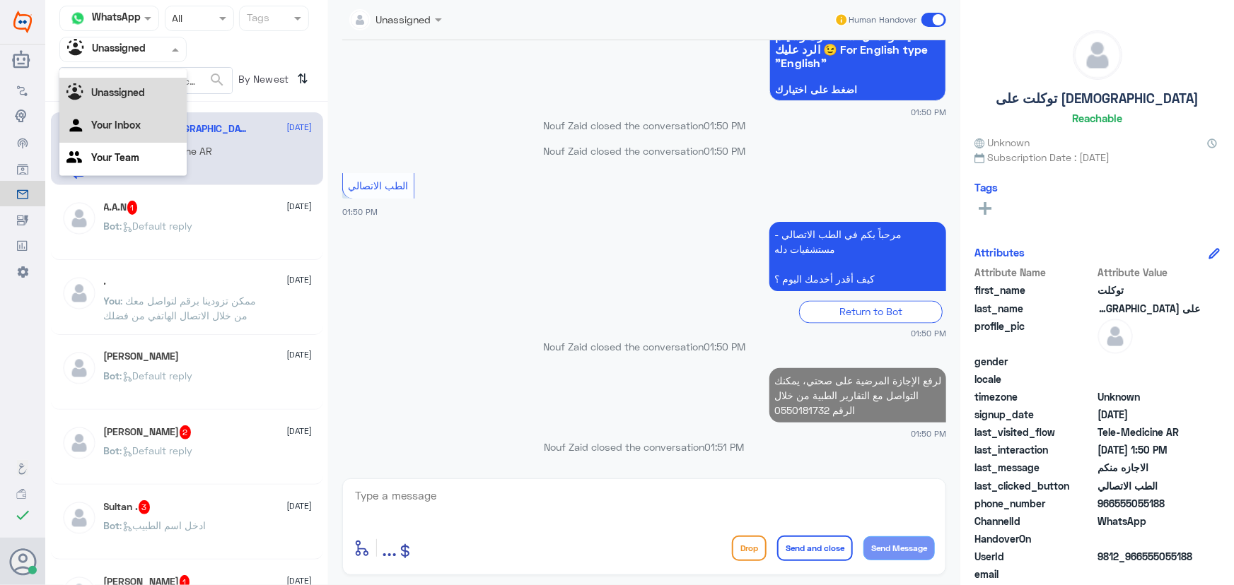
click at [98, 127] on Inbox "Your Inbox" at bounding box center [115, 125] width 49 height 12
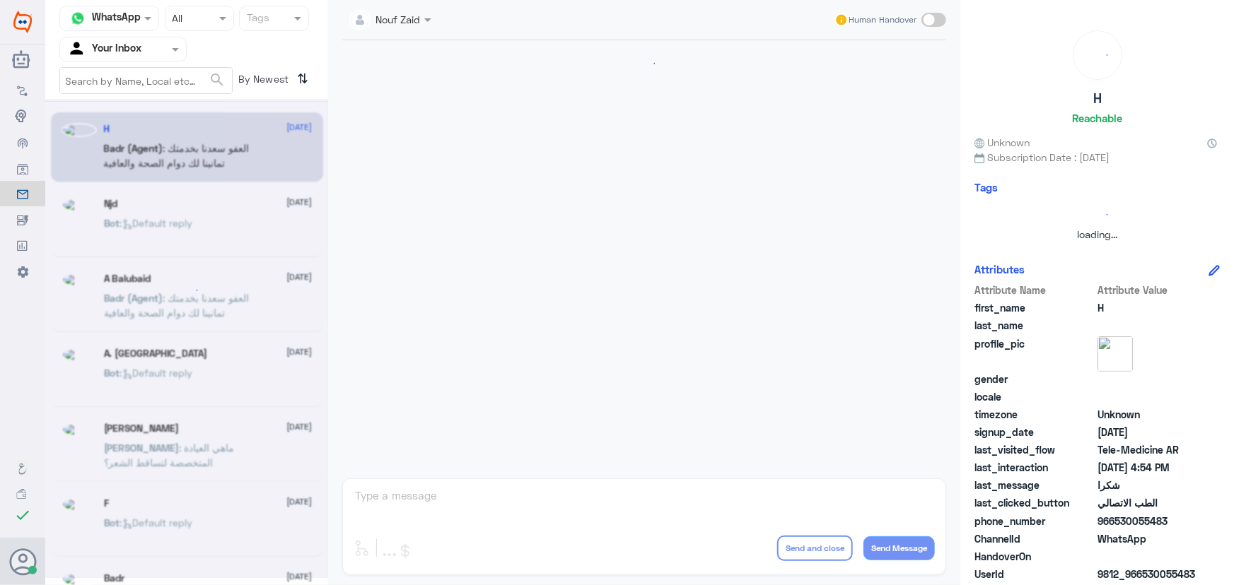
scroll to position [673, 0]
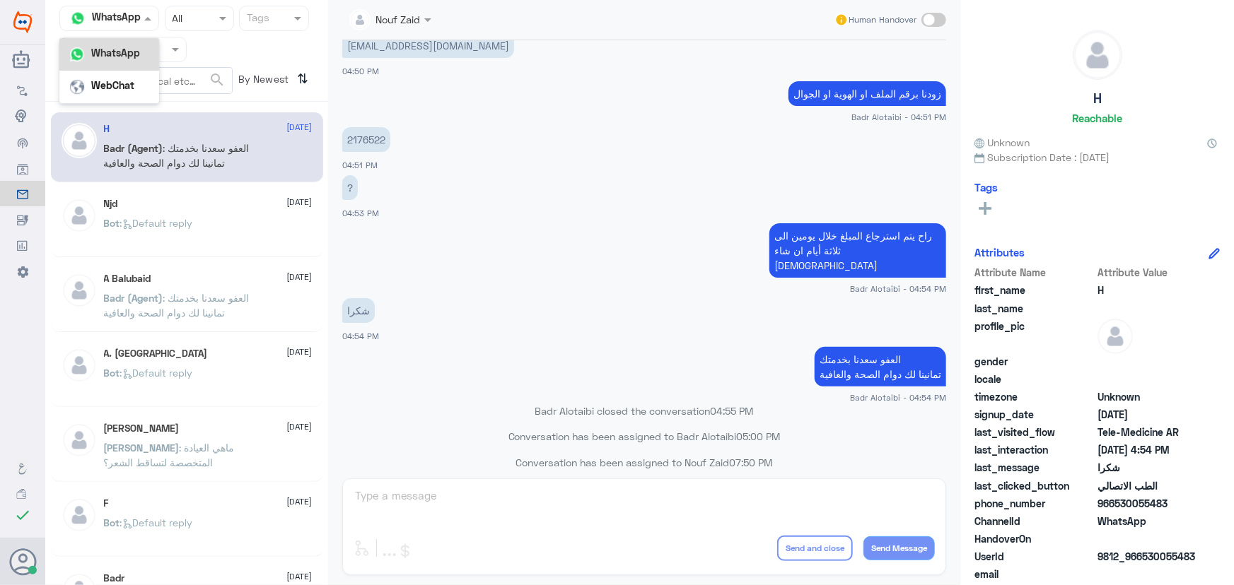
drag, startPoint x: 129, startPoint y: 28, endPoint x: 131, endPoint y: 44, distance: 15.8
click at [131, 33] on nav "Channel WhatsApp WhatsApp WebChat Status × All Tags Agent Filter Your Inbox sea…" at bounding box center [186, 54] width 283 height 96
click at [175, 48] on span at bounding box center [175, 50] width 7 height 5
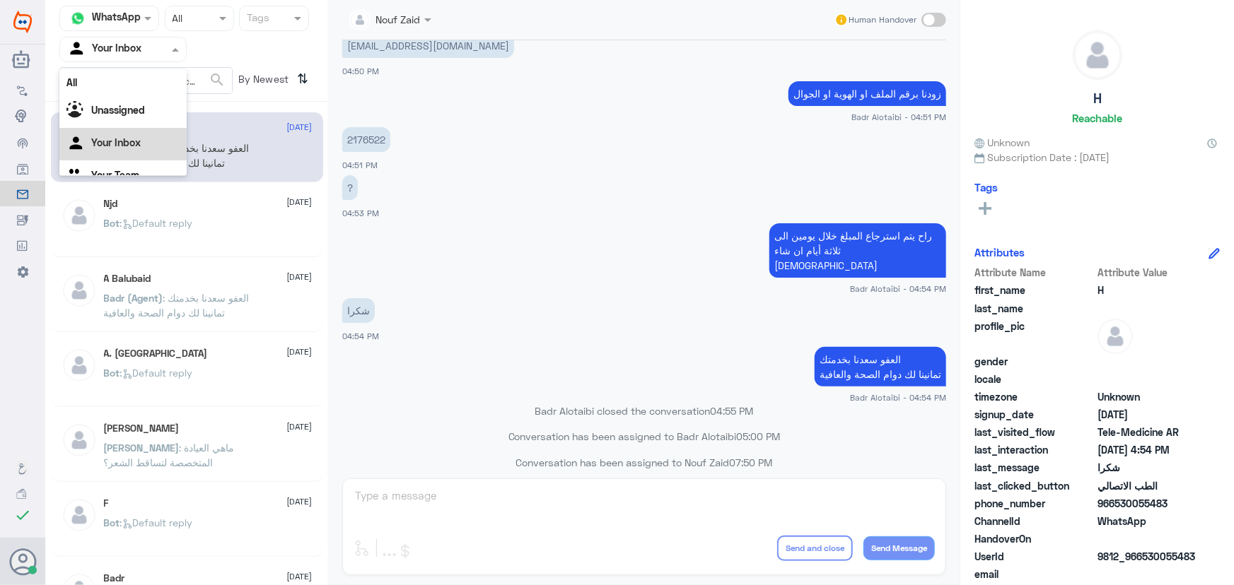
scroll to position [18, 0]
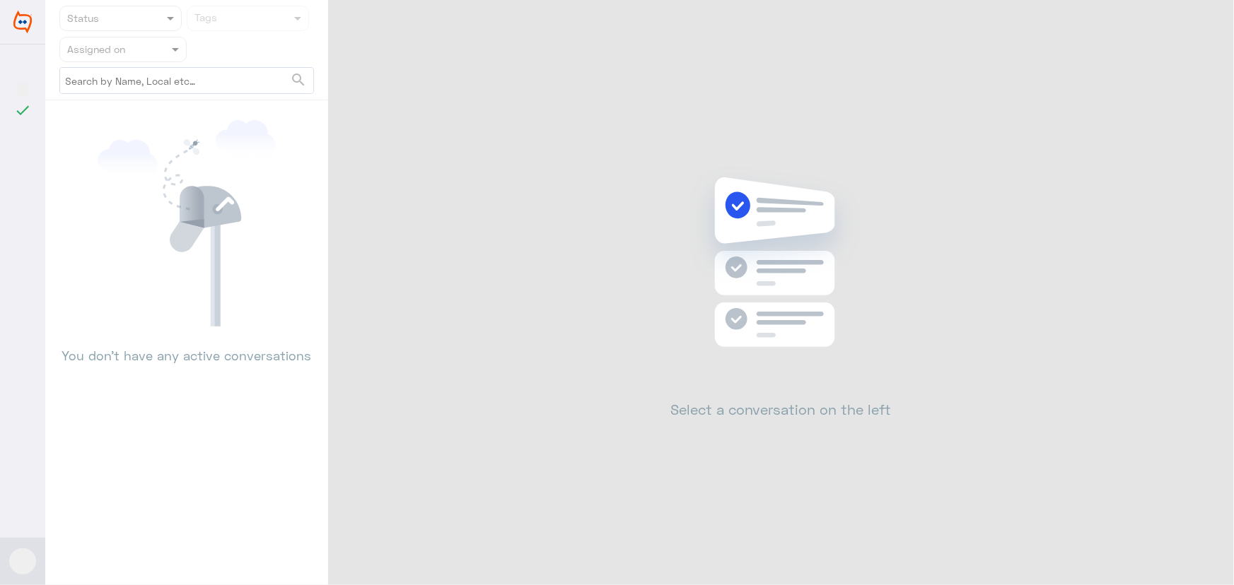
click at [1202, 18] on div "Dallah Hospitals اللغة العربية check Changes are saved Nouf Zaid Help Feedback …" at bounding box center [617, 292] width 1234 height 585
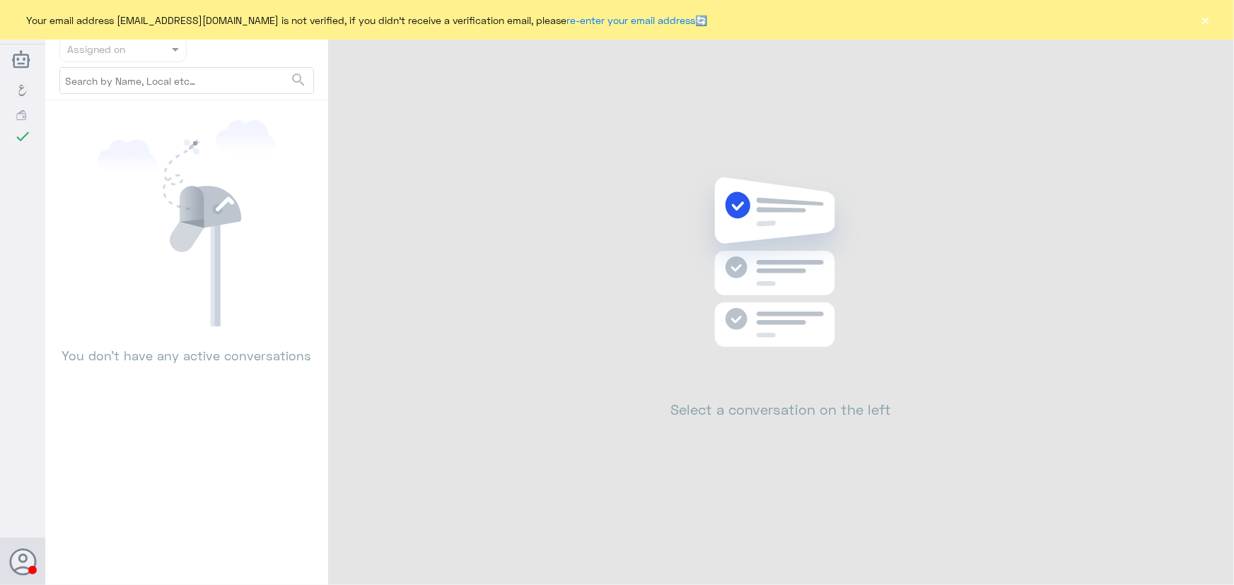
click at [1205, 20] on button "×" at bounding box center [1205, 20] width 14 height 14
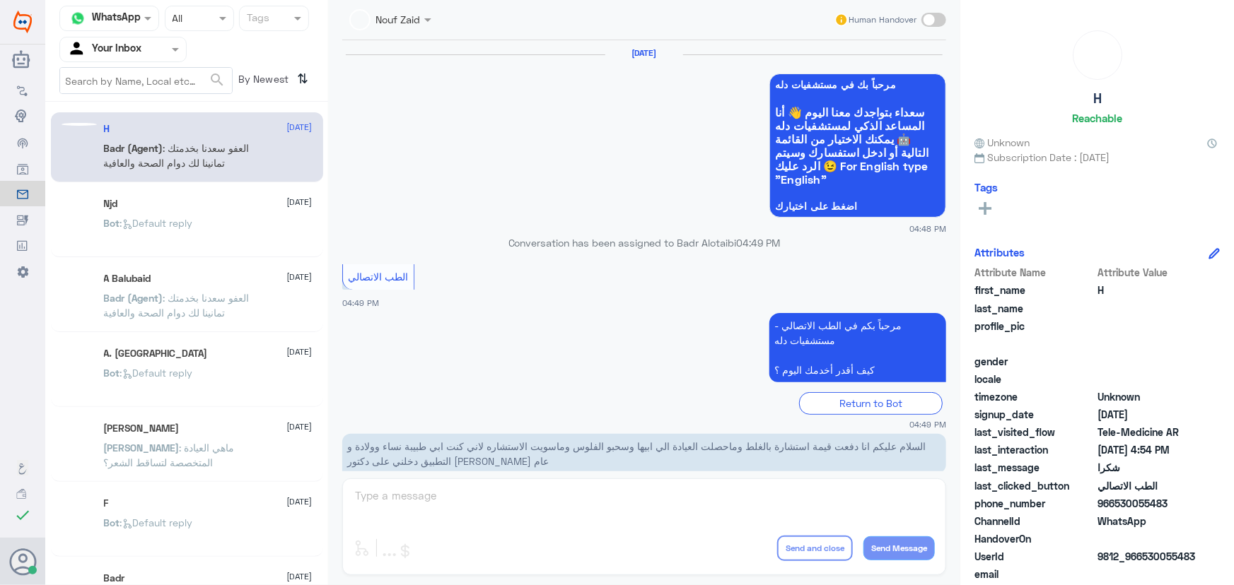
scroll to position [673, 0]
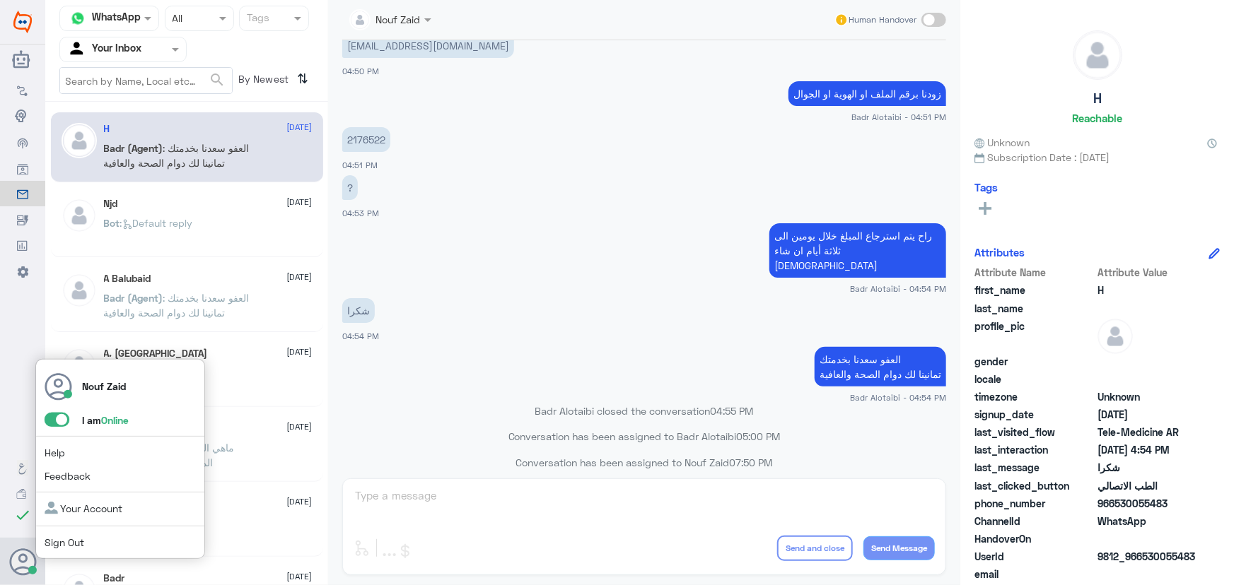
click at [57, 413] on span at bounding box center [57, 420] width 25 height 14
click at [0, 0] on input "checkbox" at bounding box center [0, 0] width 0 height 0
click at [58, 416] on span at bounding box center [57, 420] width 25 height 14
click at [0, 0] on input "checkbox" at bounding box center [0, 0] width 0 height 0
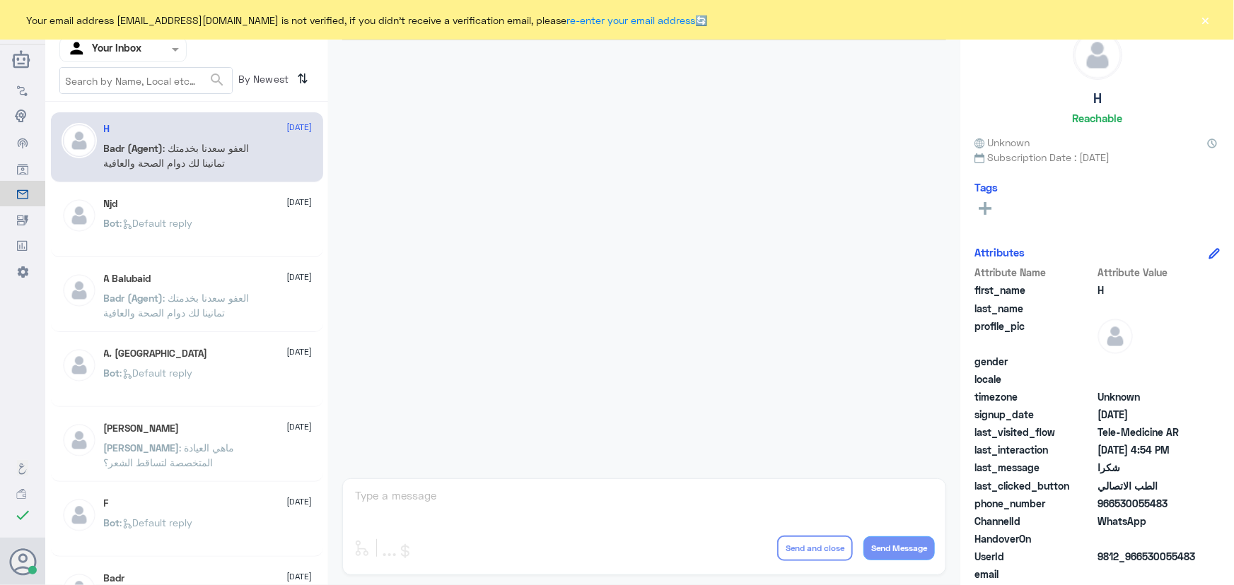
click at [1212, 16] on div "Your email address [EMAIL_ADDRESS][DOMAIN_NAME] is not verified, if you didn't …" at bounding box center [617, 20] width 1234 height 40
click at [1210, 16] on button "×" at bounding box center [1205, 20] width 14 height 14
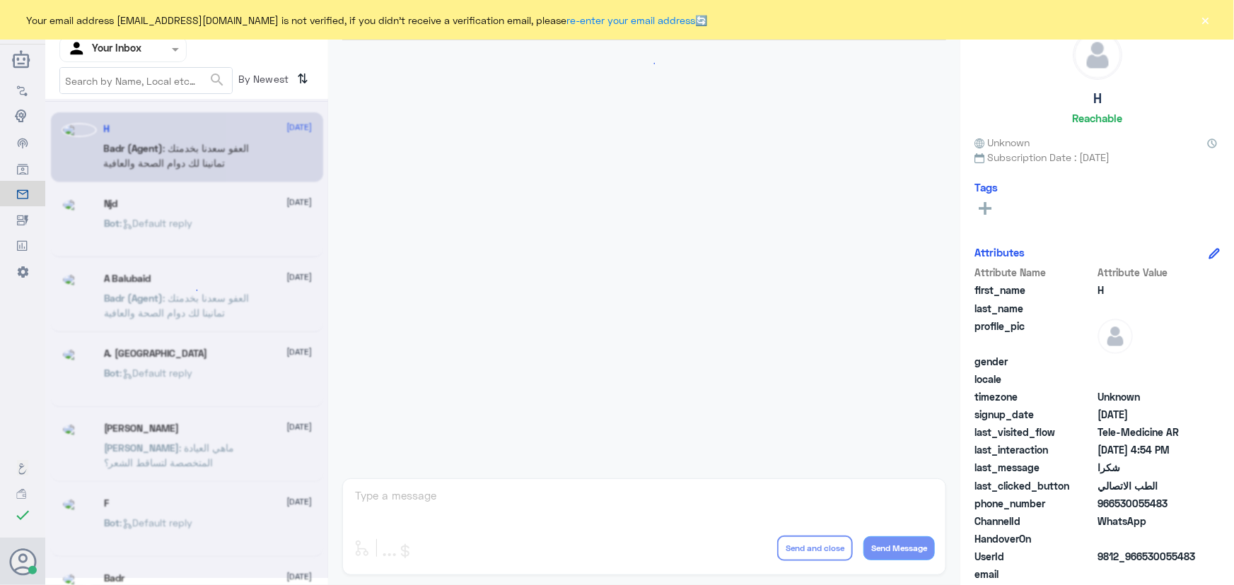
scroll to position [673, 0]
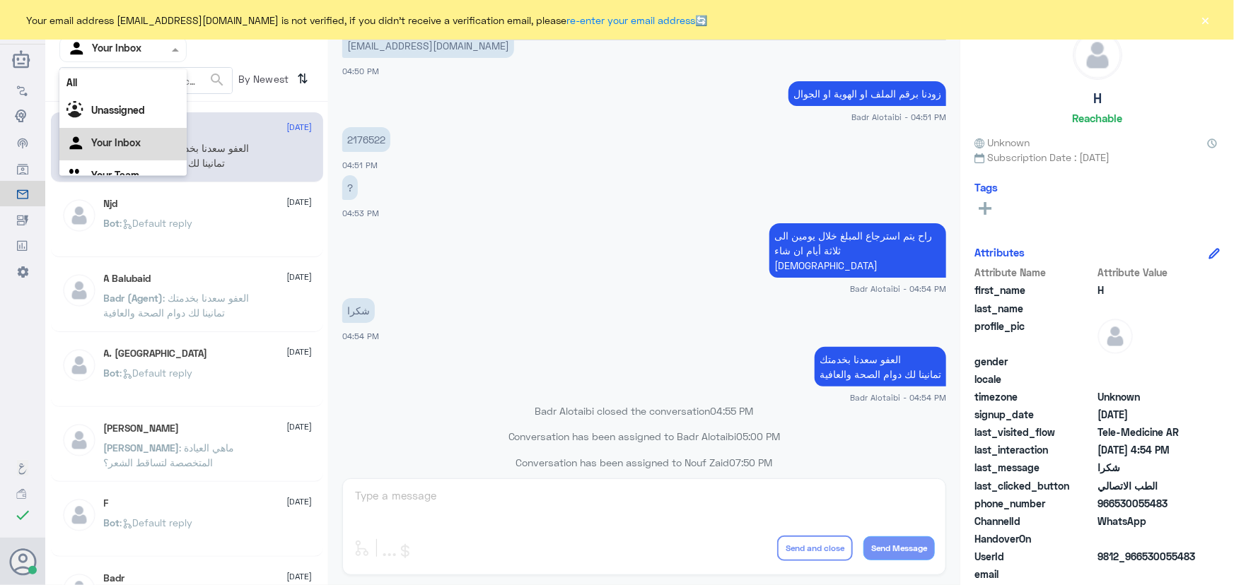
click at [142, 42] on div "Agent Filter Your Inbox" at bounding box center [114, 49] width 108 height 21
click at [125, 170] on Team "Your Team" at bounding box center [115, 175] width 48 height 12
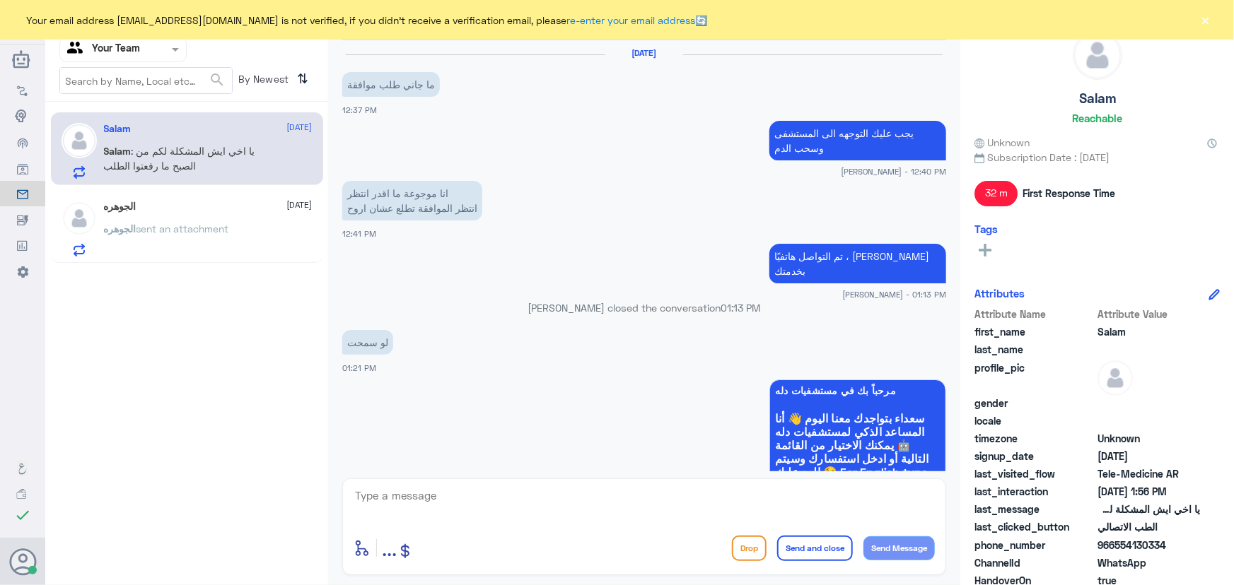
scroll to position [809, 0]
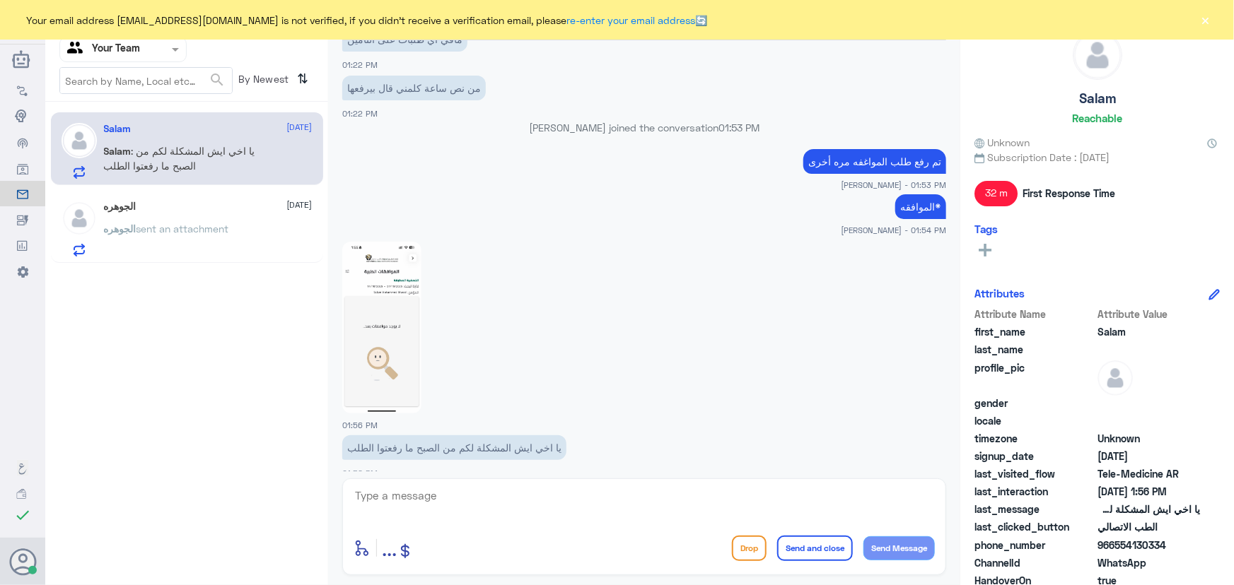
click at [184, 230] on span "sent an attachment" at bounding box center [182, 229] width 93 height 12
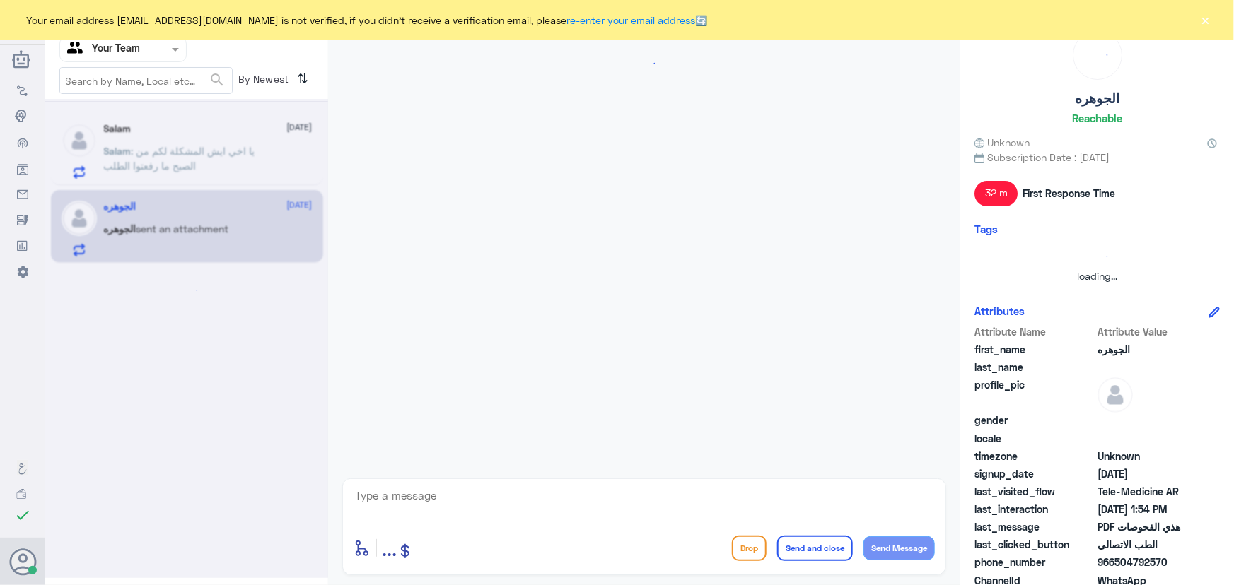
scroll to position [257, 0]
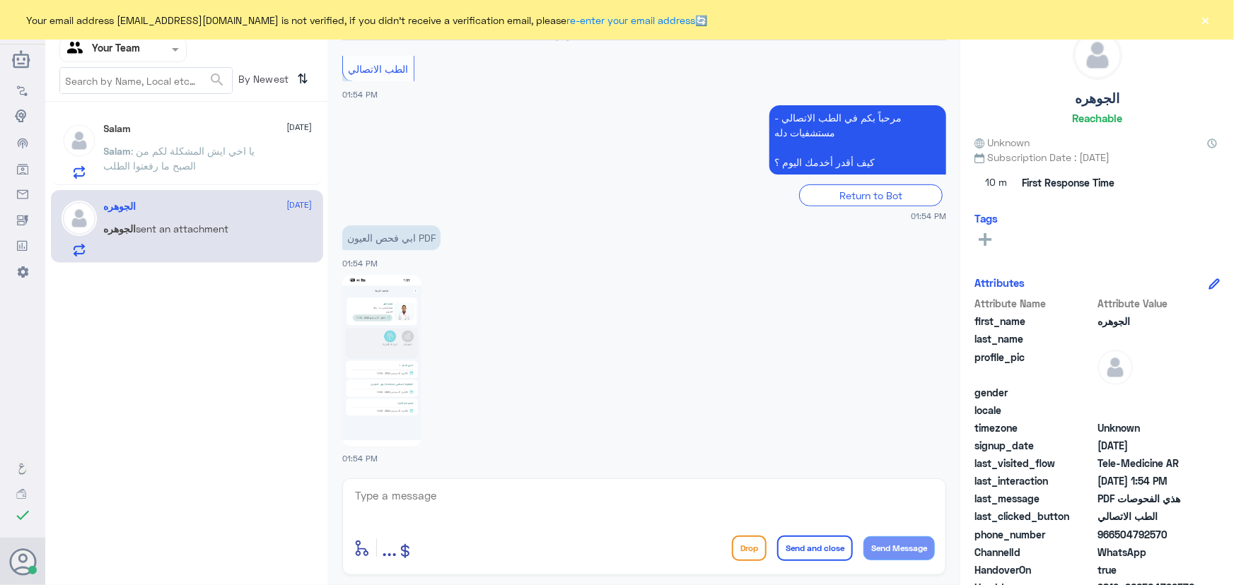
click at [184, 170] on span ": يا اخي ايش المشكلة لكم من الصبح ما رفعتوا الطلب" at bounding box center [179, 158] width 151 height 27
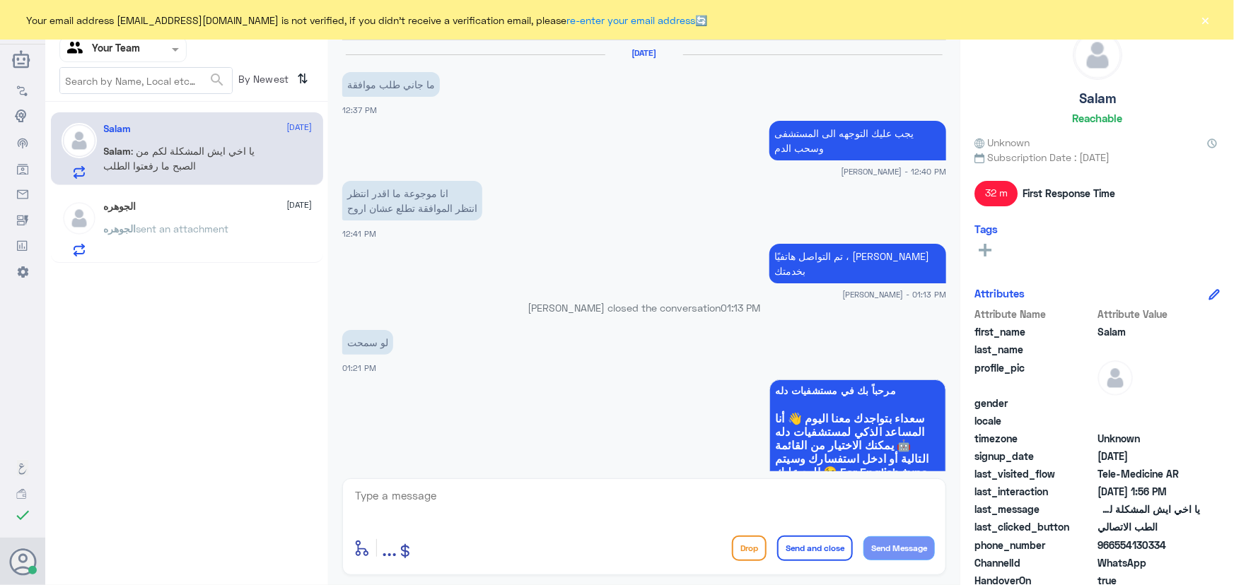
scroll to position [809, 0]
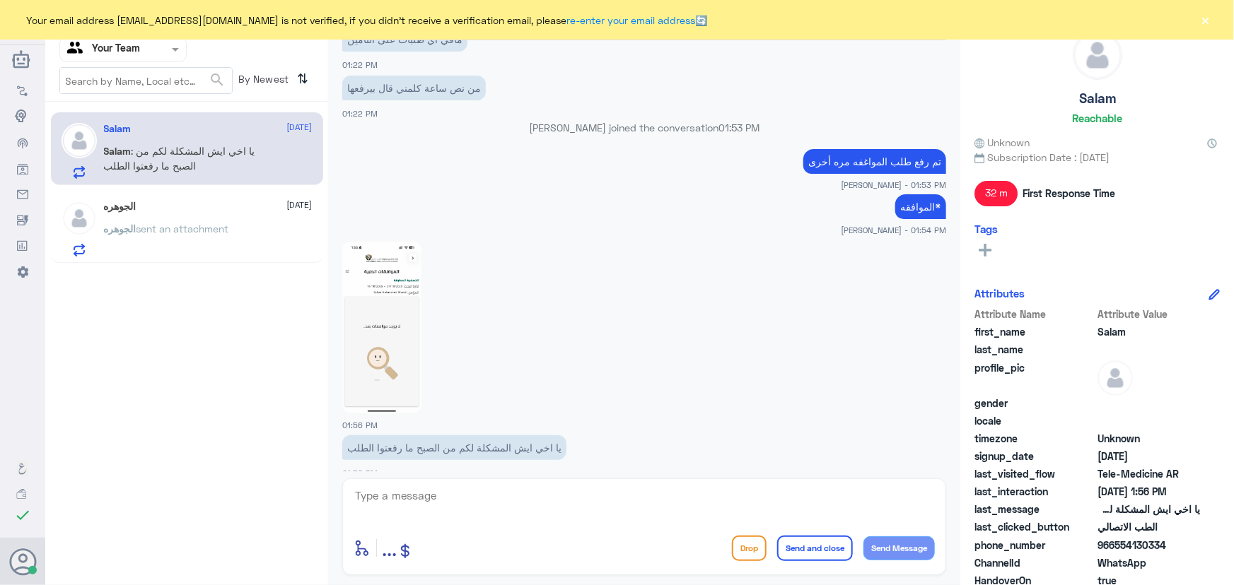
click at [224, 232] on span "sent an attachment" at bounding box center [182, 229] width 93 height 12
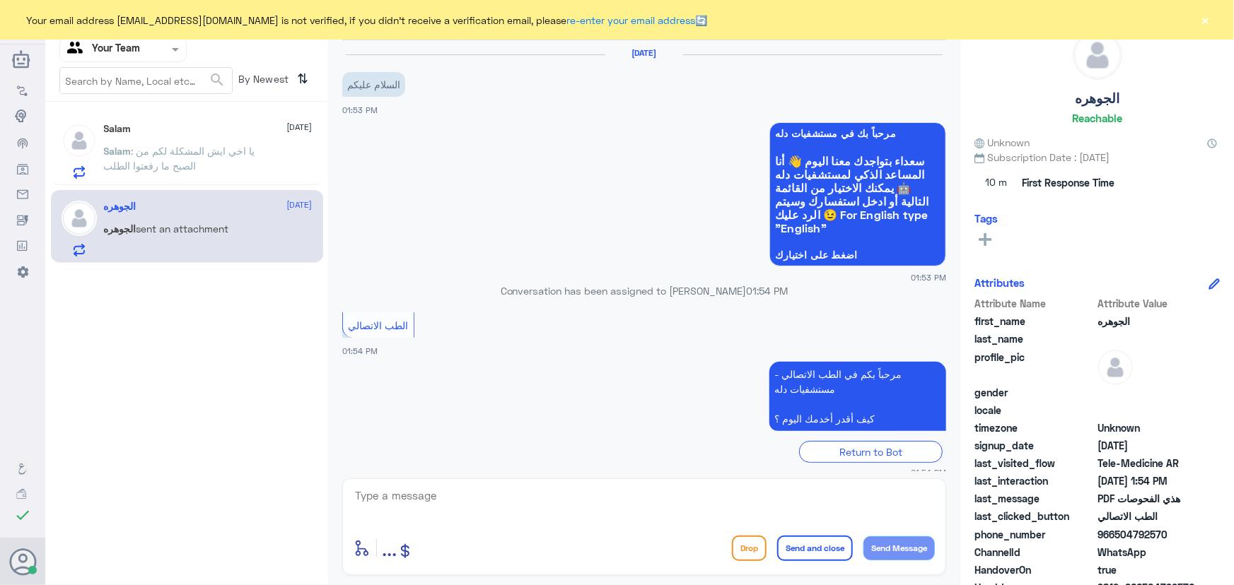
scroll to position [257, 0]
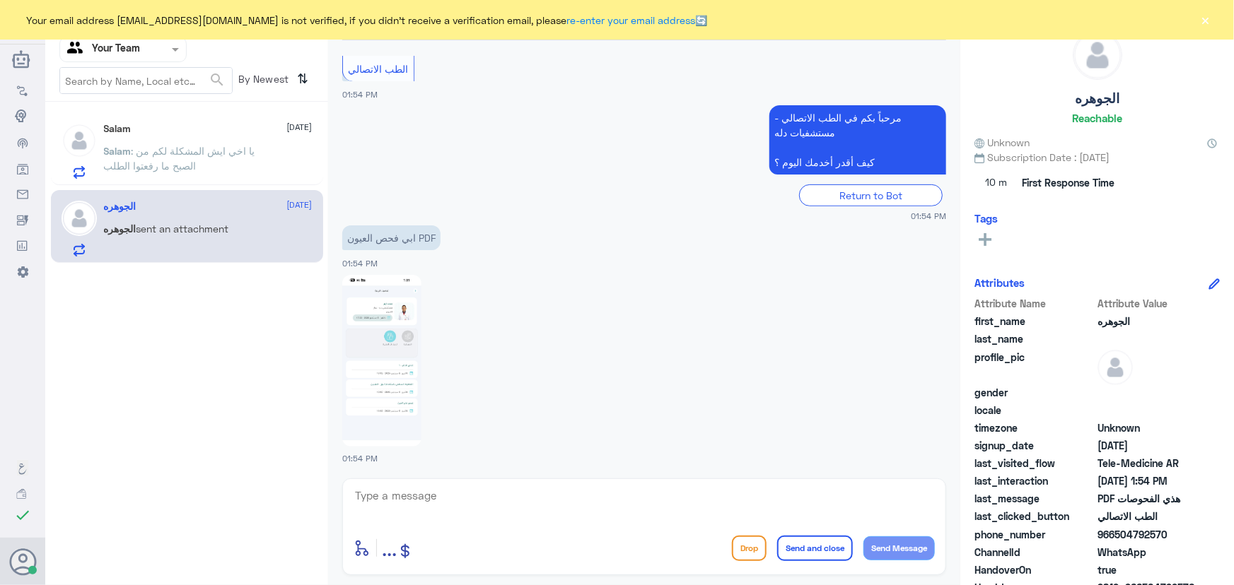
click at [215, 162] on p "Salam : يا اخي ايش المشكلة لكم من الصبح ما رفعتوا الطلب" at bounding box center [183, 161] width 159 height 35
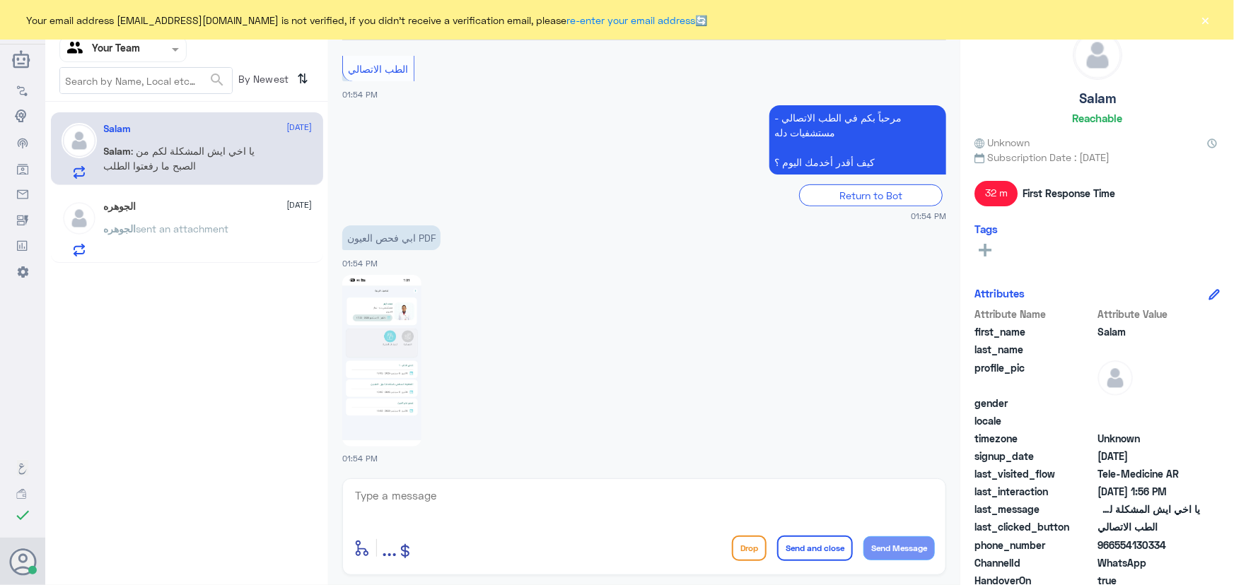
drag, startPoint x: 1212, startPoint y: 23, endPoint x: 901, endPoint y: 153, distance: 337.1
click at [1210, 23] on button "×" at bounding box center [1205, 20] width 14 height 14
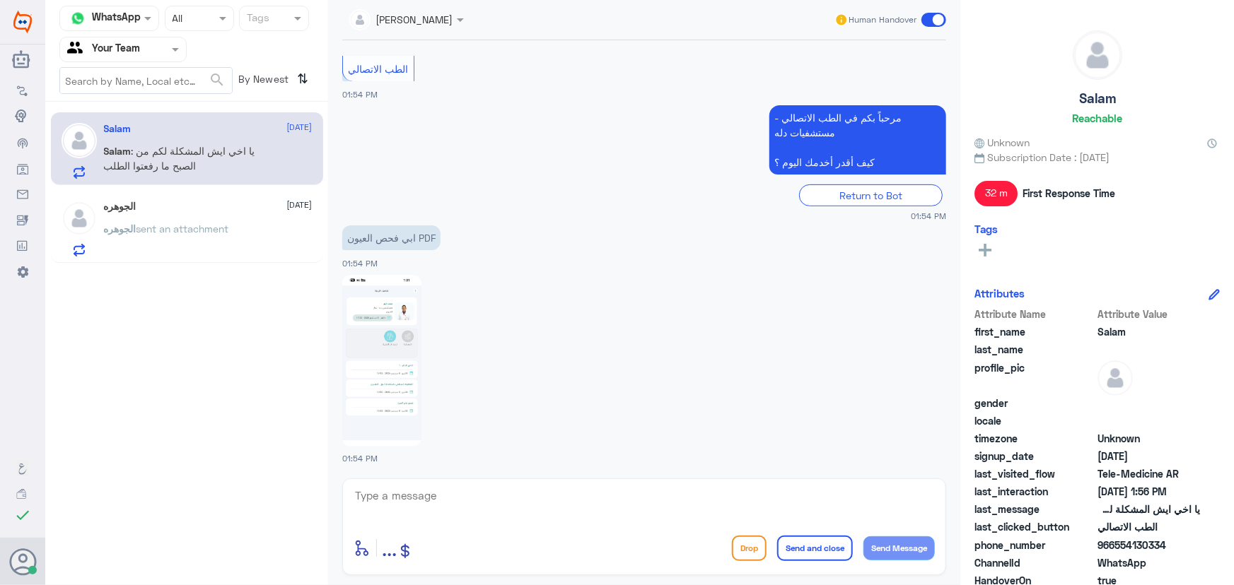
click at [197, 235] on p "الجوهره sent an attachment" at bounding box center [166, 238] width 125 height 35
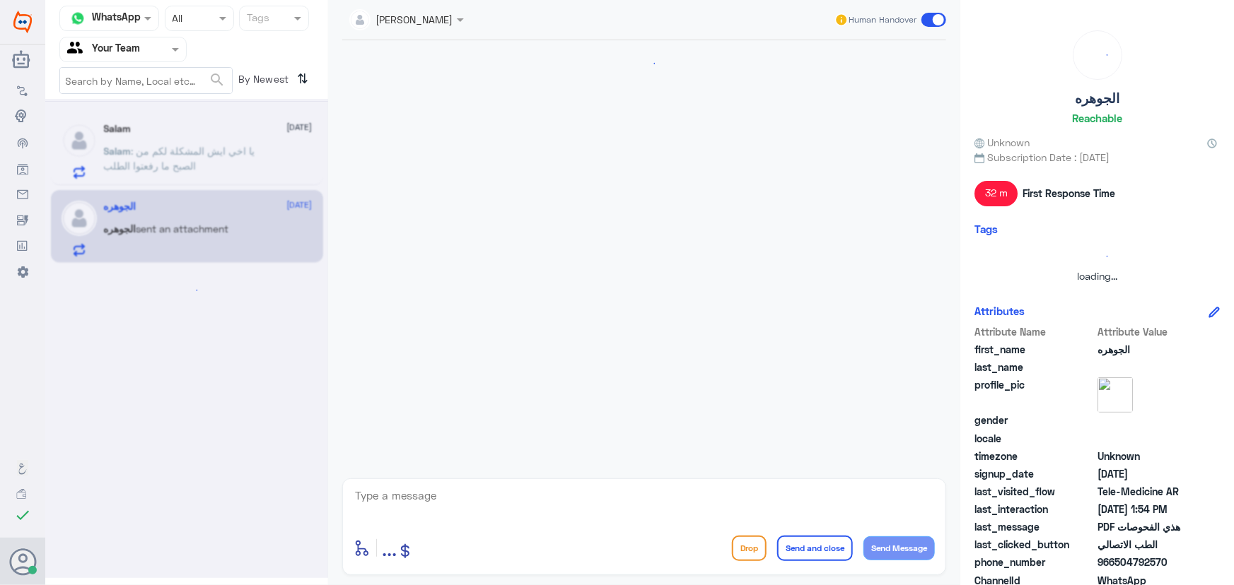
scroll to position [257, 0]
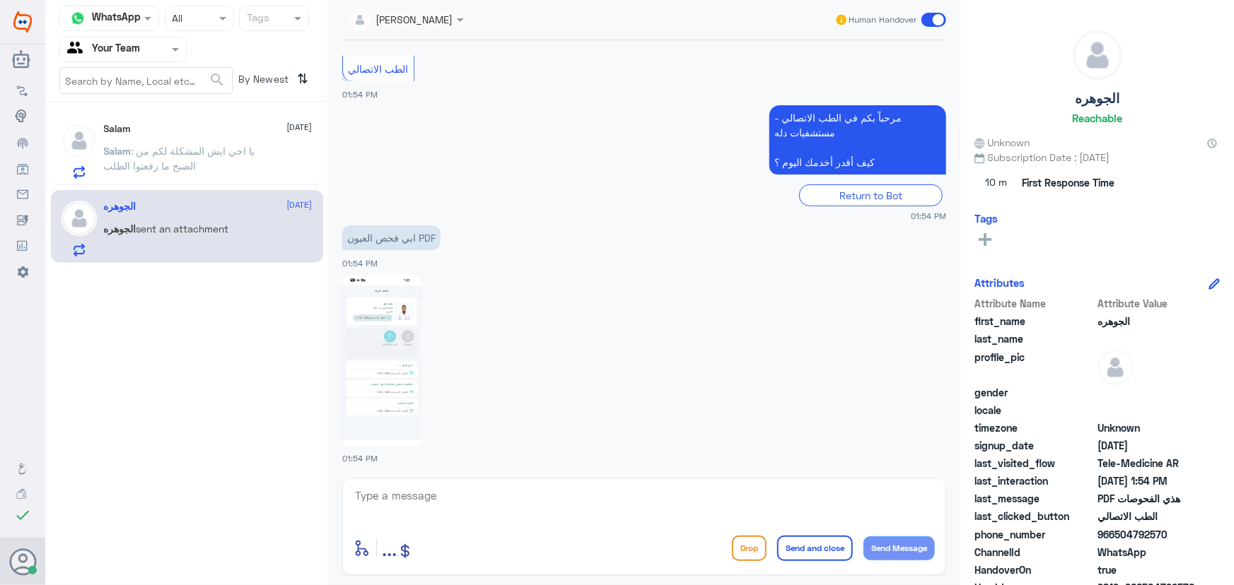
click at [375, 349] on img at bounding box center [381, 361] width 79 height 172
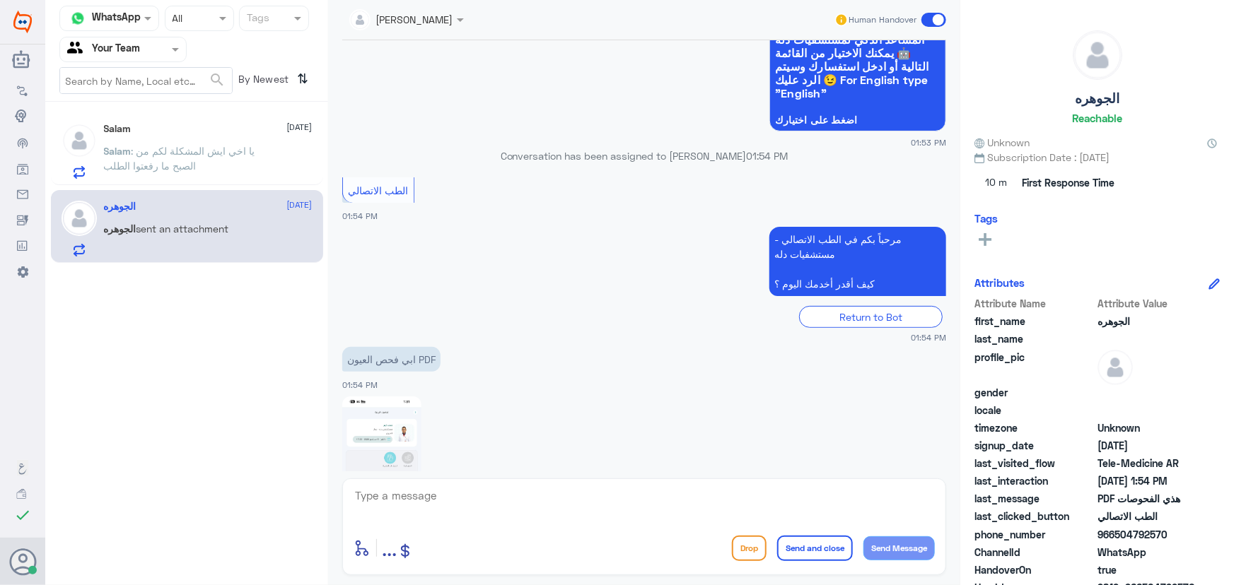
scroll to position [257, 0]
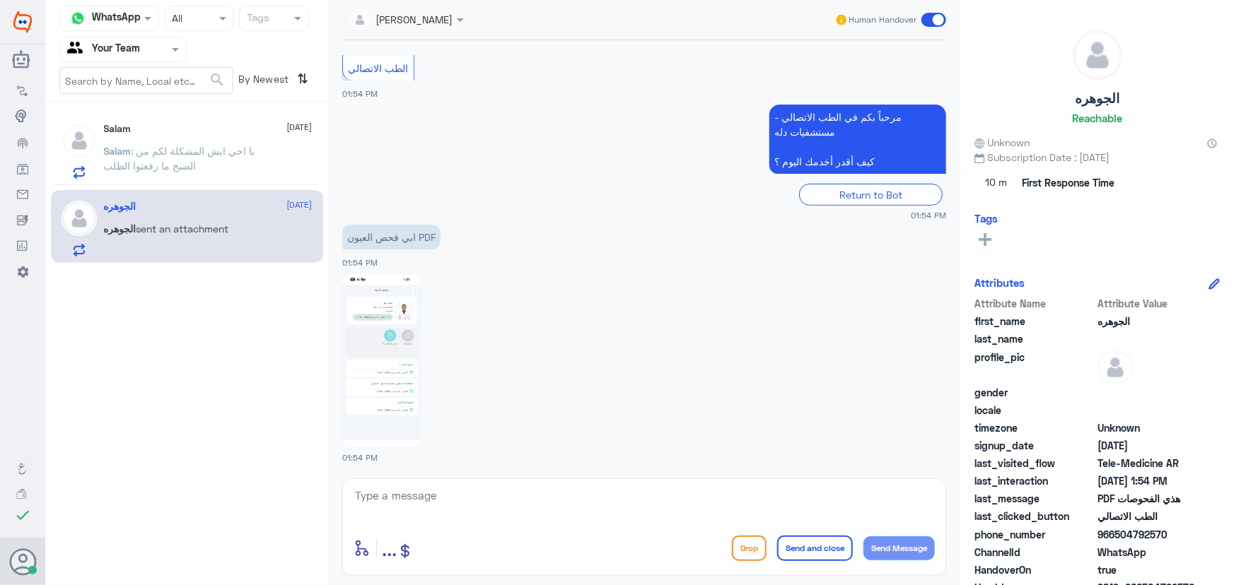
click at [410, 388] on img at bounding box center [381, 360] width 79 height 172
click at [417, 244] on p "ابي فحص العيون PDF" at bounding box center [391, 237] width 98 height 25
drag, startPoint x: 417, startPoint y: 233, endPoint x: 472, endPoint y: 233, distance: 55.1
click at [472, 233] on app-msgs-text "ابي فحص العيون PDF" at bounding box center [644, 238] width 604 height 26
click at [447, 247] on app-msgs-text "ابي فحص العيون PDF" at bounding box center [644, 238] width 604 height 26
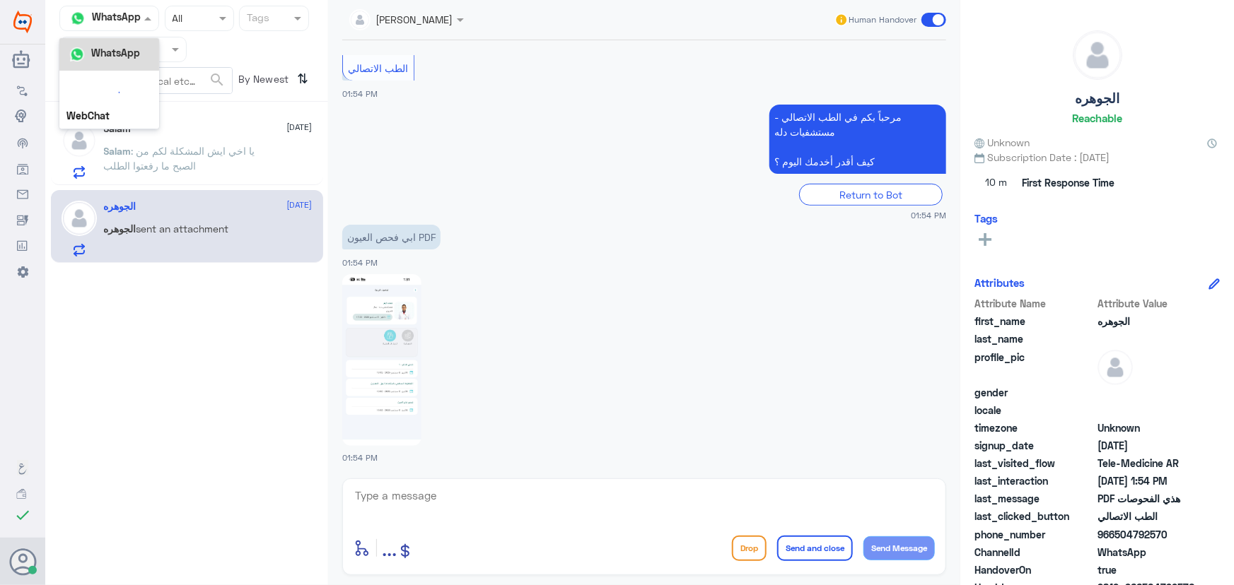
click at [98, 22] on input "text" at bounding box center [93, 18] width 53 height 16
click at [165, 47] on div at bounding box center [123, 49] width 126 height 16
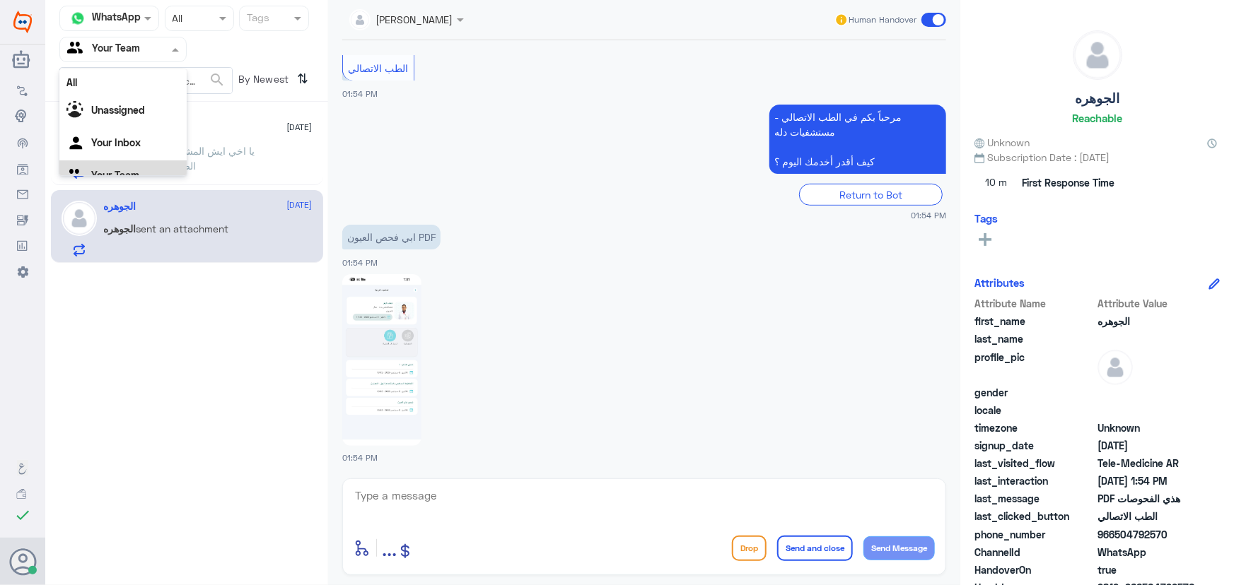
scroll to position [18, 0]
click at [153, 120] on div "Your Inbox" at bounding box center [122, 126] width 127 height 33
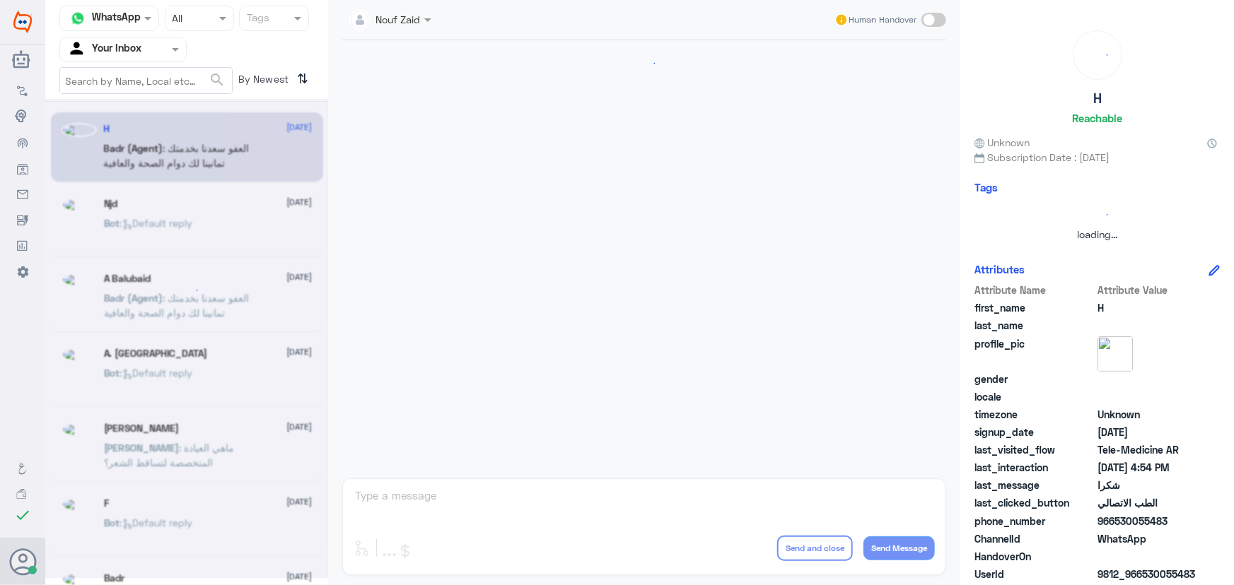
scroll to position [673, 0]
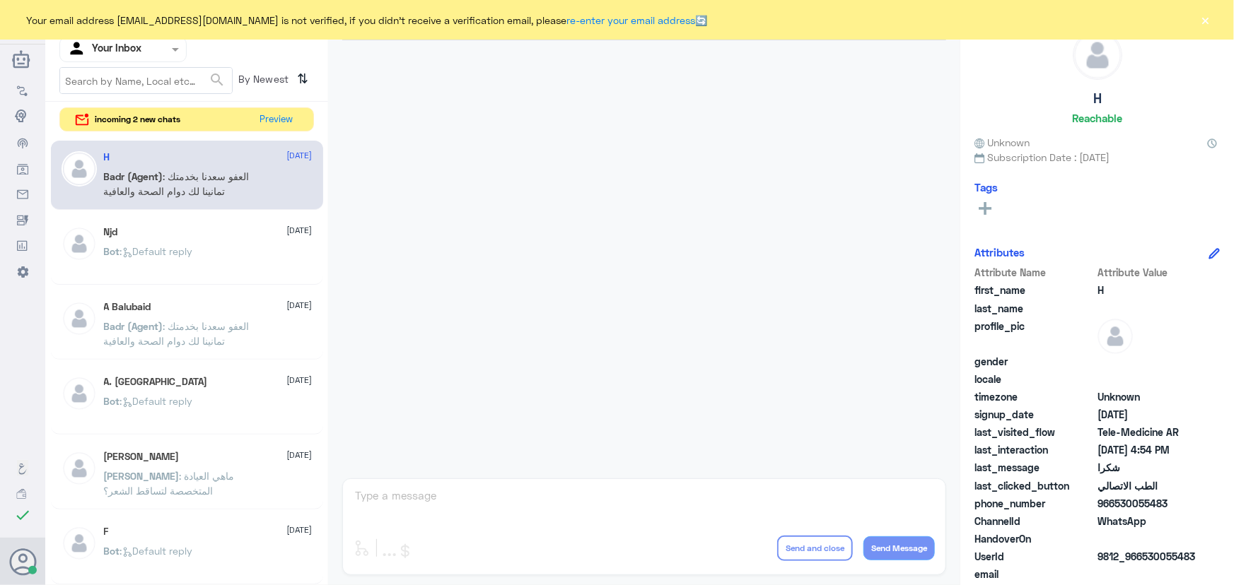
click at [281, 102] on div "Channel WhatsApp Status × All Tags Agent Filter Your Inbox search By Newest ⇅ i…" at bounding box center [186, 295] width 283 height 590
click at [283, 121] on button "Preview" at bounding box center [277, 119] width 44 height 22
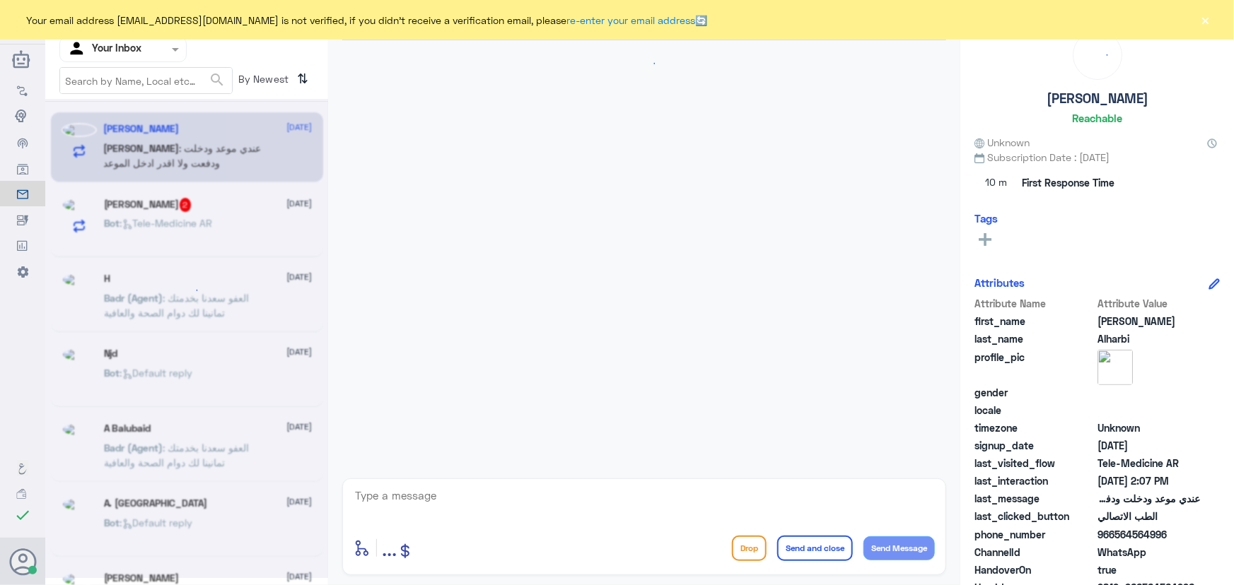
scroll to position [62, 0]
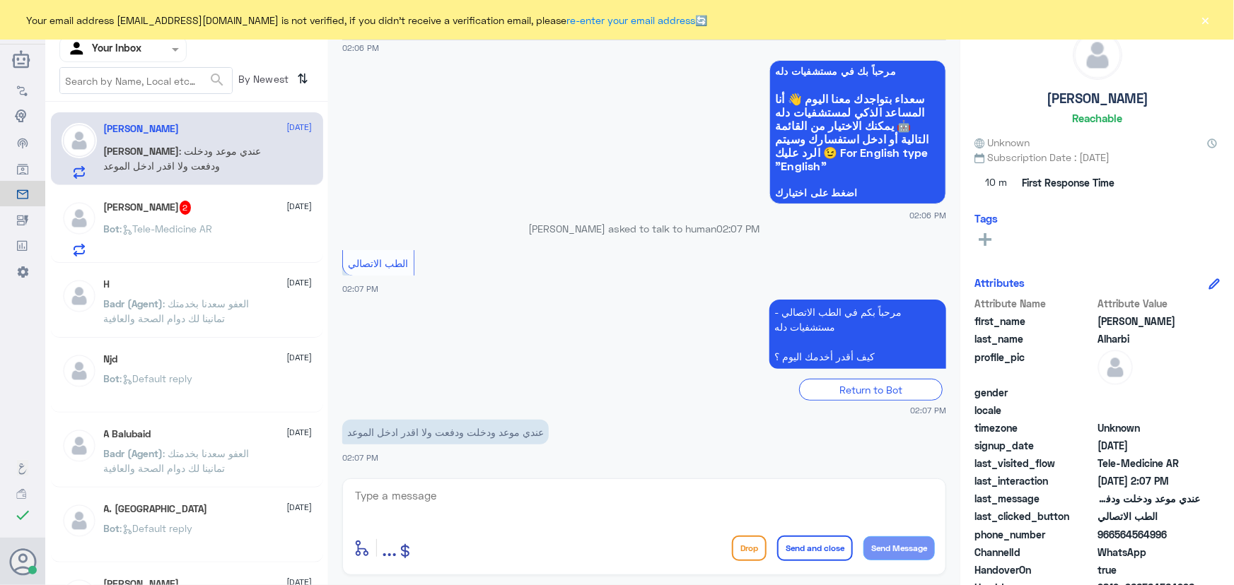
click at [499, 497] on textarea at bounding box center [643, 503] width 581 height 35
click at [543, 481] on div "enter flow name ... Drop Send and close Send Message" at bounding box center [644, 527] width 604 height 97
click at [530, 491] on textarea at bounding box center [643, 503] width 581 height 35
paste textarea "مرحباً معك نوف من الطب الاتصالي كيف اقدر أساعدك؟"
drag, startPoint x: 663, startPoint y: 499, endPoint x: 783, endPoint y: 509, distance: 120.6
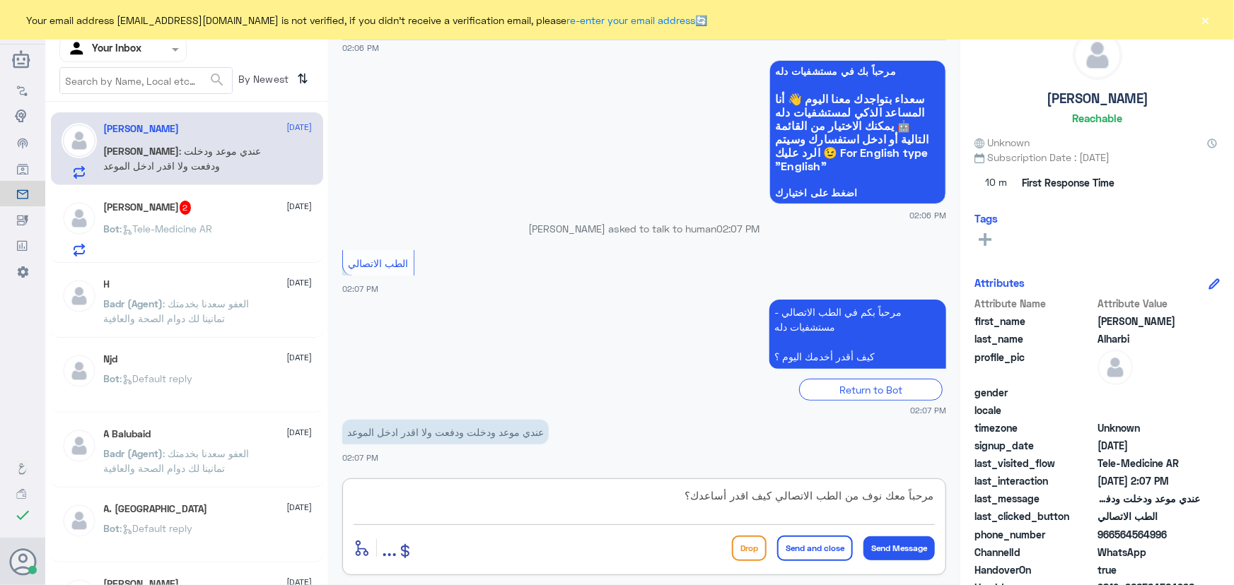
click at [783, 509] on textarea "مرحباً معك نوف من الطب الاتصالي كيف اقدر أساعدك؟" at bounding box center [643, 503] width 581 height 35
type textarea "مرحباً معك نوف من الطب الاتصالي"
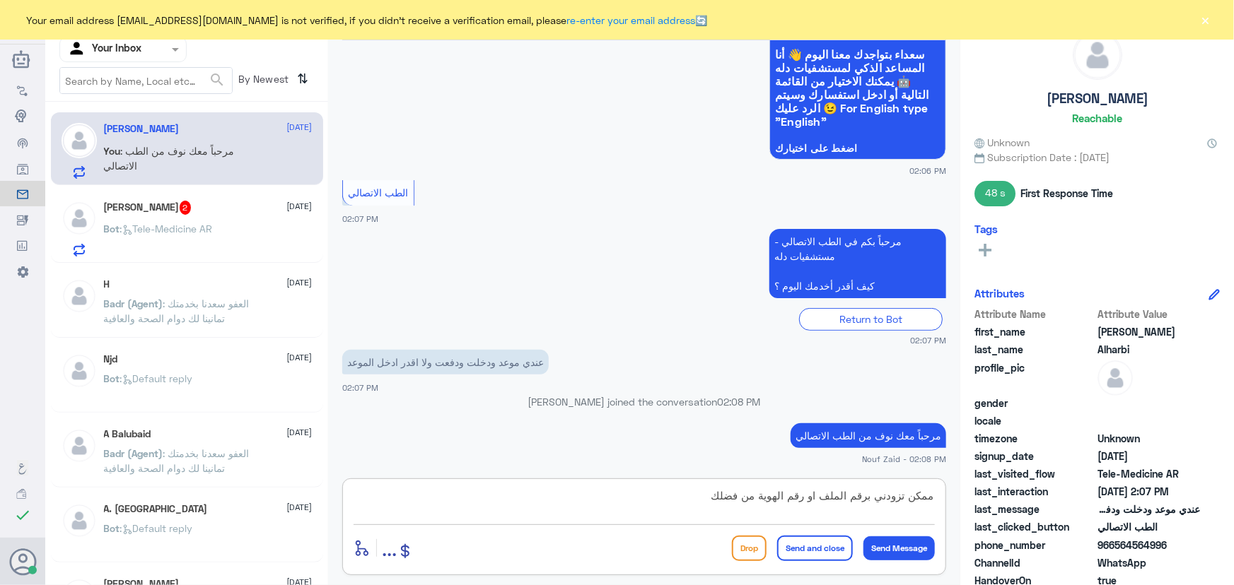
type textarea "ممكن تزودني برقم الملف او رقم الهوية من فضلك"
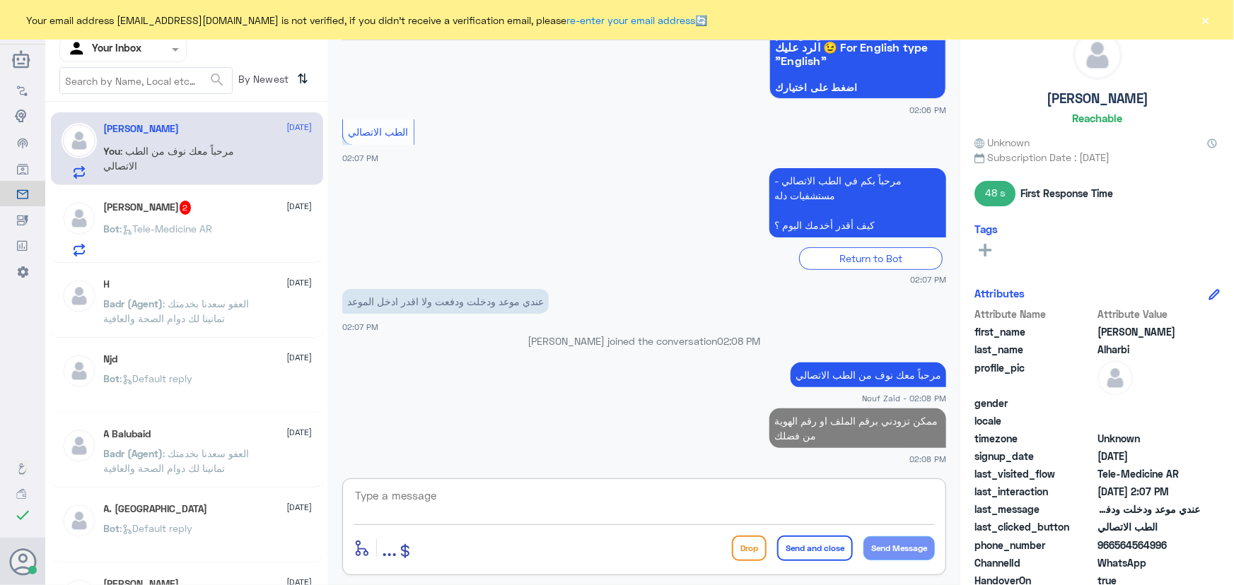
click at [109, 211] on h5 "[PERSON_NAME] 2" at bounding box center [148, 208] width 88 height 14
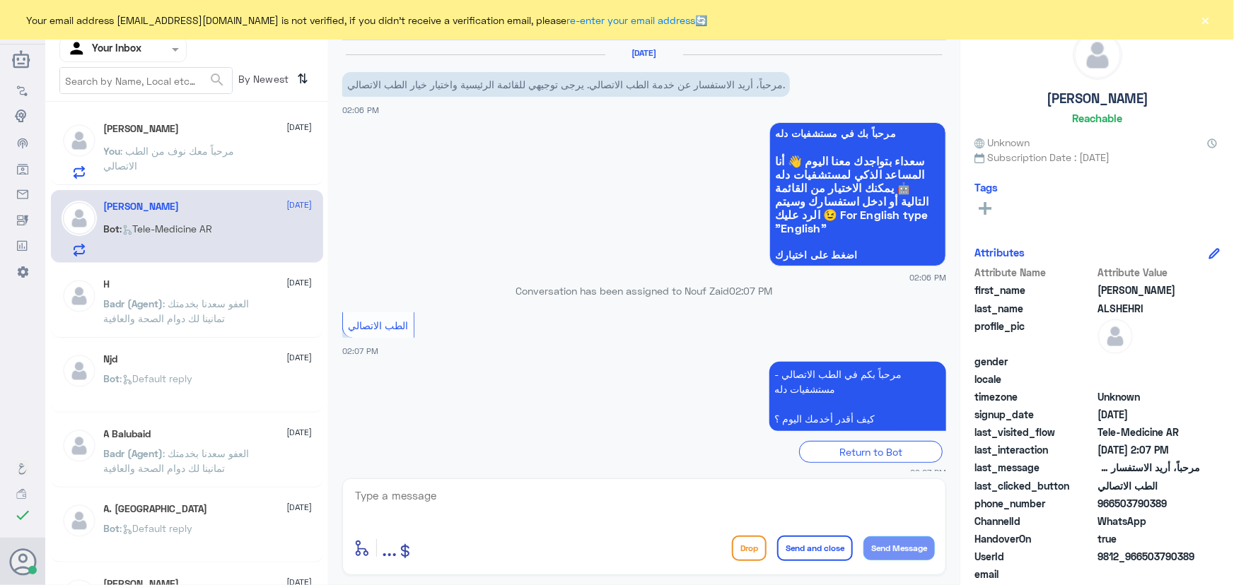
scroll to position [14, 0]
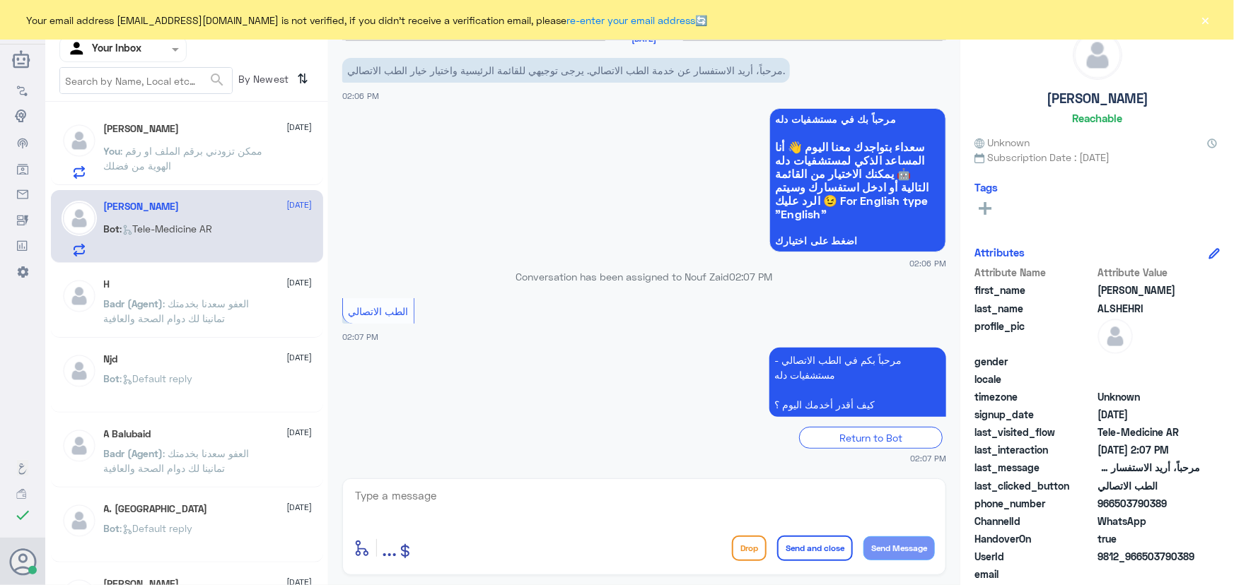
click at [578, 495] on textarea at bounding box center [643, 503] width 581 height 35
click at [505, 498] on textarea at bounding box center [643, 503] width 581 height 35
click at [573, 503] on textarea at bounding box center [643, 503] width 581 height 35
paste textarea "مرحباً معك نوف من الطب الاتصالي كيف اقدر أساعدك؟"
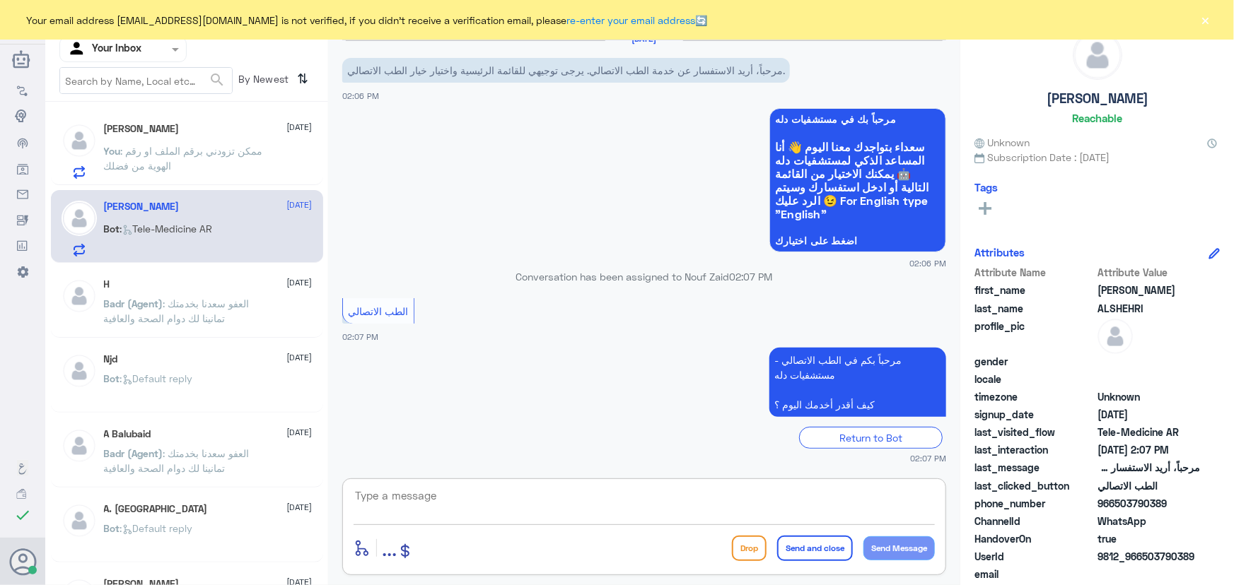
type textarea "مرحباً معك نوف من الطب الاتصالي كيف اقدر أساعدك؟"
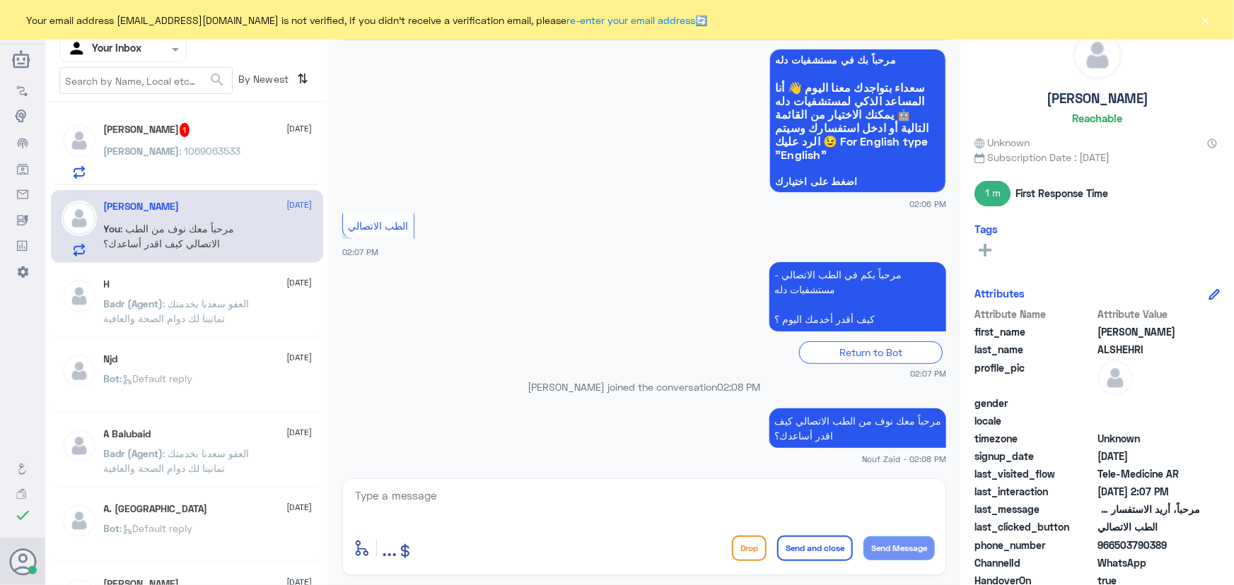
click at [151, 157] on p "Abdulaziz : 1069063533" at bounding box center [172, 161] width 137 height 35
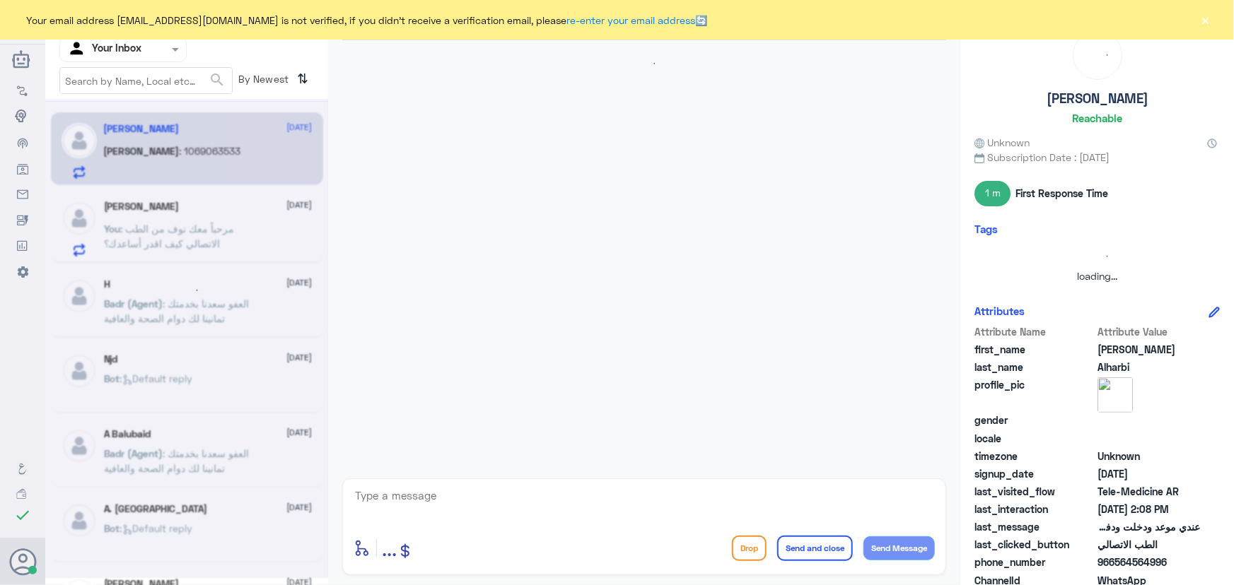
scroll to position [241, 0]
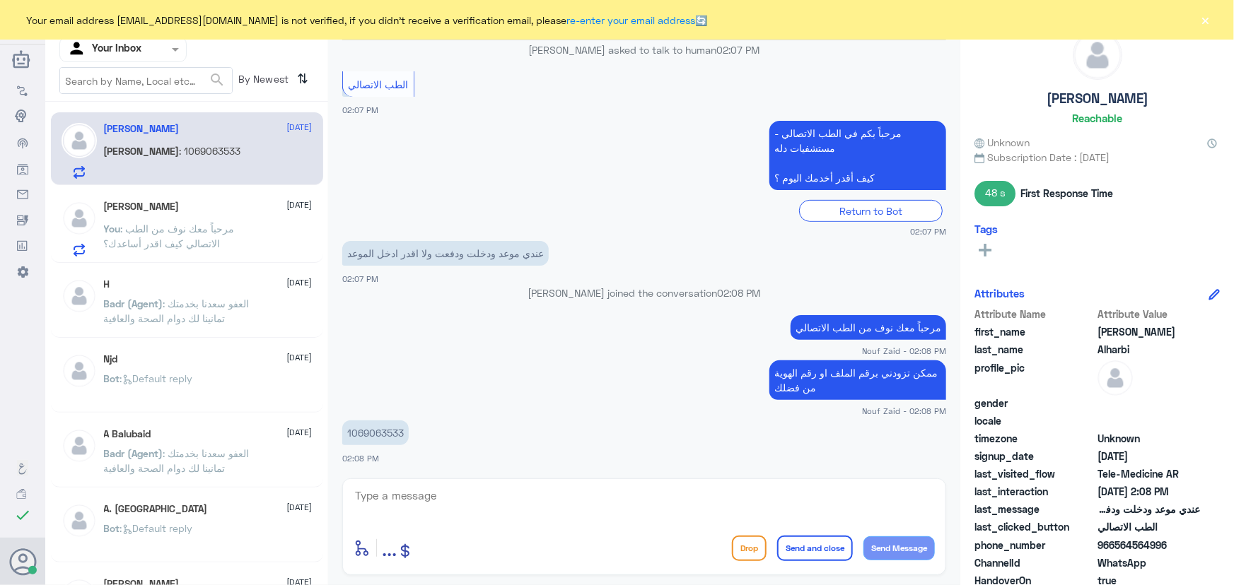
click at [389, 435] on p "1069063533" at bounding box center [375, 433] width 66 height 25
copy p "1069063533"
click at [558, 529] on div "enter flow name ... Drop Send and close Send Message" at bounding box center [644, 527] width 604 height 97
click at [523, 504] on textarea at bounding box center [643, 503] width 581 height 35
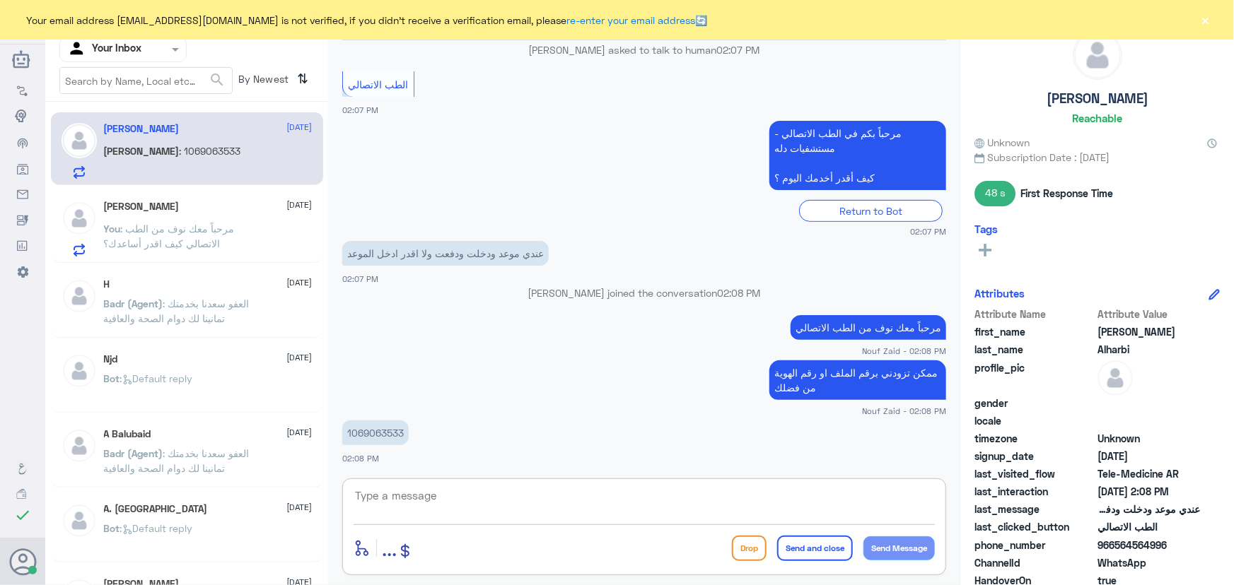
click at [552, 494] on textarea at bounding box center [643, 503] width 581 height 35
click at [552, 495] on textarea at bounding box center [643, 503] width 581 height 35
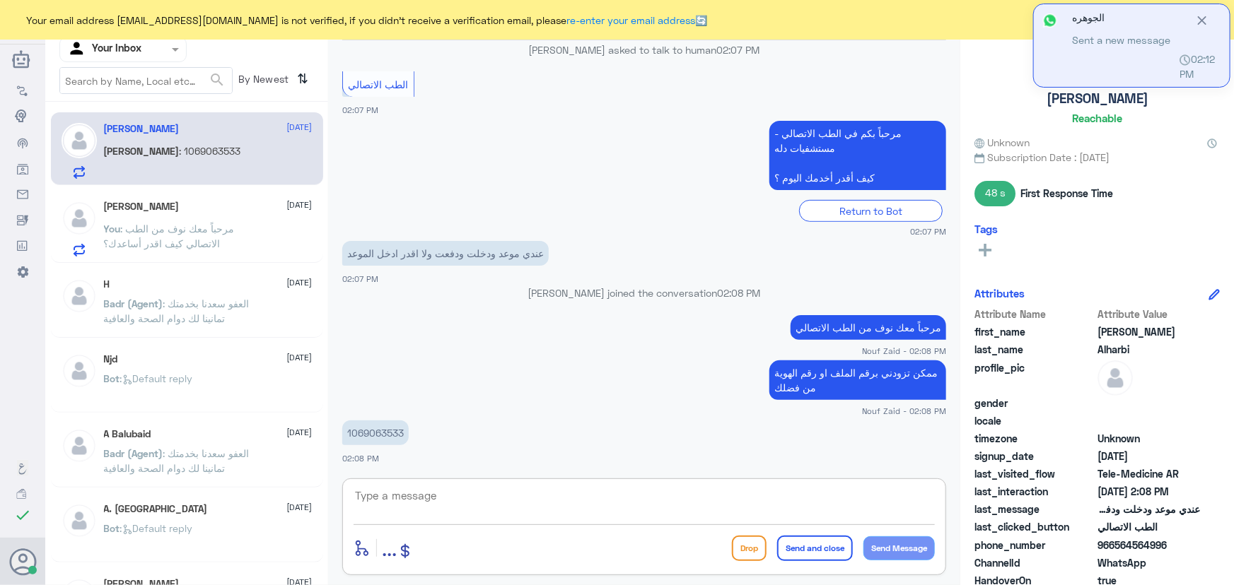
click at [476, 503] on textarea at bounding box center [643, 503] width 581 height 35
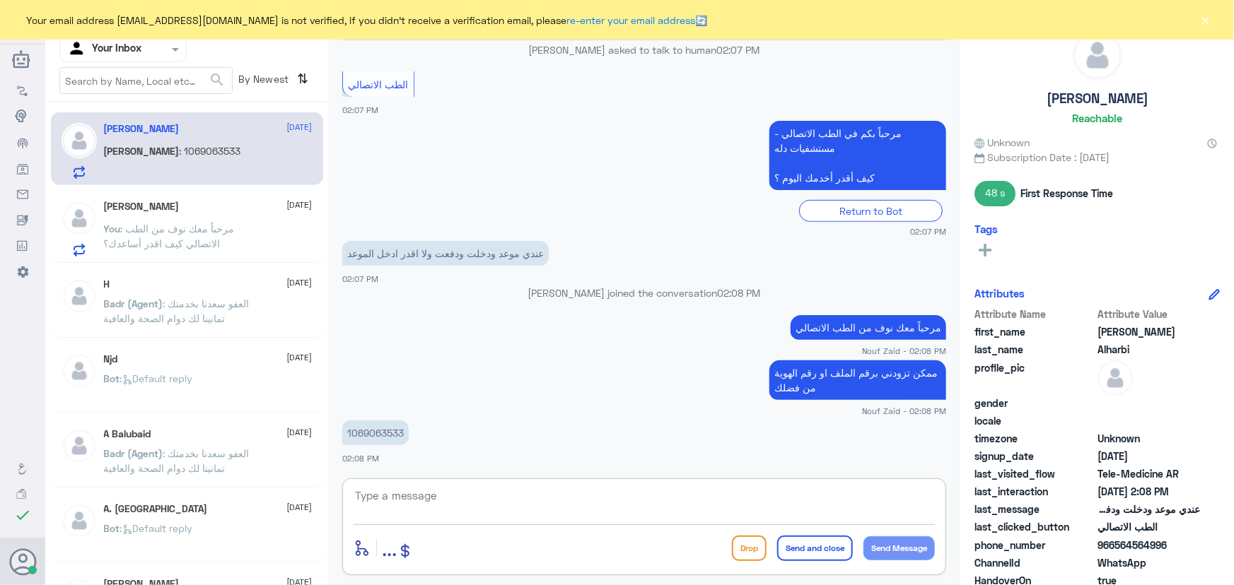
click at [508, 497] on textarea at bounding box center [643, 503] width 581 height 35
click at [587, 504] on textarea at bounding box center [643, 503] width 581 height 35
type textarea "ا"
type textarea "س"
type textarea "سيتم تواصل الطبيب معك الساعة 4 بإذن الله"
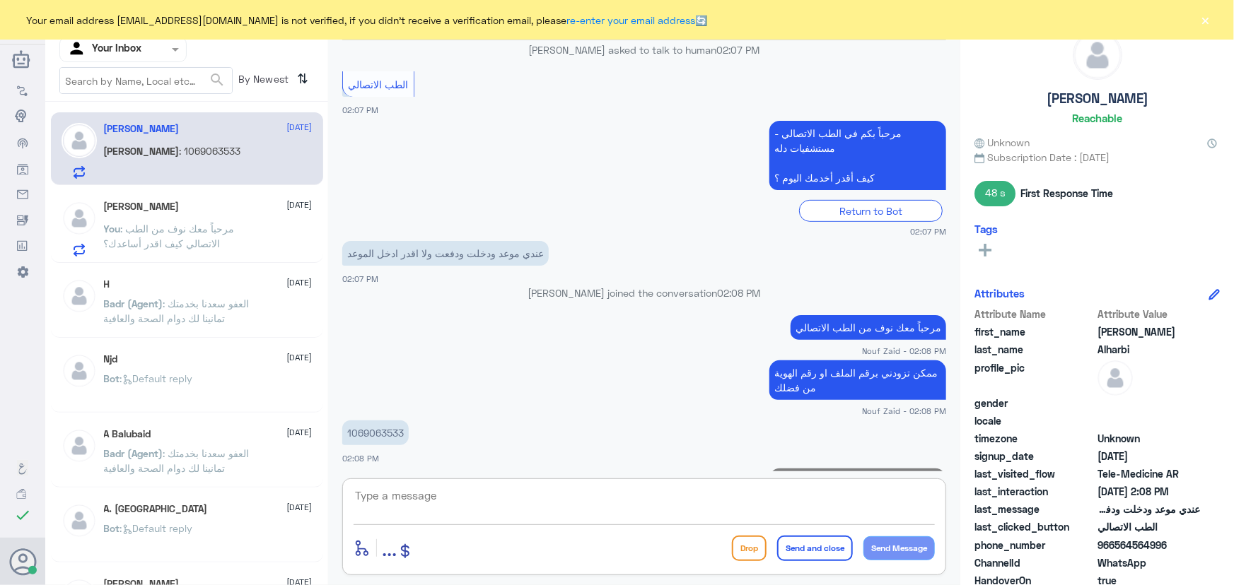
scroll to position [302, 0]
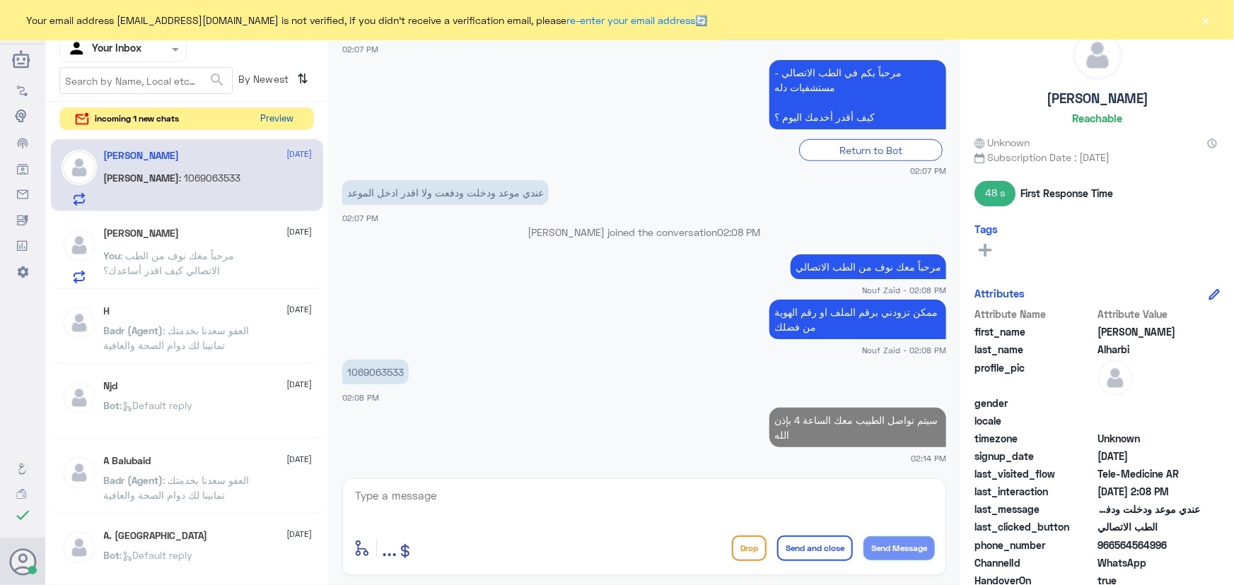
click at [279, 119] on button "Preview" at bounding box center [277, 119] width 44 height 22
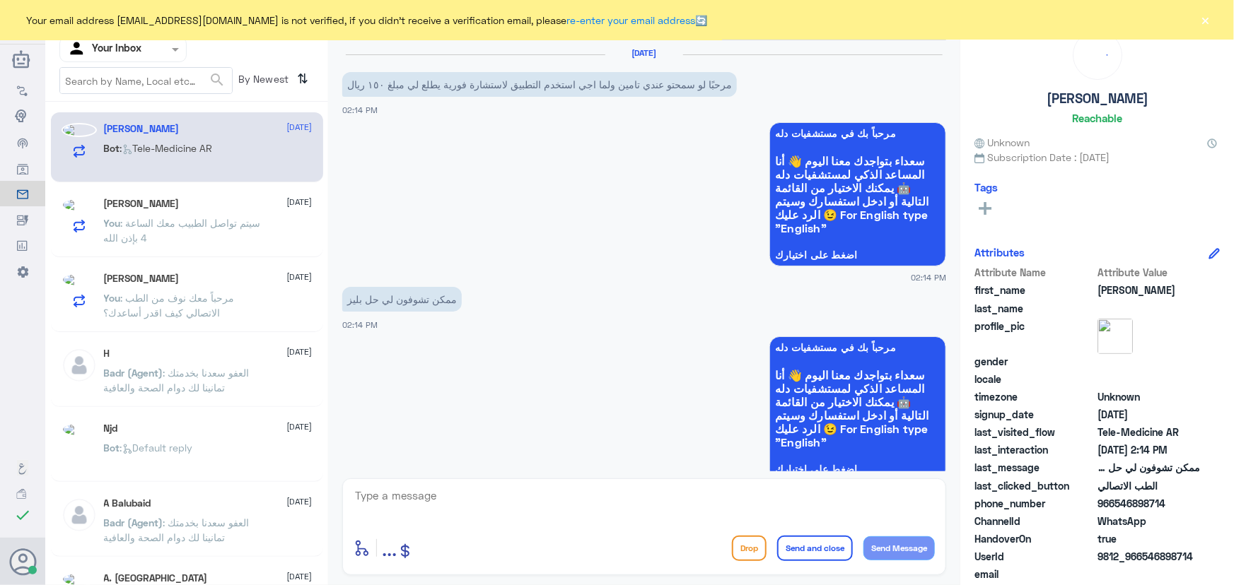
scroll to position [228, 0]
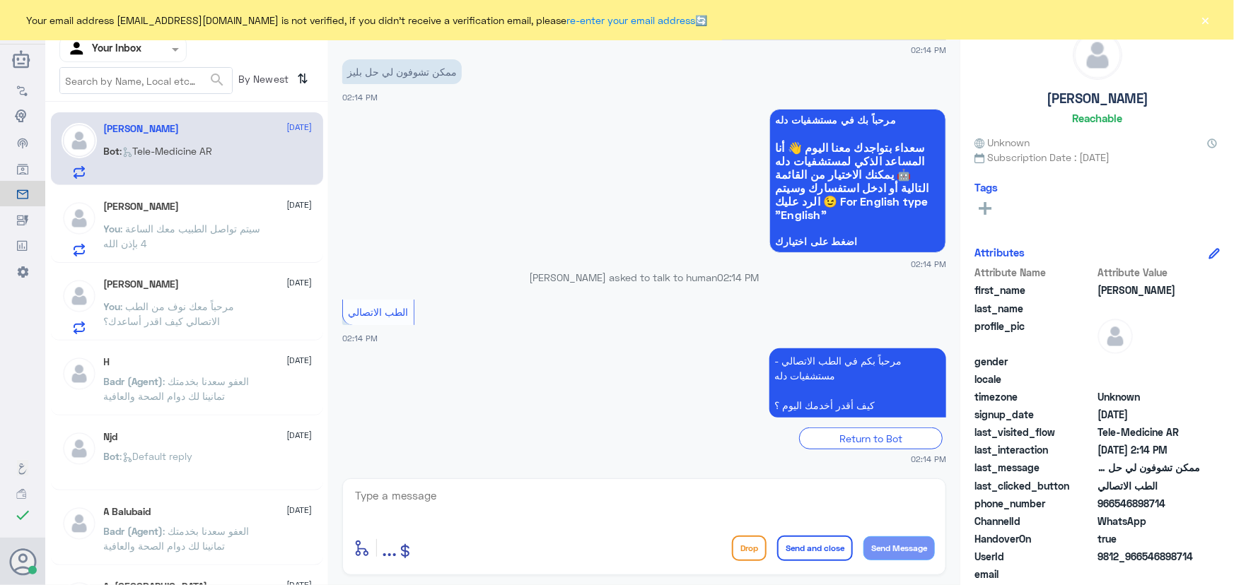
click at [266, 158] on div "Bot : Tele-Medicine AR" at bounding box center [208, 163] width 209 height 32
drag, startPoint x: 522, startPoint y: 477, endPoint x: 510, endPoint y: 489, distance: 16.5
click at [518, 487] on div "Nouf Zaid Human Handover 14 Oct 2025 مرحبًا لو سمحتو عندي تامين ولما اجي استخدم…" at bounding box center [644, 295] width 632 height 590
click at [508, 491] on textarea at bounding box center [643, 503] width 581 height 35
paste textarea "مرحباً معك نوف من الطب الاتصالي كيف اقدر أساعدك؟"
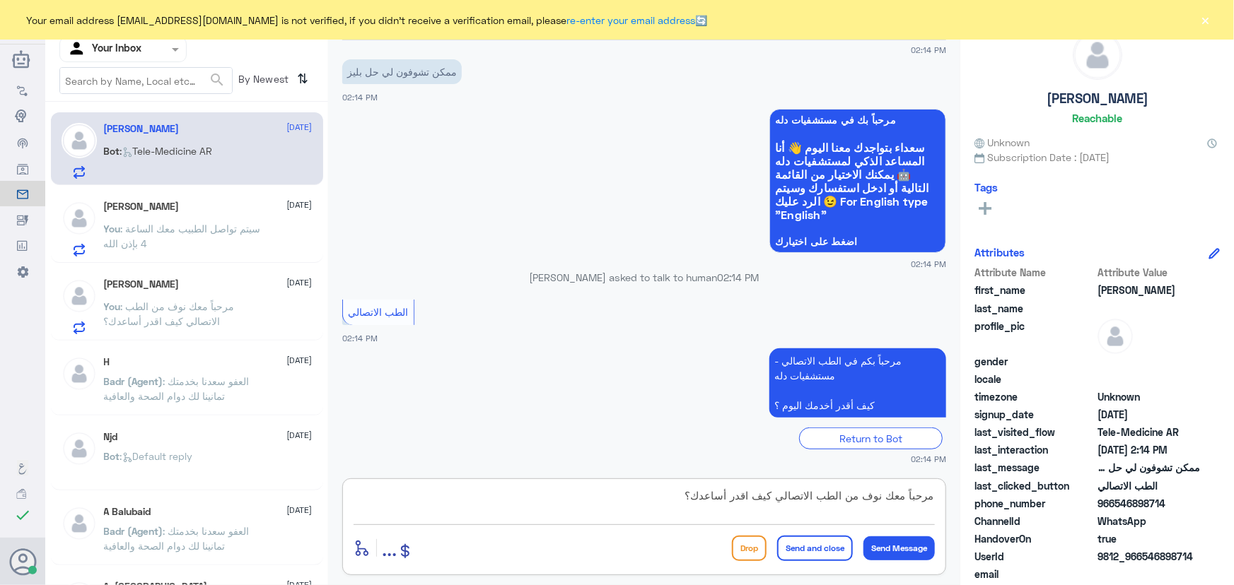
type textarea "مرحباً معك نوف من الطب الاتصالي كيف اقدر أساعدك؟"
click at [893, 562] on div "enter flow name ... Drop Send and close Send Message" at bounding box center [643, 548] width 581 height 32
drag, startPoint x: 884, startPoint y: 550, endPoint x: 862, endPoint y: 546, distance: 22.2
click at [883, 550] on button "Send Message" at bounding box center [898, 549] width 71 height 24
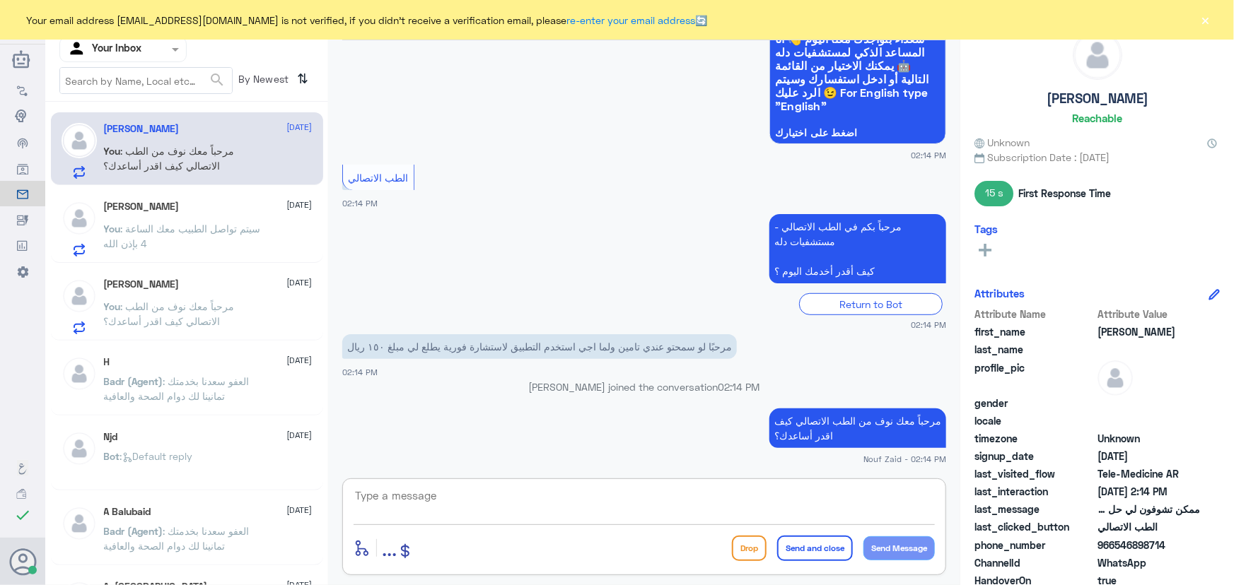
click at [607, 498] on textarea at bounding box center [643, 503] width 581 height 35
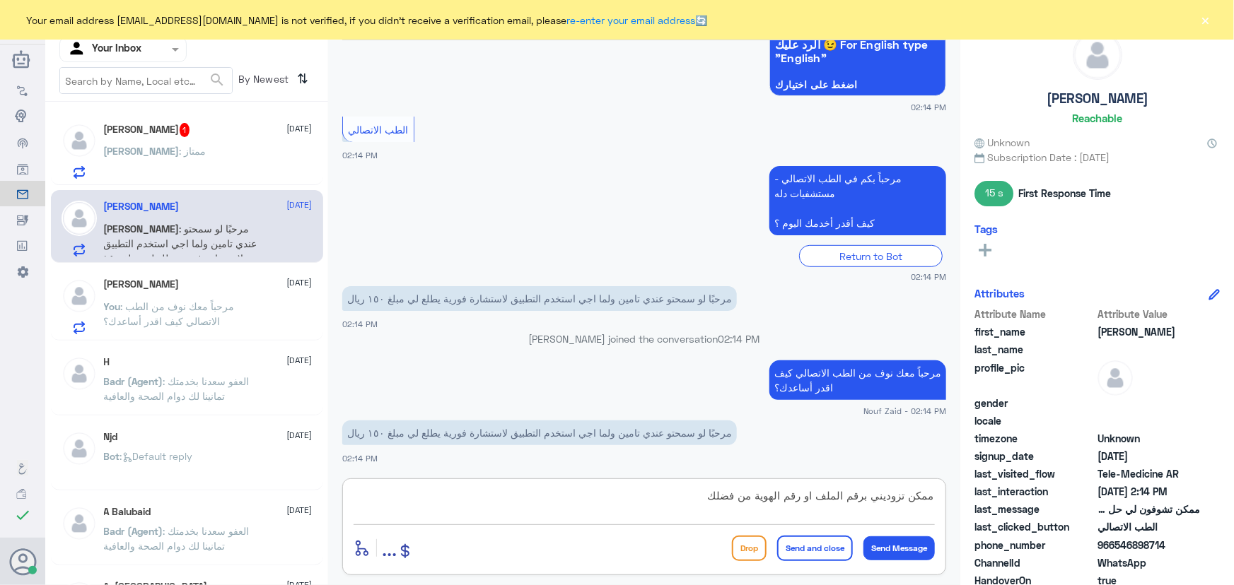
type textarea "ممكن تزوديني برقم الملف او رقم الهوية من فضلك"
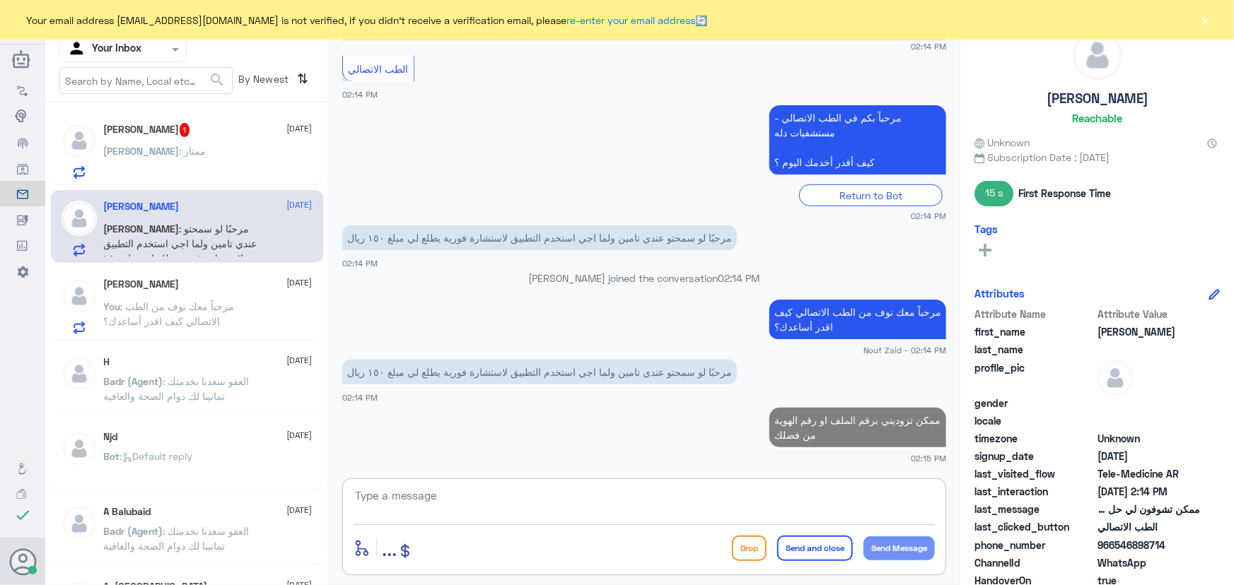
click at [221, 174] on div "Abdulaziz : ممتاز" at bounding box center [208, 163] width 209 height 32
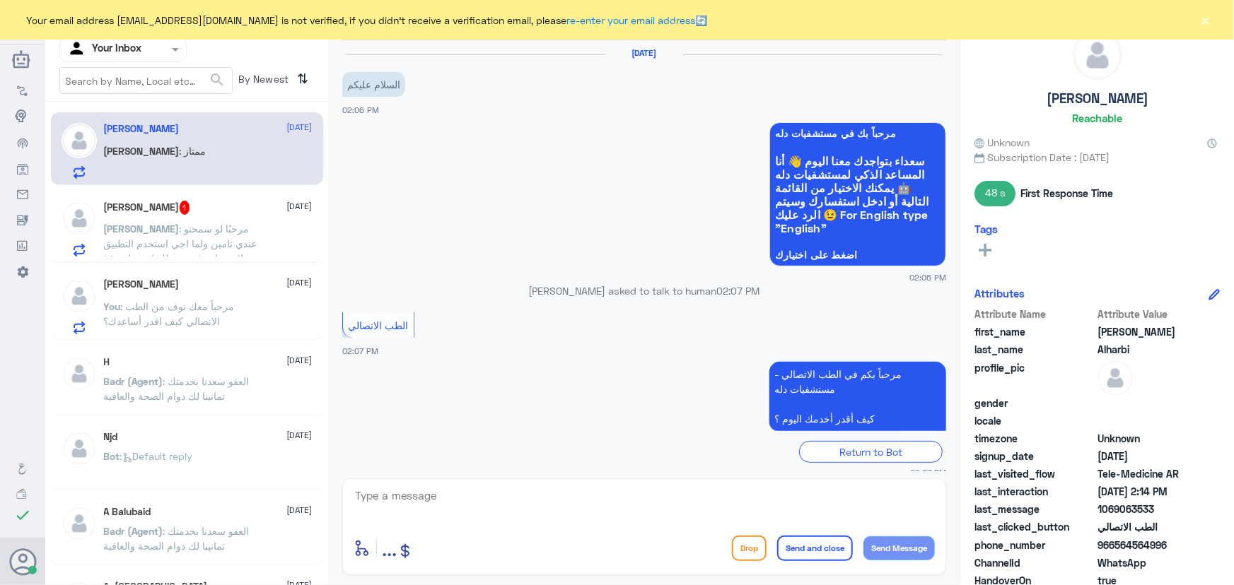
scroll to position [350, 0]
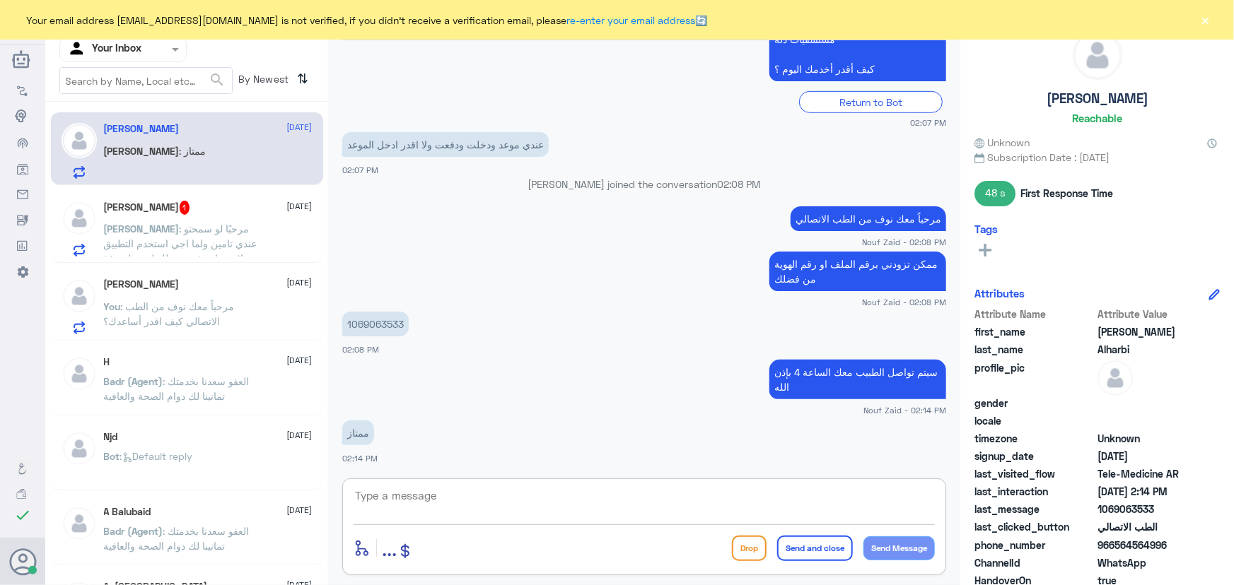
drag, startPoint x: 490, startPoint y: 495, endPoint x: 346, endPoint y: 491, distance: 144.3
click at [484, 494] on textarea at bounding box center [643, 503] width 581 height 35
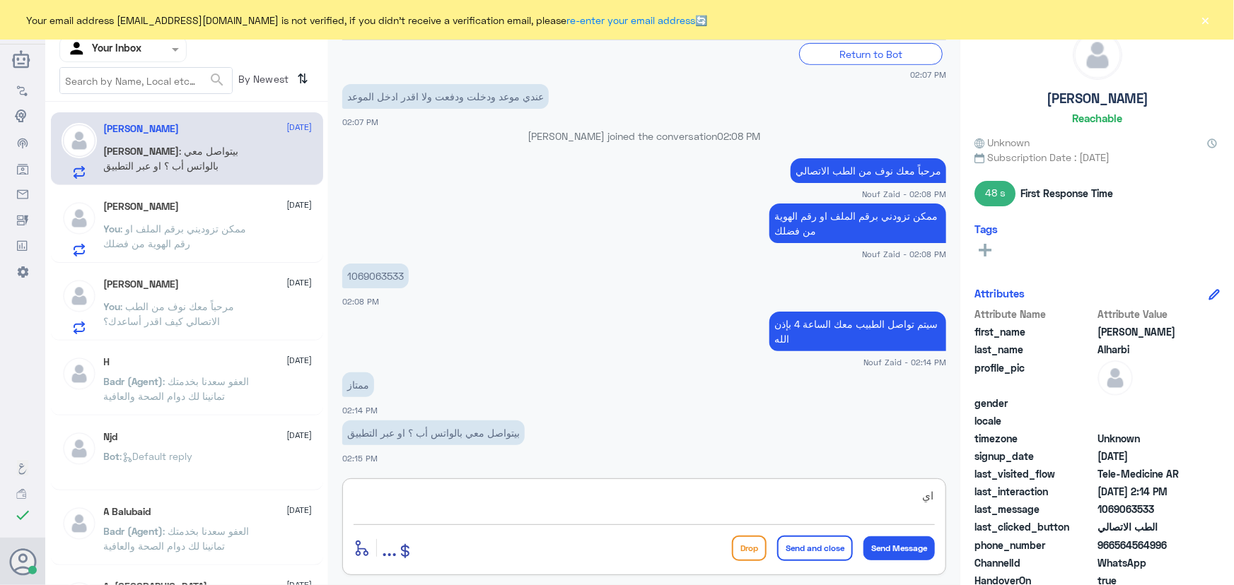
type textarea "ا"
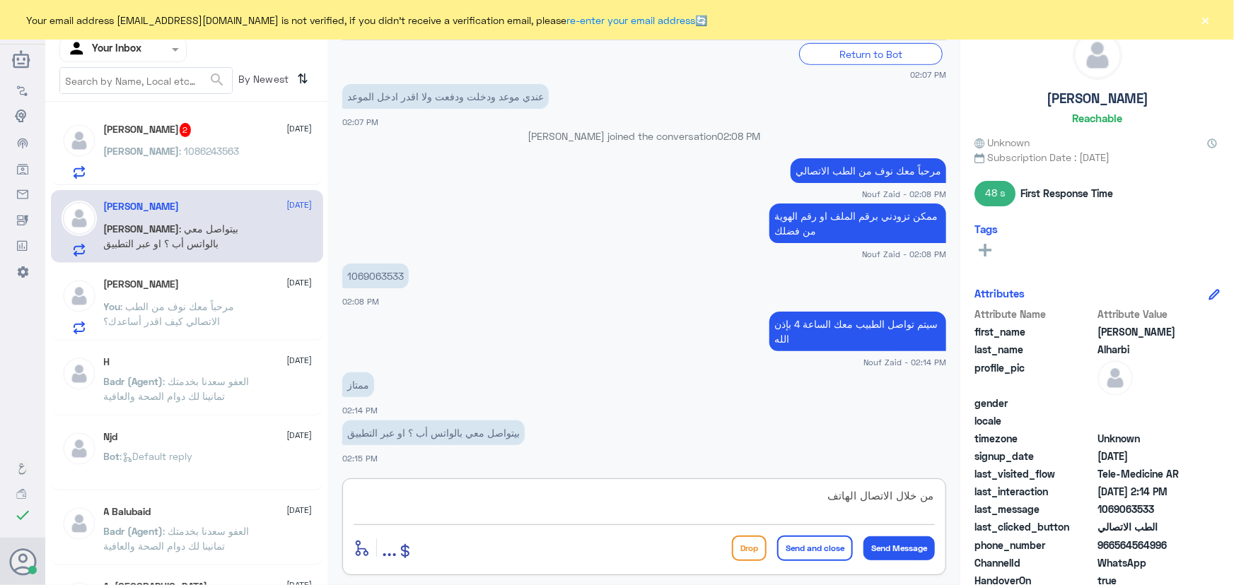
type textarea "من خلال الاتصال الهاتفي"
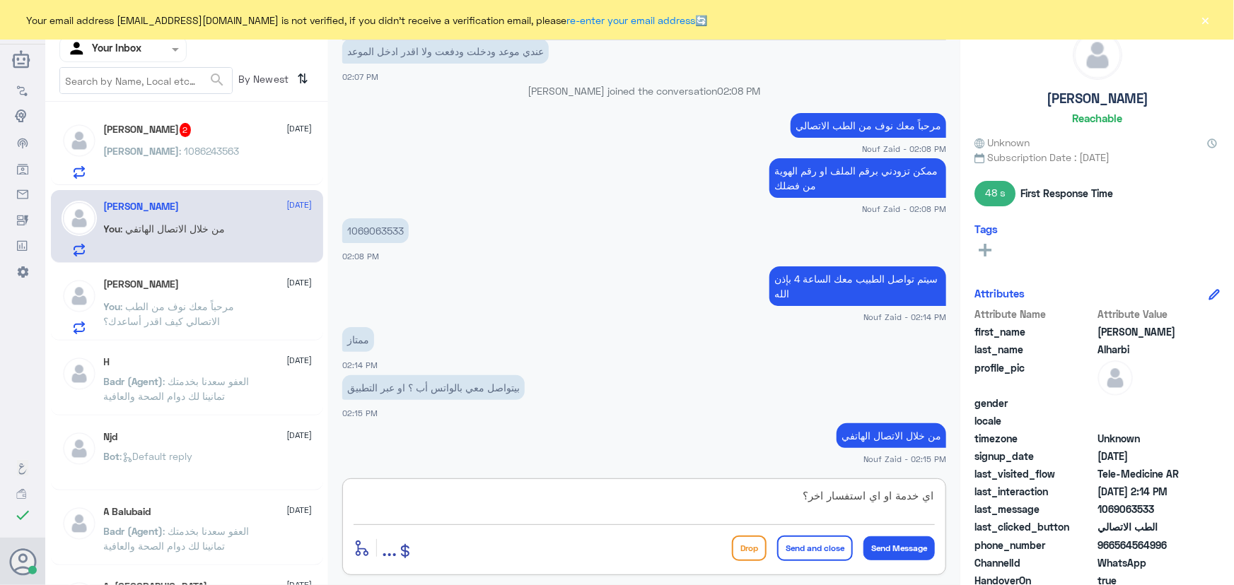
type textarea "اي خدمة او اي استفسار اخر؟"
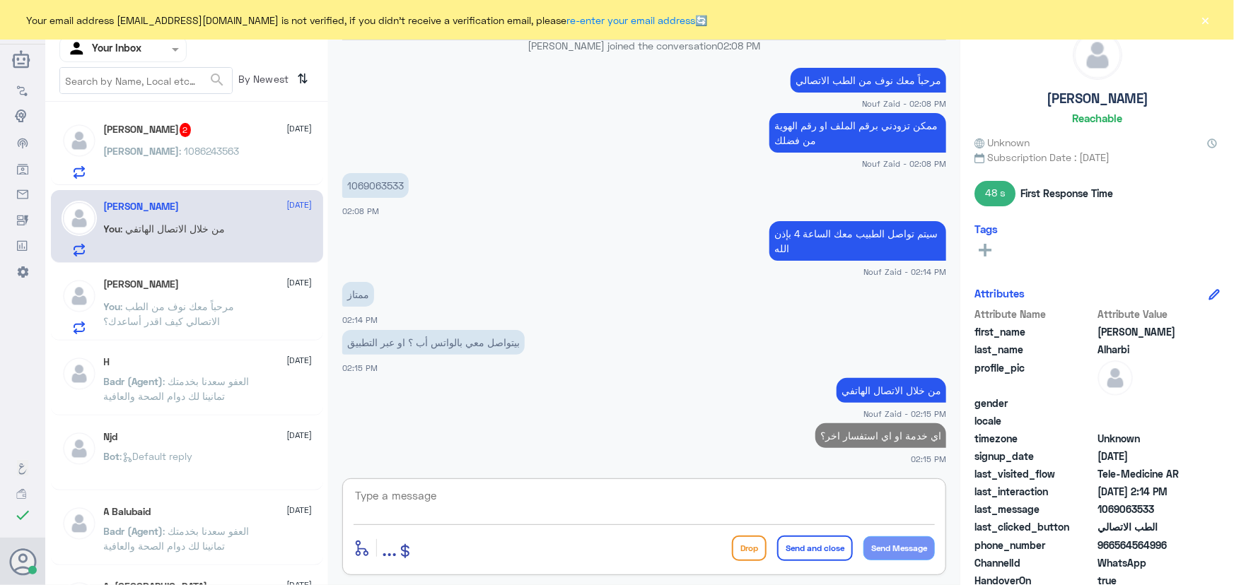
click at [178, 165] on p "Sarah : 1086243563" at bounding box center [172, 161] width 136 height 35
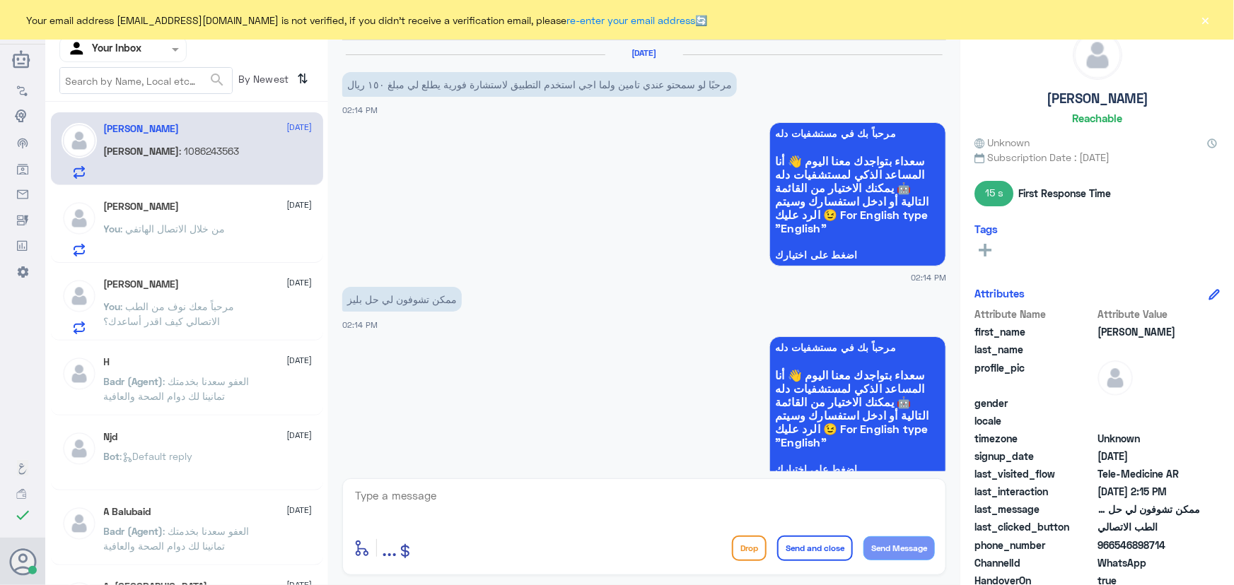
scroll to position [518, 0]
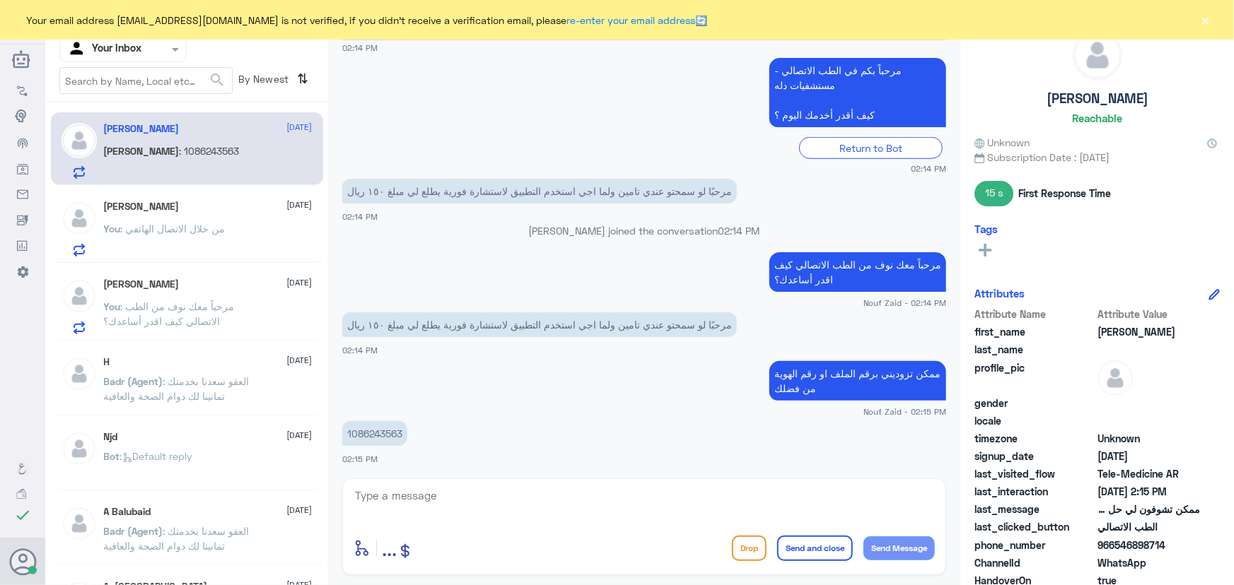
drag, startPoint x: 399, startPoint y: 445, endPoint x: 386, endPoint y: 428, distance: 21.8
click at [398, 445] on app-msgs-text "1086243563" at bounding box center [644, 434] width 604 height 26
click at [385, 428] on p "1086243563" at bounding box center [374, 433] width 65 height 25
click at [385, 430] on p "1086243563" at bounding box center [374, 433] width 65 height 25
click at [386, 431] on p "1086243563" at bounding box center [374, 433] width 65 height 25
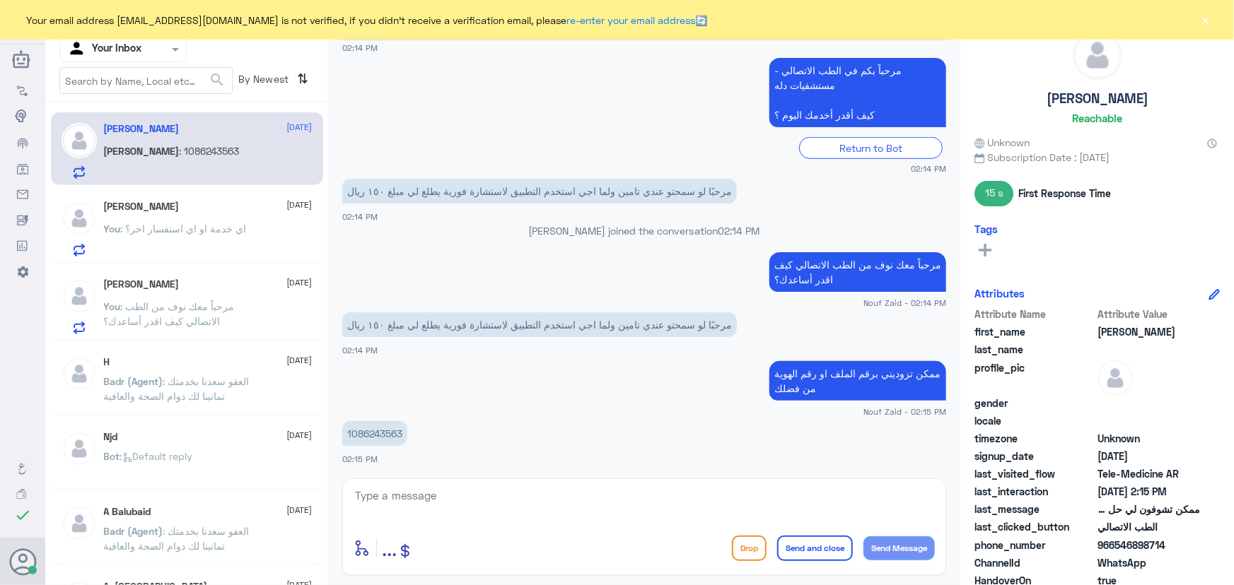
click at [391, 435] on p "1086243563" at bounding box center [374, 433] width 65 height 25
click at [390, 432] on p "1086243563" at bounding box center [374, 433] width 65 height 25
copy p "1086243563"
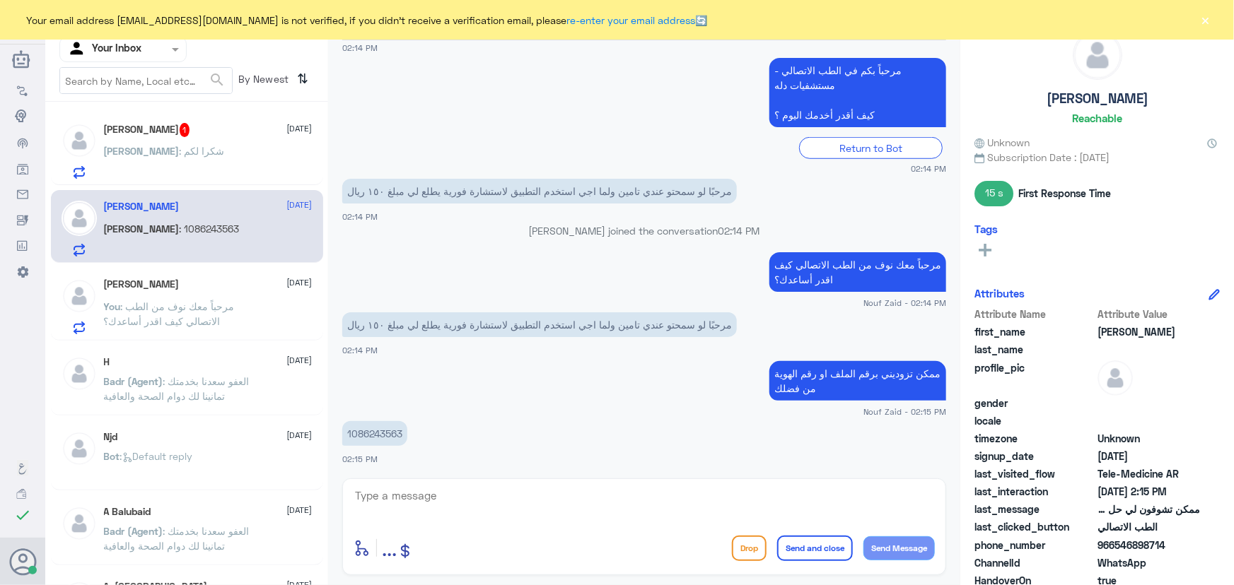
click at [205, 151] on div "Abdulaziz : شكرا لكم" at bounding box center [208, 163] width 209 height 32
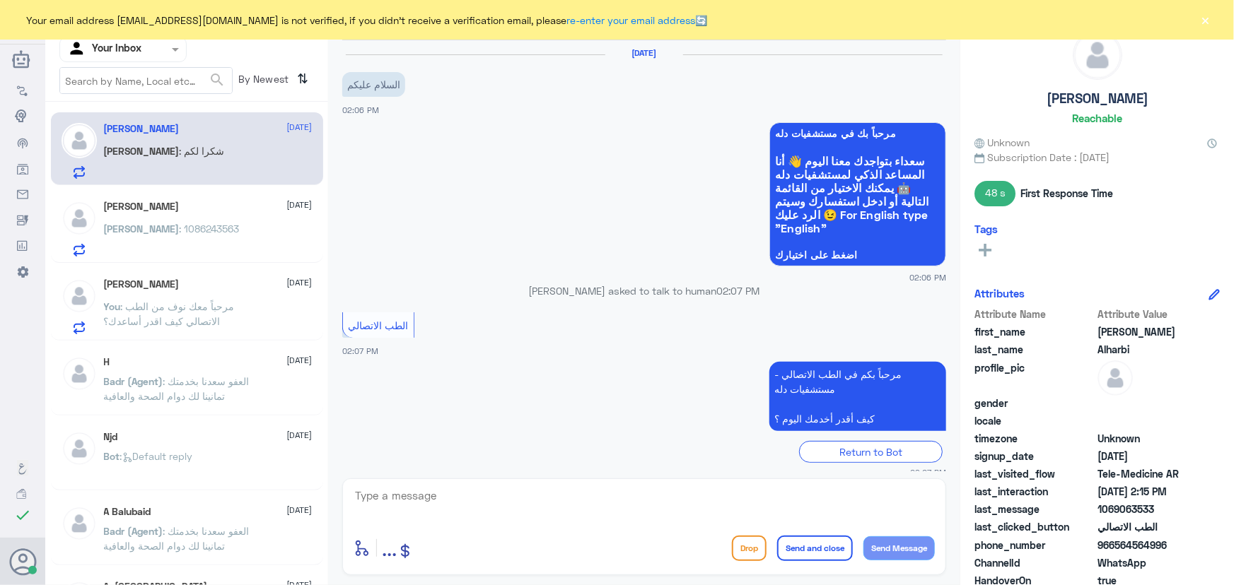
scroll to position [537, 0]
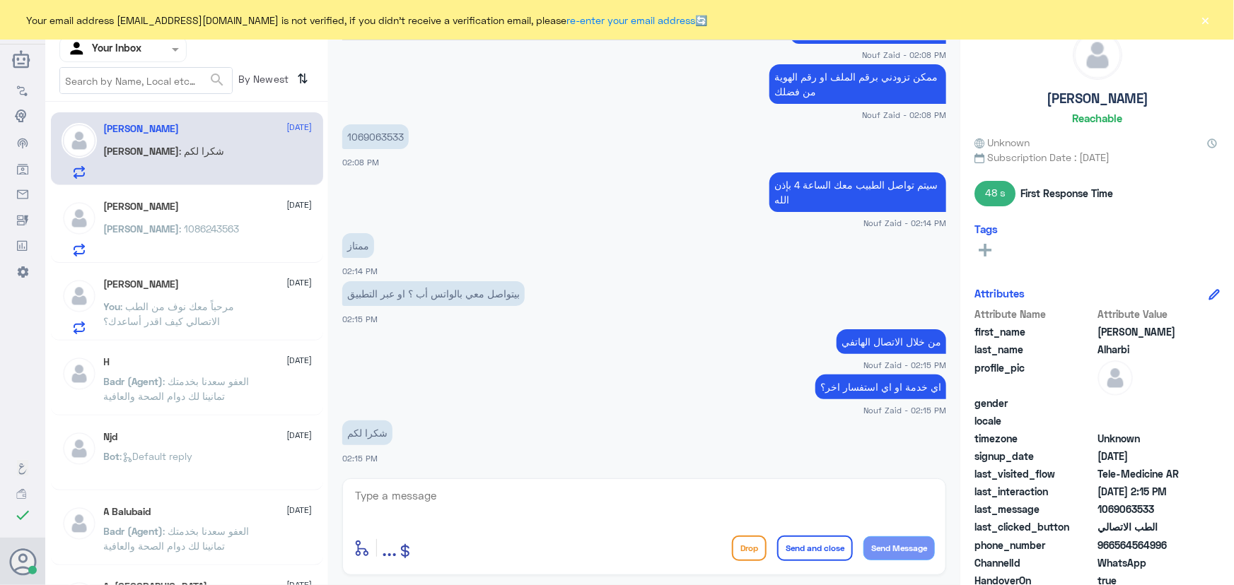
drag, startPoint x: 444, startPoint y: 495, endPoint x: 440, endPoint y: 501, distance: 7.3
click at [444, 495] on textarea at bounding box center [643, 503] width 581 height 35
type textarea "نسعد بخدمتك"
click at [778, 554] on button "Send and close" at bounding box center [815, 548] width 76 height 25
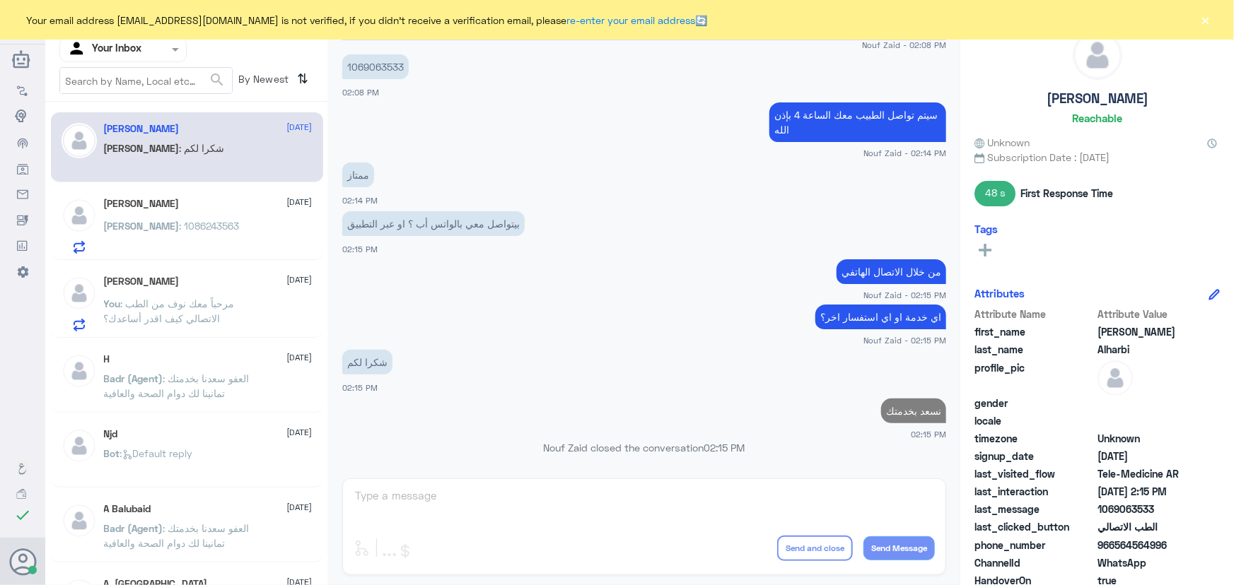
click at [170, 180] on div "Abdulaziz Alharbi 14 October Abdulaziz : شكرا لكم" at bounding box center [187, 147] width 272 height 70
click at [180, 217] on div "Sarah 14 October Sarah : 1086243563" at bounding box center [208, 226] width 209 height 56
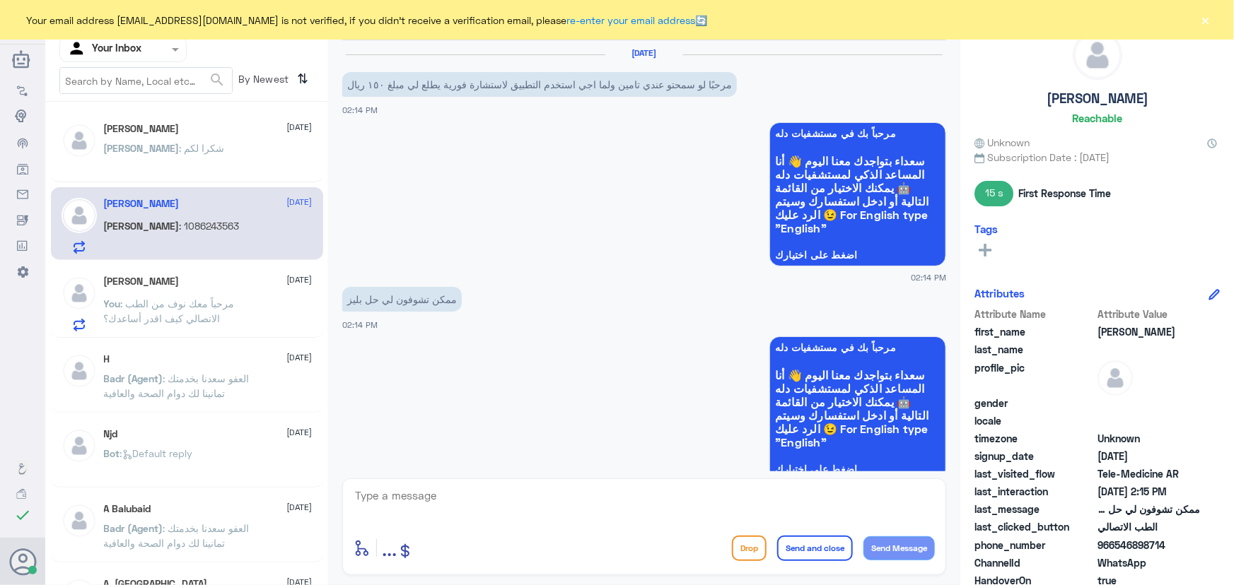
scroll to position [518, 0]
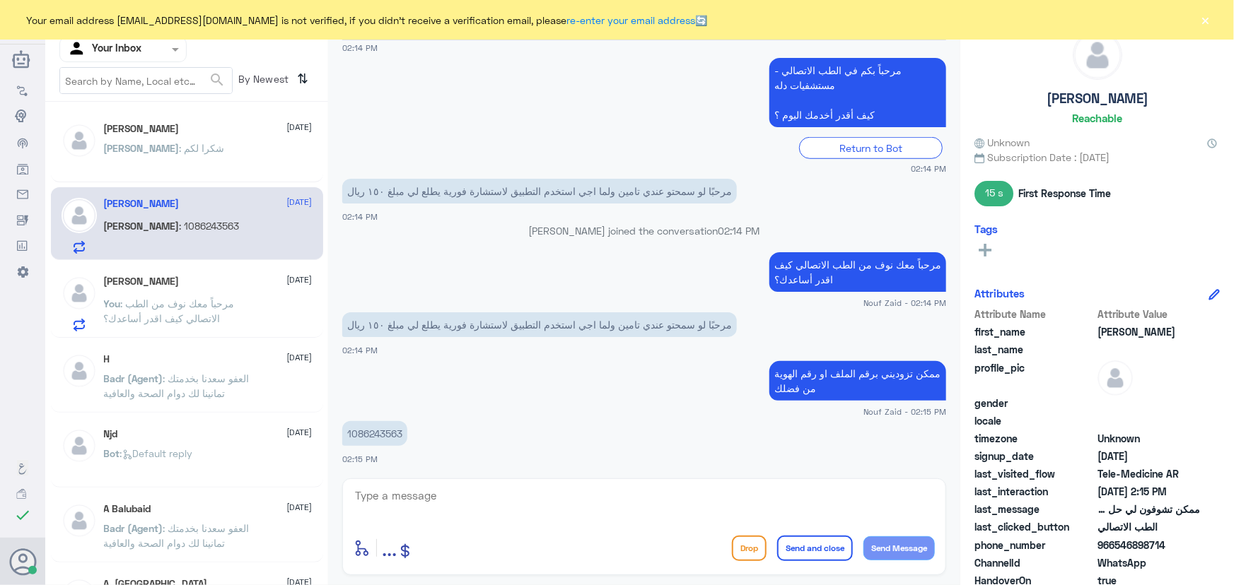
click at [541, 481] on div "enter flow name ... Drop Send and close Send Message" at bounding box center [644, 527] width 604 height 97
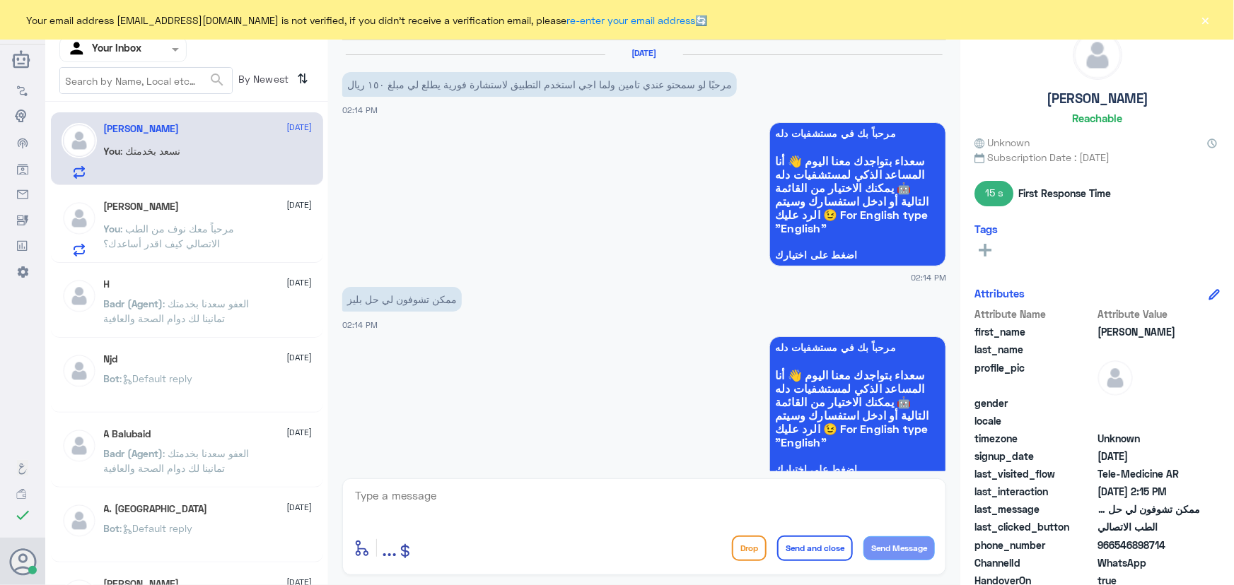
scroll to position [567, 0]
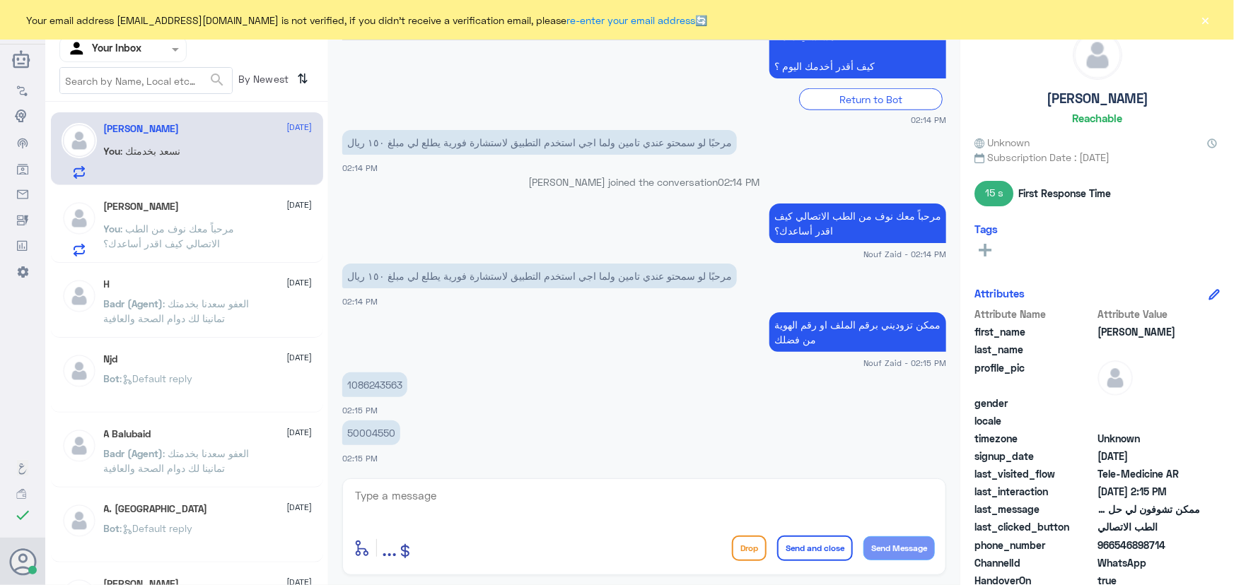
click at [378, 428] on p "50004550" at bounding box center [371, 433] width 58 height 25
click at [380, 431] on p "50004550" at bounding box center [371, 433] width 58 height 25
click at [380, 433] on p "50004550" at bounding box center [371, 433] width 58 height 25
copy p "50004550"
click at [542, 472] on div "Nouf Zaid Human Handover 14 Oct 2025 مرحبًا لو سمحتو عندي تامين ولما اجي استخدم…" at bounding box center [644, 295] width 632 height 590
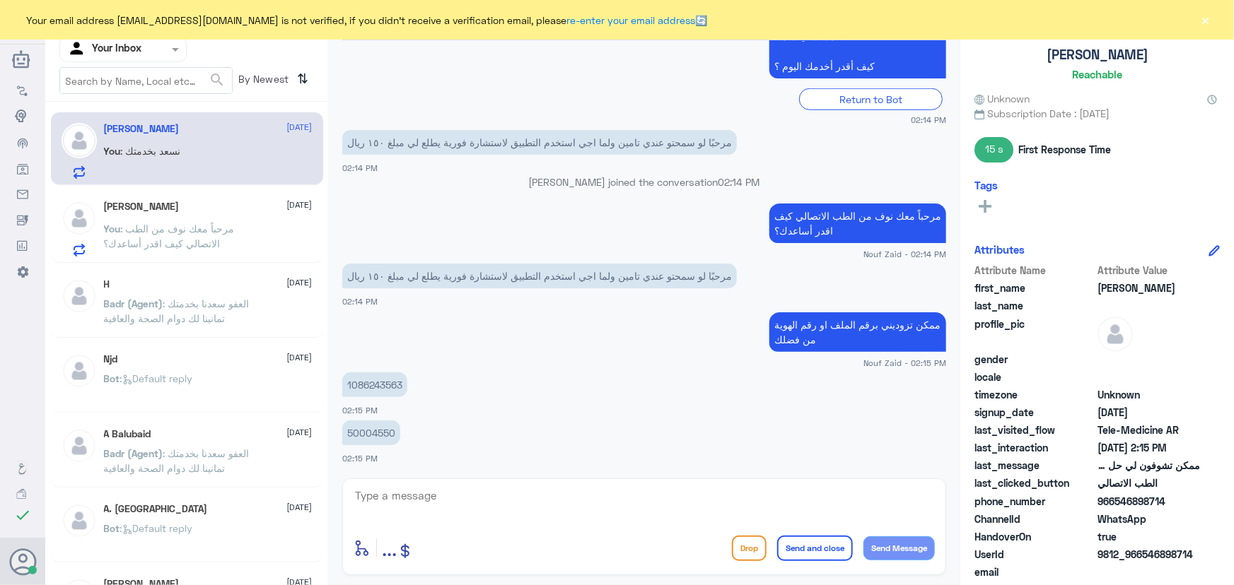
scroll to position [64, 0]
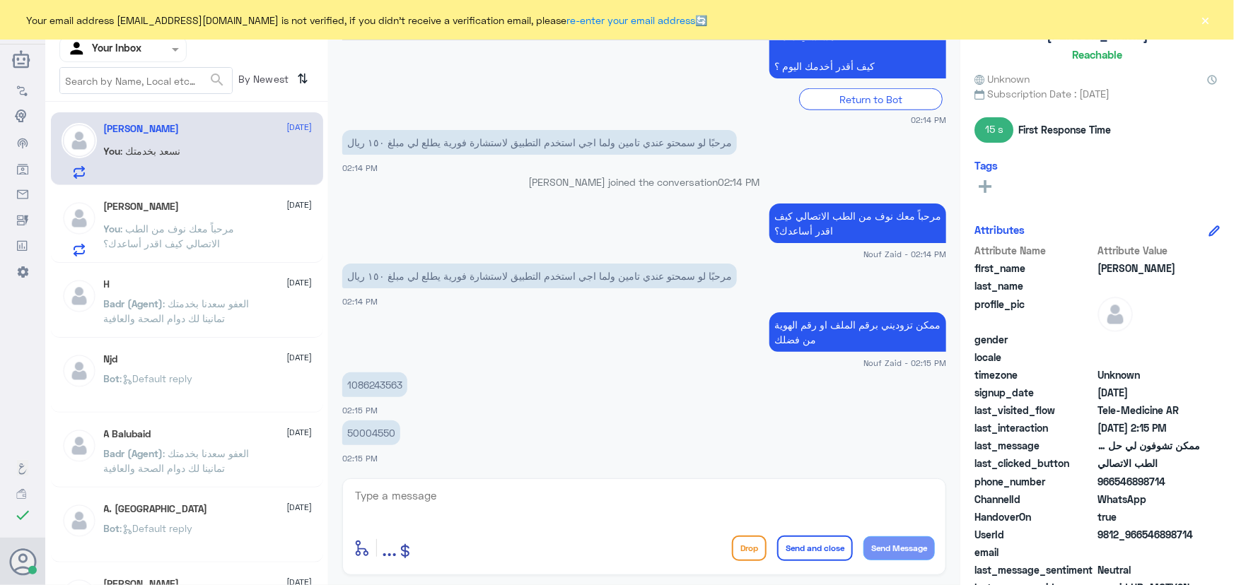
drag, startPoint x: 1117, startPoint y: 479, endPoint x: 1183, endPoint y: 481, distance: 65.8
click at [1183, 481] on span "966546898714" at bounding box center [1148, 481] width 103 height 15
copy span "546898714"
click at [811, 485] on div "enter flow name ... Drop Send and close Send Message" at bounding box center [644, 527] width 604 height 97
click at [809, 490] on textarea at bounding box center [643, 503] width 581 height 35
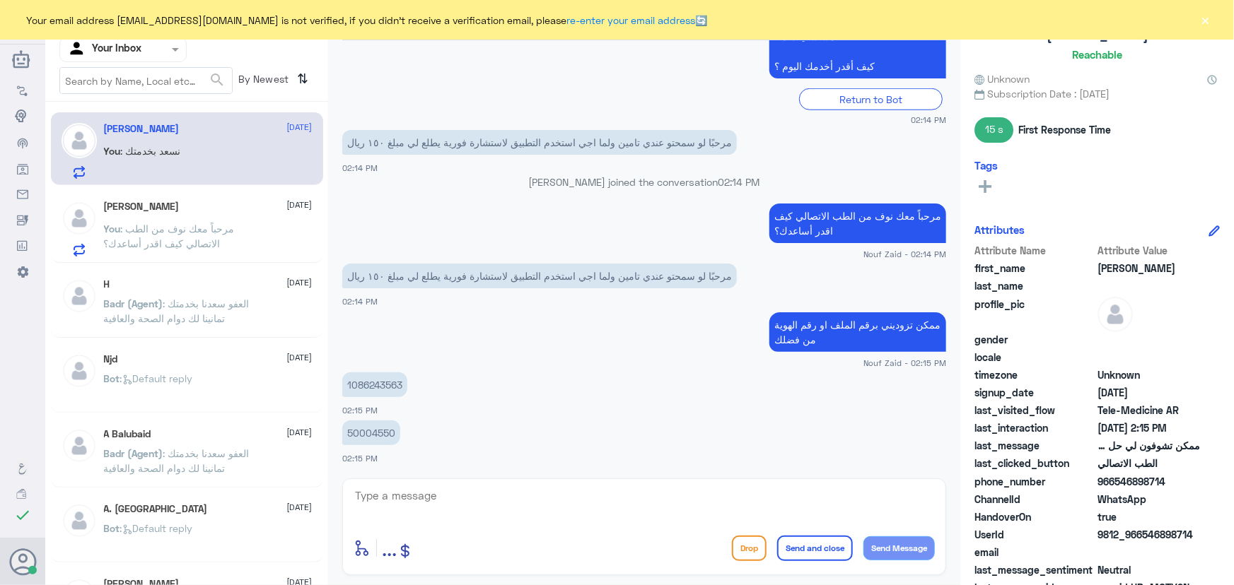
drag, startPoint x: 1116, startPoint y: 479, endPoint x: 1185, endPoint y: 486, distance: 69.7
click at [1185, 486] on span "966546898714" at bounding box center [1148, 481] width 103 height 15
copy span "546898714"
click at [572, 515] on textarea at bounding box center [643, 503] width 581 height 35
drag, startPoint x: 1140, startPoint y: 530, endPoint x: 1233, endPoint y: 529, distance: 92.6
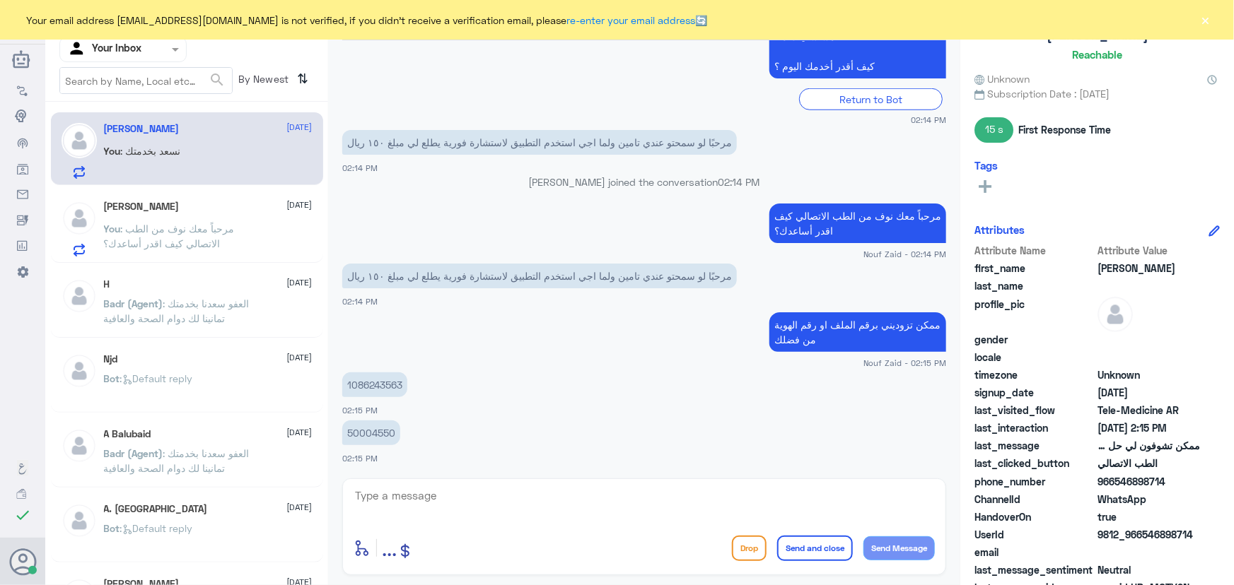
click at [1233, 529] on div "Sarah Reachable Unknown Subscription Date : 10/14/2025 15 s First Response Time…" at bounding box center [1097, 295] width 274 height 590
copy span "546898714"
click at [369, 430] on p "50004550" at bounding box center [371, 433] width 58 height 25
copy p "50004550"
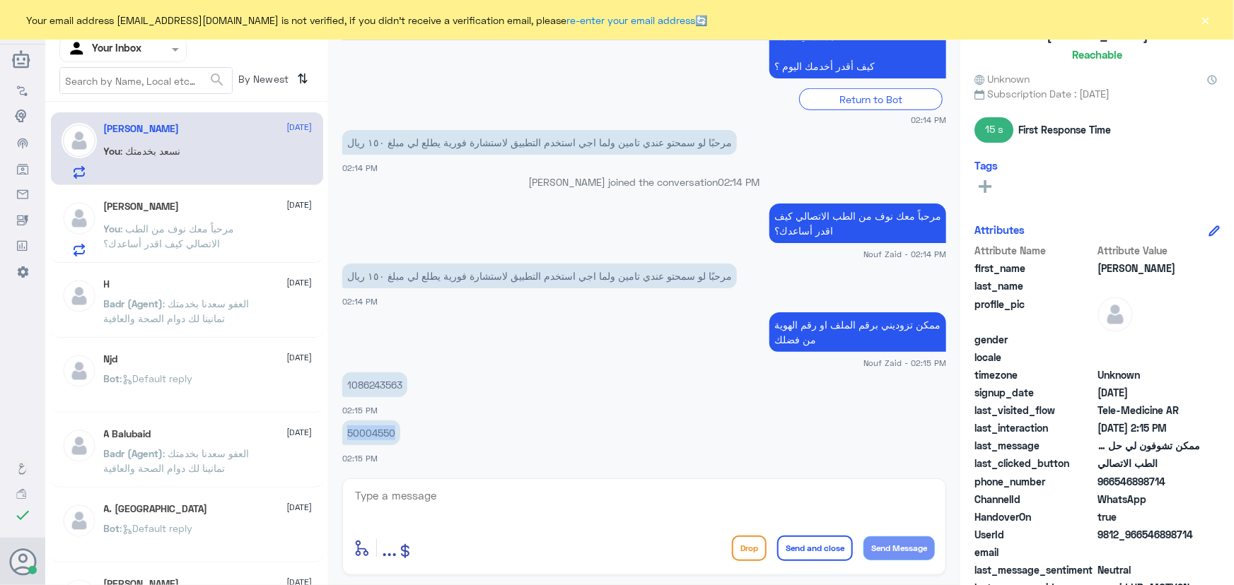
drag, startPoint x: 1143, startPoint y: 534, endPoint x: 1202, endPoint y: 531, distance: 59.5
click at [1202, 531] on div "UserId 9812_966546898714" at bounding box center [1096, 536] width 245 height 18
copy span "546898714"
click at [370, 433] on p "50004550" at bounding box center [371, 433] width 58 height 25
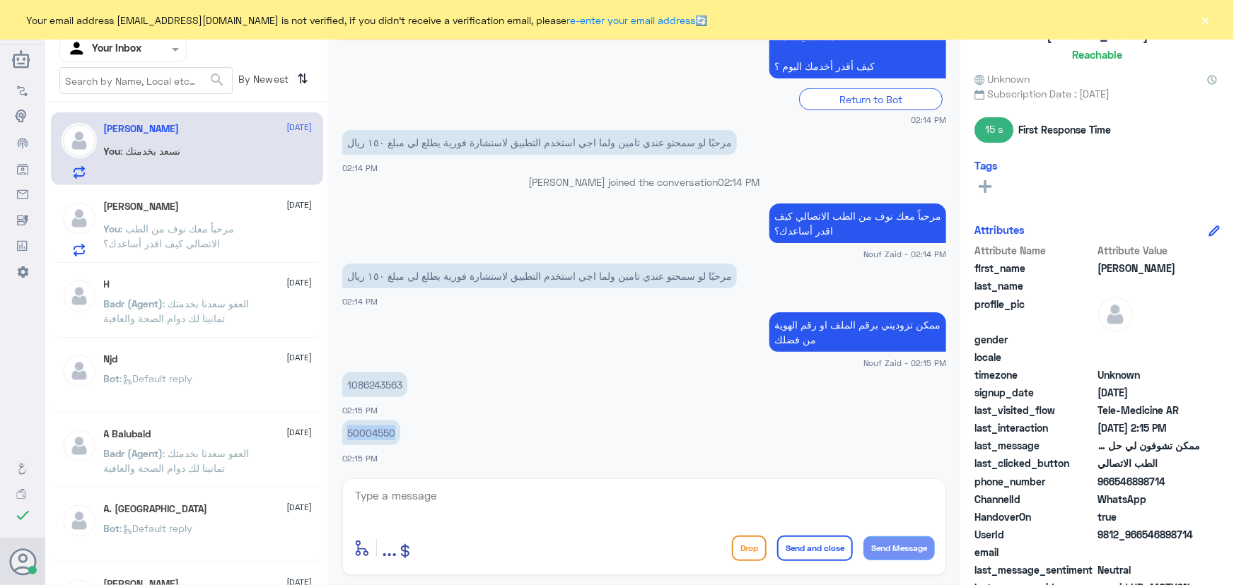
copy p "50004550"
click at [650, 517] on textarea at bounding box center [643, 503] width 581 height 35
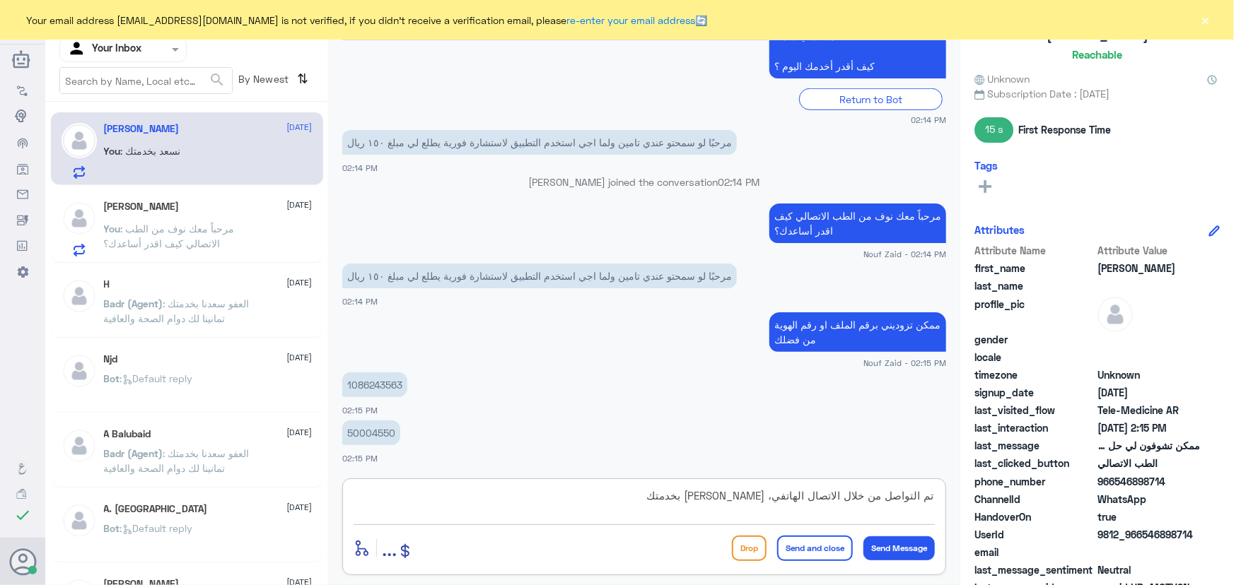
type textarea "تم التواصل من خلال الاتصال الهاتفي، سعدنا بخدمتك"
click at [806, 549] on button "Send and close" at bounding box center [815, 548] width 76 height 25
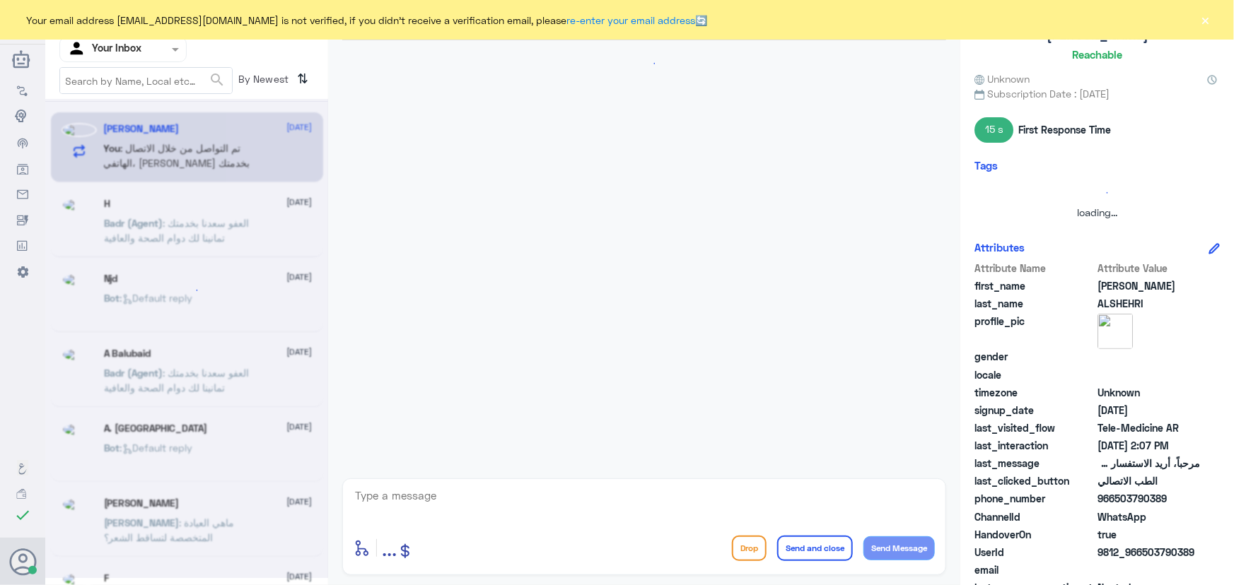
scroll to position [99, 0]
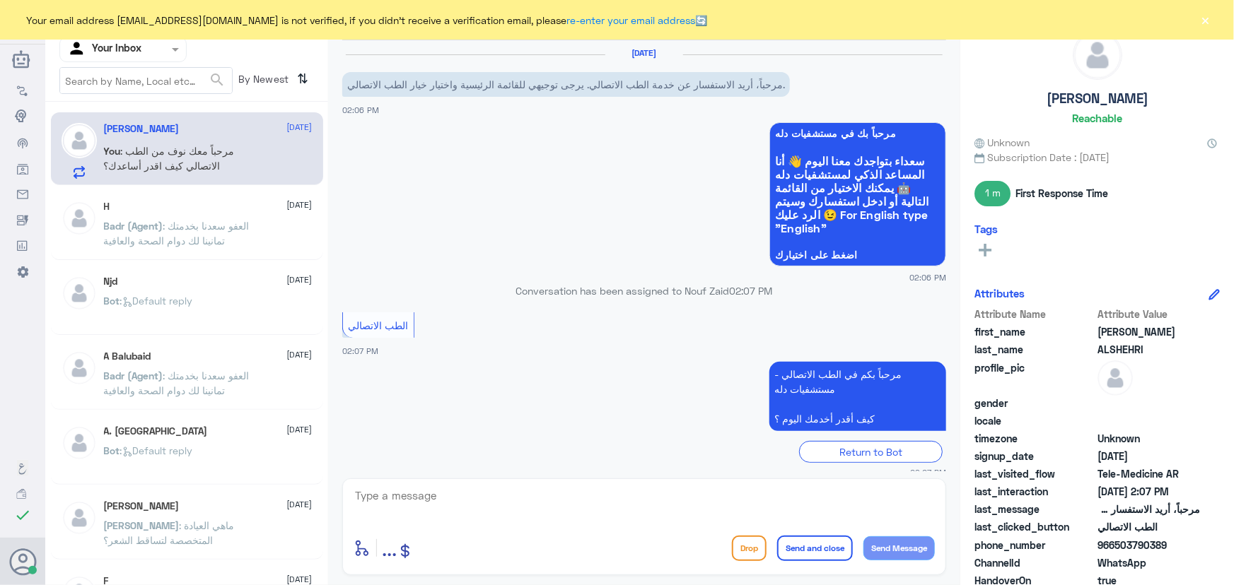
scroll to position [99, 0]
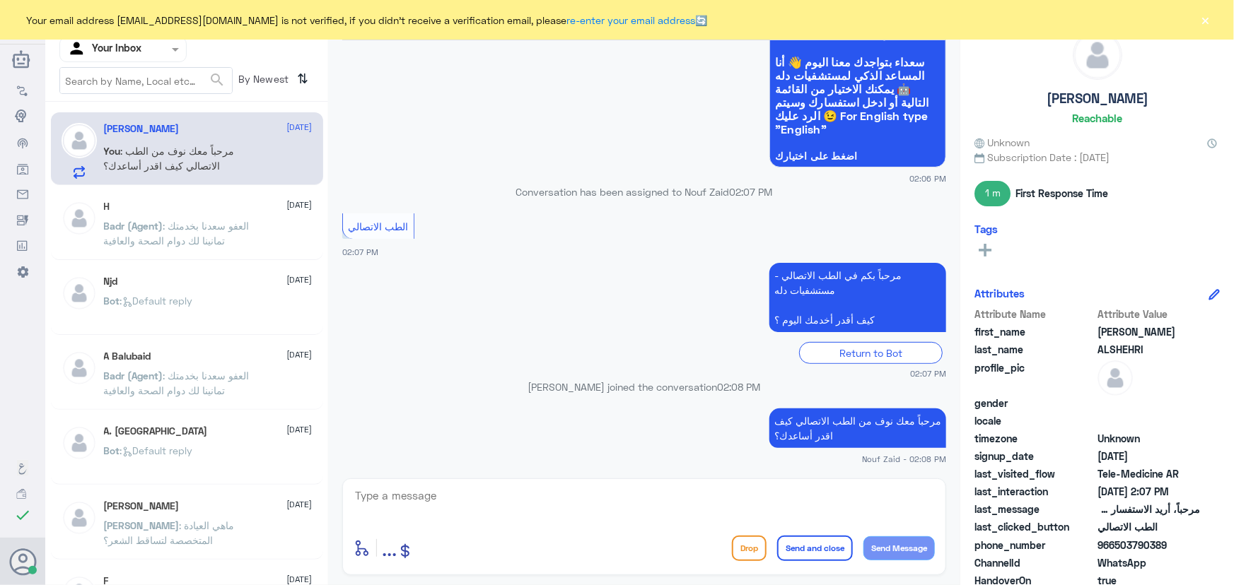
click at [1207, 19] on button "×" at bounding box center [1205, 20] width 14 height 14
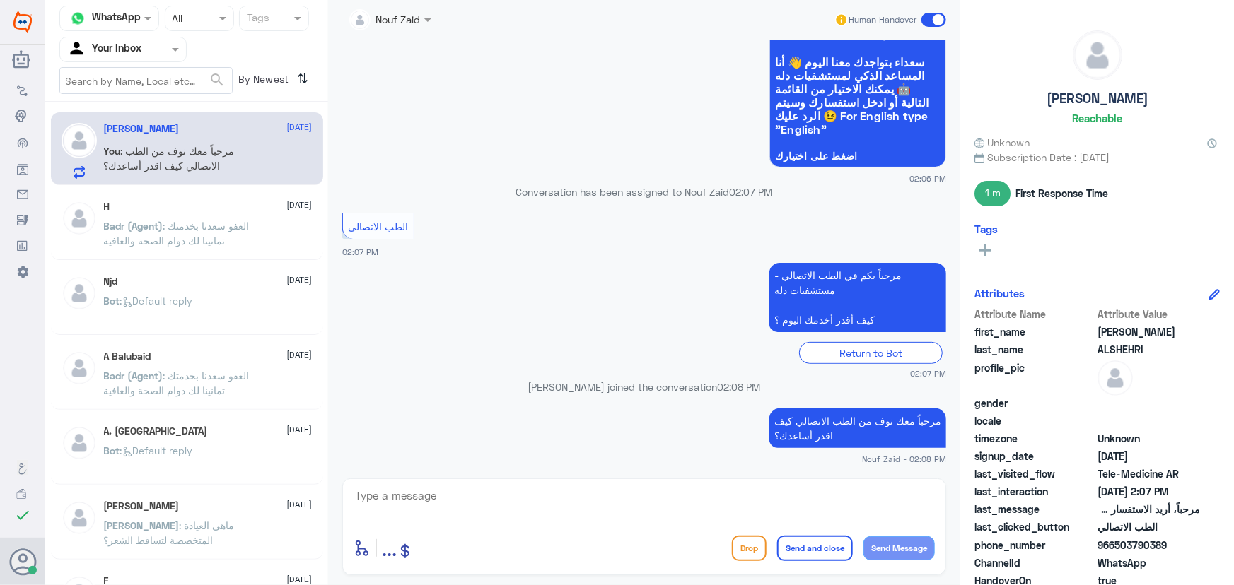
click at [933, 23] on span at bounding box center [933, 20] width 25 height 14
click at [0, 0] on input "checkbox" at bounding box center [0, 0] width 0 height 0
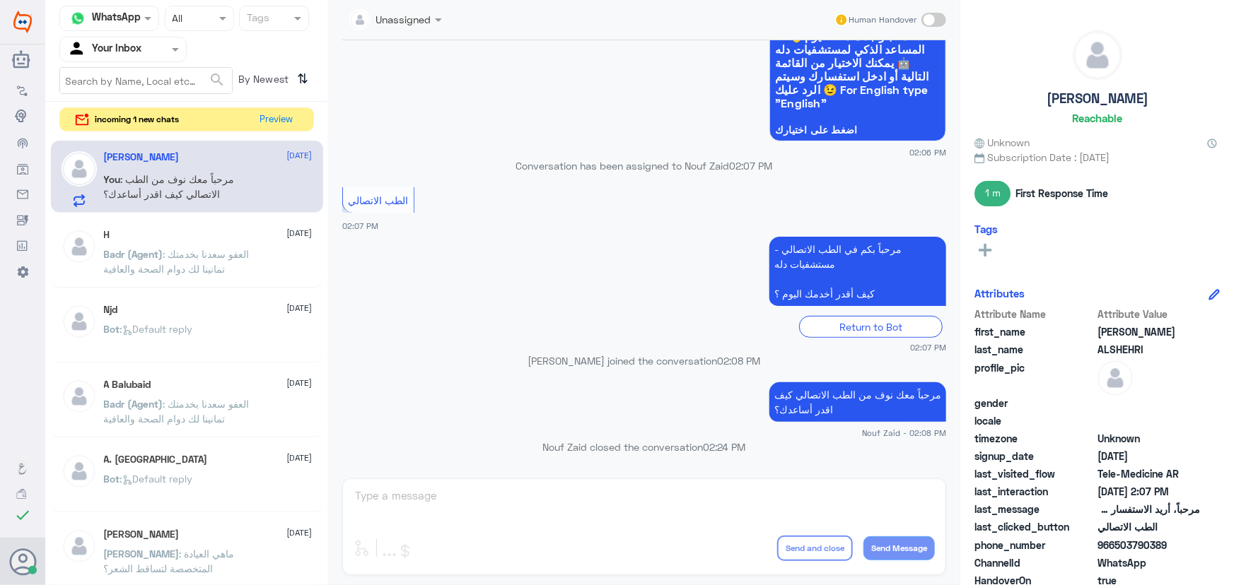
click at [285, 107] on div "incoming 1 new chats Preview" at bounding box center [186, 119] width 254 height 25
click at [285, 120] on button "Preview" at bounding box center [277, 119] width 44 height 22
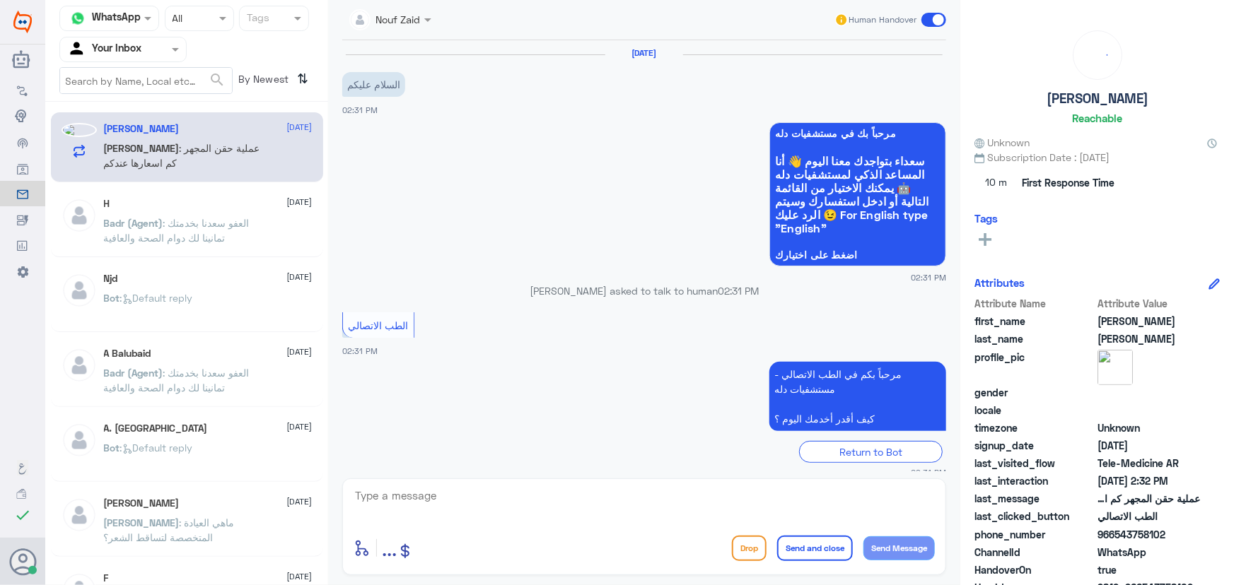
scroll to position [62, 0]
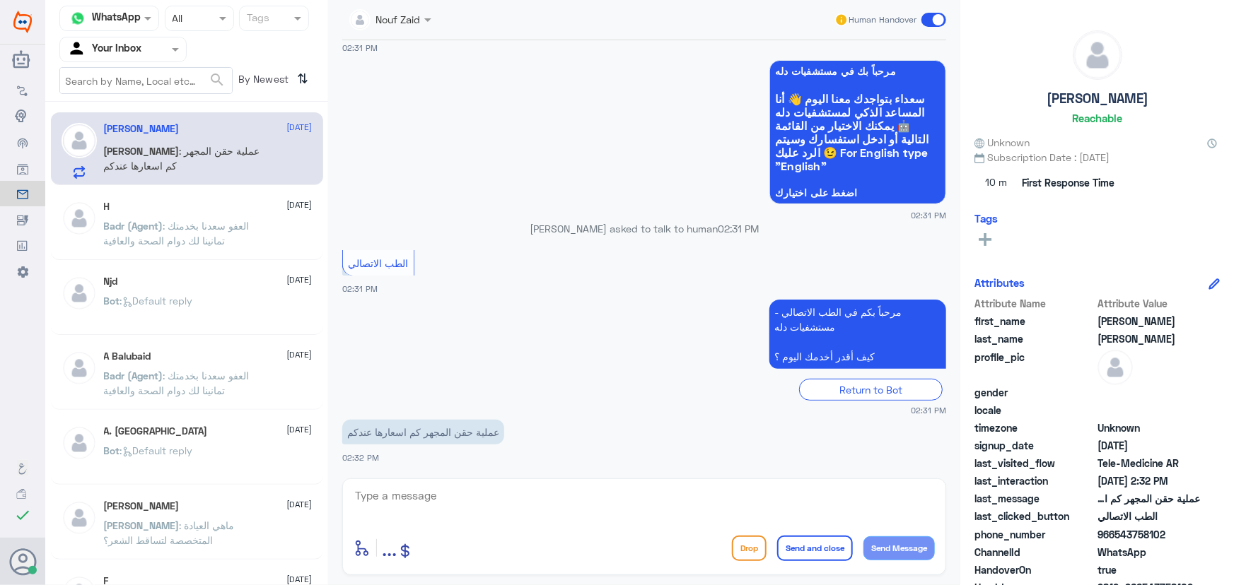
click at [476, 510] on textarea at bounding box center [643, 503] width 581 height 35
paste textarea "مرحباً معك نوف من الطب الاتصالي"
type textarea "مرحباً معك نوف من الطب الاتصالي"
click at [906, 556] on button "Send Message" at bounding box center [898, 549] width 71 height 24
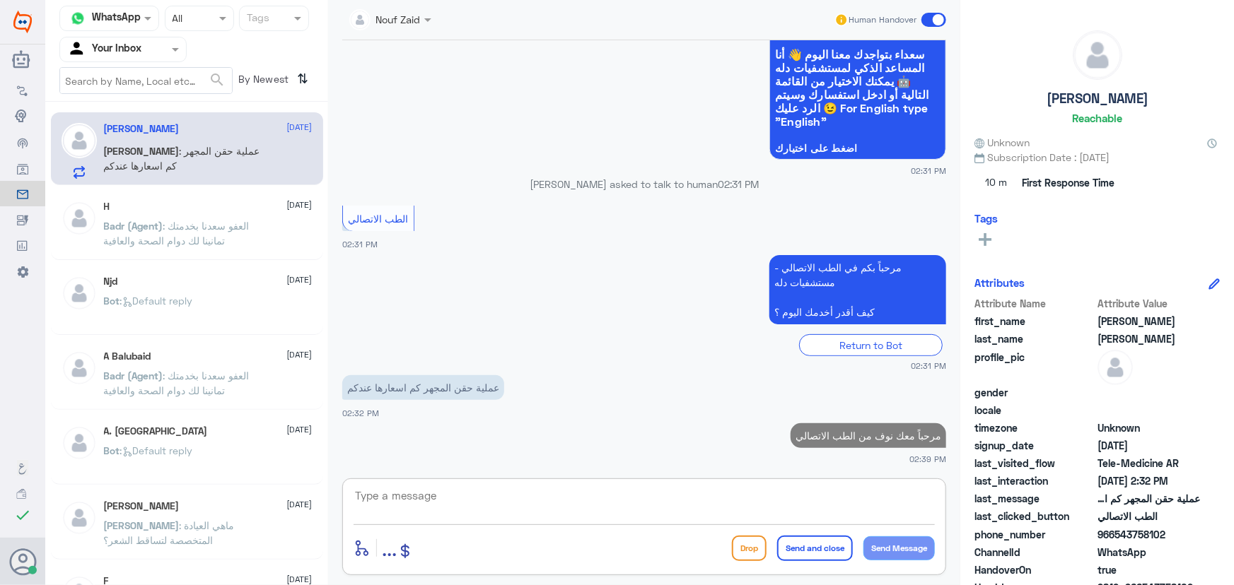
click at [774, 511] on textarea at bounding box center [643, 503] width 581 height 35
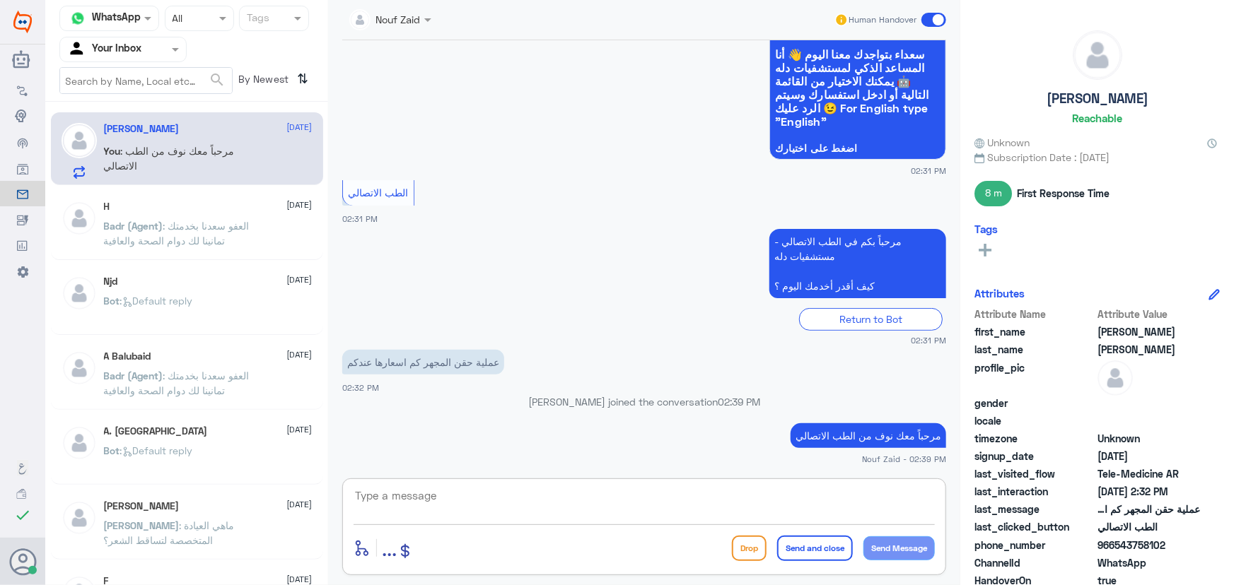
click at [551, 503] on textarea at bounding box center [643, 503] width 581 height 35
paste textarea "هنا الطب الاتصالي لكل مايخص الاستشارة الفورية من خلال التطبيق، يمكنك حجز الموعد…"
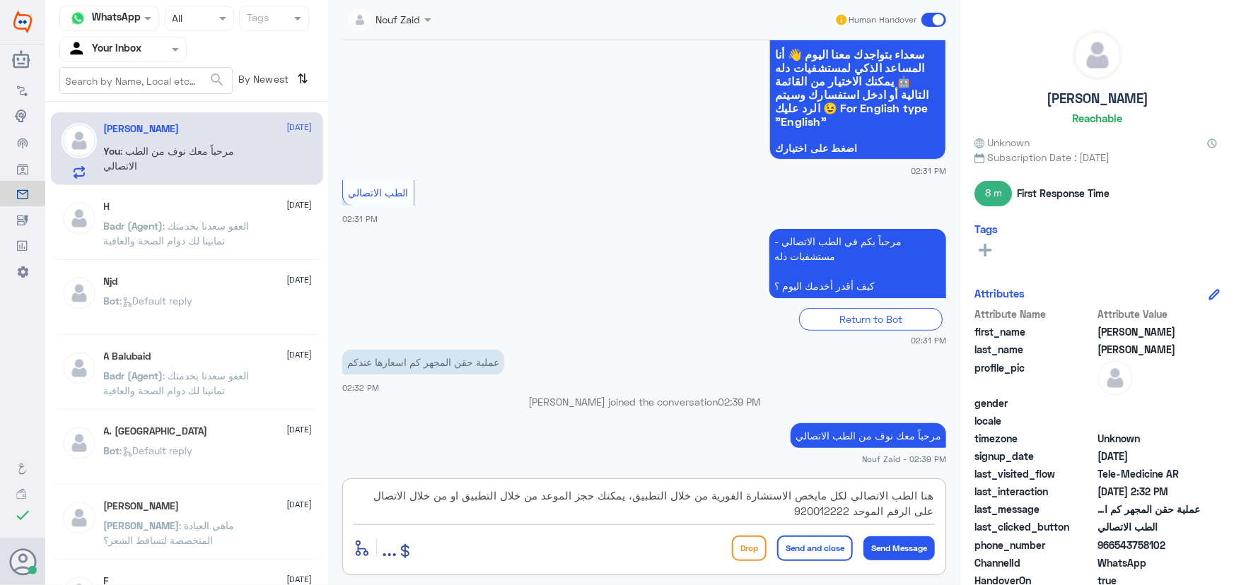
drag, startPoint x: 465, startPoint y: 496, endPoint x: 607, endPoint y: 499, distance: 142.1
click at [607, 499] on textarea "هنا الطب الاتصالي لكل مايخص الاستشارة الفورية من خلال التطبيق، يمكنك حجز الموعد…" at bounding box center [643, 503] width 581 height 35
type textarea "هنا الطب الاتصالي لكل مايخص الاستشارة الفورية من خلال التطبيق، يمكنك الاستفسار …"
click at [796, 549] on button "Send and close" at bounding box center [815, 548] width 76 height 25
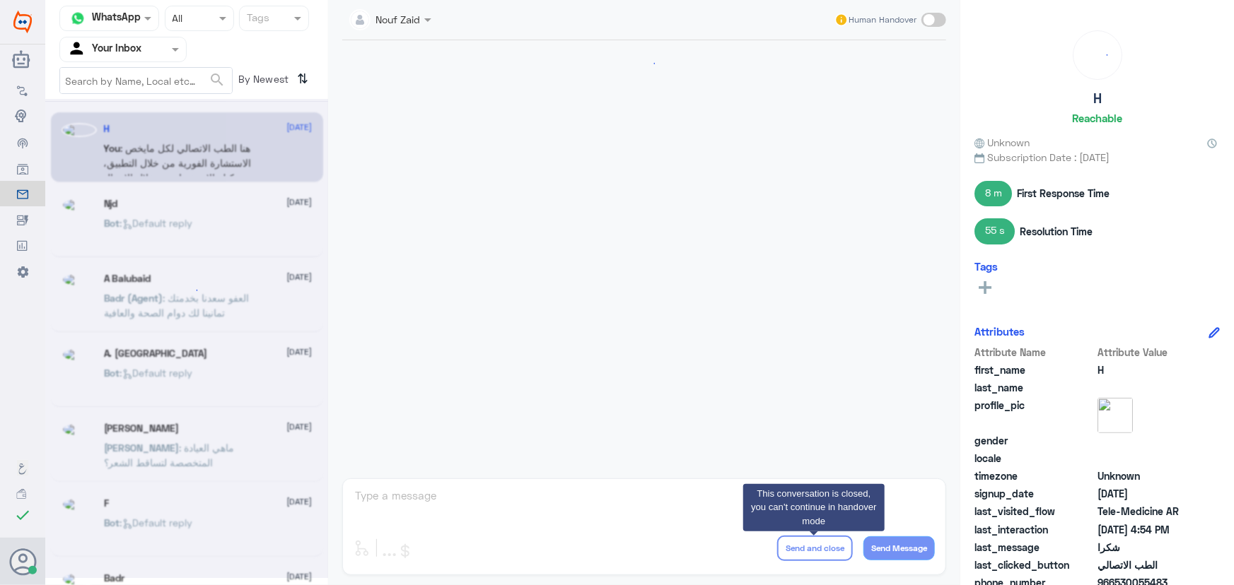
scroll to position [673, 0]
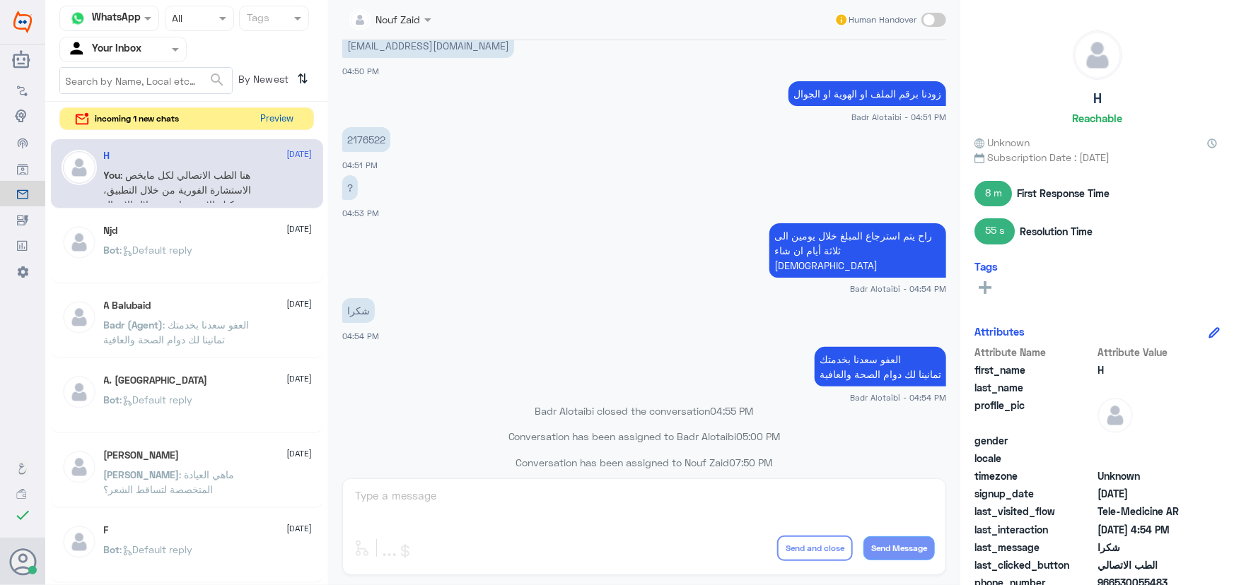
click at [270, 114] on button "Preview" at bounding box center [277, 119] width 44 height 22
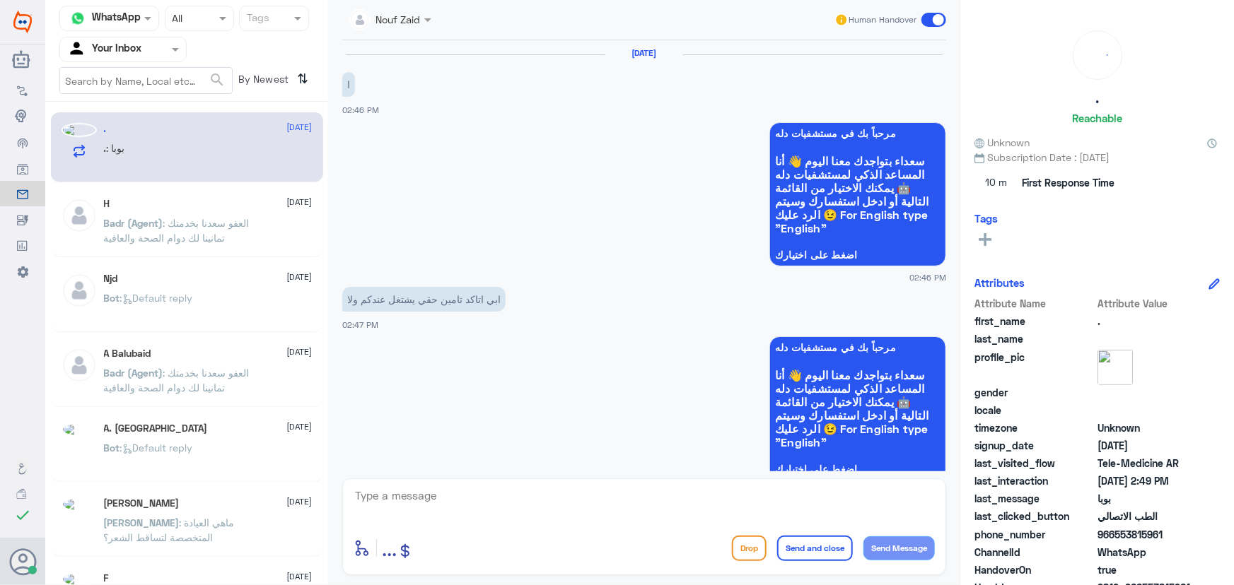
scroll to position [1117, 0]
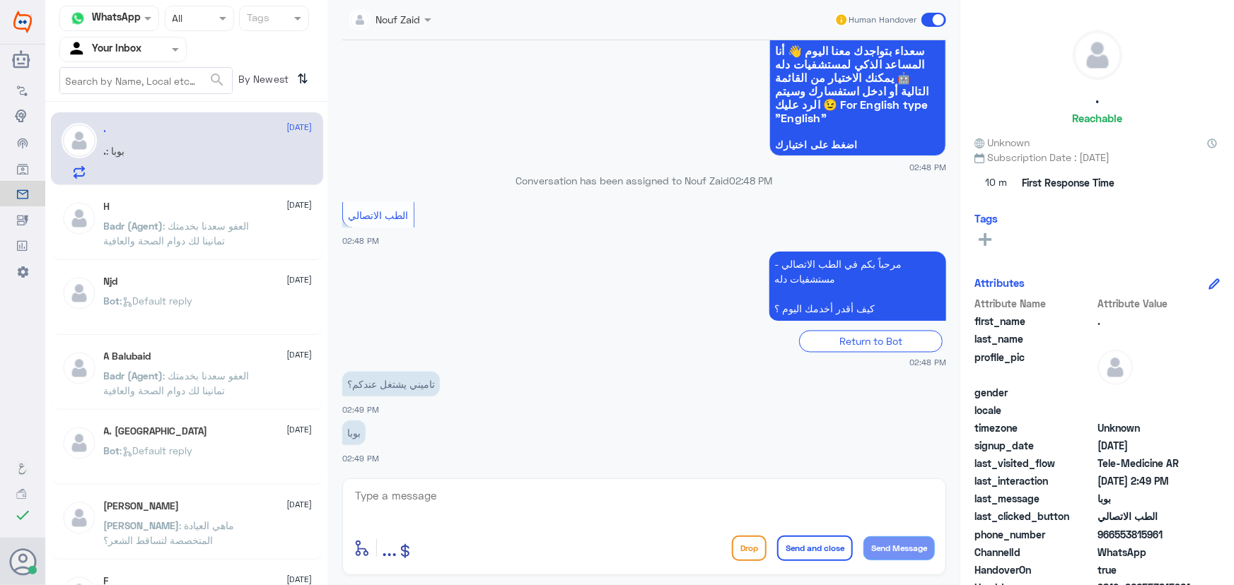
click at [459, 485] on div "enter flow name ... Drop Send and close Send Message" at bounding box center [644, 527] width 604 height 97
click at [442, 515] on textarea at bounding box center [643, 503] width 581 height 35
click at [437, 495] on textarea at bounding box center [643, 503] width 581 height 35
click at [438, 495] on textarea at bounding box center [643, 503] width 581 height 35
paste textarea "مرحباً معك نوف من الطب الاتصالي"
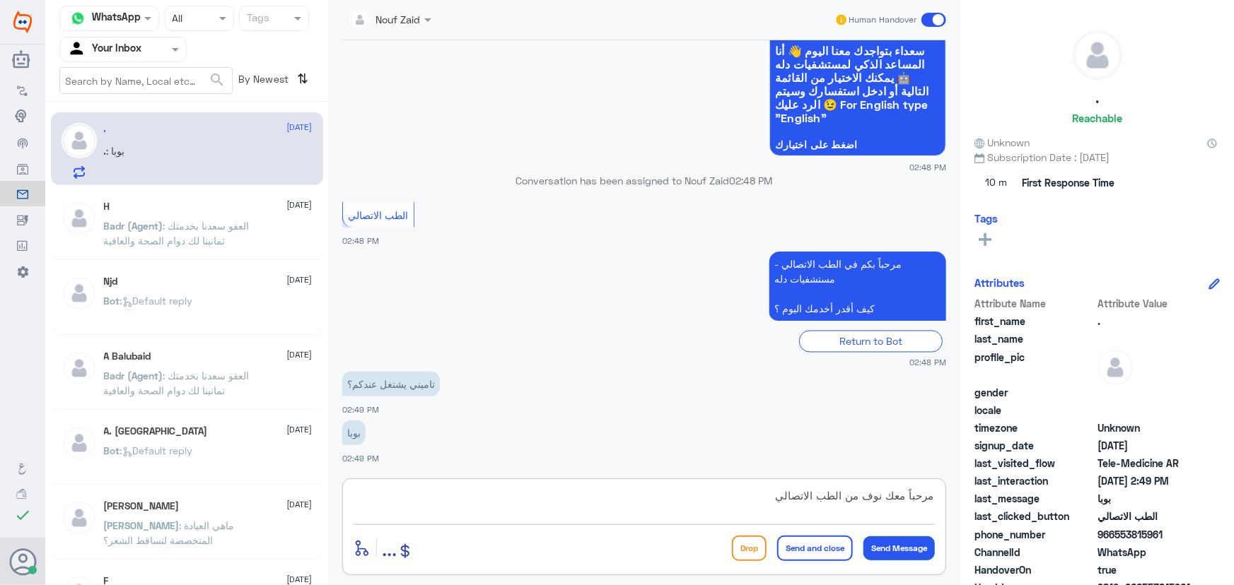
type textarea "مرحباً معك نوف من الطب الاتصالي"
click at [913, 553] on button "Send Message" at bounding box center [898, 549] width 71 height 24
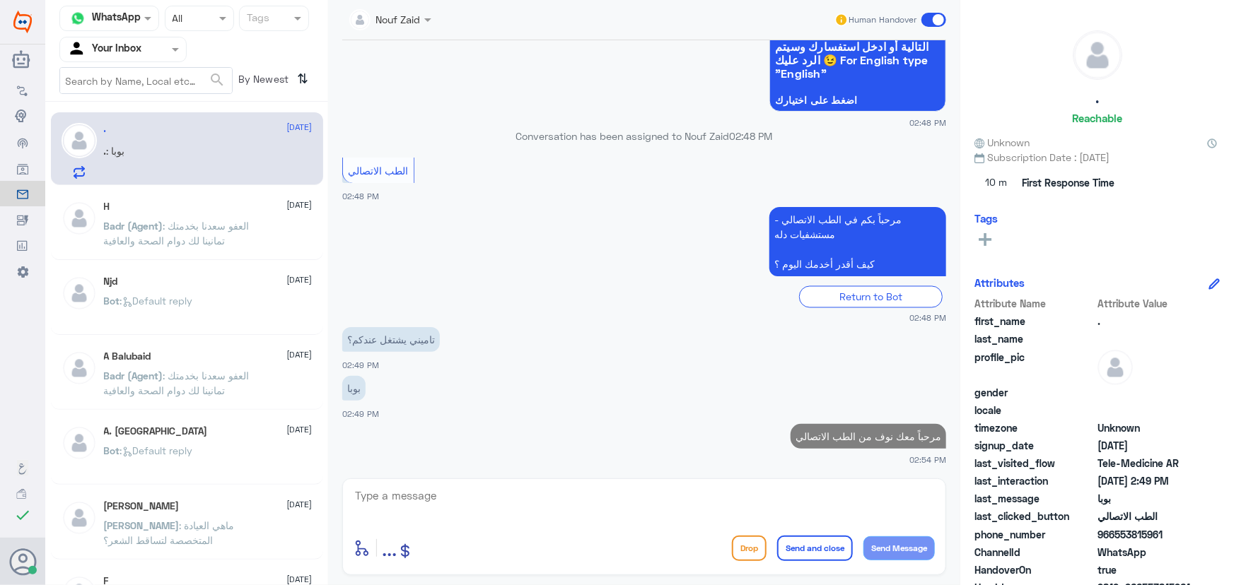
click at [741, 495] on textarea at bounding box center [643, 503] width 581 height 35
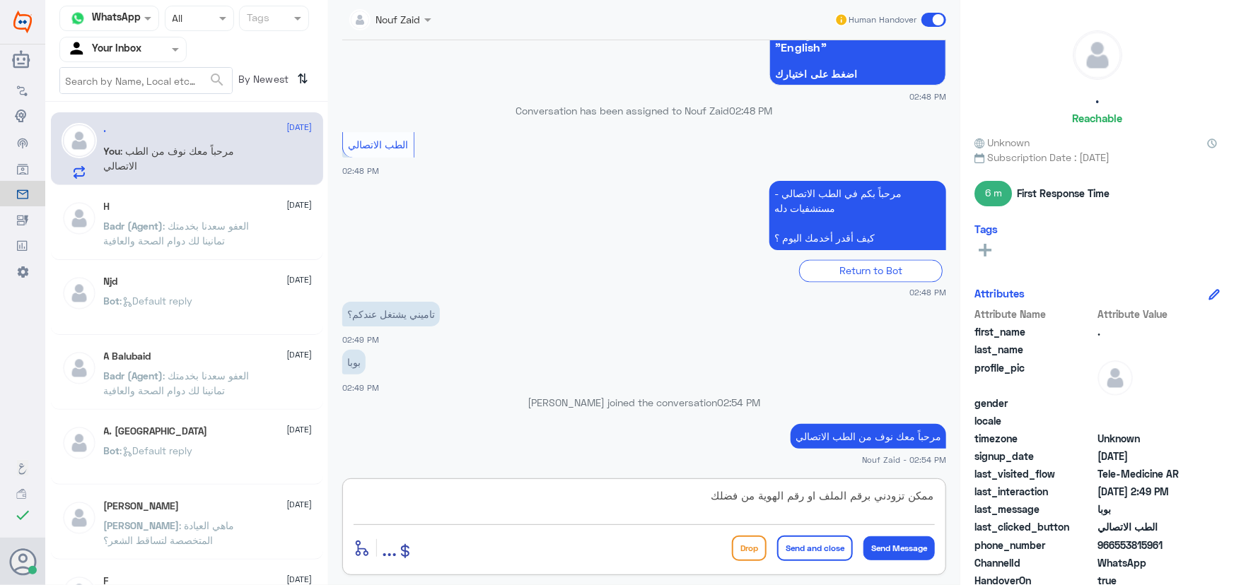
type textarea "ممكن تزودني برقم الملف او رقم الهوية من فضلك"
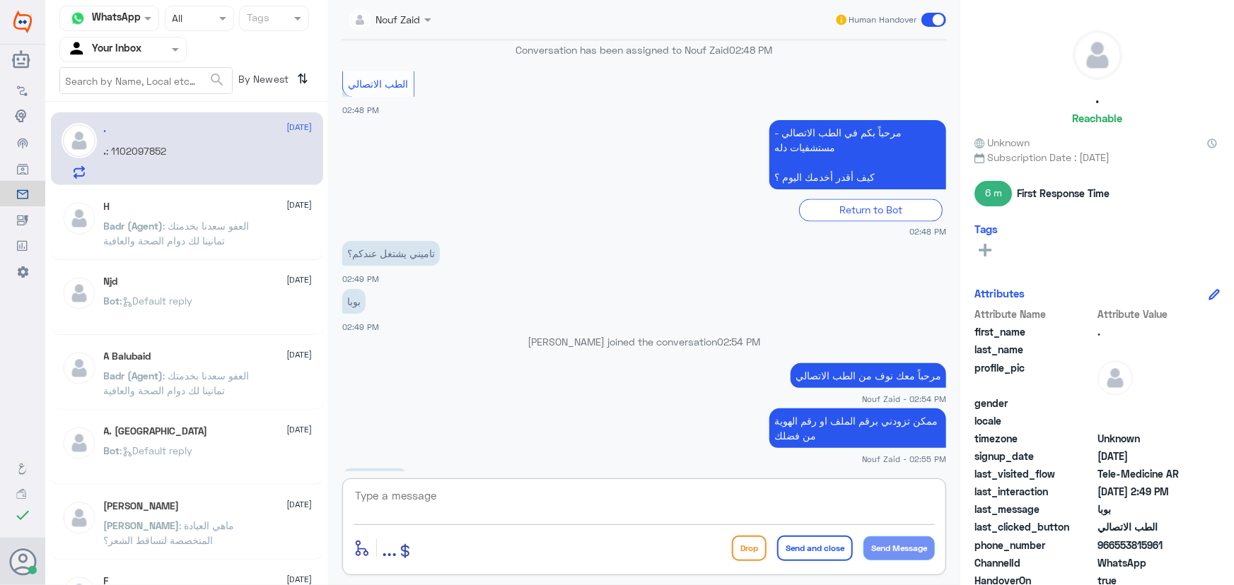
scroll to position [1270, 0]
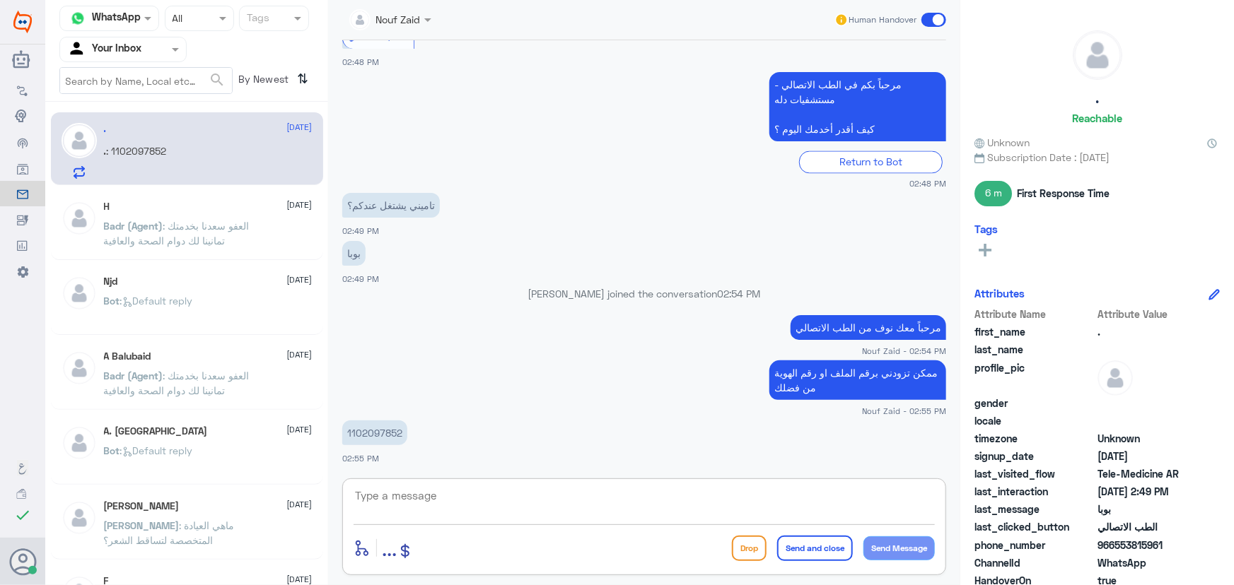
click at [373, 424] on p "1102097852" at bounding box center [374, 433] width 65 height 25
click at [371, 426] on p "1102097852" at bounding box center [374, 433] width 65 height 25
click at [371, 427] on p "1102097852" at bounding box center [374, 433] width 65 height 25
copy p "1102097852"
click at [678, 542] on div "enter flow name ... Drop Send and close Send Message" at bounding box center [643, 548] width 581 height 32
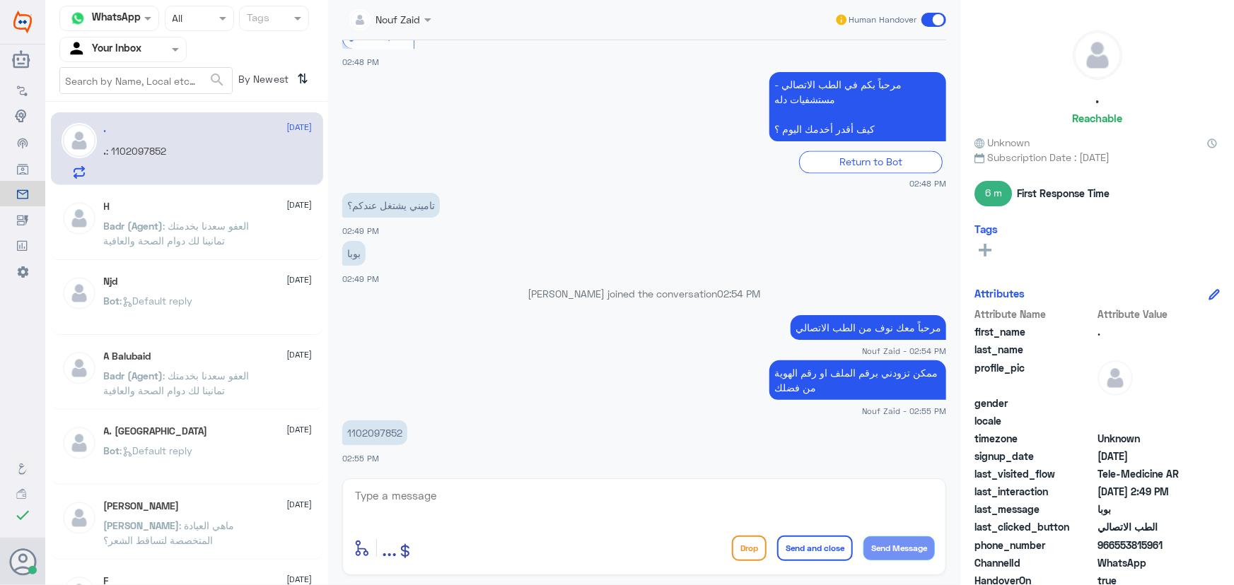
click at [672, 537] on div "enter flow name ... Drop Send and close Send Message" at bounding box center [643, 548] width 581 height 32
click at [677, 530] on div "enter flow name ... Drop Send and close Send Message" at bounding box center [644, 527] width 604 height 97
click at [737, 473] on div "Nouf Zaid Human Handover 14 Oct 2025 ا 02:46 PM مرحباً بك في مستشفيات دله سعداء…" at bounding box center [644, 295] width 632 height 590
click at [668, 503] on textarea at bounding box center [643, 503] width 581 height 35
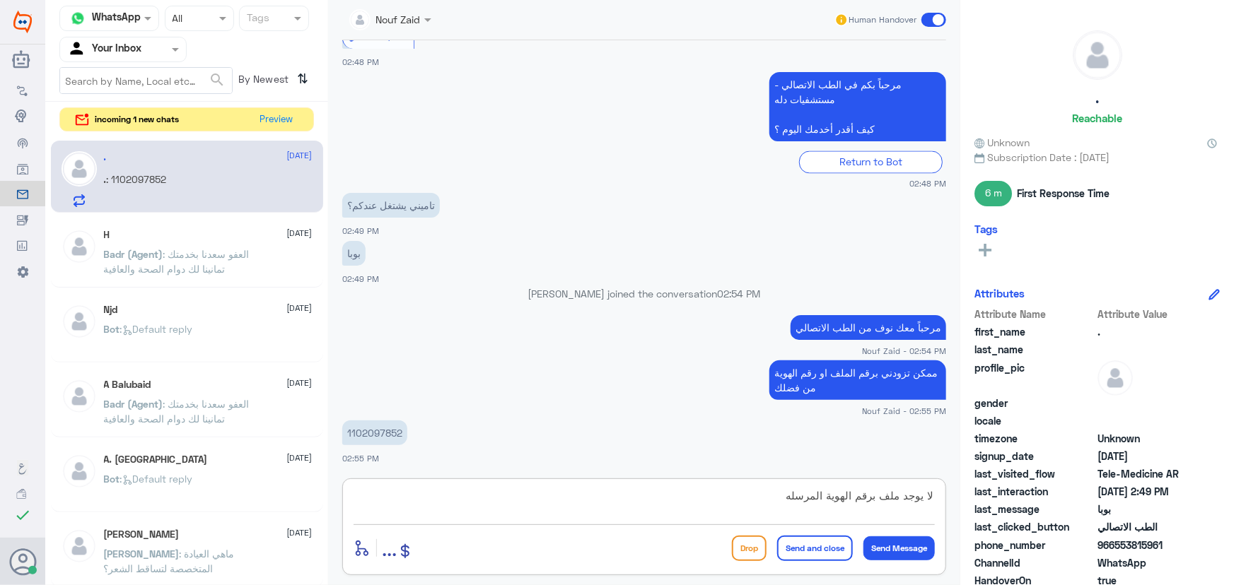
type textarea "لا يوجد ملف برقم الهوية المرسله"
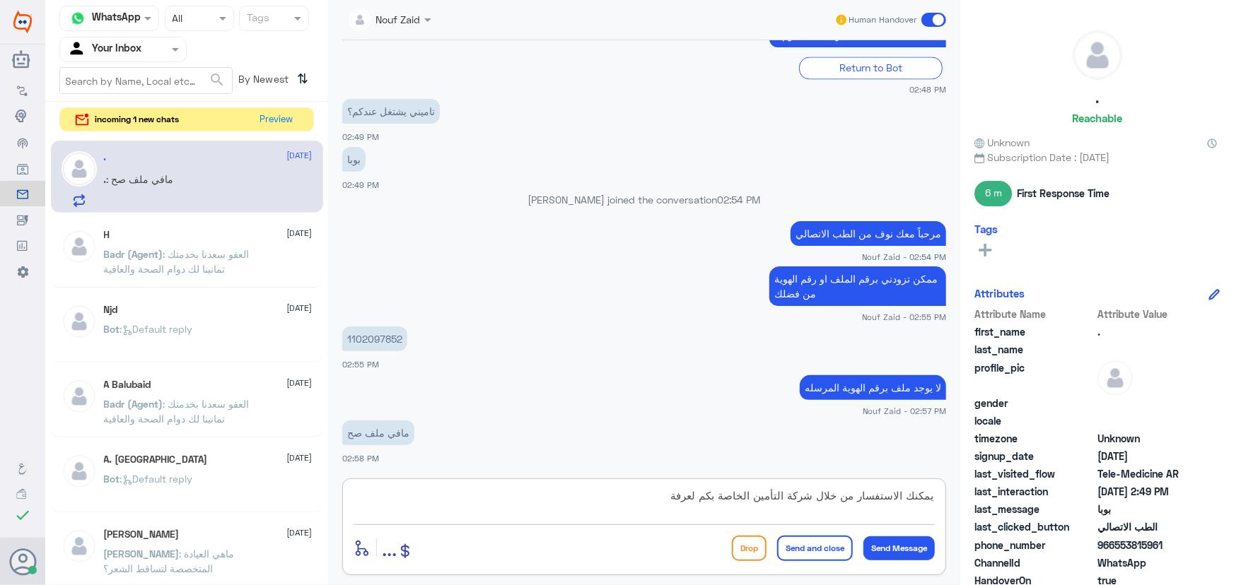
scroll to position [1412, 0]
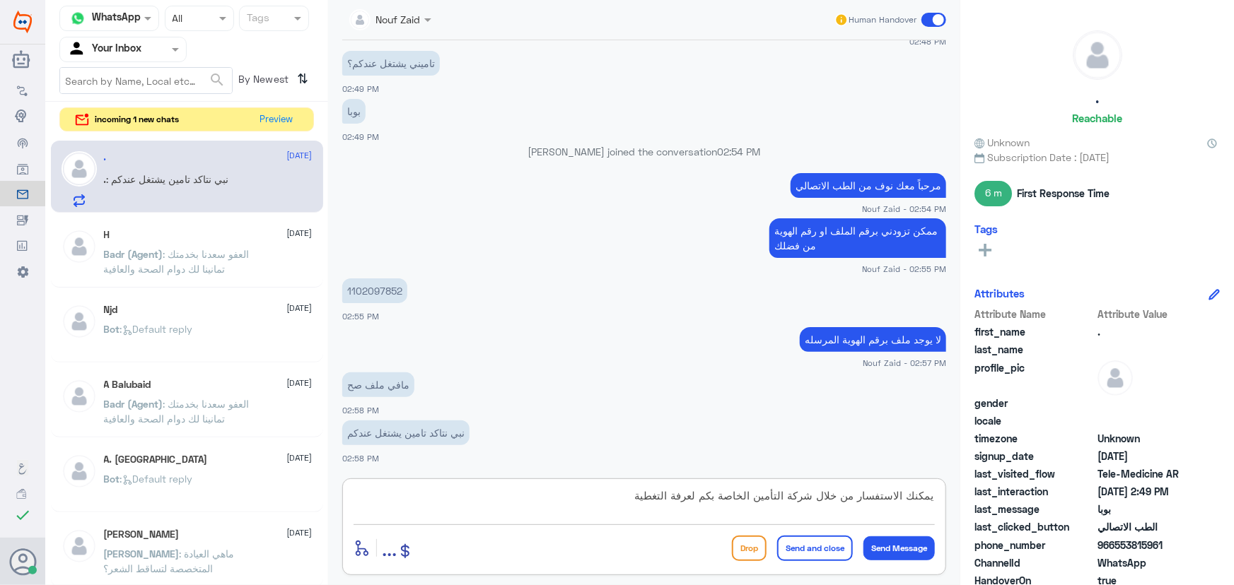
type textarea "يمكنك الاستفسار من خلال شركة التأمين الخاصة بكم لعرفة التغطية"
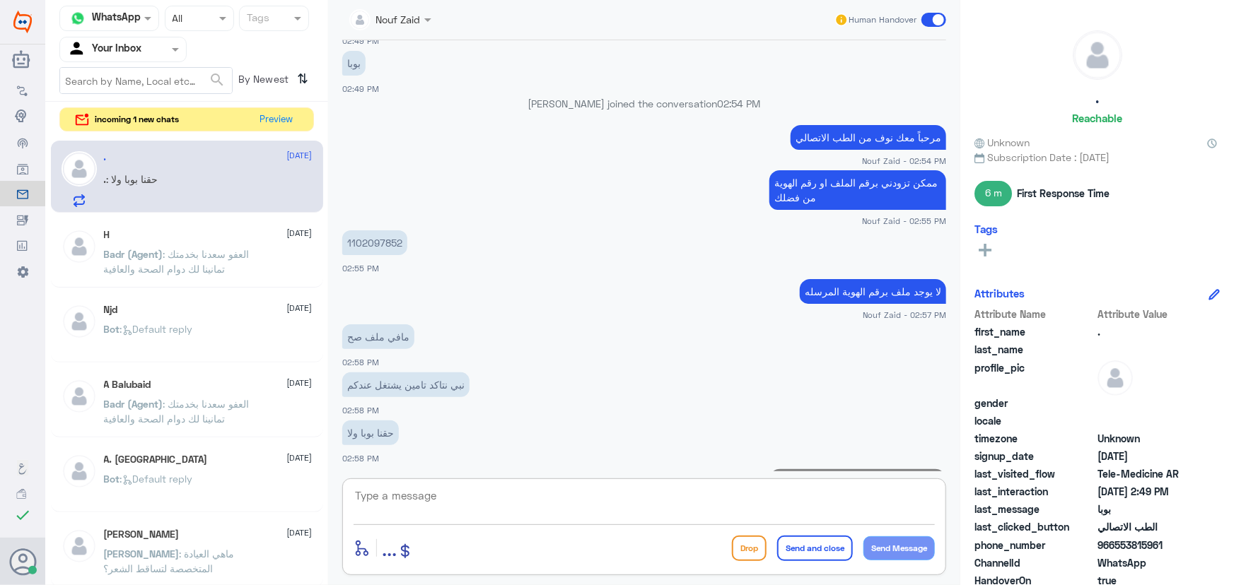
scroll to position [1520, 0]
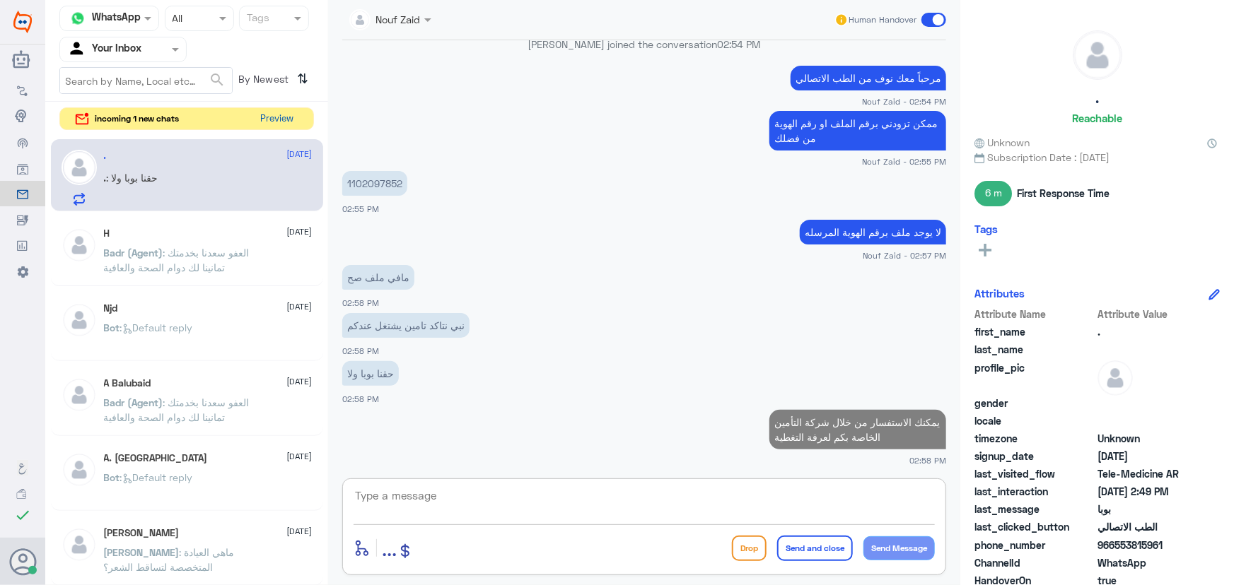
click at [293, 116] on button "Preview" at bounding box center [277, 119] width 44 height 22
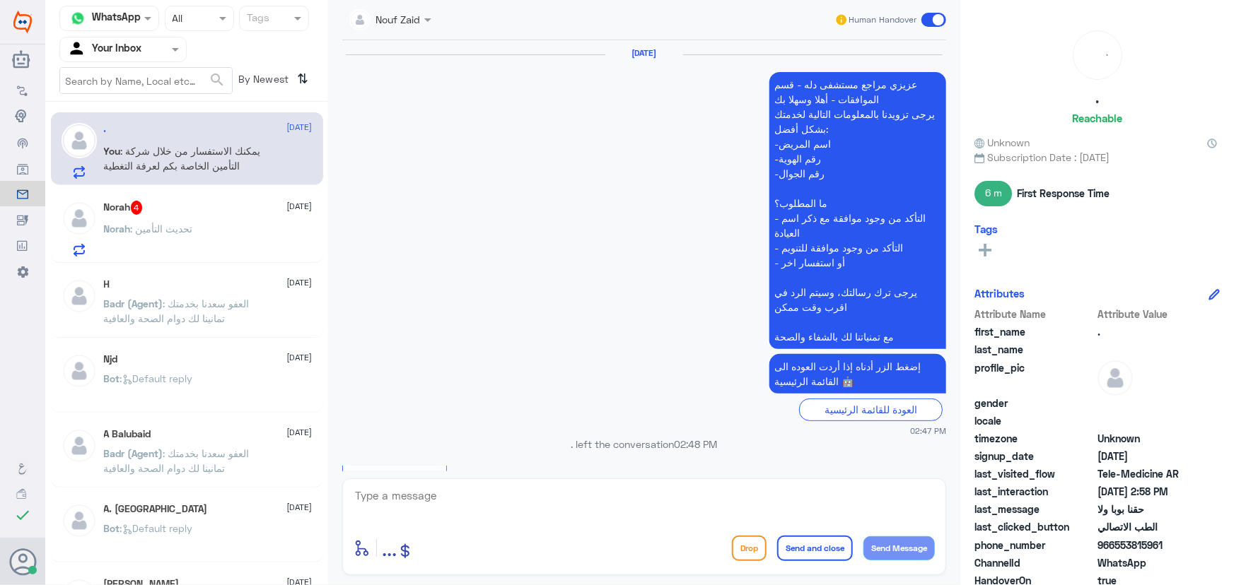
scroll to position [1043, 0]
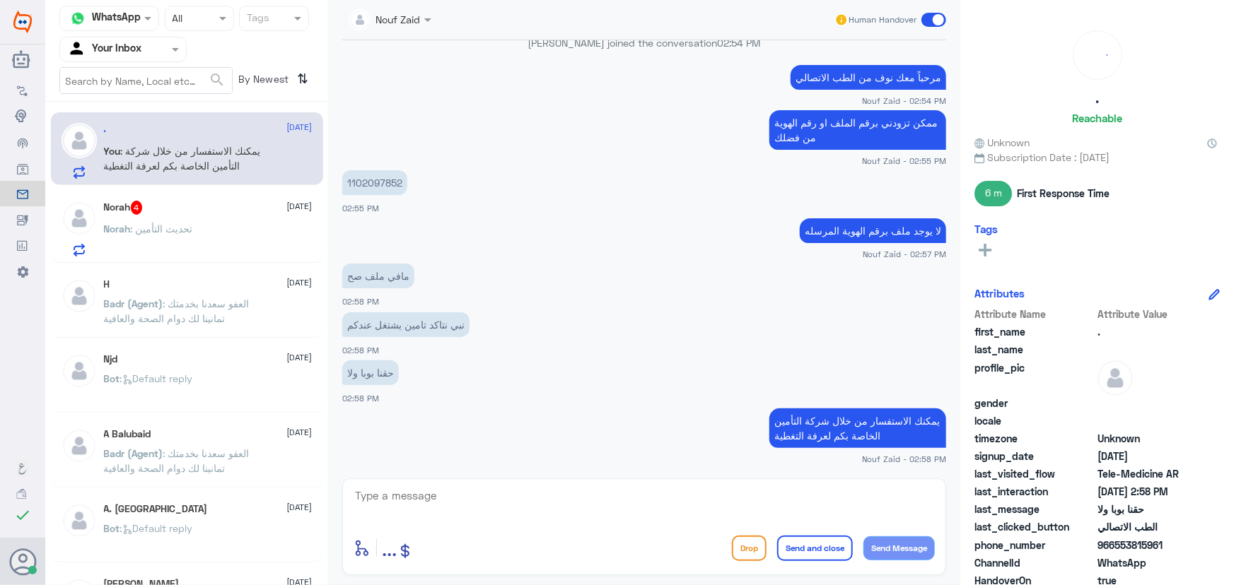
click at [218, 241] on div "Norah : تحديث التأمين" at bounding box center [208, 241] width 209 height 32
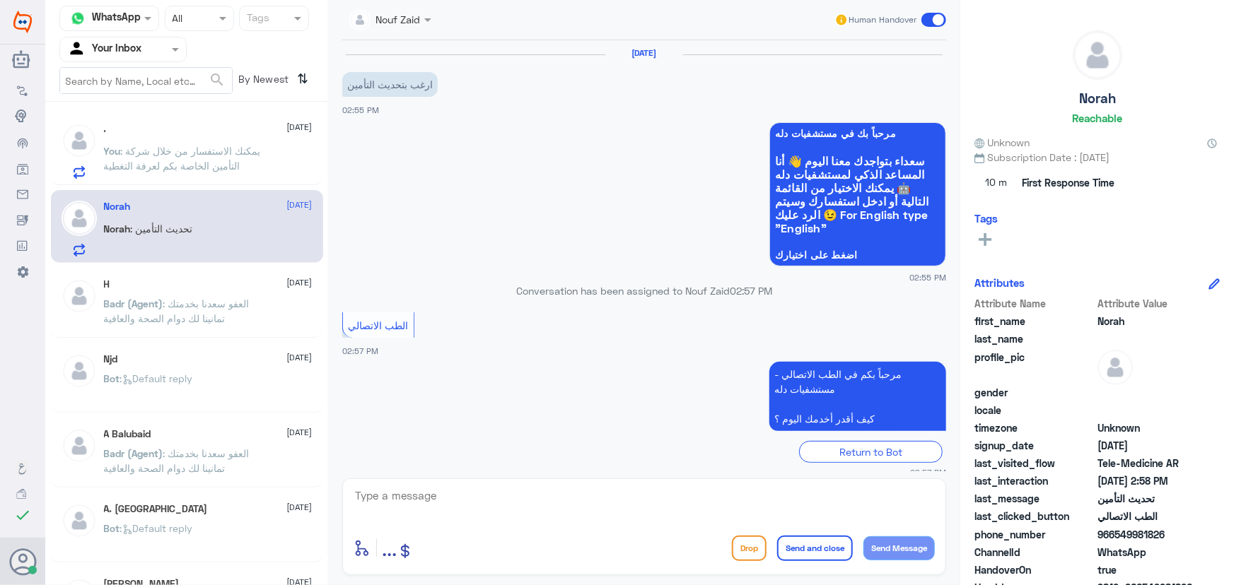
scroll to position [110, 0]
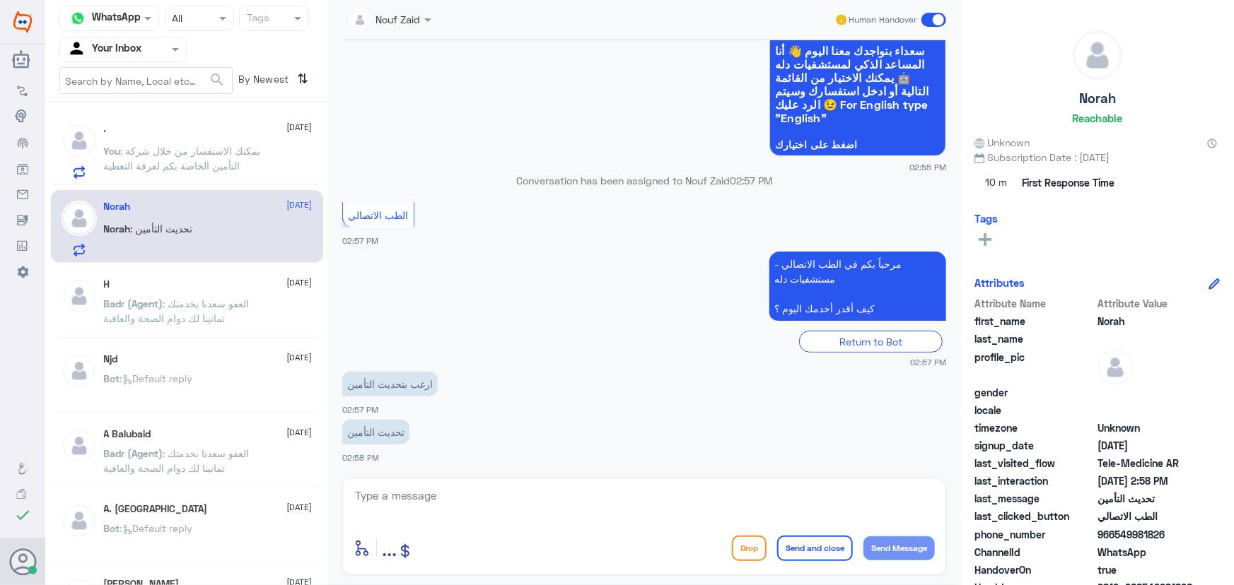
click at [217, 171] on p "You : يمكنك الاستفسار من خلال شركة التأمين الخاصة بكم لعرفة التغطية" at bounding box center [183, 161] width 159 height 35
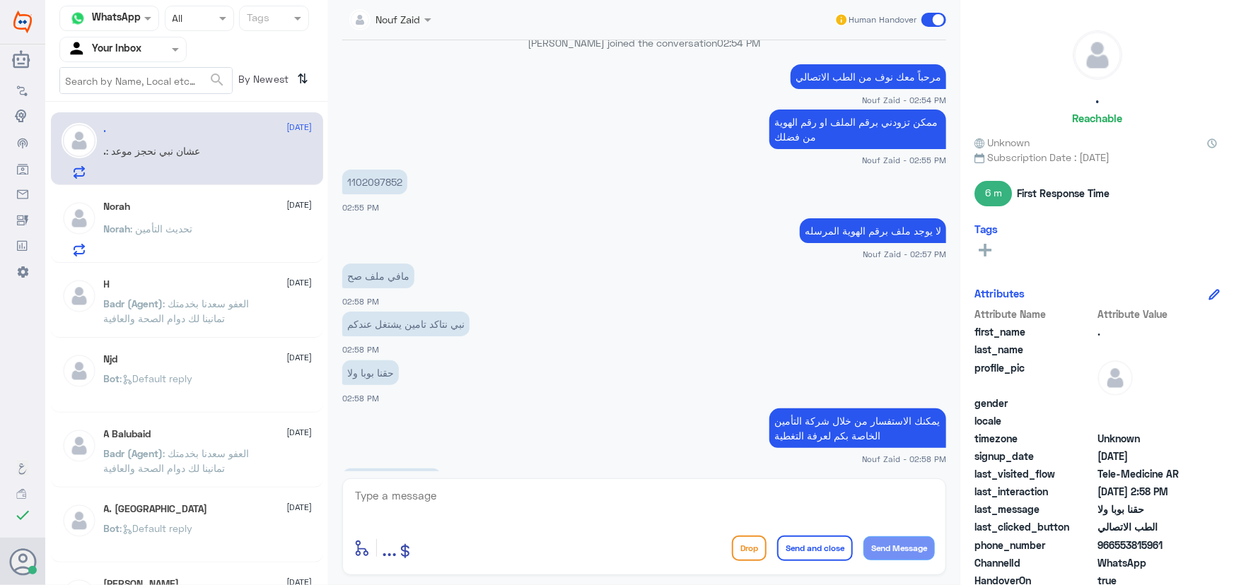
scroll to position [727, 0]
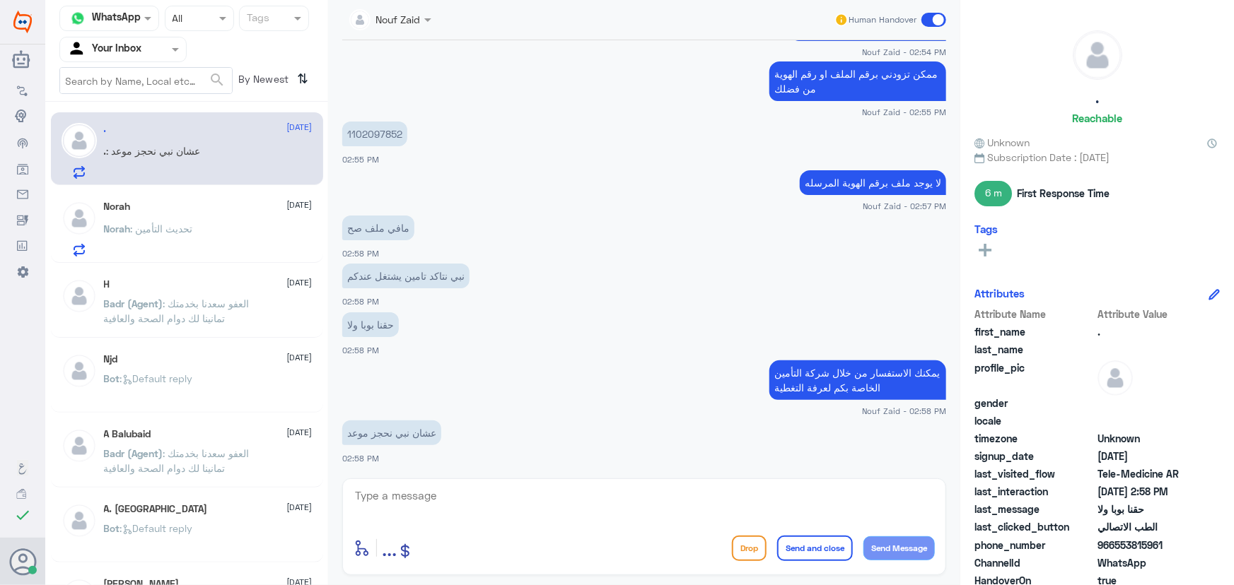
click at [248, 216] on div "Norah 14 October Norah : تحديث التأمين" at bounding box center [208, 229] width 209 height 56
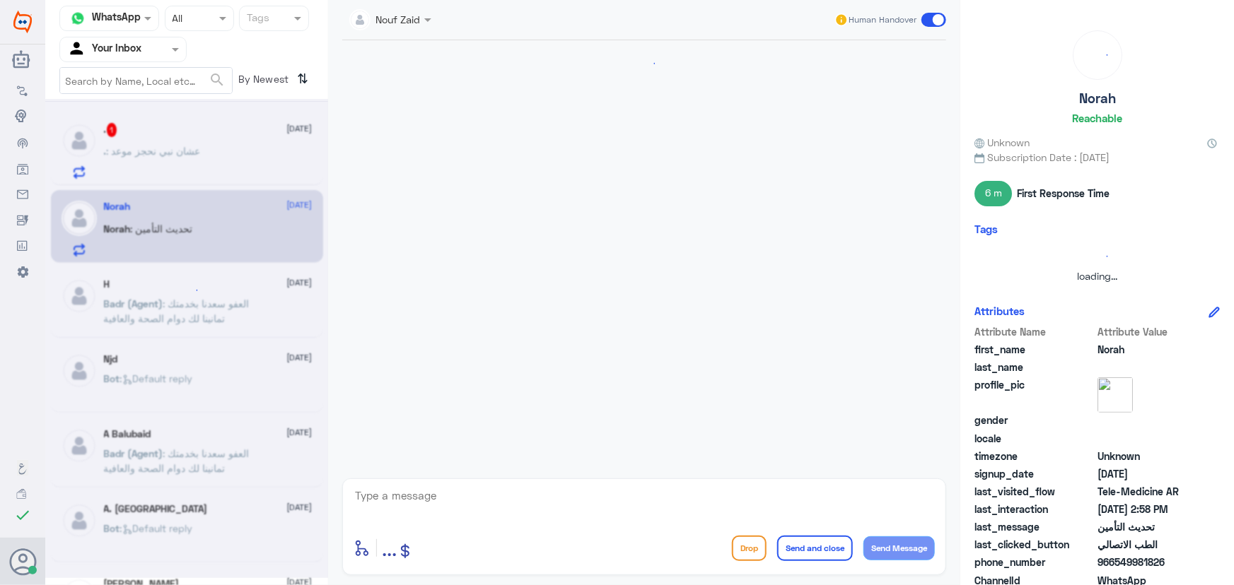
scroll to position [110, 0]
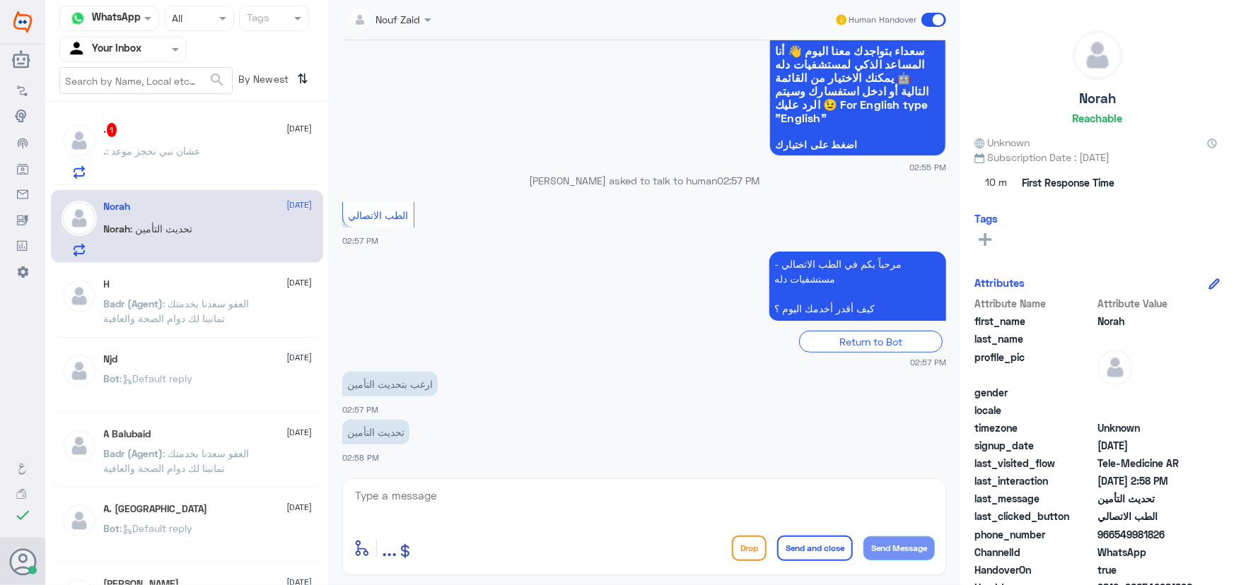
click at [240, 172] on div ". : عشان نبي نحجز موعد" at bounding box center [208, 163] width 209 height 32
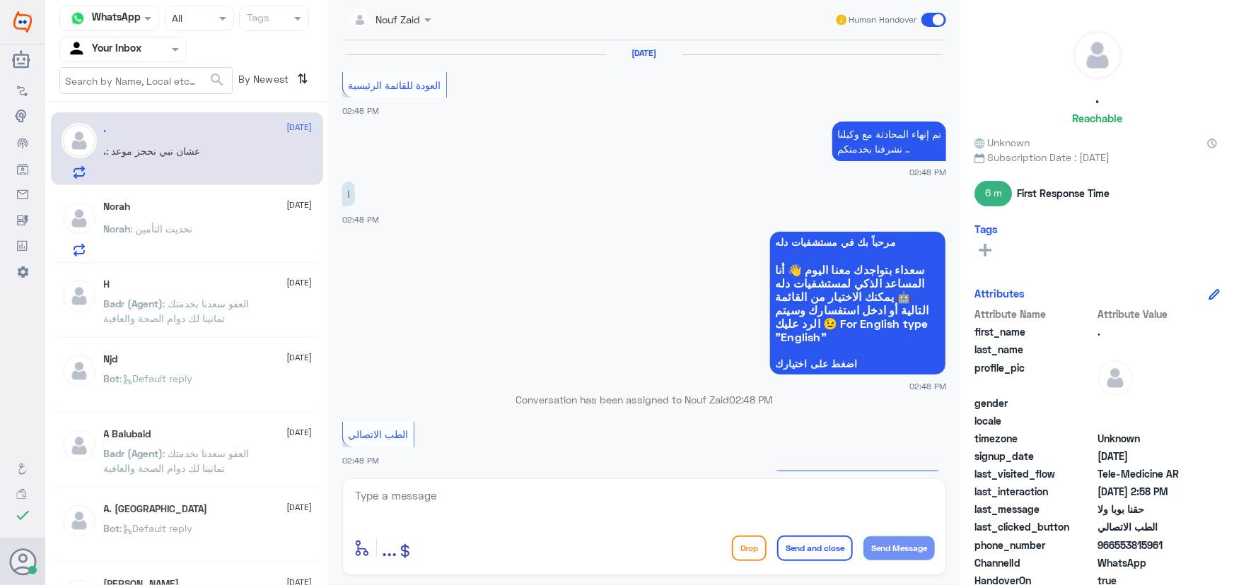
scroll to position [698, 0]
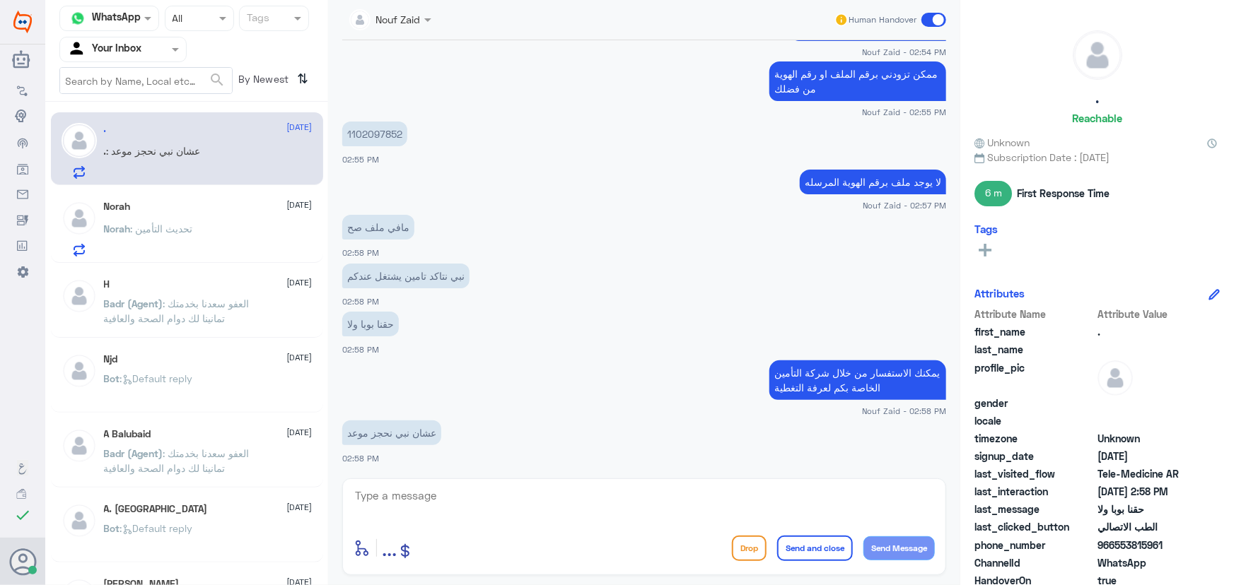
click at [268, 259] on div "Norah 14 October Norah : تحديث التأمين" at bounding box center [187, 226] width 272 height 73
click at [254, 245] on div "Norah : تحديث التأمين" at bounding box center [208, 241] width 209 height 32
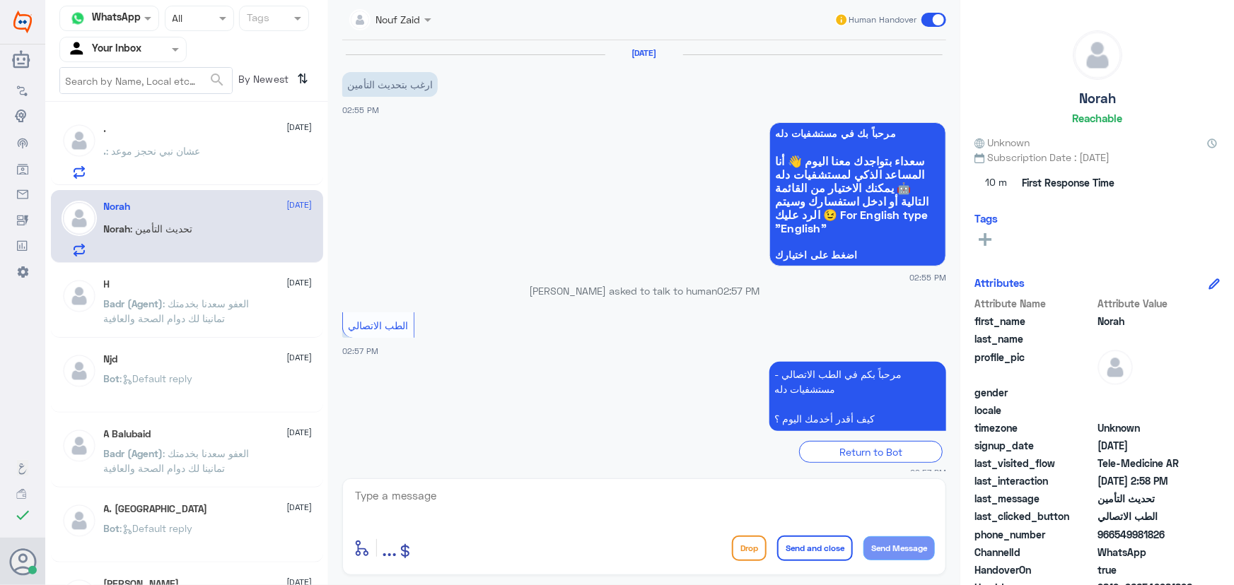
scroll to position [110, 0]
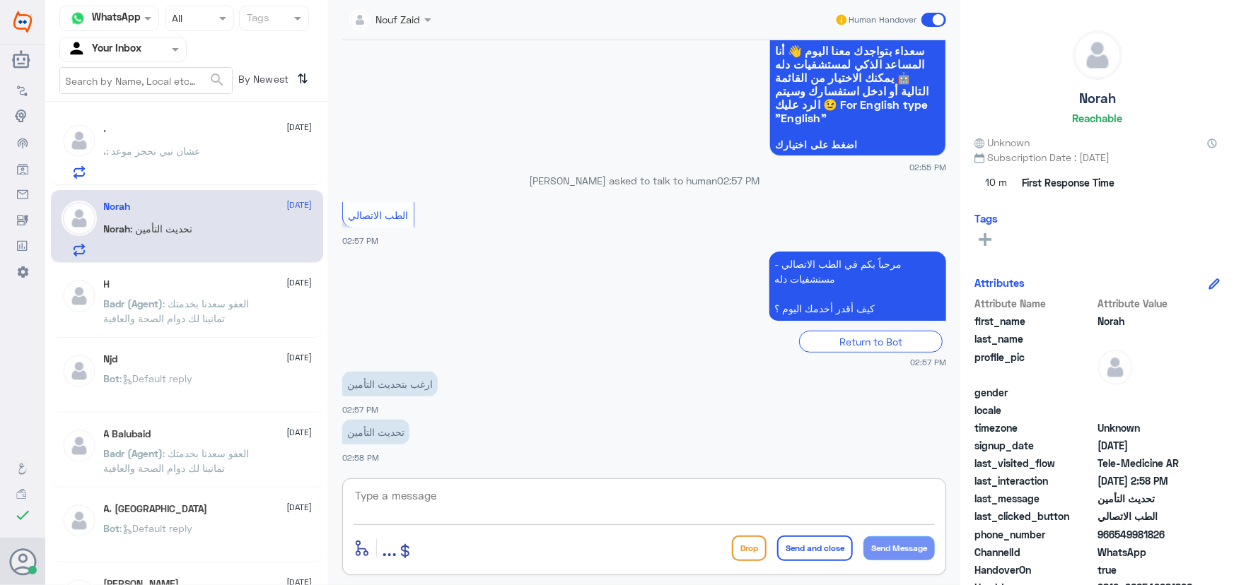
drag, startPoint x: 478, startPoint y: 503, endPoint x: 461, endPoint y: 497, distance: 18.1
click at [476, 503] on textarea at bounding box center [643, 503] width 581 height 35
click at [445, 491] on textarea at bounding box center [643, 503] width 581 height 35
paste textarea "مرحباً معك نوف من الطب الاتصالي"
type textarea "مرحباً معك نوف من الطب الاتصالي"
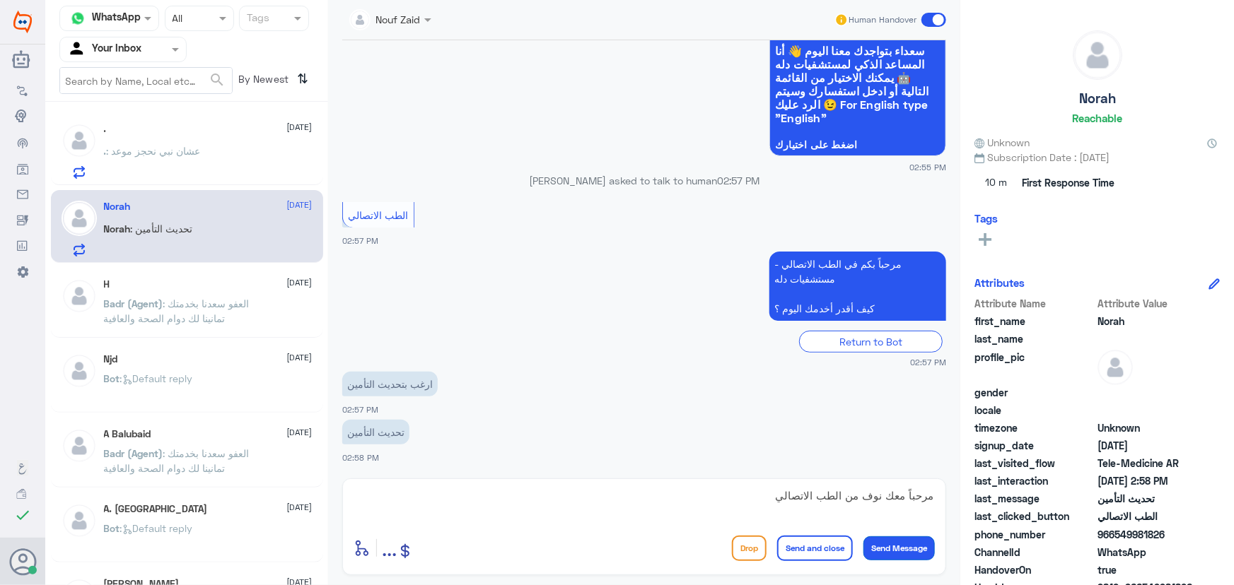
click at [882, 555] on button "Send Message" at bounding box center [898, 549] width 71 height 24
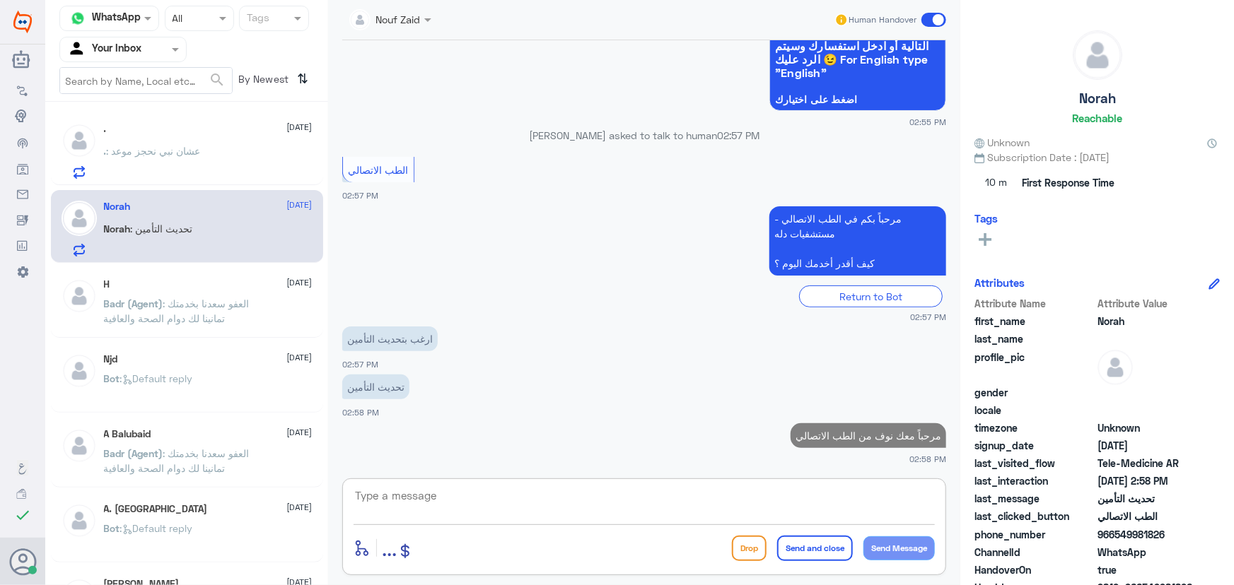
click at [418, 505] on textarea at bounding box center [643, 503] width 581 height 35
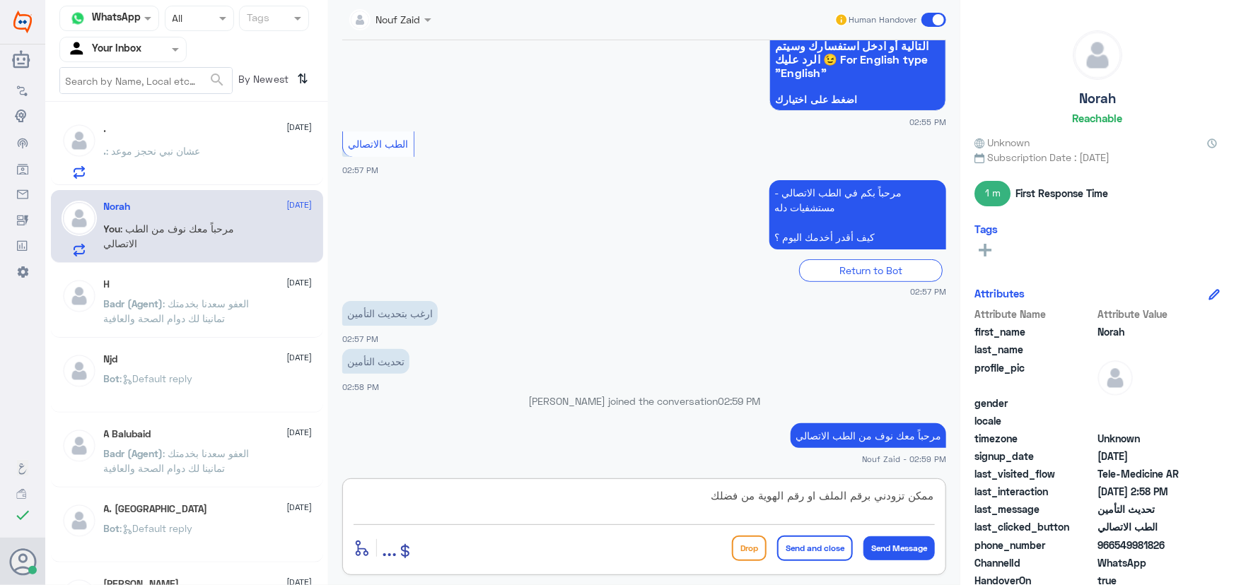
type textarea "ممكن تزودني برقم الملف او رقم الهوية من فضلك"
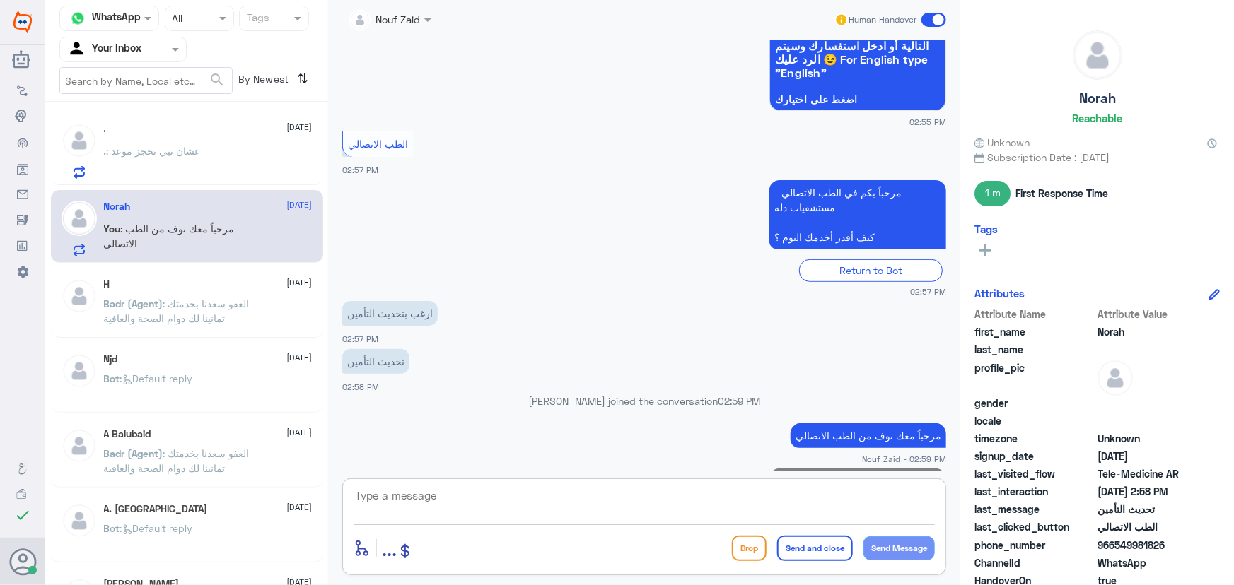
scroll to position [216, 0]
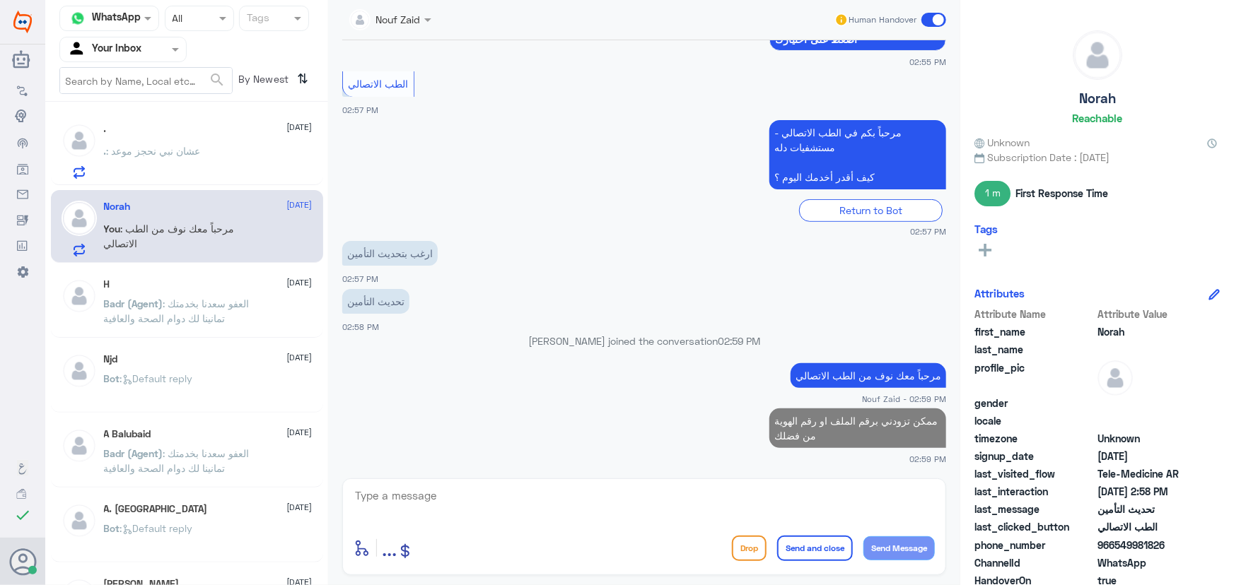
click at [137, 148] on span ": عشان نبي نحجز موعد" at bounding box center [154, 151] width 94 height 12
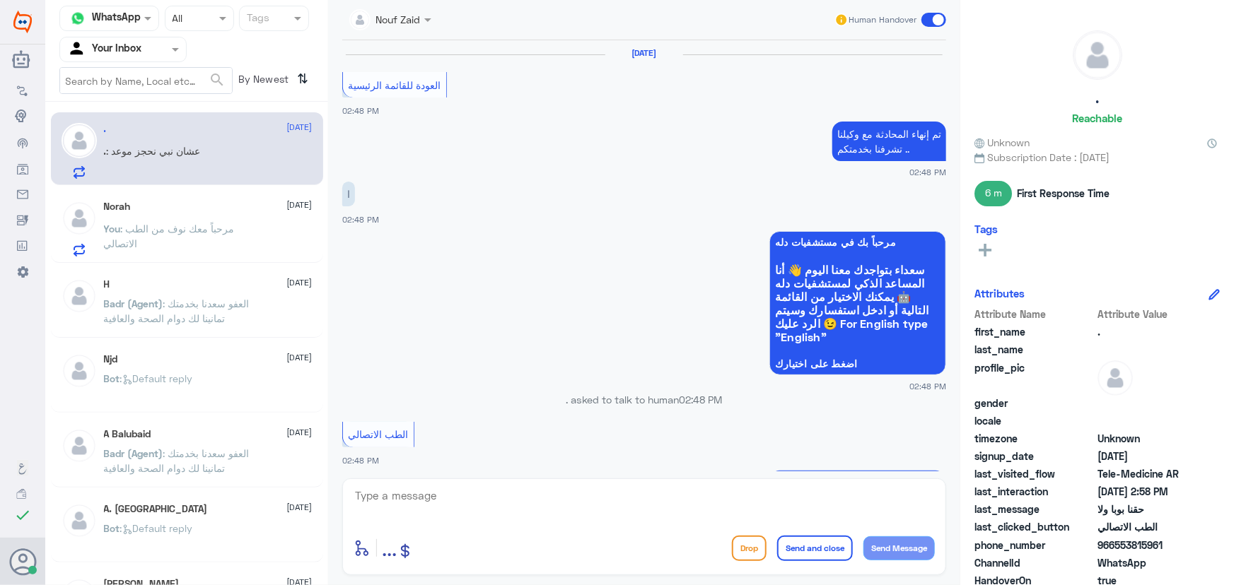
scroll to position [698, 0]
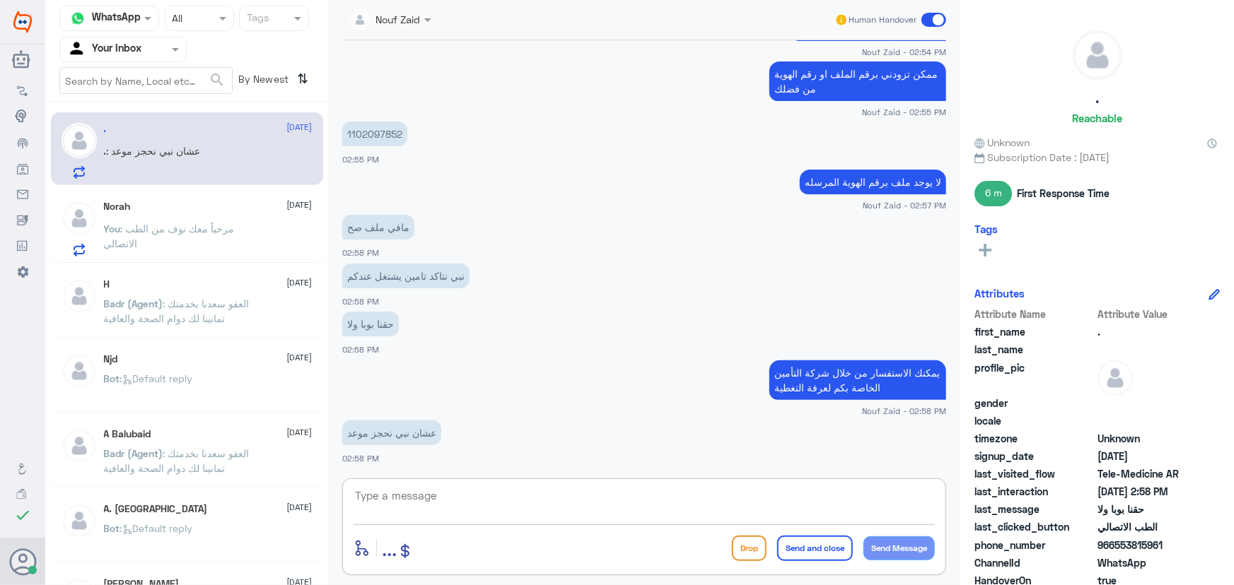
click at [515, 508] on textarea at bounding box center [643, 503] width 581 height 35
click at [514, 502] on textarea at bounding box center [643, 503] width 581 height 35
drag, startPoint x: 449, startPoint y: 496, endPoint x: 458, endPoint y: 505, distance: 13.0
click at [447, 496] on textarea at bounding box center [643, 503] width 581 height 35
paste textarea "هنا الطب الاتصالي لكل مايخص الاستشارة الفورية من خلال التطبيق، يمكنك الاستفسار …"
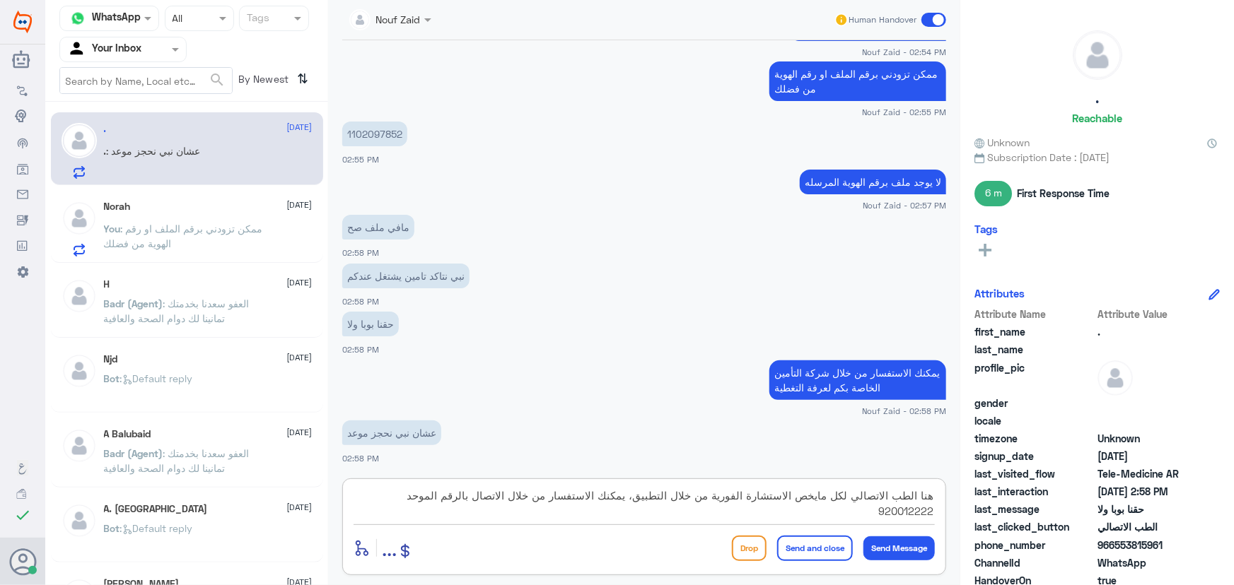
type textarea "هنا الطب الاتصالي لكل مايخص الاستشارة الفورية من خلال التطبيق، يمكنك الاستفسار …"
click at [811, 544] on button "Send and close" at bounding box center [815, 548] width 76 height 25
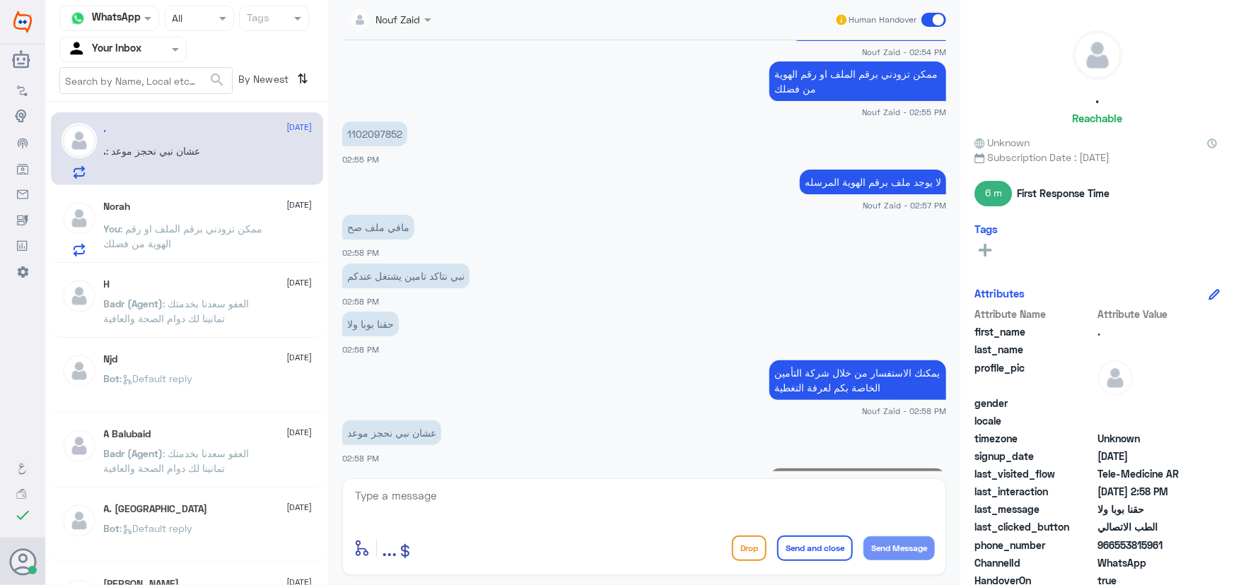
scroll to position [788, 0]
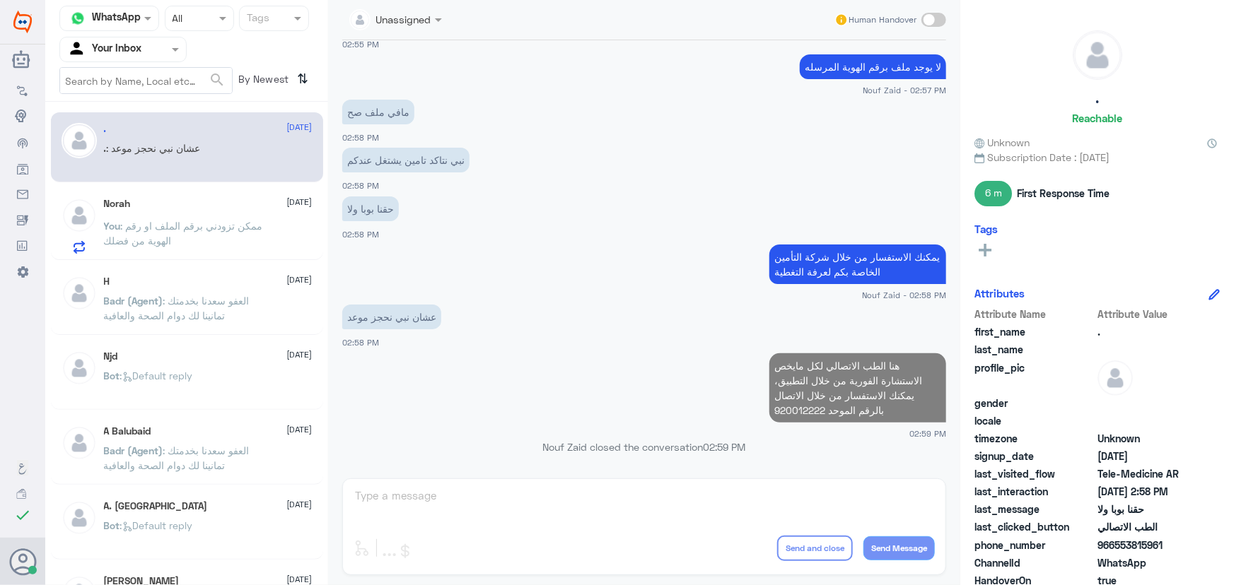
click at [241, 233] on p "You : ممكن تزودني برقم الملف او رقم الهوية من فضلك" at bounding box center [183, 235] width 159 height 35
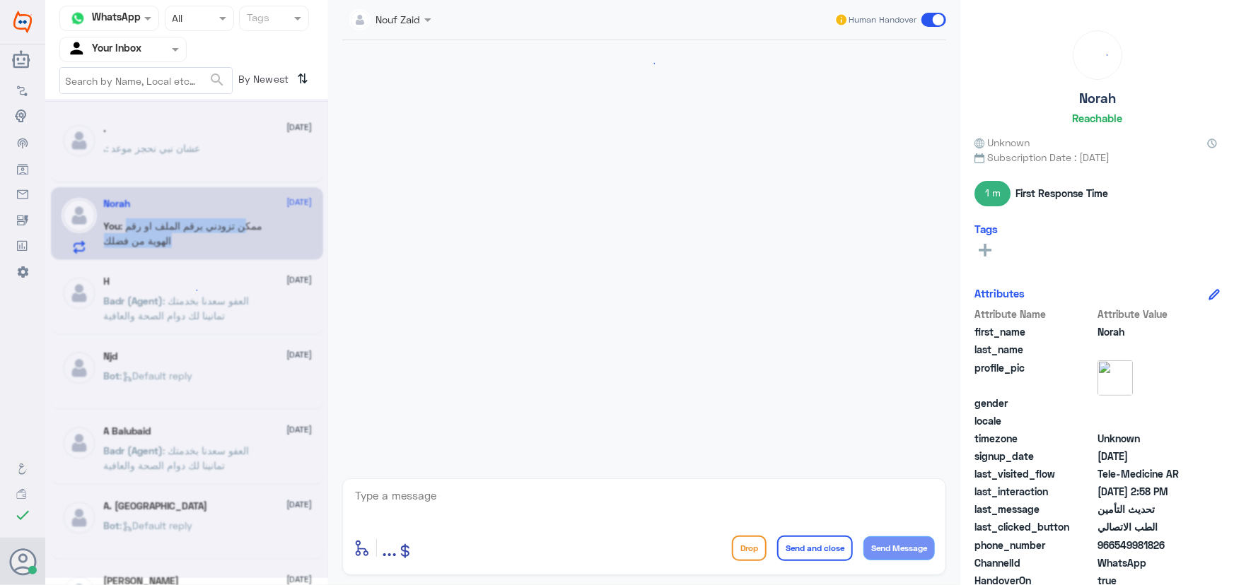
scroll to position [241, 0]
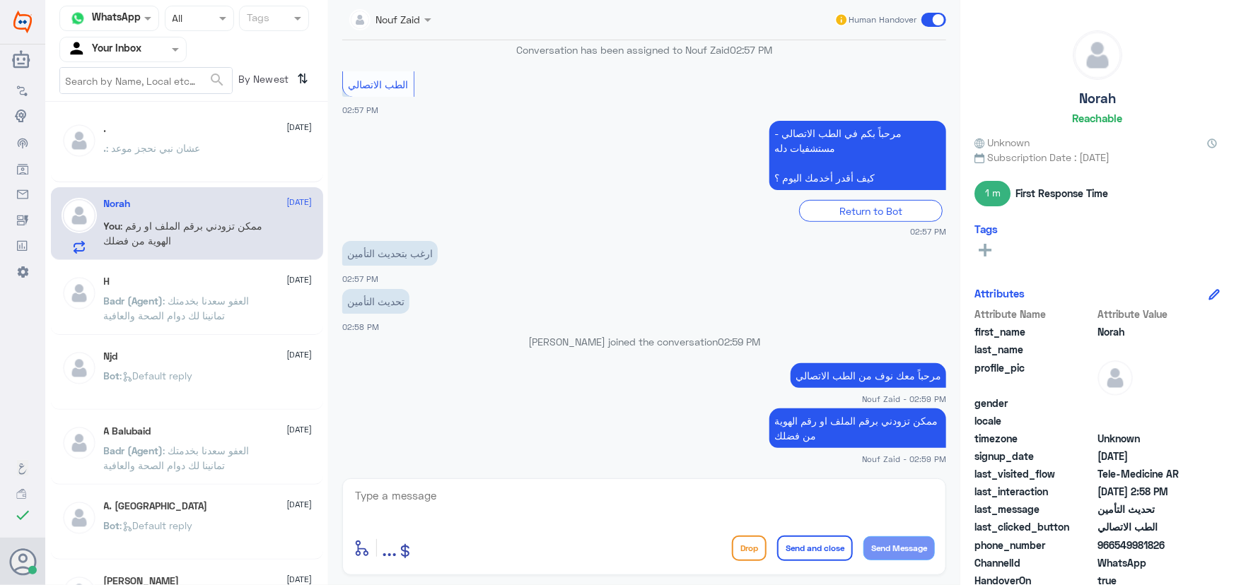
click at [546, 522] on div at bounding box center [643, 505] width 581 height 38
click at [530, 508] on textarea at bounding box center [643, 503] width 581 height 35
click at [516, 505] on textarea at bounding box center [643, 503] width 581 height 35
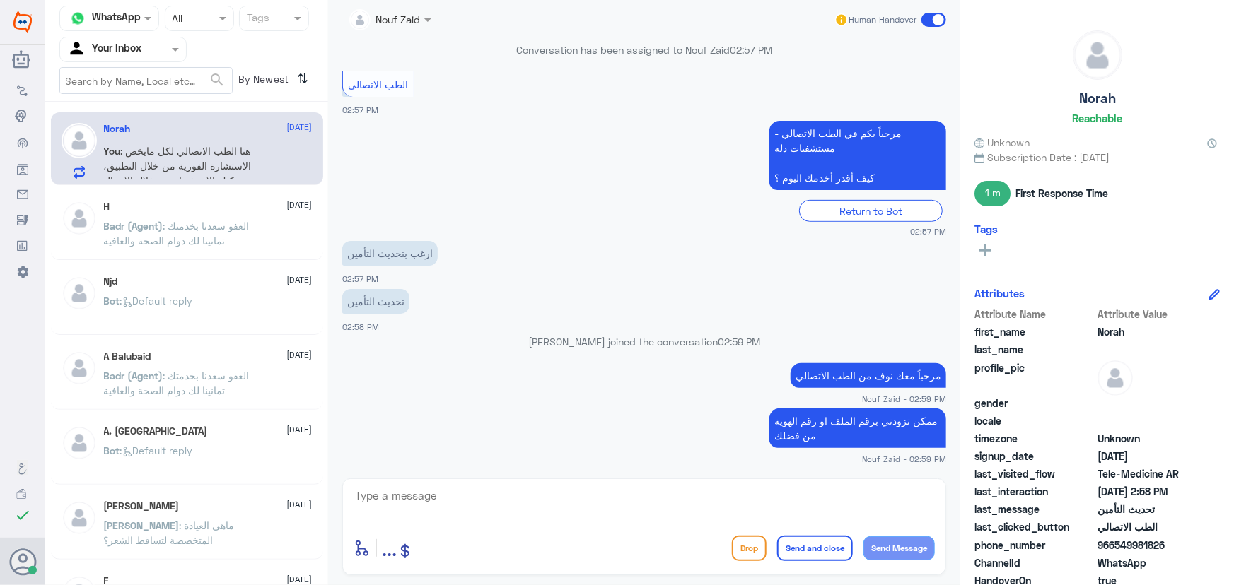
drag, startPoint x: 1112, startPoint y: 544, endPoint x: 1188, endPoint y: 549, distance: 75.8
click at [1200, 549] on span "966549981826" at bounding box center [1148, 545] width 103 height 15
copy span "549981826"
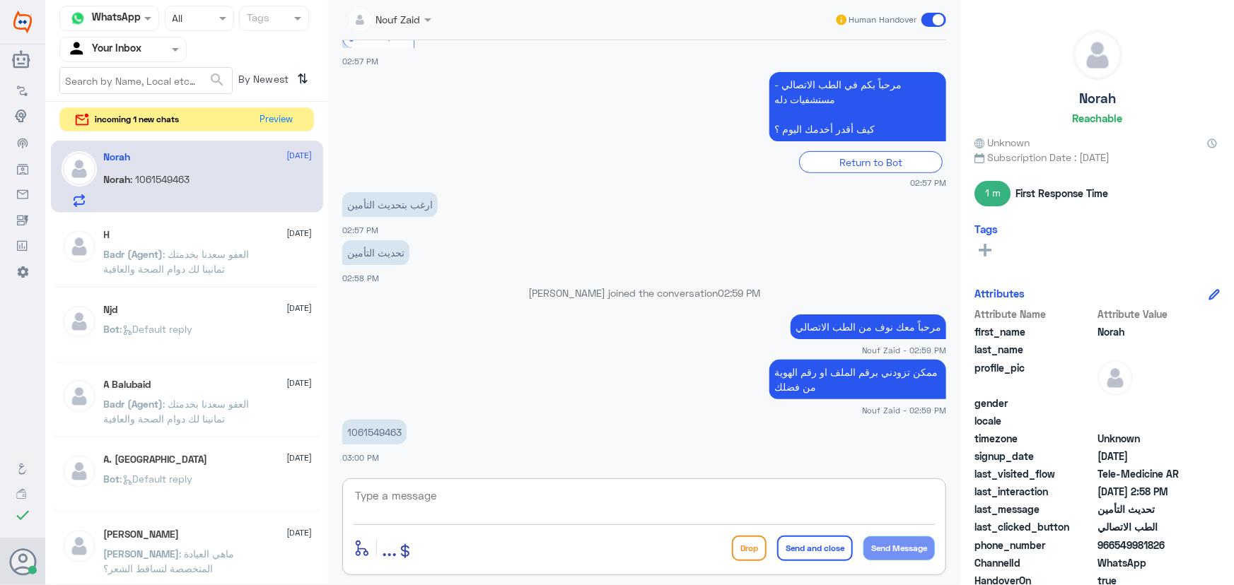
click at [445, 507] on textarea at bounding box center [643, 503] width 581 height 35
type textarea "g"
type textarea "j"
type textarea "ا"
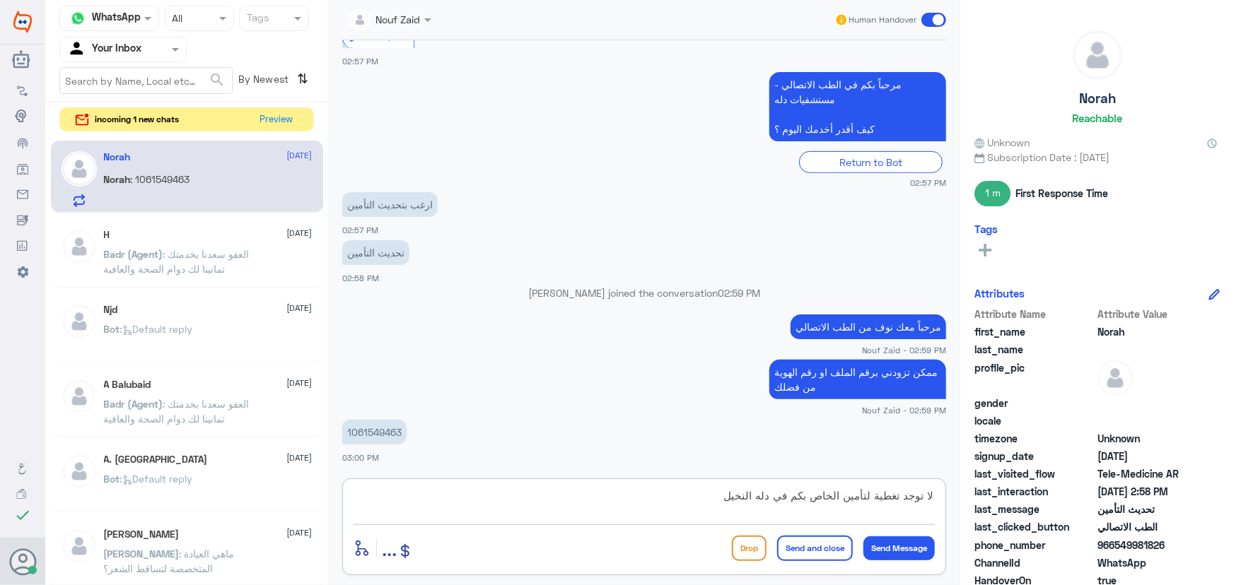
type textarea "لا توجد تغطية لتأمين الخاص بكم في دله النخيل"
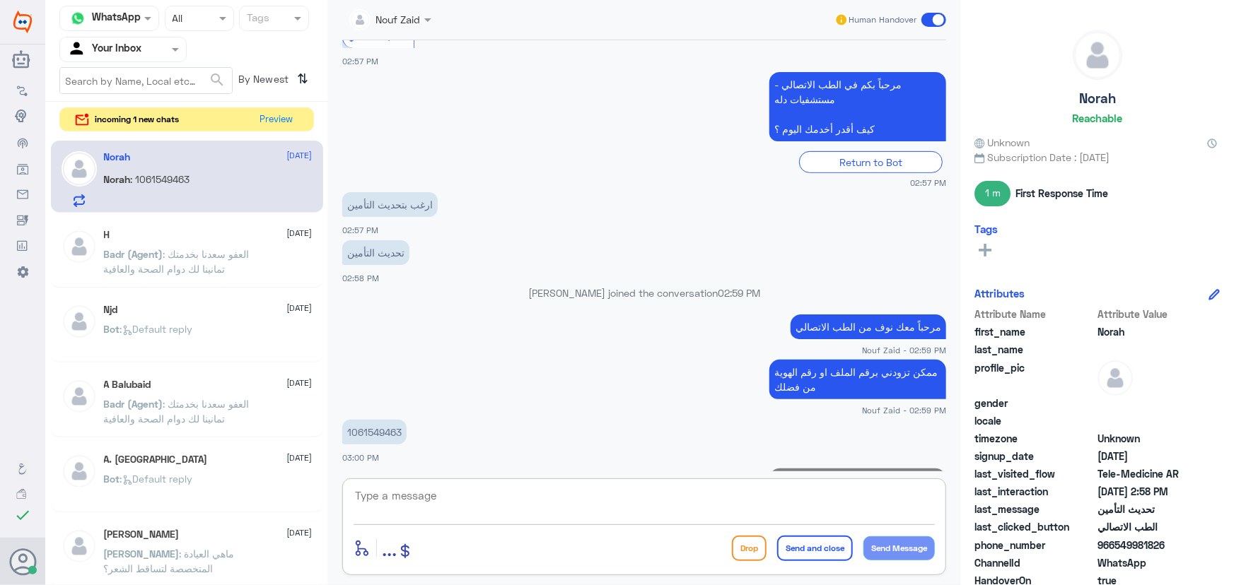
scroll to position [350, 0]
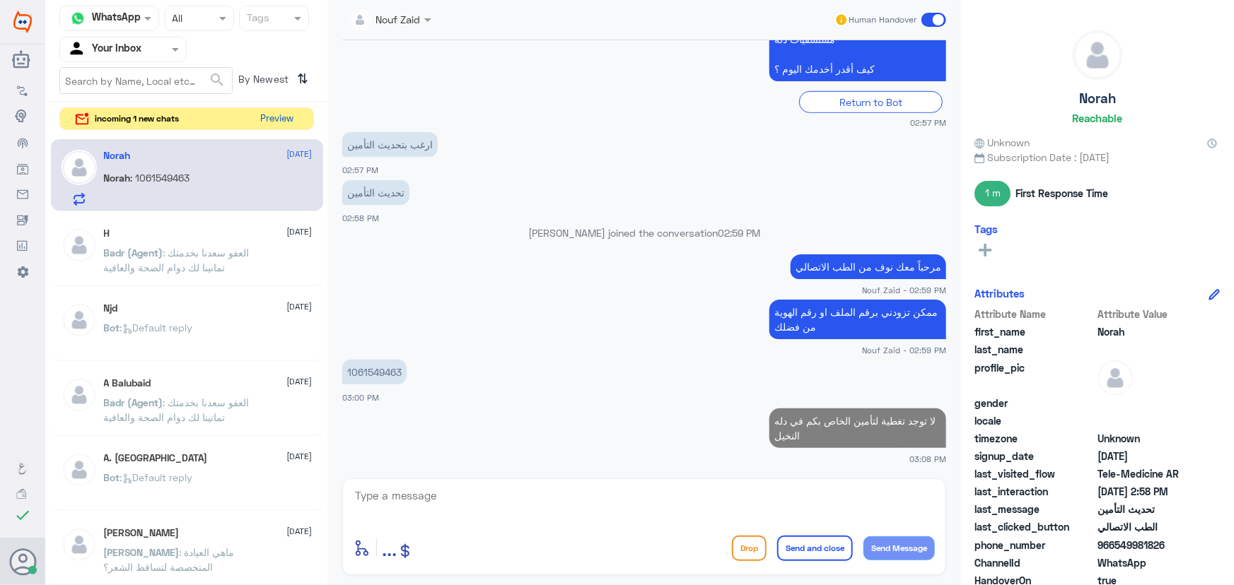
click at [284, 119] on button "Preview" at bounding box center [277, 119] width 44 height 22
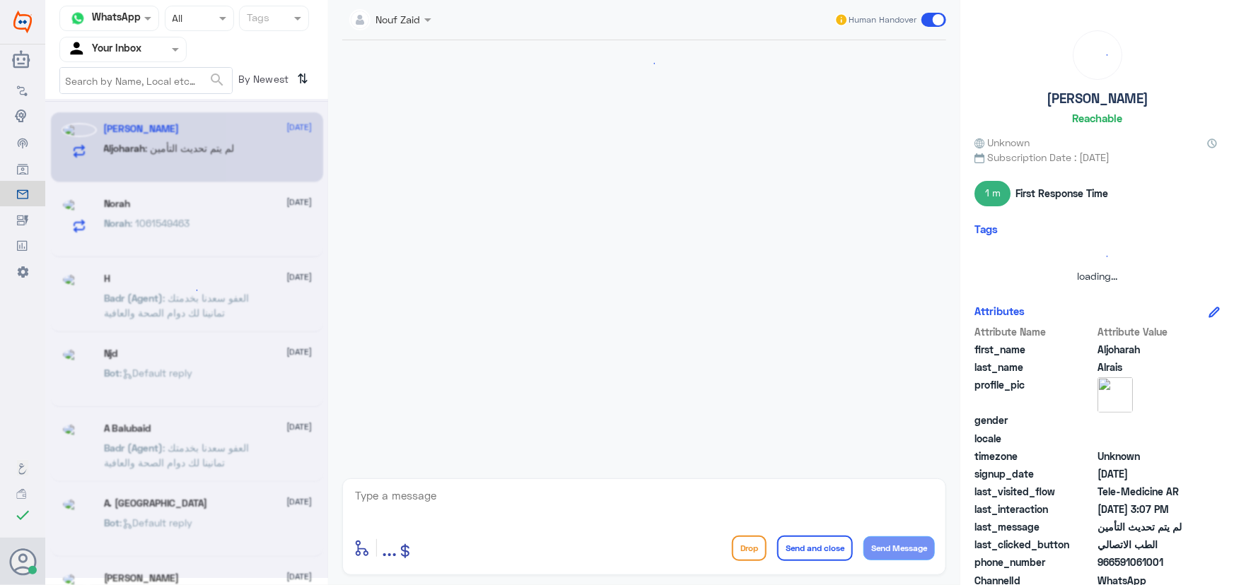
scroll to position [276, 0]
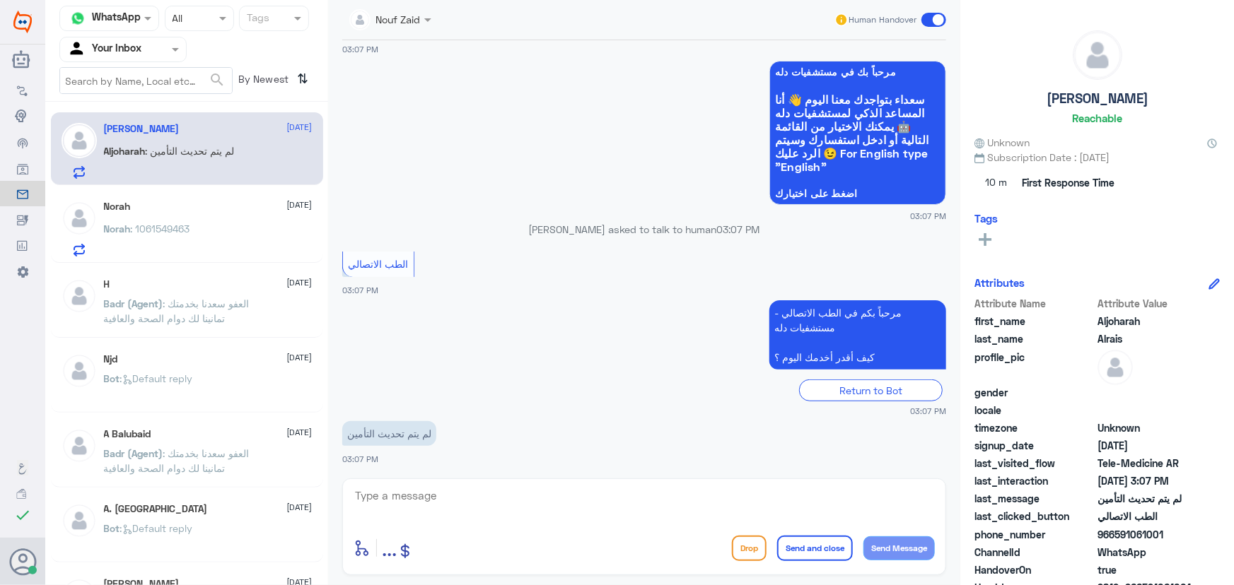
click at [247, 155] on div "Aljoharah : لم يتم تحديث التأمين" at bounding box center [208, 163] width 209 height 32
click at [504, 501] on textarea at bounding box center [643, 503] width 581 height 35
click at [491, 508] on textarea at bounding box center [643, 503] width 581 height 35
click at [474, 523] on div at bounding box center [643, 505] width 581 height 38
click at [465, 496] on textarea at bounding box center [643, 503] width 581 height 35
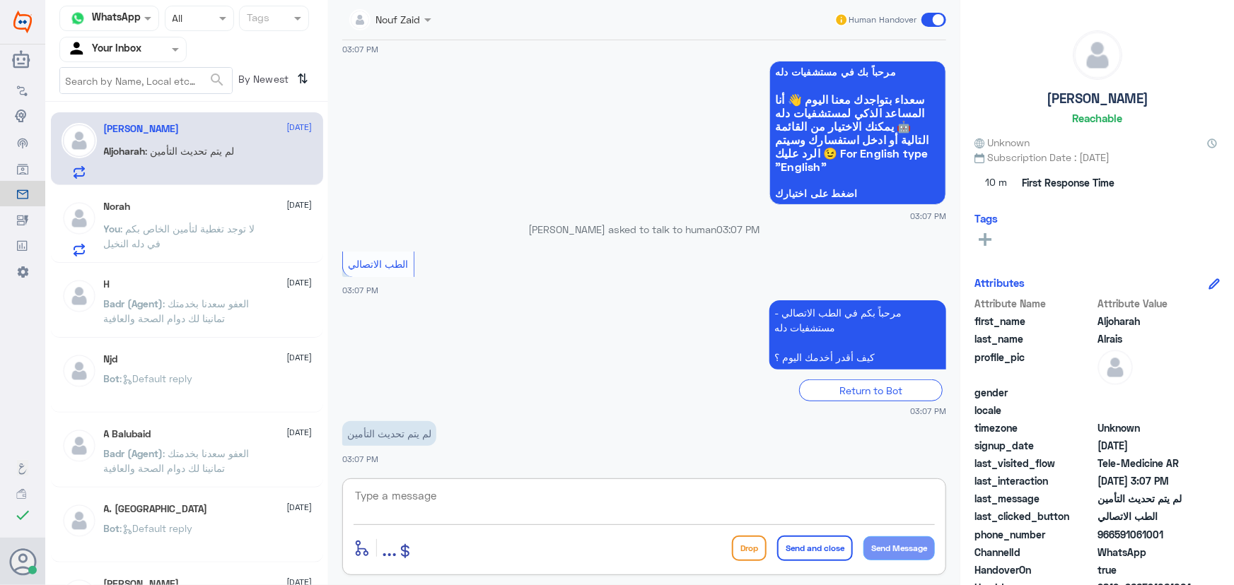
click at [469, 524] on div at bounding box center [643, 505] width 581 height 38
click at [471, 523] on div at bounding box center [643, 505] width 581 height 38
drag, startPoint x: 474, startPoint y: 513, endPoint x: 472, endPoint y: 501, distance: 12.1
click at [474, 508] on div at bounding box center [643, 505] width 581 height 38
click at [472, 501] on textarea at bounding box center [643, 503] width 581 height 35
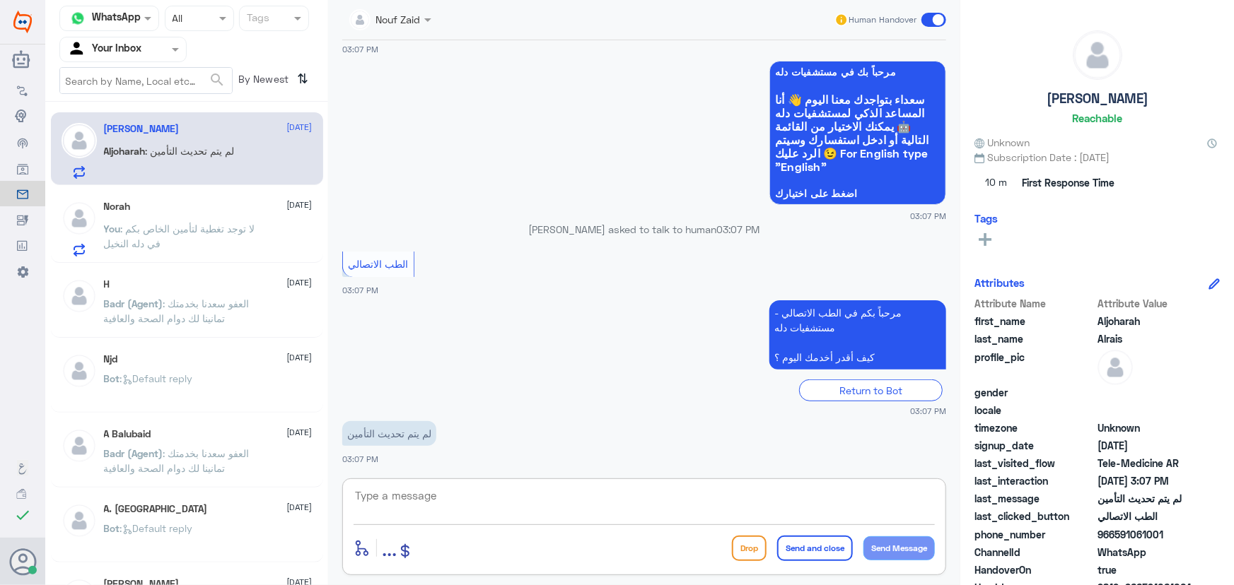
click at [472, 501] on textarea at bounding box center [643, 503] width 581 height 35
paste textarea "مرحباً معك نوف من الطب الاتصالي"
type textarea "مرحباً معك نوف من الطب الاتصالي"
click at [898, 539] on button "Send Message" at bounding box center [898, 549] width 71 height 24
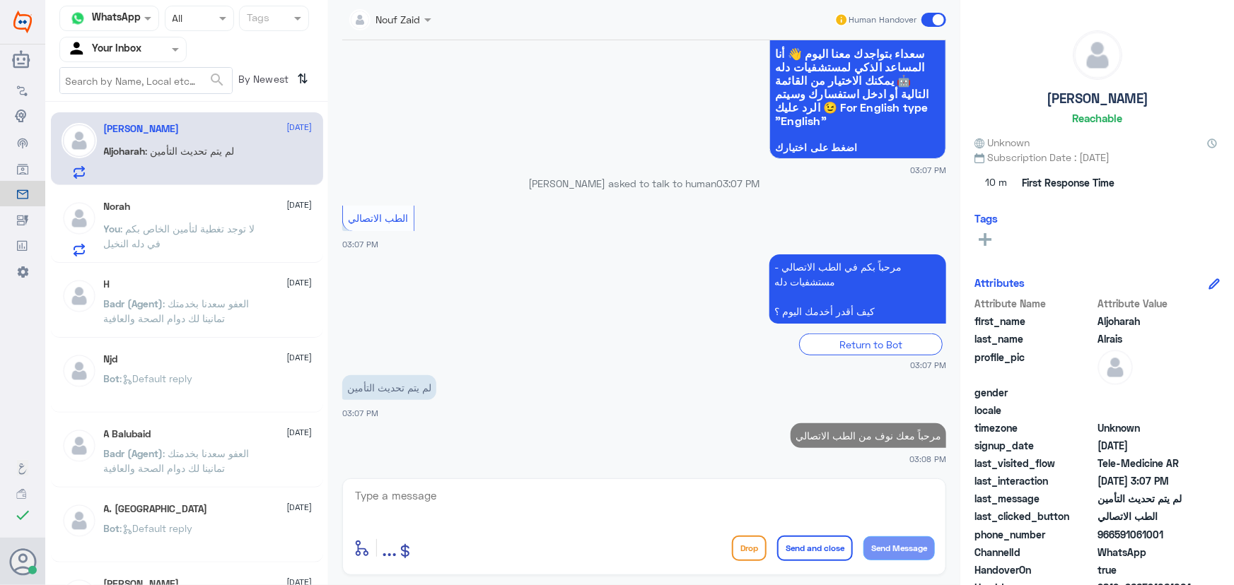
click at [780, 482] on div "enter flow name ... Drop Send and close Send Message" at bounding box center [644, 527] width 604 height 97
click at [762, 488] on textarea at bounding box center [643, 503] width 581 height 35
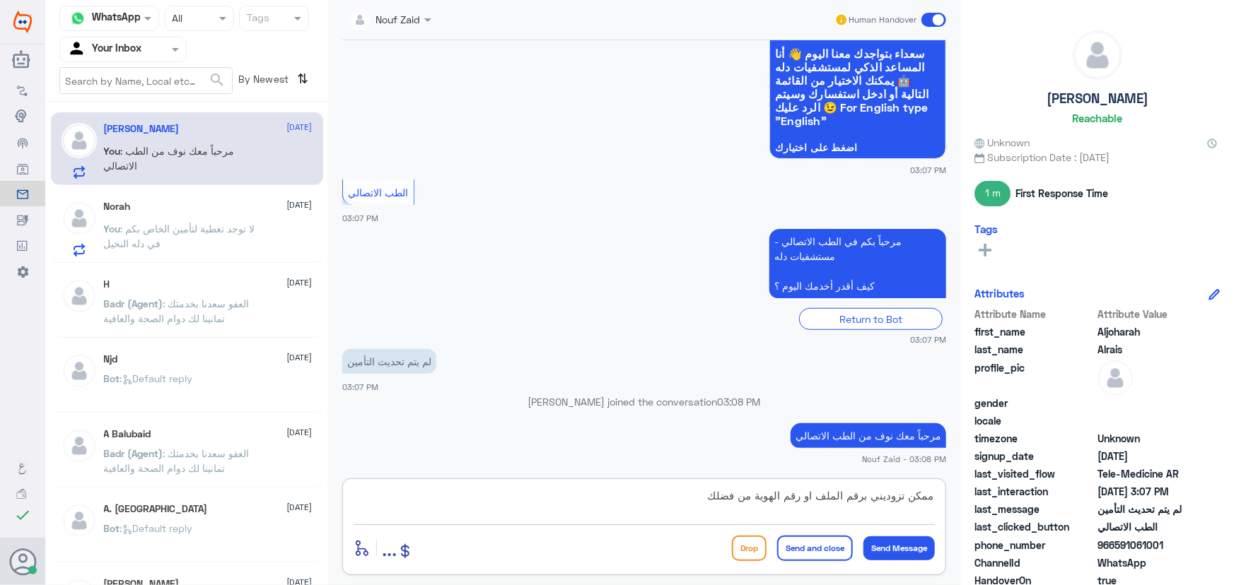
type textarea "ممكن تزوديني برقم الملف او رقم الهوية من فضلك"
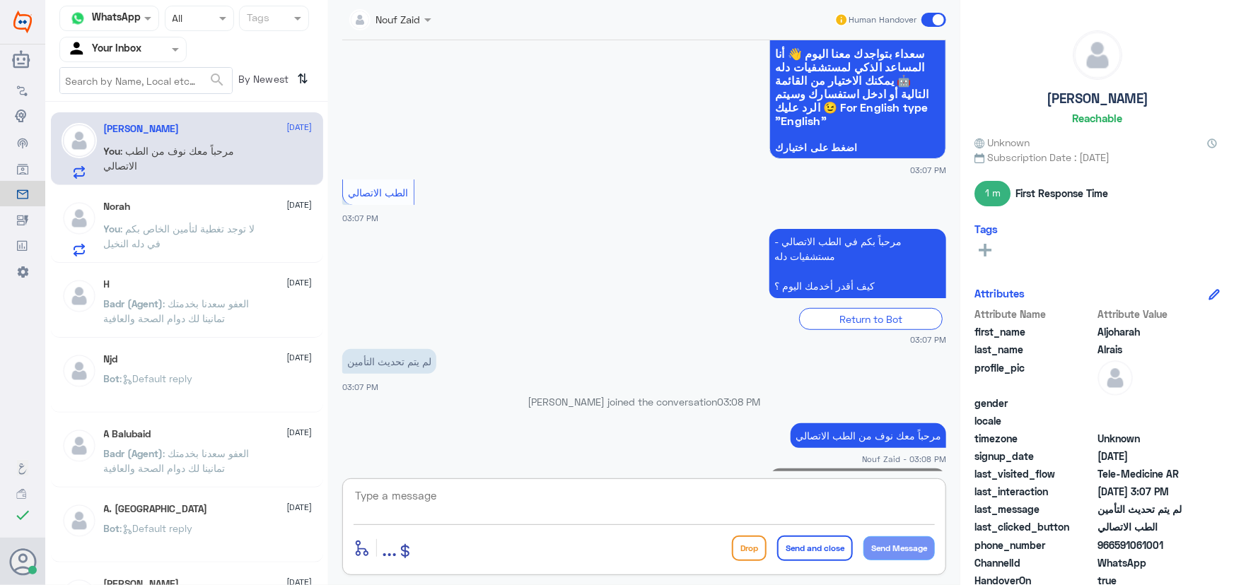
scroll to position [382, 0]
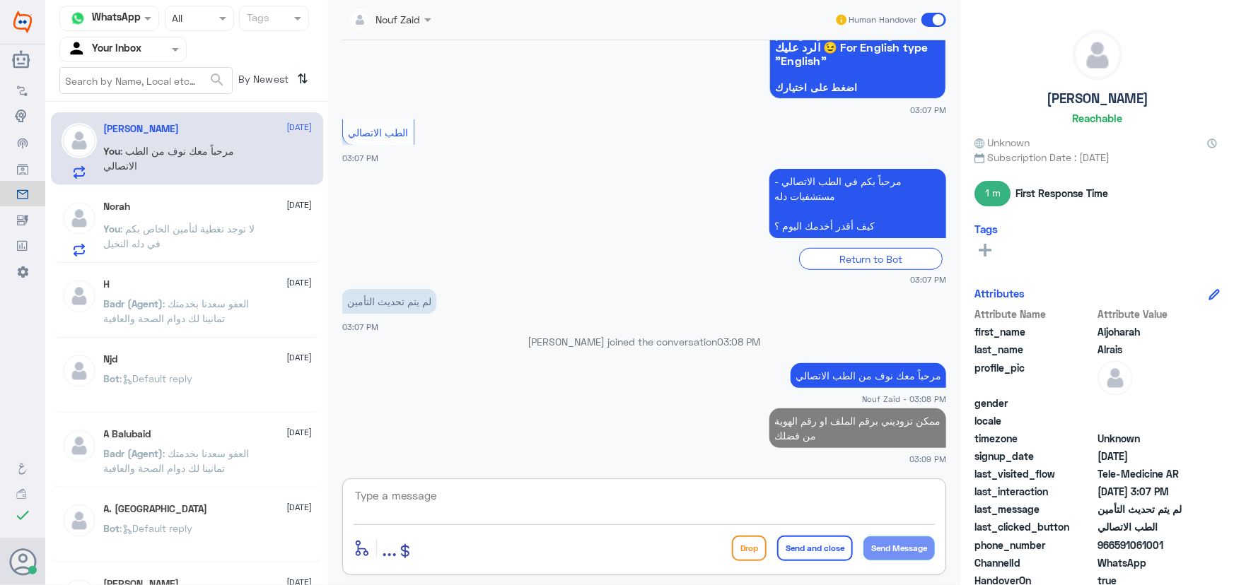
click at [200, 209] on div "Norah 14 October" at bounding box center [208, 207] width 209 height 12
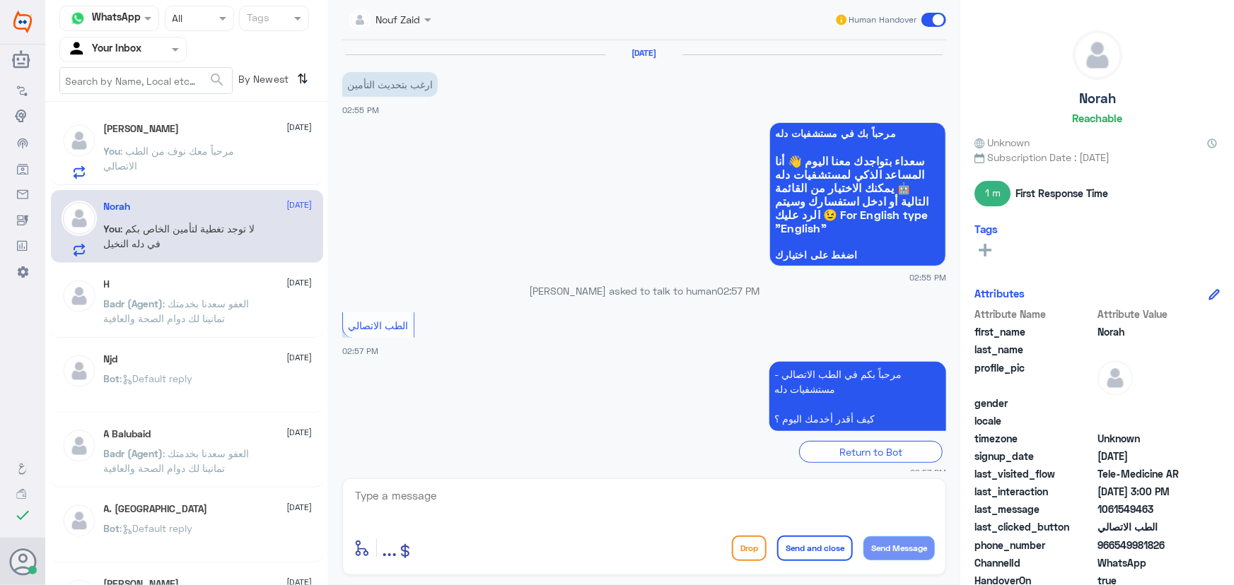
click at [166, 133] on h5 "Aljoharah Alrais" at bounding box center [142, 129] width 76 height 12
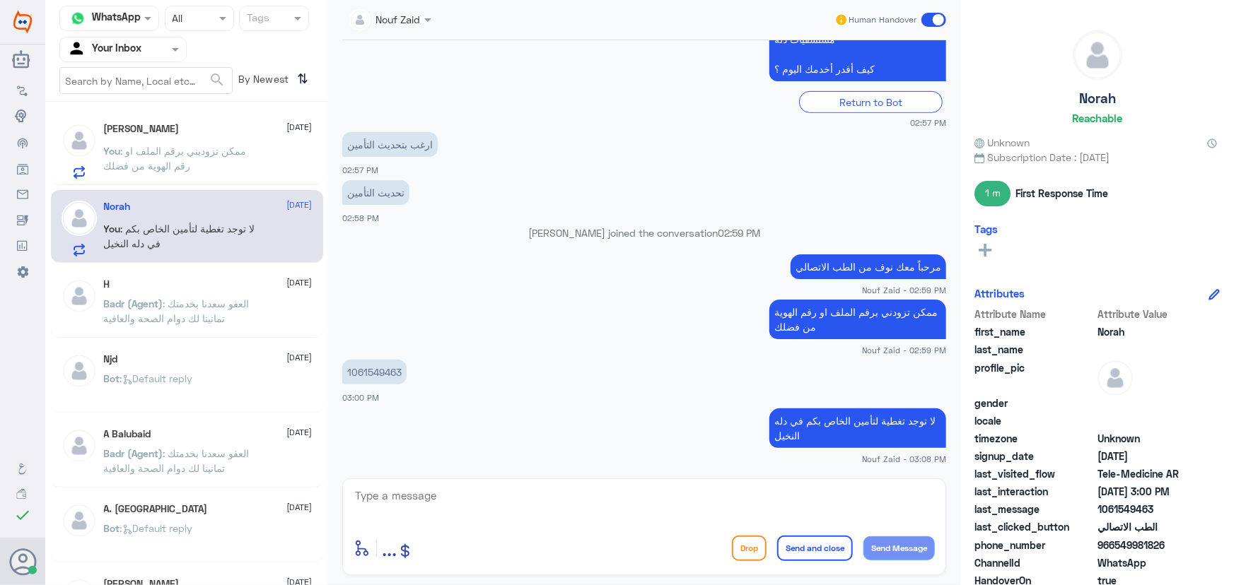
click at [170, 134] on h5 "Aljoharah Alrais" at bounding box center [142, 129] width 76 height 12
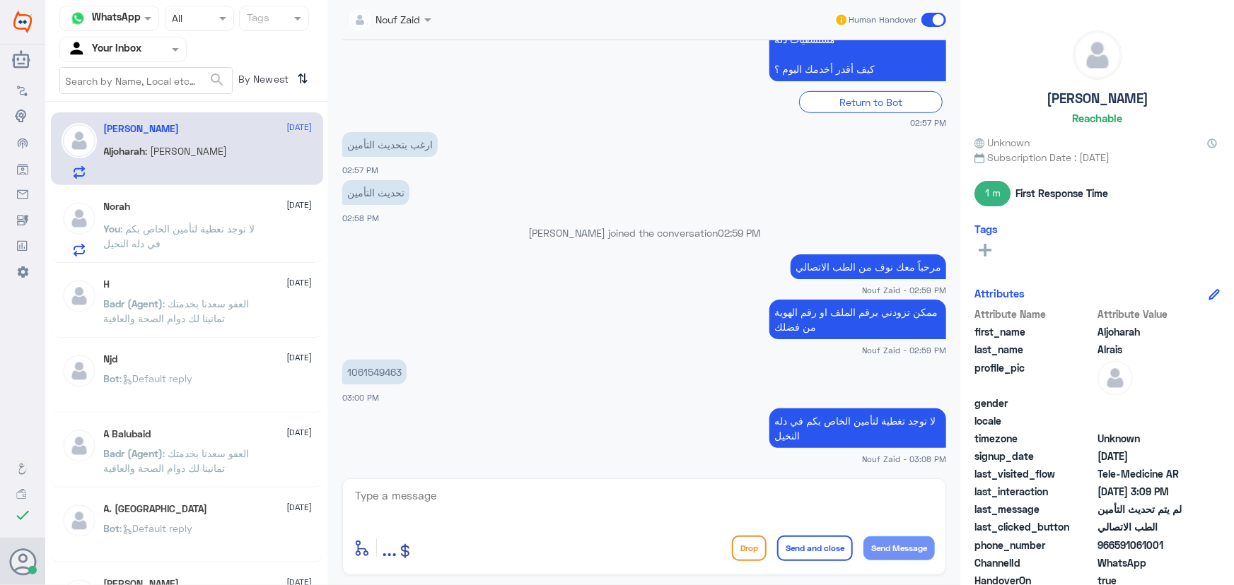
click at [120, 219] on div "Norah 14 October You : لا توجد تغطية لتأمين الخاص بكم في دله النخيل" at bounding box center [208, 229] width 209 height 56
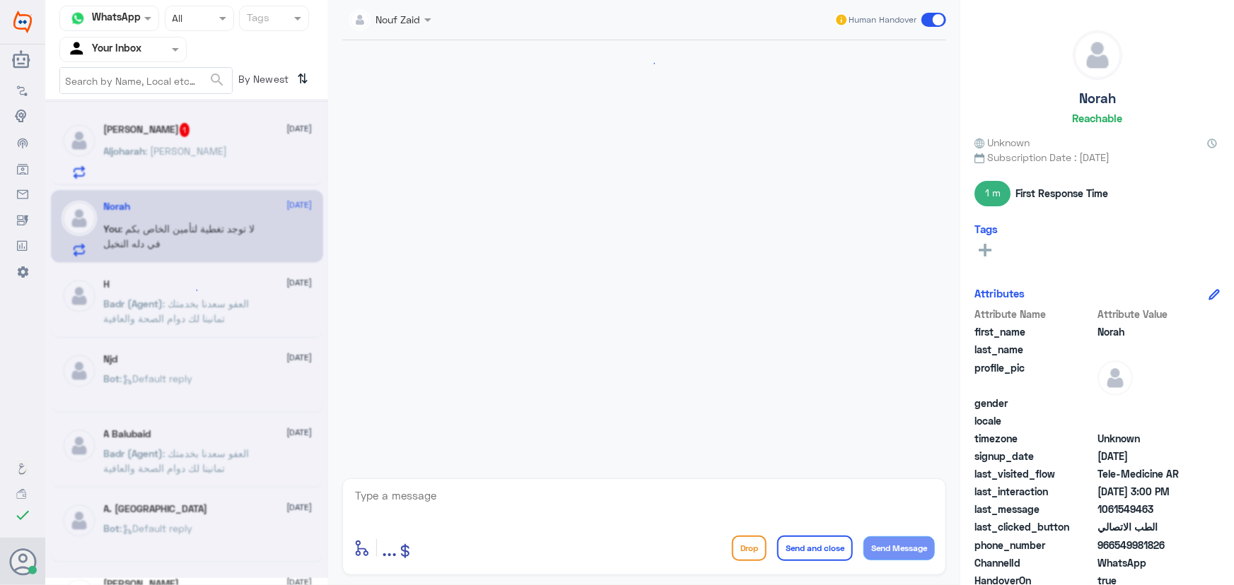
scroll to position [350, 0]
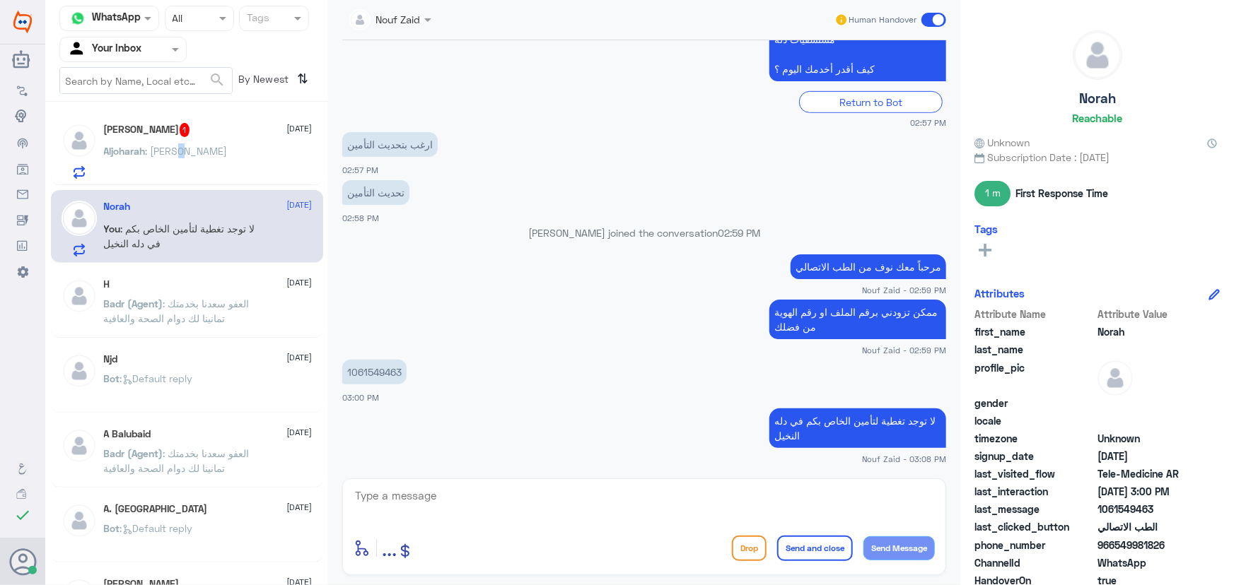
click at [165, 158] on p "Aljoharah : هلا نوف" at bounding box center [166, 161] width 124 height 35
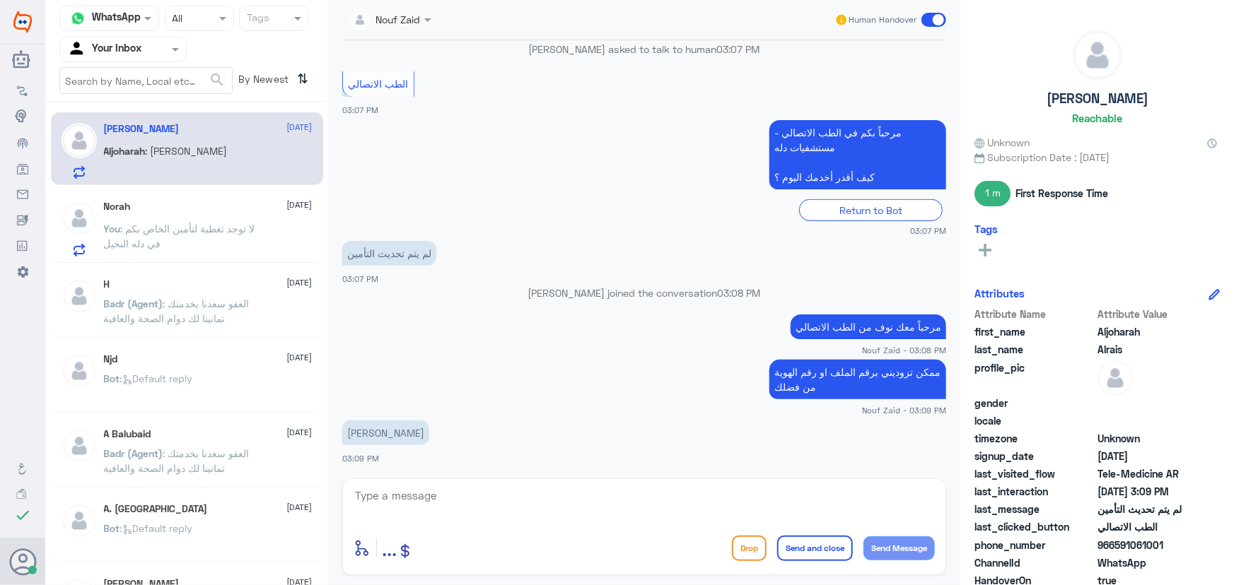
scroll to position [504, 0]
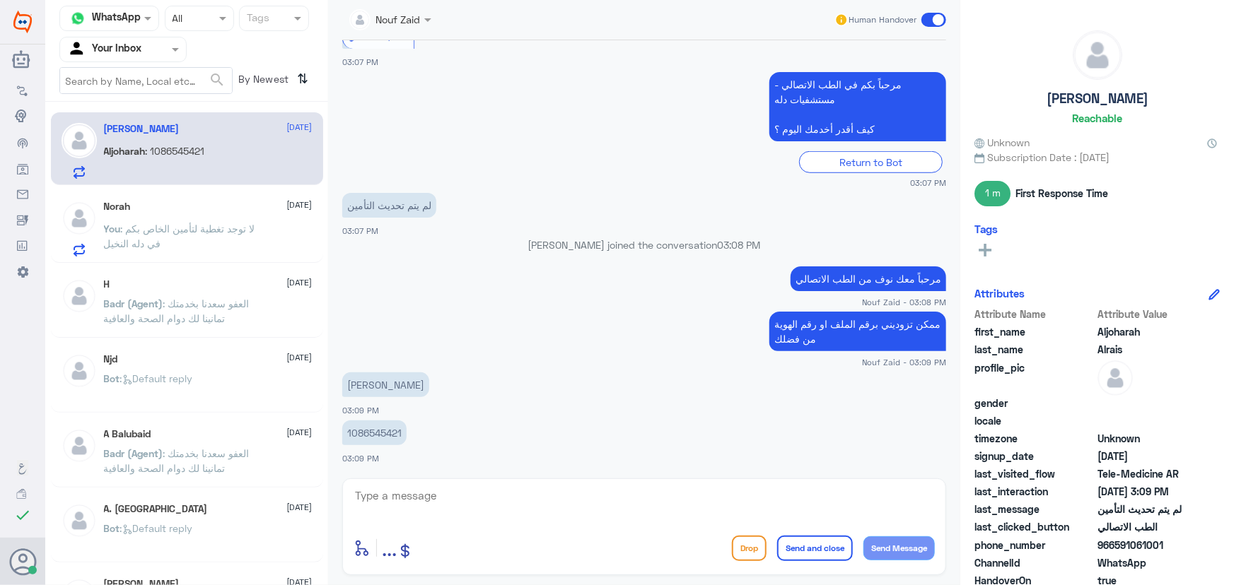
click at [144, 212] on div "Norah 14 October" at bounding box center [208, 207] width 209 height 12
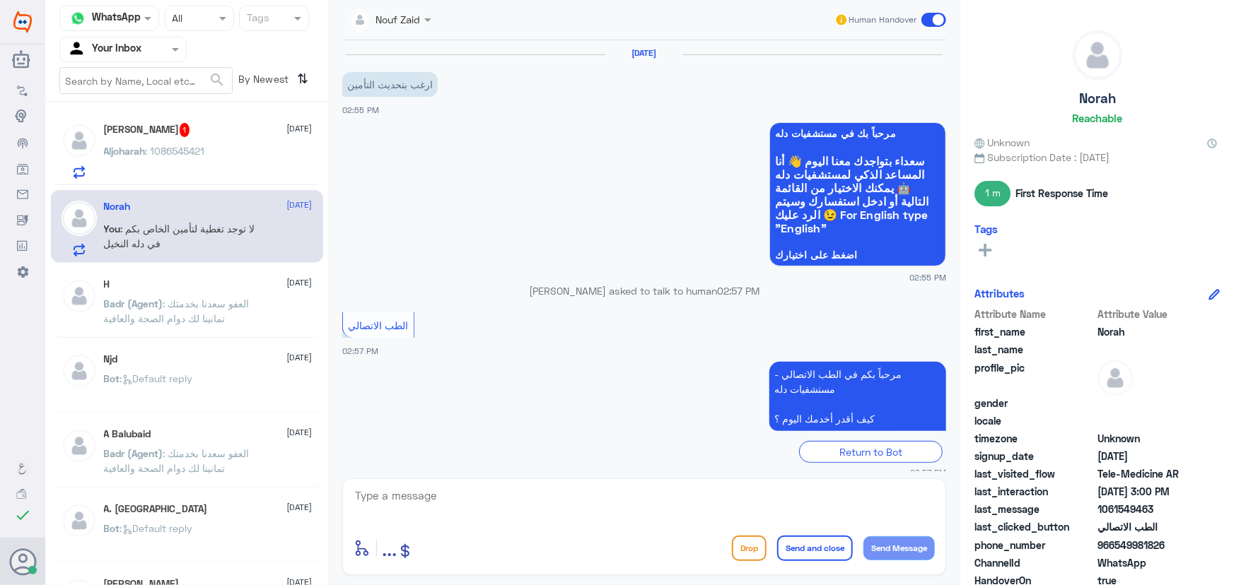
scroll to position [350, 0]
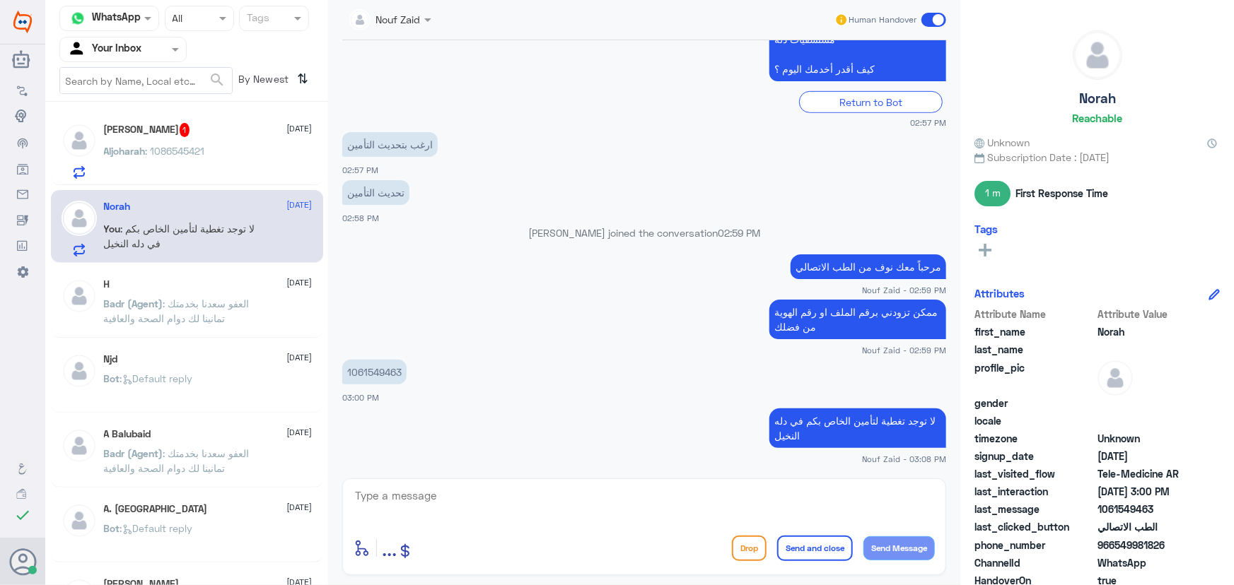
click at [184, 166] on p "Aljoharah : 1086545421" at bounding box center [154, 161] width 101 height 35
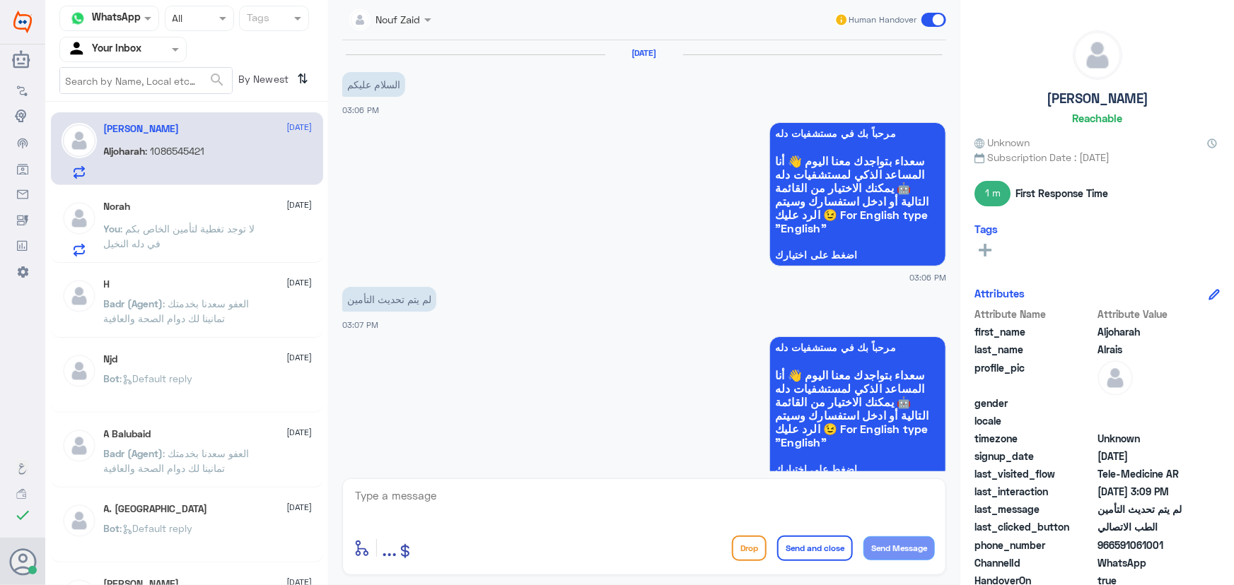
scroll to position [503, 0]
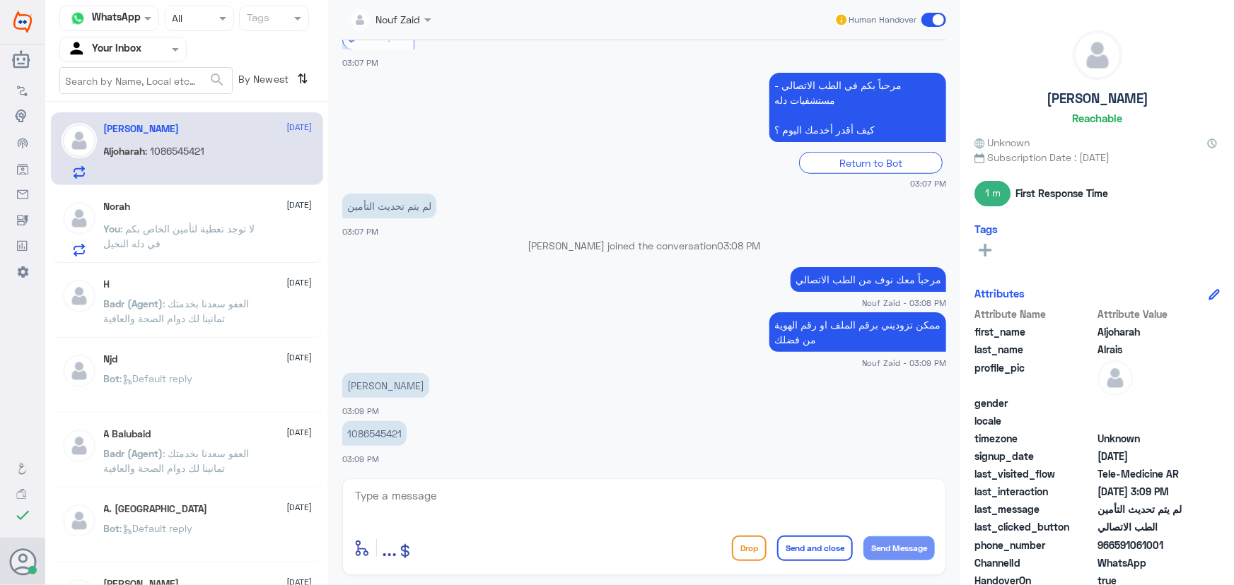
click at [380, 431] on p "1086545421" at bounding box center [374, 433] width 64 height 25
copy p "1086545421"
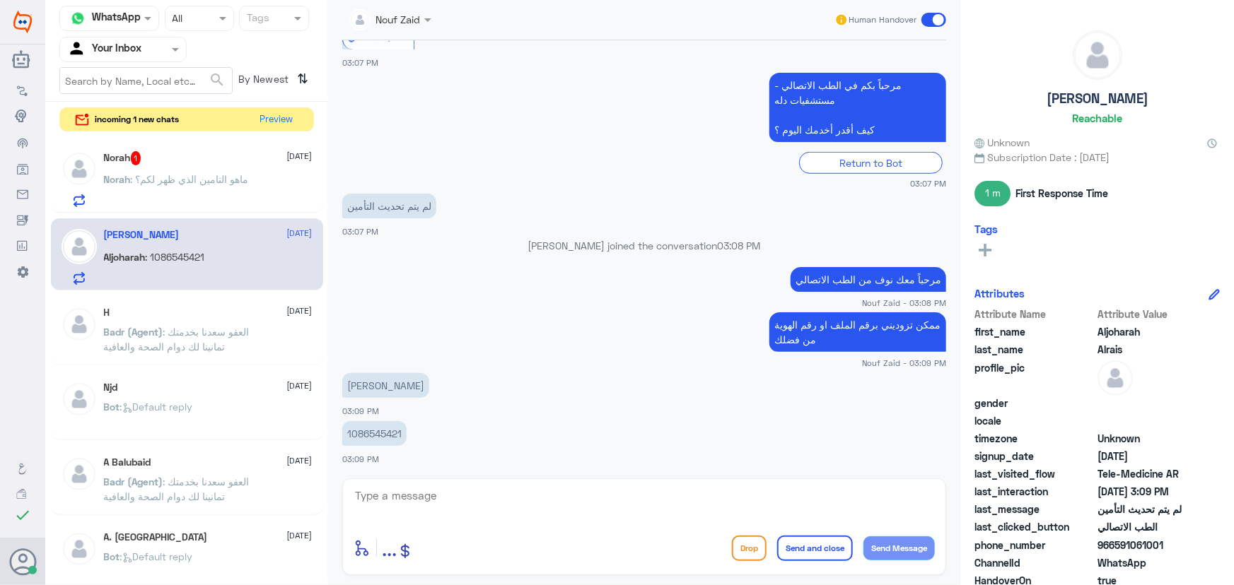
click at [606, 502] on textarea at bounding box center [643, 503] width 581 height 35
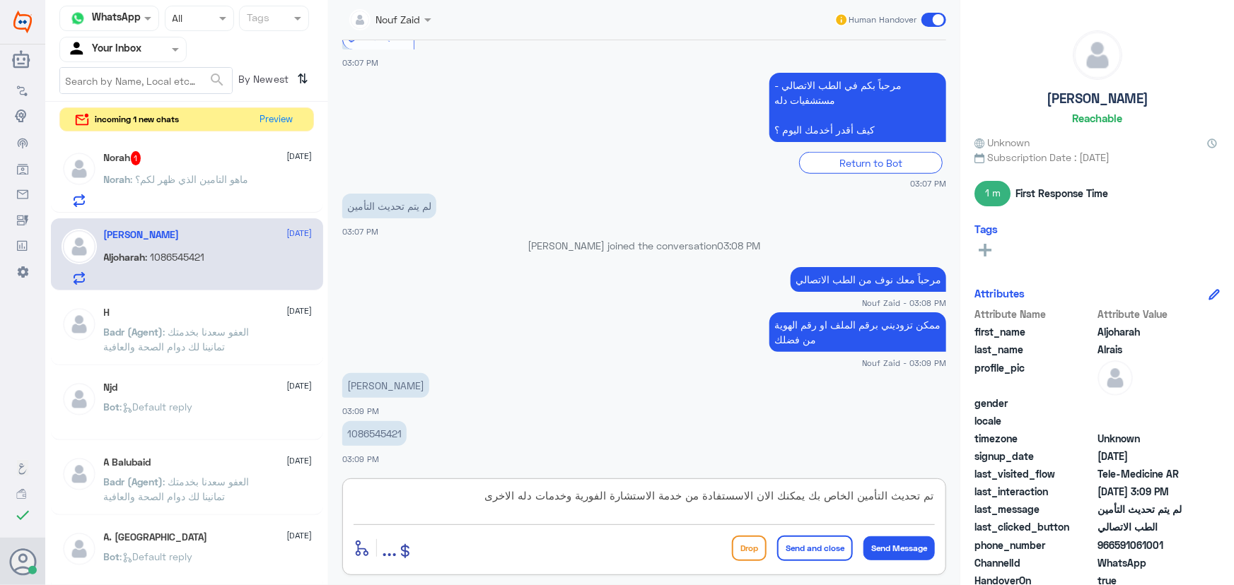
click at [742, 502] on textarea "تم تحديث التأمين الخاص بك يمكنك الان الاسستفادة من خدمة الاستشارة الفورية وخدما…" at bounding box center [643, 503] width 581 height 35
type textarea "تم تحديث التأمين الخاص بك يمكنك الان الاستفادة من خدمة الاستشارة الفورية وخدمات…"
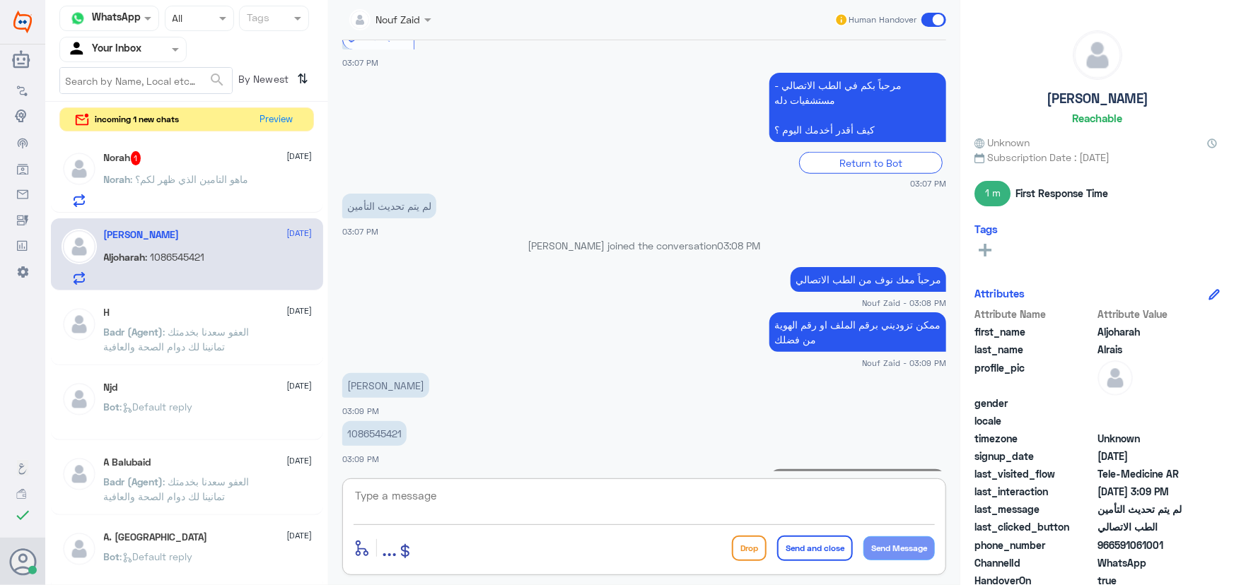
scroll to position [579, 0]
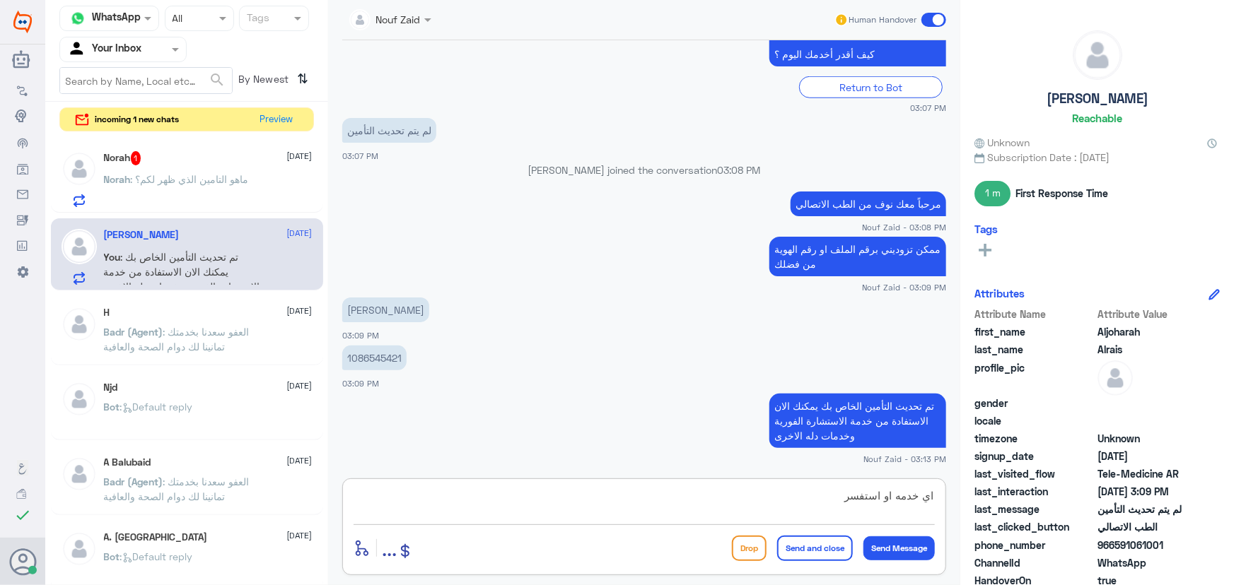
type textarea "اي خدمه او استفسر؟"
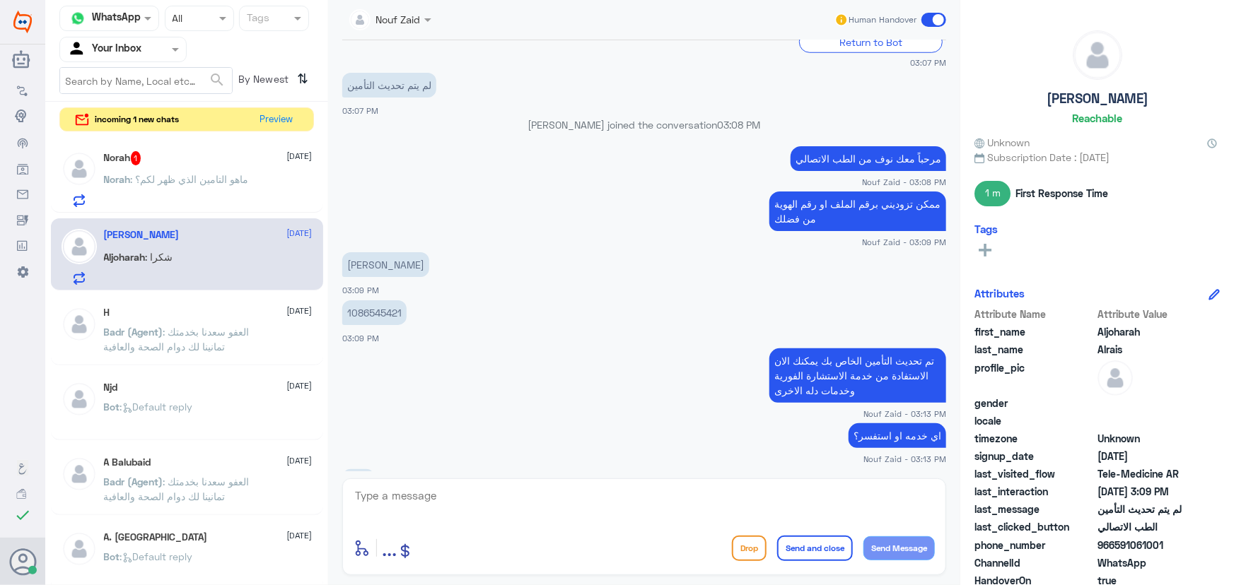
scroll to position [672, 0]
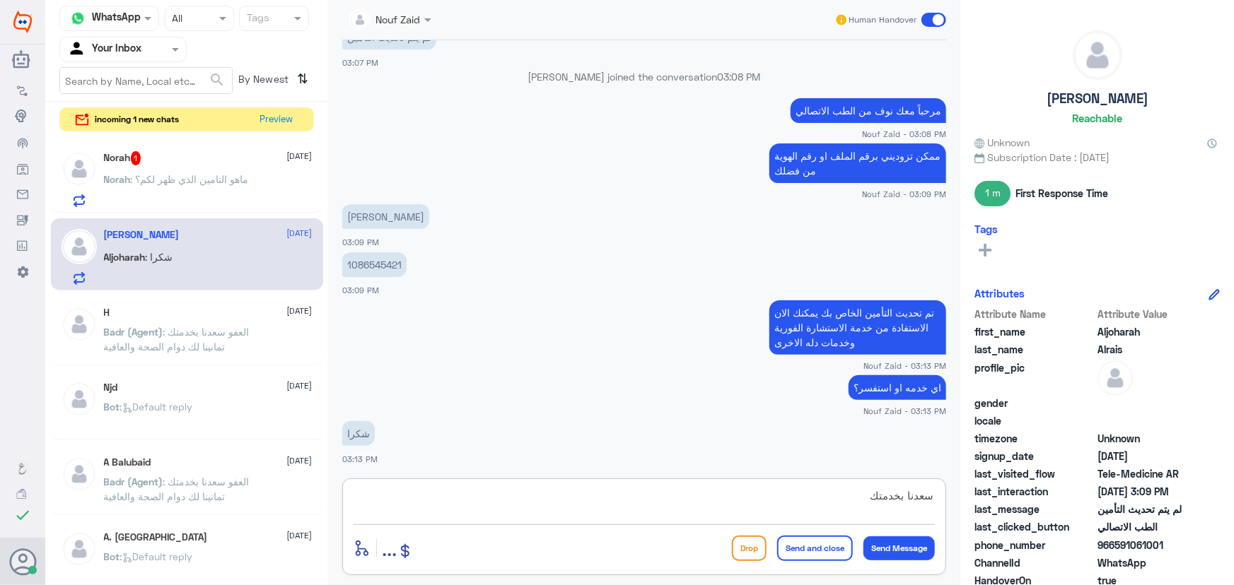
type textarea "سعدنا بخدمتك"
click at [809, 552] on button "Send and close" at bounding box center [815, 548] width 76 height 25
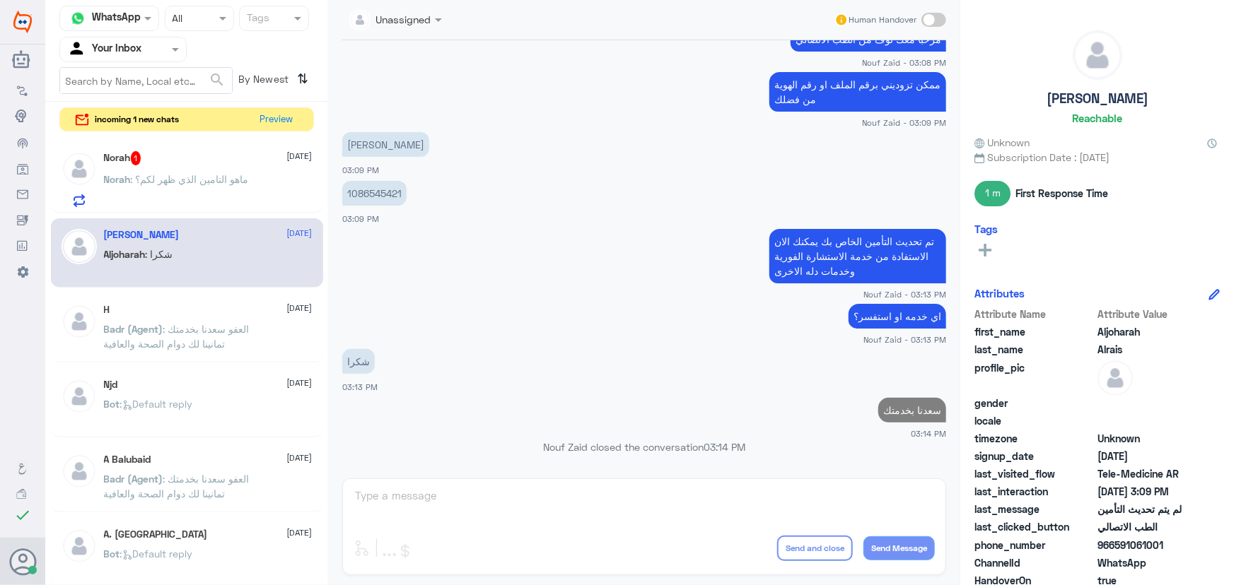
click at [237, 183] on span ": ماهو التامين الذي ظهر لكم؟" at bounding box center [190, 179] width 118 height 12
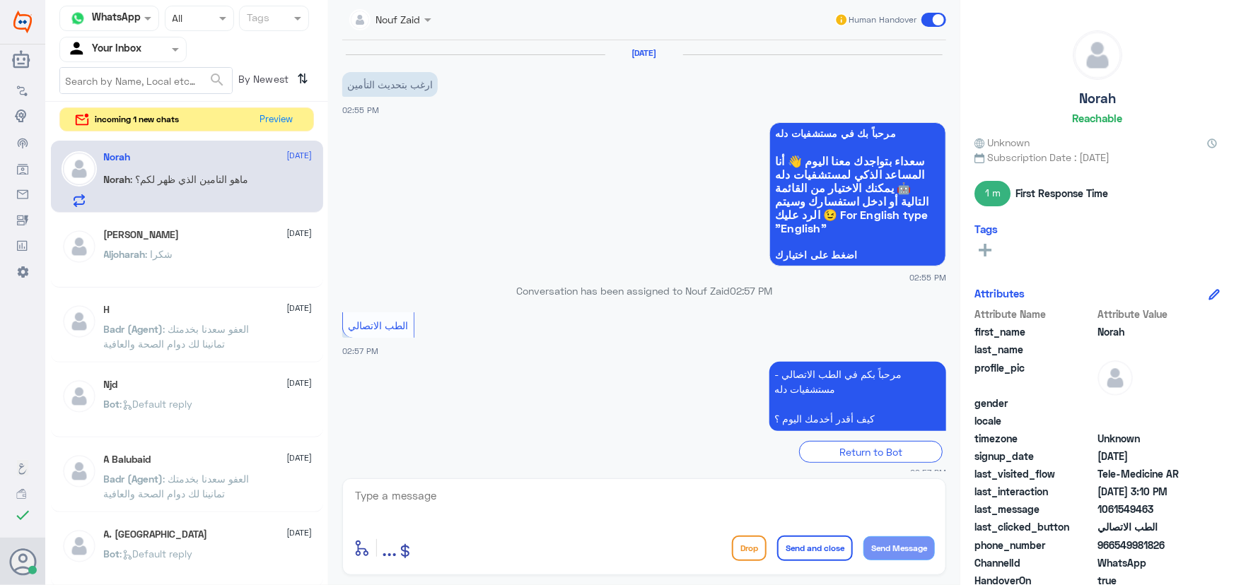
scroll to position [398, 0]
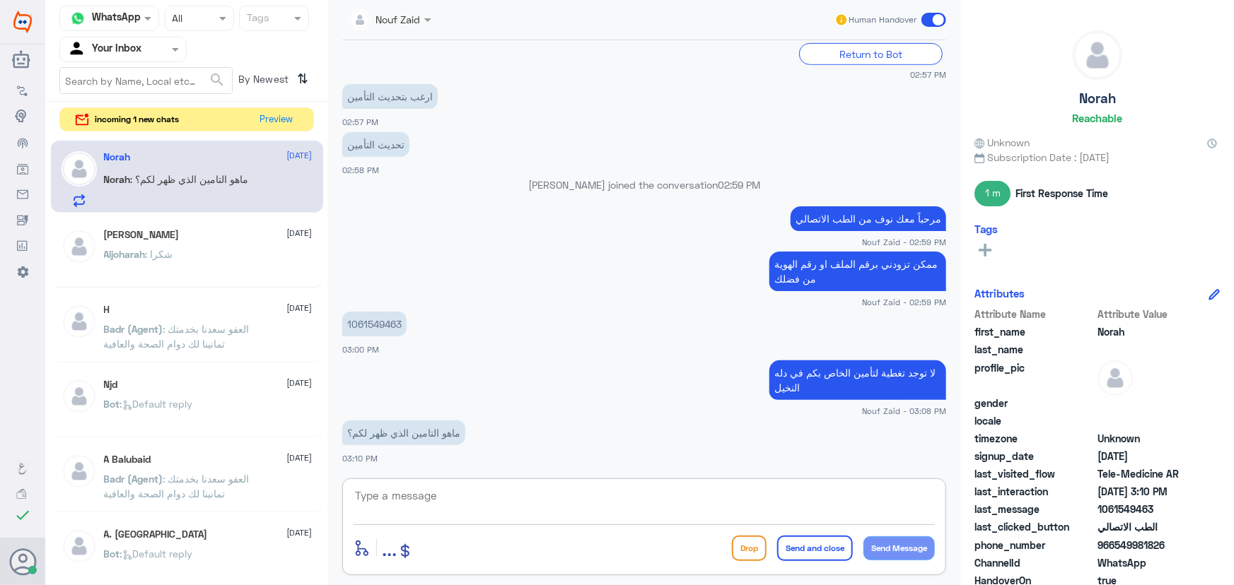
drag, startPoint x: 497, startPoint y: 492, endPoint x: 486, endPoint y: 496, distance: 11.4
click at [497, 493] on textarea at bounding box center [643, 503] width 581 height 35
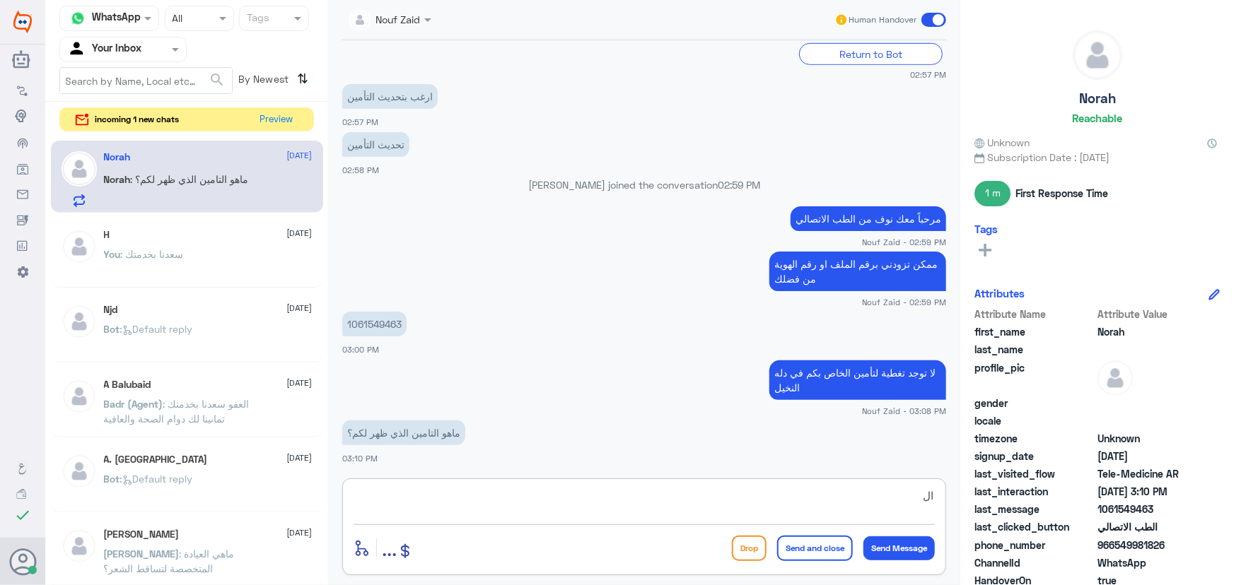
type textarea "ا"
type textarea "التعاونيه"
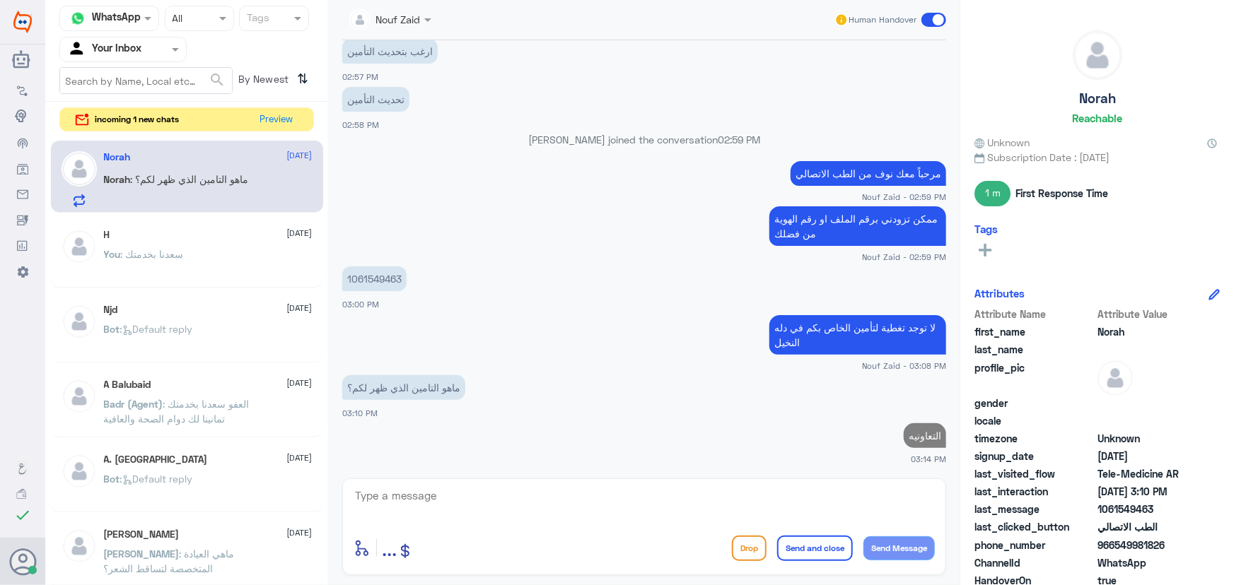
click at [269, 103] on div "Channel WhatsApp Status × All Tags Agent Filter Your Inbox search By Newest ⇅ i…" at bounding box center [186, 295] width 283 height 590
click at [269, 121] on button "Preview" at bounding box center [277, 119] width 44 height 22
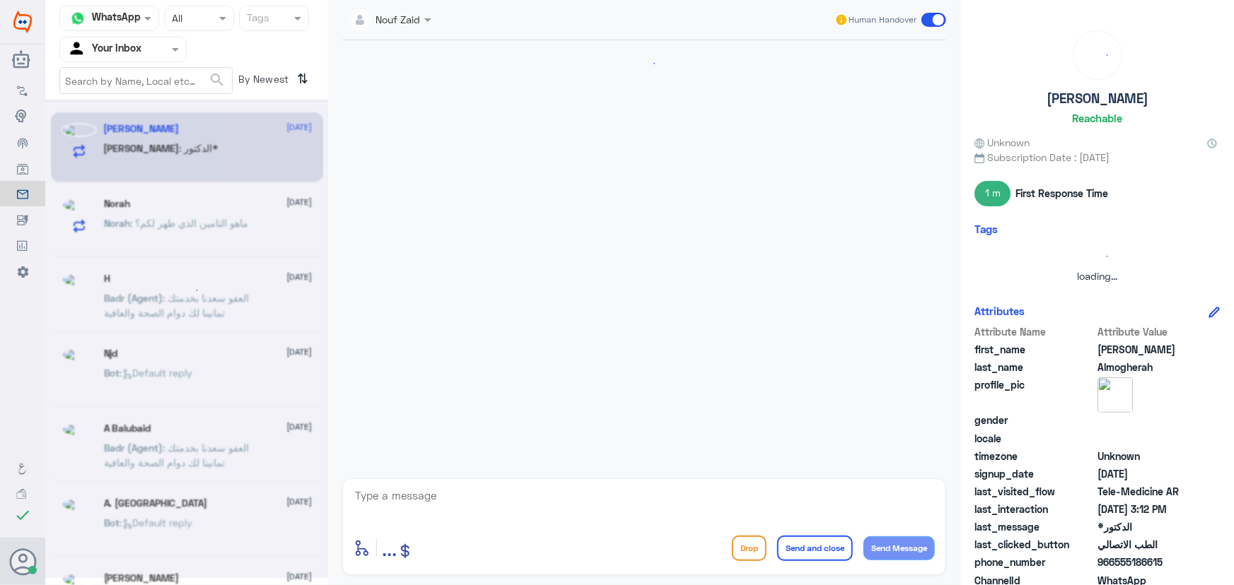
scroll to position [830, 0]
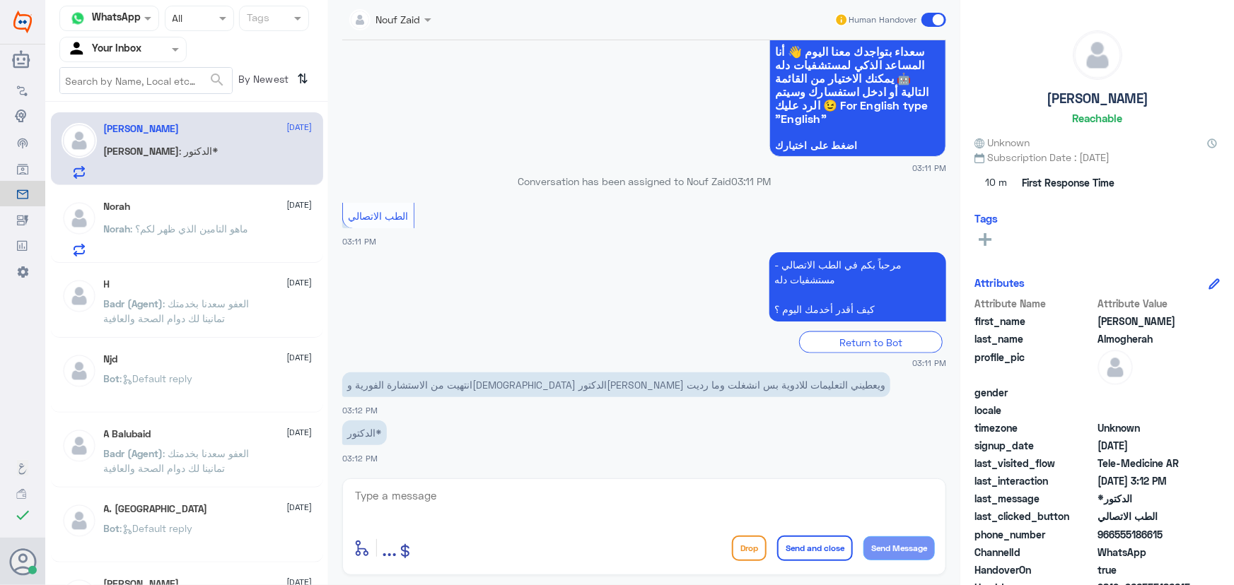
click at [240, 158] on div "Sarah : الدكتور*" at bounding box center [208, 163] width 209 height 32
drag, startPoint x: 1115, startPoint y: 534, endPoint x: 1218, endPoint y: 535, distance: 103.2
click at [1218, 535] on div "Sarah Almogherah Reachable Unknown Subscription Date : 09/15/2025 10 m First Re…" at bounding box center [1097, 295] width 274 height 590
copy span "555186615"
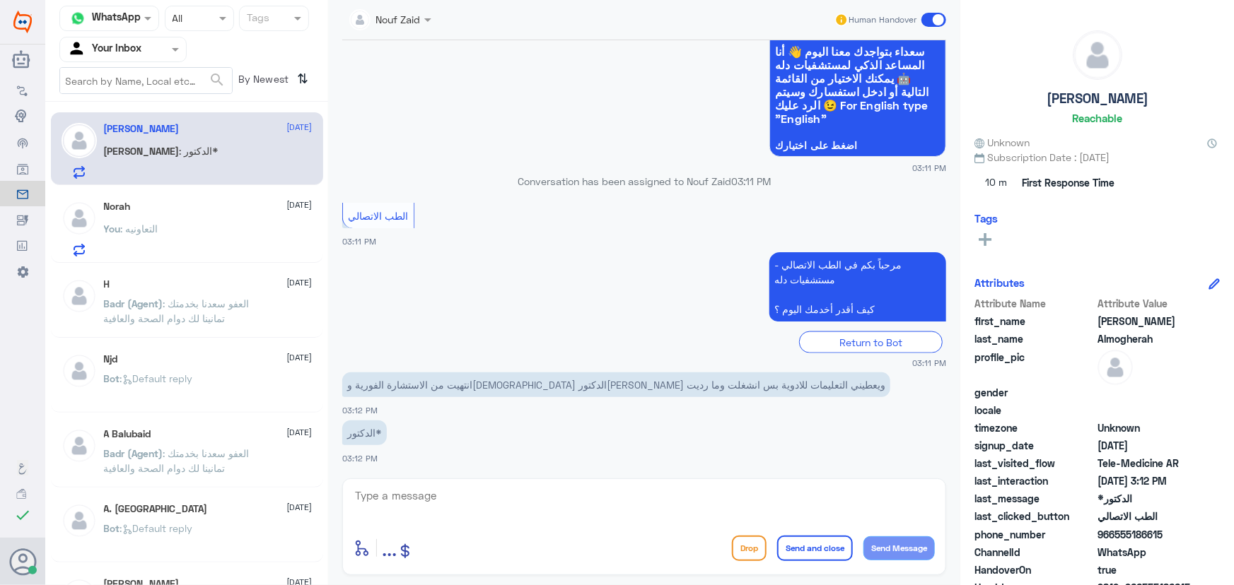
click at [583, 495] on textarea at bounding box center [643, 503] width 581 height 35
click at [604, 508] on textarea at bounding box center [643, 503] width 581 height 35
type textarea "س"
type textarea "مرحبا معك نوف من الطب الاتصالي"
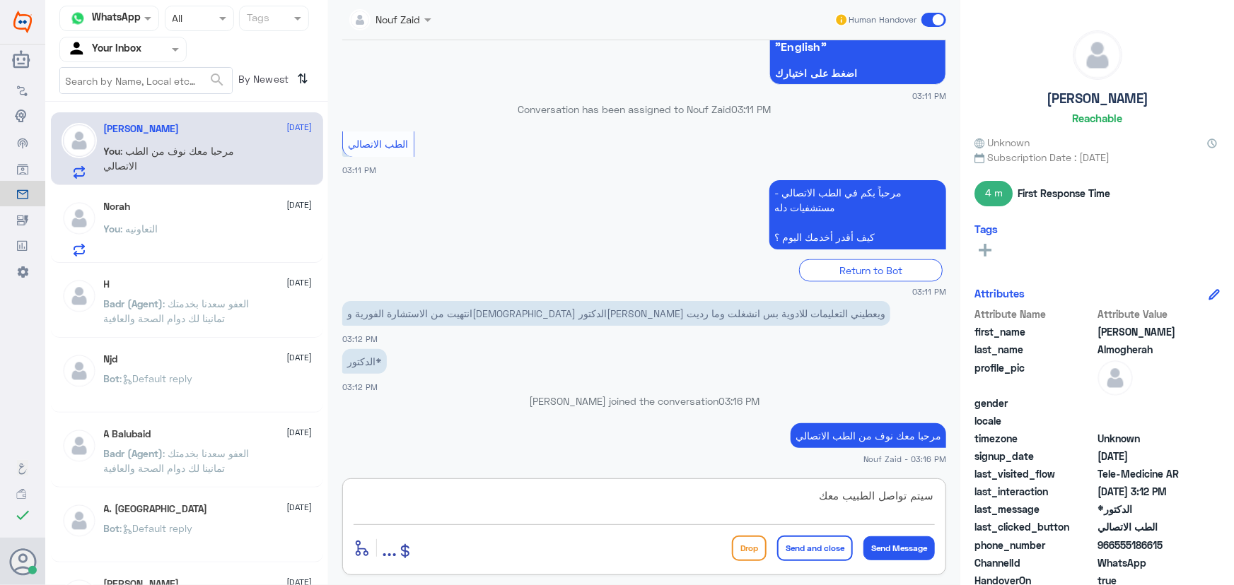
type textarea "سيتم تواصل الطبيب معك"
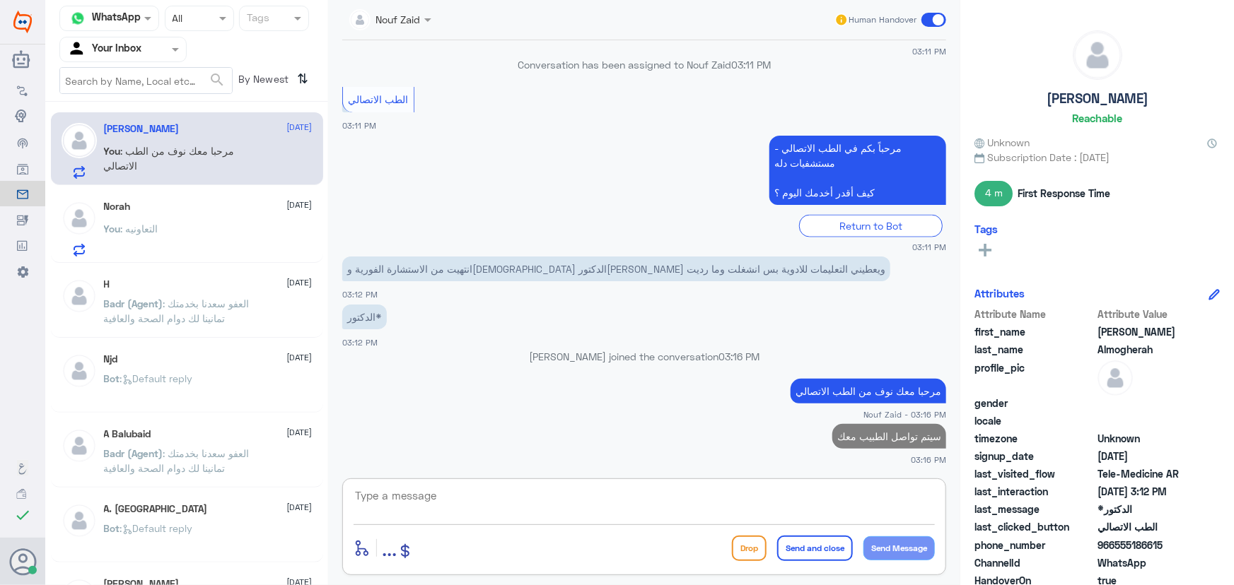
click at [944, 45] on div "15 Sep 2025 عند زيارة اي استقبال في المستشفى يمكنكم تحديثها مباشرة Amaal alknan…" at bounding box center [644, 255] width 618 height 431
click at [942, 36] on div "Nouf Zaid Human Handover" at bounding box center [644, 20] width 604 height 40
click at [921, 14] on label at bounding box center [933, 20] width 25 height 14
click at [0, 0] on input "checkbox" at bounding box center [0, 0] width 0 height 0
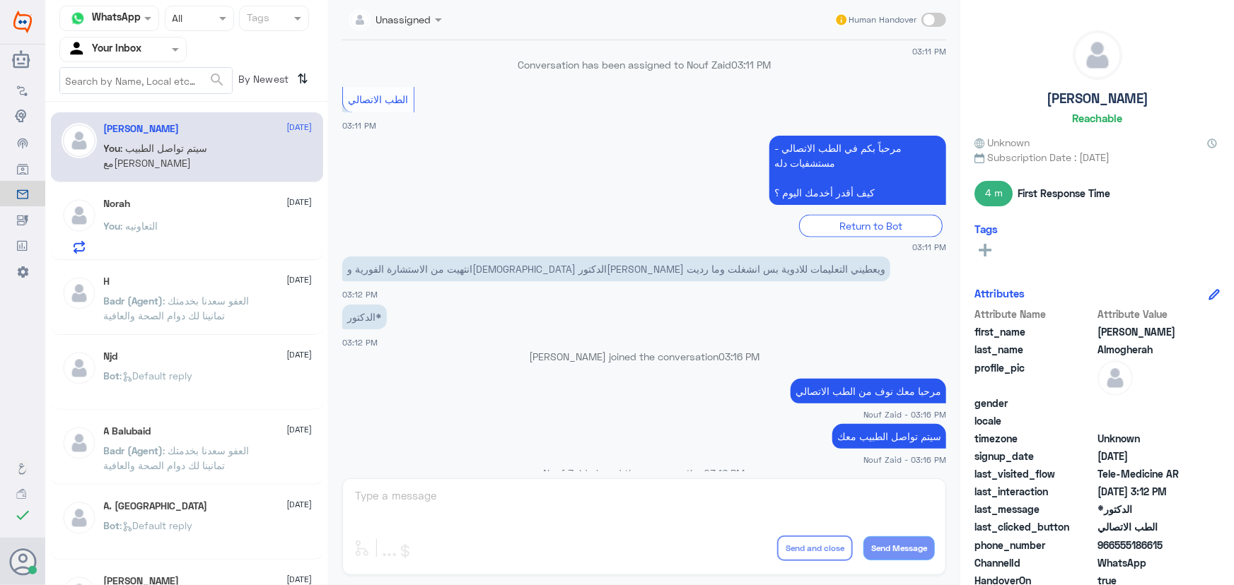
scroll to position [947, 0]
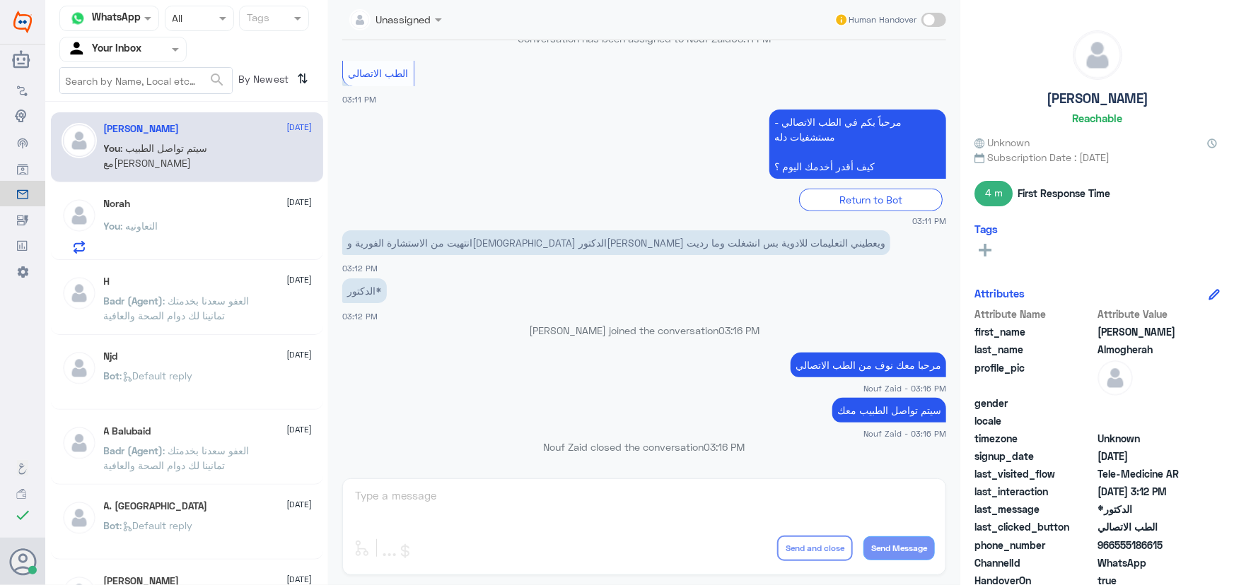
click at [177, 208] on div "Norah 14 October" at bounding box center [208, 204] width 209 height 12
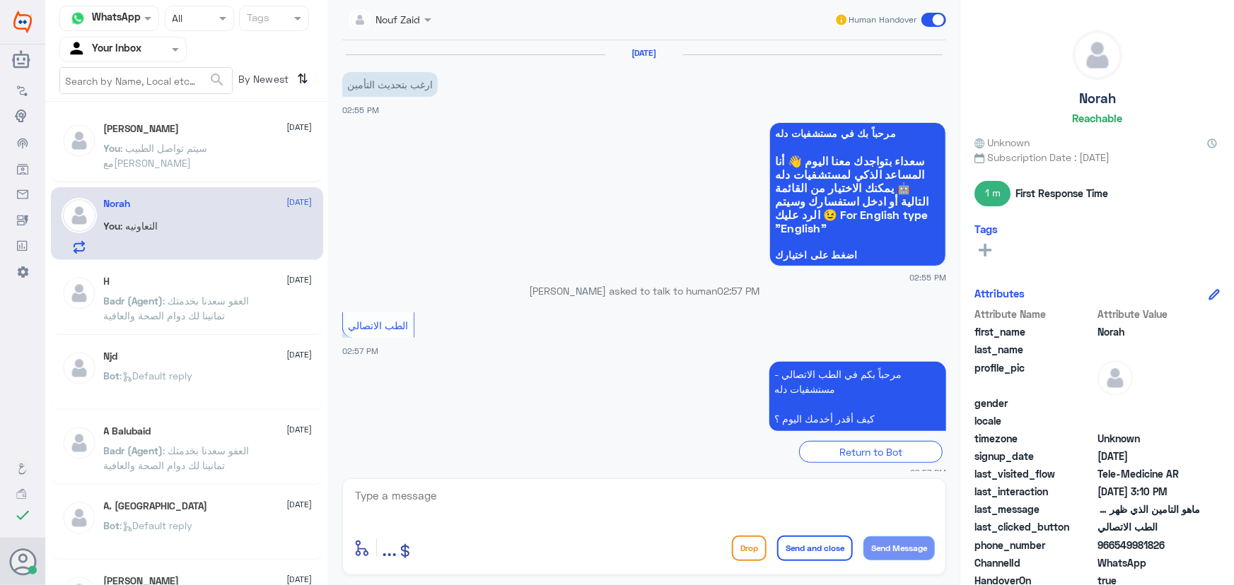
scroll to position [443, 0]
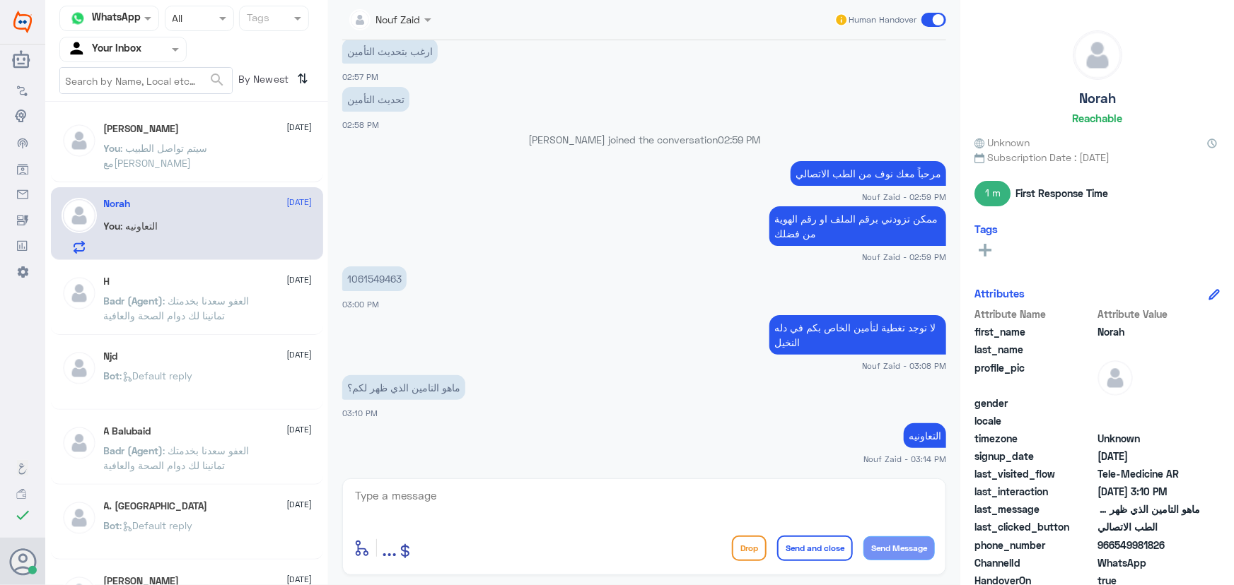
click at [216, 170] on p "You : سيتم تواصل الطبيب معك" at bounding box center [183, 158] width 159 height 35
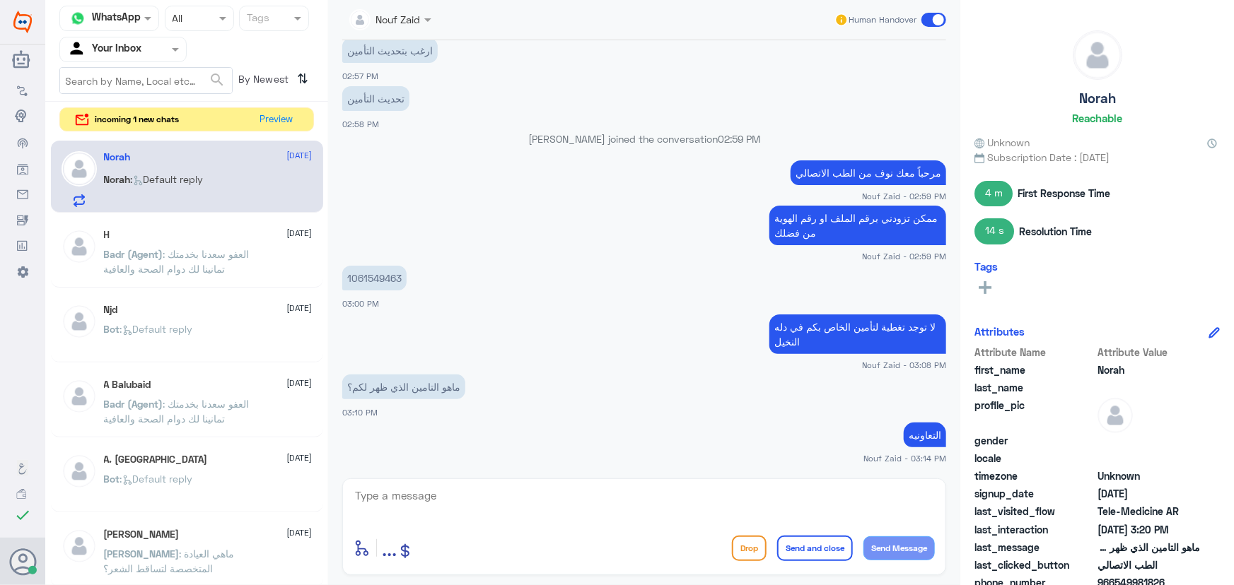
scroll to position [443, 0]
click at [283, 131] on div "Channel WhatsApp Status × All Tags Agent Filter Your Inbox search By Newest ⇅ i…" at bounding box center [186, 295] width 283 height 590
click at [283, 125] on button "Preview" at bounding box center [277, 119] width 44 height 22
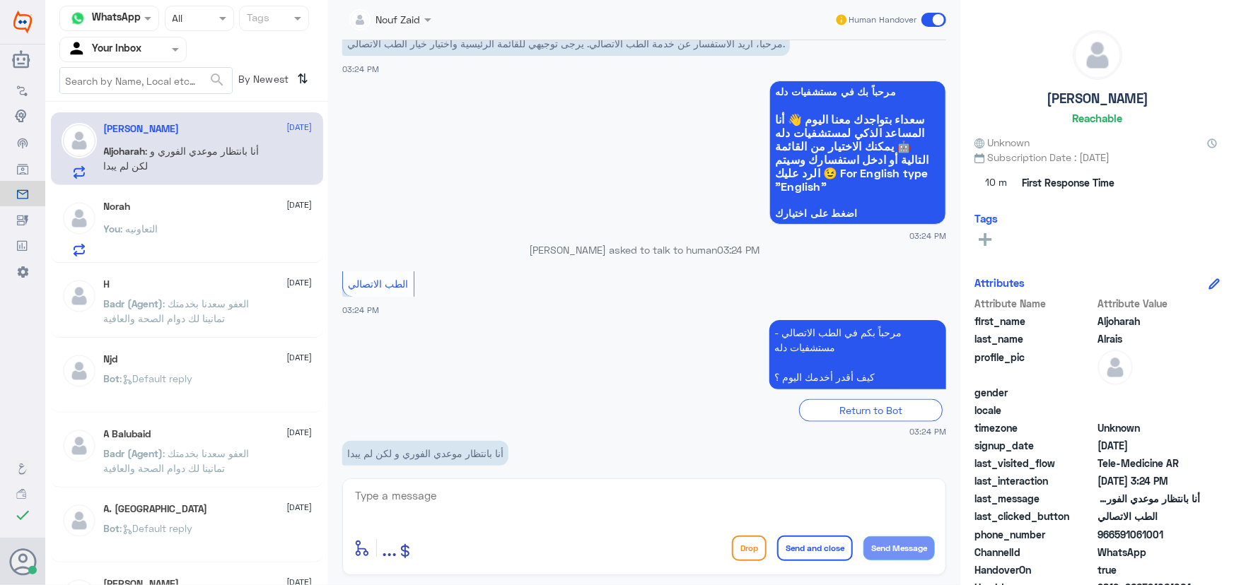
scroll to position [747, 0]
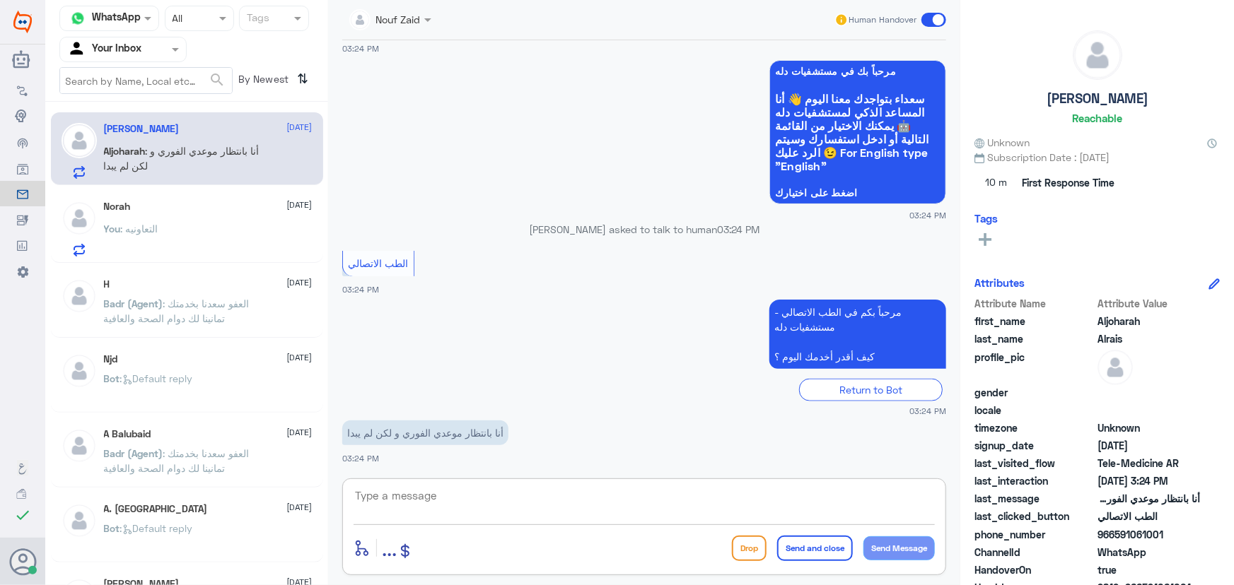
click at [441, 514] on textarea at bounding box center [643, 503] width 581 height 35
click at [438, 499] on textarea at bounding box center [643, 503] width 581 height 35
click at [466, 486] on textarea at bounding box center [643, 503] width 581 height 35
click at [446, 377] on div "Return to Bot" at bounding box center [644, 387] width 604 height 27
click at [406, 474] on div "Nouf Zaid Human Handover 14 Oct 2025 الطب الاتصالي 03:07 PM مرحباً بكم في الطب …" at bounding box center [644, 295] width 632 height 590
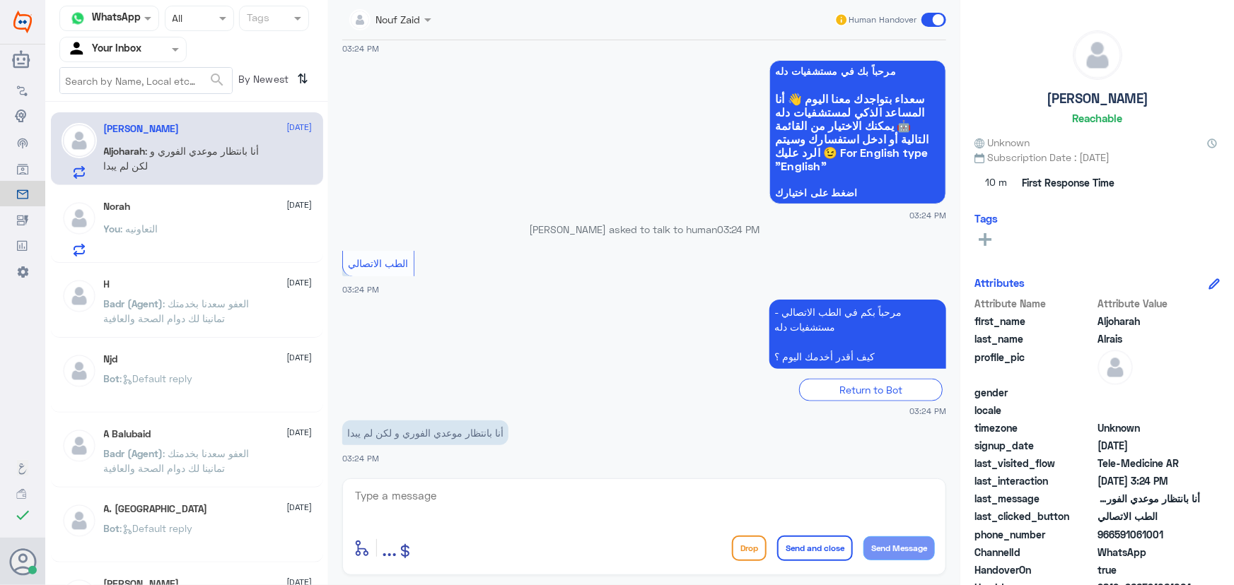
click at [389, 514] on textarea at bounding box center [643, 503] width 581 height 35
click at [532, 392] on div "Return to Bot" at bounding box center [644, 390] width 604 height 22
click at [170, 154] on span ": أنا بانتظار موعدي الفوري و لكن لم يبدا" at bounding box center [182, 158] width 156 height 27
drag, startPoint x: 1115, startPoint y: 534, endPoint x: 1208, endPoint y: 537, distance: 93.4
click at [1208, 537] on div "phone_number 966591061001" at bounding box center [1096, 536] width 245 height 18
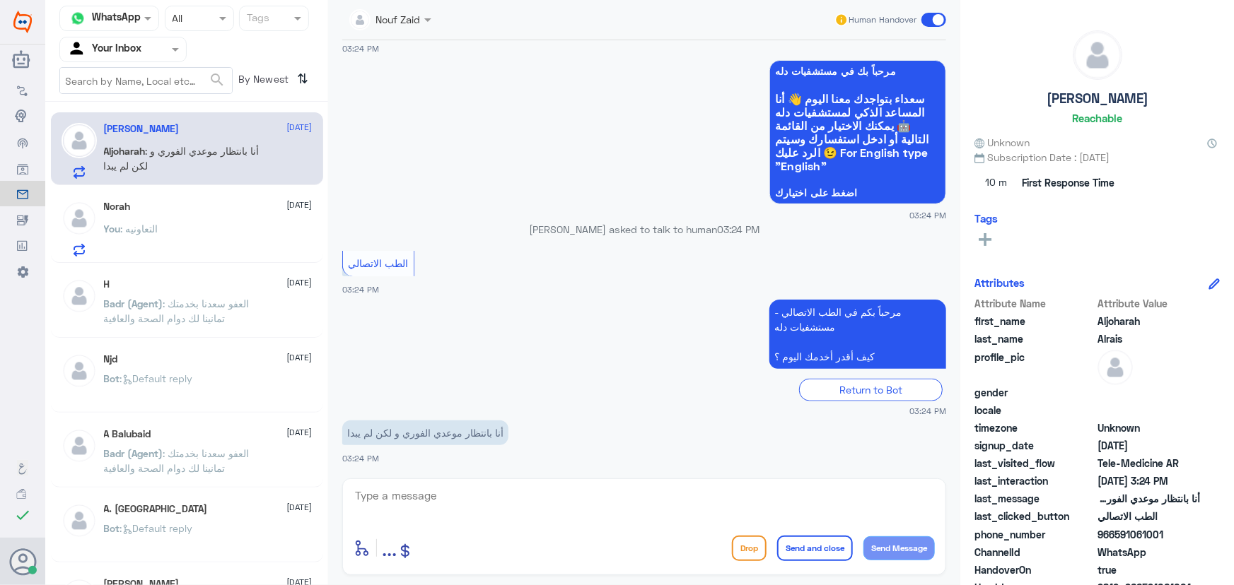
copy span "591061001"
click at [629, 498] on textarea at bounding box center [643, 503] width 581 height 35
paste textarea "مرحباً معك نوف من الطب الاتصالي"
type textarea "مرحباً معك نوف من الطب الاتصالي"
click at [877, 551] on button "Send Message" at bounding box center [898, 549] width 71 height 24
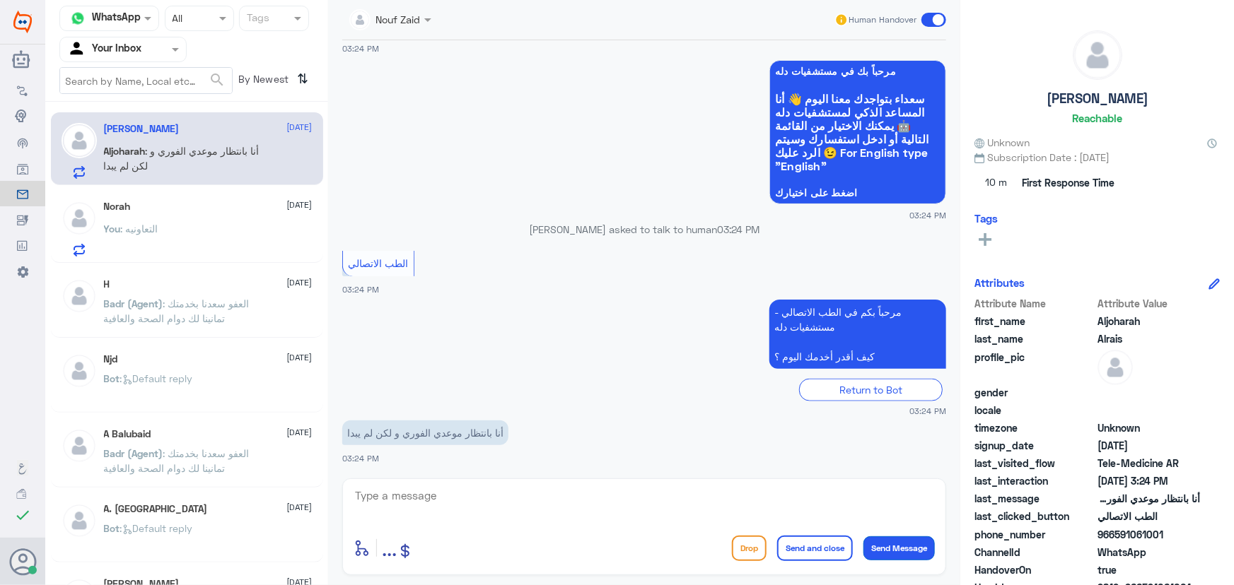
scroll to position [792, 0]
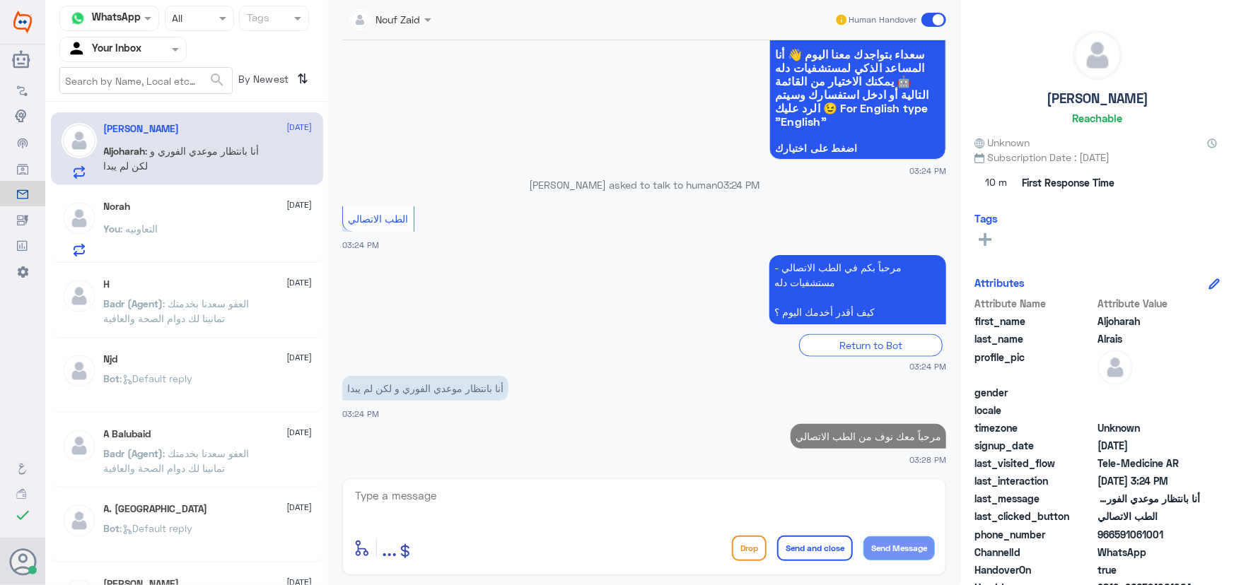
click at [565, 513] on textarea at bounding box center [643, 503] width 581 height 35
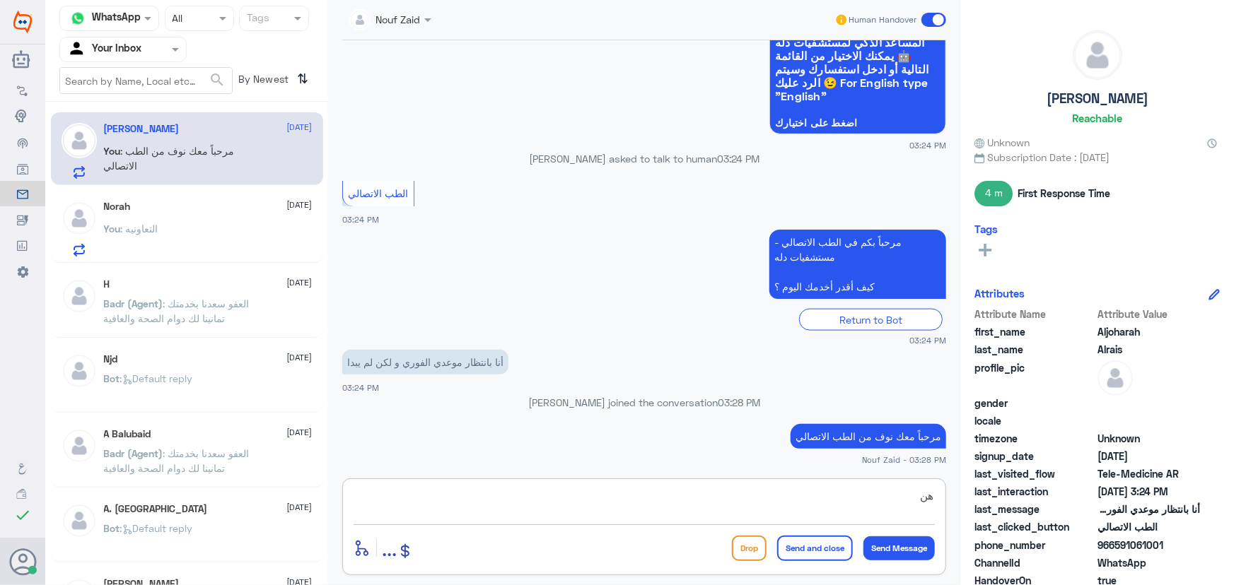
type textarea "ه"
type textarea "سيتم تواصل الطبيب معك الان"
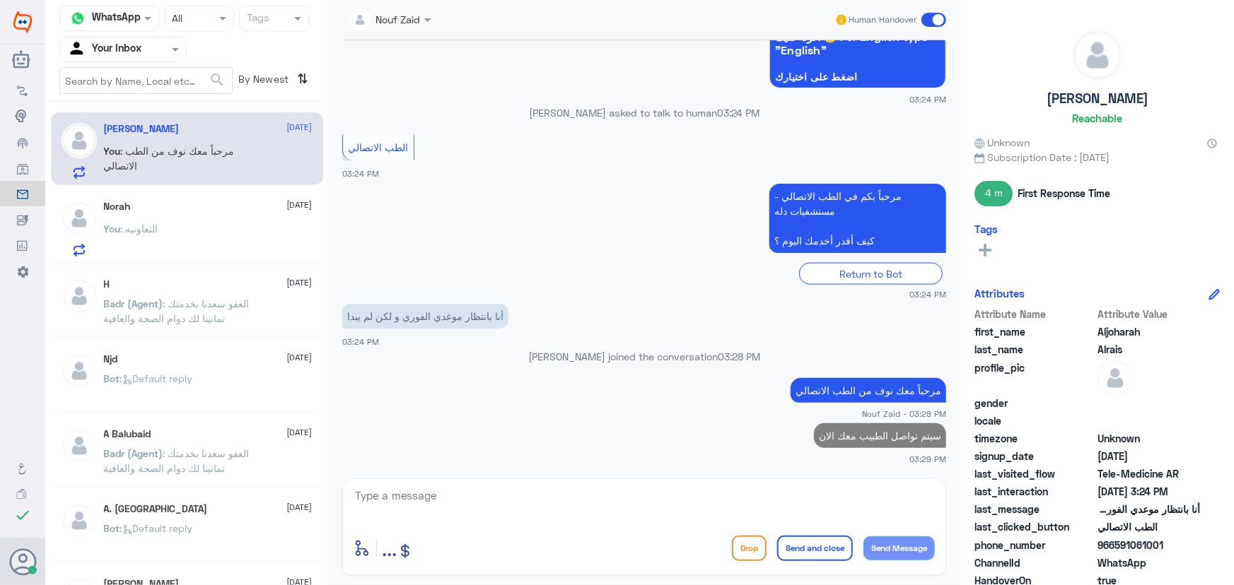
drag, startPoint x: 160, startPoint y: 230, endPoint x: 359, endPoint y: 187, distance: 203.4
click at [161, 229] on div "You : التعاونيه" at bounding box center [208, 241] width 209 height 32
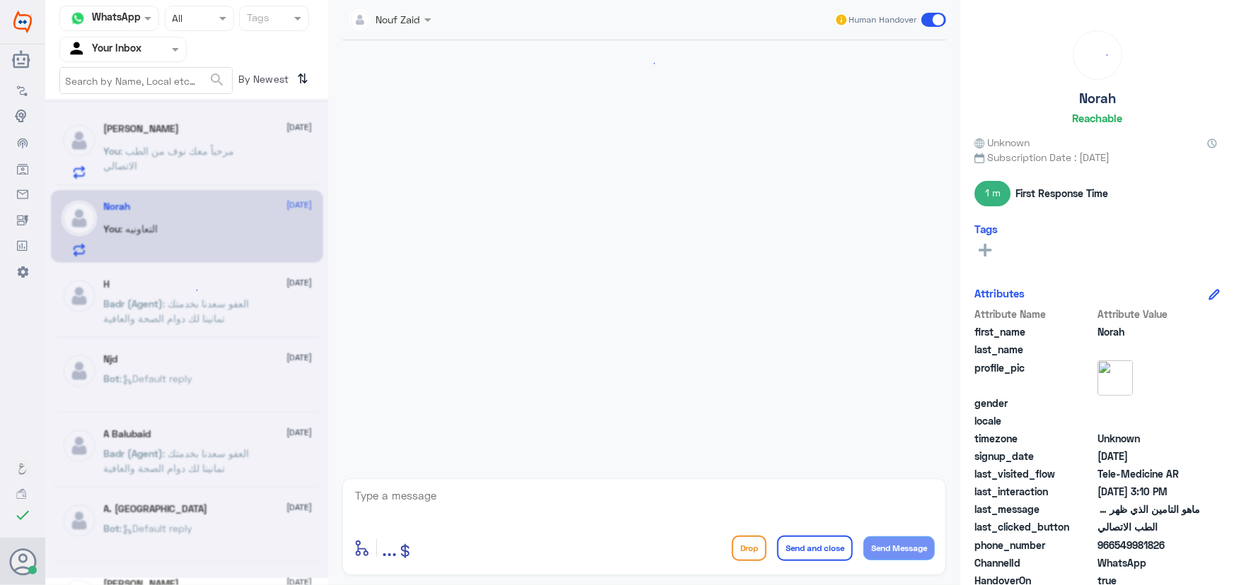
scroll to position [443, 0]
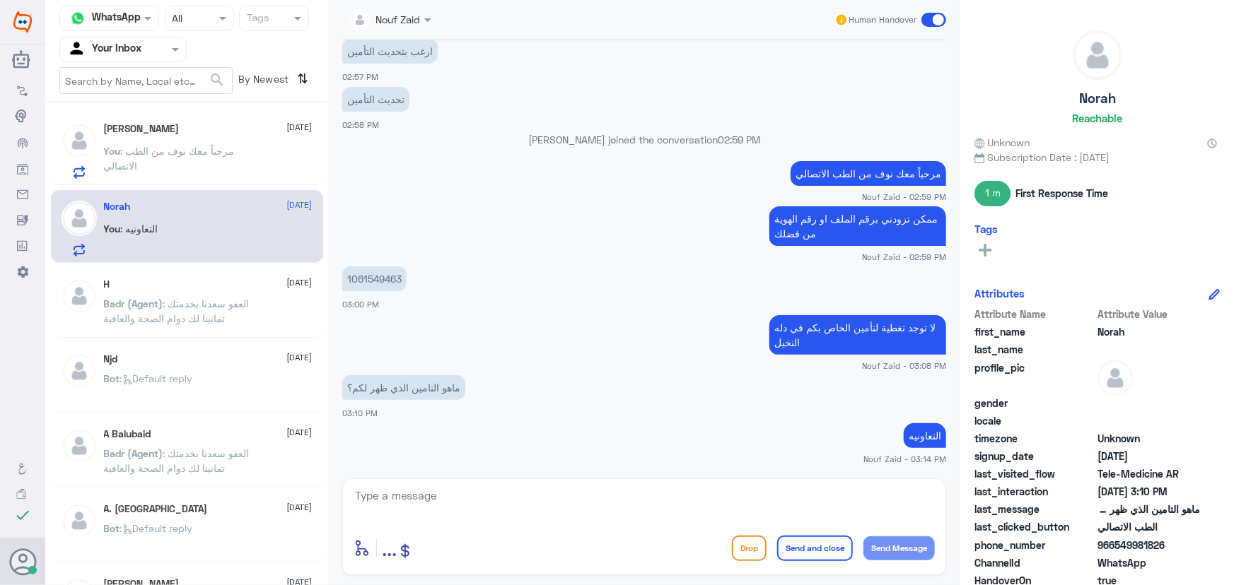
click at [932, 28] on div "Human Handover" at bounding box center [890, 19] width 112 height 25
click at [932, 19] on span at bounding box center [933, 20] width 25 height 14
click at [0, 0] on input "checkbox" at bounding box center [0, 0] width 0 height 0
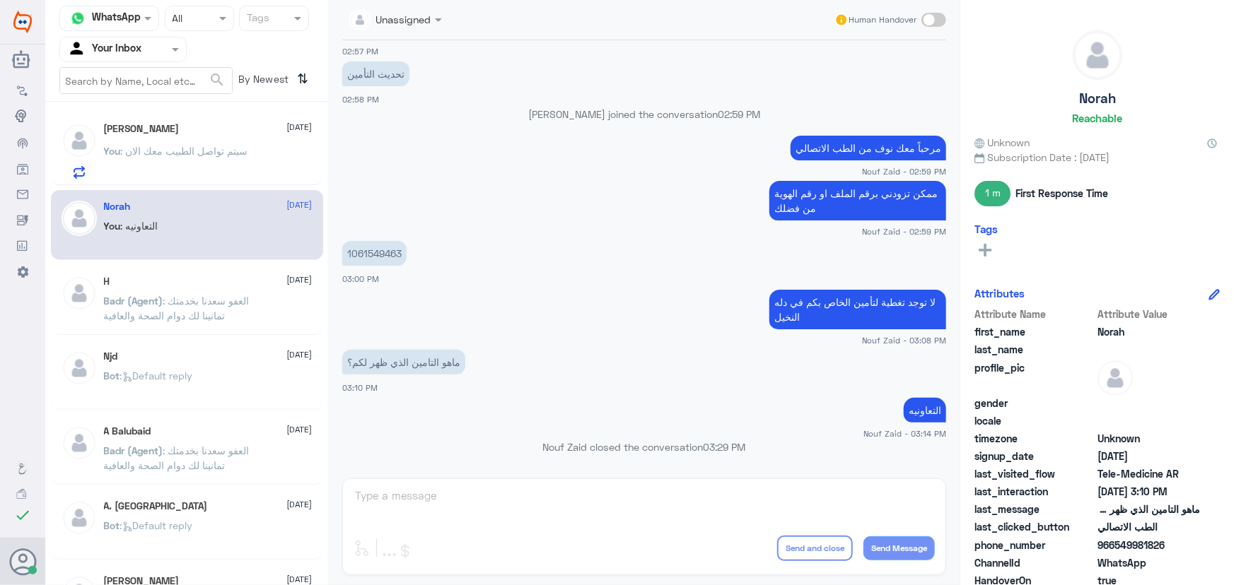
click at [254, 156] on div "You : سيتم تواصل الطبيب معك الان" at bounding box center [208, 163] width 209 height 32
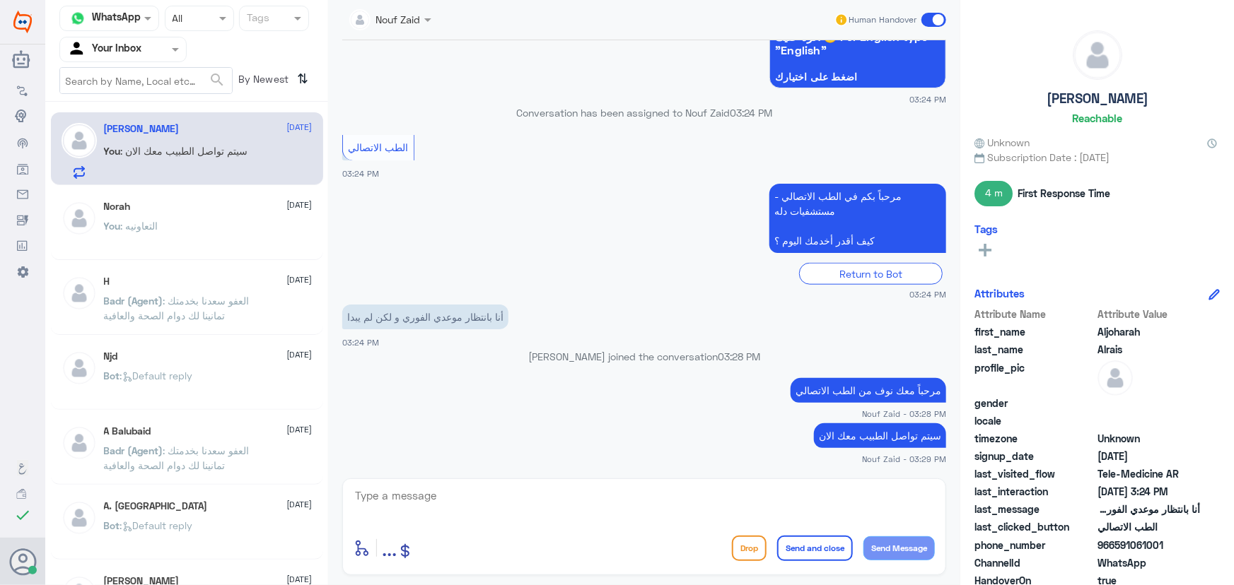
click at [944, 17] on span at bounding box center [933, 20] width 25 height 14
click at [0, 0] on input "checkbox" at bounding box center [0, 0] width 0 height 0
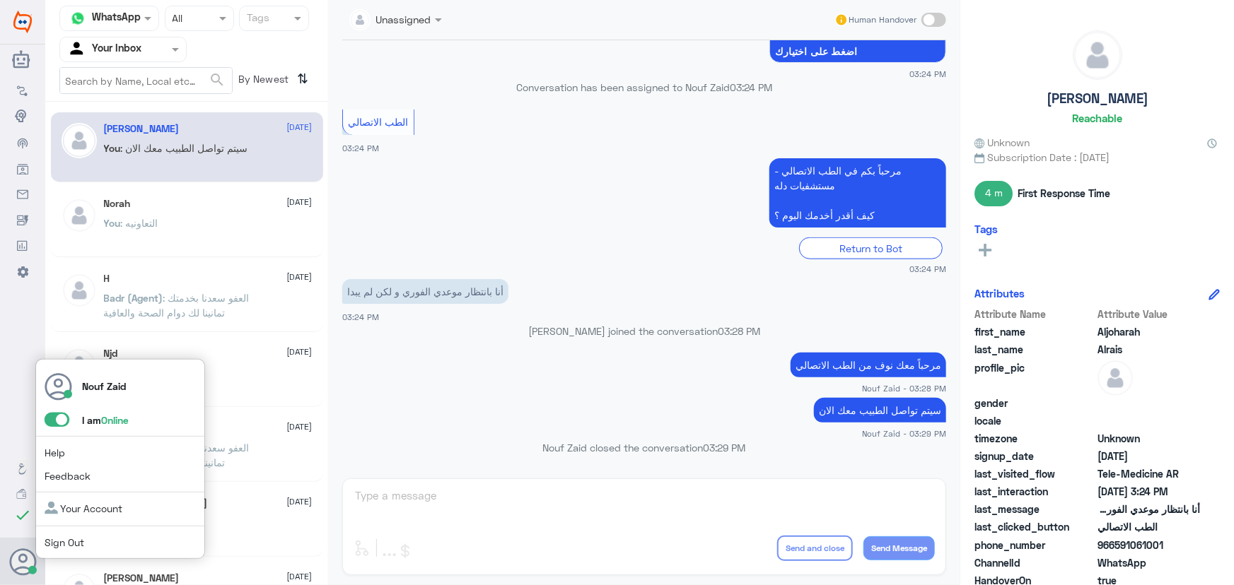
drag, startPoint x: 58, startPoint y: 424, endPoint x: 64, endPoint y: 429, distance: 8.1
click at [58, 424] on span at bounding box center [57, 420] width 25 height 14
click at [0, 0] on input "checkbox" at bounding box center [0, 0] width 0 height 0
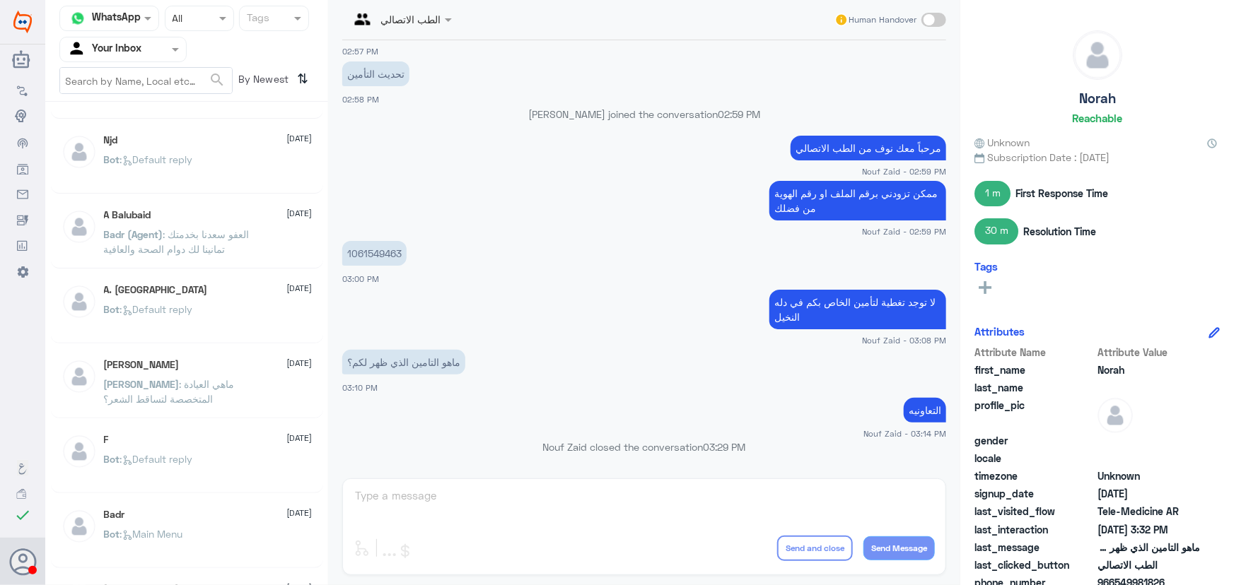
scroll to position [192, 0]
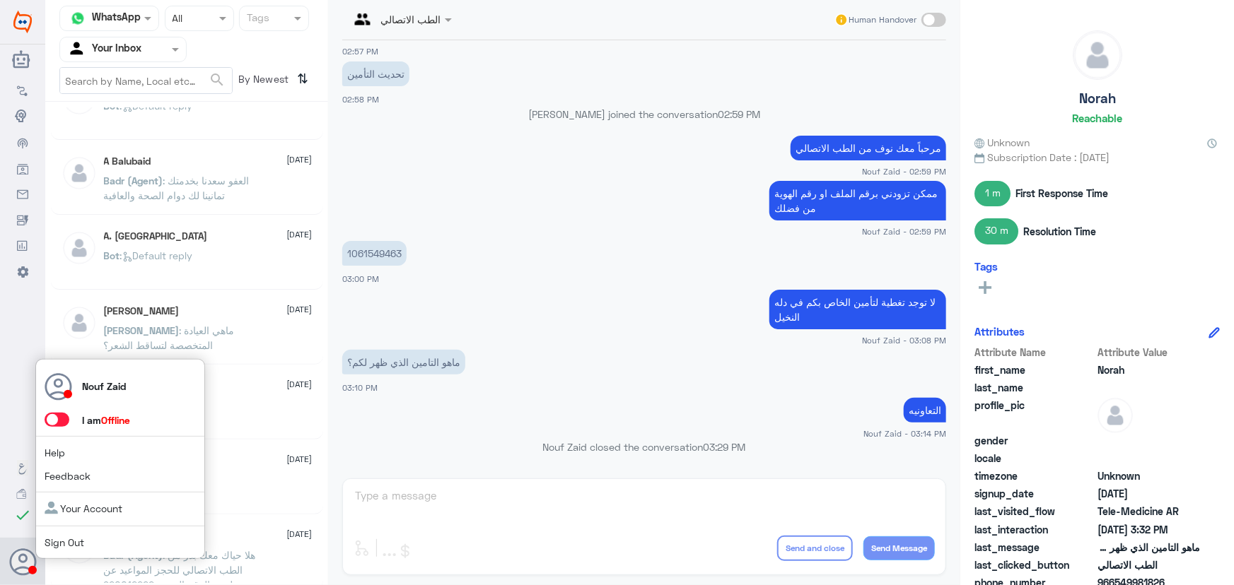
click at [61, 418] on span at bounding box center [57, 420] width 25 height 14
click at [0, 0] on input "checkbox" at bounding box center [0, 0] width 0 height 0
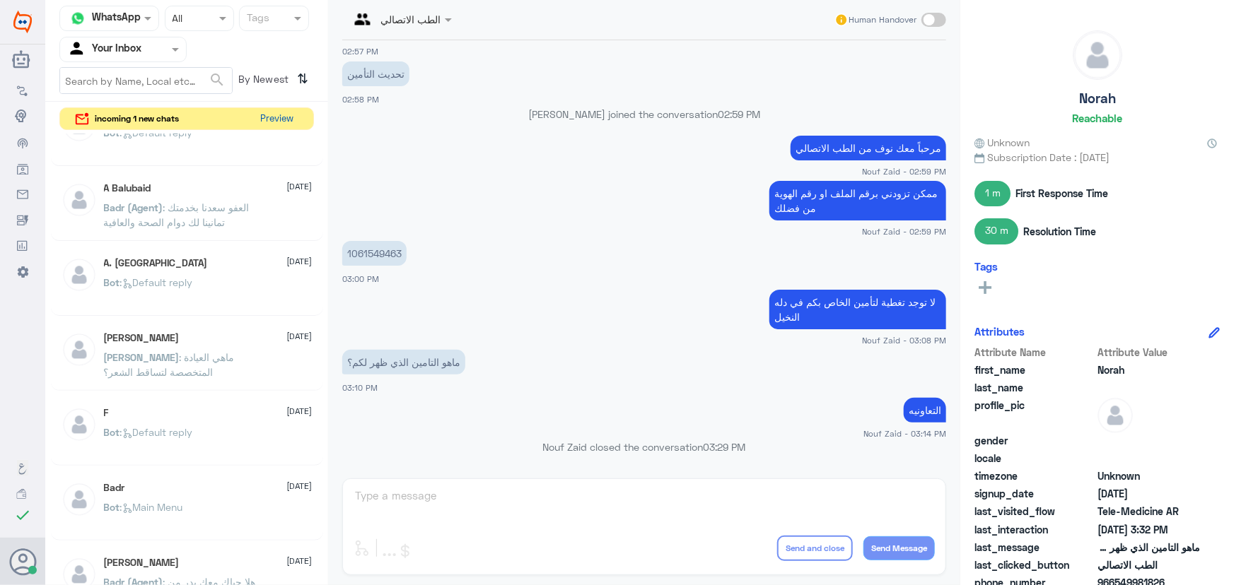
click at [276, 110] on button "Preview" at bounding box center [277, 119] width 44 height 22
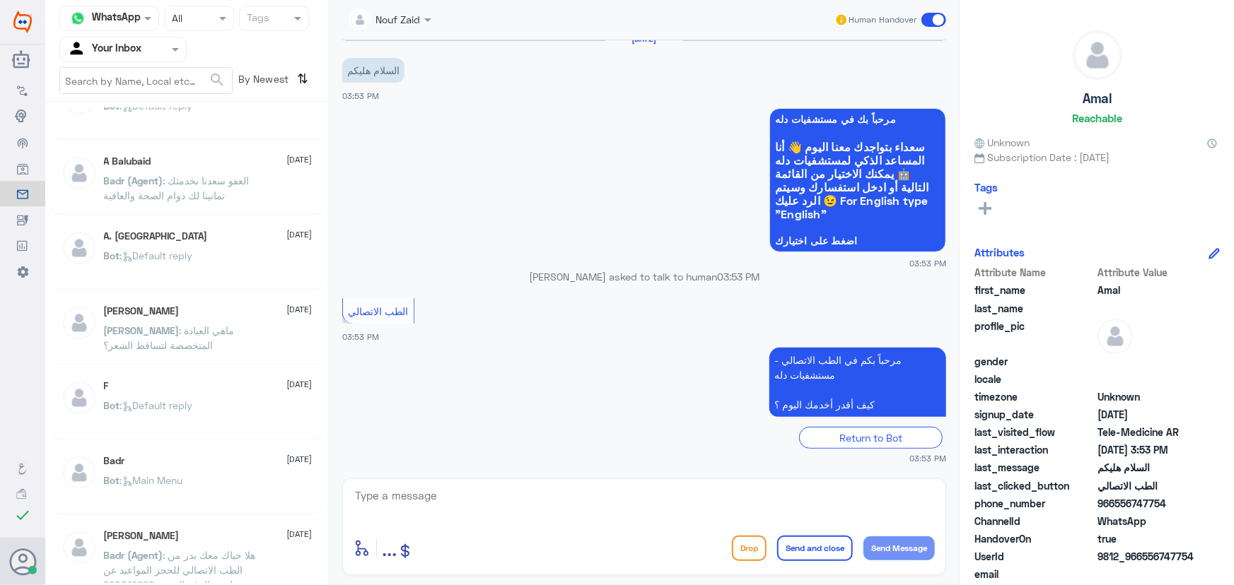
drag, startPoint x: 484, startPoint y: 463, endPoint x: 481, endPoint y: 472, distance: 8.9
click at [481, 471] on div "14 Oct 2025 السلام هليكم 03:53 PM مرحباً بك في مستشفيات دله سعداء بتواجدك معنا …" at bounding box center [644, 255] width 618 height 431
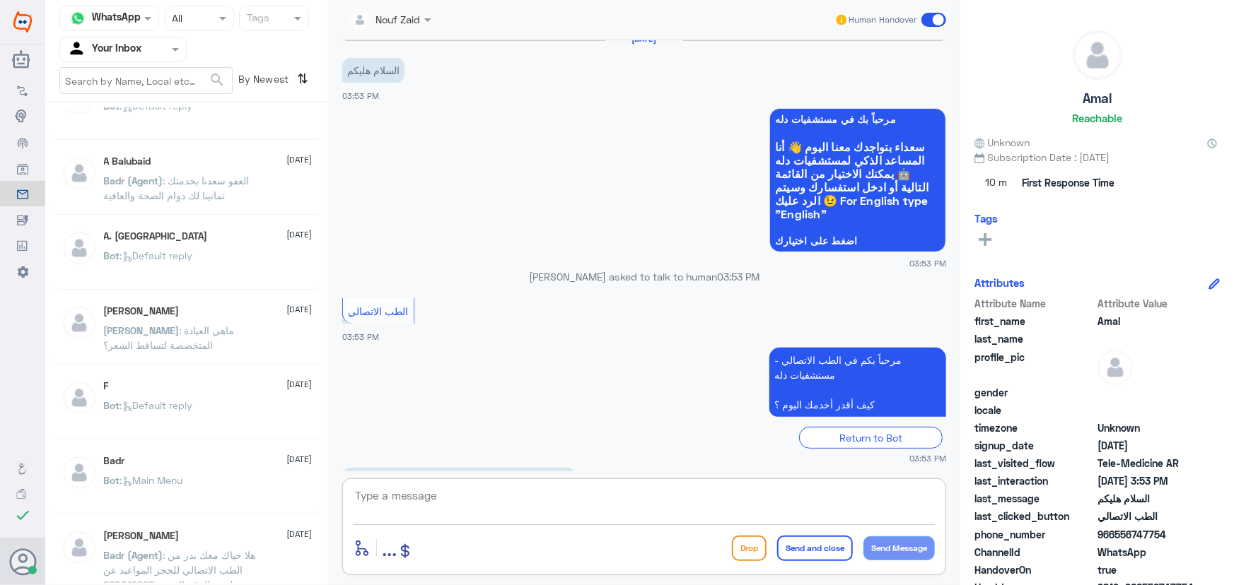
click at [466, 498] on textarea at bounding box center [643, 503] width 581 height 35
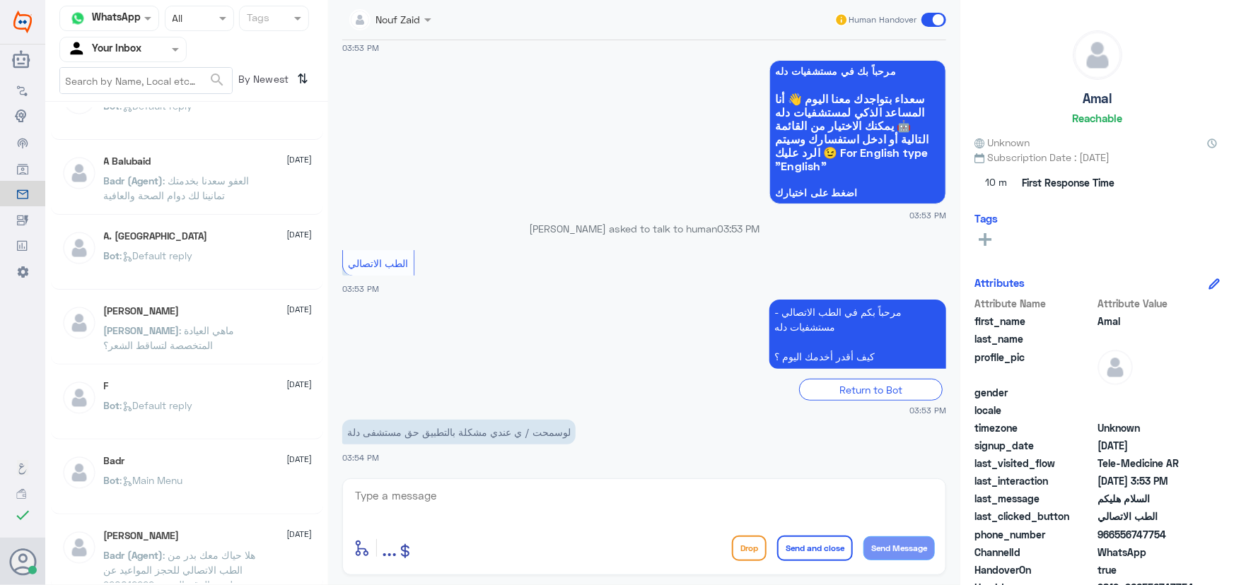
click at [329, 300] on div "Nouf Zaid Human Handover 14 Oct 2025 السلام هليكم 03:53 PM مرحباً بك في مستشفيا…" at bounding box center [644, 295] width 632 height 590
click at [467, 485] on div "enter flow name ... Drop Send and close Send Message" at bounding box center [644, 527] width 604 height 97
click at [462, 498] on textarea at bounding box center [643, 503] width 581 height 35
click at [479, 503] on textarea at bounding box center [643, 503] width 581 height 35
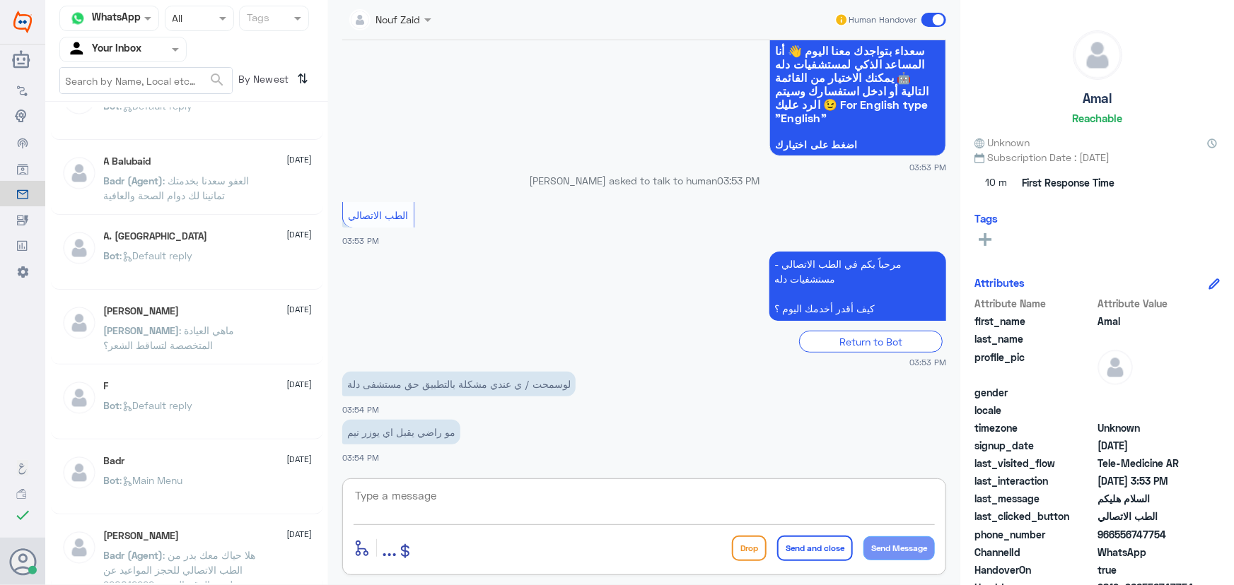
click at [474, 500] on textarea at bounding box center [643, 503] width 581 height 35
paste textarea "مرحباً معك نوف من الطب الاتصالي"
type textarea "مرحباً معك نوف من الطب الاتصالي"
click at [913, 549] on button "Send Message" at bounding box center [898, 549] width 71 height 24
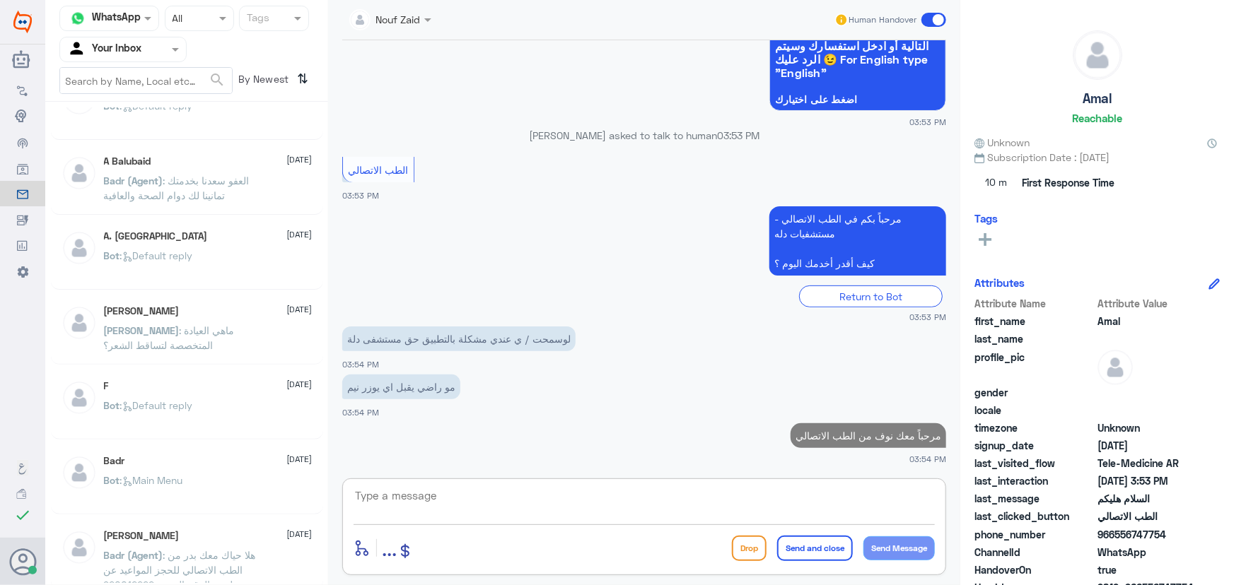
click at [810, 491] on textarea at bounding box center [643, 503] width 581 height 35
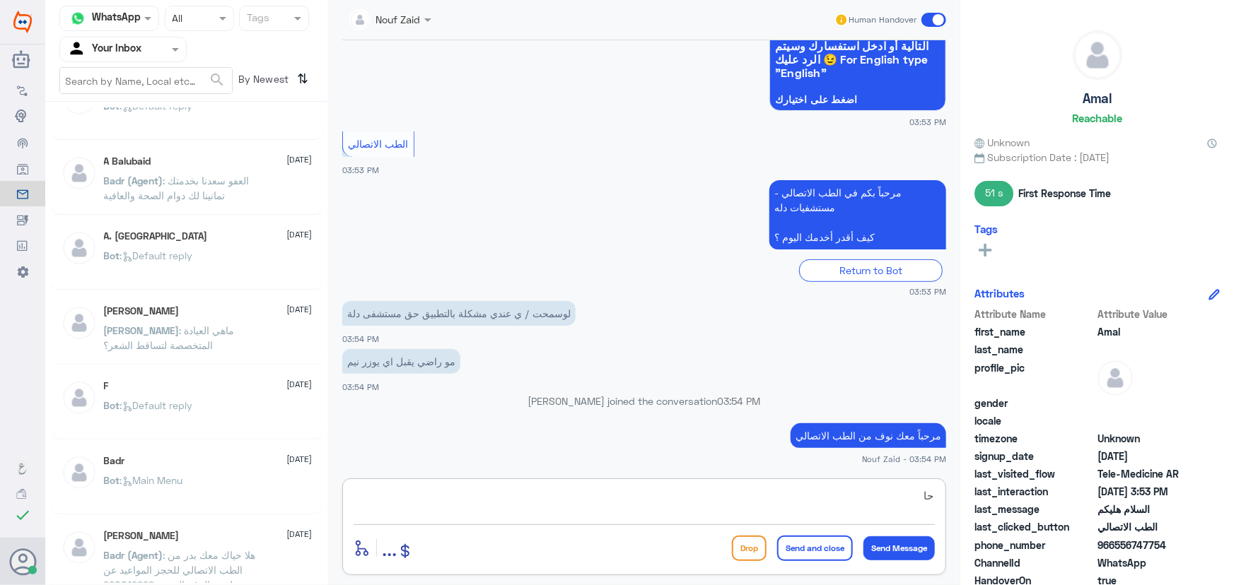
type textarea "ح"
type textarea "ه"
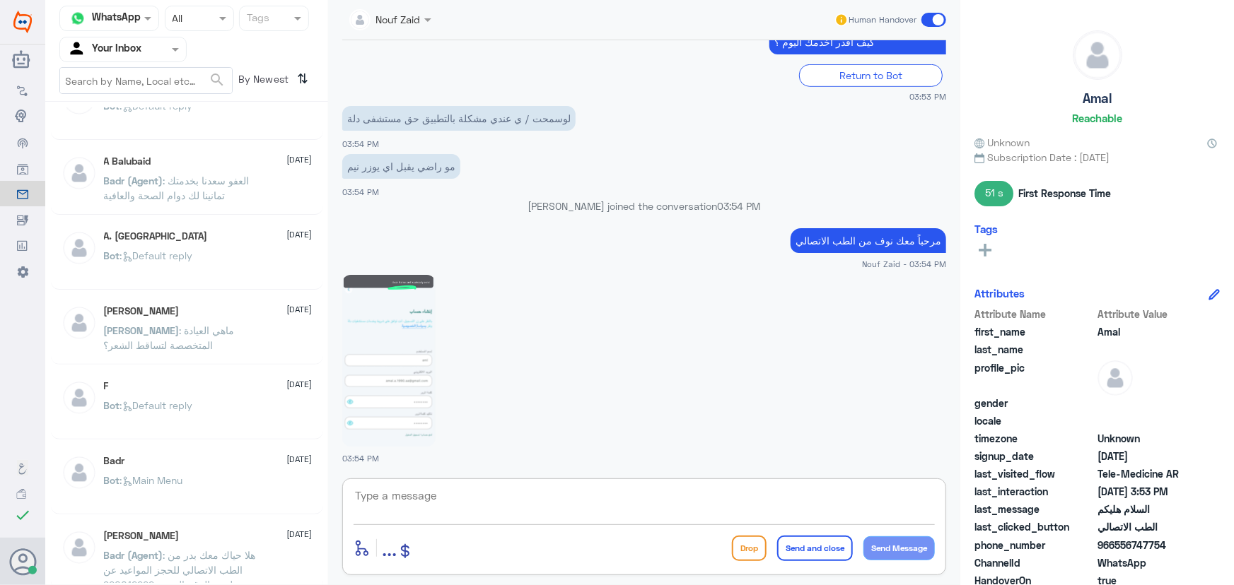
click at [404, 422] on img at bounding box center [388, 361] width 93 height 172
drag, startPoint x: 513, startPoint y: 489, endPoint x: 472, endPoint y: 522, distance: 52.3
click at [513, 488] on textarea at bounding box center [643, 503] width 581 height 35
type textarea "هل التطبيق محدث؟"
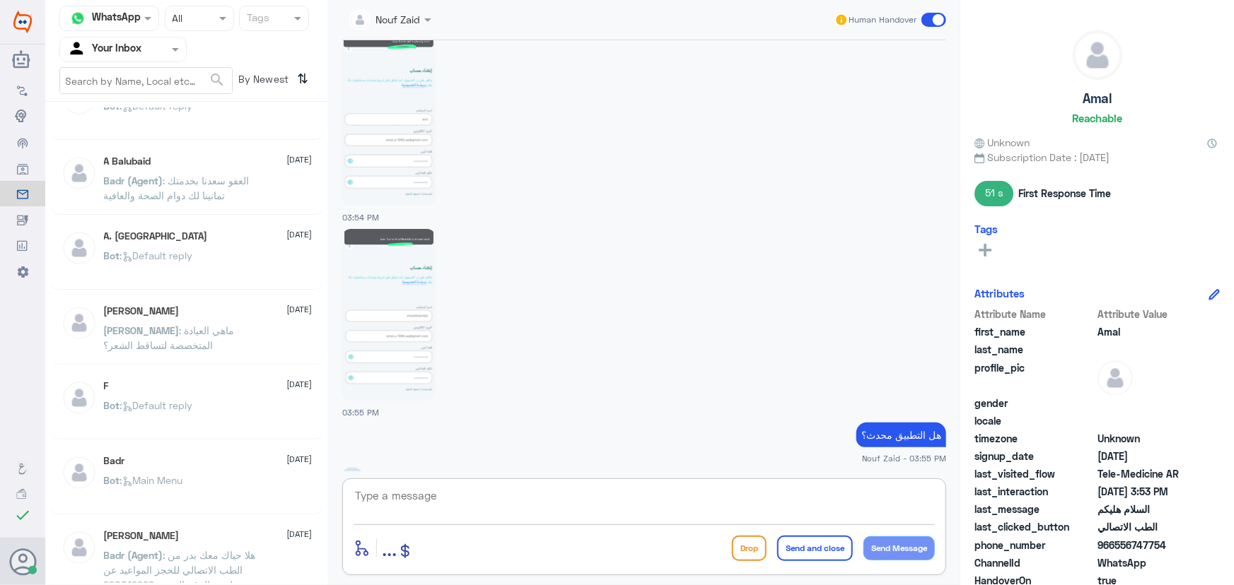
scroll to position [592, 0]
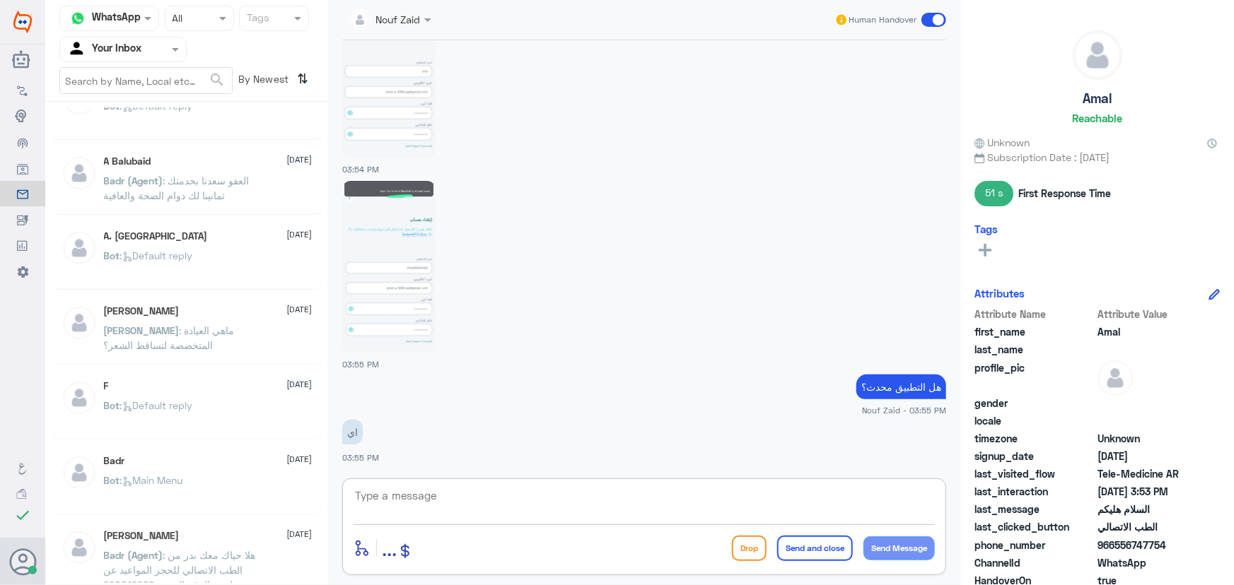
click at [434, 283] on img at bounding box center [388, 267] width 93 height 172
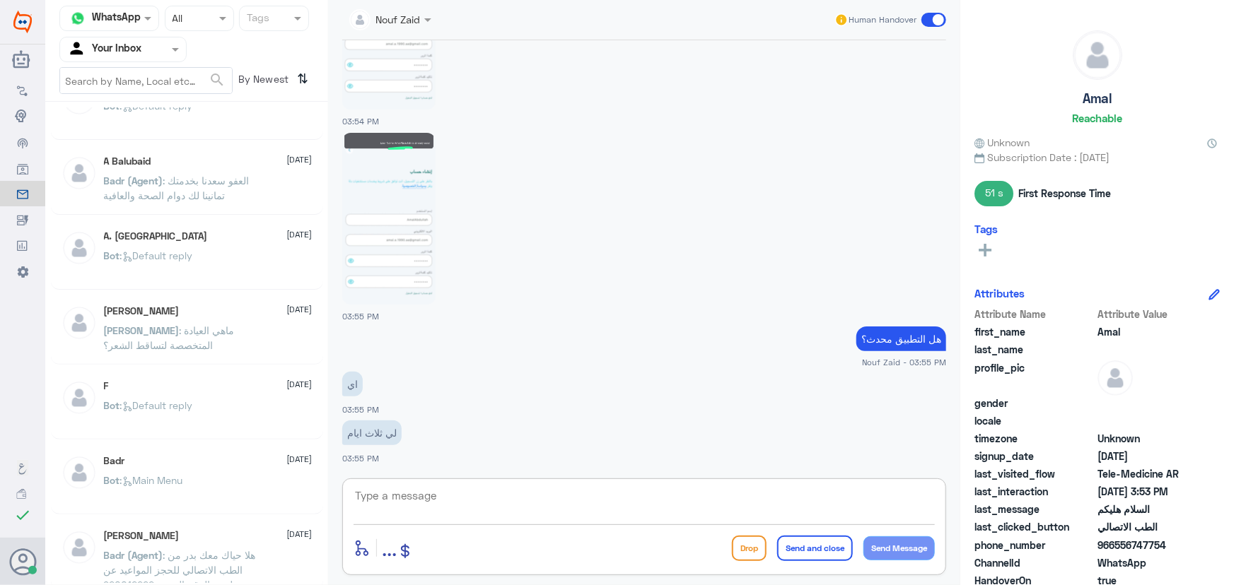
click at [532, 509] on textarea at bounding box center [643, 503] width 581 height 35
type textarea "ح"
type textarea "فقط سجلي دخولك لان عندك حساب"
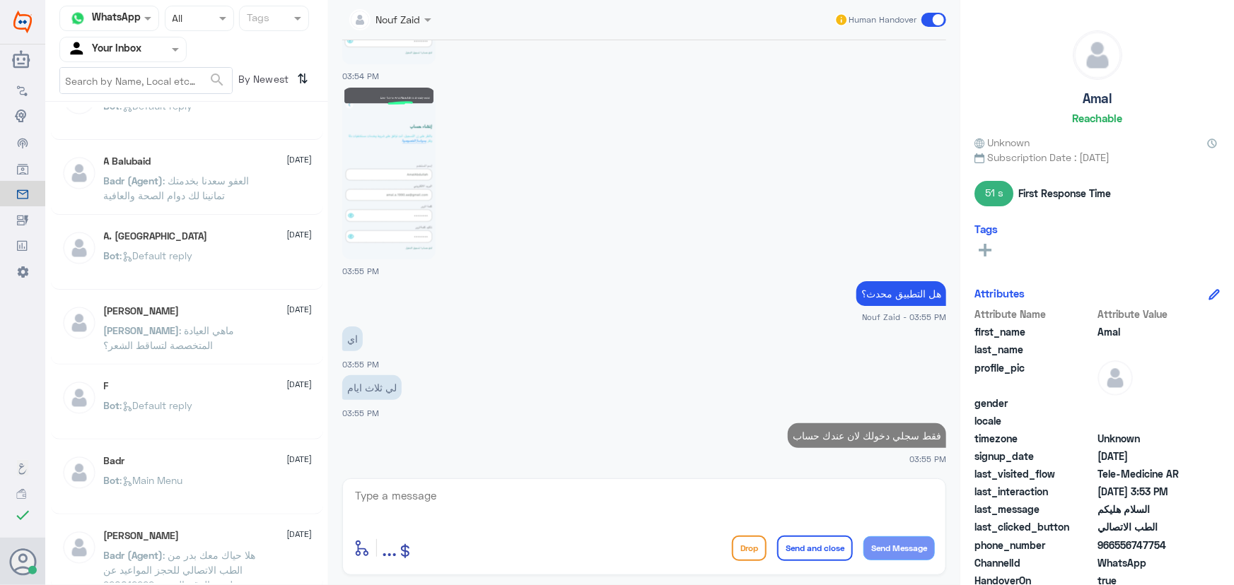
drag, startPoint x: 1114, startPoint y: 546, endPoint x: 1233, endPoint y: 551, distance: 118.9
click at [1233, 551] on div "Amal Reachable Unknown Subscription Date : 10/14/2025 51 s First Response Time …" at bounding box center [1097, 295] width 274 height 590
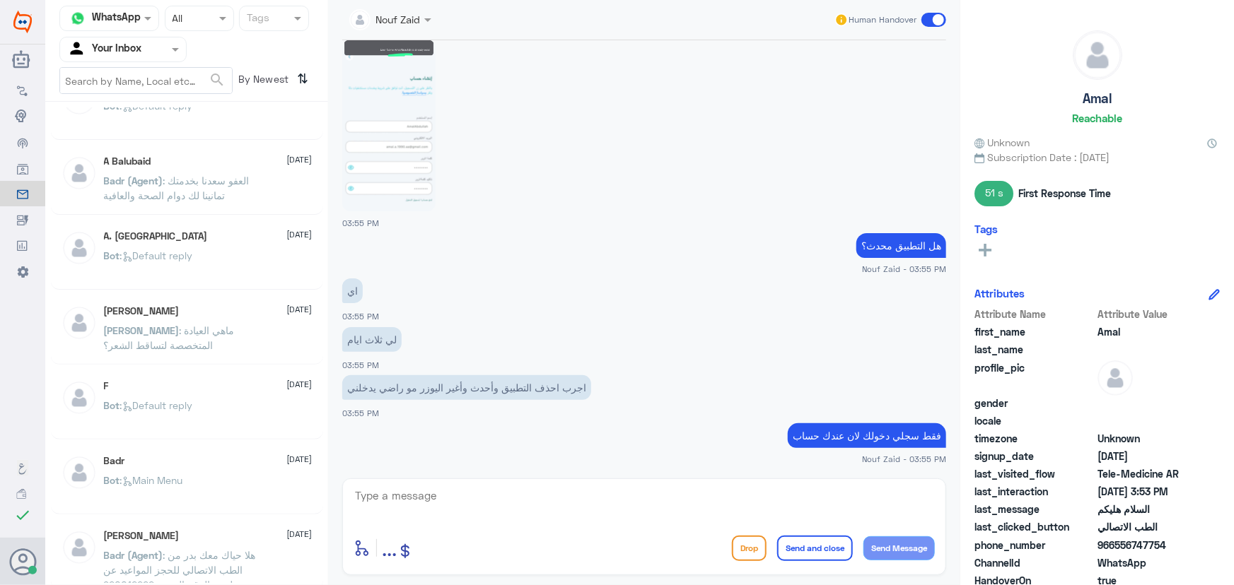
copy span "556747754"
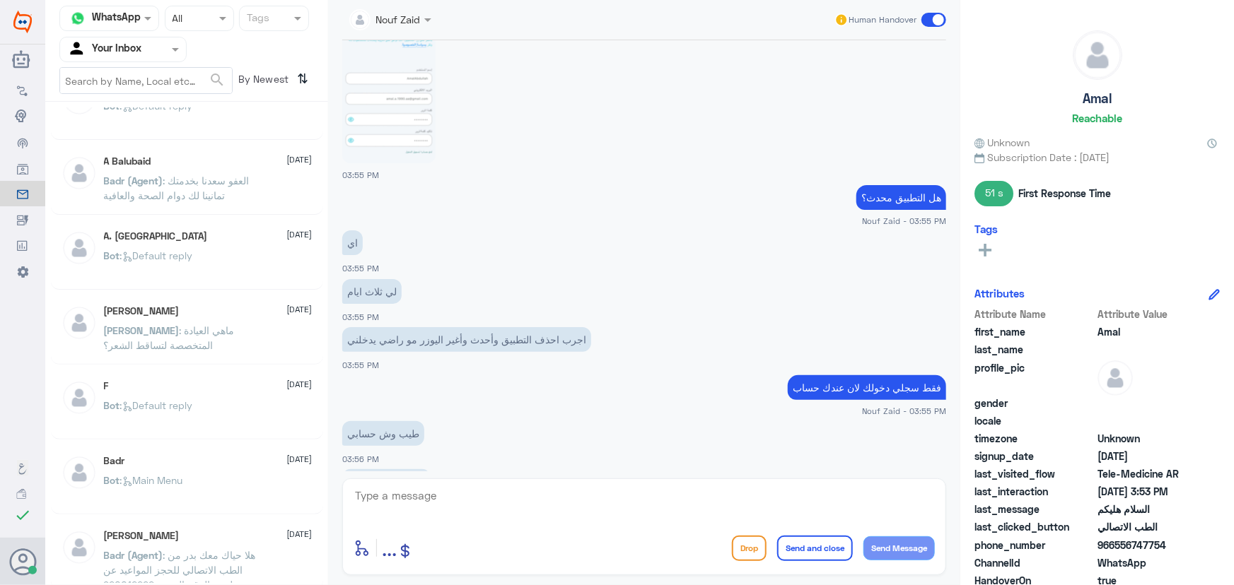
scroll to position [665, 0]
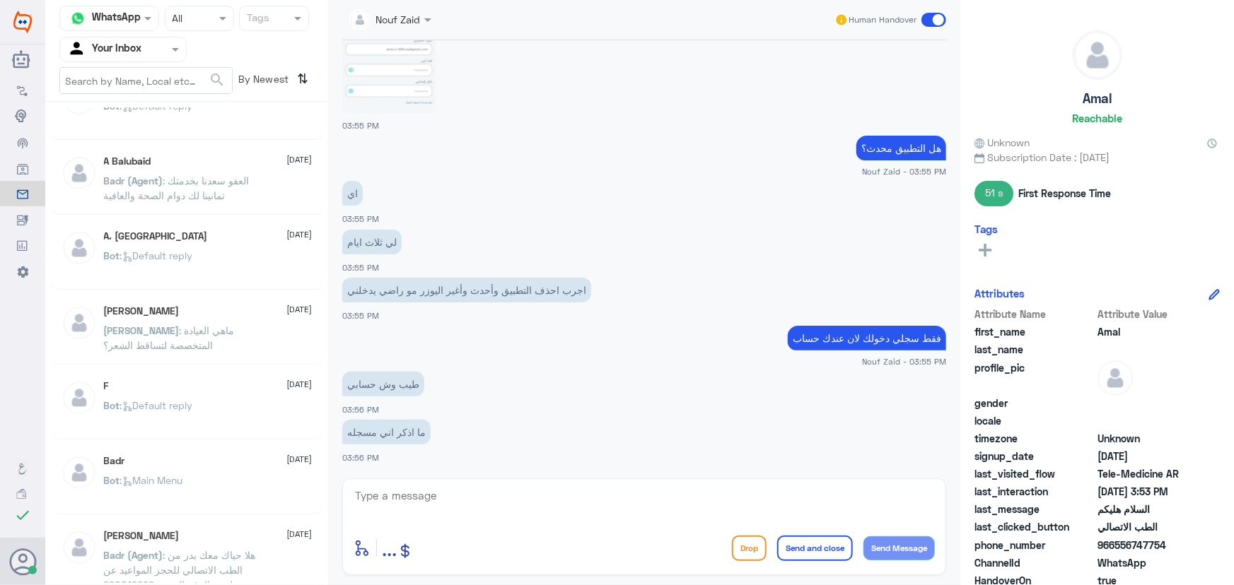
click at [602, 510] on textarea at bounding box center [643, 503] width 581 height 35
click at [879, 507] on textarea "التسجيل برق الهوية" at bounding box center [643, 503] width 581 height 35
click at [806, 493] on textarea "التسجيل برقم الهوية" at bounding box center [643, 503] width 581 height 35
type textarea "التسجيل برقم الهوية"
click at [913, 539] on button "Send Message" at bounding box center [898, 549] width 71 height 24
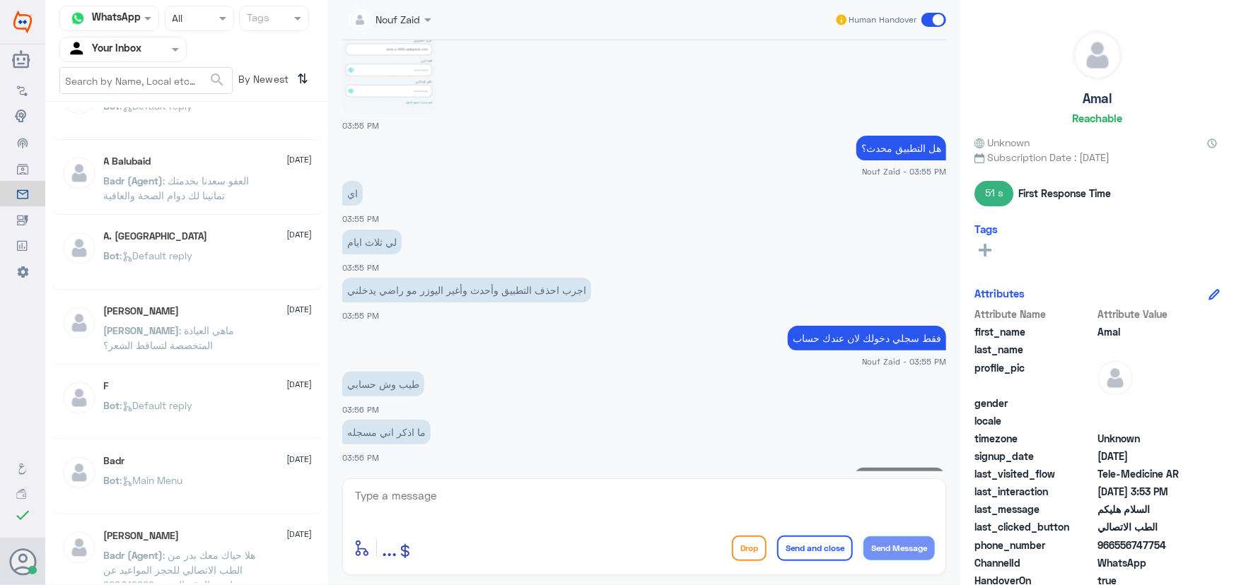
scroll to position [709, 0]
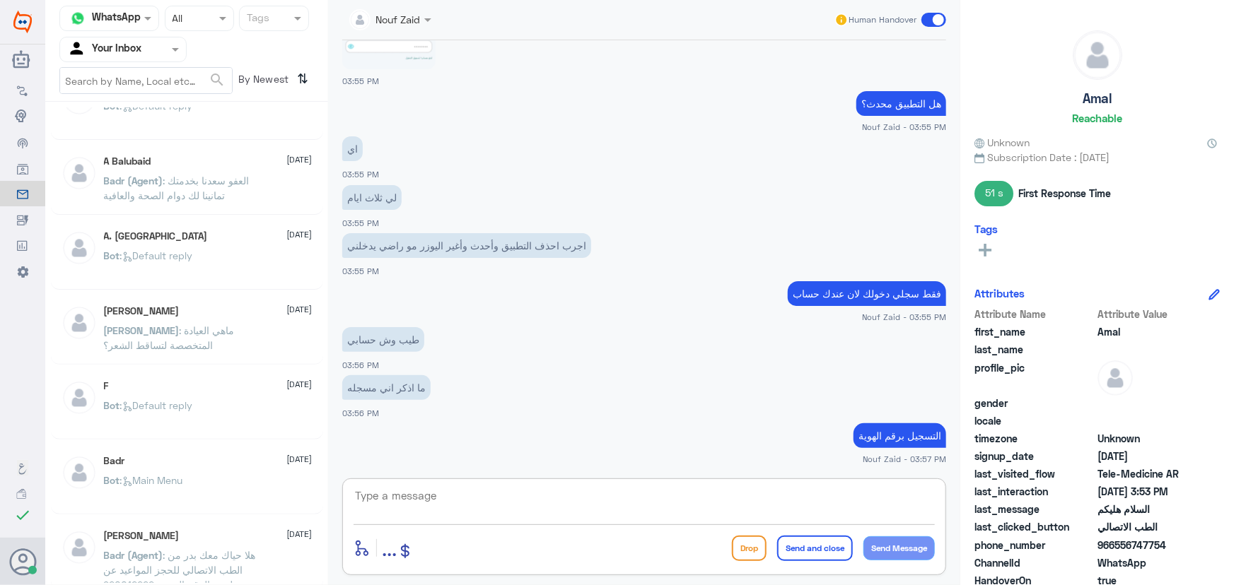
click at [489, 518] on textarea at bounding box center [643, 503] width 581 height 35
type textarea "و"
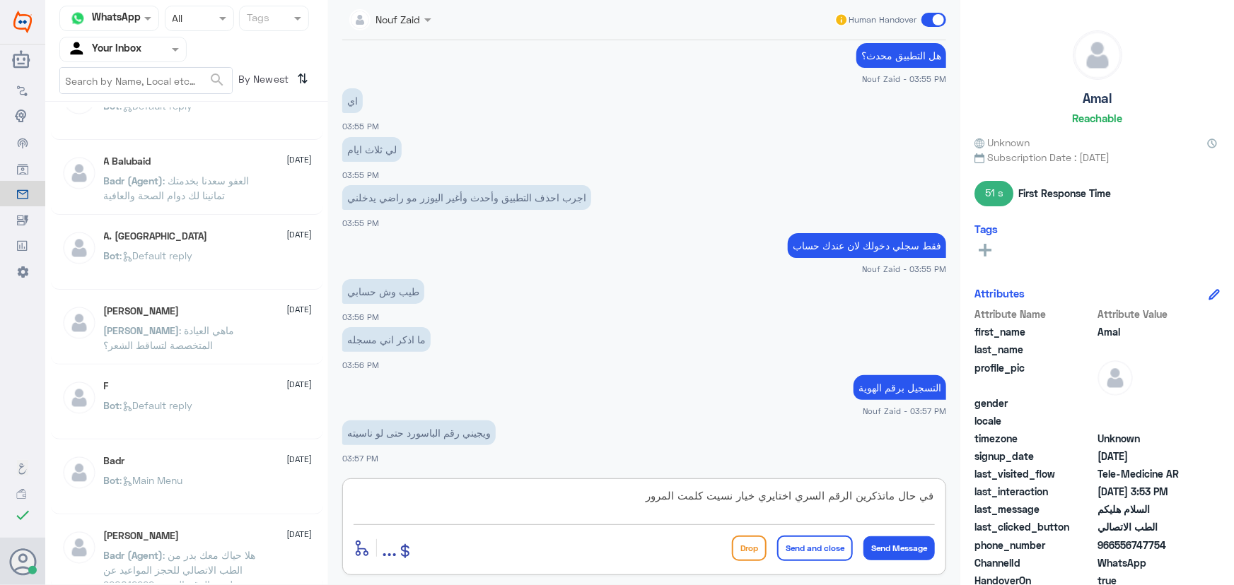
click at [775, 495] on textarea "في حال ماتذكرين الرقم السري اختايري خيار نسيت كلمت المرور" at bounding box center [643, 503] width 581 height 35
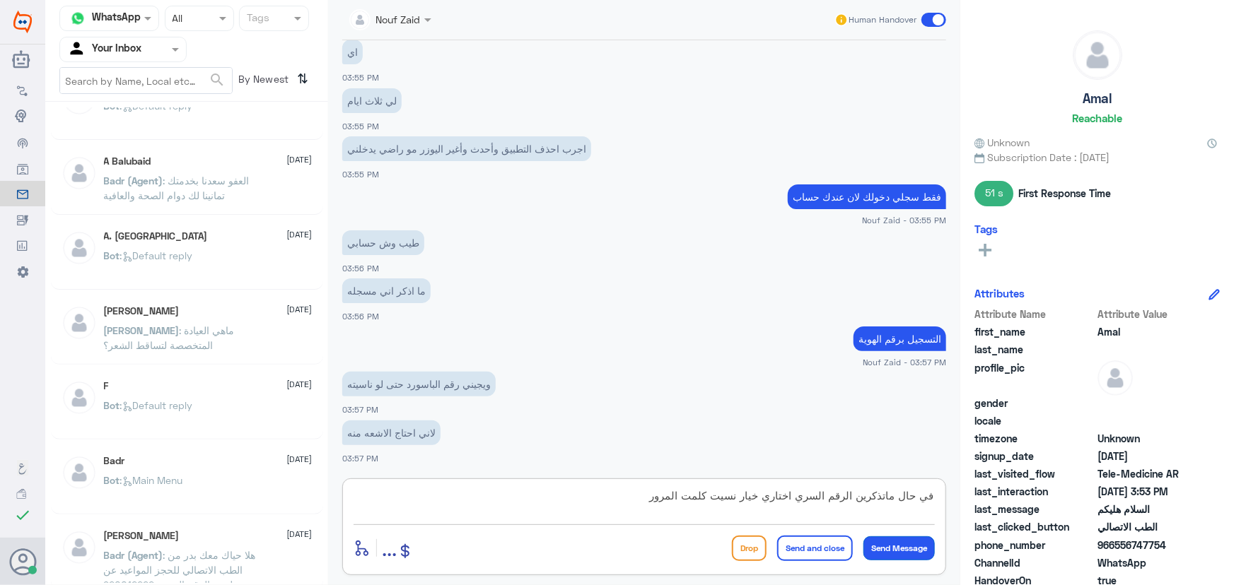
type textarea "في حال ماتذكرين الرقم السري اختاري خيار نسيت كلمت المرور"
click at [917, 556] on button "Send Message" at bounding box center [898, 549] width 71 height 24
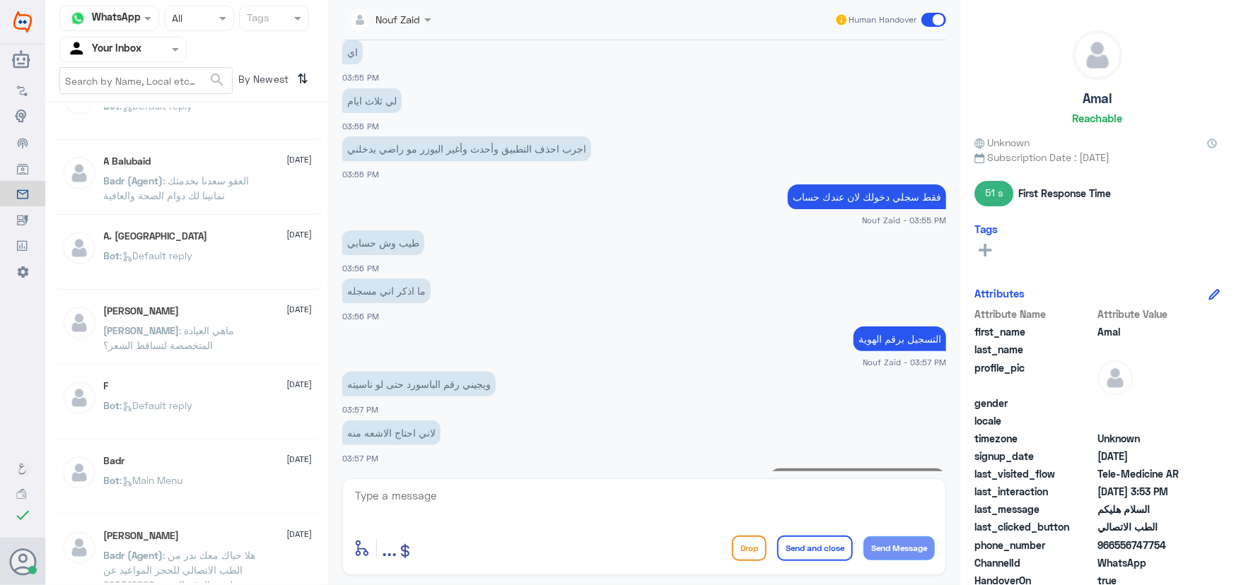
scroll to position [866, 0]
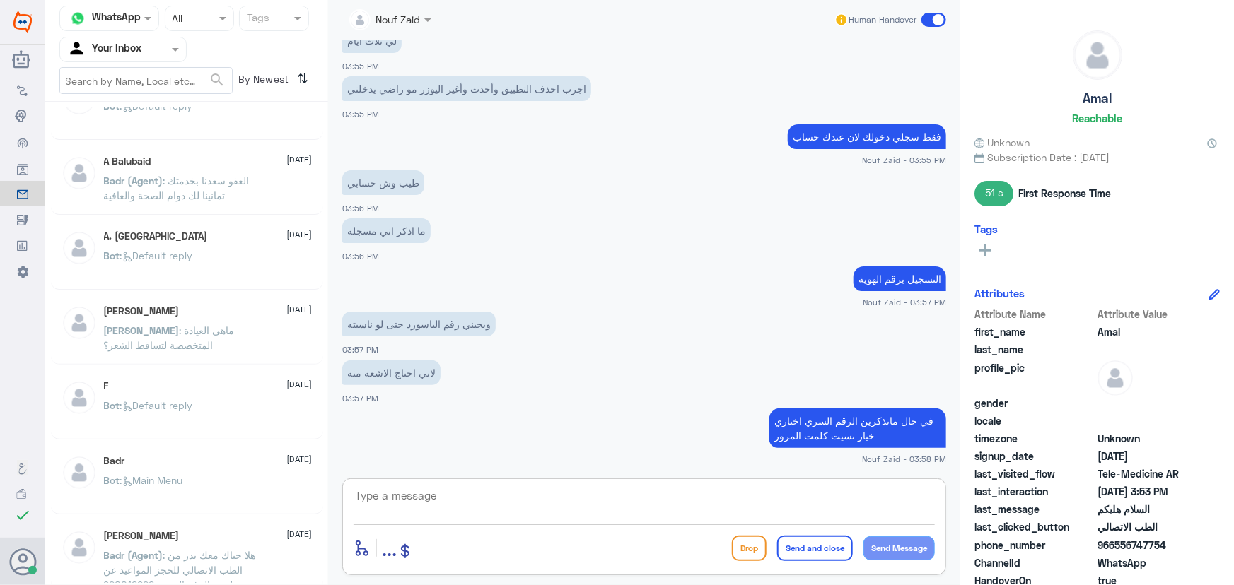
click at [512, 505] on textarea at bounding box center [643, 503] width 581 height 35
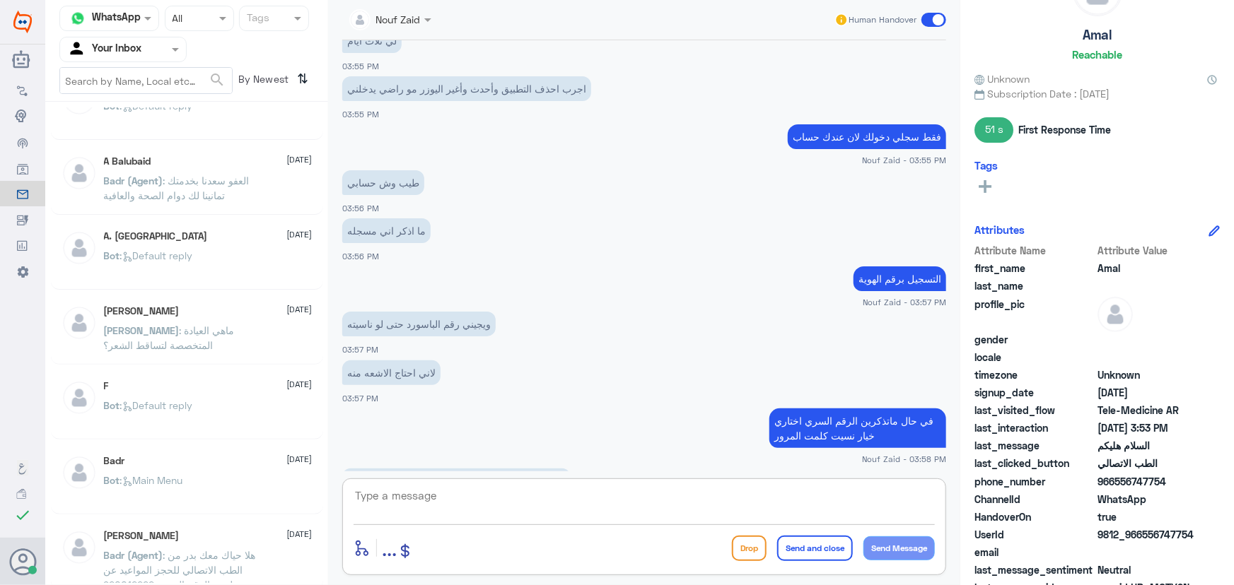
scroll to position [914, 0]
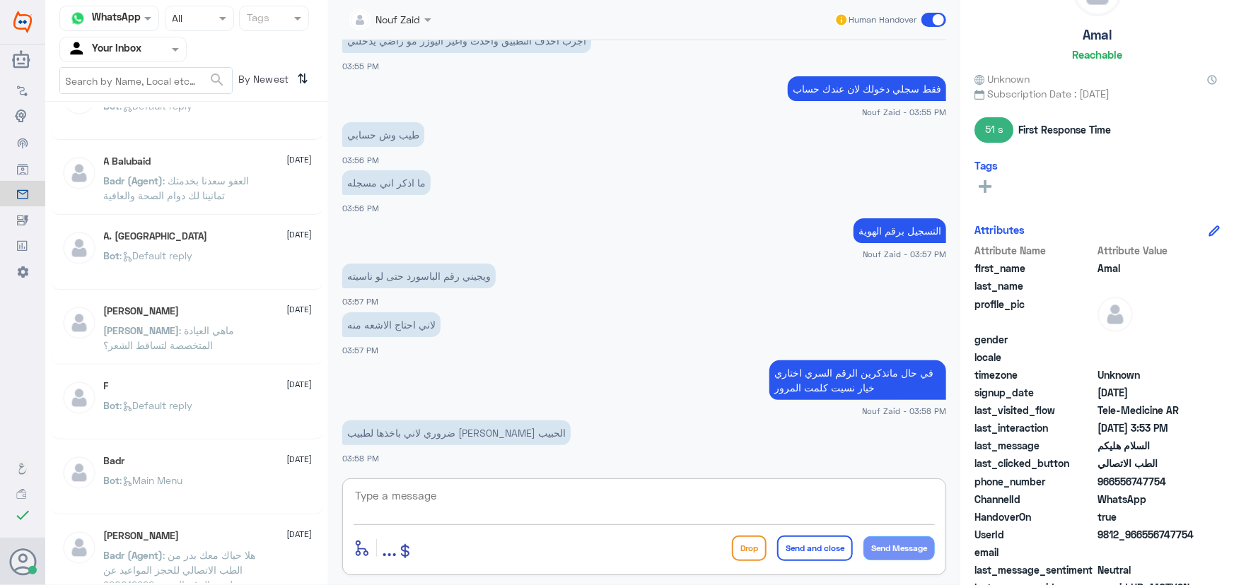
click at [553, 498] on textarea at bounding box center [643, 503] width 581 height 35
drag, startPoint x: 687, startPoint y: 505, endPoint x: 696, endPoint y: 506, distance: 9.3
click at [696, 506] on textarea at bounding box center [643, 503] width 581 height 35
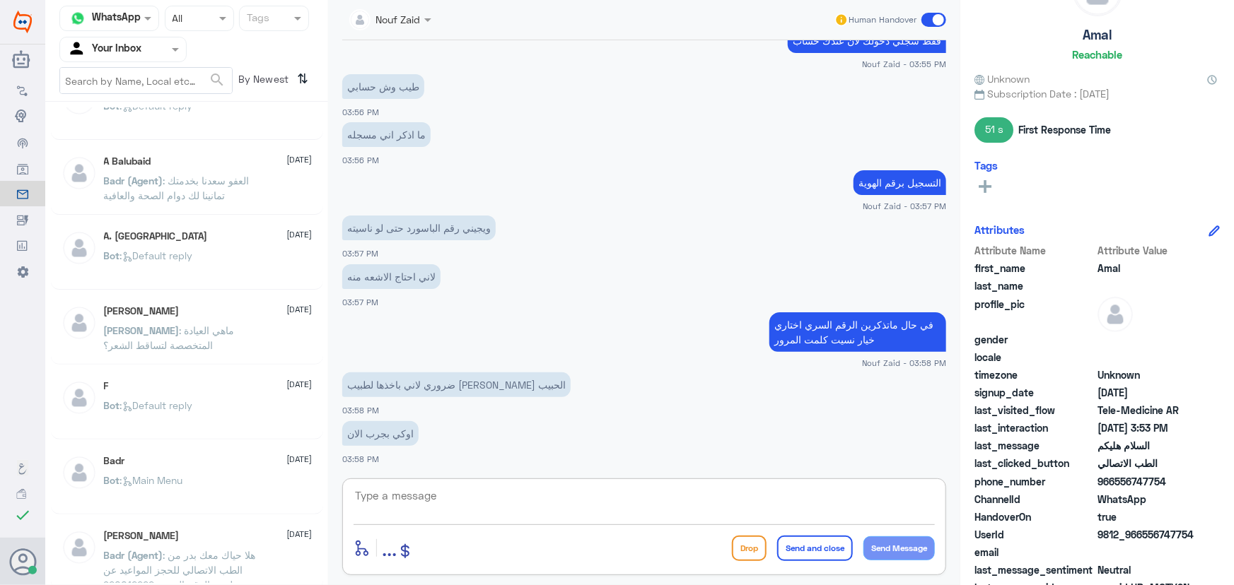
click at [642, 503] on textarea at bounding box center [643, 503] width 581 height 35
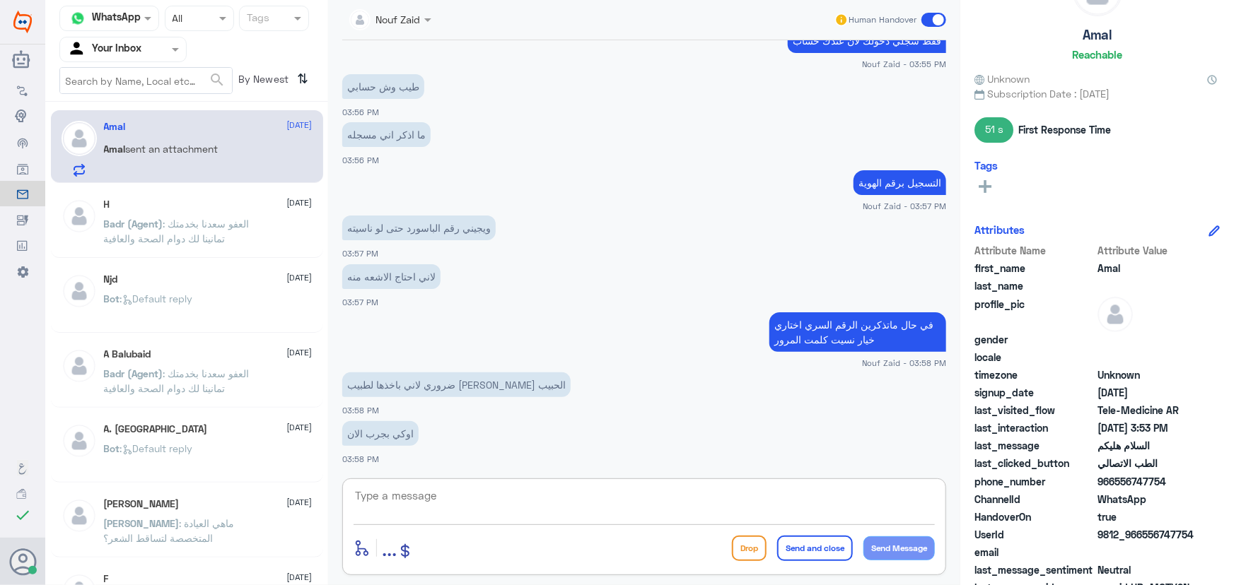
scroll to position [0, 0]
click at [500, 490] on textarea at bounding box center [643, 503] width 581 height 35
click at [469, 487] on textarea at bounding box center [643, 503] width 581 height 35
click at [467, 493] on textarea at bounding box center [643, 503] width 581 height 35
click at [194, 229] on span ": العفو سعدنا بخدمتك تمانينا لك دوام الصحة والعافية" at bounding box center [177, 233] width 146 height 27
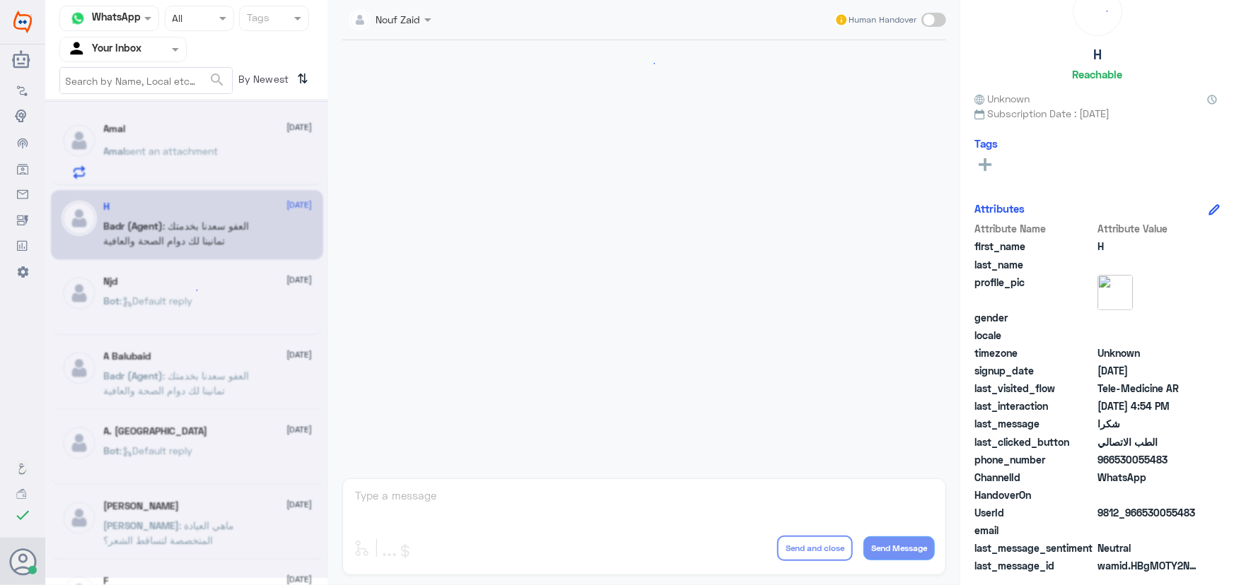
scroll to position [673, 0]
click at [176, 153] on span "sent an attachment" at bounding box center [172, 151] width 93 height 12
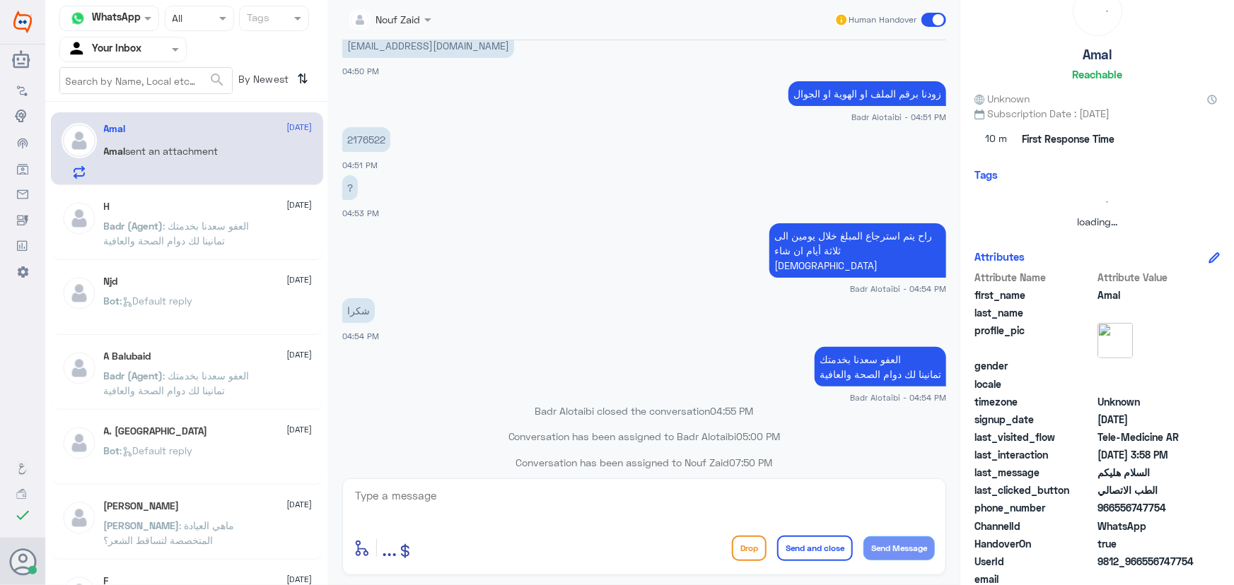
scroll to position [64, 0]
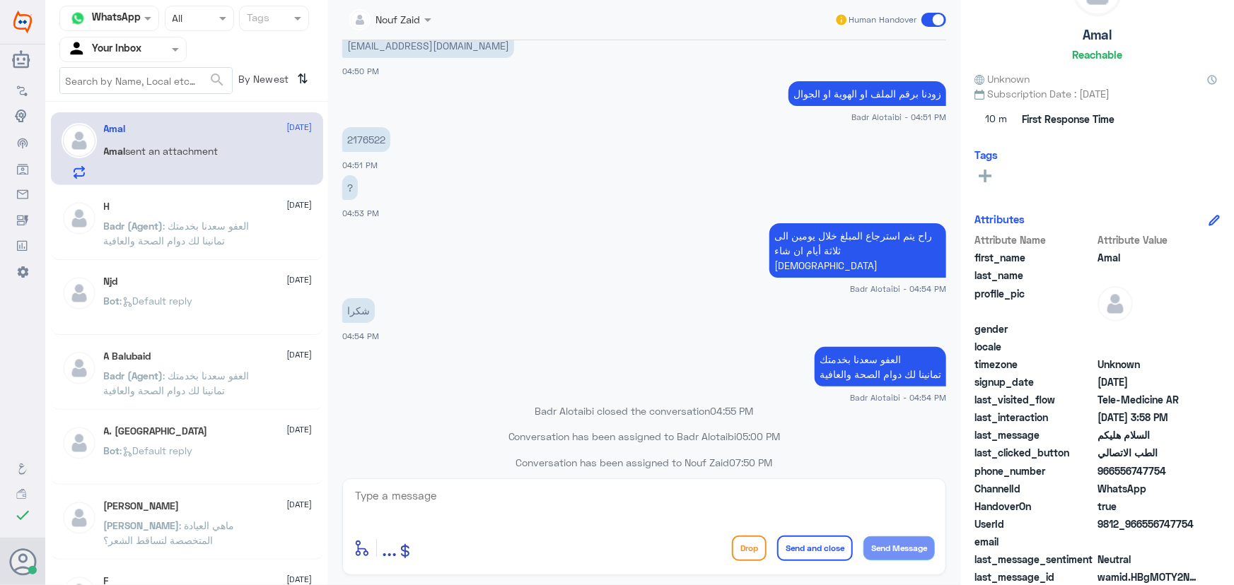
click at [213, 167] on p "Amal sent an attachment" at bounding box center [161, 161] width 115 height 35
click at [505, 486] on textarea at bounding box center [643, 503] width 581 height 35
drag, startPoint x: 505, startPoint y: 486, endPoint x: 402, endPoint y: 417, distance: 124.5
click at [504, 484] on div "enter flow name ... Drop Send and close Send Message" at bounding box center [644, 527] width 604 height 97
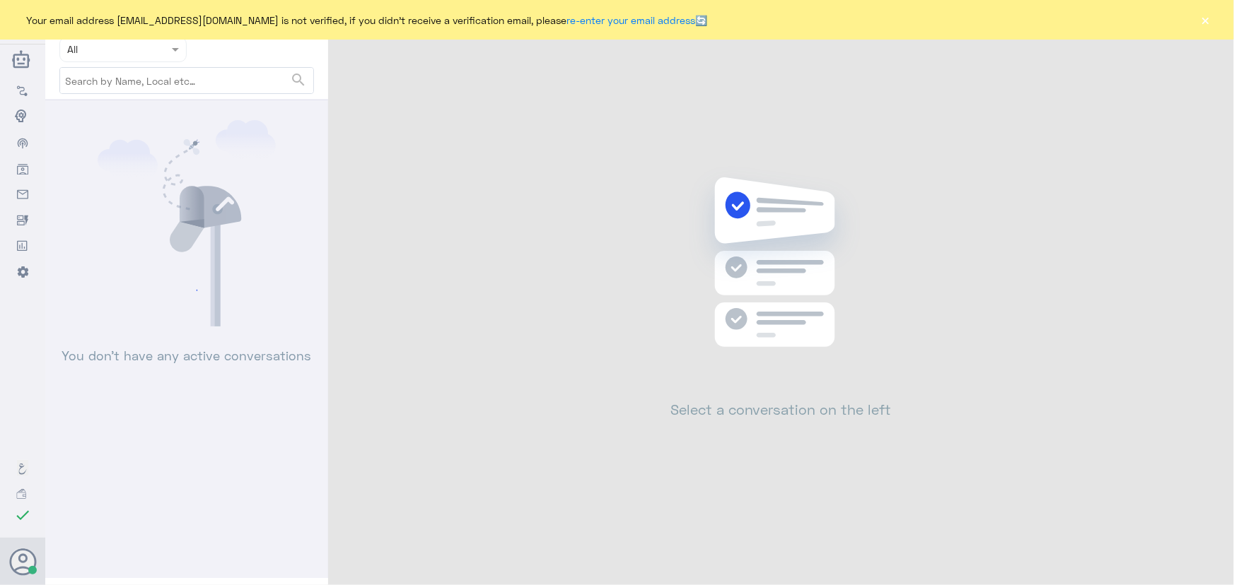
click at [1194, 21] on div "Your email address [EMAIL_ADDRESS][DOMAIN_NAME] is not verified, if you didn't …" at bounding box center [617, 20] width 1234 height 40
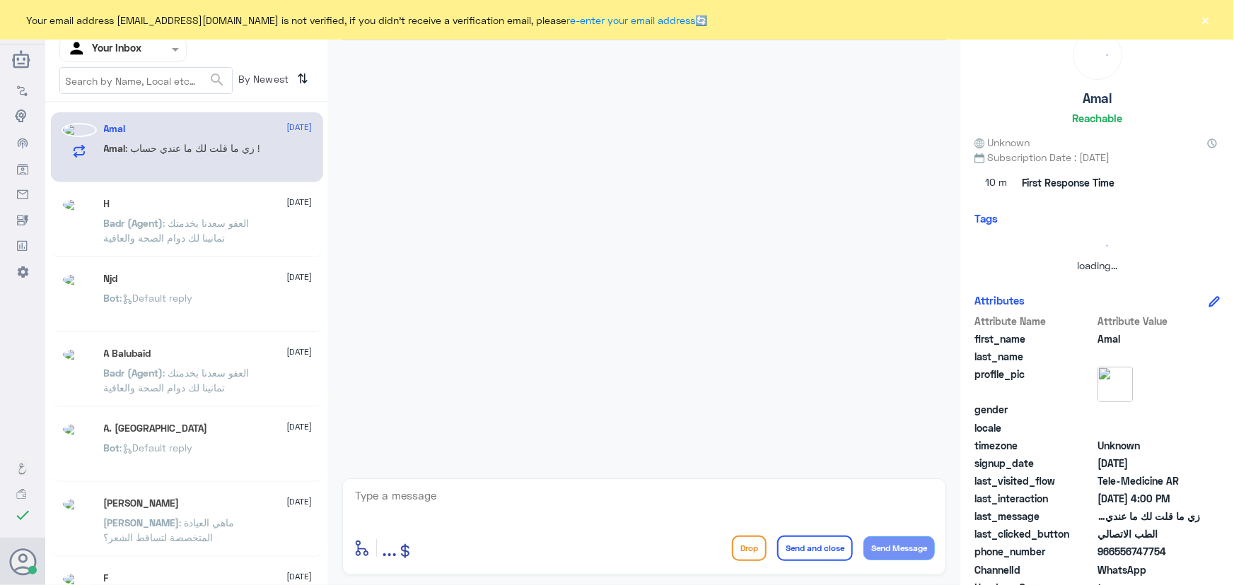
click at [1202, 20] on button "×" at bounding box center [1205, 20] width 14 height 14
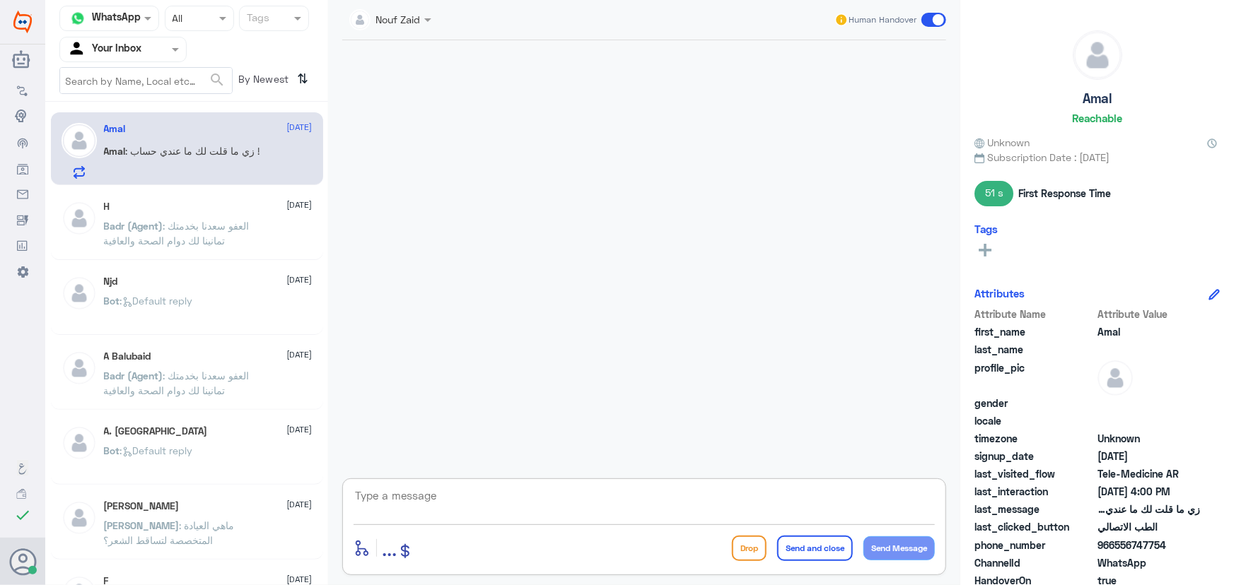
click at [447, 503] on textarea at bounding box center [643, 503] width 581 height 35
click at [190, 134] on div "Amal [DATE]" at bounding box center [208, 129] width 209 height 12
click at [202, 235] on span ": العفو سعدنا بخدمتك تمانينا لك دوام الصحة والعافية" at bounding box center [177, 233] width 146 height 27
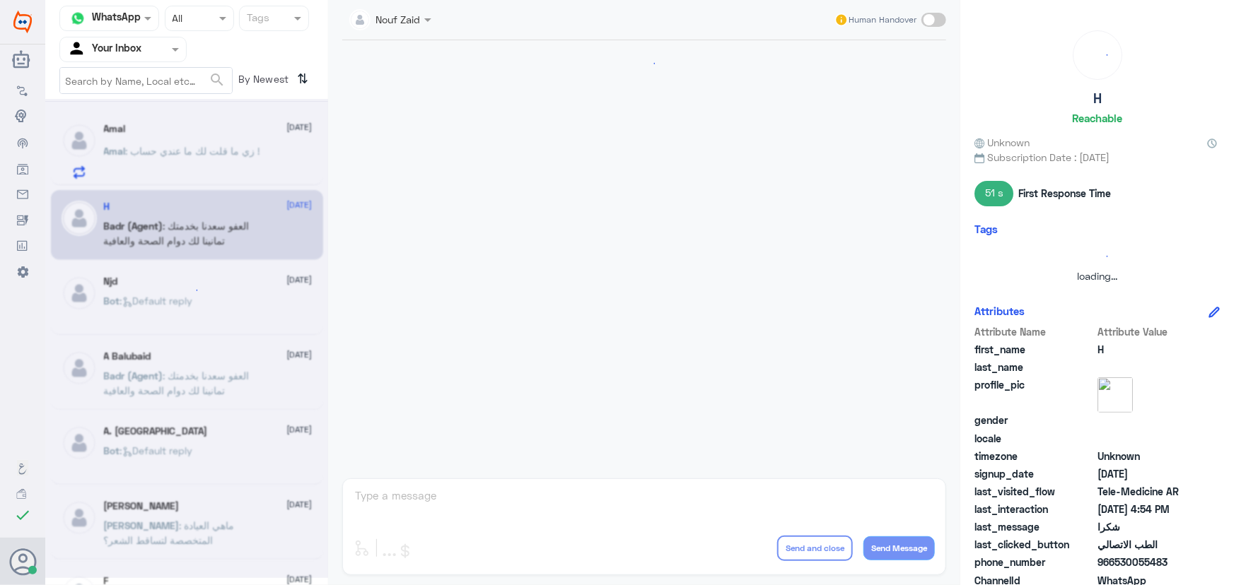
scroll to position [673, 0]
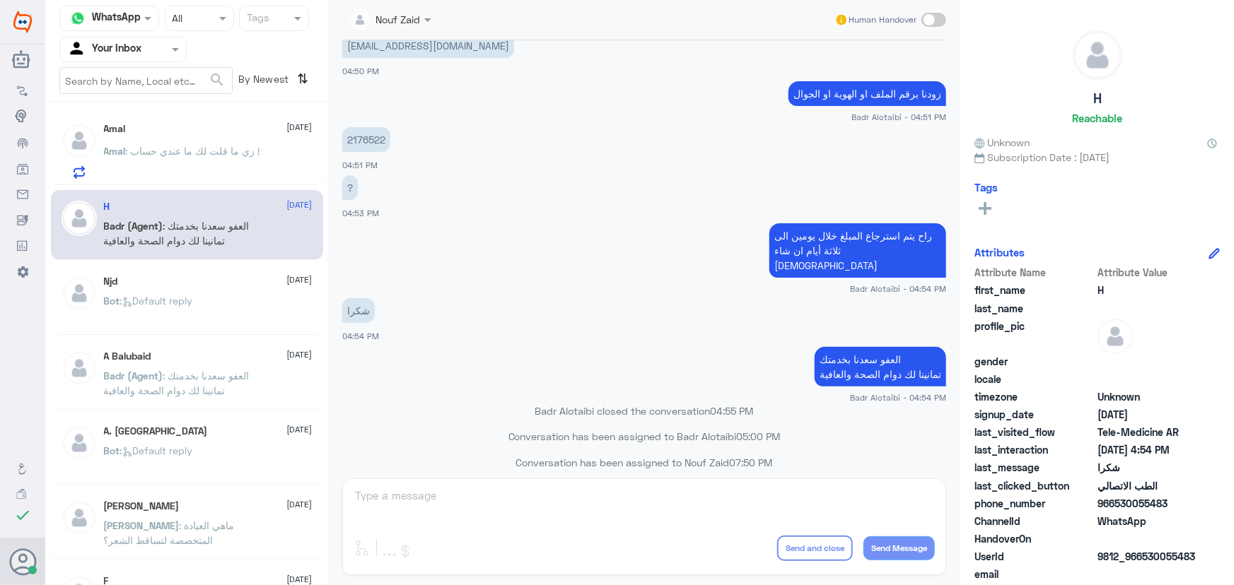
click at [175, 159] on p "Amal : زي ما قلت لك ما عندي حساب !" at bounding box center [182, 161] width 156 height 35
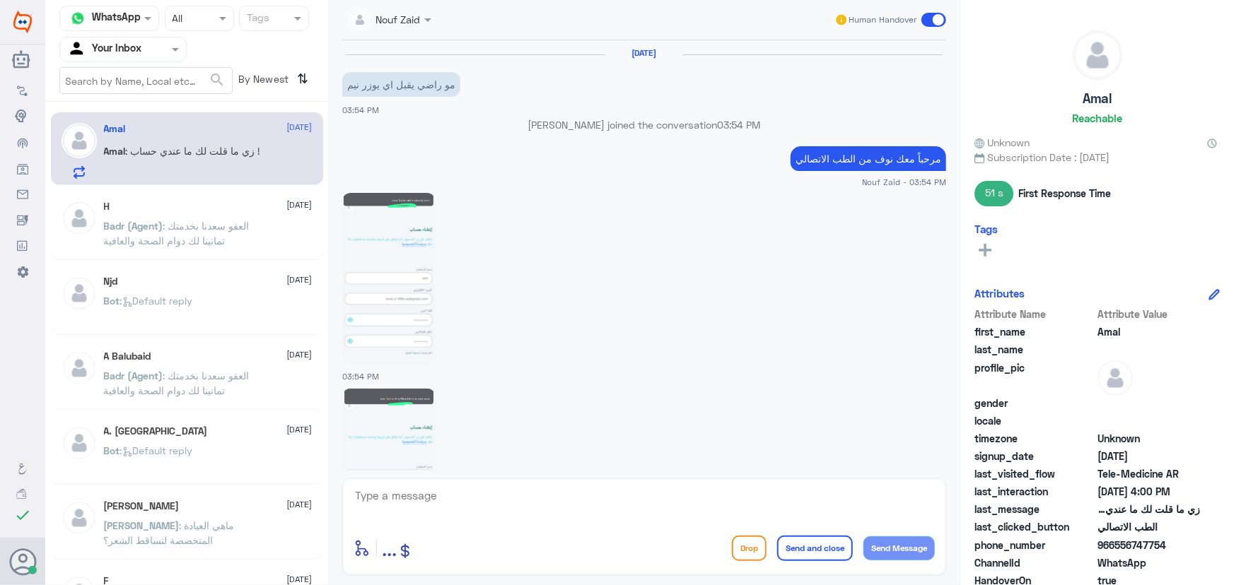
scroll to position [989, 0]
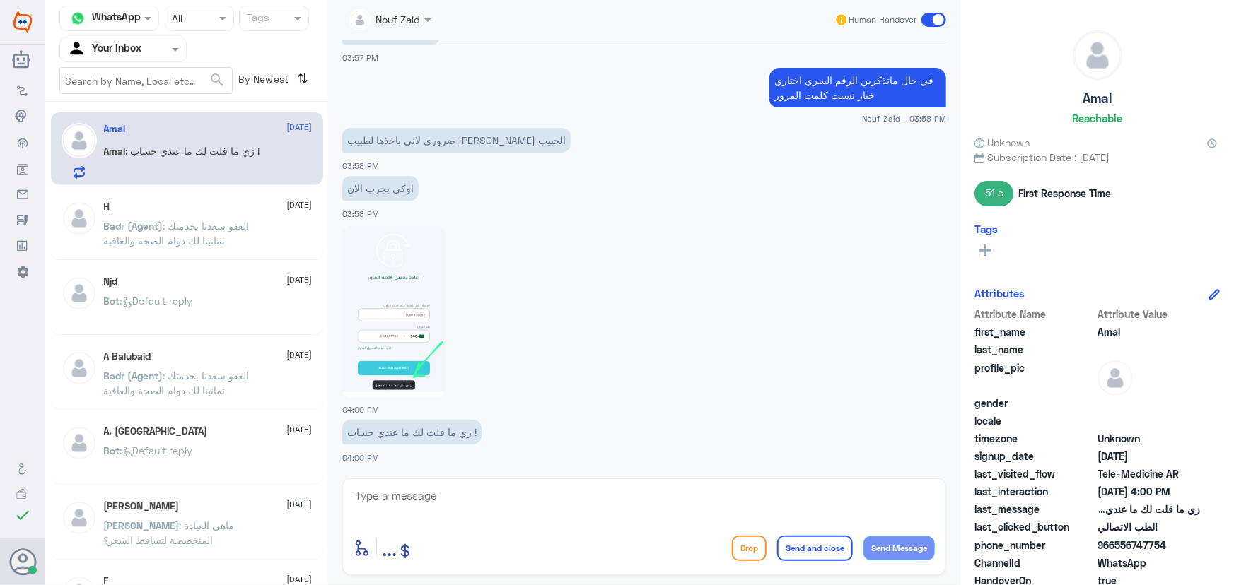
click at [413, 353] on img at bounding box center [393, 312] width 103 height 172
click at [466, 511] on textarea at bounding box center [643, 503] width 581 height 35
click at [595, 508] on textarea at bounding box center [643, 503] width 581 height 35
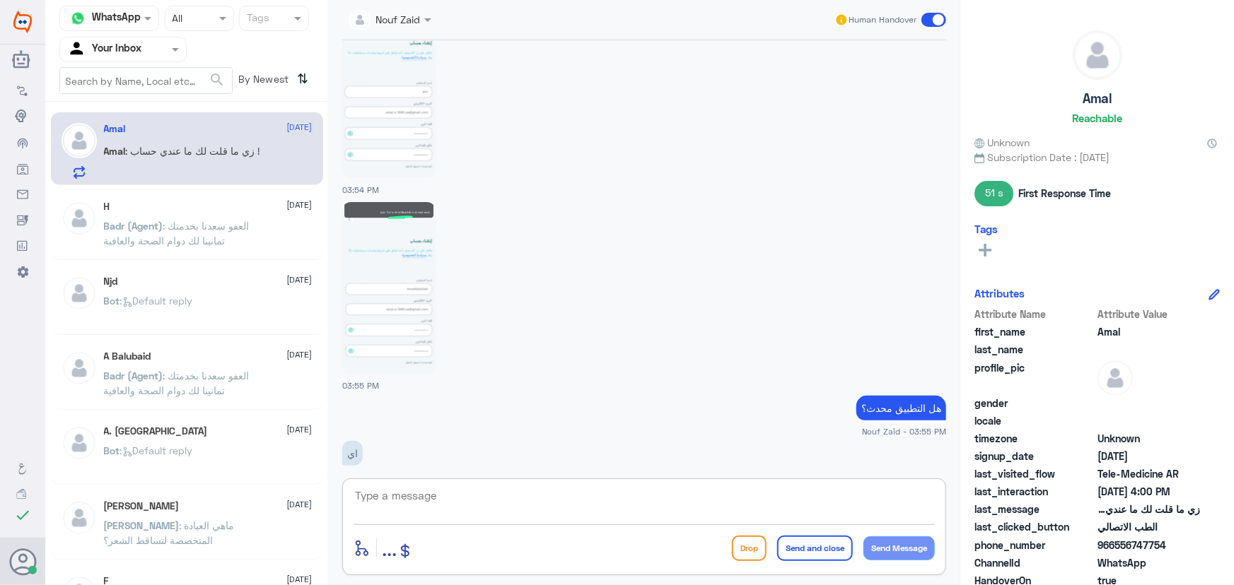
scroll to position [153, 0]
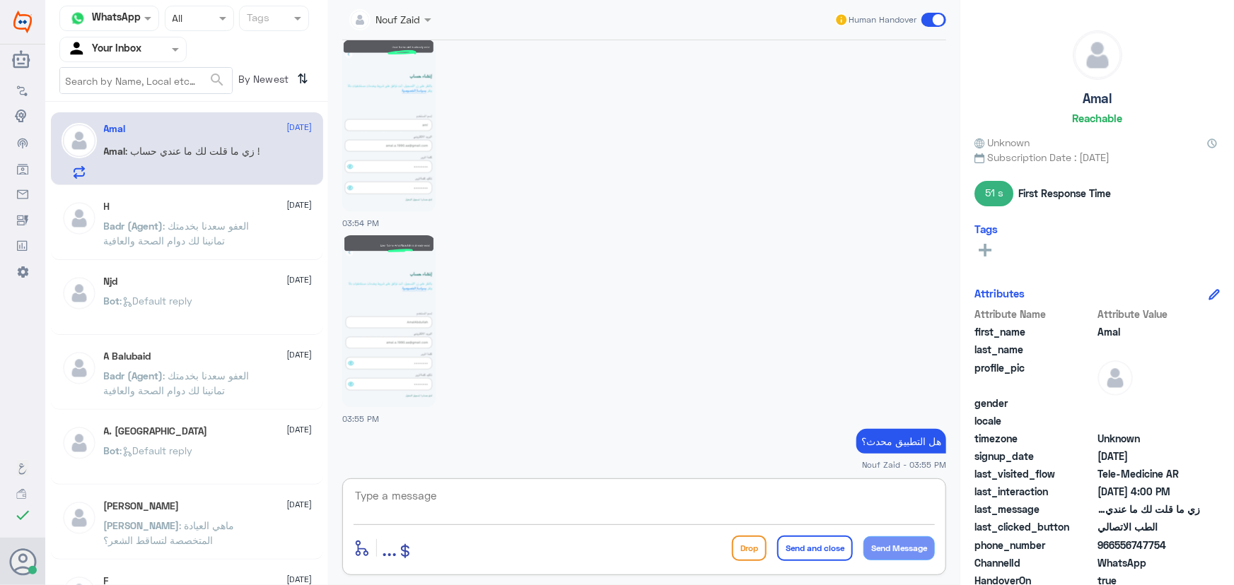
click at [416, 120] on img at bounding box center [388, 126] width 93 height 172
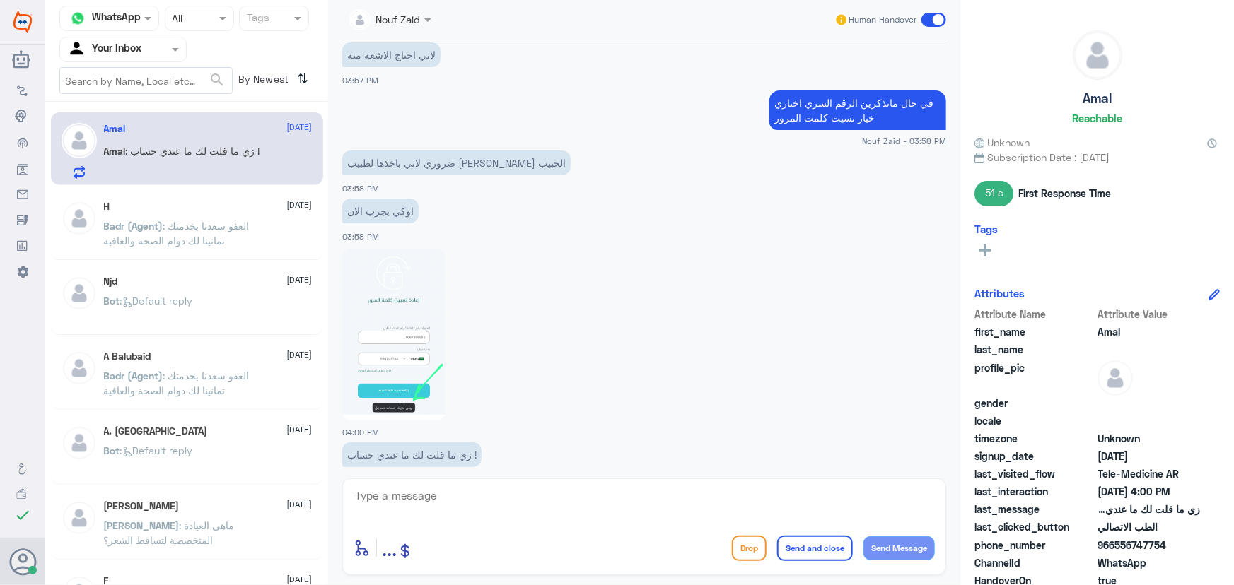
scroll to position [989, 0]
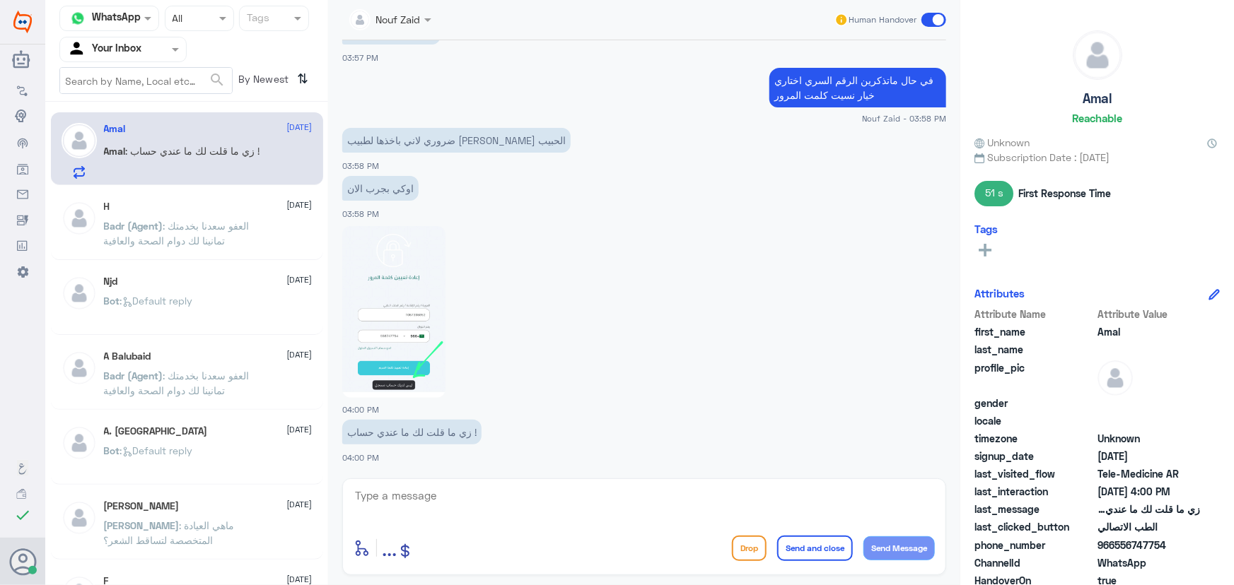
drag, startPoint x: 389, startPoint y: 499, endPoint x: 390, endPoint y: 507, distance: 7.8
click at [390, 503] on textarea at bounding box center [643, 503] width 581 height 35
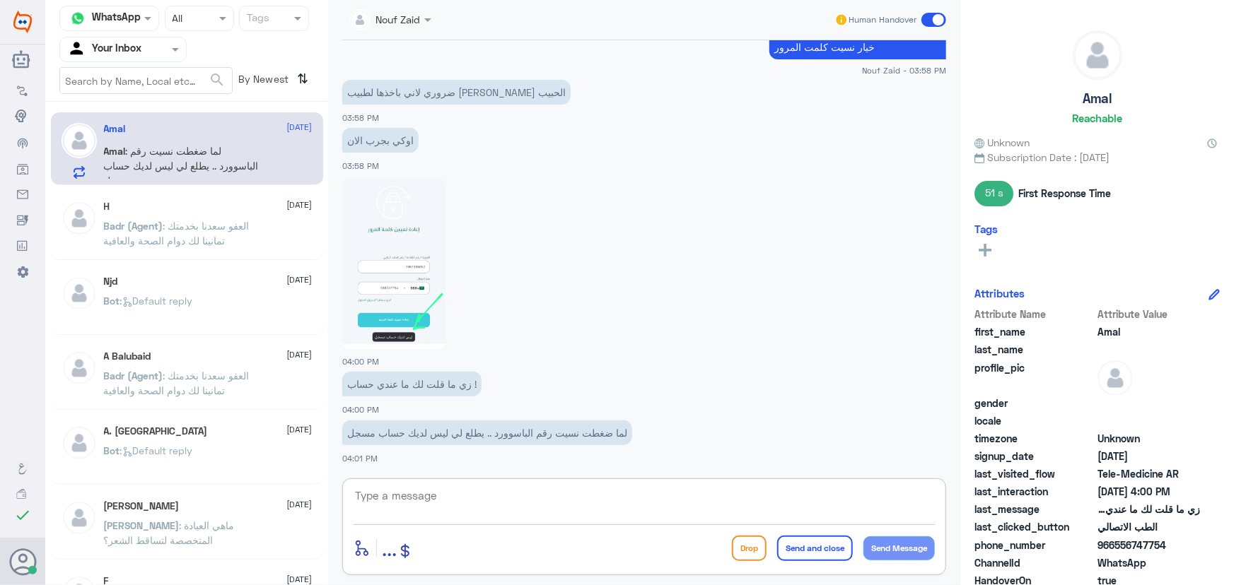
scroll to position [1085, 0]
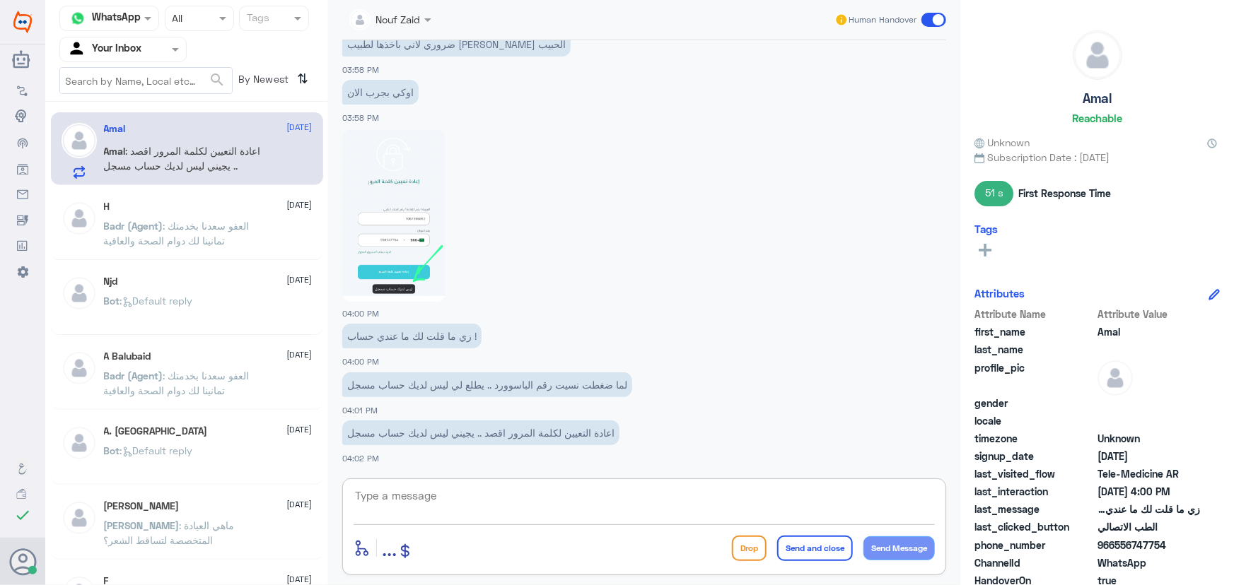
drag, startPoint x: 387, startPoint y: 11, endPoint x: 380, endPoint y: 13, distance: 7.4
click at [382, 12] on input "text" at bounding box center [374, 19] width 51 height 16
click at [522, 400] on div "لما ضغطت نسيت رقم الباسوورد .. يطلع لي ليس لديك حساب مسجل 04:01 PM" at bounding box center [644, 393] width 604 height 48
click at [435, 27] on span at bounding box center [430, 19] width 18 height 15
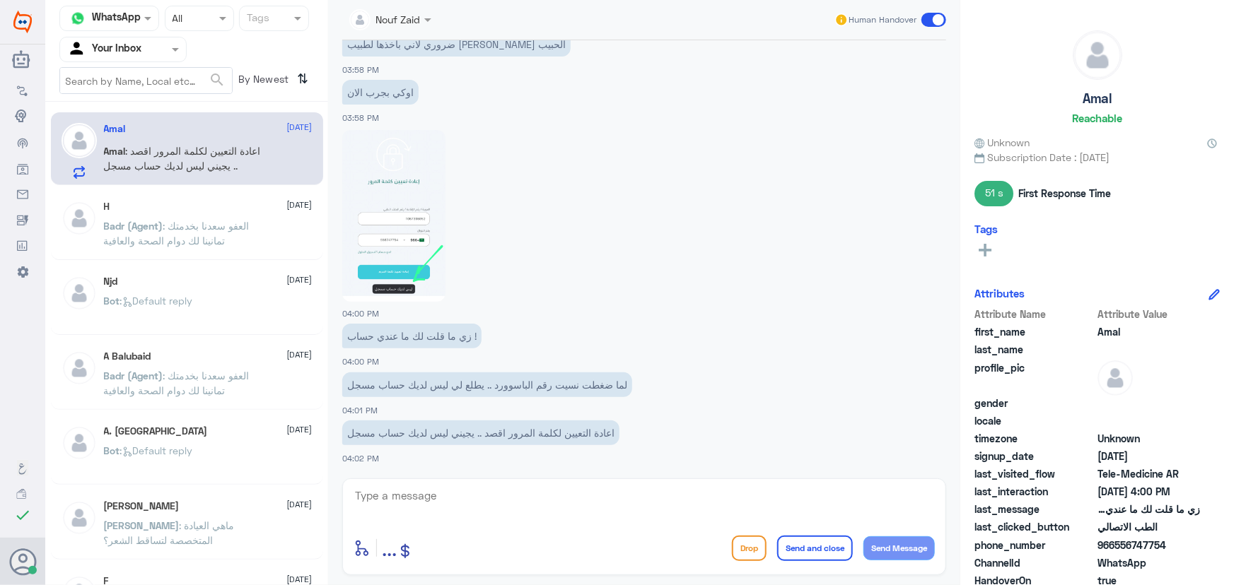
click at [317, 176] on div "Amal [DATE] Amal : اعادة التعيين لكلمة المرور اقصد .. يجيني ليس لديك حساب مسجل" at bounding box center [187, 148] width 272 height 73
click at [405, 27] on div at bounding box center [390, 19] width 96 height 16
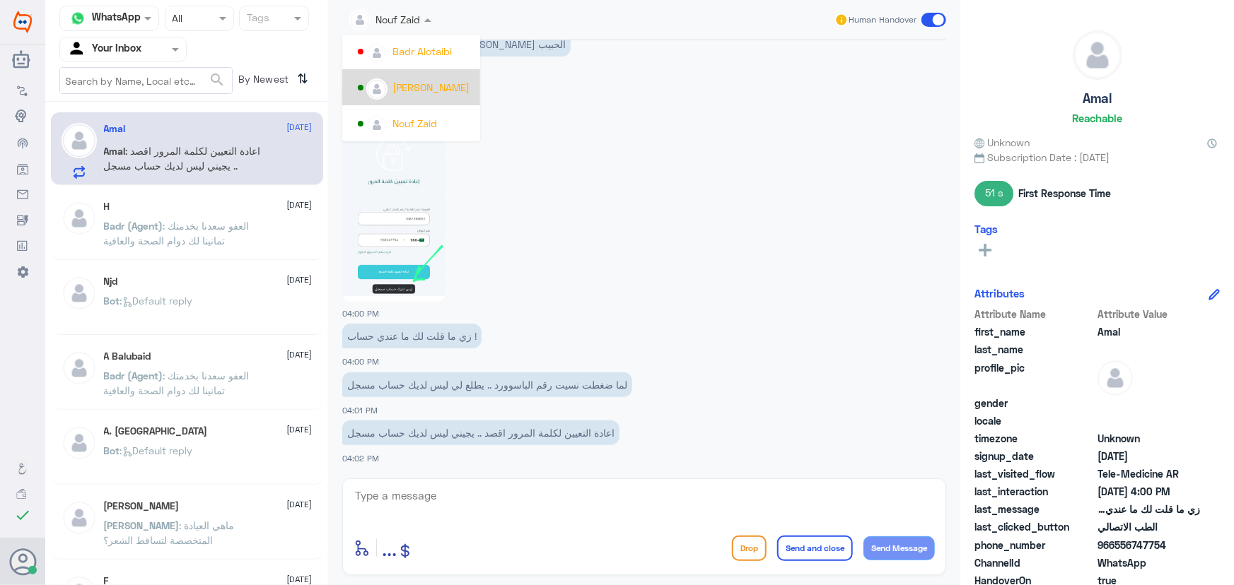
click at [434, 92] on div "[PERSON_NAME]" at bounding box center [430, 87] width 77 height 15
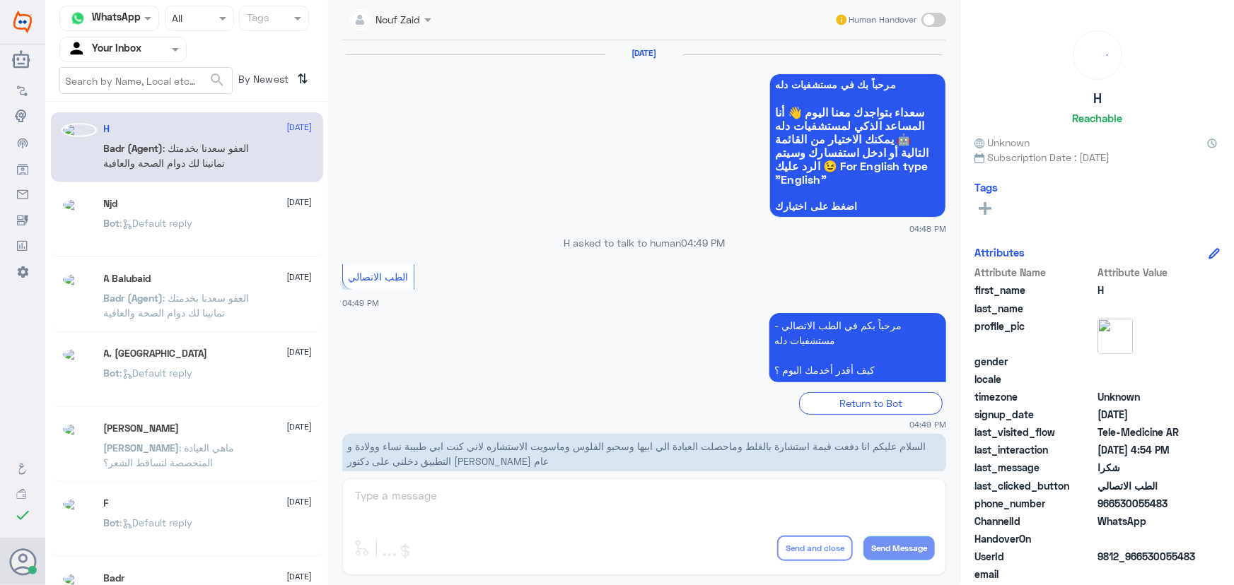
scroll to position [673, 0]
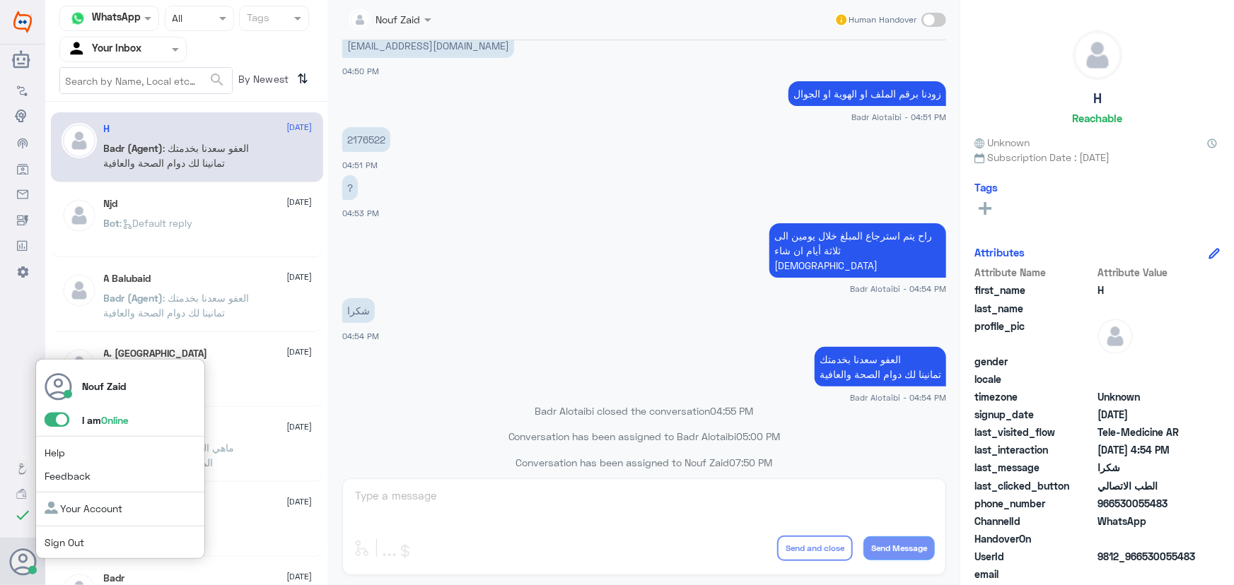
click at [64, 424] on span at bounding box center [57, 420] width 25 height 14
click at [0, 0] on input "checkbox" at bounding box center [0, 0] width 0 height 0
click at [47, 418] on span at bounding box center [57, 420] width 25 height 14
click at [0, 0] on input "checkbox" at bounding box center [0, 0] width 0 height 0
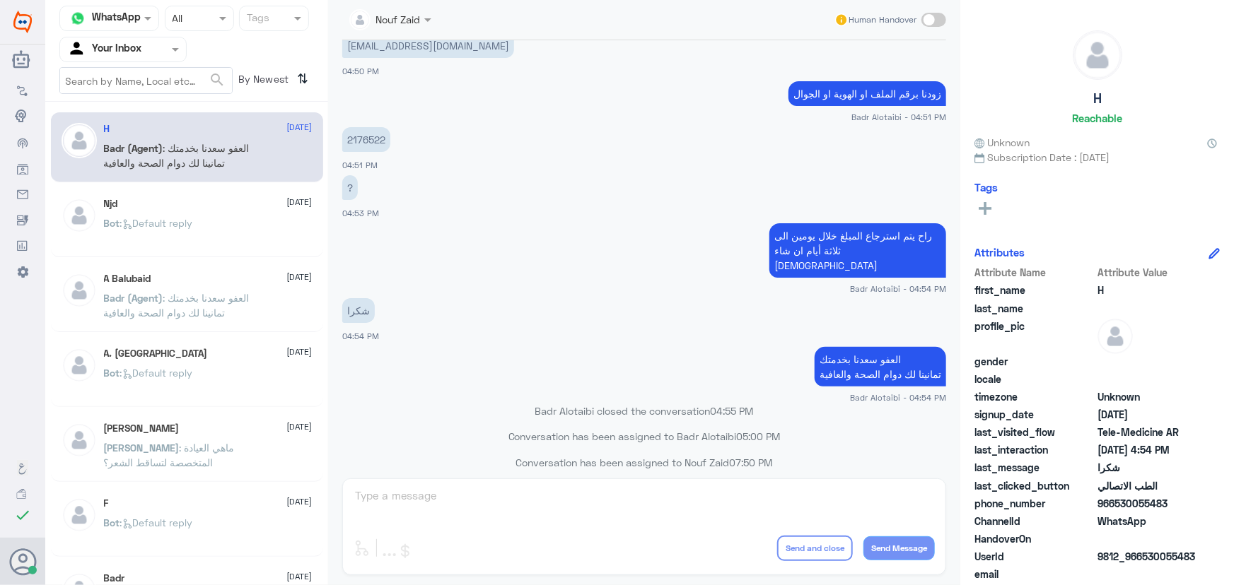
click at [218, 148] on span ": العفو سعدنا بخدمتك تمانينا لك دوام الصحة والعافية" at bounding box center [177, 155] width 146 height 27
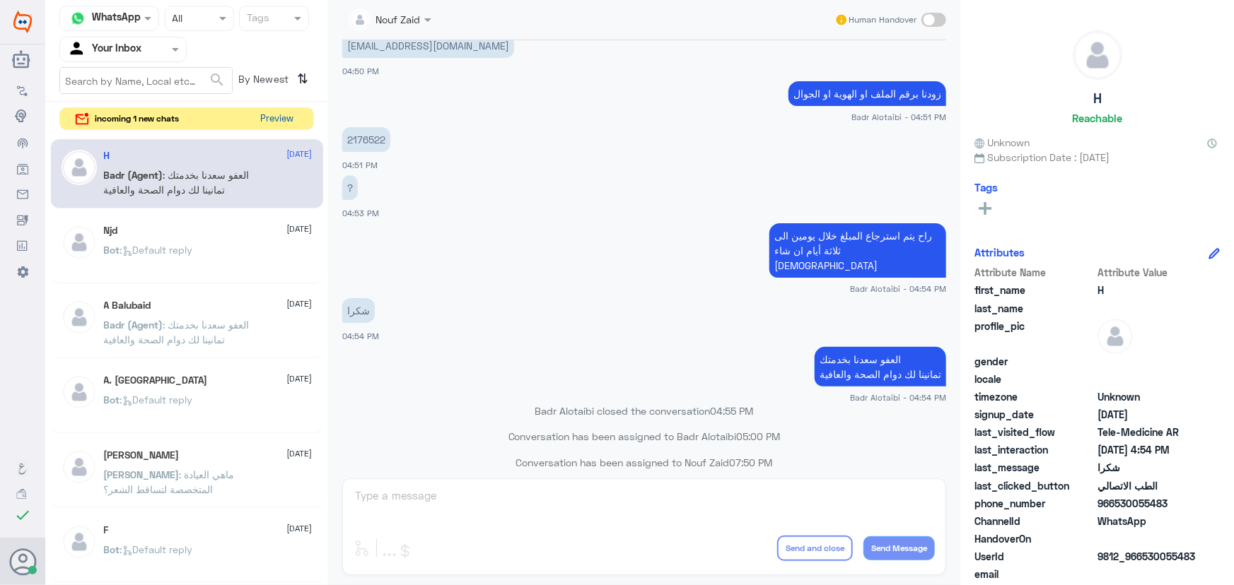
click at [271, 114] on button "Preview" at bounding box center [277, 119] width 44 height 22
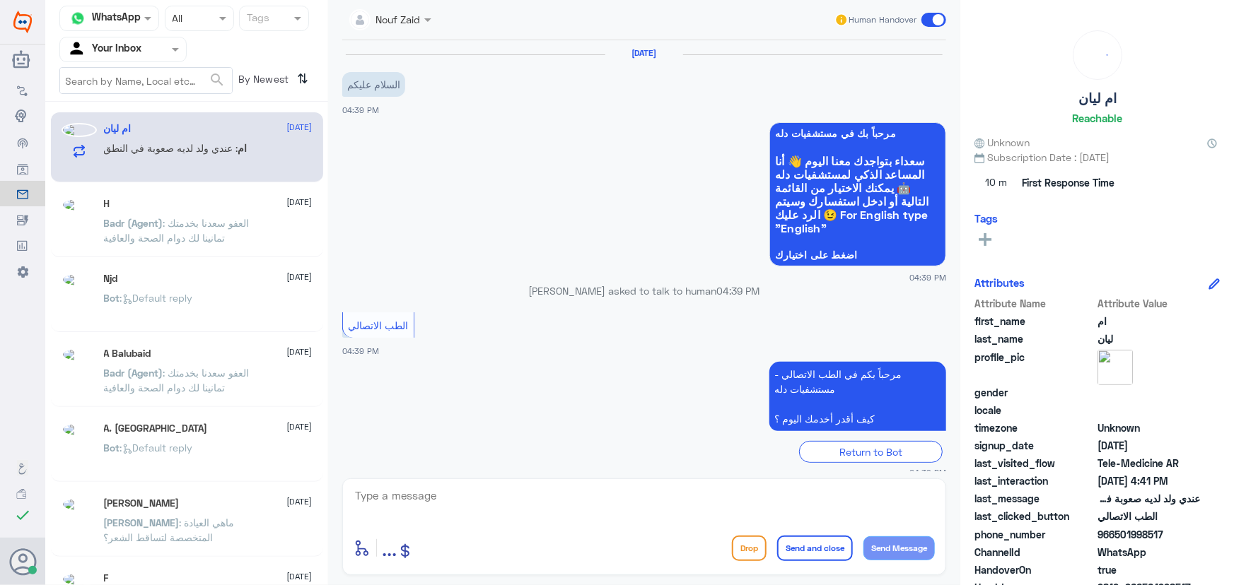
scroll to position [62, 0]
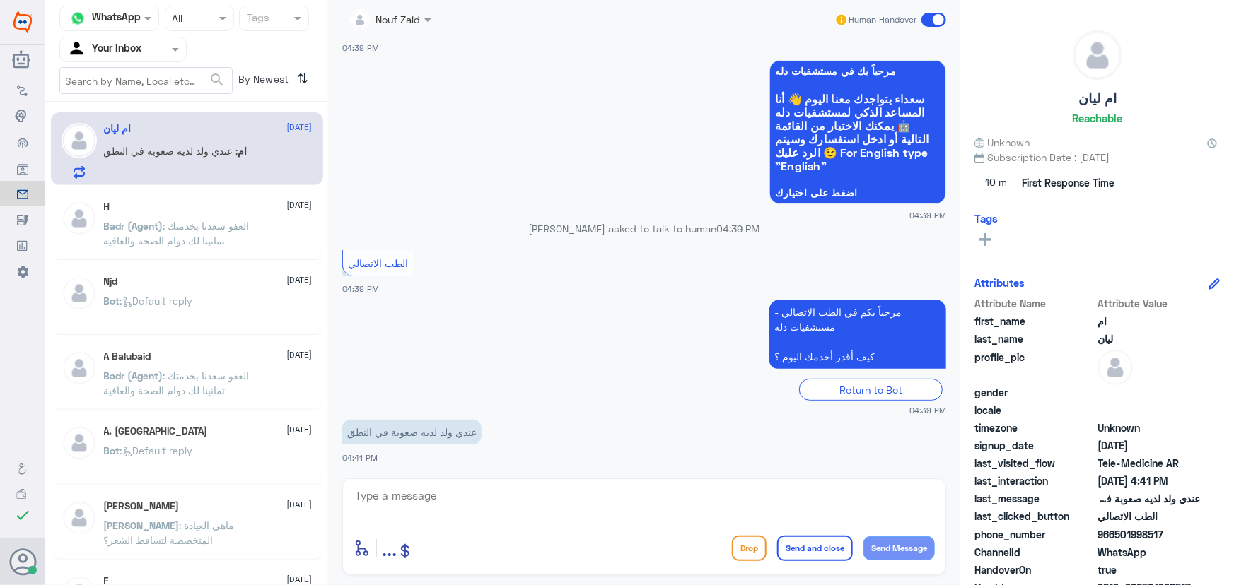
click at [436, 512] on textarea at bounding box center [643, 503] width 581 height 35
paste textarea "مرحباً معك نوف من الطب الاتصالي"
type textarea "مرحباً معك نوف من الطب الاتصالي"
drag, startPoint x: 743, startPoint y: 505, endPoint x: 1036, endPoint y: 505, distance: 292.7
click at [1036, 505] on div "Channel WhatsApp Status × All Tags Agent Filter Your Inbox search By Newest ⇅ ا…" at bounding box center [639, 295] width 1188 height 590
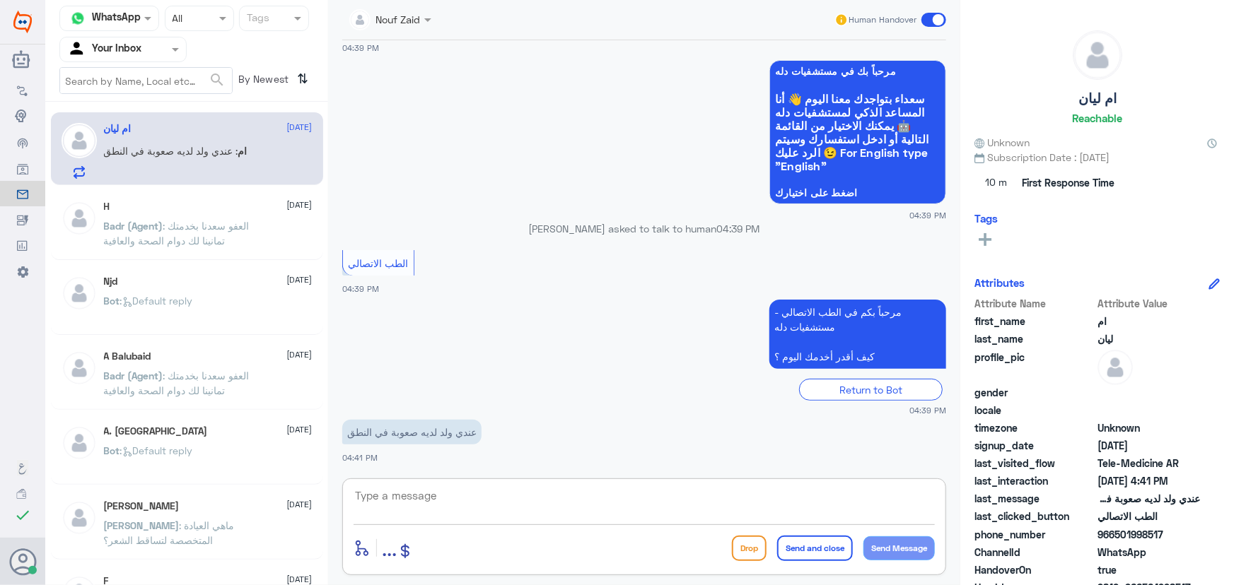
paste textarea "مرحباً معك نوف من الطب الاتصالي كيف اقدر أساعدك؟"
drag, startPoint x: 864, startPoint y: 496, endPoint x: 889, endPoint y: 500, distance: 25.7
click at [889, 500] on textarea "مرحباً معك نوف من الطب الاتصالي كيف اقدر أساعدك؟" at bounding box center [643, 503] width 581 height 35
type textarea "مرحباً معك اميره من الطب الاتصالي كيف اقدر أساعدك؟"
click at [903, 547] on button "Send Message" at bounding box center [898, 549] width 71 height 24
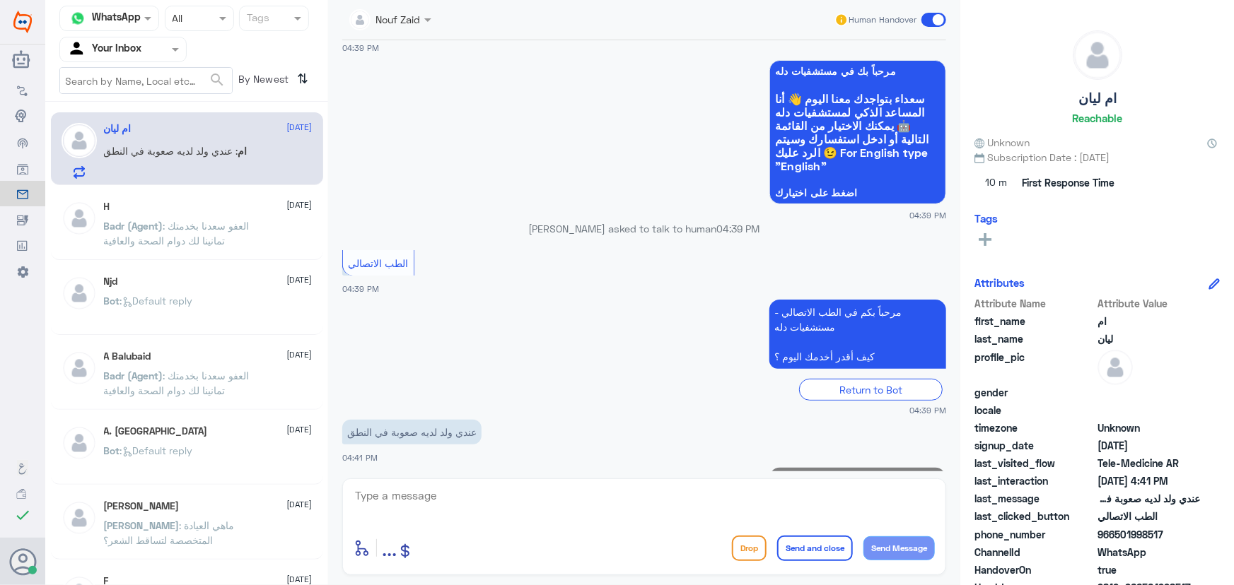
scroll to position [122, 0]
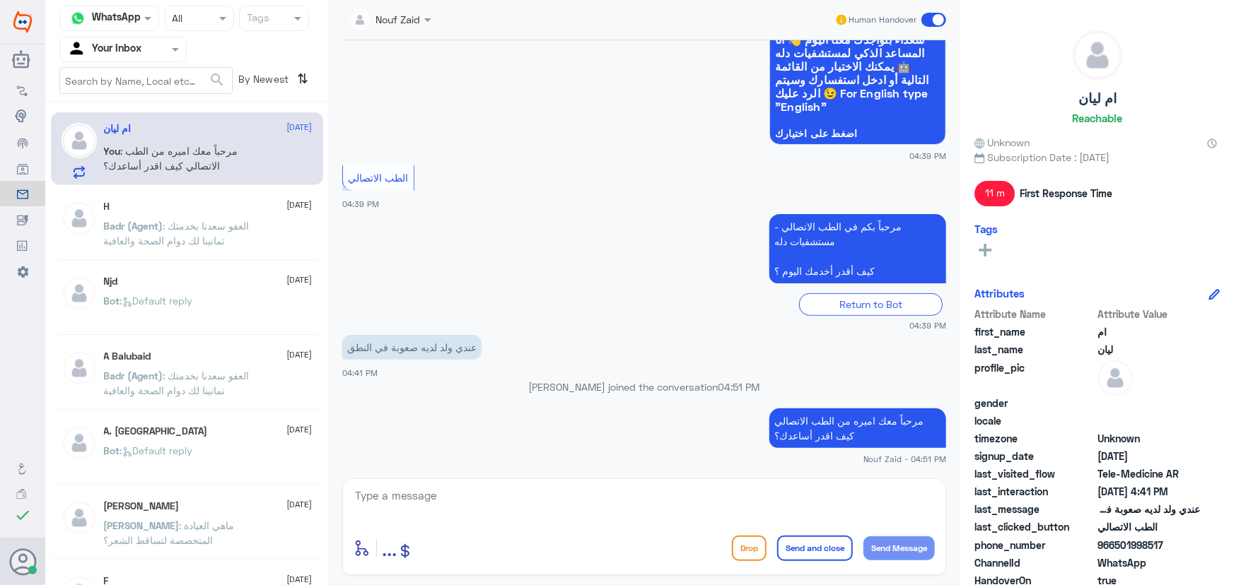
click at [238, 139] on div "ام ليان [DATE] You : مرحباً معك اميره من الطب الاتصالي كيف اقدر أساعدك؟" at bounding box center [208, 151] width 209 height 56
click at [124, 237] on span ": العفو سعدنا بخدمتك تمانينا لك دوام الصحة والعافية" at bounding box center [177, 233] width 146 height 27
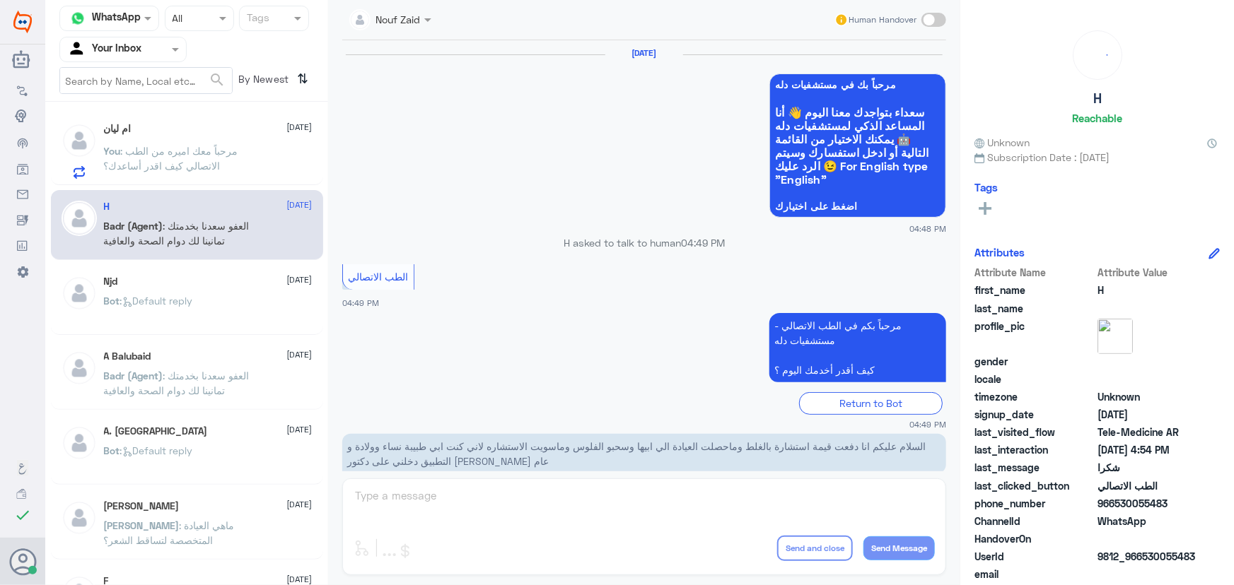
scroll to position [673, 0]
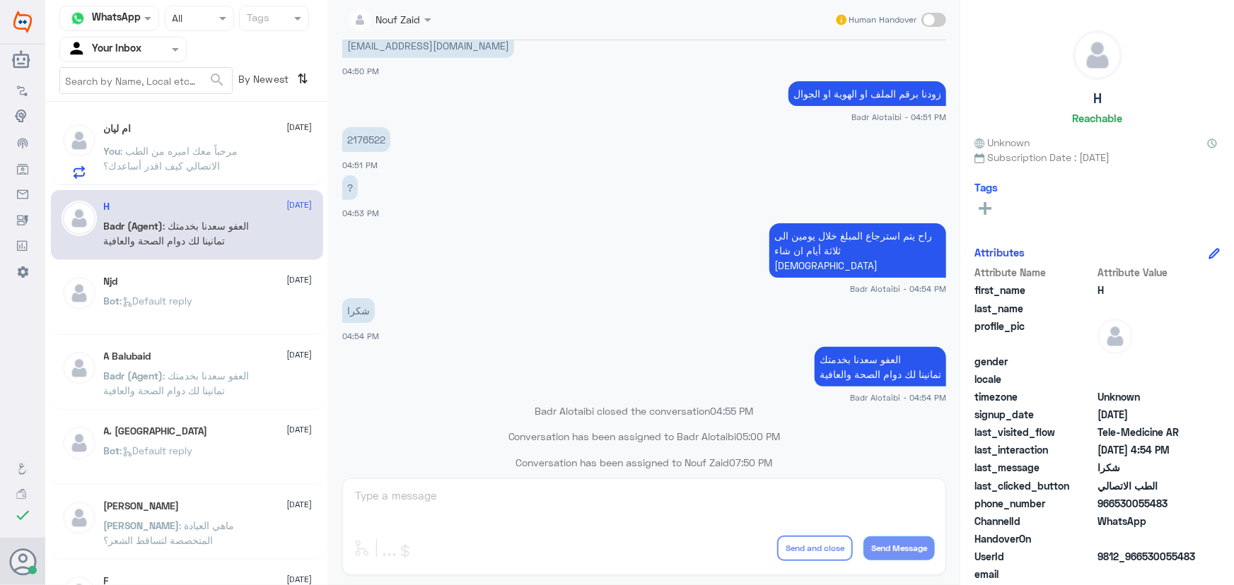
click at [160, 147] on span ": مرحباً معك اميره من الطب الاتصالي كيف اقدر أساعدك؟" at bounding box center [171, 158] width 134 height 27
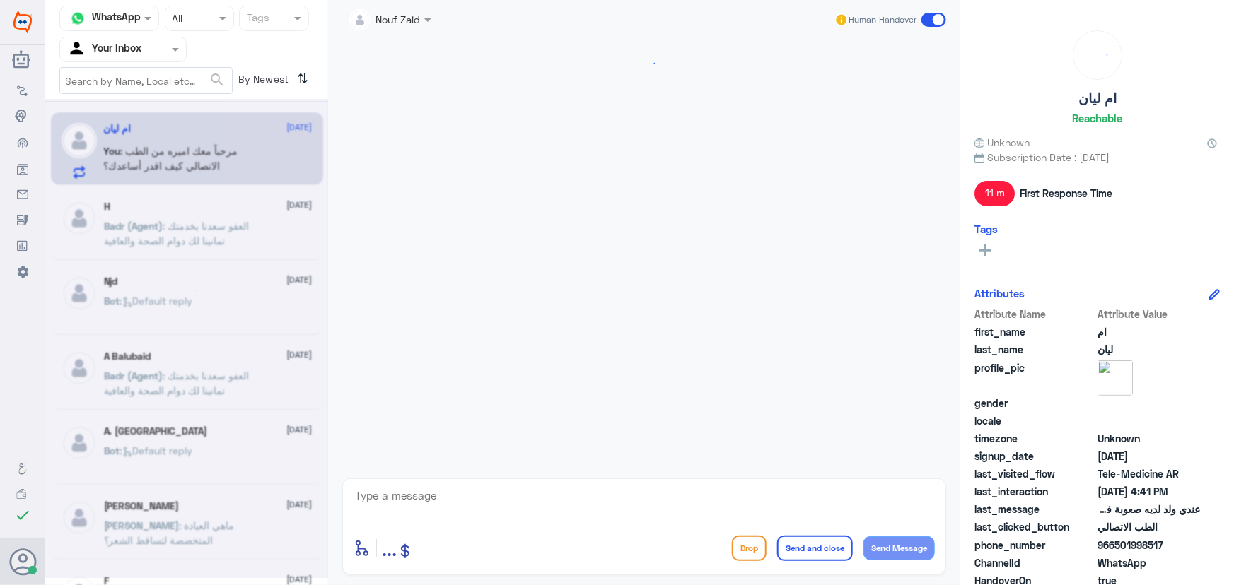
scroll to position [148, 0]
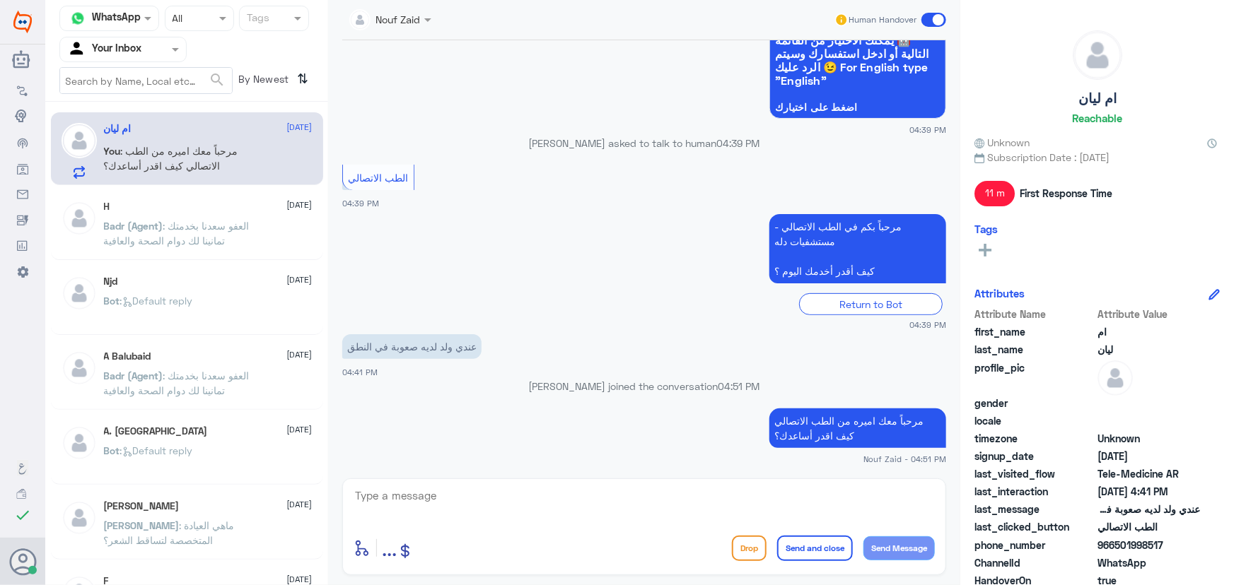
click at [937, 14] on span at bounding box center [933, 20] width 25 height 14
click at [0, 0] on input "checkbox" at bounding box center [0, 0] width 0 height 0
